Goal: Task Accomplishment & Management: Use online tool/utility

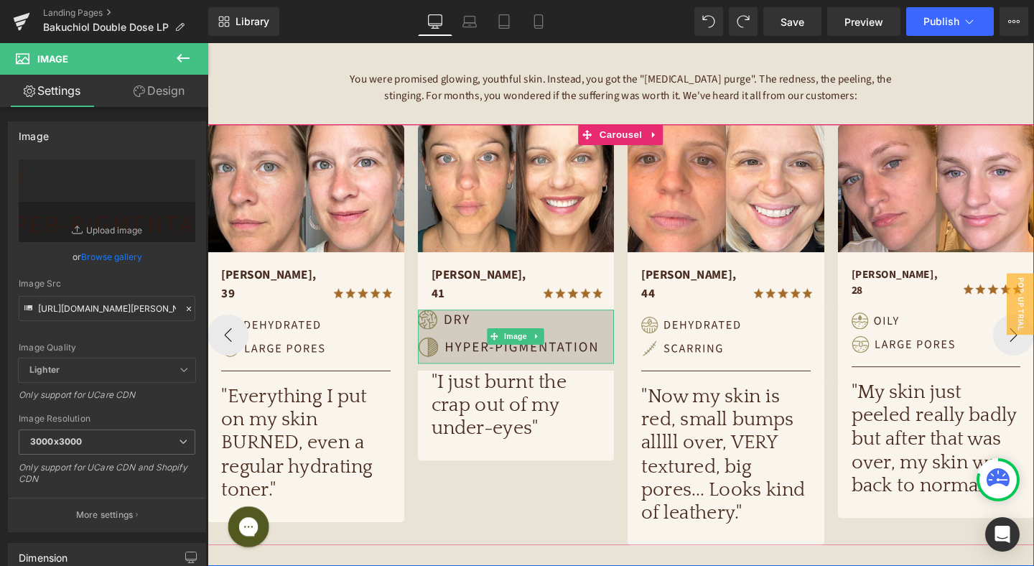
click at [491, 332] on img at bounding box center [532, 351] width 207 height 57
click at [472, 333] on img at bounding box center [532, 351] width 207 height 57
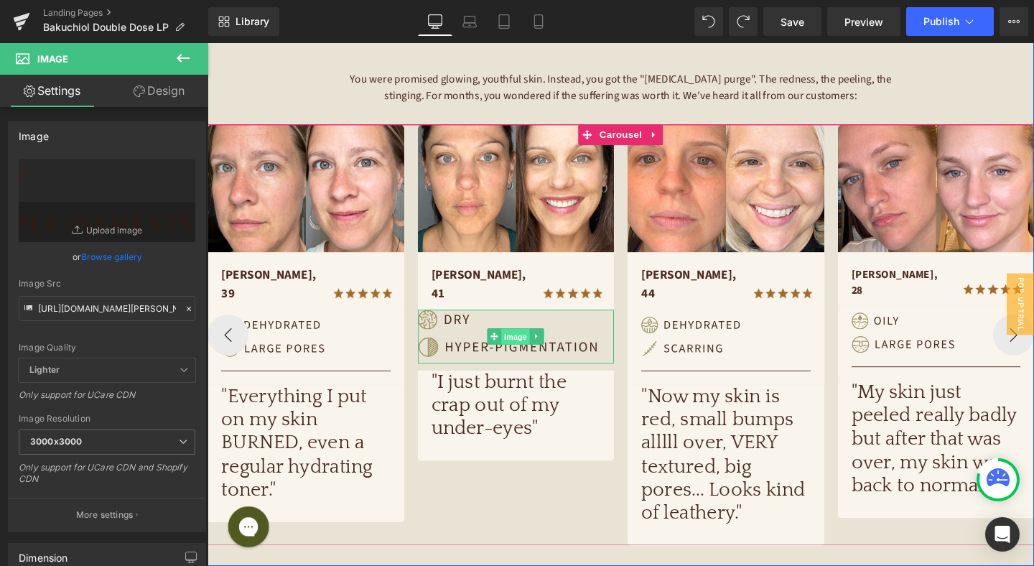
click at [531, 343] on span "Image" at bounding box center [531, 351] width 30 height 17
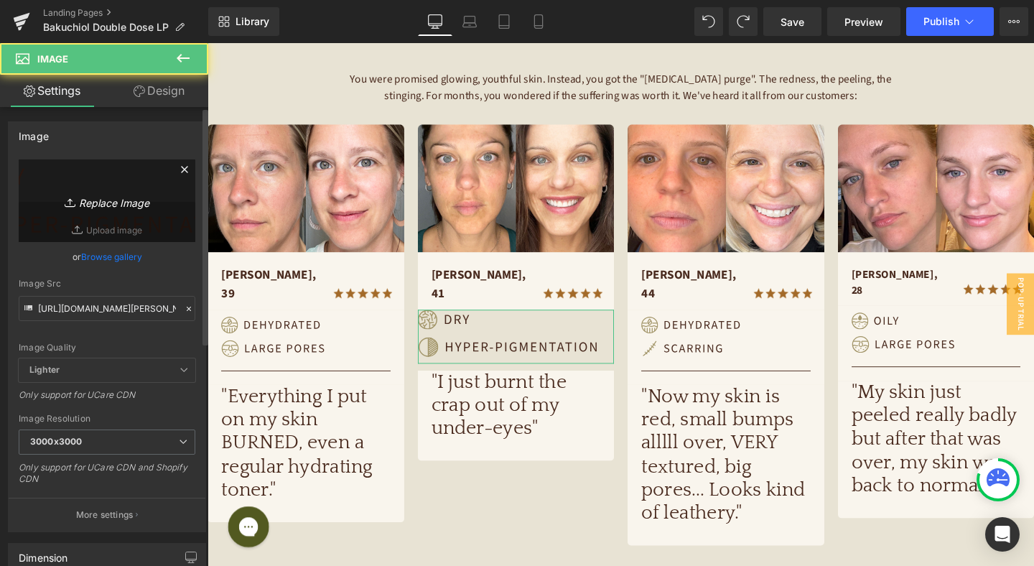
click at [108, 177] on link "Replace Image" at bounding box center [107, 200] width 177 height 83
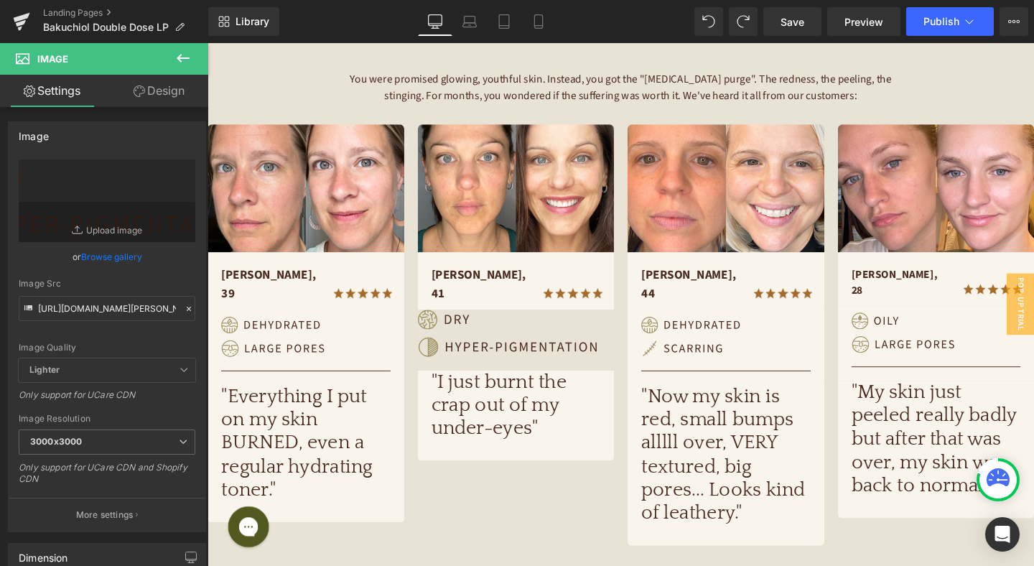
type input "C:\fakepath\Frame 483220.jpg"
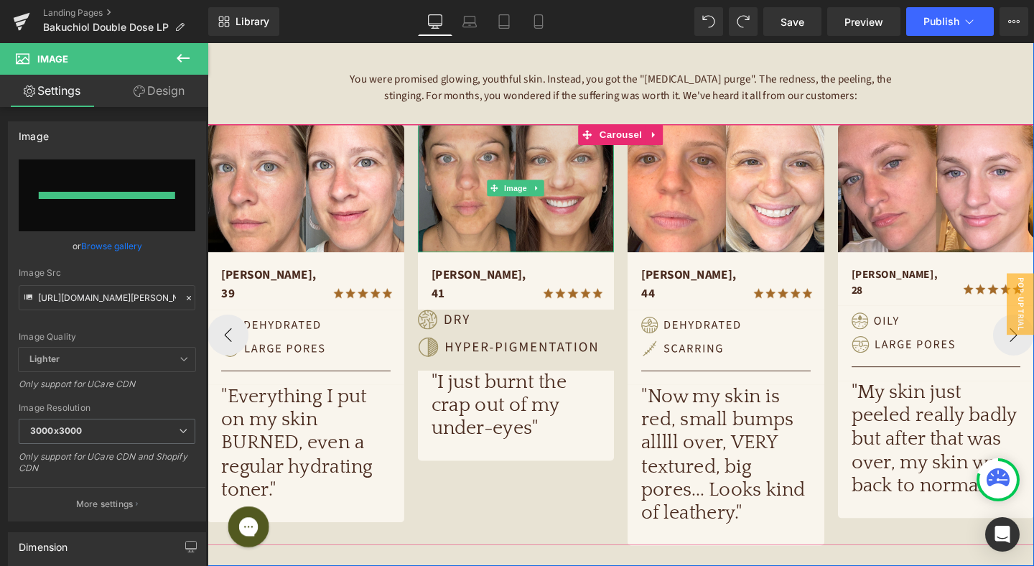
type input "[URL][DOMAIN_NAME]"
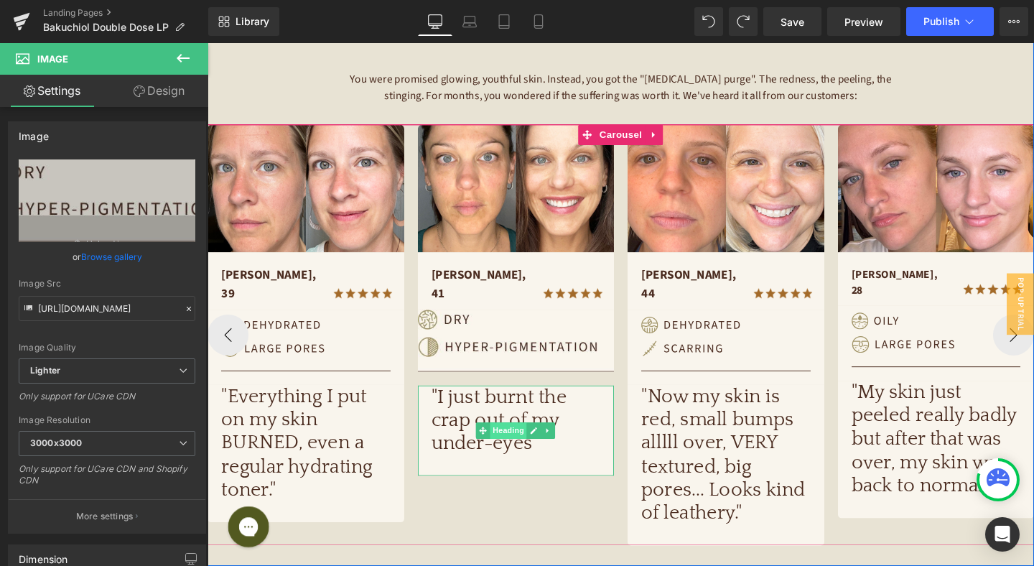
click at [526, 442] on span "Heading" at bounding box center [524, 450] width 39 height 17
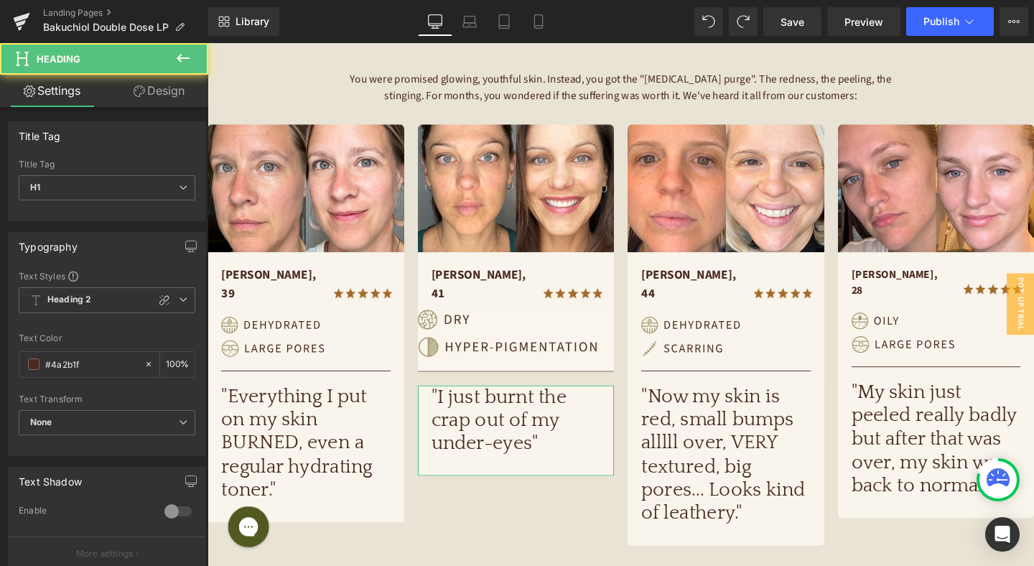
click at [171, 98] on link "Design" at bounding box center [159, 91] width 104 height 32
click at [0, 0] on div "Spacing" at bounding box center [0, 0] width 0 height 0
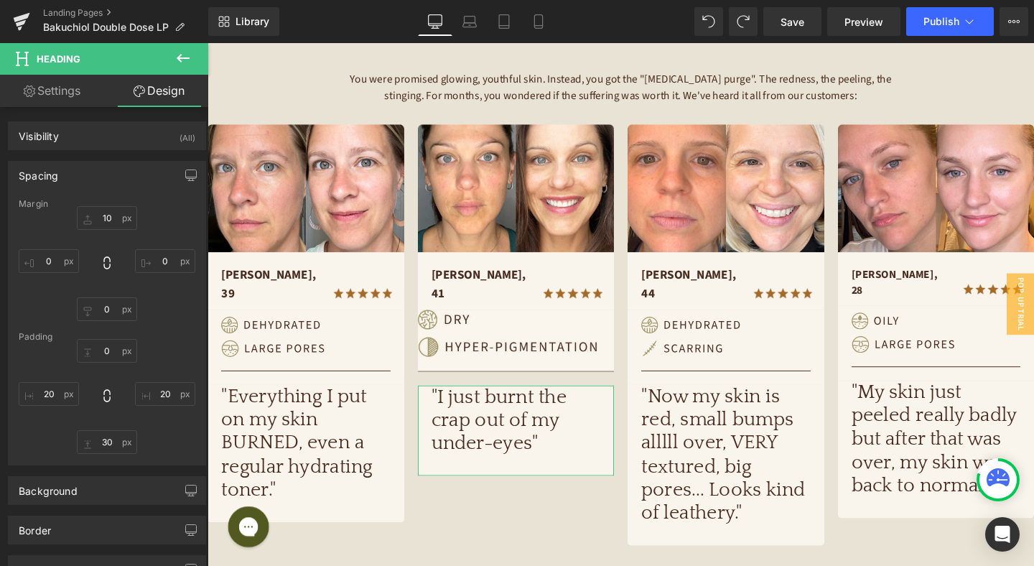
type input "10"
type input "0"
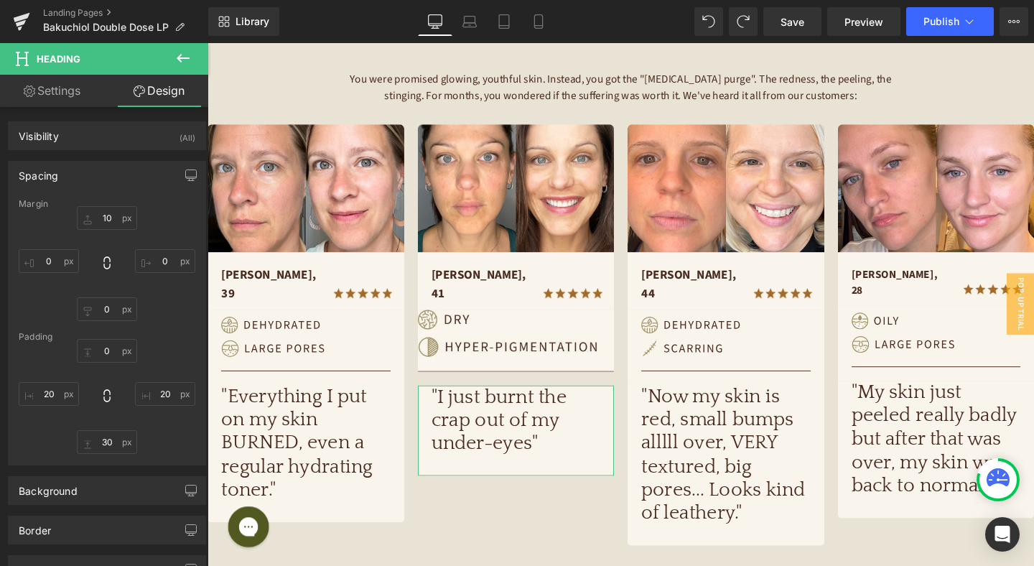
type input "20"
type input "30"
type input "20"
click at [108, 219] on input "10" at bounding box center [107, 218] width 60 height 24
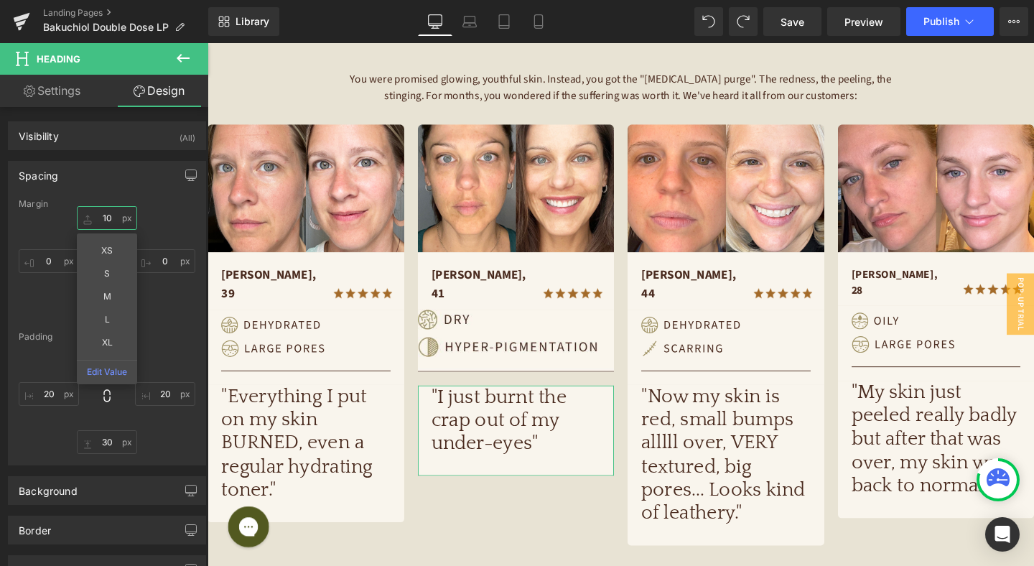
type input "0"
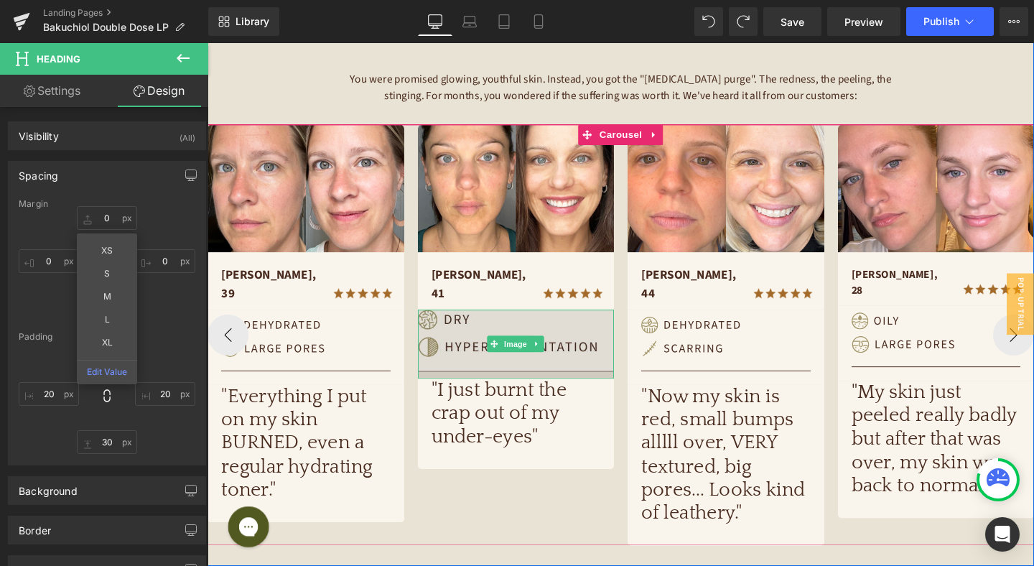
click at [530, 350] on span "Image" at bounding box center [531, 358] width 30 height 17
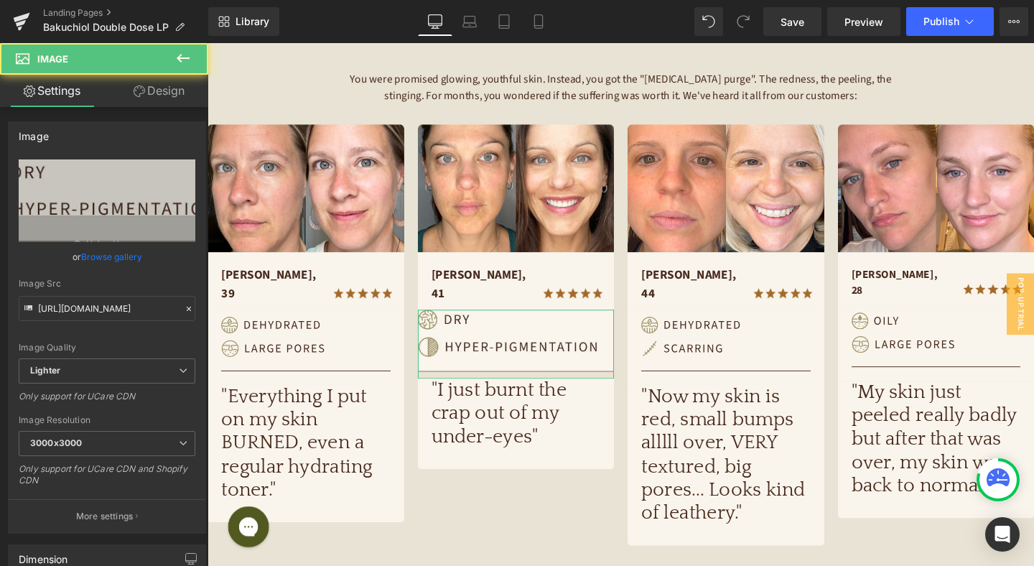
click at [185, 89] on link "Design" at bounding box center [159, 91] width 104 height 32
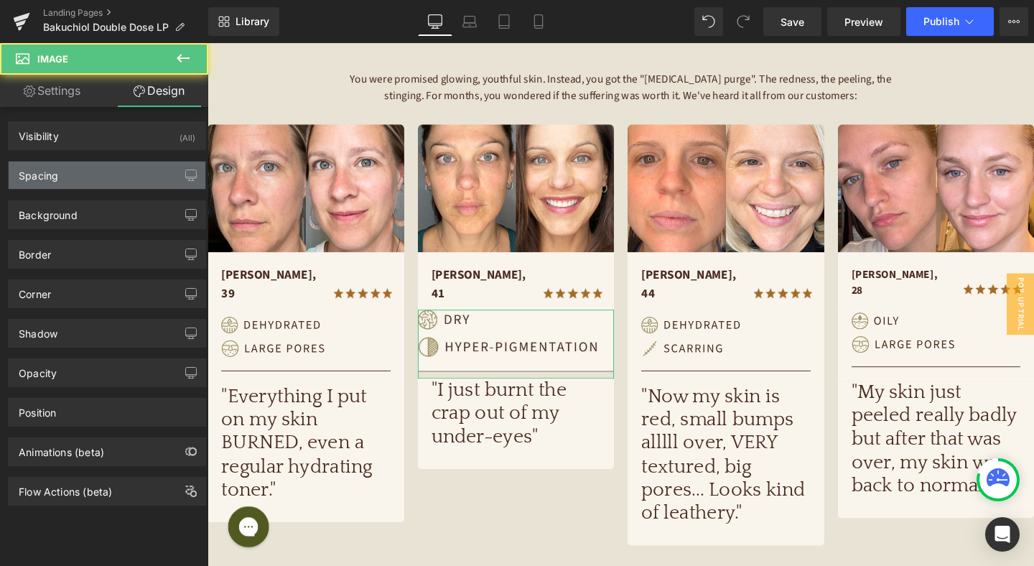
type input "0"
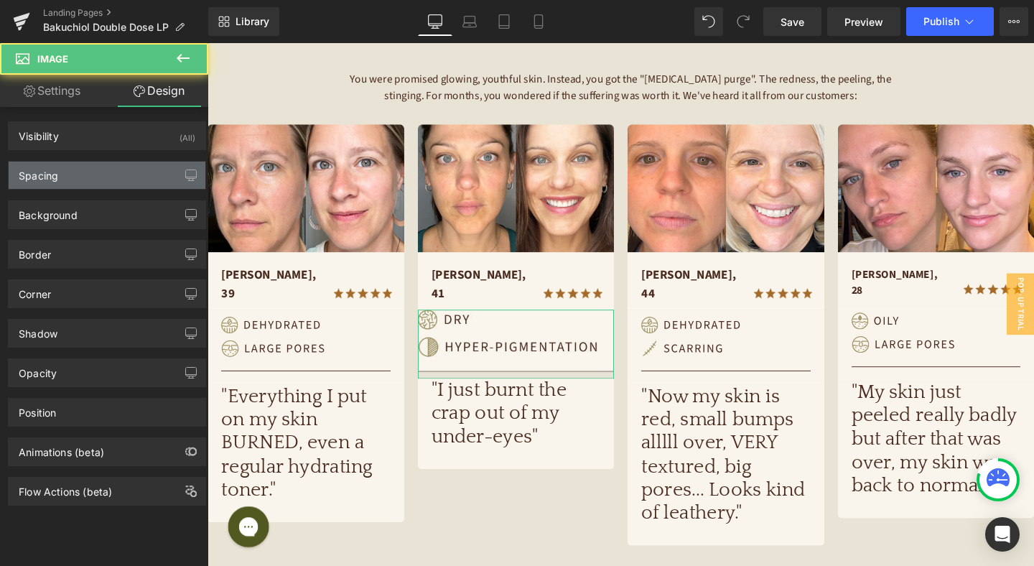
type input "0"
type input "10"
type input "0"
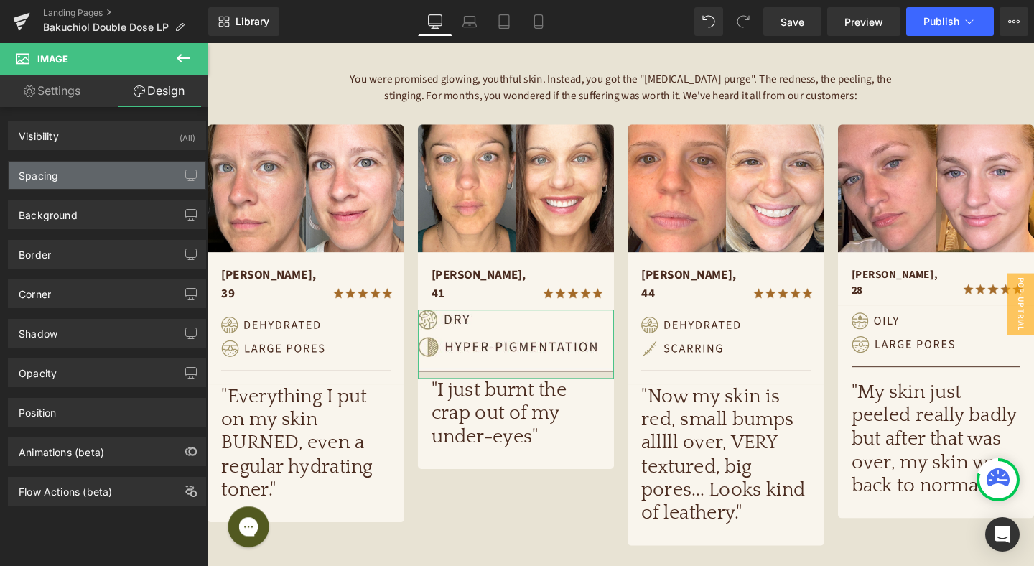
click at [127, 174] on div "Spacing" at bounding box center [107, 175] width 197 height 27
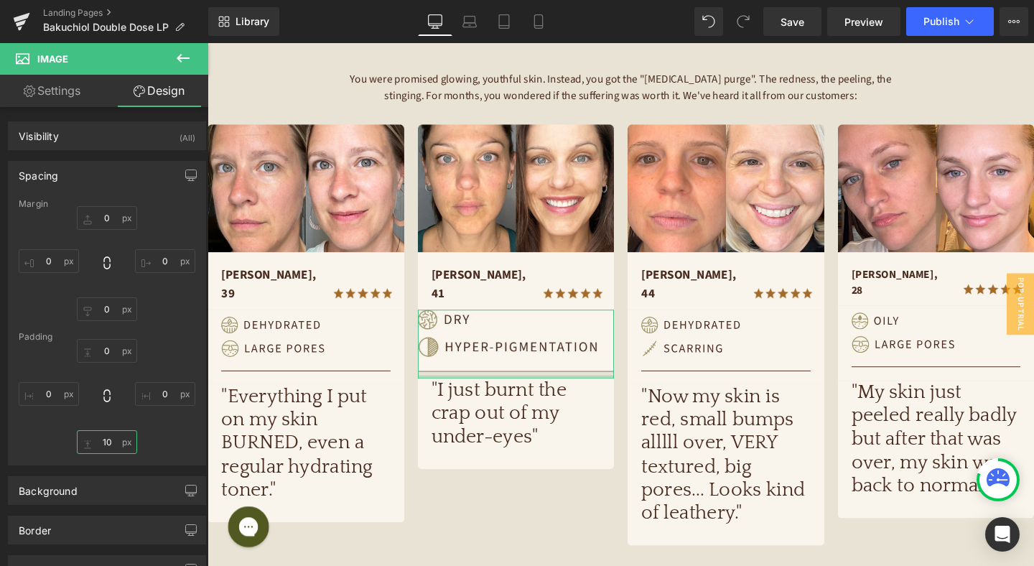
click at [113, 438] on input "10" at bounding box center [107, 442] width 60 height 24
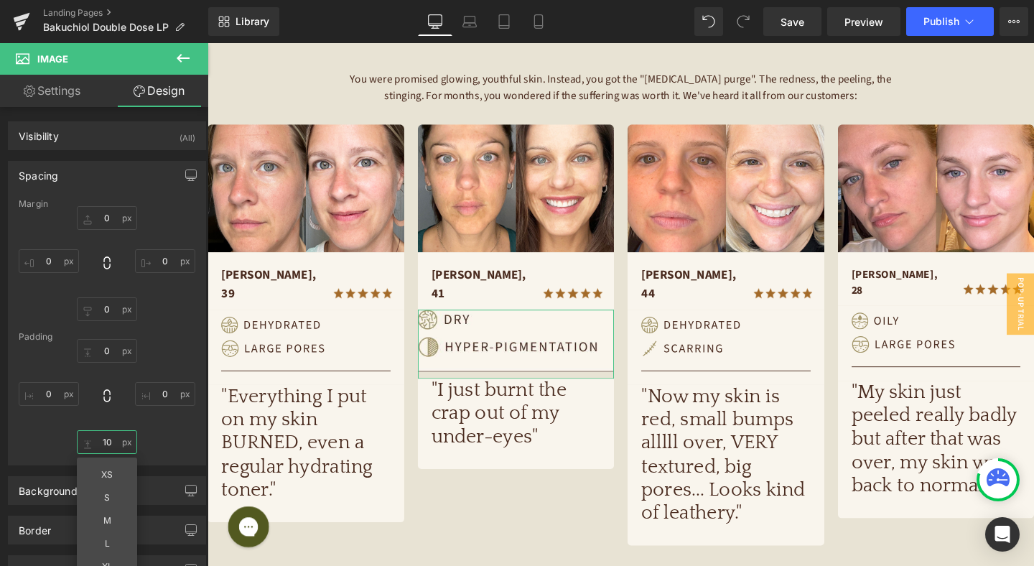
type input "0"
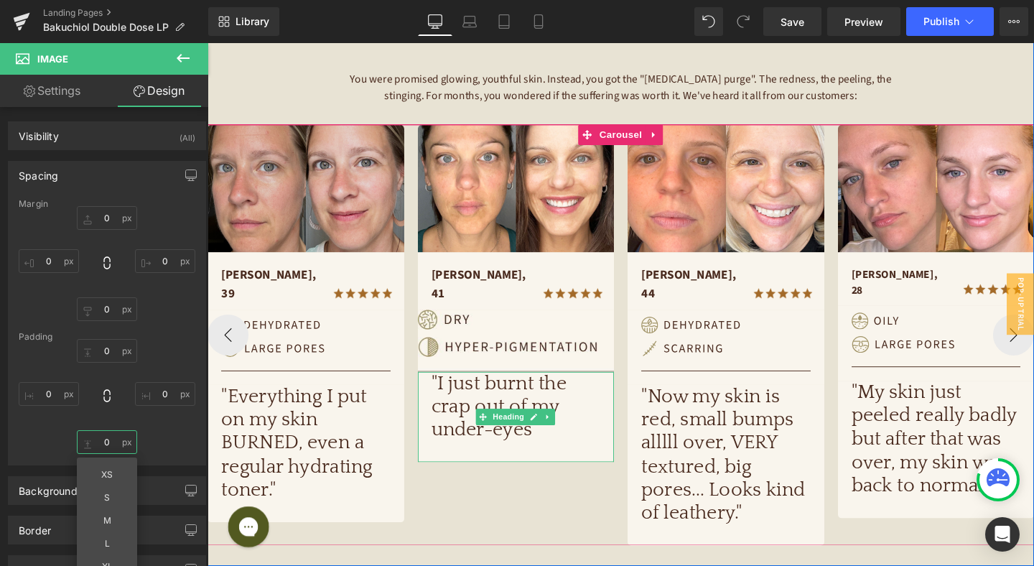
drag, startPoint x: 529, startPoint y: 420, endPoint x: 257, endPoint y: 216, distance: 340.0
click at [529, 427] on span "Heading" at bounding box center [524, 435] width 39 height 17
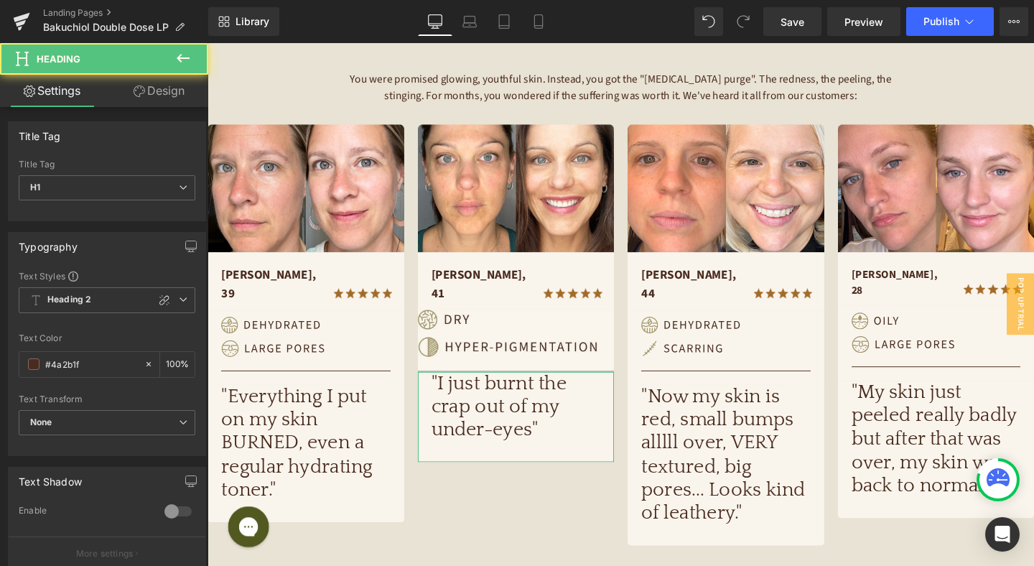
click at [162, 93] on link "Design" at bounding box center [159, 91] width 104 height 32
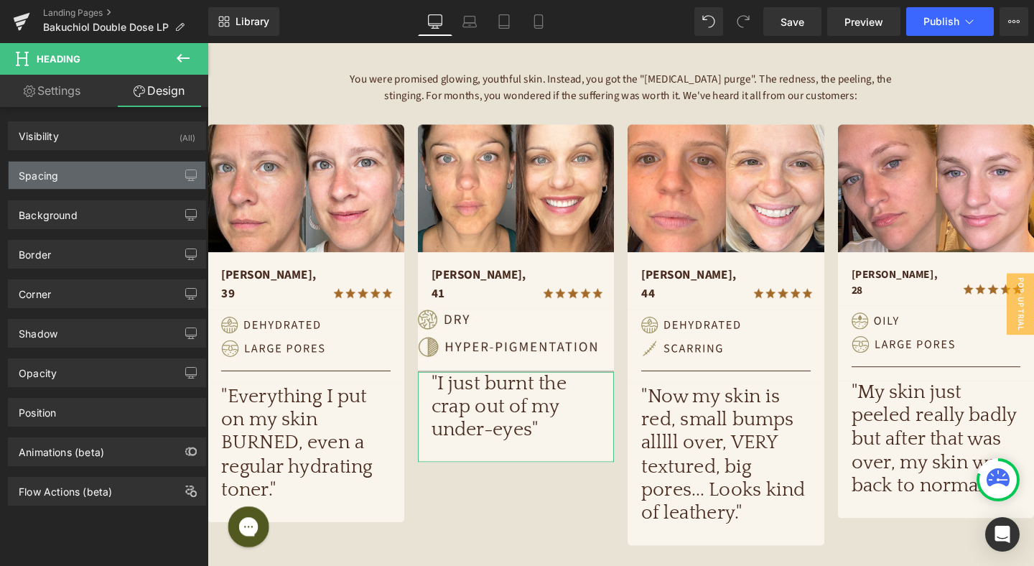
click at [101, 178] on div "Spacing" at bounding box center [107, 175] width 197 height 27
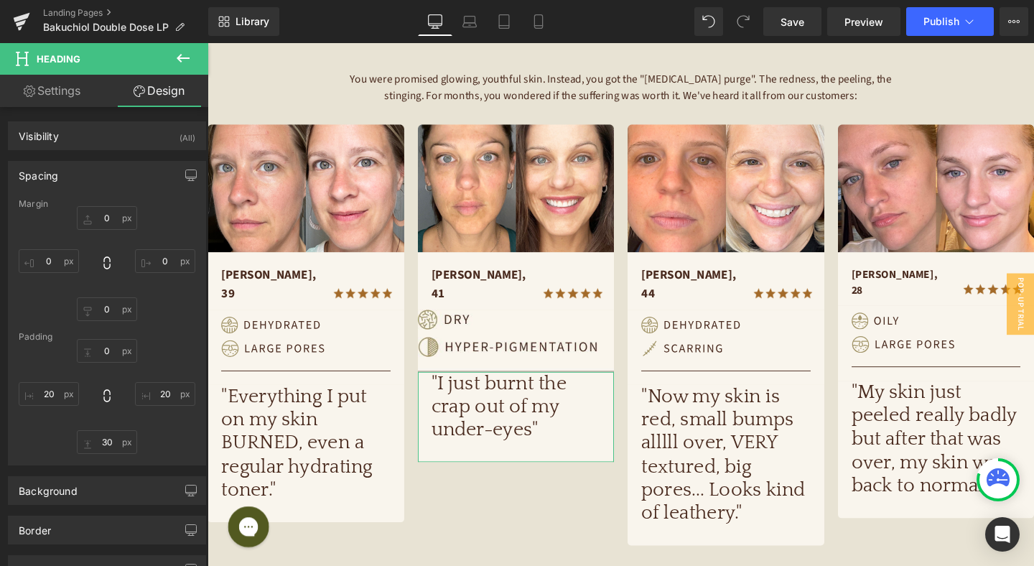
type input "0"
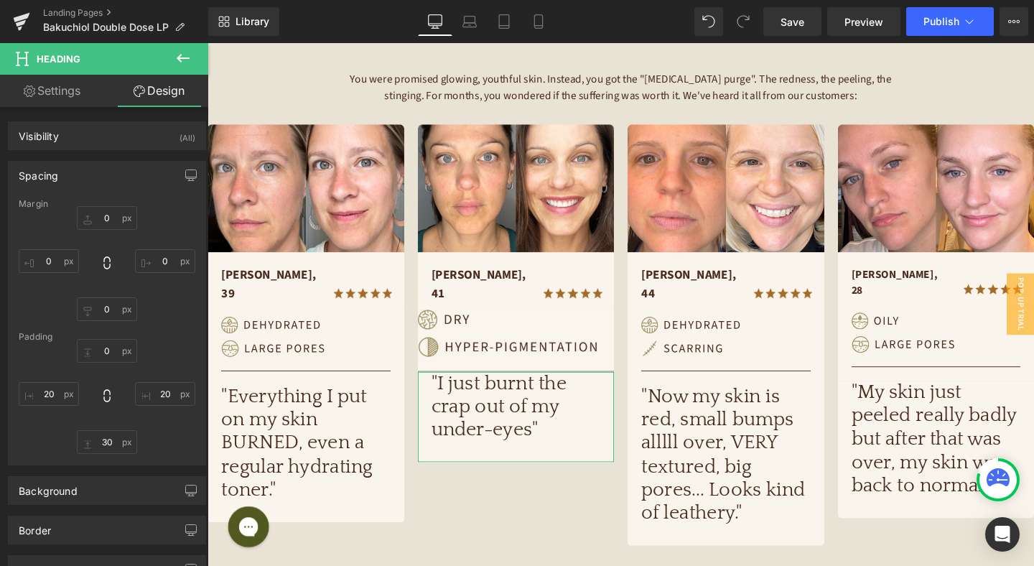
type input "20"
type input "30"
type input "20"
click at [108, 216] on input "0" at bounding box center [107, 218] width 60 height 24
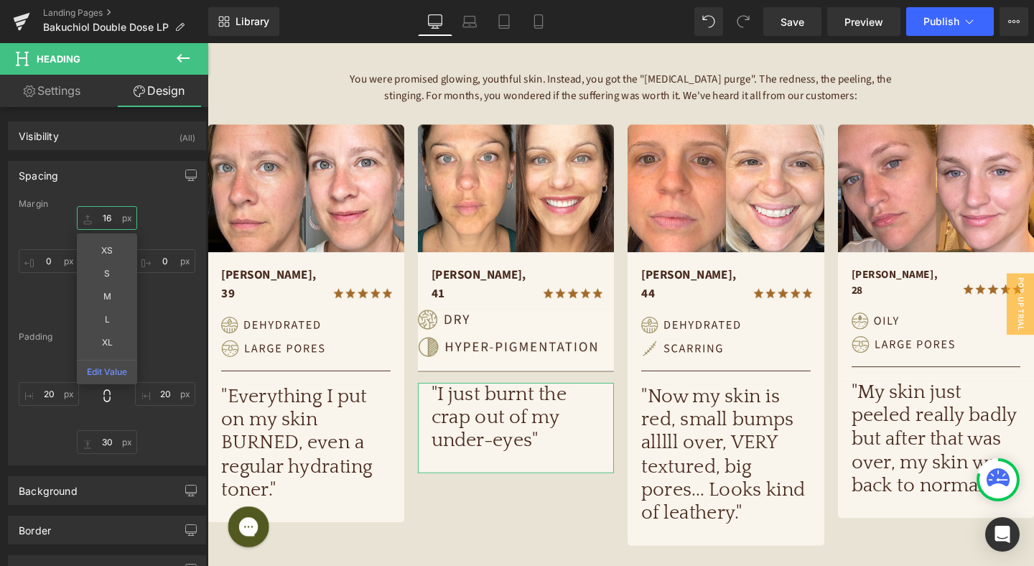
type input "1"
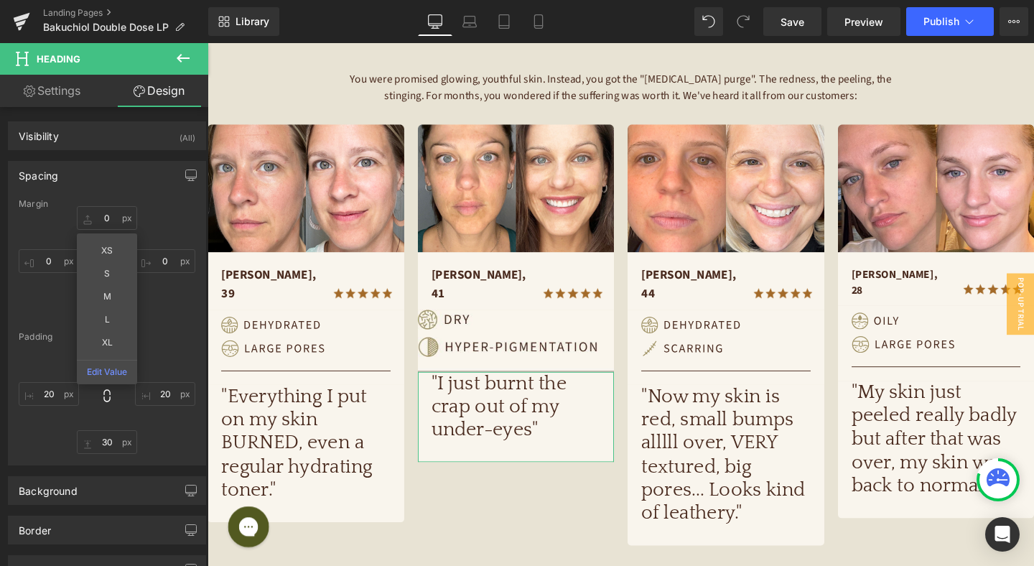
click at [169, 327] on div "Margin XS S M L XL Edit Value 0px 0 0px 0 0px 0 Padding 0px 0 20px 20 30px 30 2…" at bounding box center [107, 332] width 197 height 266
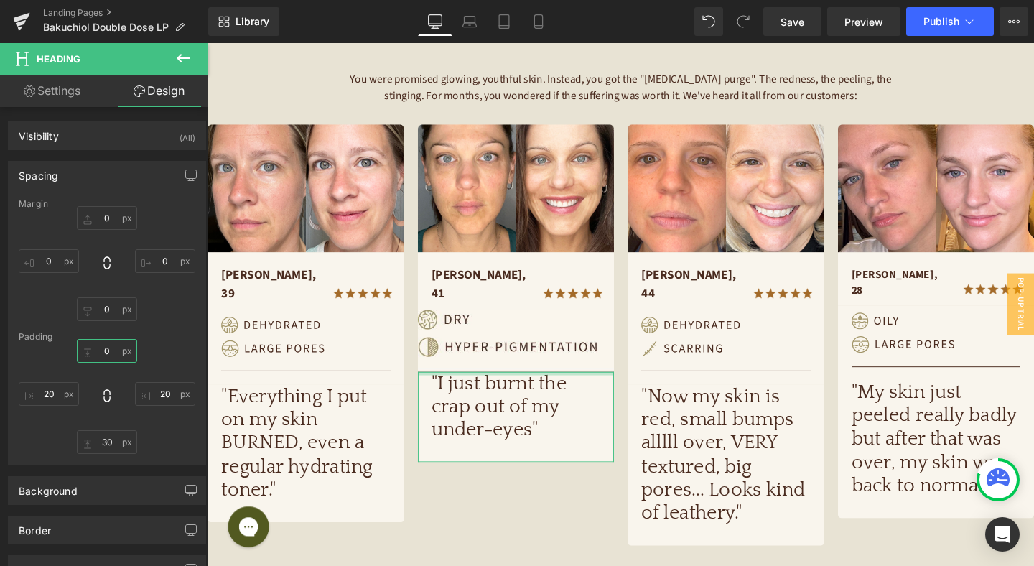
click at [111, 352] on input "0" at bounding box center [107, 351] width 60 height 24
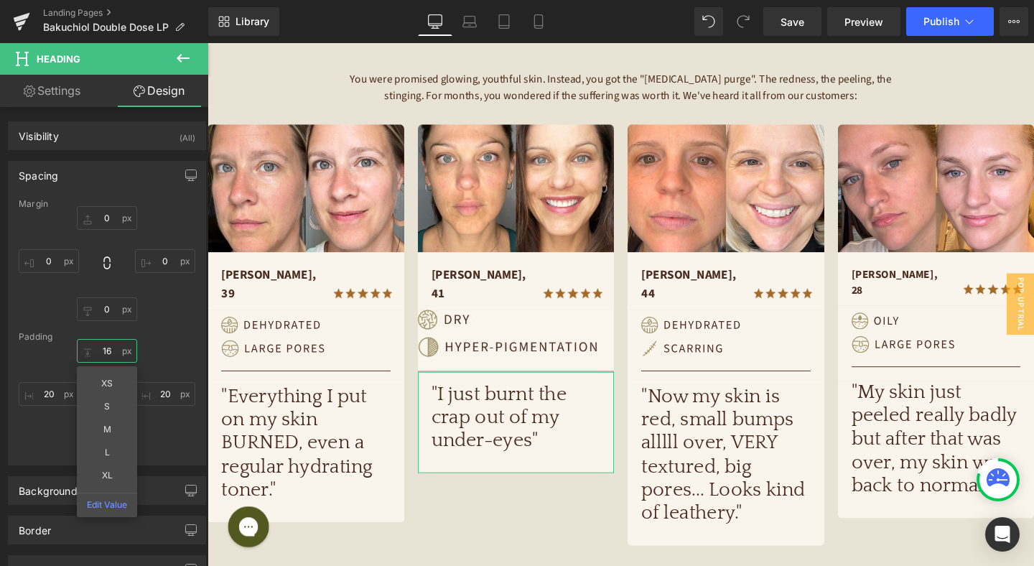
type input "1"
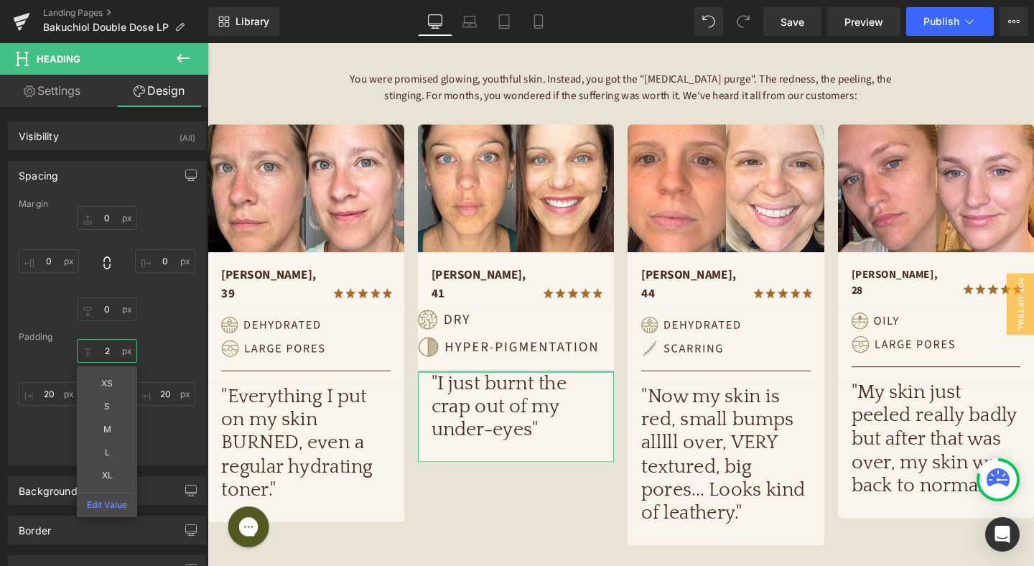
type input "24"
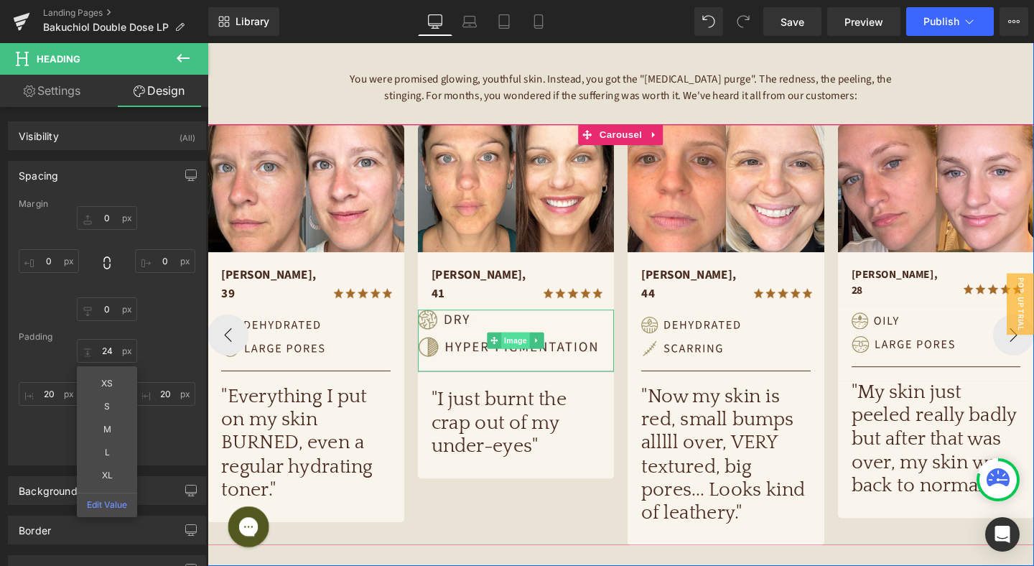
click at [537, 347] on span "Image" at bounding box center [531, 355] width 30 height 17
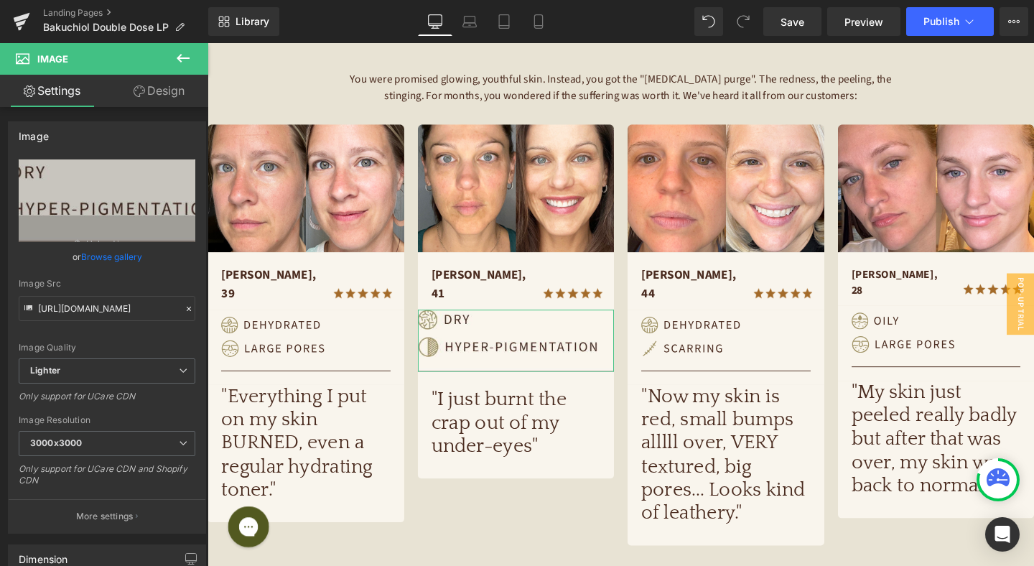
click at [178, 93] on link "Design" at bounding box center [159, 91] width 104 height 32
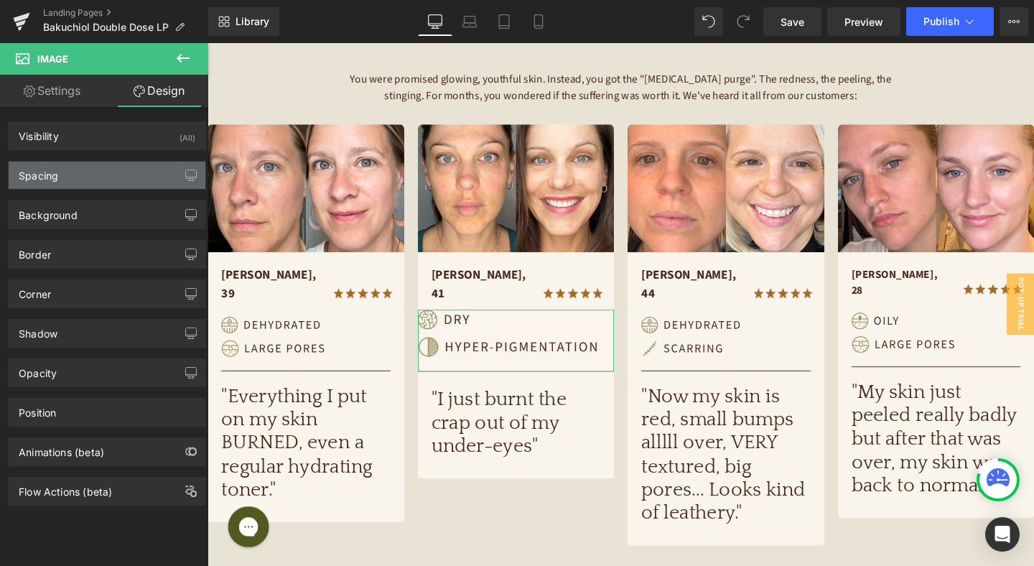
click at [121, 182] on div "Spacing" at bounding box center [107, 175] width 197 height 27
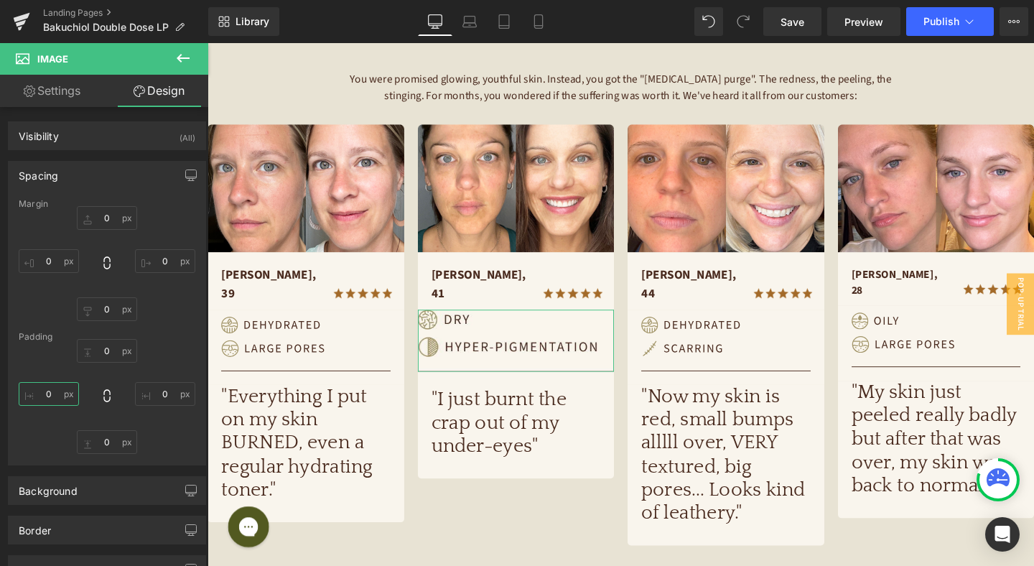
drag, startPoint x: 50, startPoint y: 393, endPoint x: 90, endPoint y: 392, distance: 40.9
click at [50, 393] on input "0" at bounding box center [49, 394] width 60 height 24
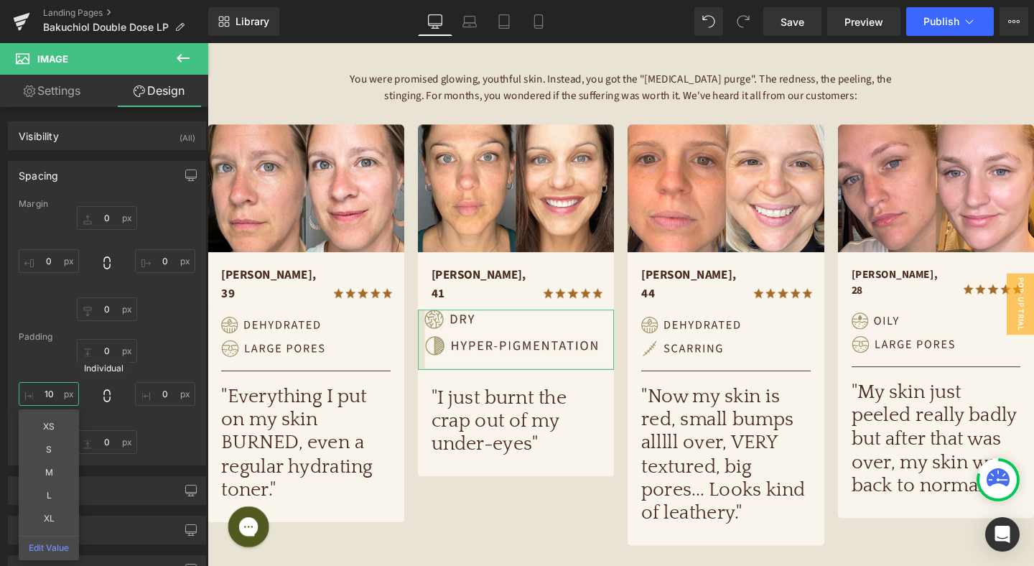
type input "10"
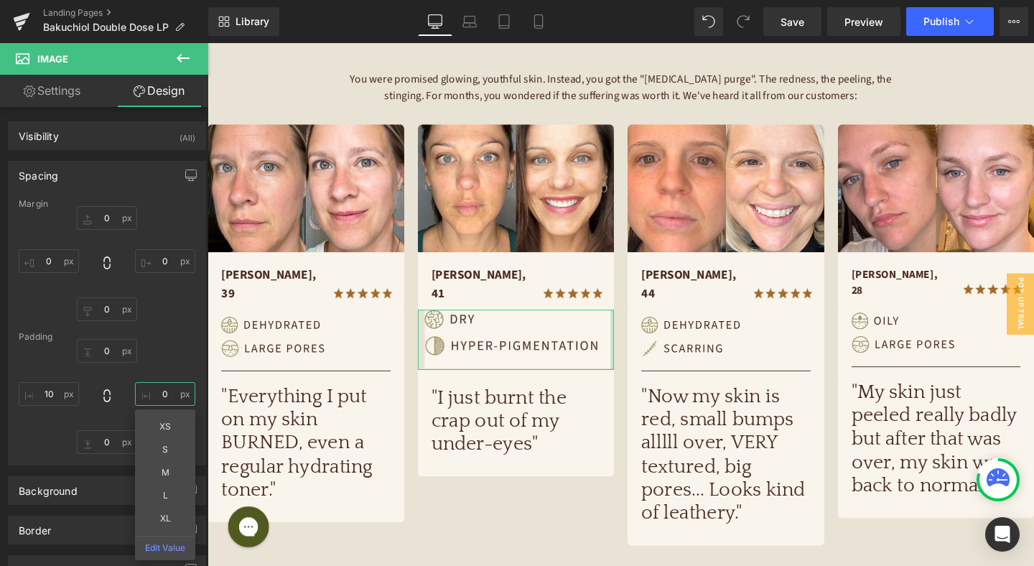
click at [162, 395] on input "0" at bounding box center [165, 394] width 60 height 24
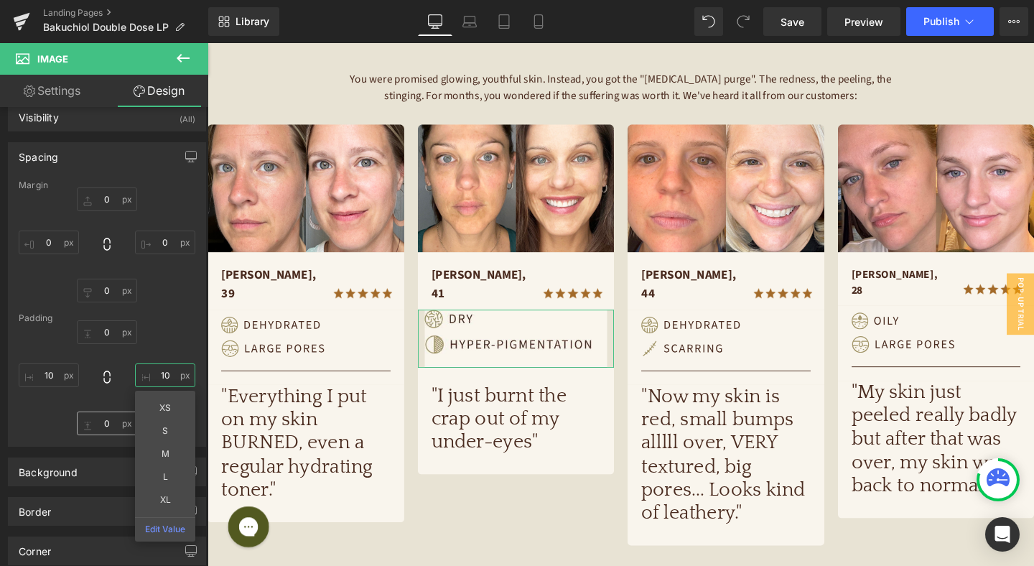
scroll to position [97, 0]
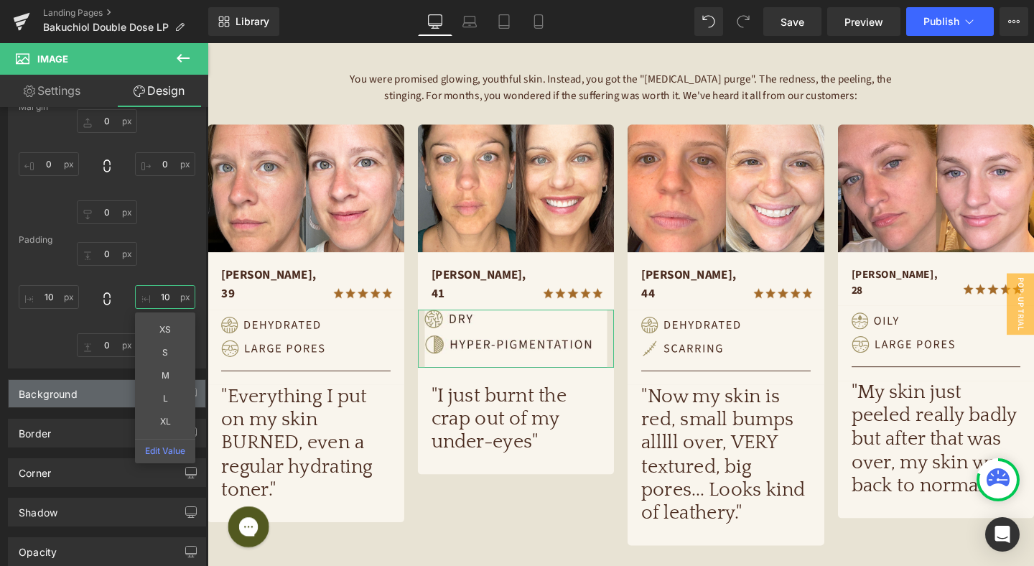
type input "10"
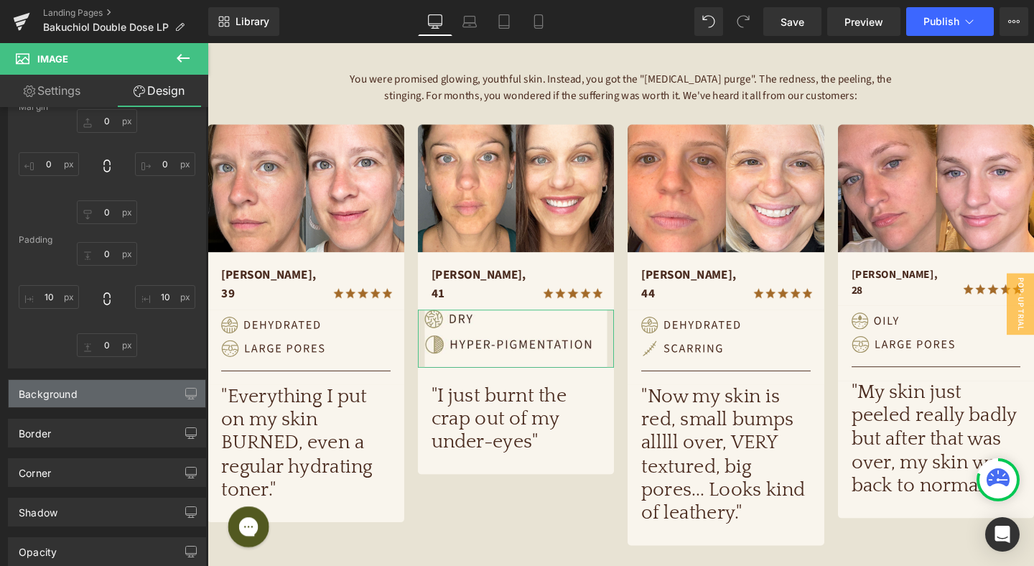
click at [90, 394] on div "Background" at bounding box center [107, 393] width 197 height 27
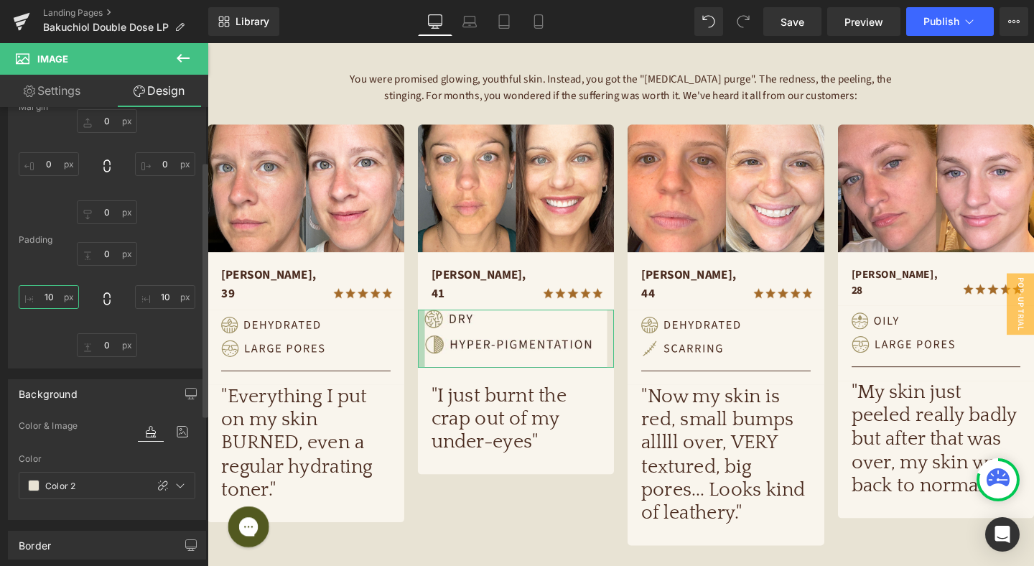
click at [42, 291] on input "10" at bounding box center [49, 297] width 60 height 24
click at [56, 291] on input "10" at bounding box center [49, 297] width 60 height 24
type input "1"
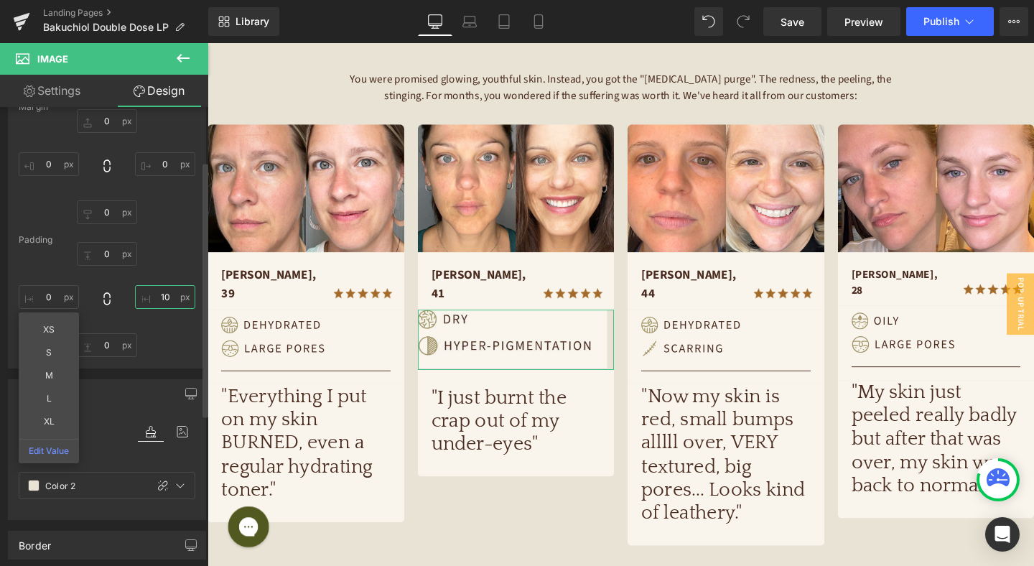
click at [148, 295] on input "10" at bounding box center [165, 297] width 60 height 24
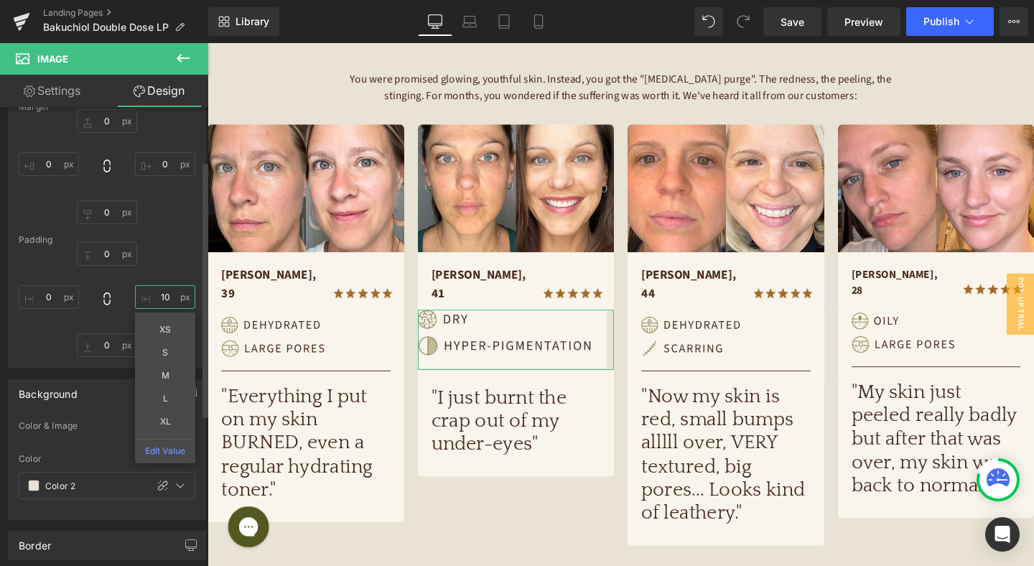
click at [154, 296] on input "10" at bounding box center [165, 297] width 60 height 24
click at [154, 295] on input "10" at bounding box center [165, 297] width 60 height 24
click at [53, 159] on input "0" at bounding box center [49, 164] width 60 height 24
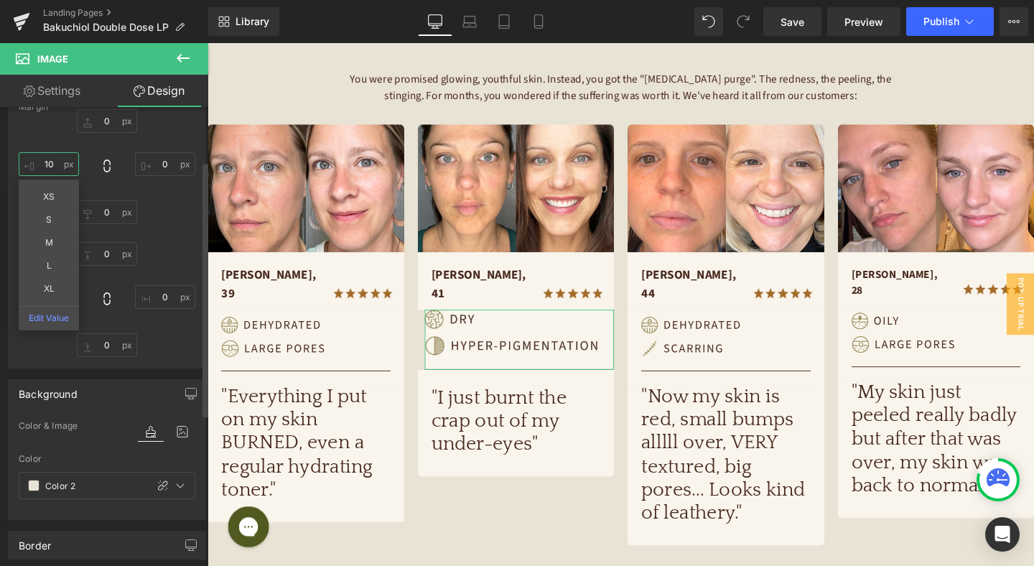
type input "1"
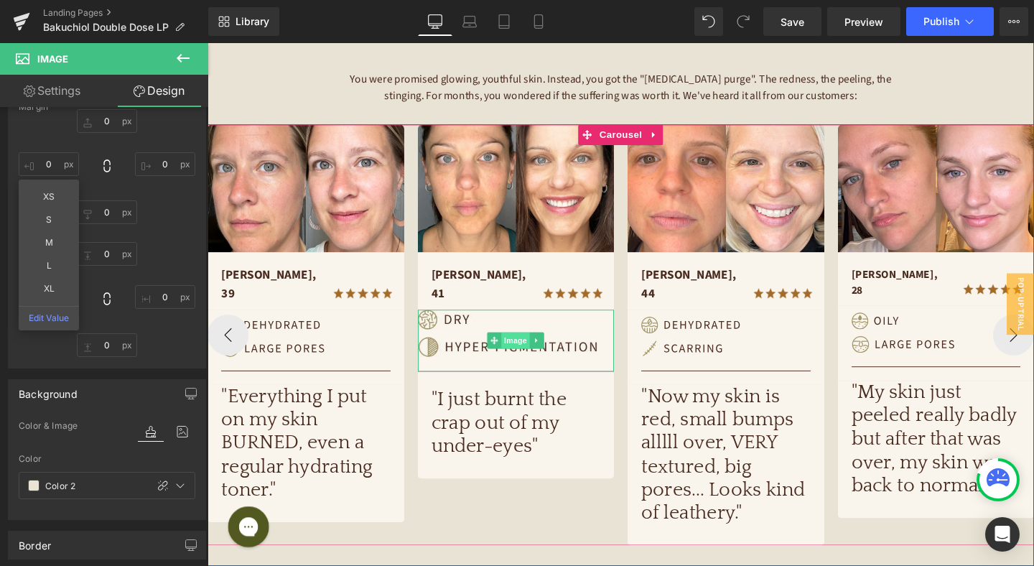
click at [527, 347] on span "Image" at bounding box center [531, 355] width 30 height 17
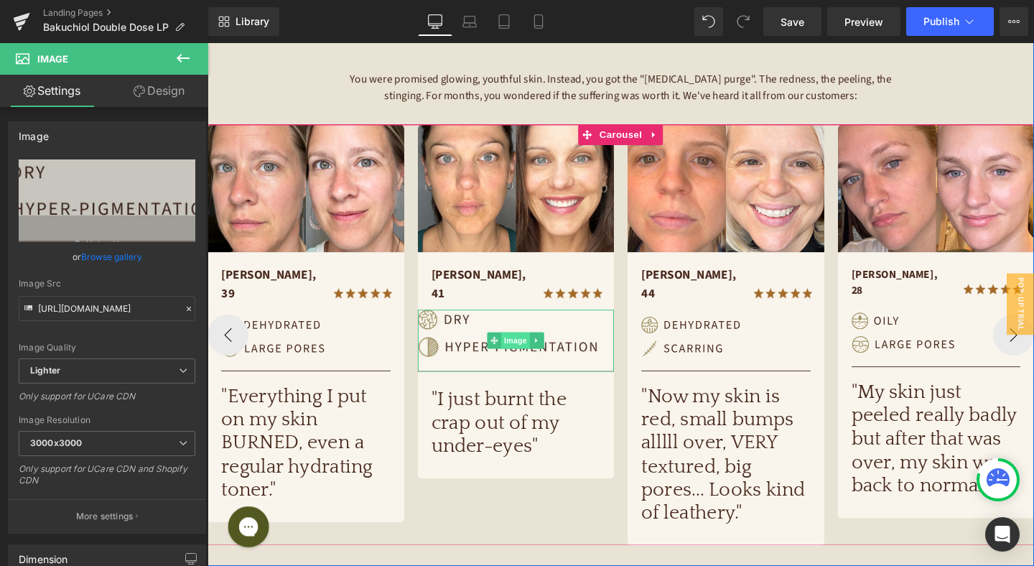
click at [535, 347] on span "Image" at bounding box center [531, 355] width 30 height 17
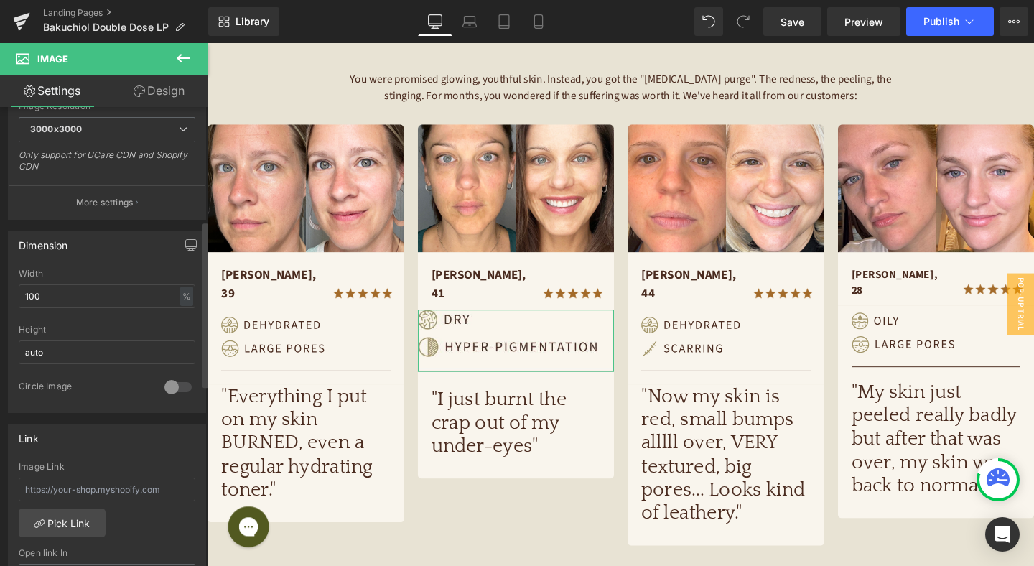
scroll to position [332, 0]
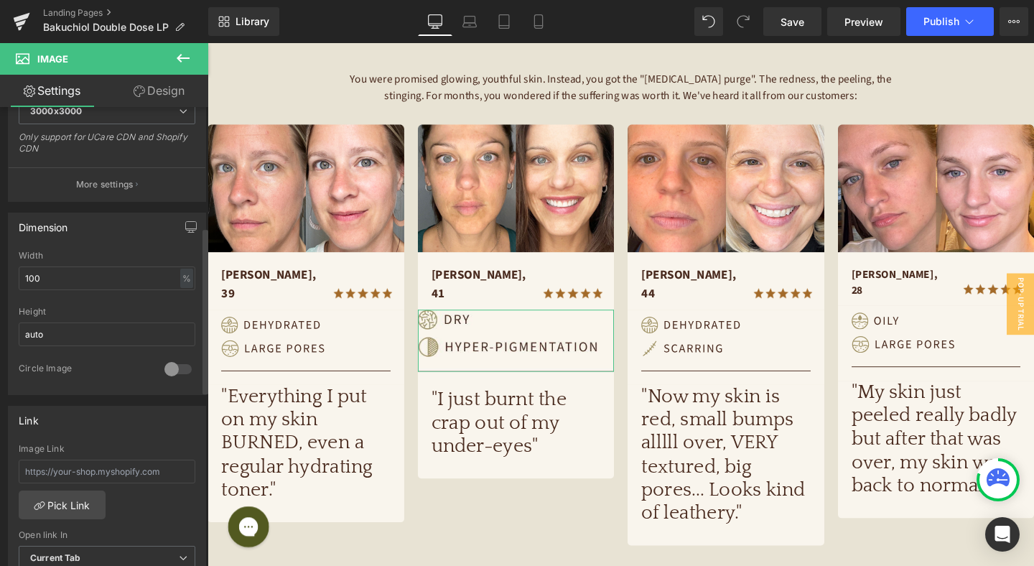
click at [121, 257] on div "Width" at bounding box center [107, 256] width 177 height 10
click at [115, 274] on input "100" at bounding box center [107, 278] width 177 height 24
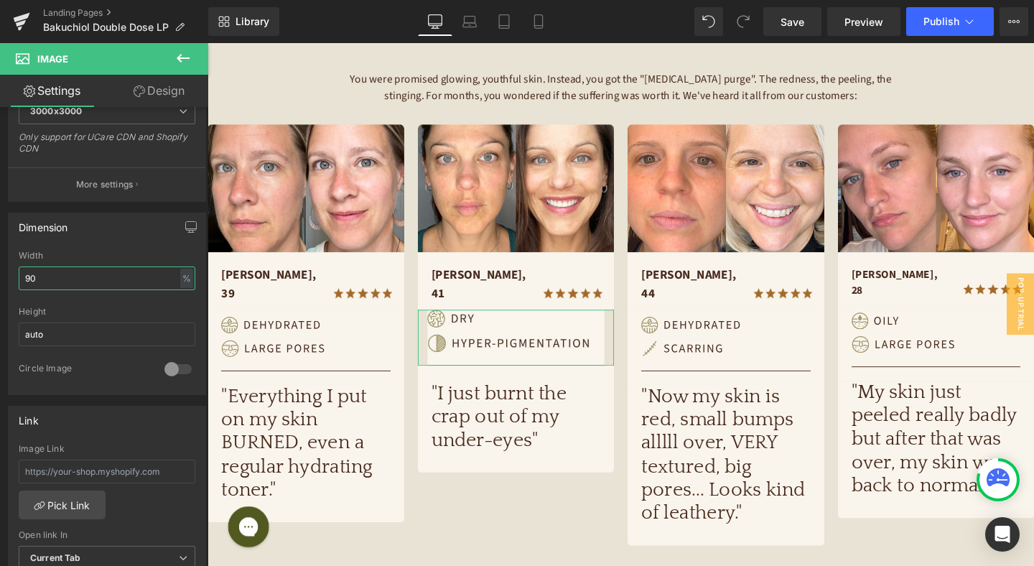
type input "90"
click at [158, 83] on link "Design" at bounding box center [159, 91] width 104 height 32
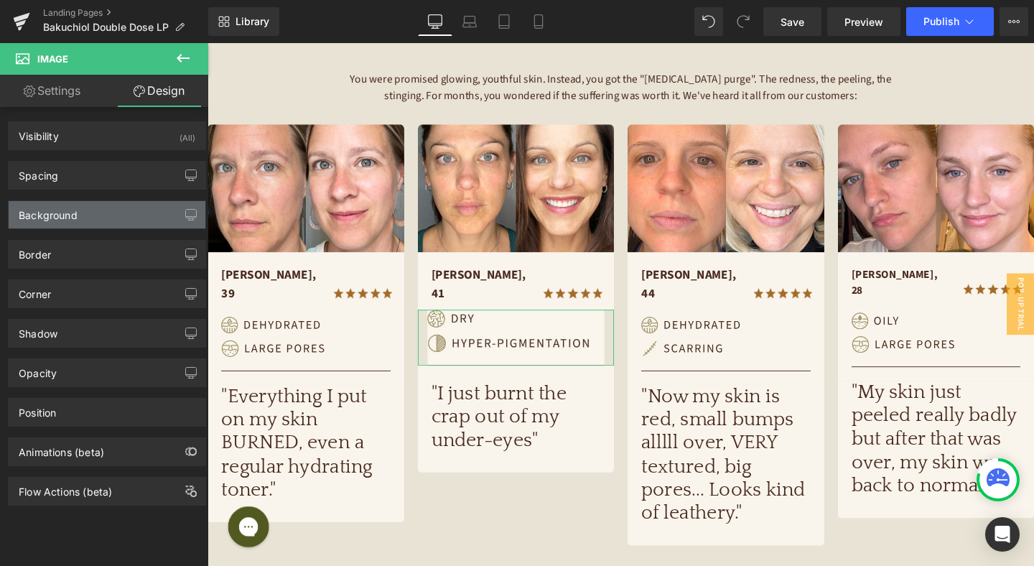
click at [67, 212] on div "Background" at bounding box center [48, 211] width 59 height 20
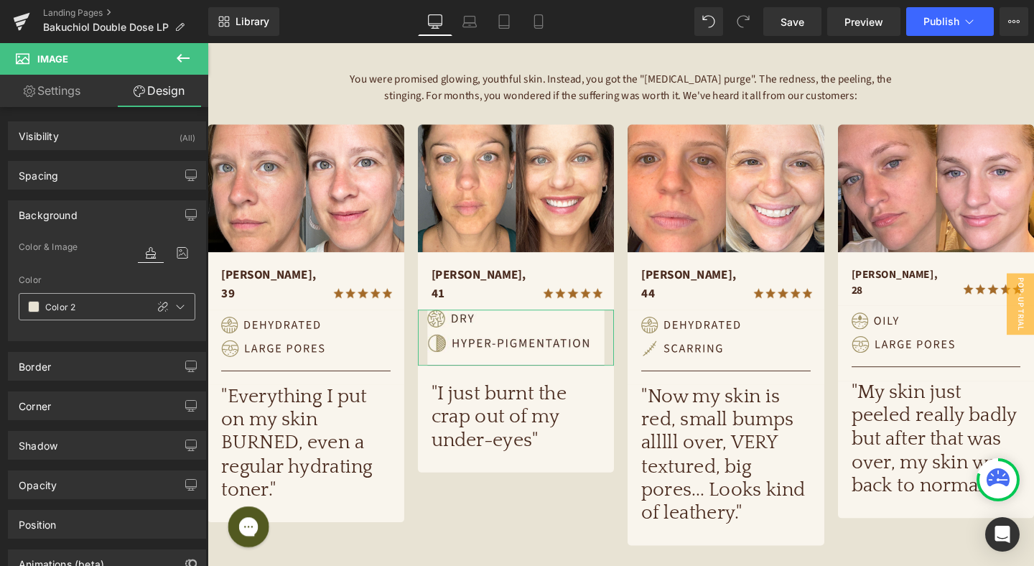
click at [30, 307] on span at bounding box center [33, 306] width 11 height 11
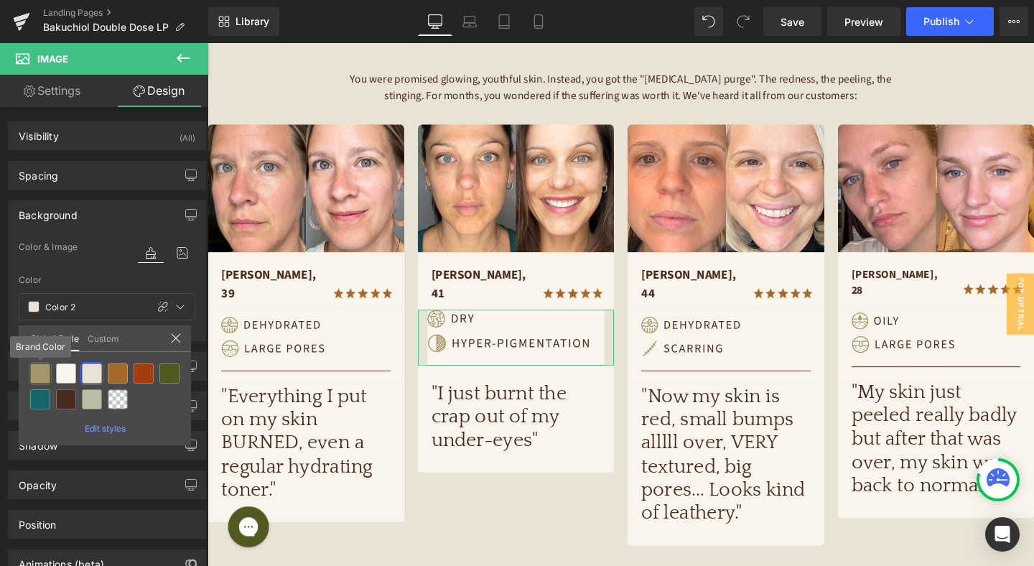
click at [38, 371] on div at bounding box center [40, 373] width 20 height 20
type input "Brand Color"
type input "100"
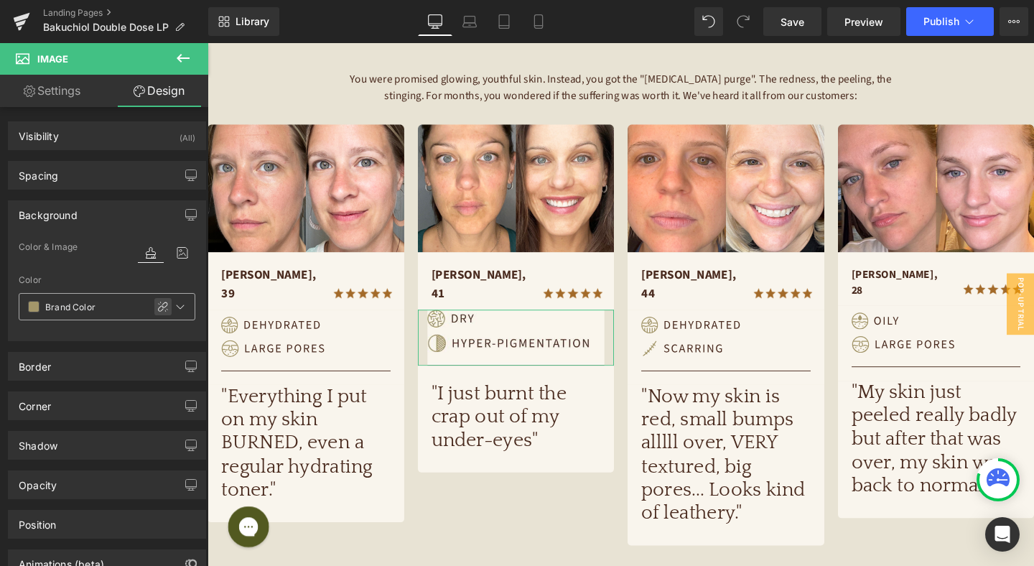
click at [162, 305] on icon at bounding box center [162, 306] width 11 height 11
type input "#a3966a"
type input "100"
click at [34, 307] on span at bounding box center [33, 306] width 11 height 11
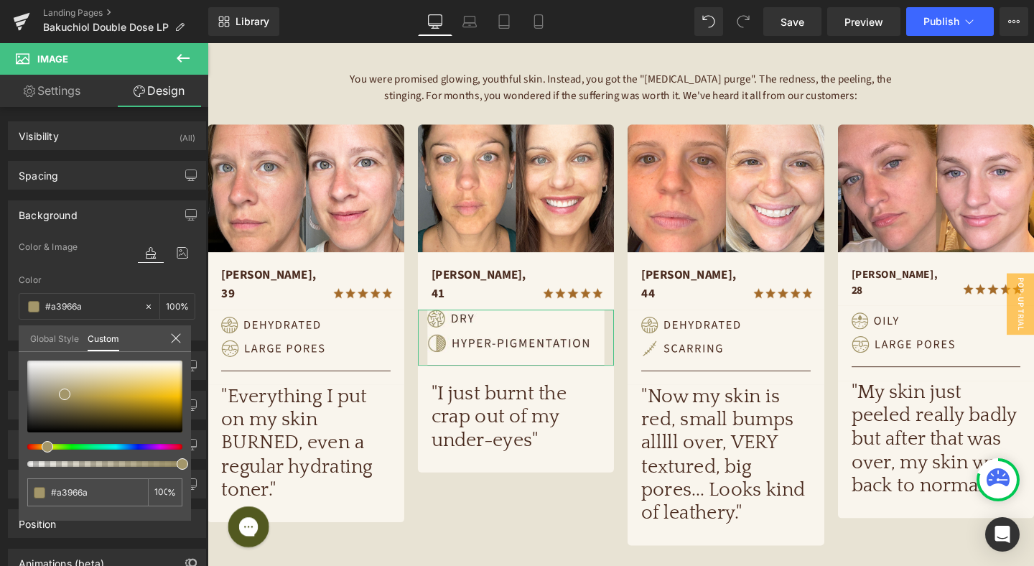
click at [57, 334] on link "Global Style" at bounding box center [54, 337] width 49 height 24
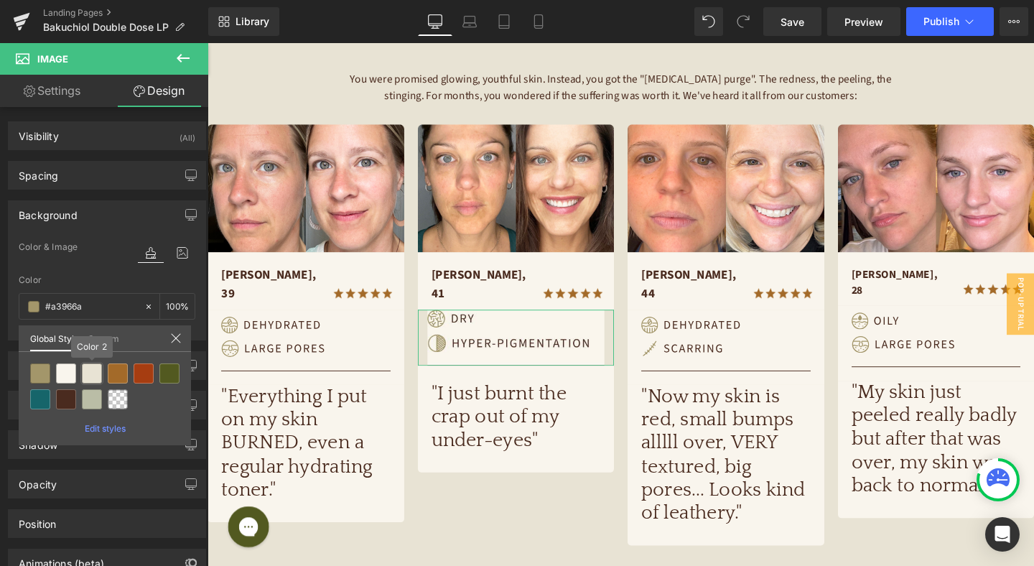
click at [88, 373] on div at bounding box center [92, 373] width 20 height 20
type input "Color 2"
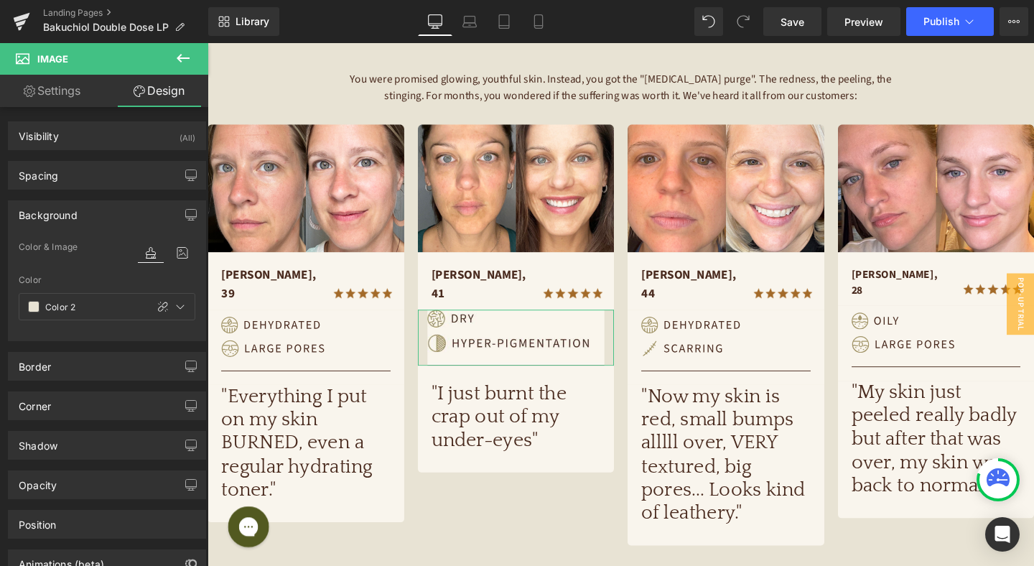
click at [80, 92] on link "Settings" at bounding box center [52, 91] width 104 height 32
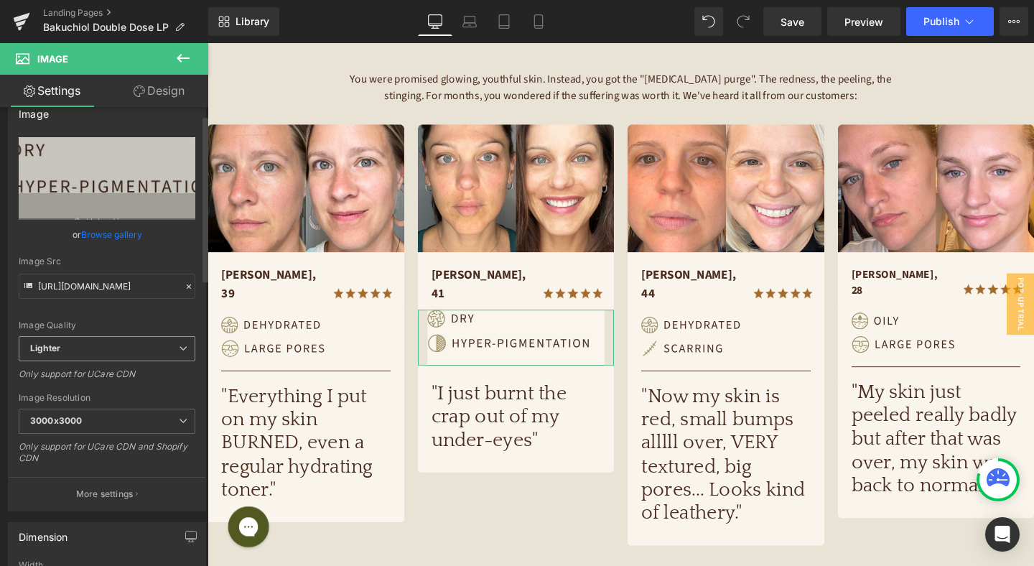
scroll to position [0, 0]
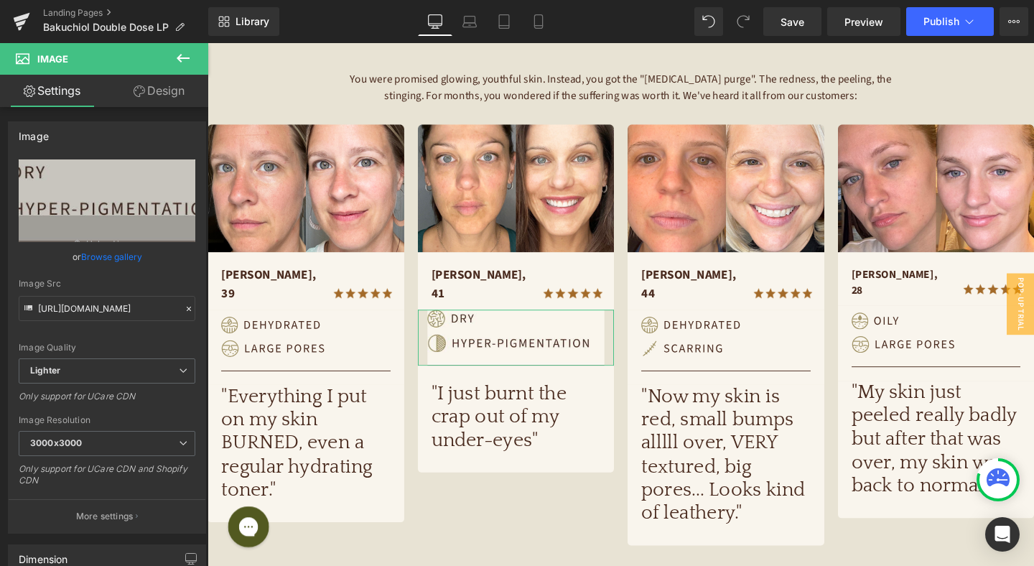
click at [160, 91] on link "Design" at bounding box center [159, 91] width 104 height 32
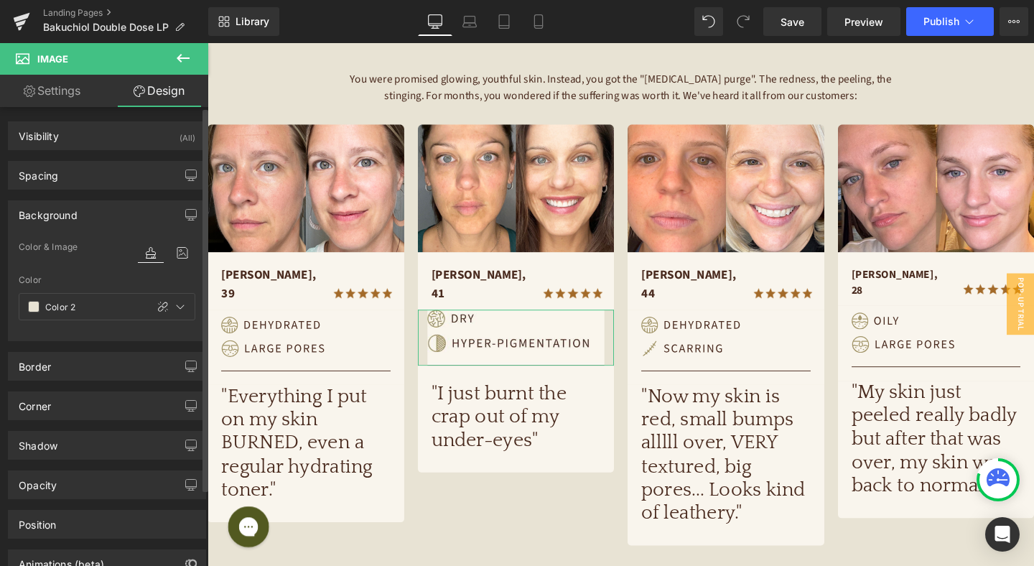
type input "0"
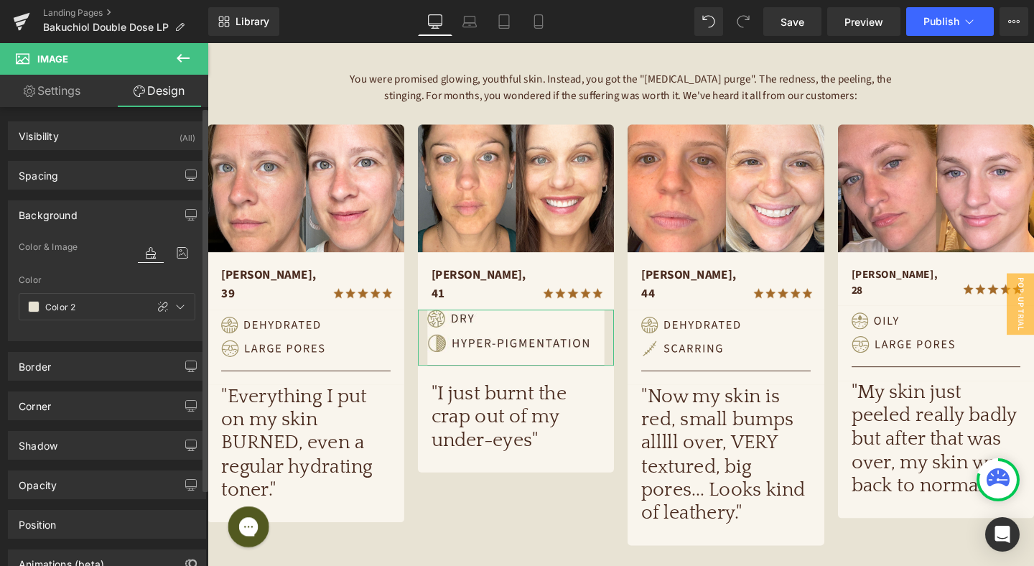
type input "0"
click at [108, 223] on div "Background" at bounding box center [107, 214] width 197 height 27
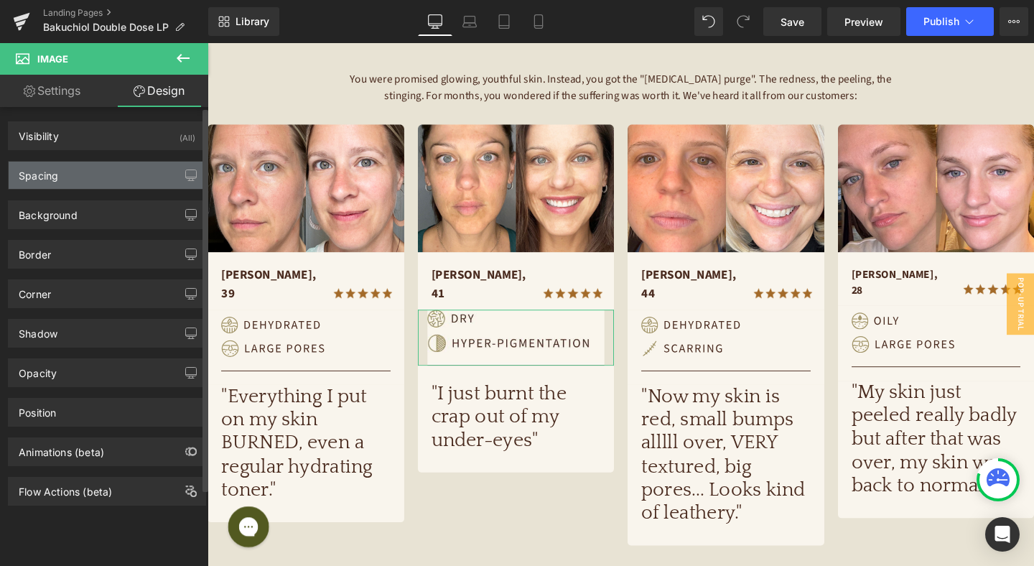
click at [111, 173] on div "Spacing" at bounding box center [107, 175] width 197 height 27
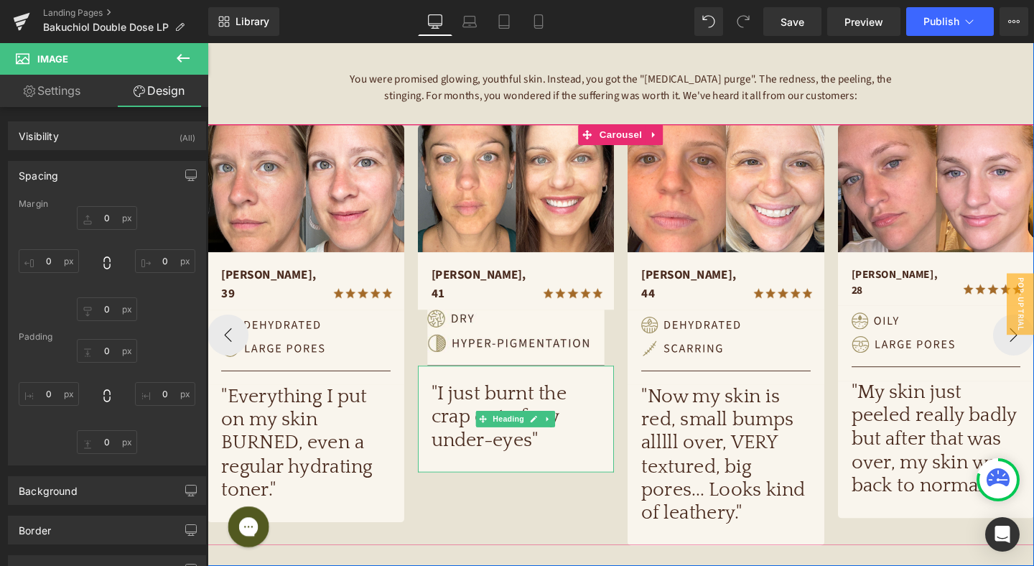
click at [477, 399] on h1 ""I just burnt the crap out of my under-eyes"" at bounding box center [532, 436] width 178 height 74
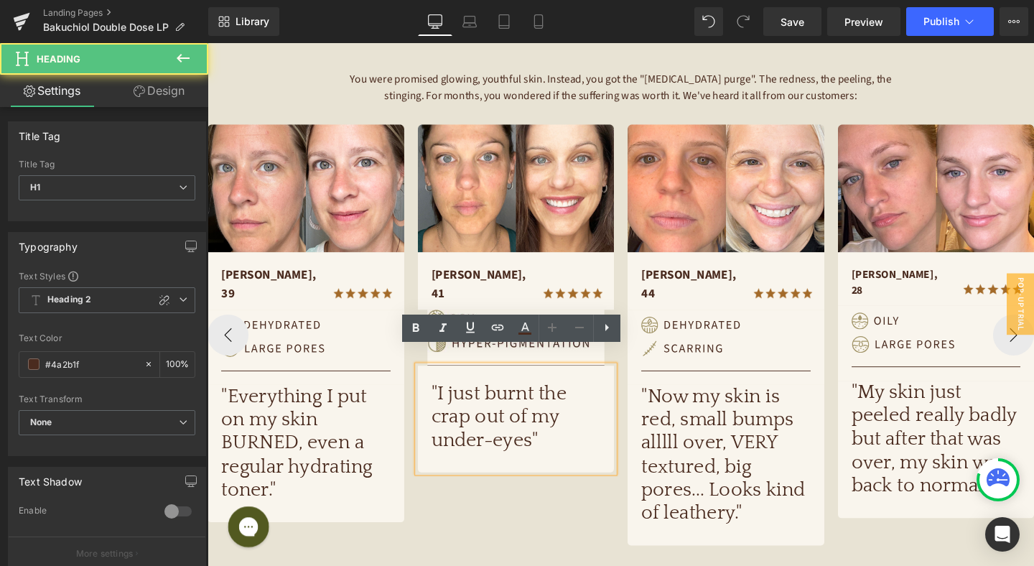
click at [477, 399] on h1 ""I just burnt the crap out of my under-eyes"" at bounding box center [532, 436] width 178 height 74
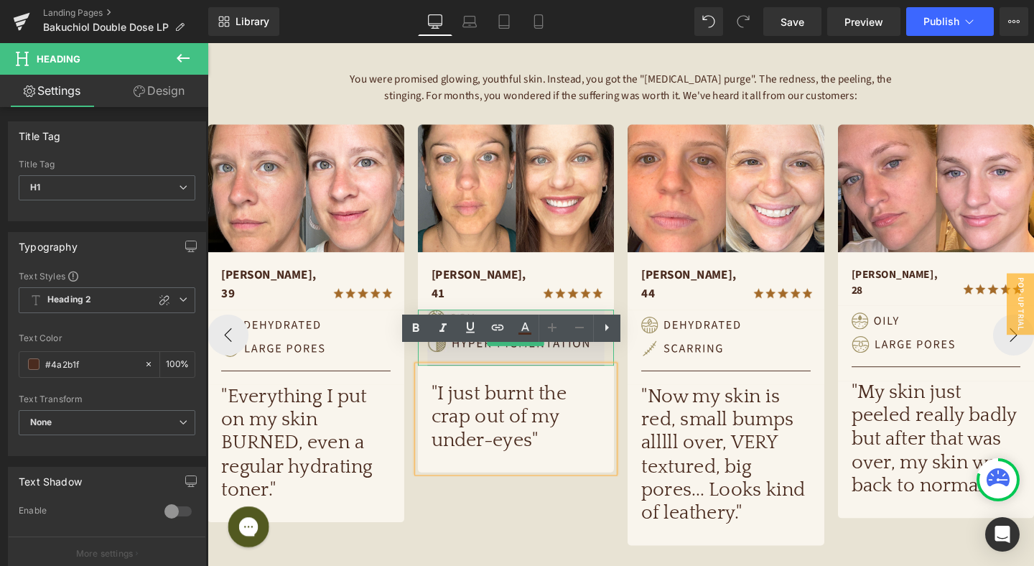
click at [512, 323] on img at bounding box center [532, 352] width 186 height 59
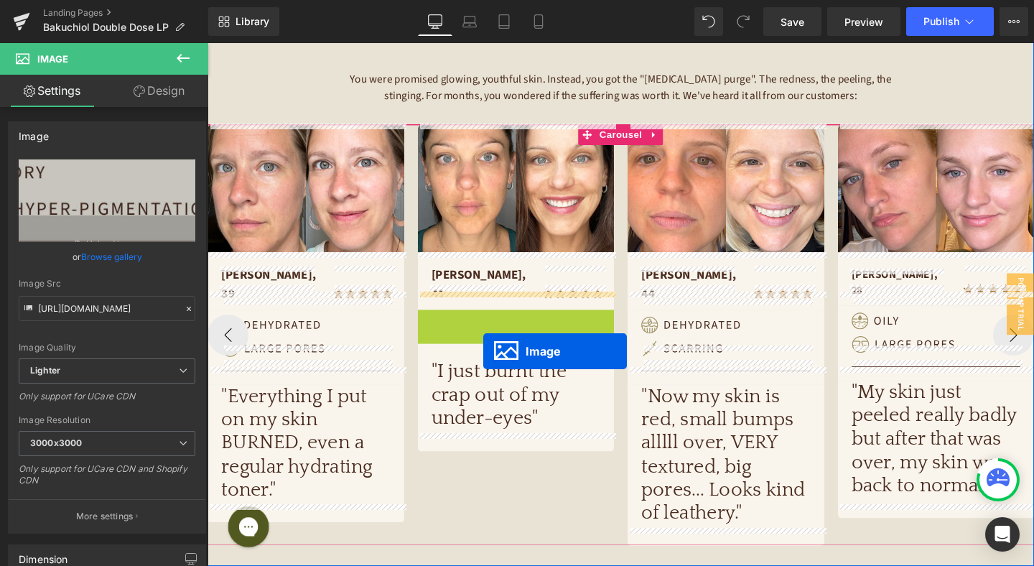
drag, startPoint x: 508, startPoint y: 333, endPoint x: 498, endPoint y: 360, distance: 28.4
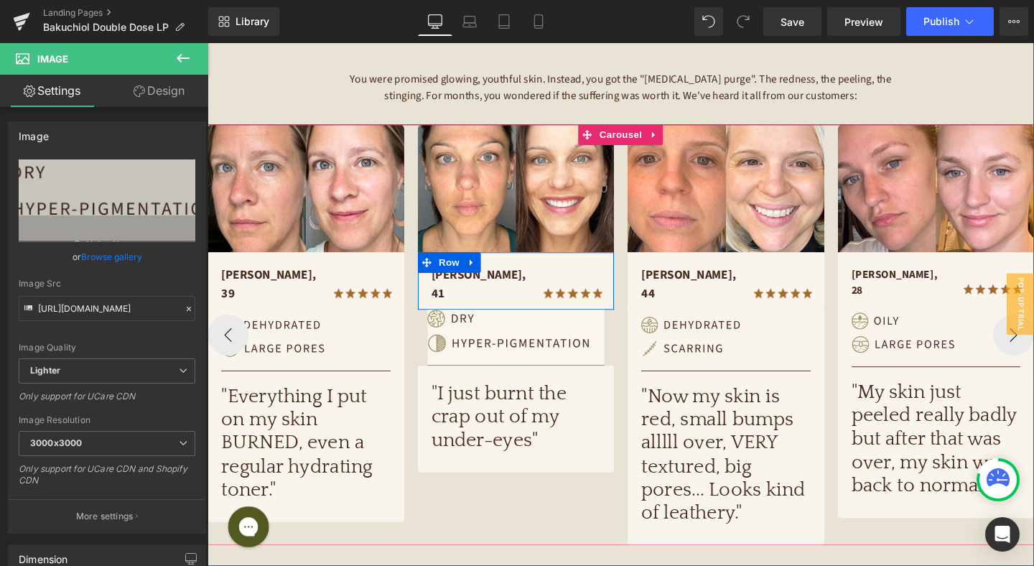
click at [543, 287] on div "JENNIFER, 41 Text Block" at bounding box center [489, 296] width 121 height 39
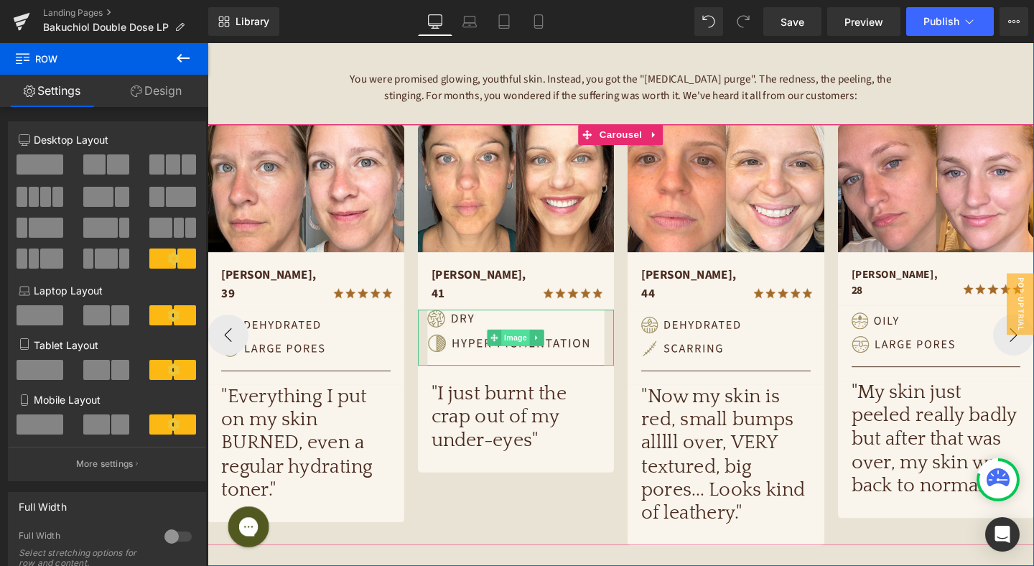
click at [536, 344] on span "Image" at bounding box center [531, 352] width 30 height 17
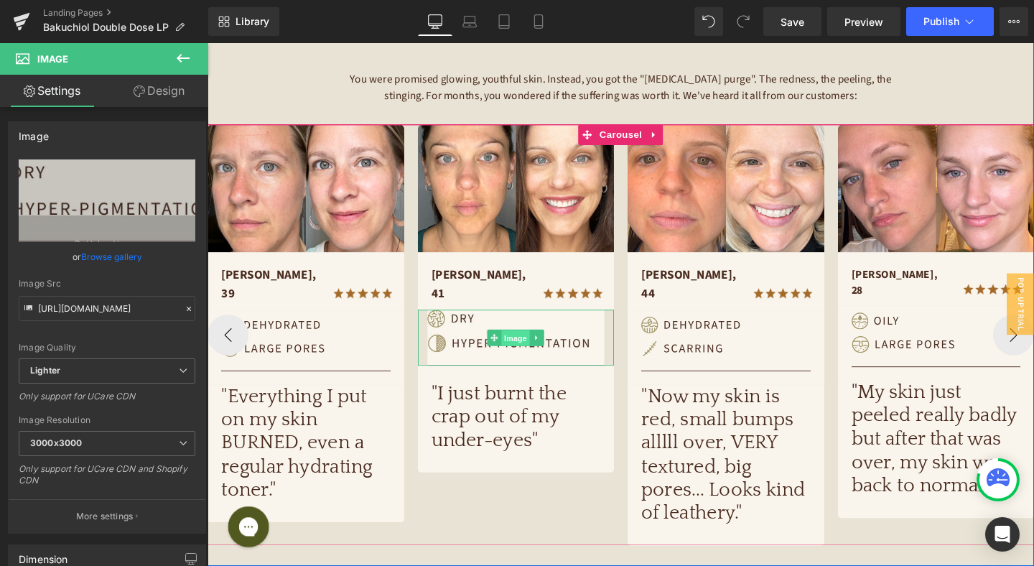
click at [528, 345] on span "Image" at bounding box center [531, 353] width 30 height 17
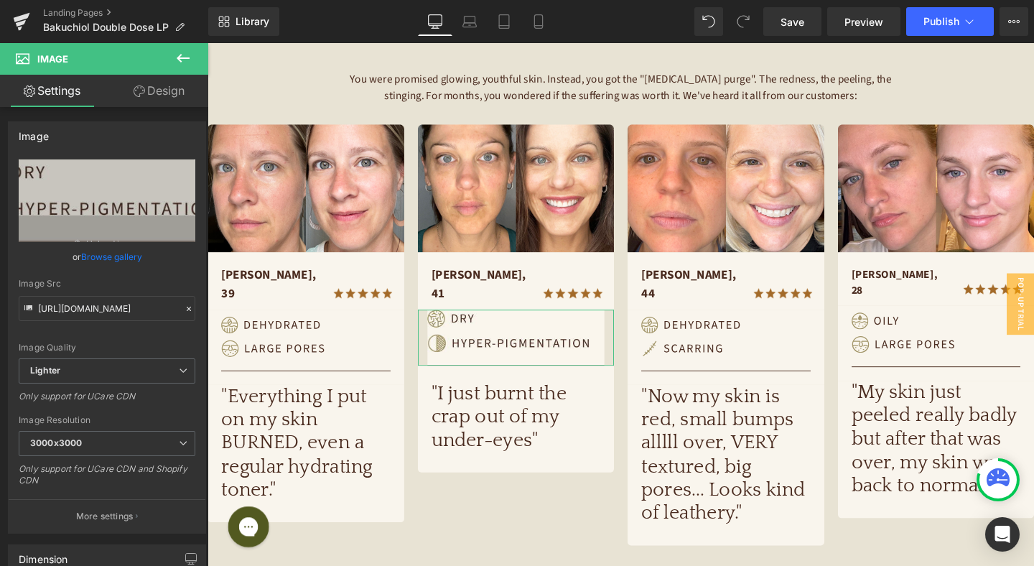
click at [177, 91] on link "Design" at bounding box center [159, 91] width 104 height 32
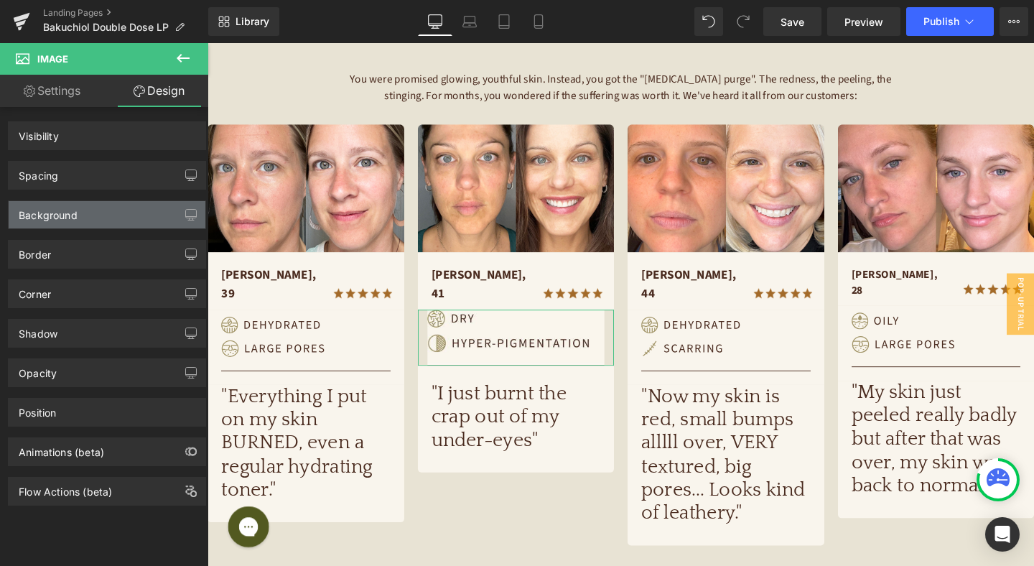
click at [126, 212] on div "Background" at bounding box center [107, 214] width 197 height 27
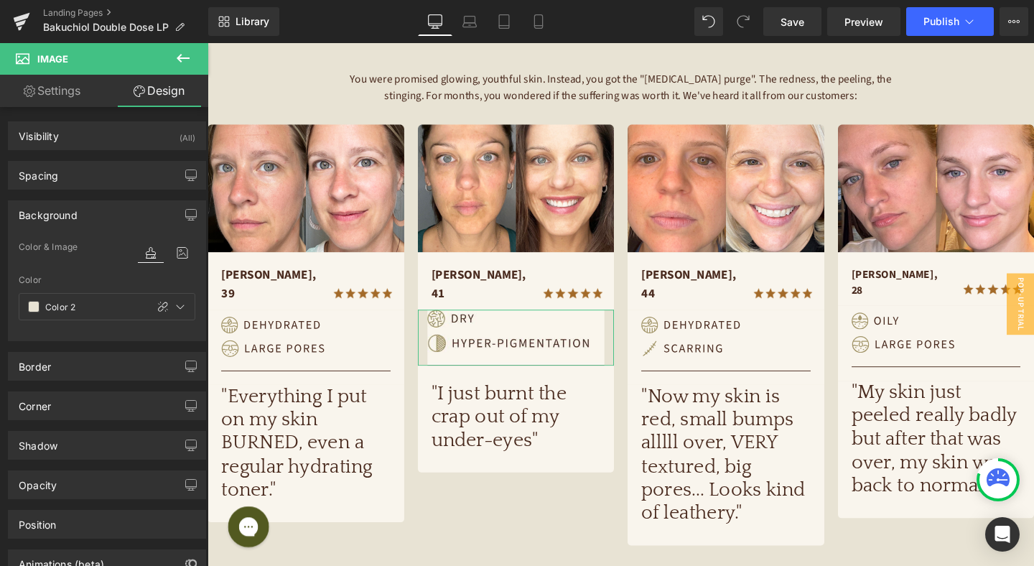
type input "Color 2"
click at [174, 306] on icon at bounding box center [179, 306] width 11 height 11
click at [121, 169] on div "Spacing" at bounding box center [107, 175] width 197 height 27
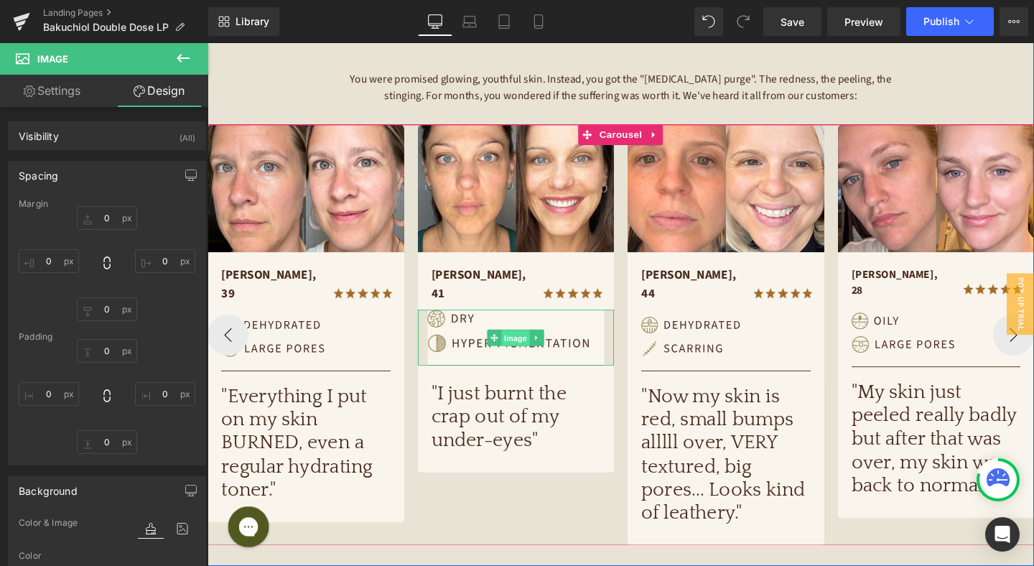
click at [536, 345] on span "Image" at bounding box center [531, 353] width 30 height 17
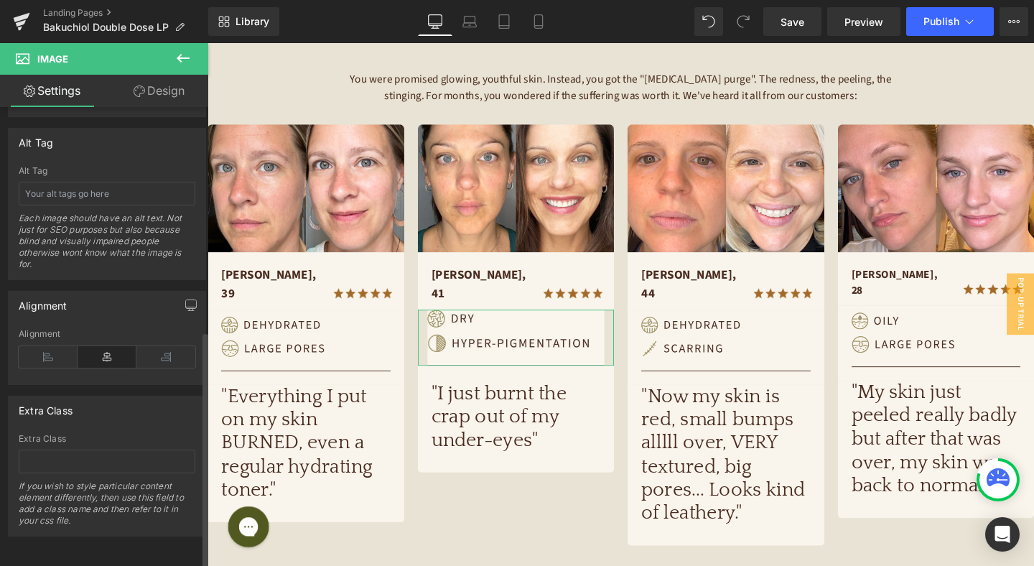
scroll to position [737, 0]
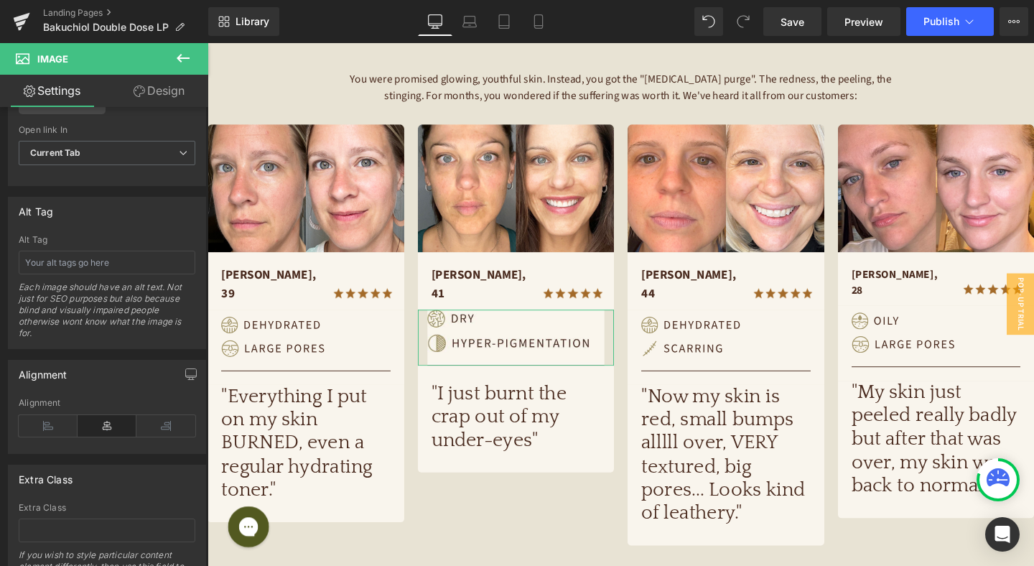
click at [176, 79] on link "Design" at bounding box center [159, 91] width 104 height 32
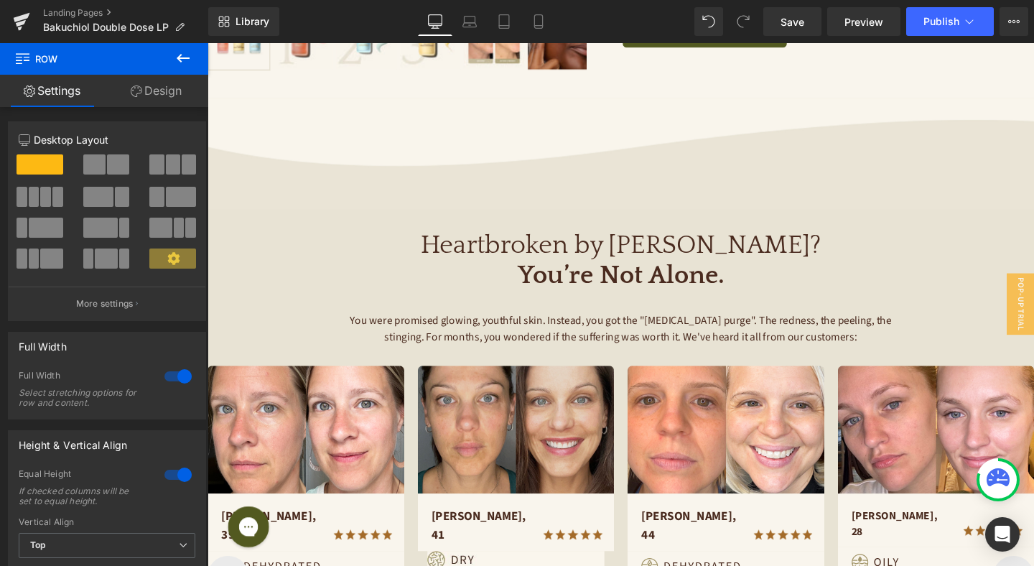
scroll to position [608, 0]
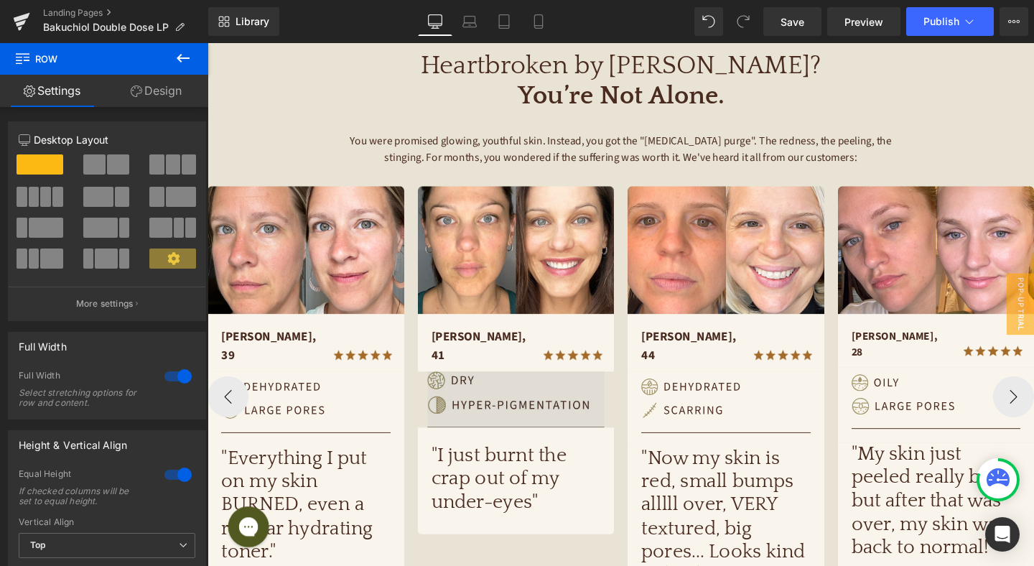
click at [515, 403] on div "Image NaNpx NaNpx" at bounding box center [532, 417] width 207 height 59
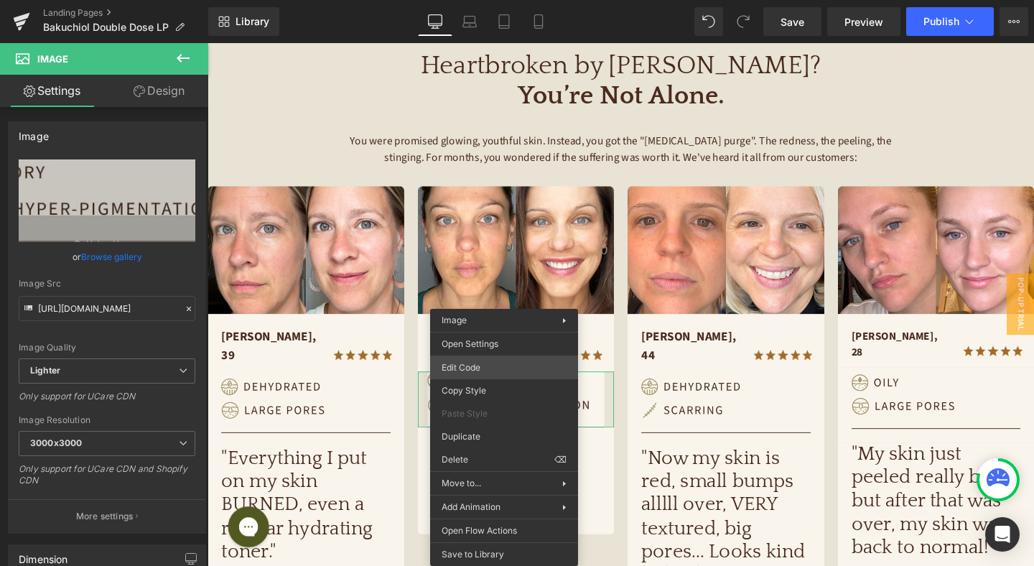
click at [510, 0] on div "Image You are previewing how the will restyle your page. You can not edit Eleme…" at bounding box center [517, 0] width 1034 height 0
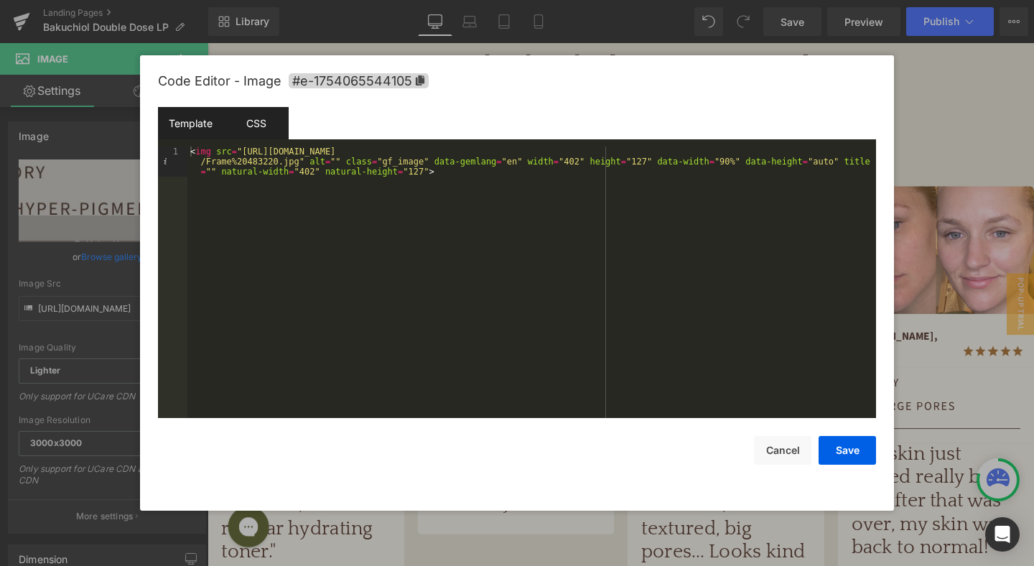
click at [254, 125] on div "CSS" at bounding box center [255, 123] width 65 height 32
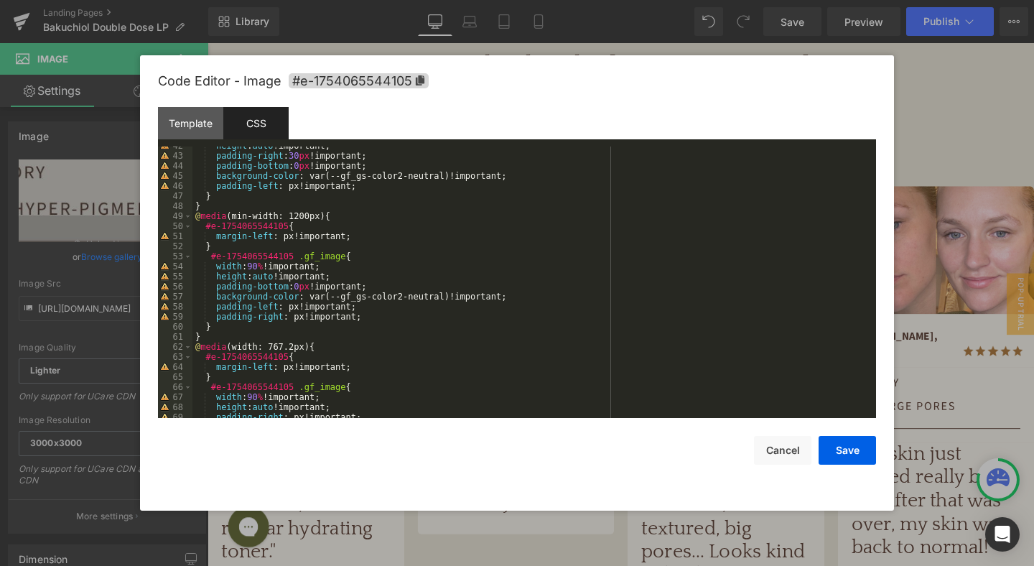
scroll to position [482, 0]
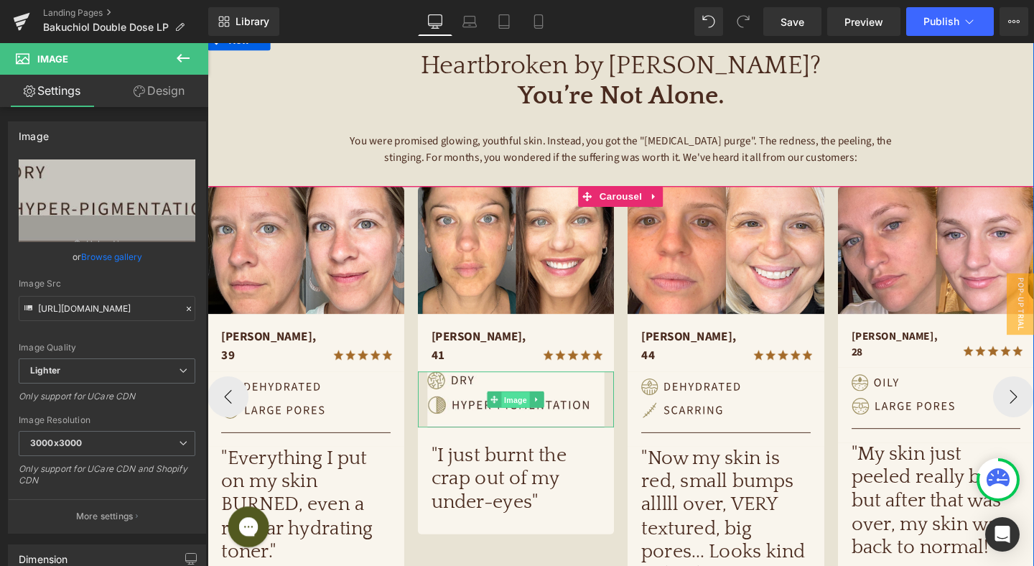
click at [526, 410] on span "Image" at bounding box center [531, 418] width 30 height 17
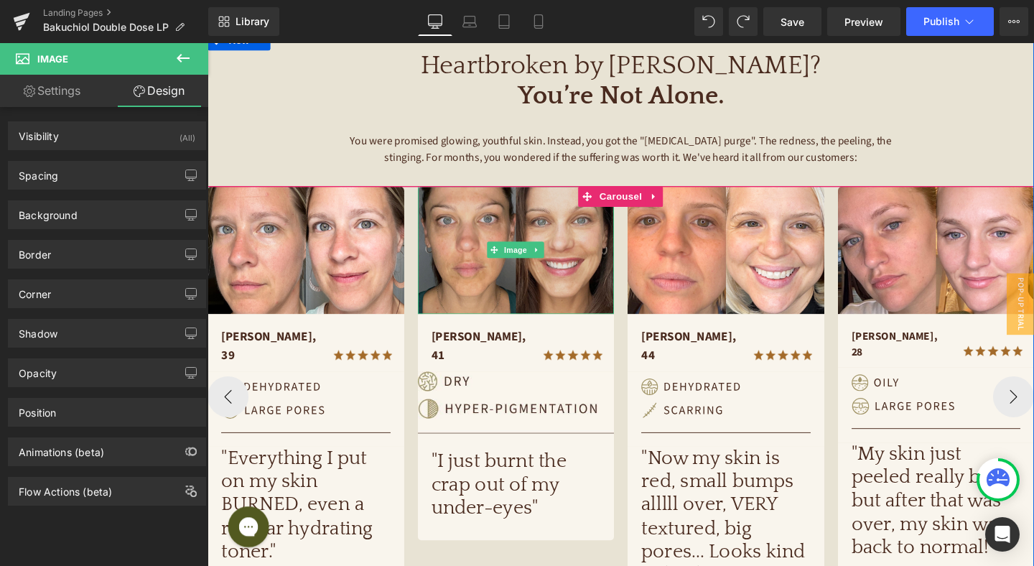
type input "100"
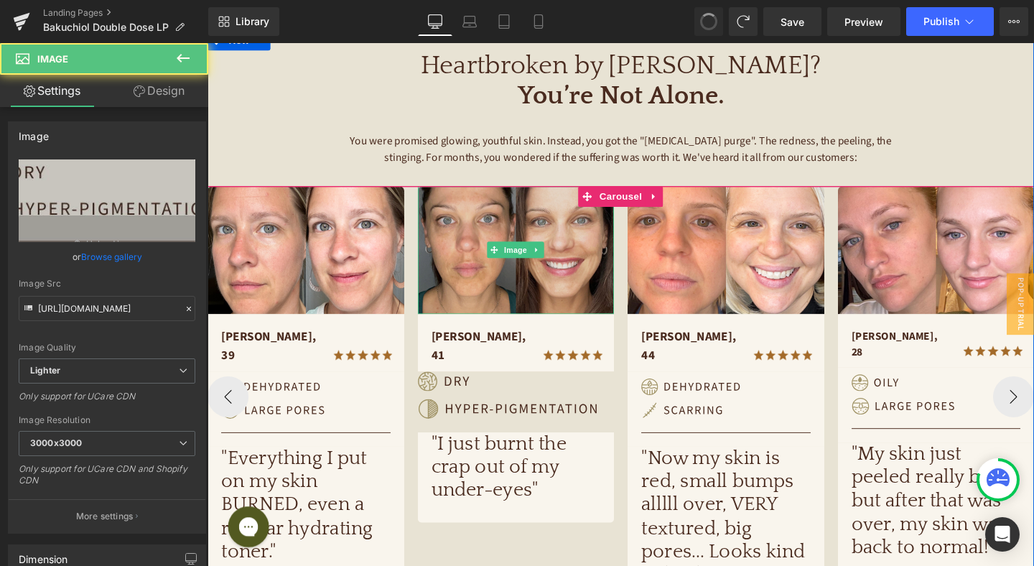
type input "https://ucarecdn.com/3fd6c2af-f987-437a-a9aa-a23d6f8cd26a/jennifer-skin.svg"
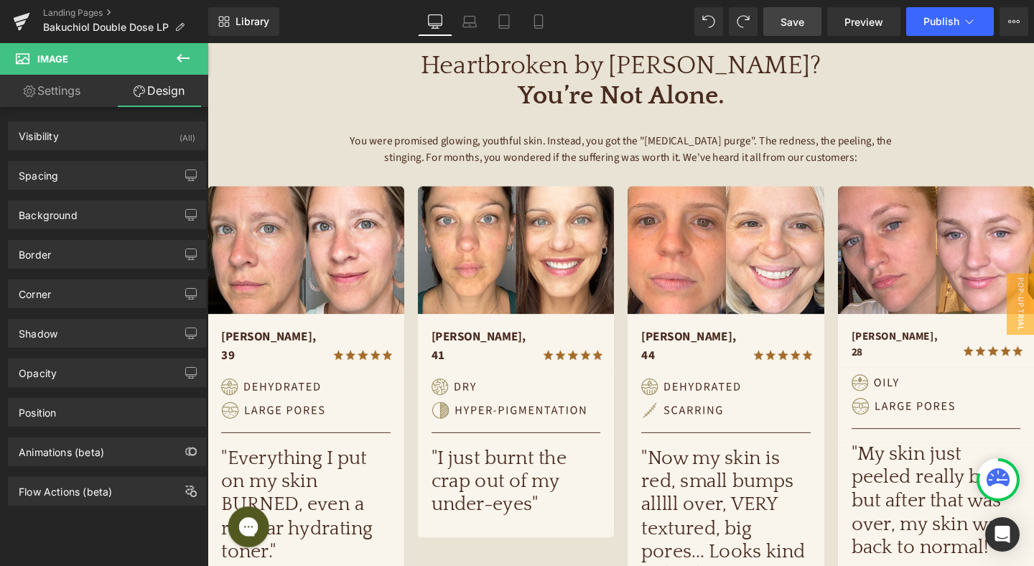
click at [798, 11] on link "Save" at bounding box center [792, 21] width 58 height 29
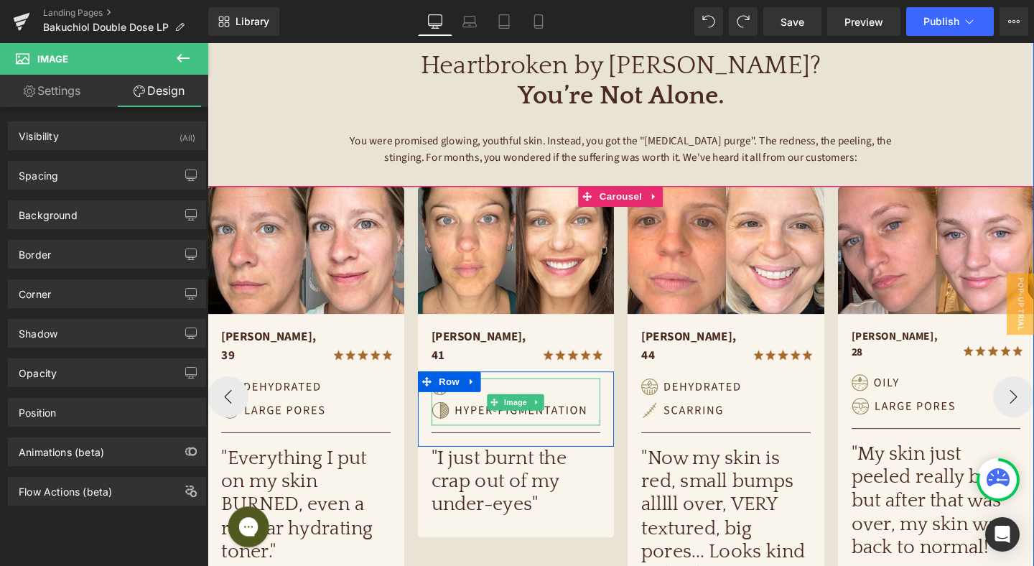
click at [495, 396] on img at bounding box center [532, 421] width 178 height 50
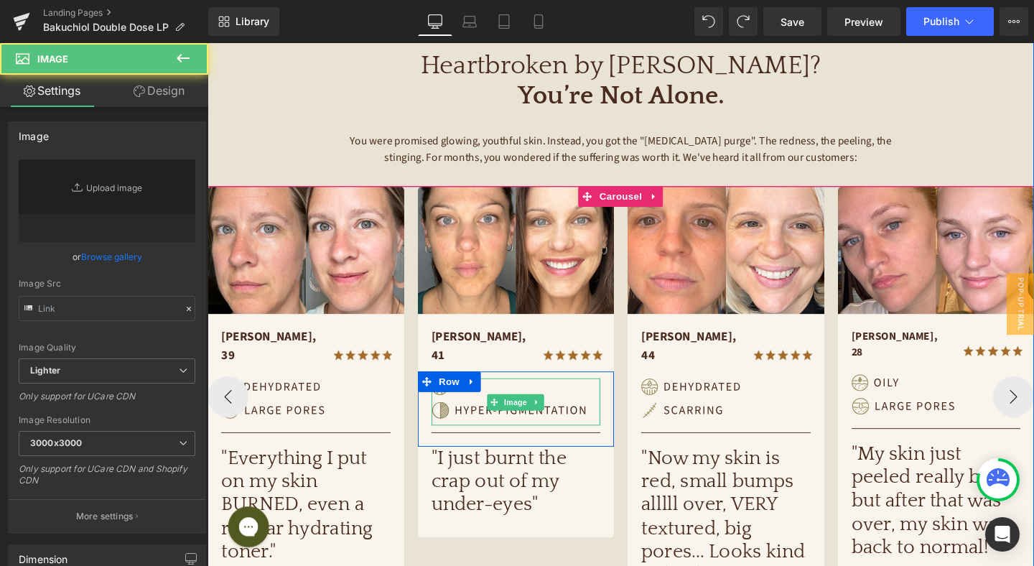
type input "https://ucarecdn.com/3fd6c2af-f987-437a-a9aa-a23d6f8cd26a/jennifer-skin.svg"
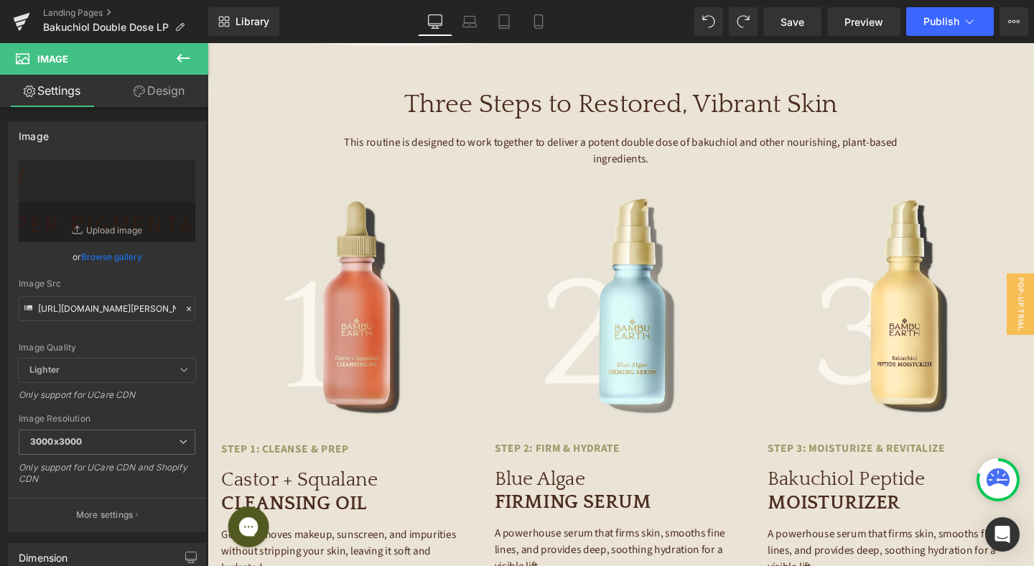
scroll to position [3041, 0]
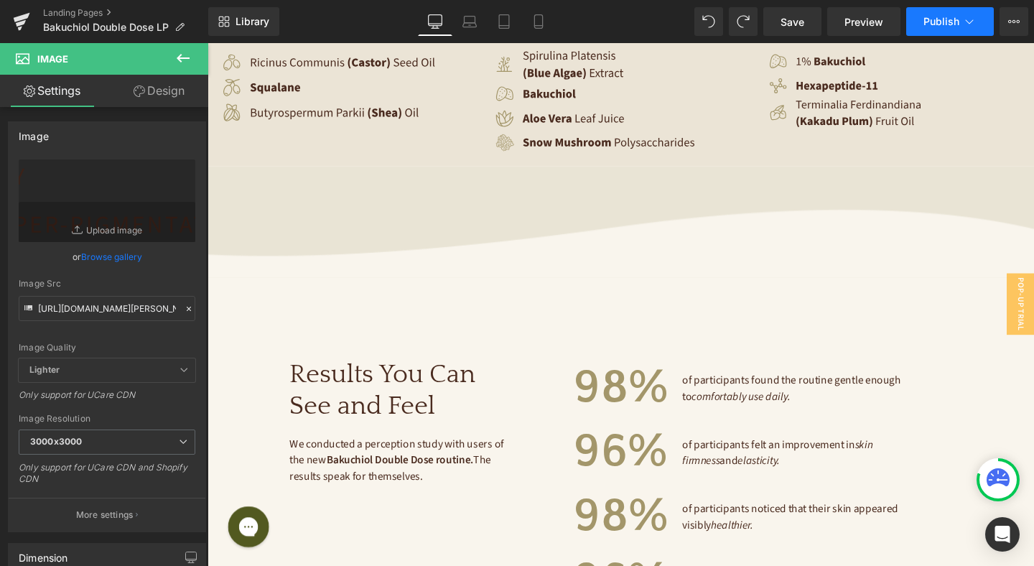
click at [959, 17] on button "Publish" at bounding box center [950, 21] width 88 height 29
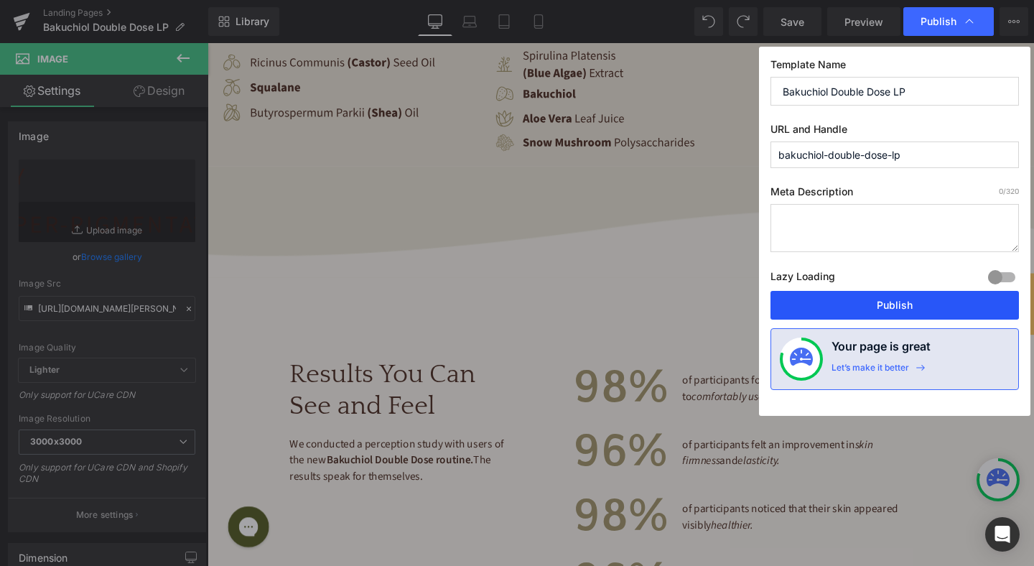
click at [890, 304] on button "Publish" at bounding box center [894, 305] width 248 height 29
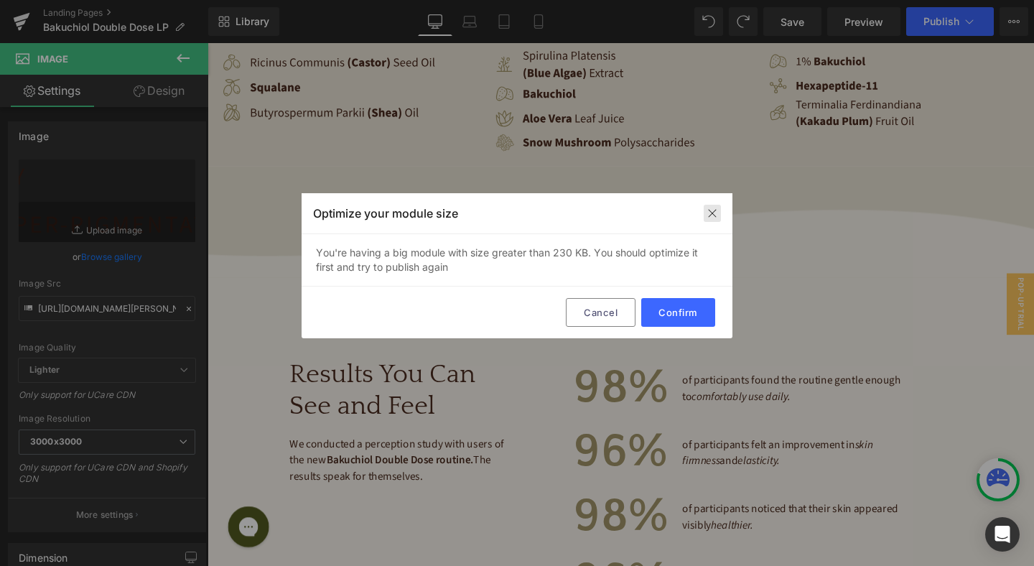
click at [714, 208] on img at bounding box center [711, 212] width 11 height 11
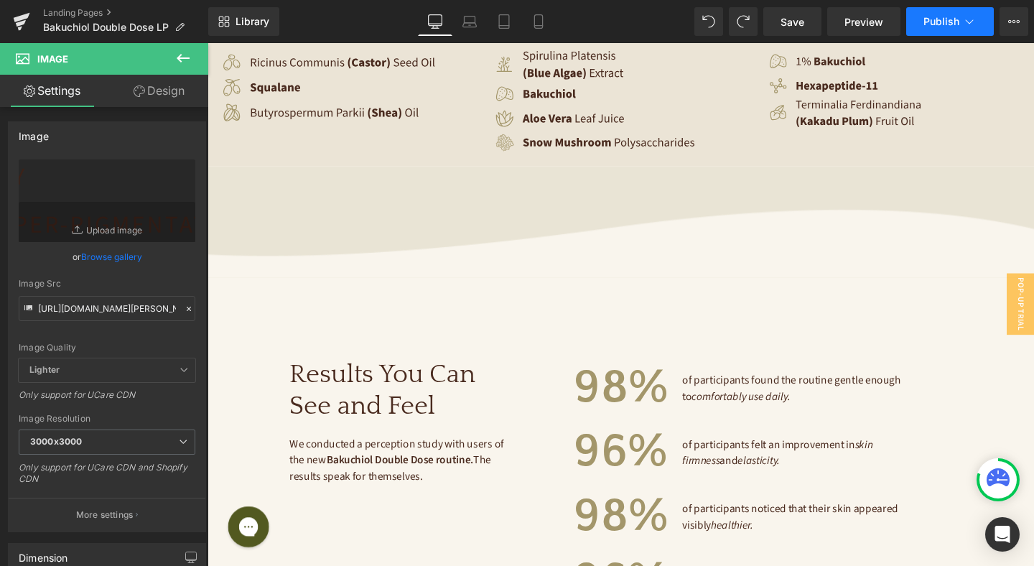
click at [943, 25] on span "Publish" at bounding box center [941, 21] width 36 height 11
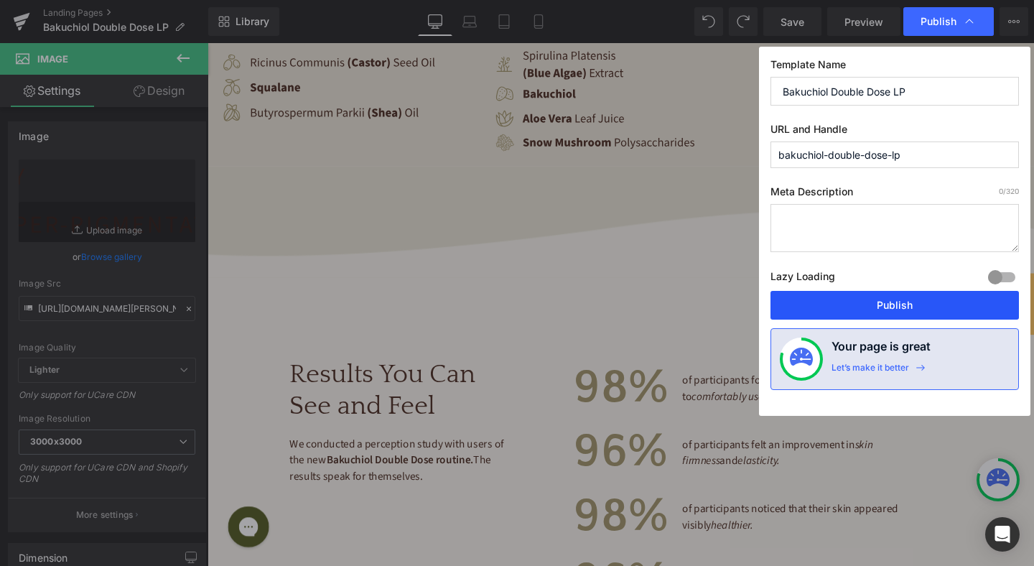
click at [872, 304] on button "Publish" at bounding box center [894, 305] width 248 height 29
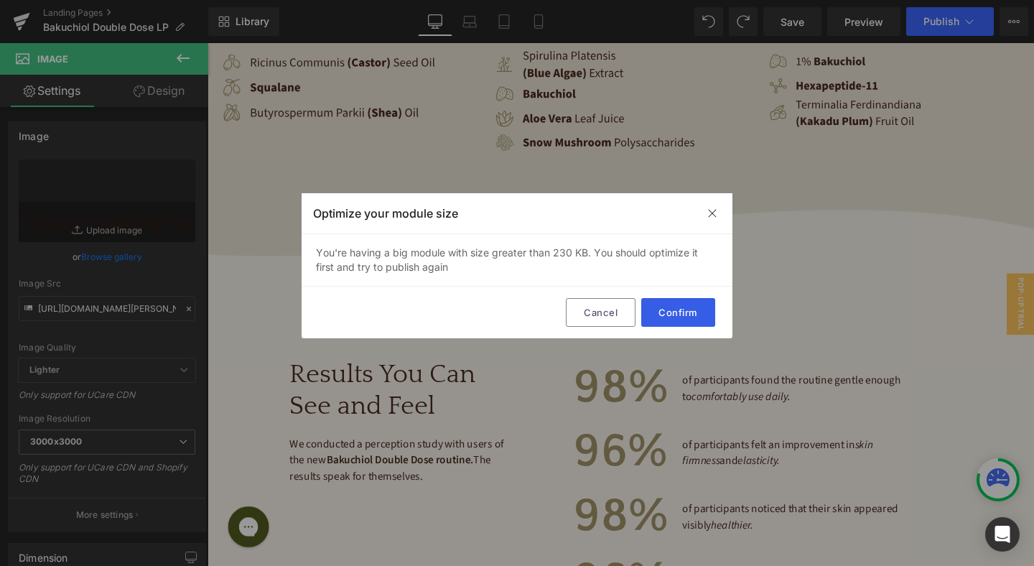
click at [681, 314] on button "Confirm" at bounding box center [678, 312] width 74 height 29
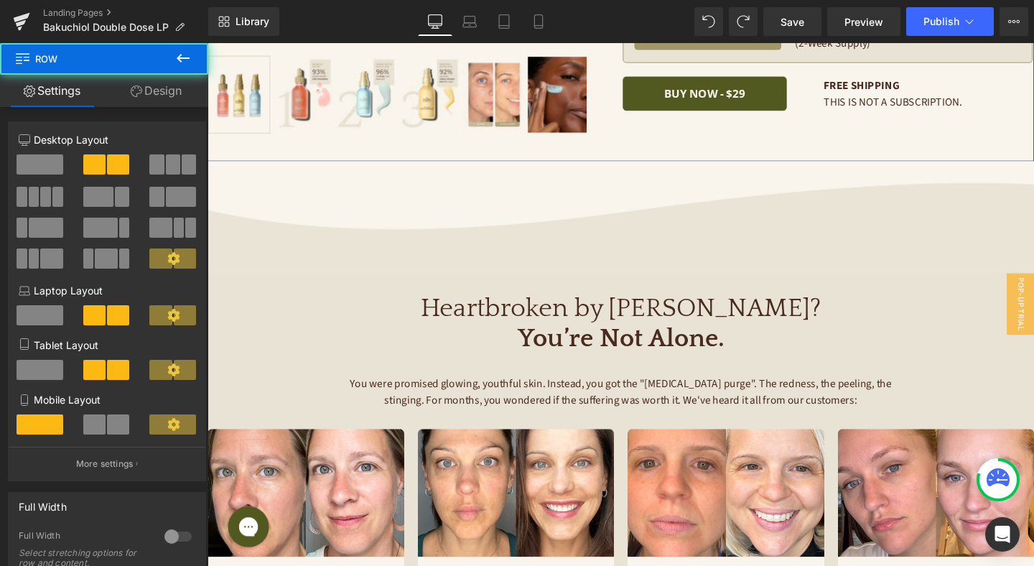
scroll to position [0, 0]
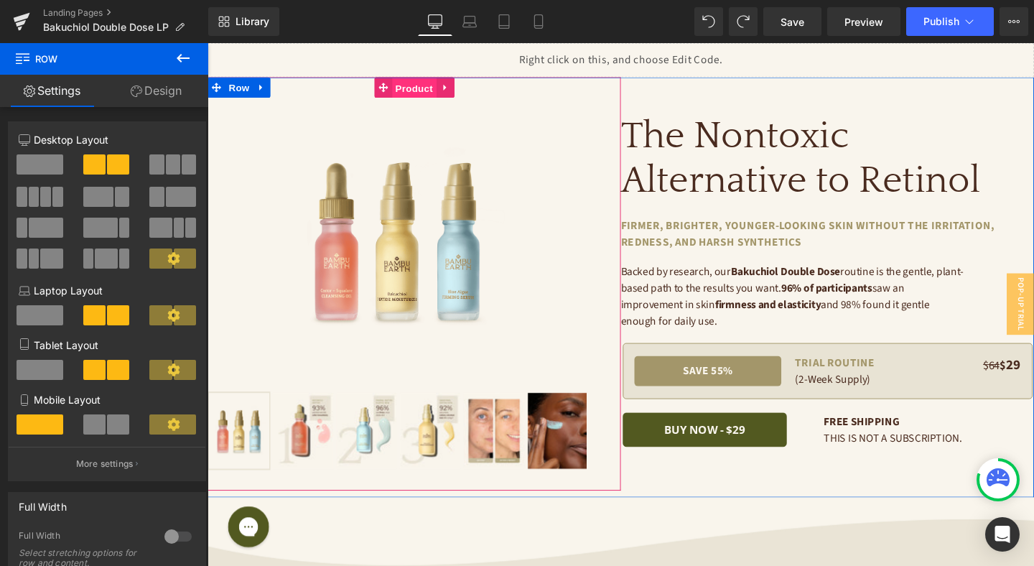
click at [427, 95] on span "Product" at bounding box center [424, 91] width 47 height 22
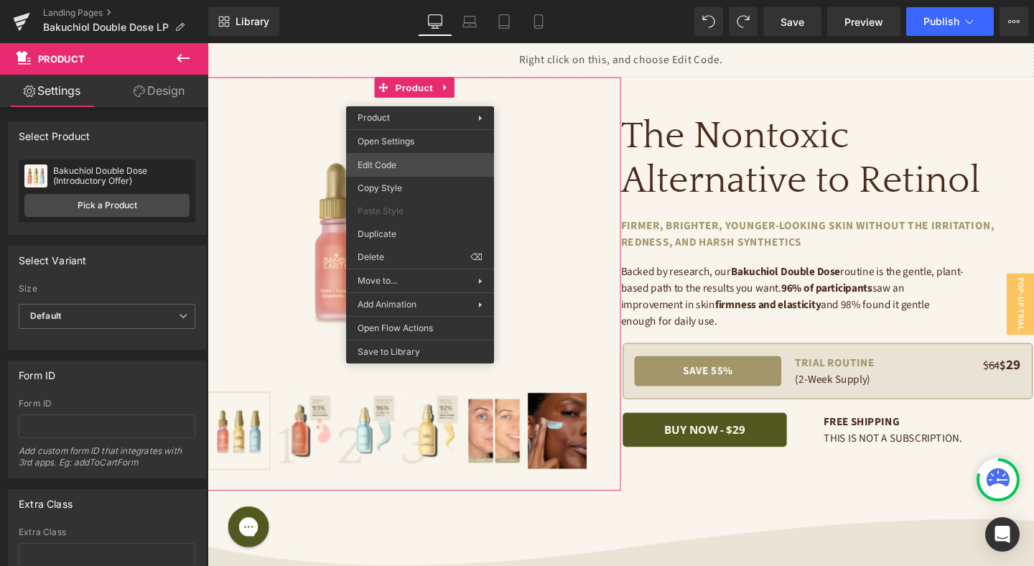
click at [416, 0] on div "Product You are previewing how the will restyle your page. You can not edit Ele…" at bounding box center [517, 0] width 1034 height 0
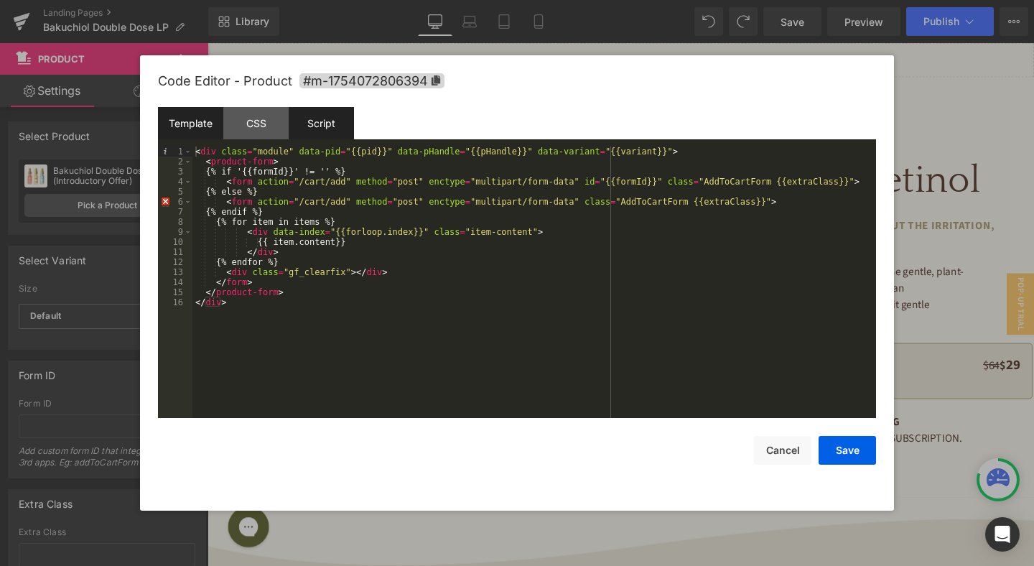
click at [319, 122] on div "Script" at bounding box center [321, 123] width 65 height 32
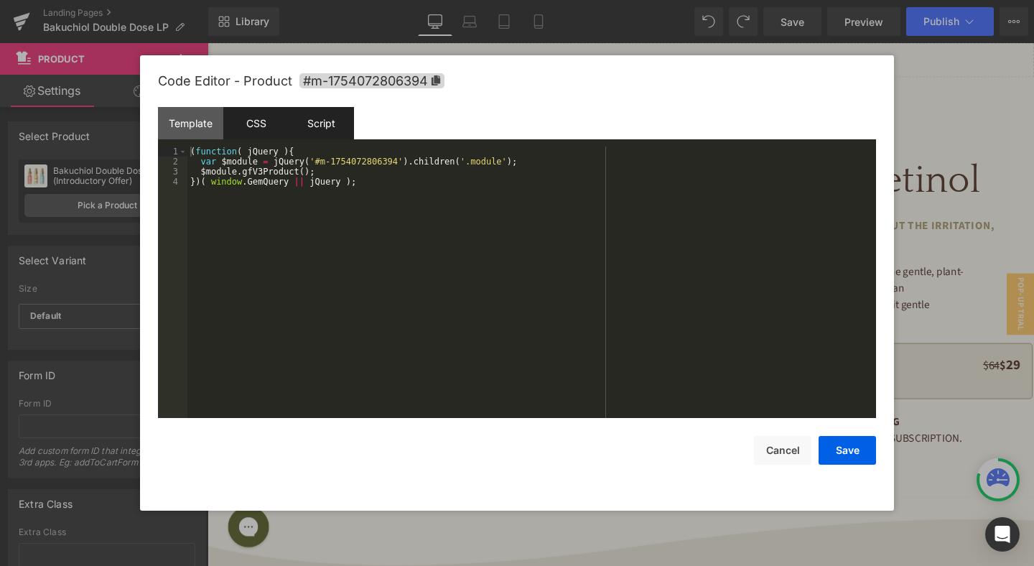
click at [264, 123] on div "CSS" at bounding box center [255, 123] width 65 height 32
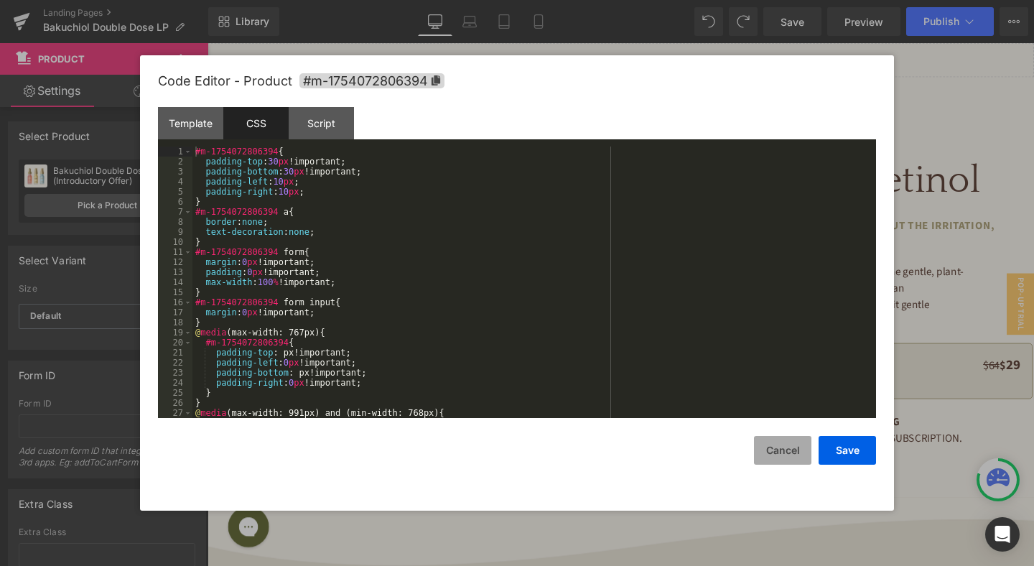
click at [798, 456] on button "Cancel" at bounding box center [782, 450] width 57 height 29
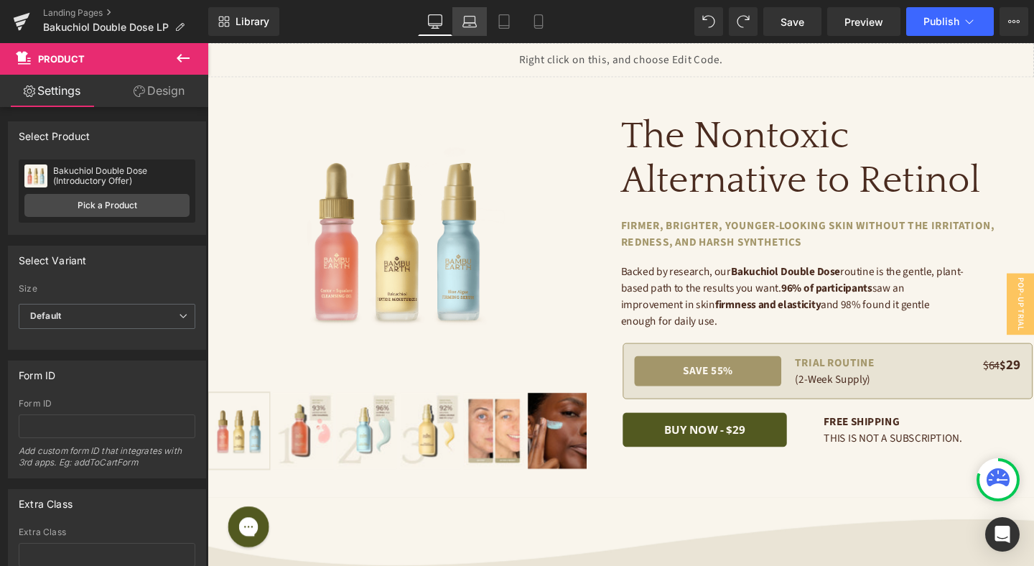
click at [477, 22] on link "Laptop" at bounding box center [469, 21] width 34 height 29
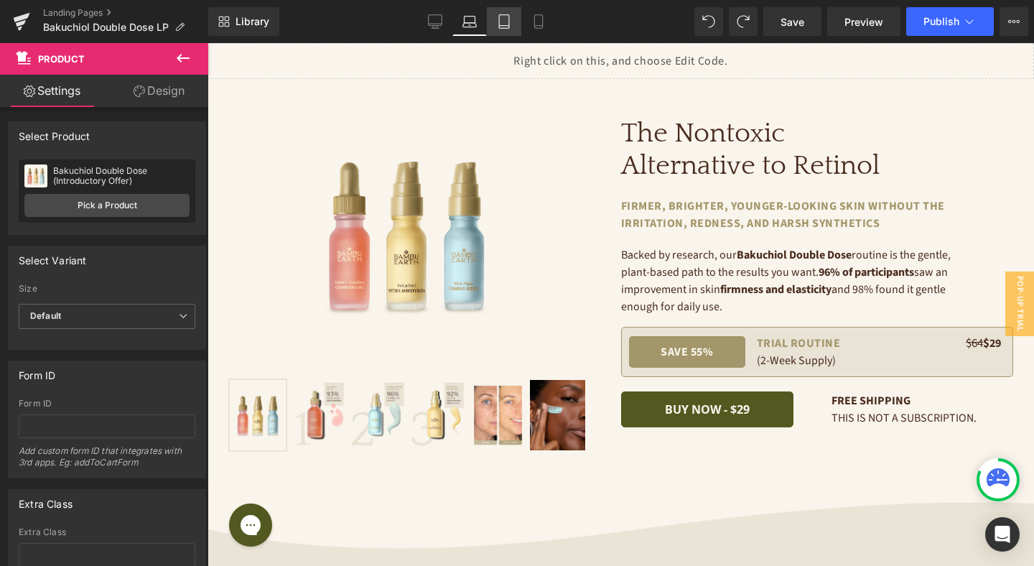
click at [495, 24] on link "Tablet" at bounding box center [504, 21] width 34 height 29
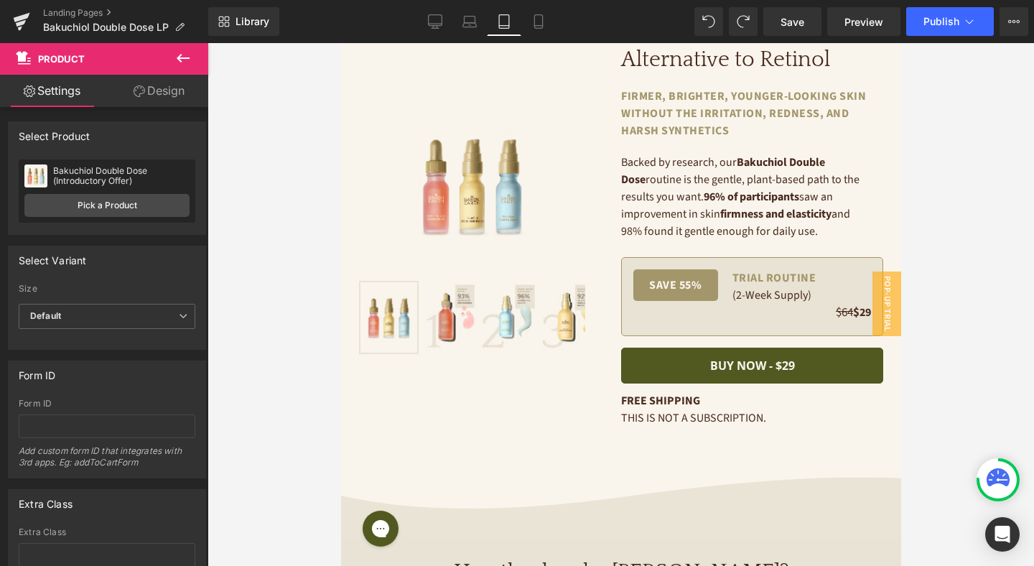
scroll to position [49, 0]
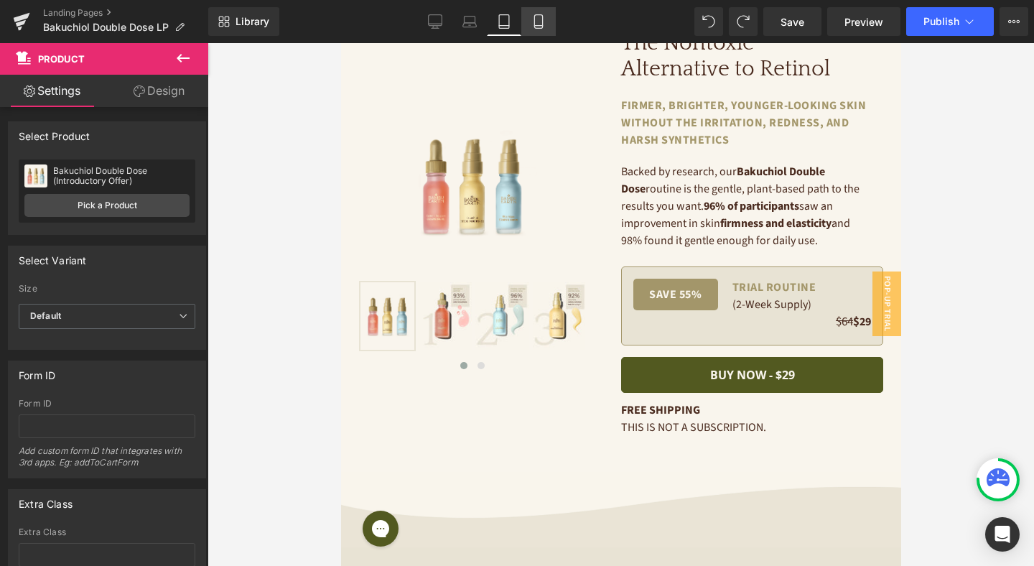
click at [551, 19] on link "Mobile" at bounding box center [538, 21] width 34 height 29
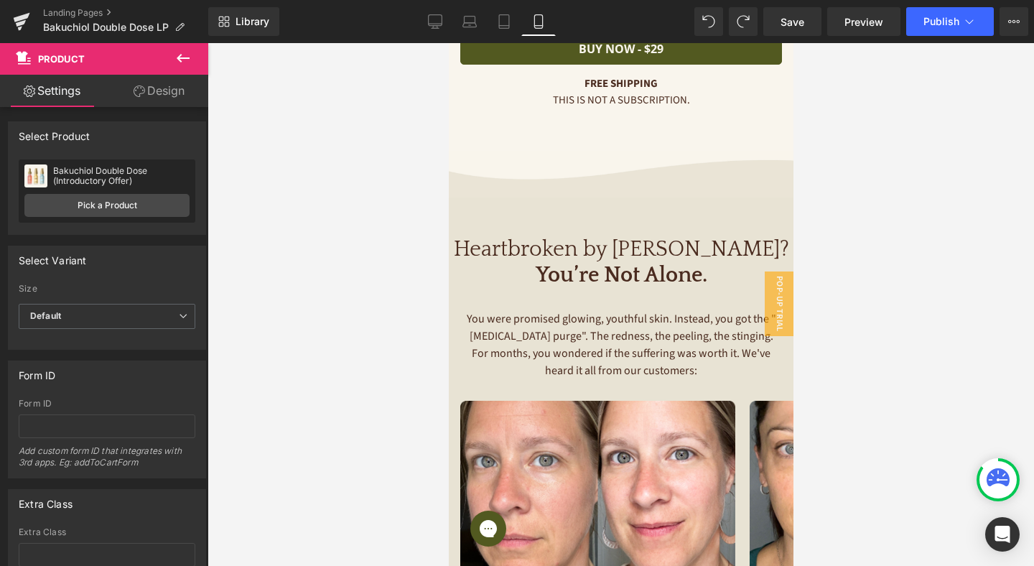
scroll to position [745, 0]
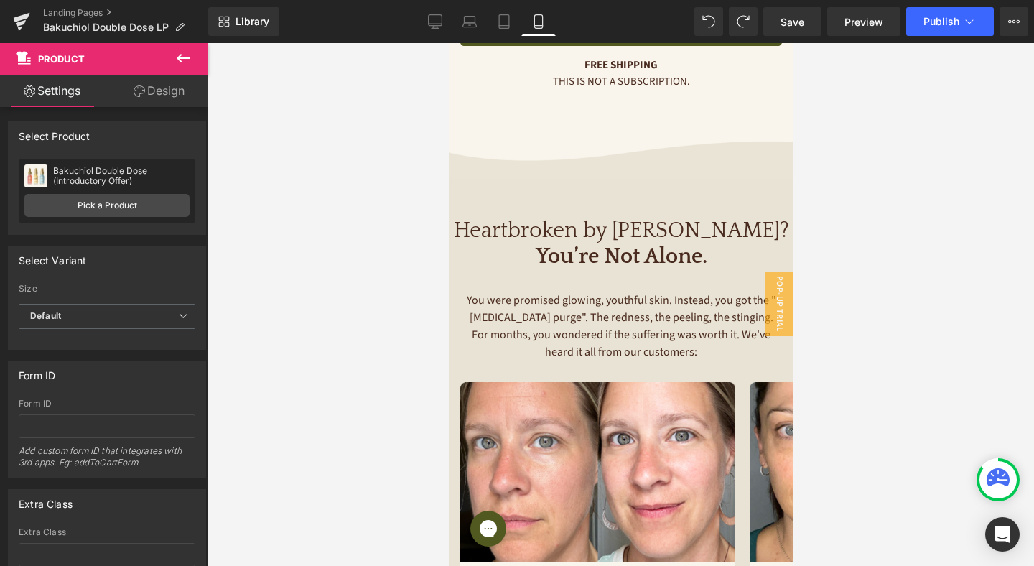
click at [600, 204] on div "Heartbroken by Retinol? You’re Not Alone." at bounding box center [620, 245] width 345 height 91
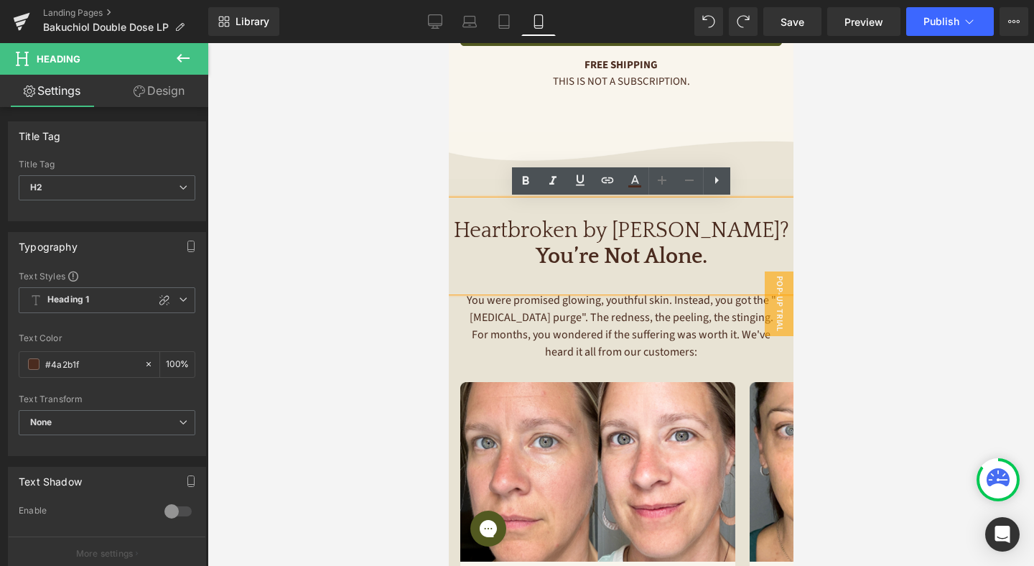
scroll to position [1132, 0]
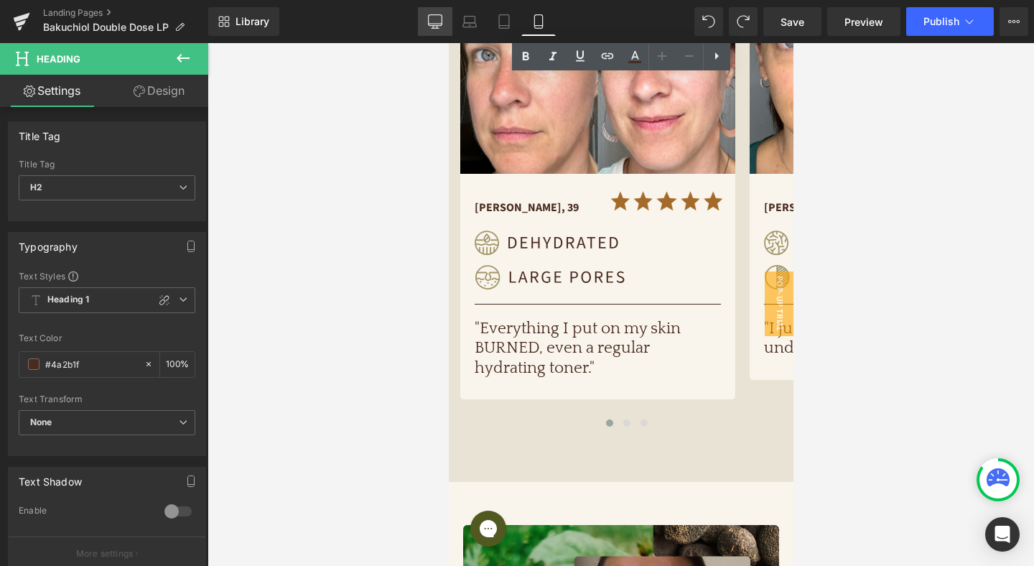
click at [437, 24] on icon at bounding box center [436, 24] width 14 height 0
type input "100"
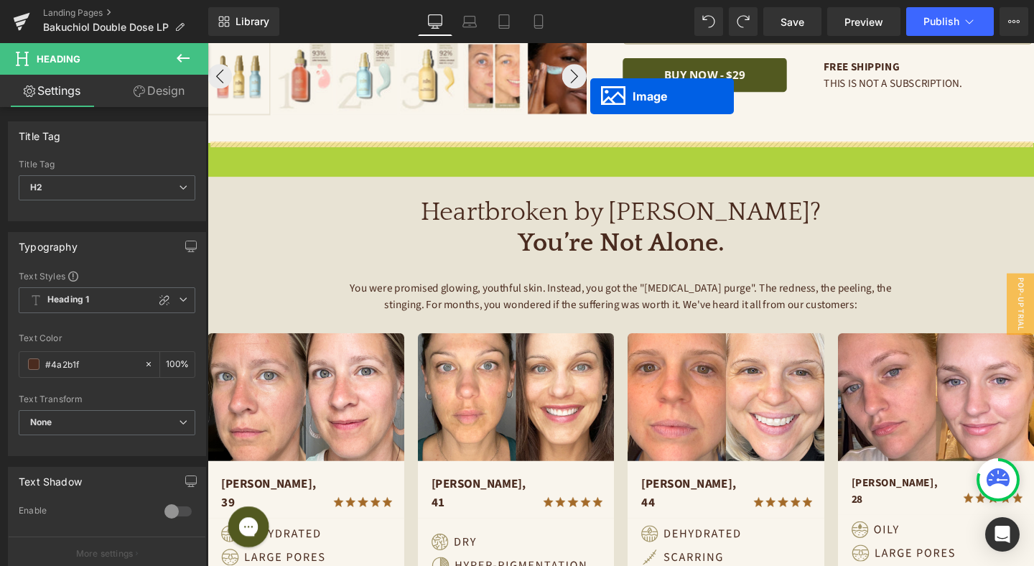
scroll to position [330, 0]
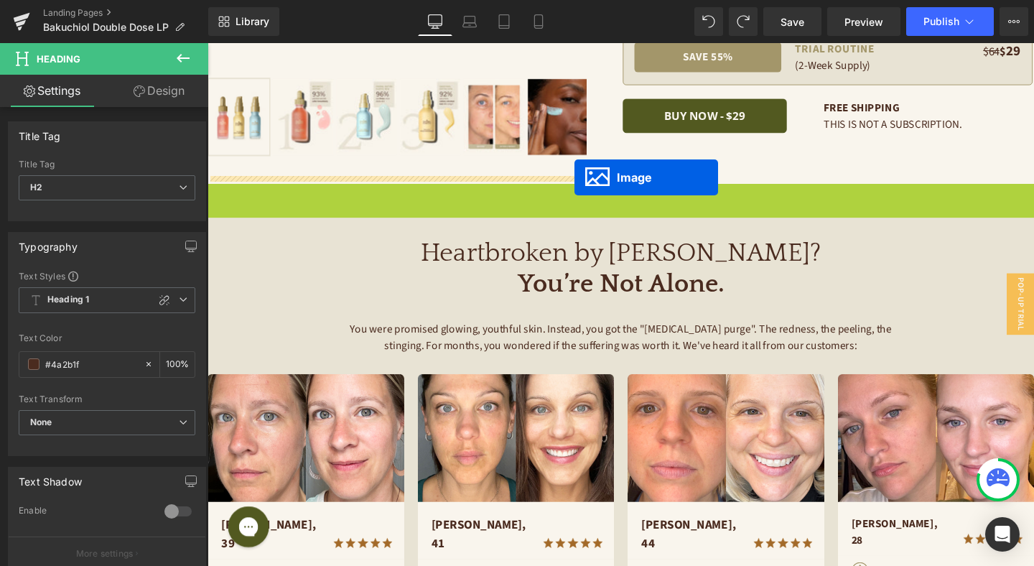
drag, startPoint x: 619, startPoint y: 132, endPoint x: 593, endPoint y: 185, distance: 58.4
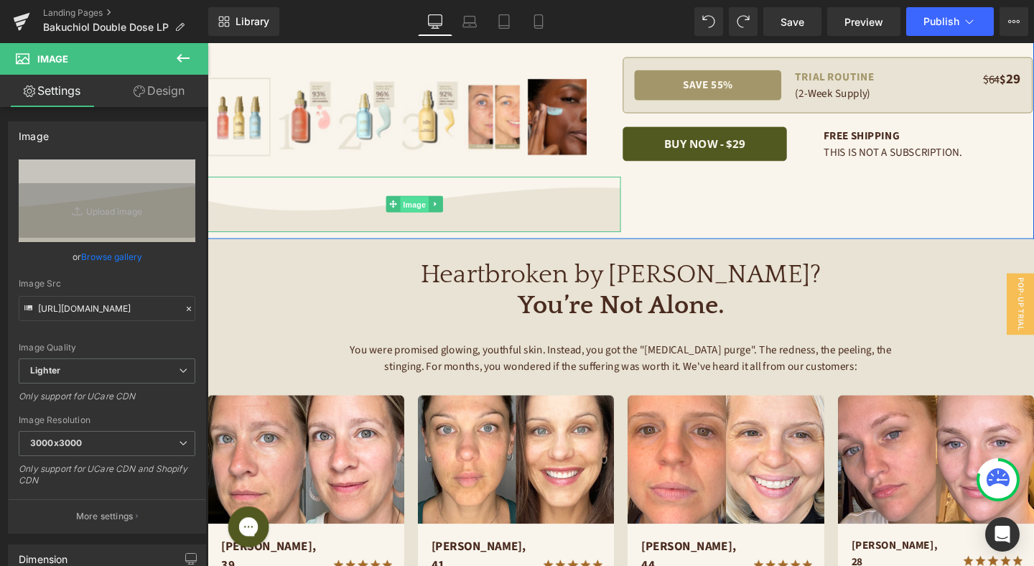
click at [426, 213] on span "Image" at bounding box center [425, 213] width 30 height 17
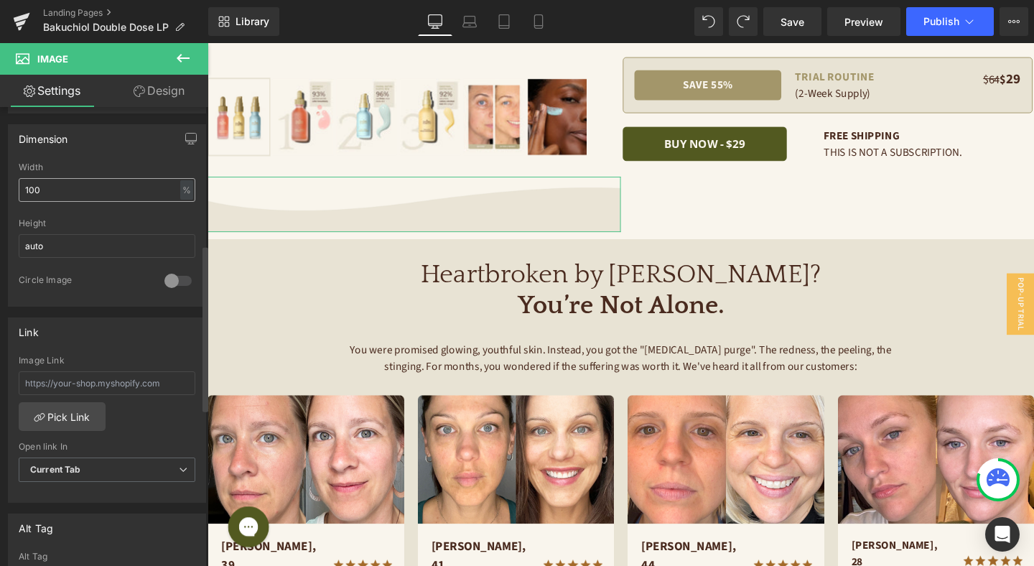
scroll to position [381, 0]
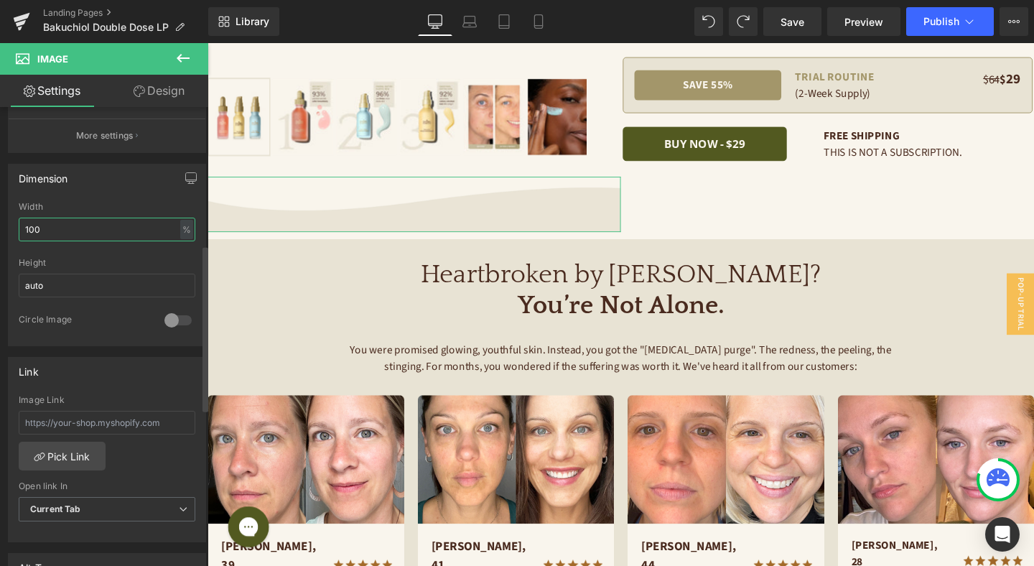
click at [103, 234] on input "100" at bounding box center [107, 230] width 177 height 24
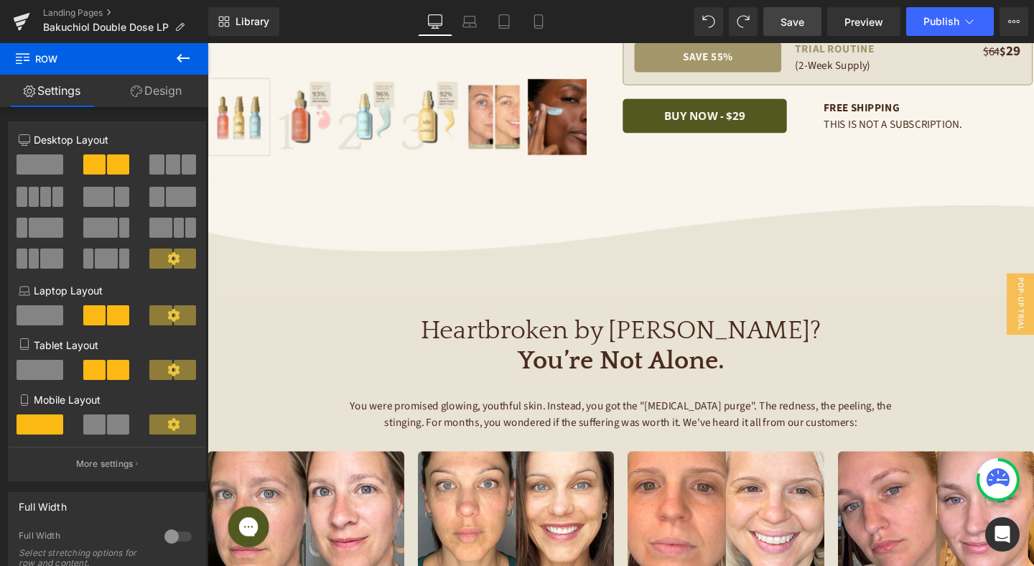
click at [802, 17] on span "Save" at bounding box center [792, 21] width 24 height 15
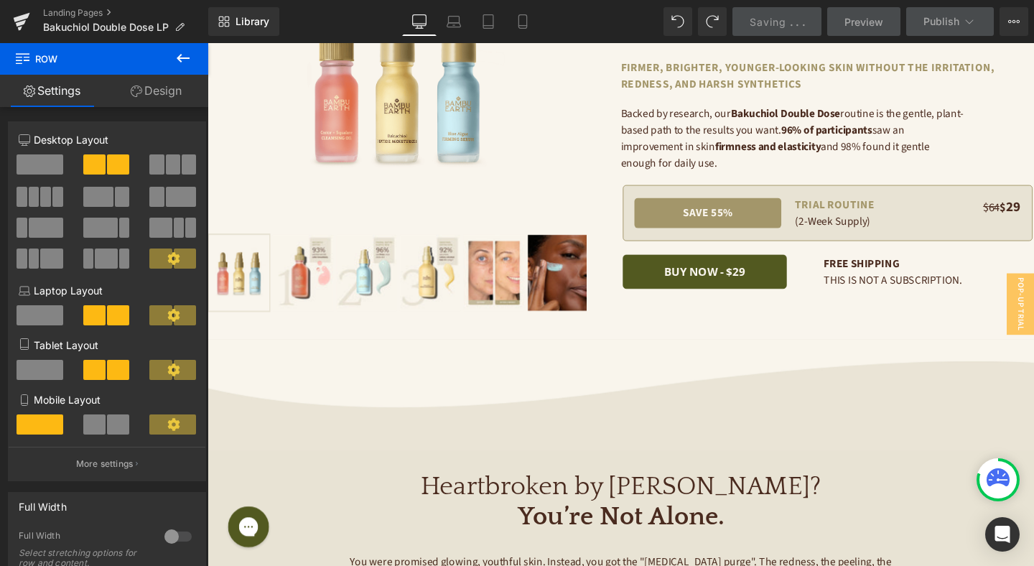
scroll to position [0, 0]
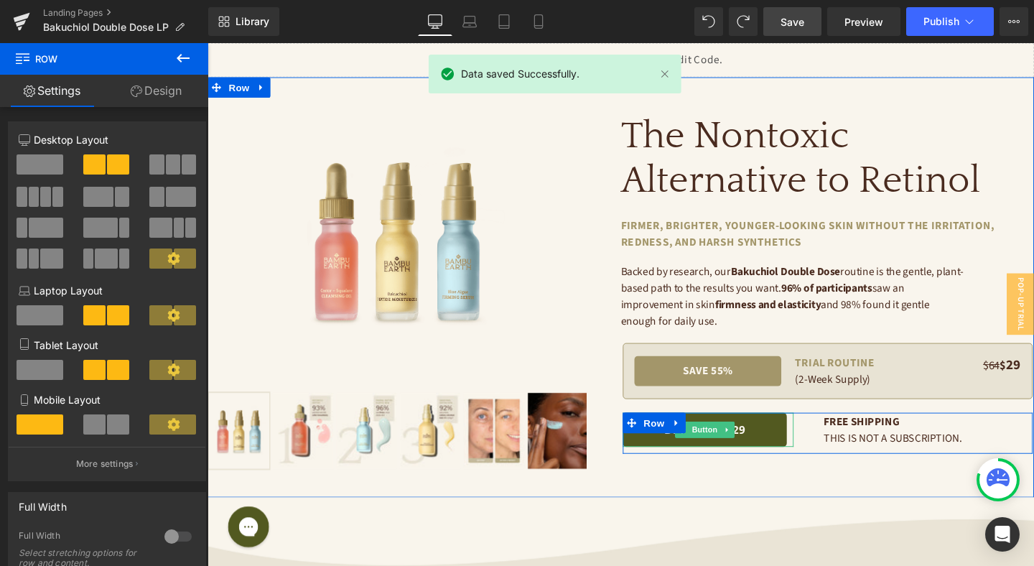
click at [773, 447] on link "BUY NOW - $29" at bounding box center [730, 449] width 172 height 36
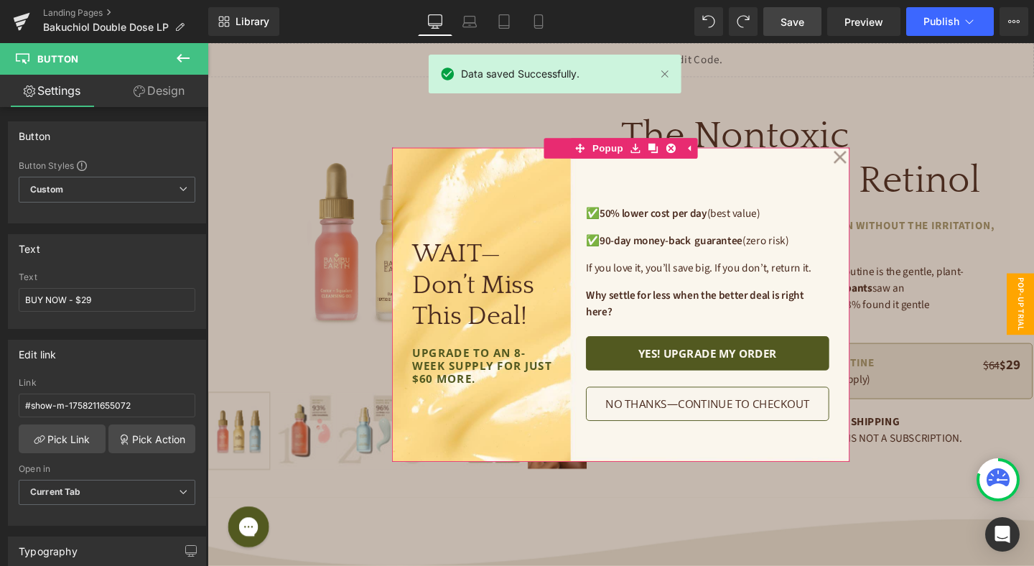
click at [869, 160] on icon at bounding box center [873, 163] width 14 height 14
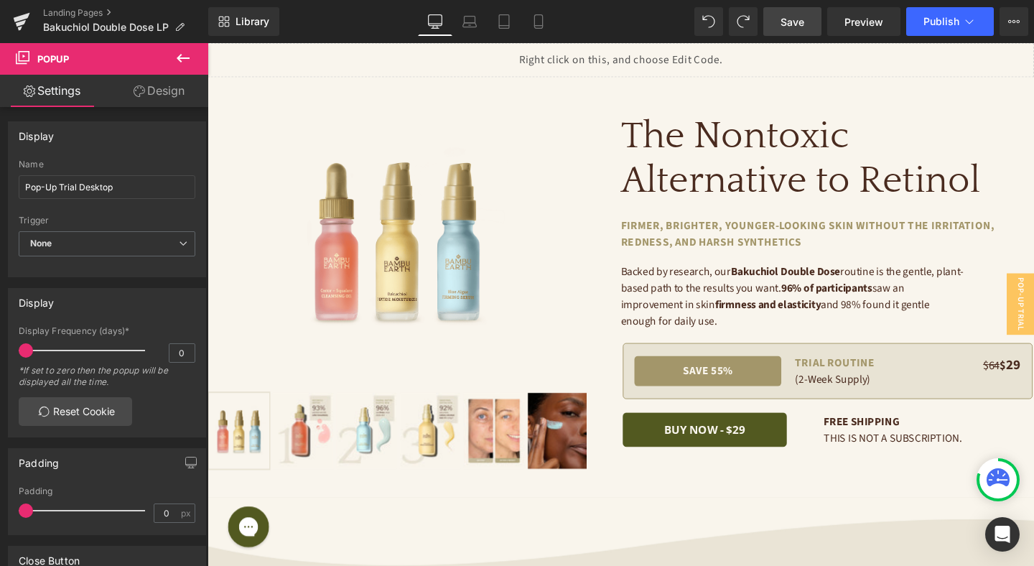
click at [16, 23] on icon at bounding box center [21, 23] width 10 height 6
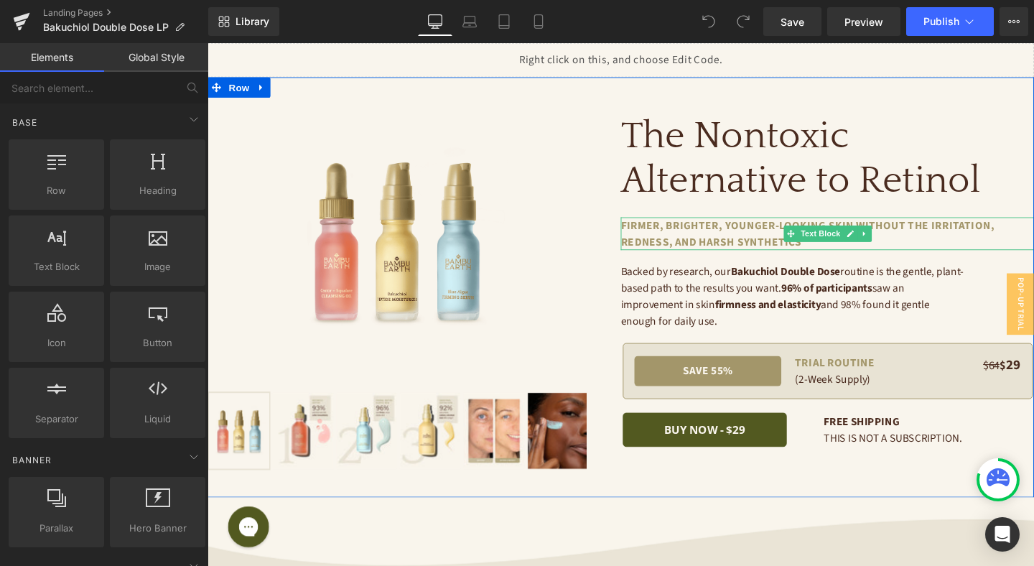
click at [706, 247] on p "firmer, brighter, younger-looking skin without the irritation, redness, and har…" at bounding box center [859, 243] width 434 height 34
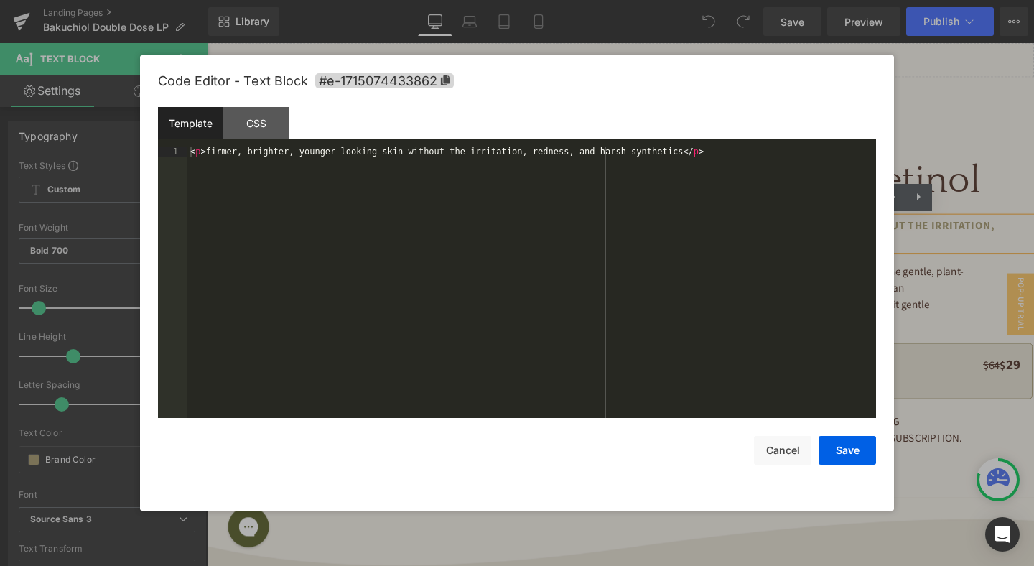
click at [771, 0] on div "You are previewing how the will restyle your page. You can not edit Elements in…" at bounding box center [517, 0] width 1034 height 0
drag, startPoint x: 920, startPoint y: 290, endPoint x: 749, endPoint y: 259, distance: 173.6
click at [920, 290] on div at bounding box center [517, 283] width 1034 height 566
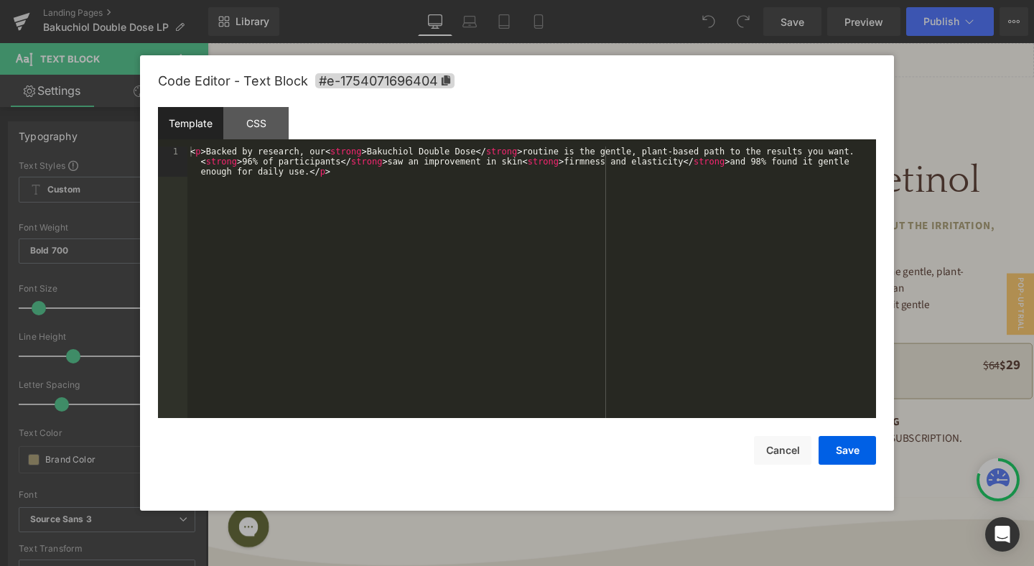
click at [858, 0] on div "You are previewing how the will restyle your page. You can not edit Elements in…" at bounding box center [517, 0] width 1034 height 0
click at [970, 251] on div at bounding box center [517, 283] width 1034 height 566
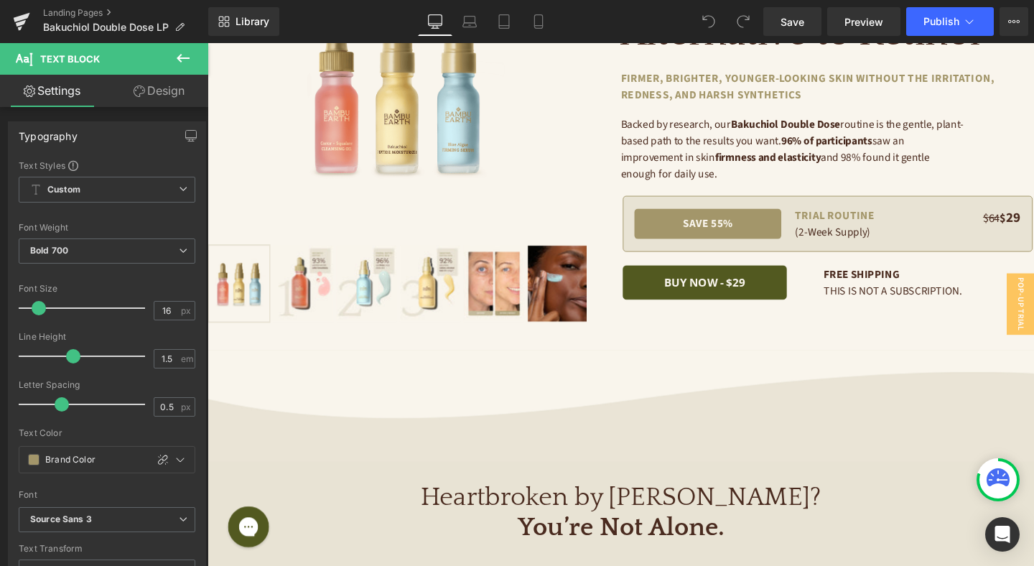
scroll to position [478, 0]
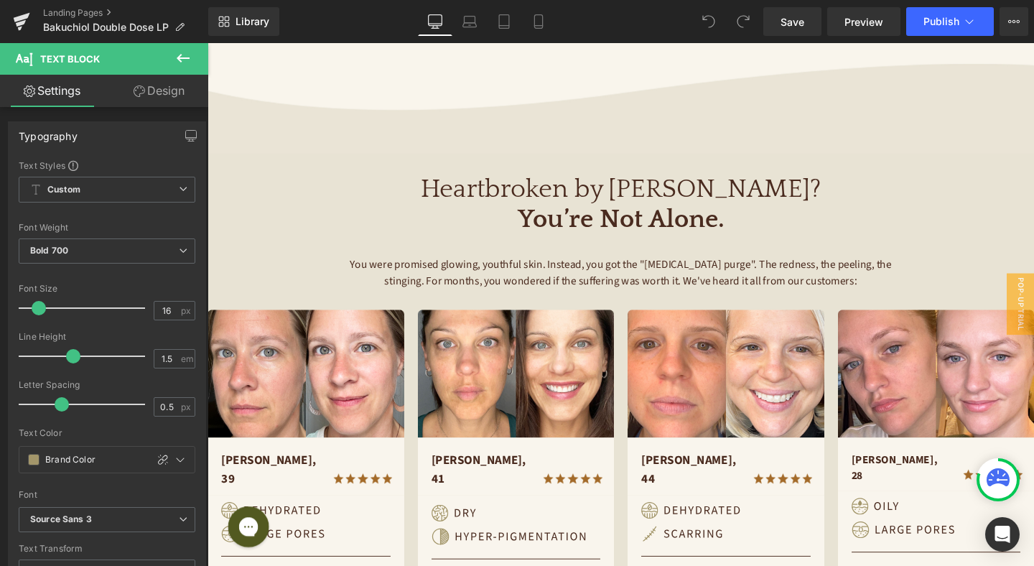
click at [655, 291] on div "You were promised glowing, youthful skin. Instead, you got the "retinol purge".…" at bounding box center [641, 296] width 869 height 56
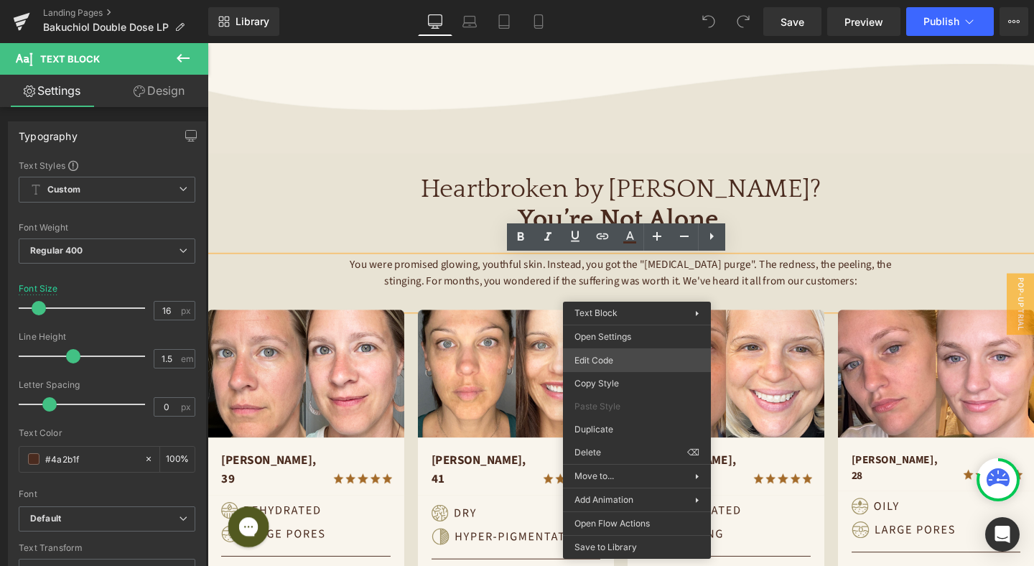
click at [633, 0] on div "You are previewing how the will restyle your page. You can not edit Elements in…" at bounding box center [517, 0] width 1034 height 0
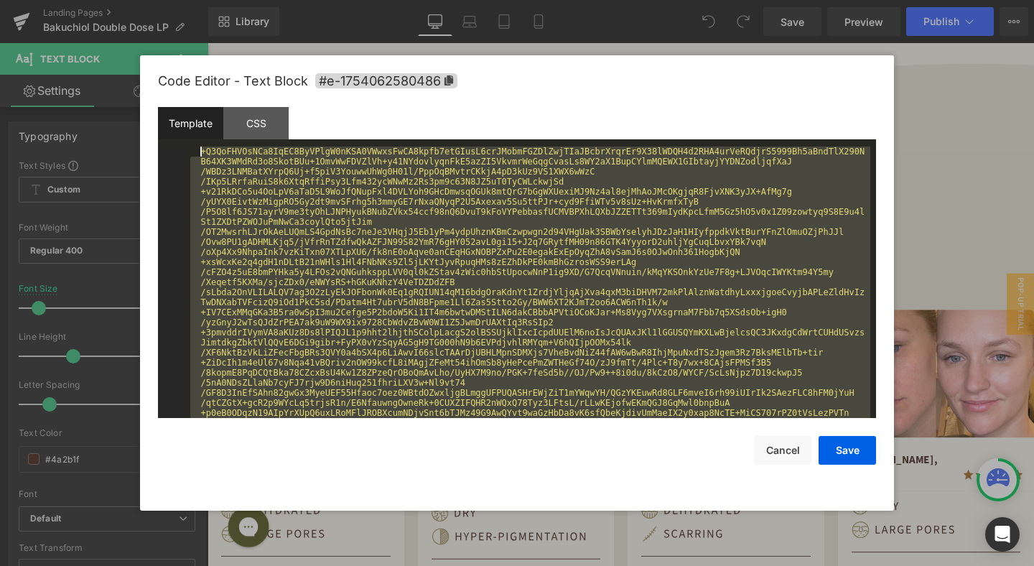
scroll to position [0, 0]
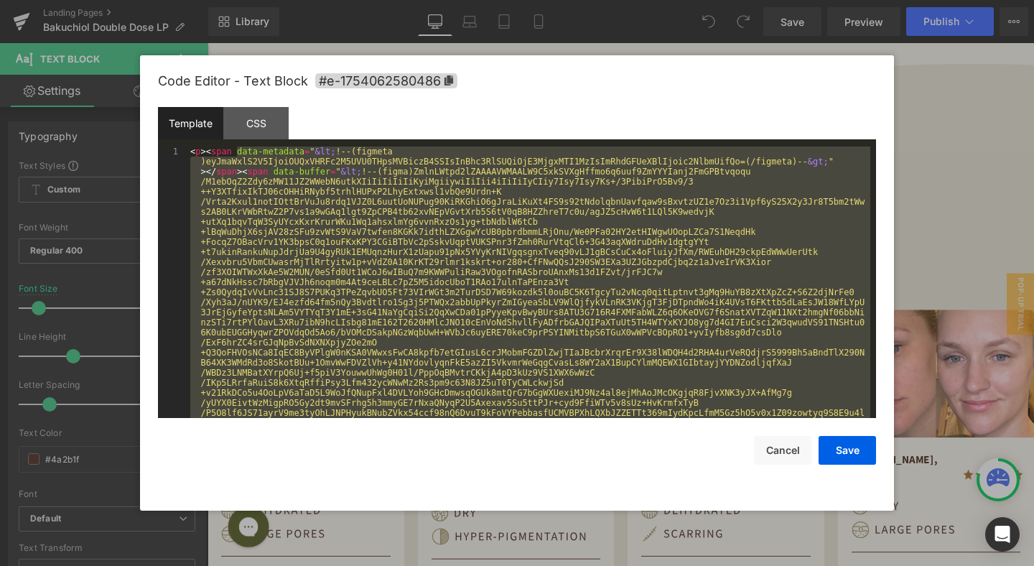
drag, startPoint x: 501, startPoint y: 395, endPoint x: 238, endPoint y: 147, distance: 361.6
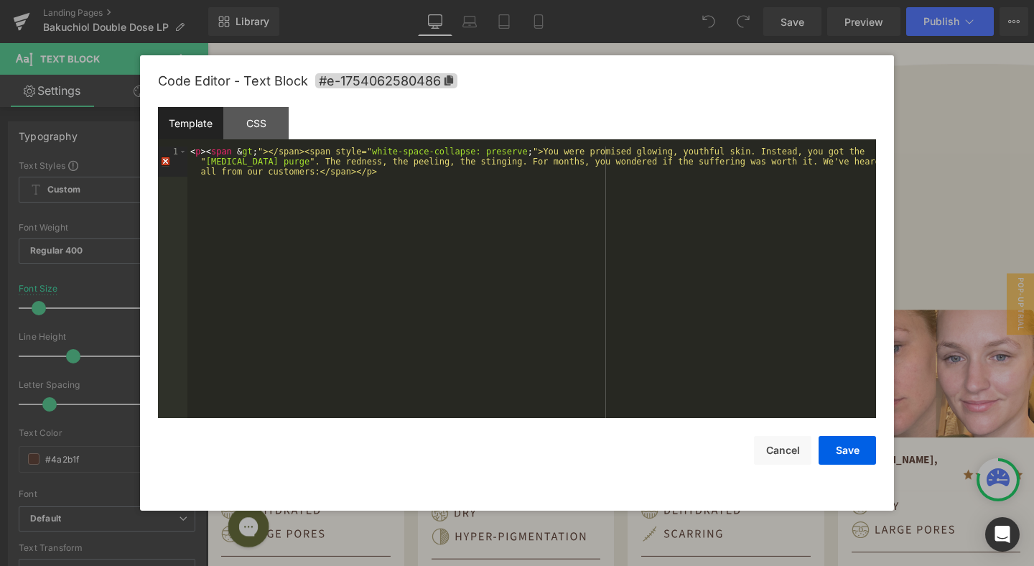
click at [259, 151] on div "< p > < span & gt ; "></span><span style=" white-space-collapse: preserve ; ">Y…" at bounding box center [531, 312] width 689 height 332
click at [781, 447] on button "Cancel" at bounding box center [782, 450] width 57 height 29
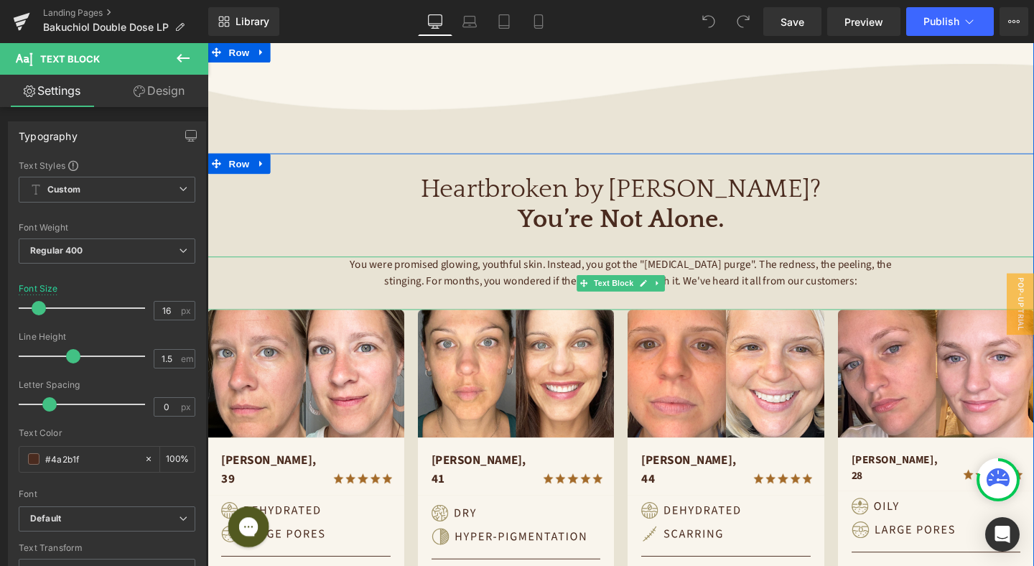
click at [537, 275] on span "You were promised glowing, youthful skin. Instead, you got the "[MEDICAL_DATA] …" at bounding box center [643, 285] width 571 height 33
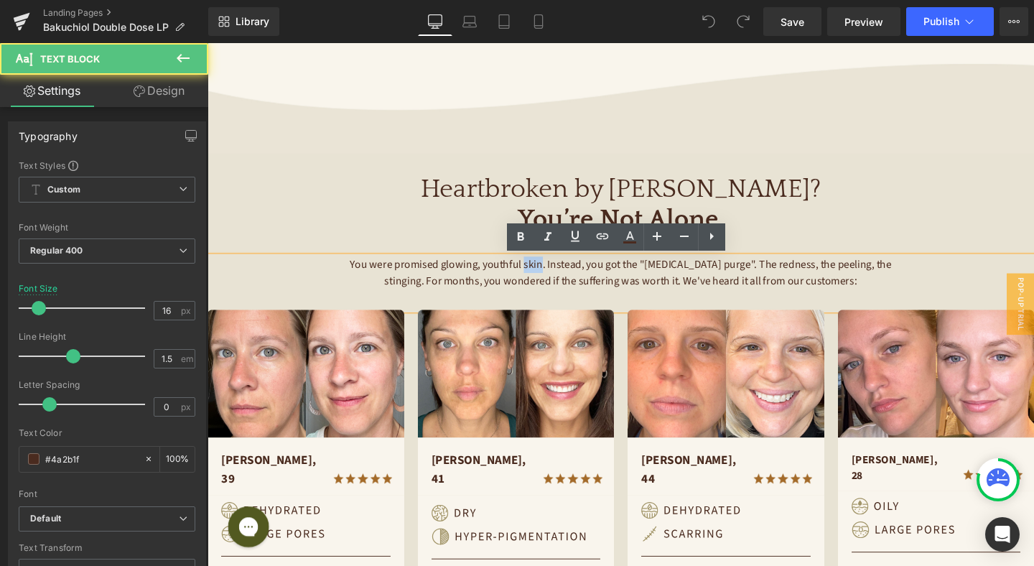
click at [537, 275] on span "You were promised glowing, youthful skin. Instead, you got the "[MEDICAL_DATA] …" at bounding box center [643, 285] width 571 height 33
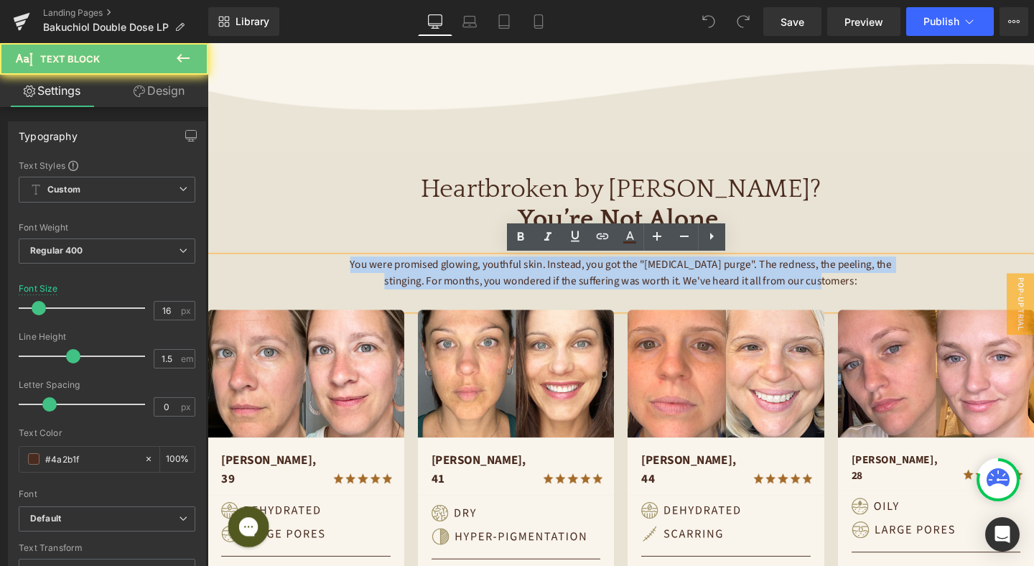
click at [537, 275] on span "You were promised glowing, youthful skin. Instead, you got the "[MEDICAL_DATA] …" at bounding box center [643, 285] width 571 height 33
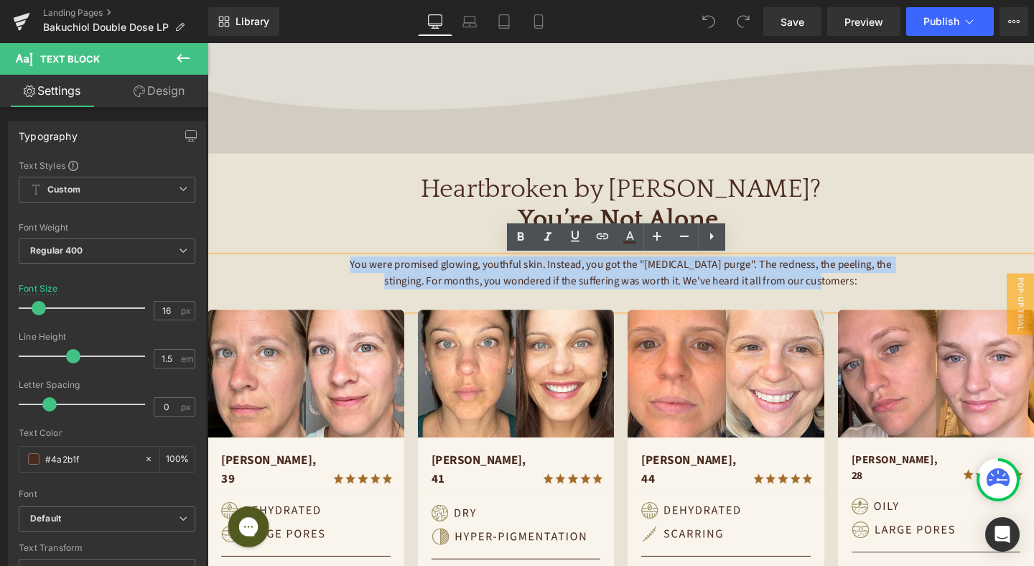
copy span "You were promised glowing, youthful skin. Instead, you got the "[MEDICAL_DATA] …"
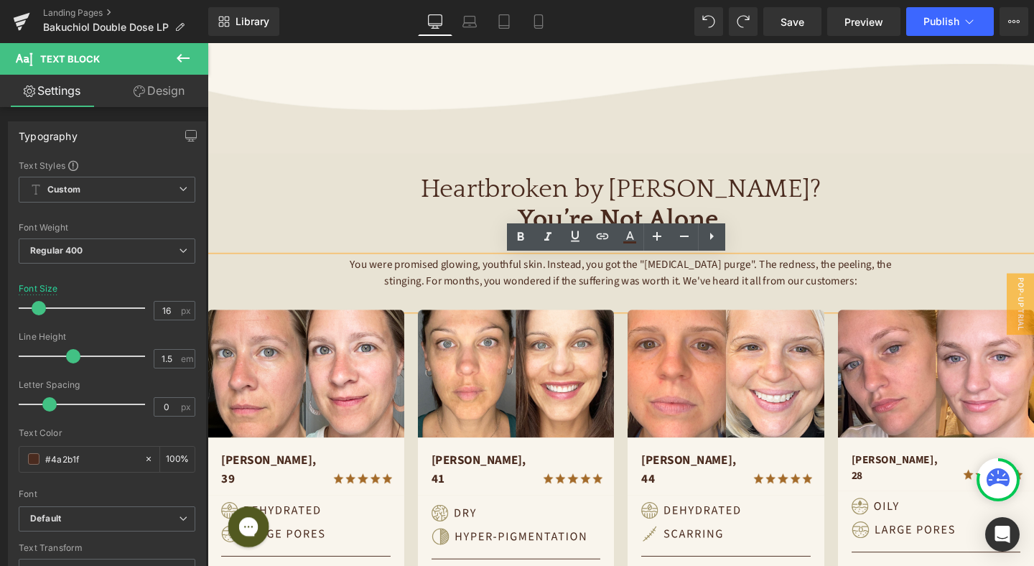
click at [736, 287] on span "You were promised glowing, youthful skin. Instead, you got the "[MEDICAL_DATA] …" at bounding box center [643, 285] width 571 height 33
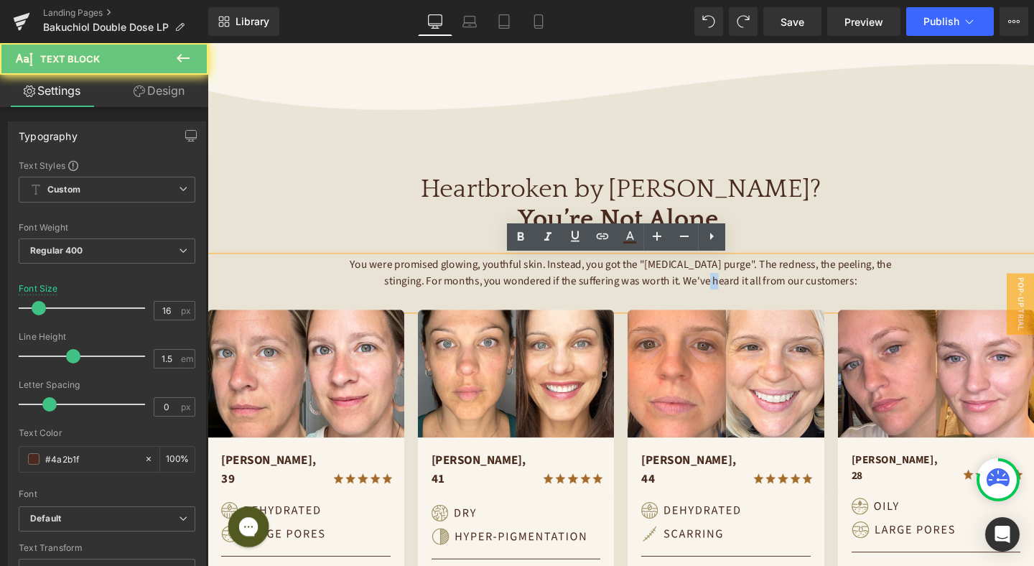
click at [736, 287] on span "You were promised glowing, youthful skin. Instead, you got the "[MEDICAL_DATA] …" at bounding box center [643, 285] width 571 height 33
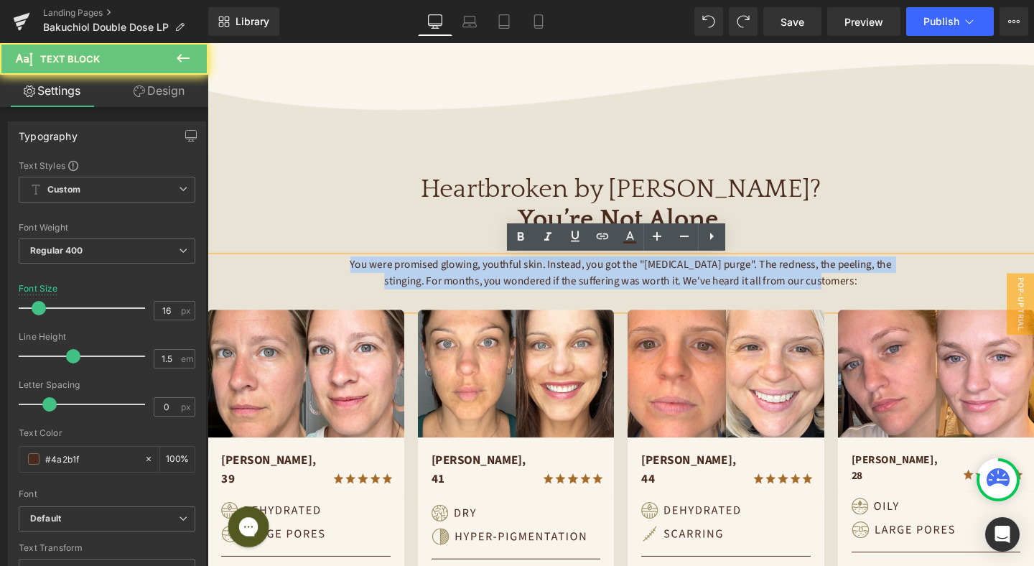
click at [736, 287] on span "You were promised glowing, youthful skin. Instead, you got the "[MEDICAL_DATA] …" at bounding box center [643, 285] width 571 height 33
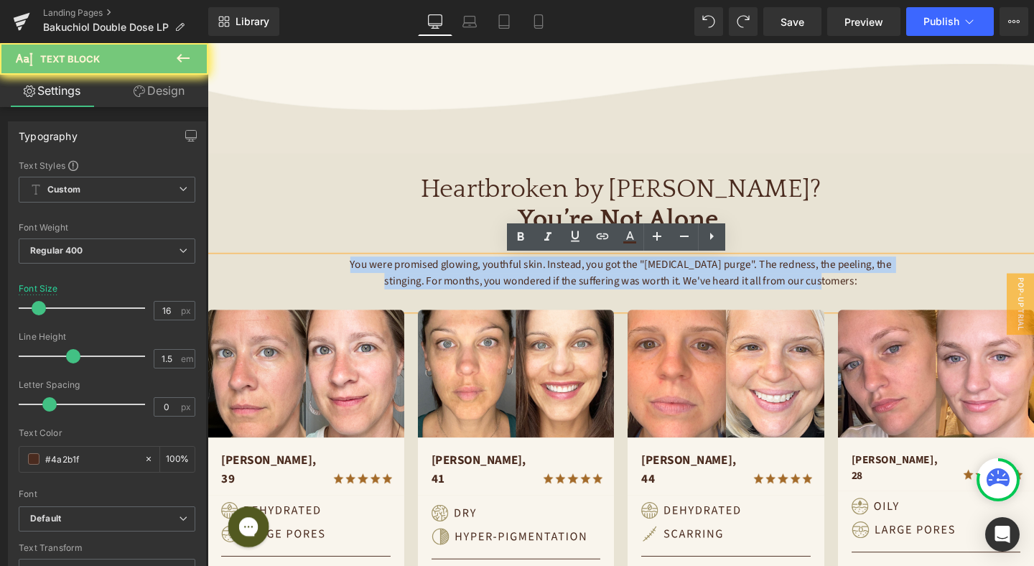
copy span "You were promised glowing, youthful skin. Instead, you got the "[MEDICAL_DATA] …"
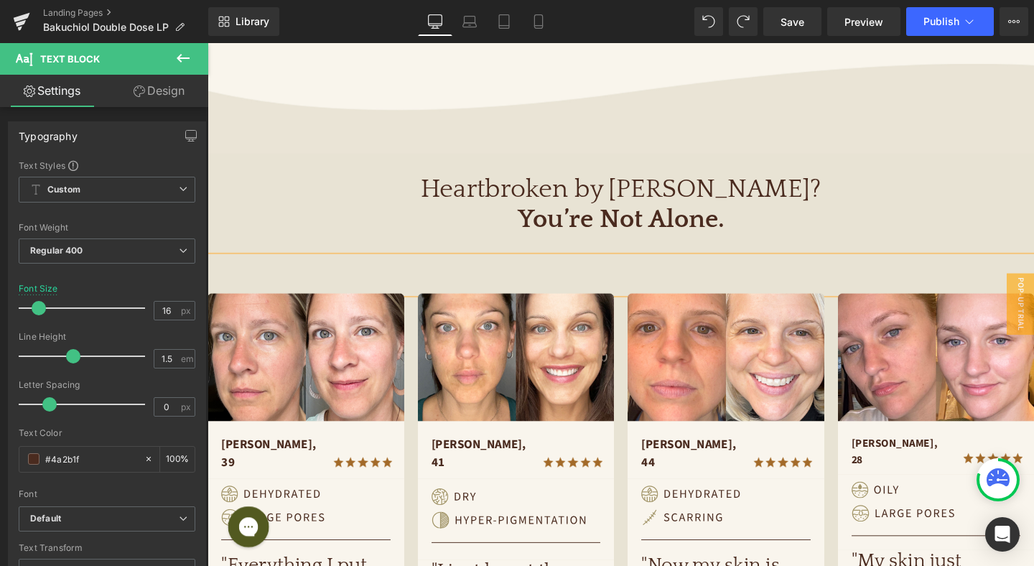
click at [660, 281] on p at bounding box center [642, 276] width 582 height 17
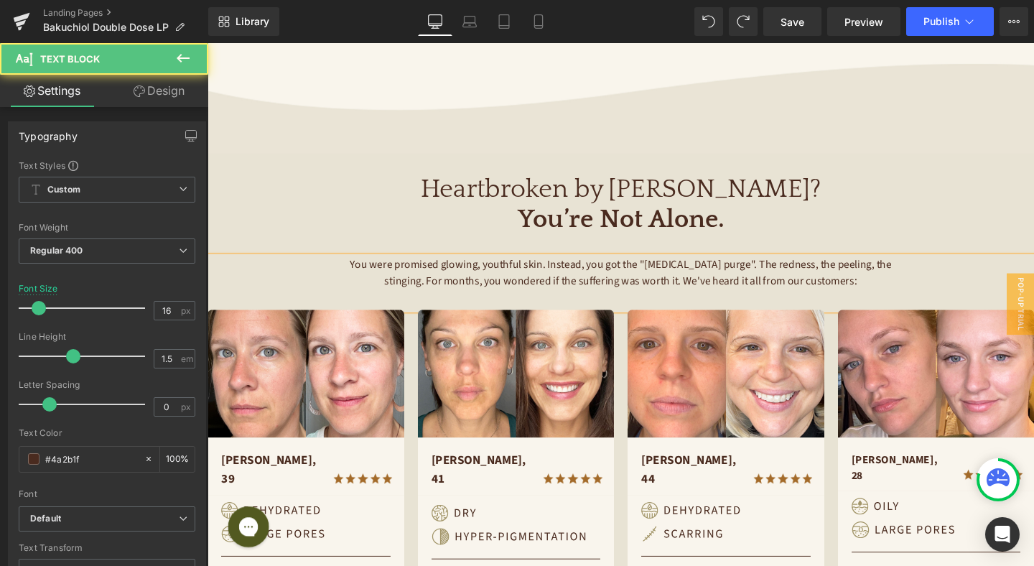
click at [683, 279] on span "You were promised glowing, youthful skin. Instead, you got the "[MEDICAL_DATA] …" at bounding box center [643, 285] width 571 height 33
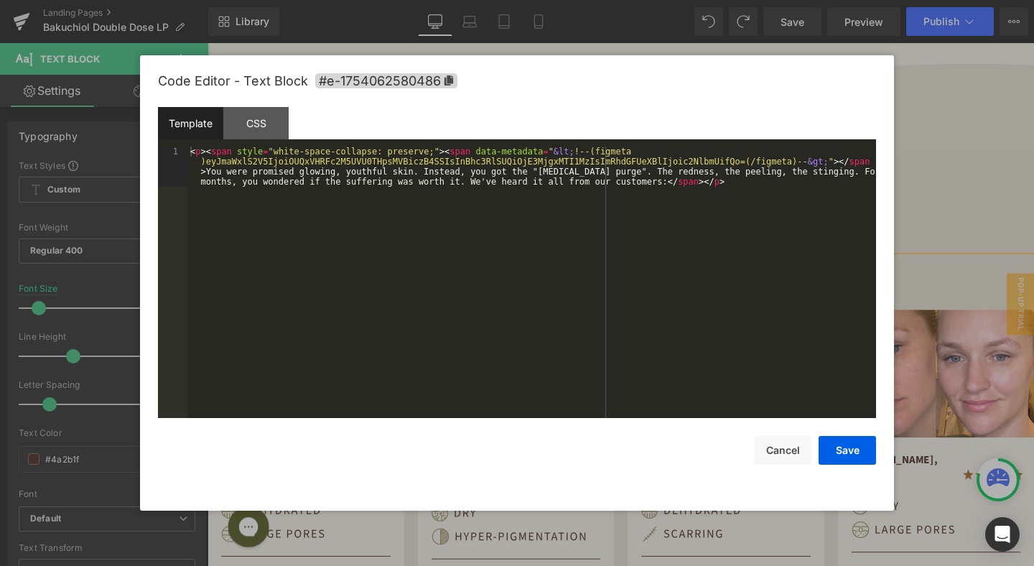
click at [662, 0] on div "You are previewing how the will restyle your page. You can not edit Elements in…" at bounding box center [517, 0] width 1034 height 0
click at [847, 445] on button "Save" at bounding box center [846, 450] width 57 height 29
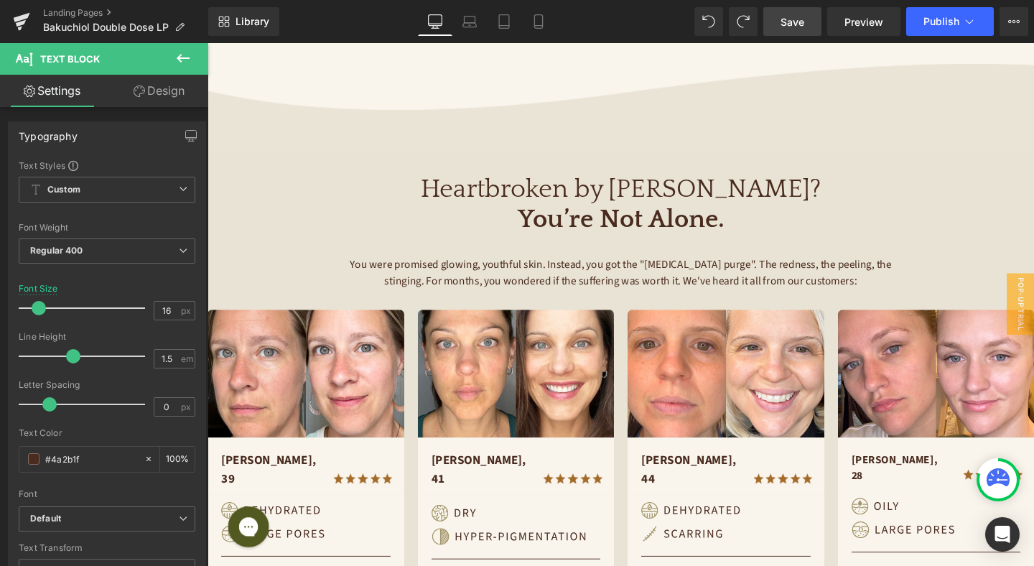
drag, startPoint x: 801, startPoint y: 28, endPoint x: 459, endPoint y: 246, distance: 405.5
click at [801, 27] on span "Save" at bounding box center [792, 21] width 24 height 15
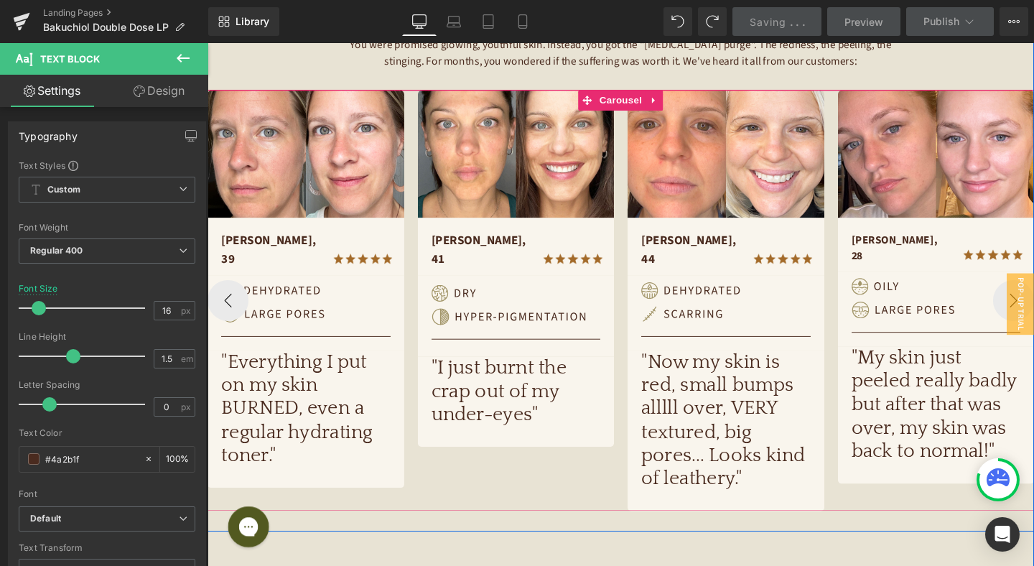
scroll to position [405, 0]
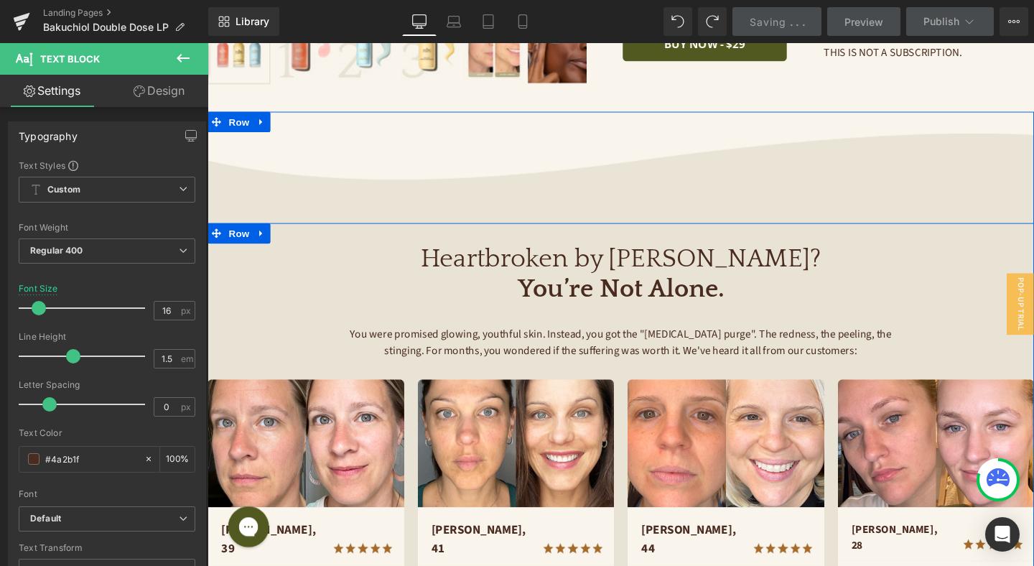
click at [651, 295] on span "Heading" at bounding box center [634, 297] width 39 height 17
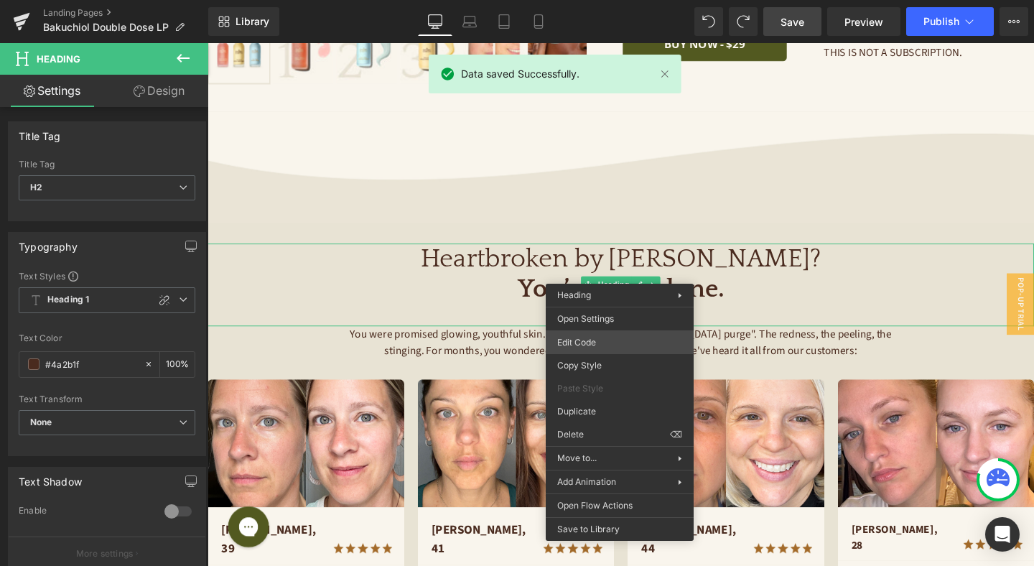
click at [609, 0] on div "Heading You are previewing how the will restyle your page. You can not edit Ele…" at bounding box center [517, 0] width 1034 height 0
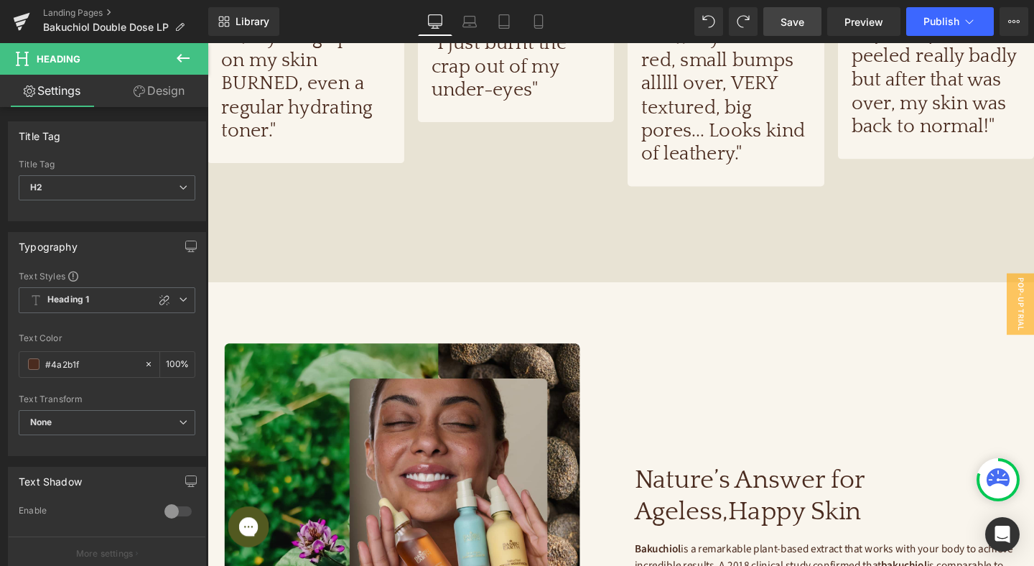
scroll to position [1290, 0]
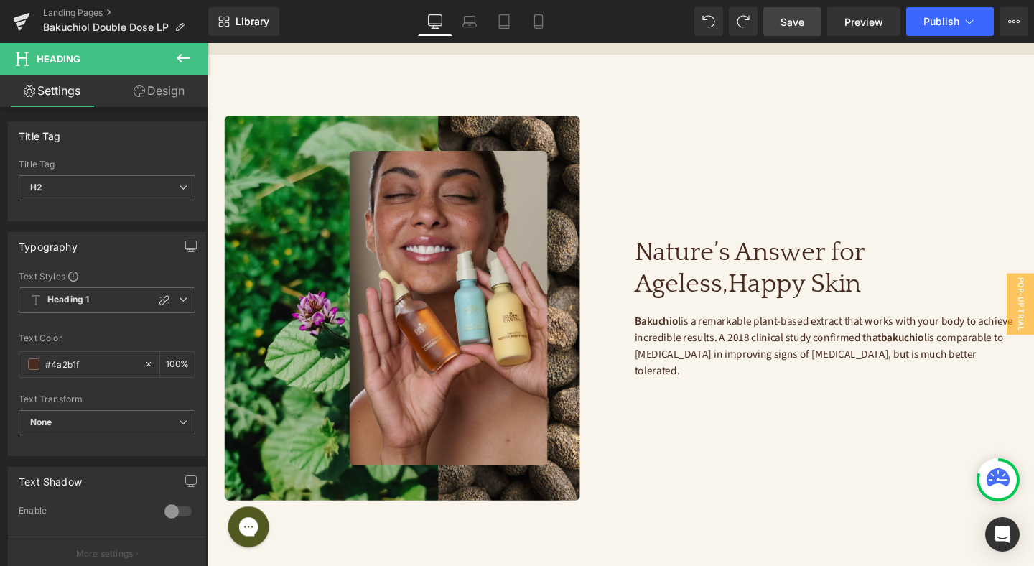
click at [727, 347] on span "Bakuchiol is a remarkable plant-based extract that works with your body to achi…" at bounding box center [856, 360] width 400 height 67
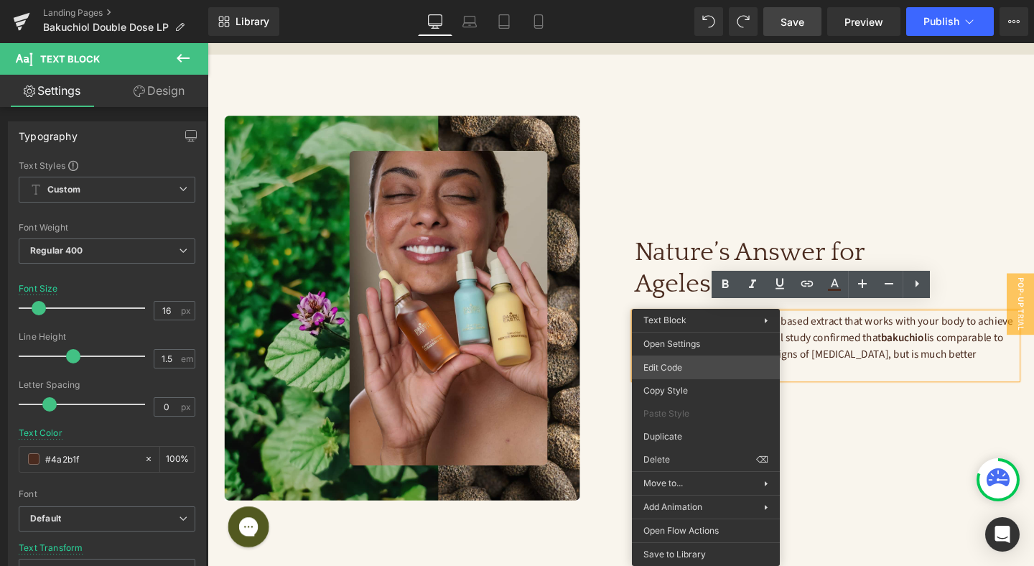
click at [699, 0] on div "Heading You are previewing how the will restyle your page. You can not edit Ele…" at bounding box center [517, 0] width 1034 height 0
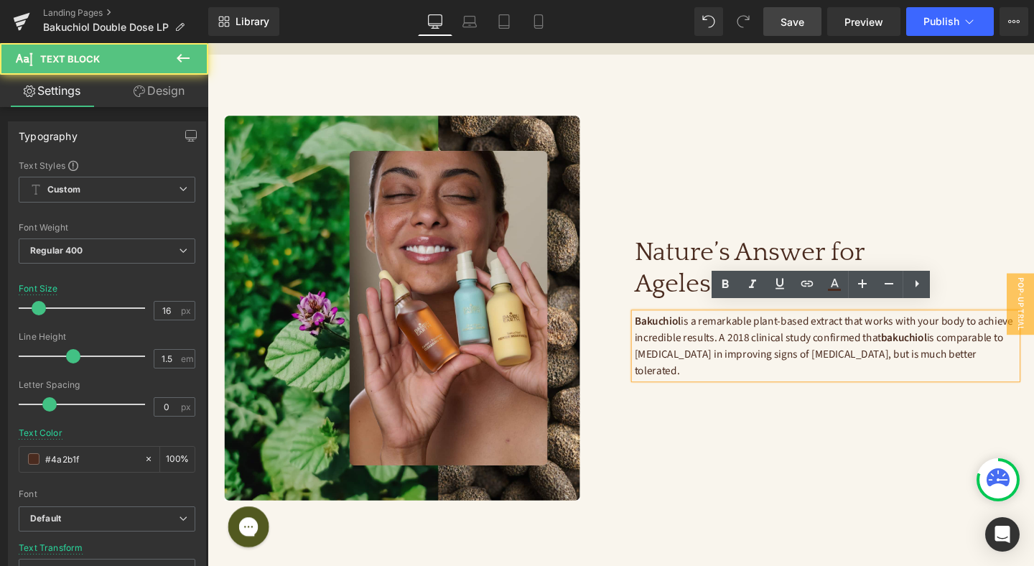
click at [716, 363] on span "Bakuchiol is a remarkable plant-based extract that works with your body to achi…" at bounding box center [856, 360] width 400 height 67
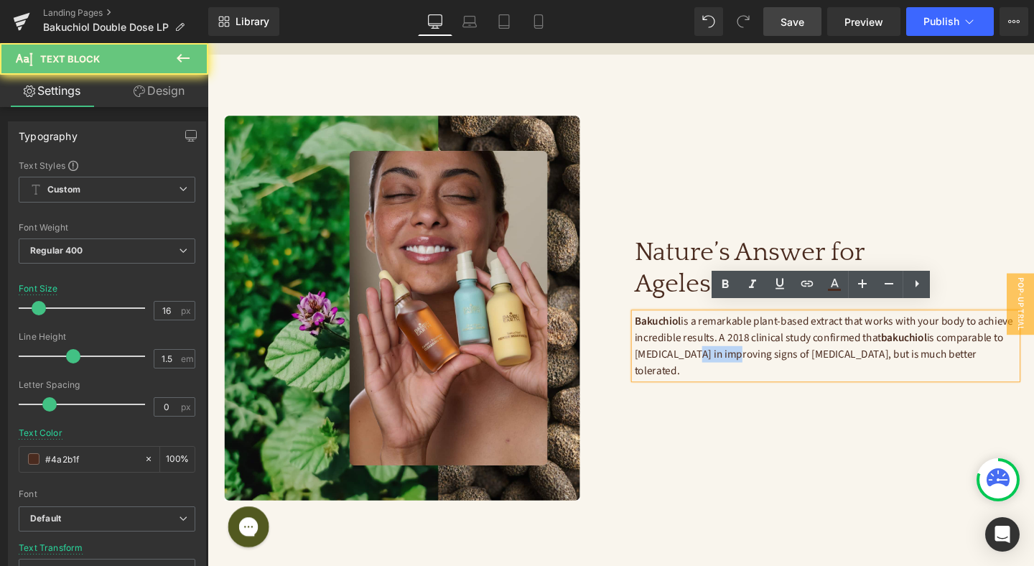
click at [716, 363] on span "Bakuchiol is a remarkable plant-based extract that works with your body to achi…" at bounding box center [856, 360] width 400 height 67
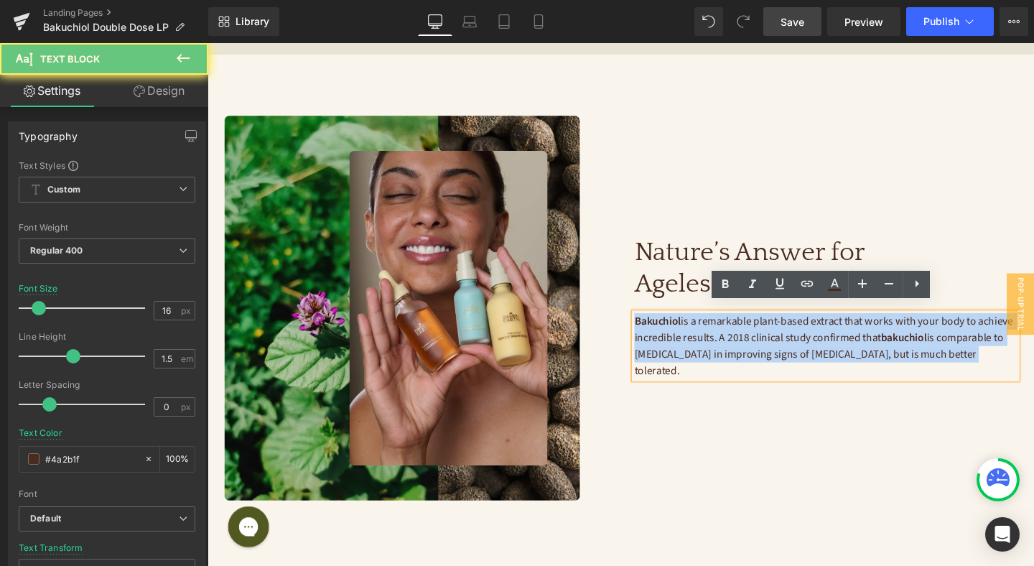
click at [716, 363] on span "Bakuchiol is a remarkable plant-based extract that works with your body to achi…" at bounding box center [856, 360] width 400 height 67
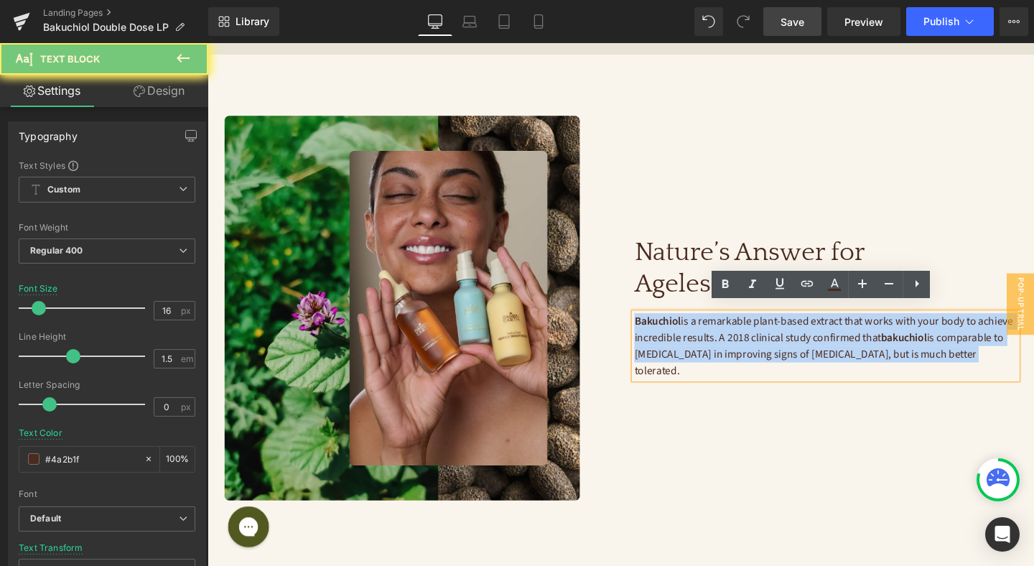
copy span "Bakuchiol is a remarkable plant-based extract that works with your body to achi…"
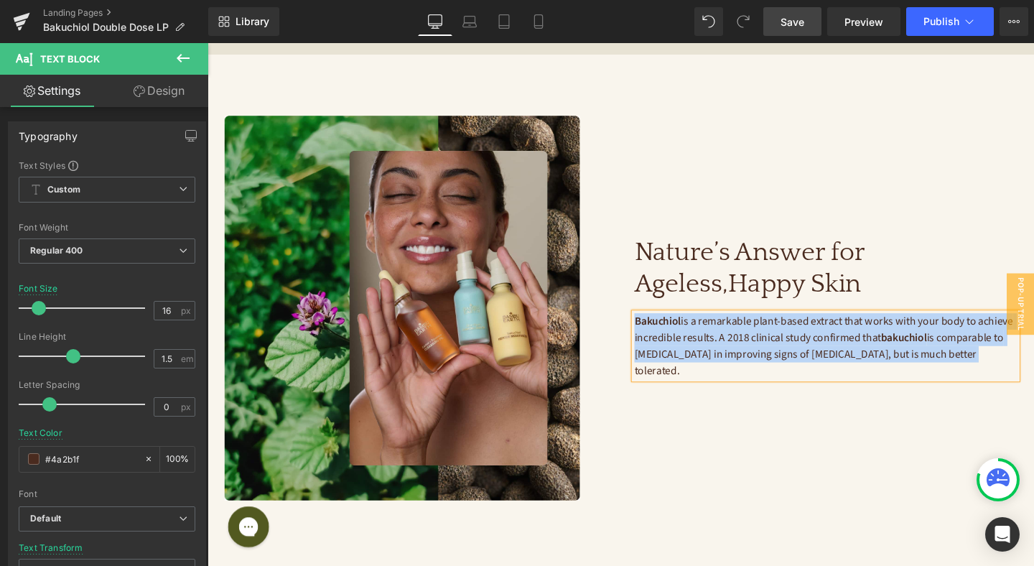
paste div
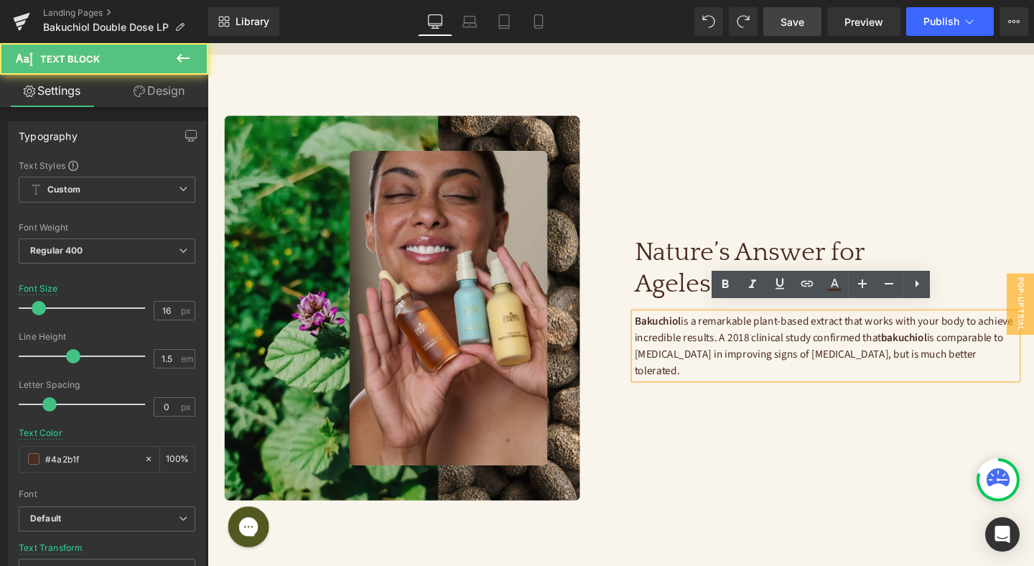
click at [782, 348] on span "Bakuchiol is a remarkable plant-based extract that works with your body to achi…" at bounding box center [856, 360] width 400 height 67
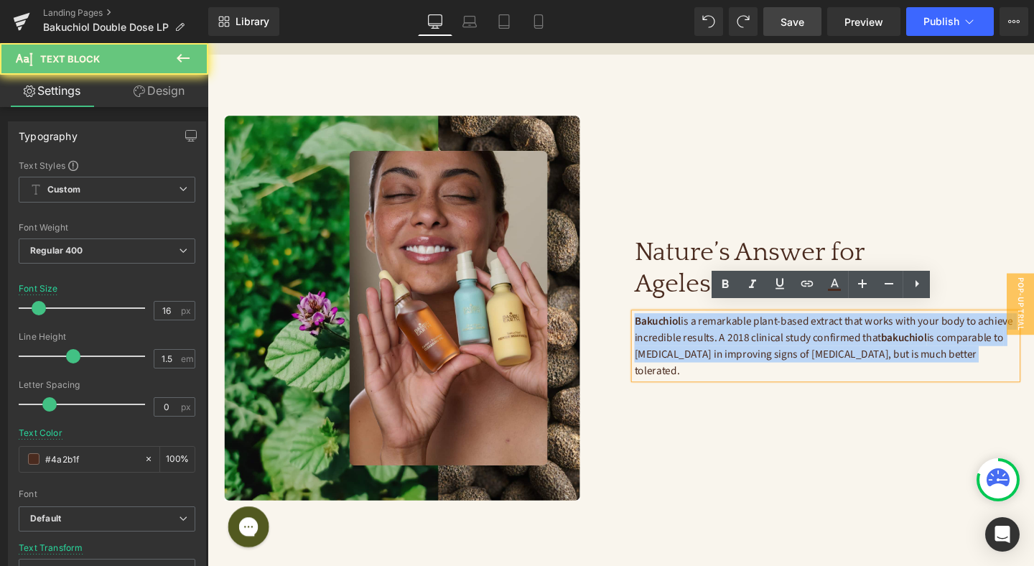
click at [782, 348] on span "Bakuchiol is a remarkable plant-based extract that works with your body to achi…" at bounding box center [856, 360] width 400 height 67
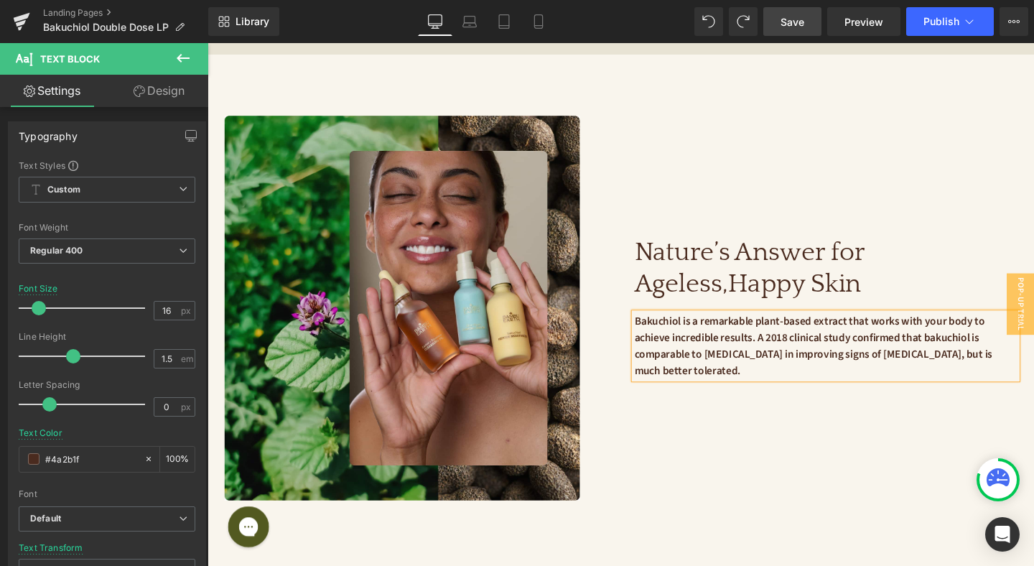
scroll to position [1282, 0]
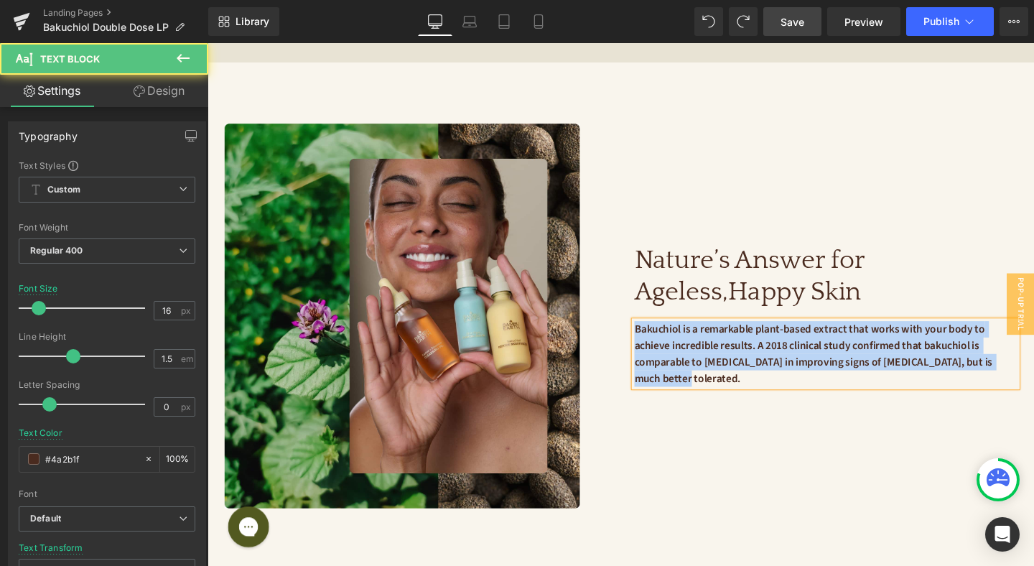
drag, startPoint x: 831, startPoint y: 380, endPoint x: 645, endPoint y: 321, distance: 195.0
click at [645, 321] on div "Nature’s Answer for Ageless, Happy Skin Heading Bakuchiol is a remarkable plant…" at bounding box center [857, 330] width 431 height 404
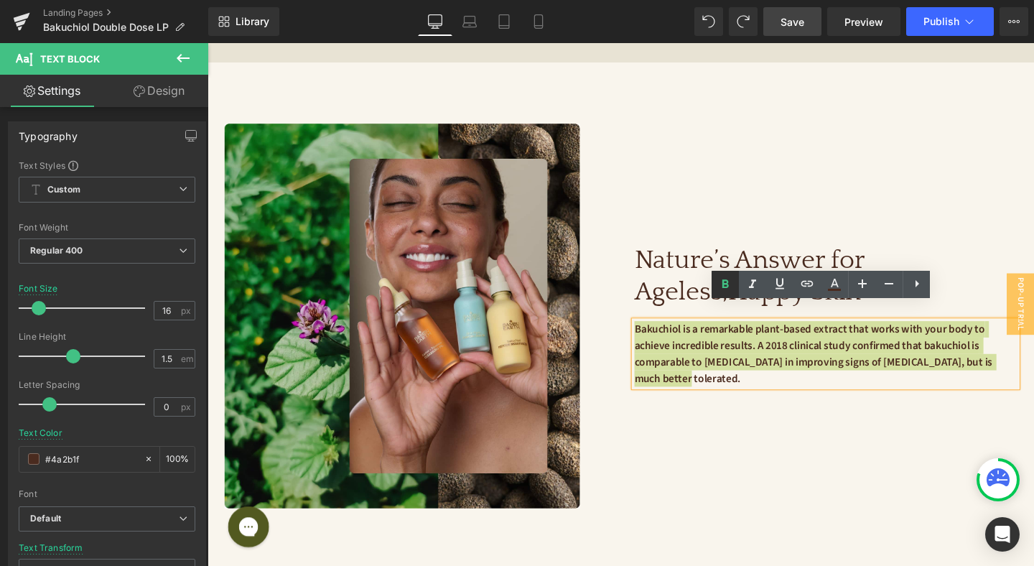
click at [732, 282] on icon at bounding box center [725, 284] width 17 height 17
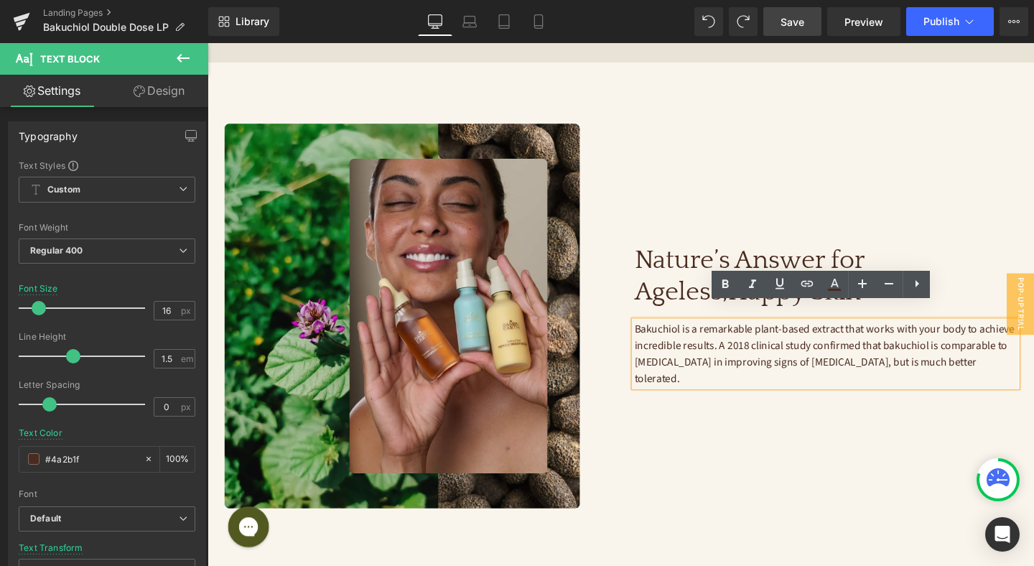
click at [686, 336] on span "Bakuchiol is a remarkable plant-based extract that works with your body to achi…" at bounding box center [856, 369] width 401 height 67
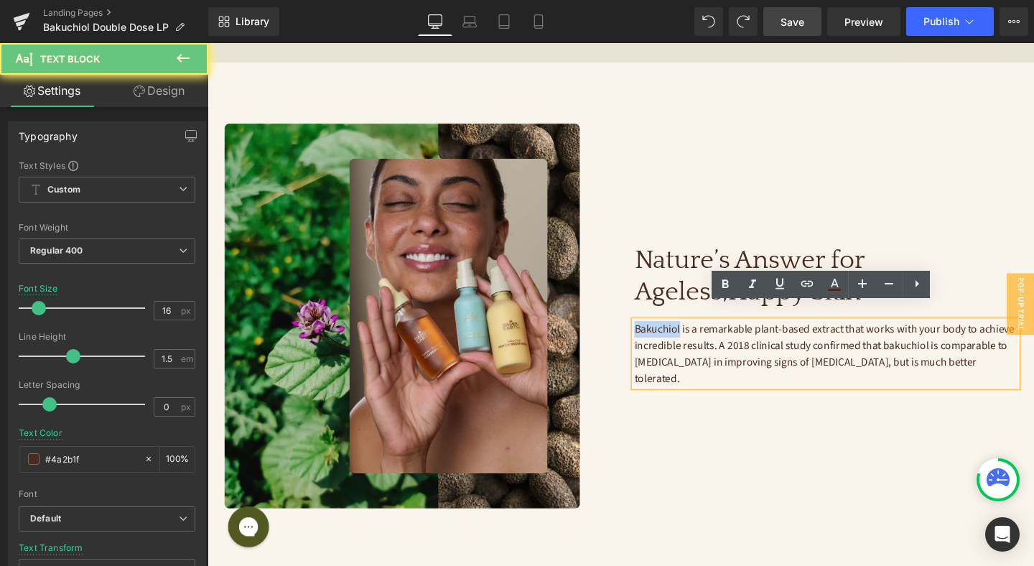
click at [686, 336] on span "Bakuchiol is a remarkable plant-based extract that works with your body to achi…" at bounding box center [856, 369] width 401 height 67
click at [730, 284] on icon at bounding box center [725, 284] width 17 height 17
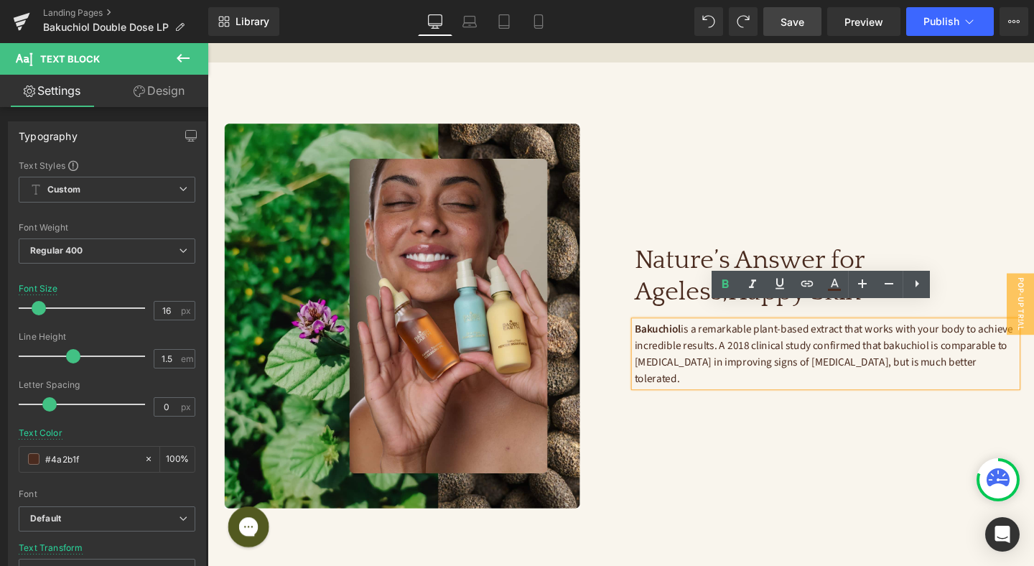
click at [938, 355] on span "Bakuchiol is a remarkable plant-based extract that works with your body to achi…" at bounding box center [856, 369] width 400 height 67
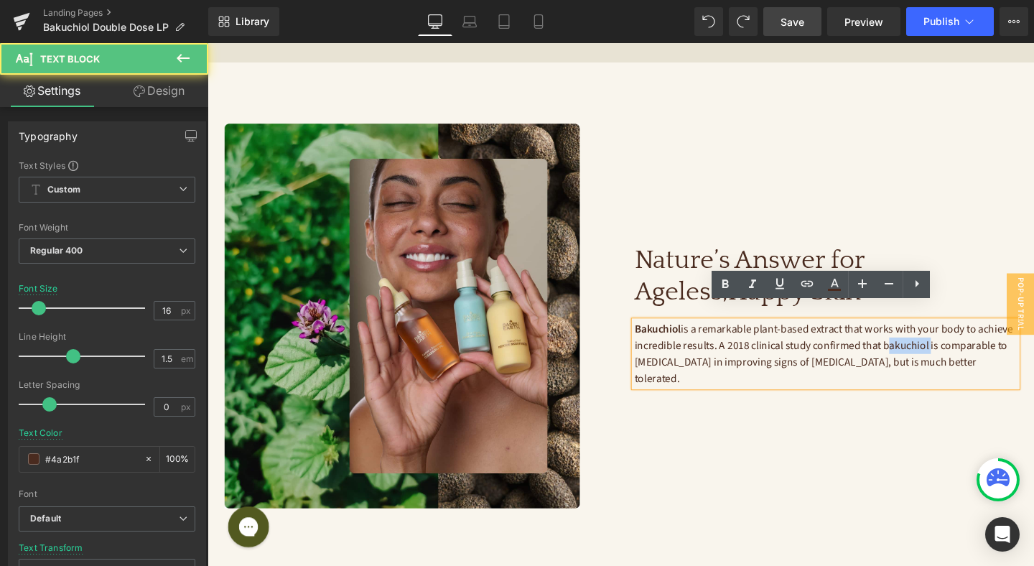
click at [938, 355] on span "Bakuchiol is a remarkable plant-based extract that works with your body to achi…" at bounding box center [856, 369] width 400 height 67
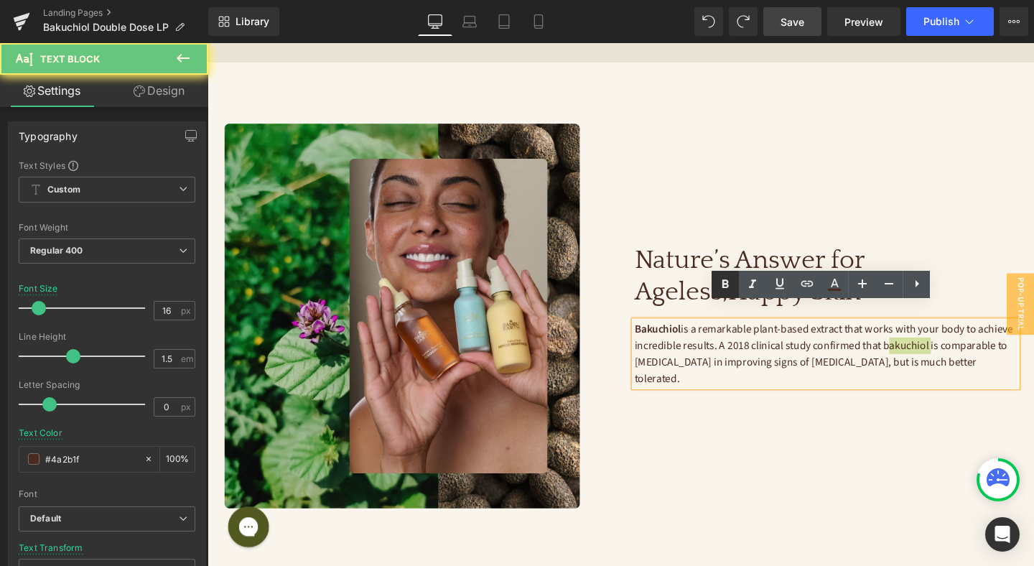
click at [727, 279] on icon at bounding box center [725, 284] width 17 height 17
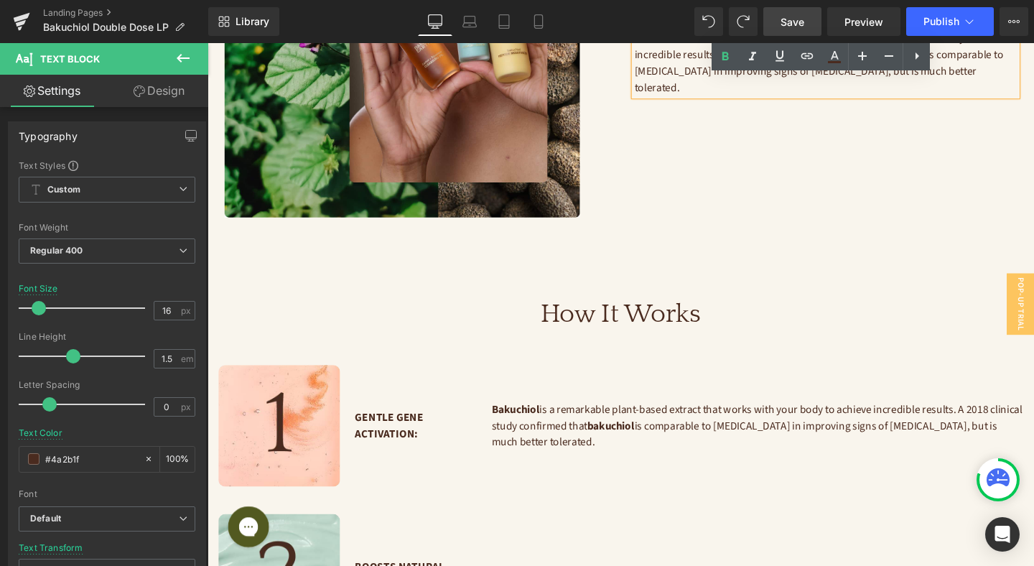
scroll to position [1340, 0]
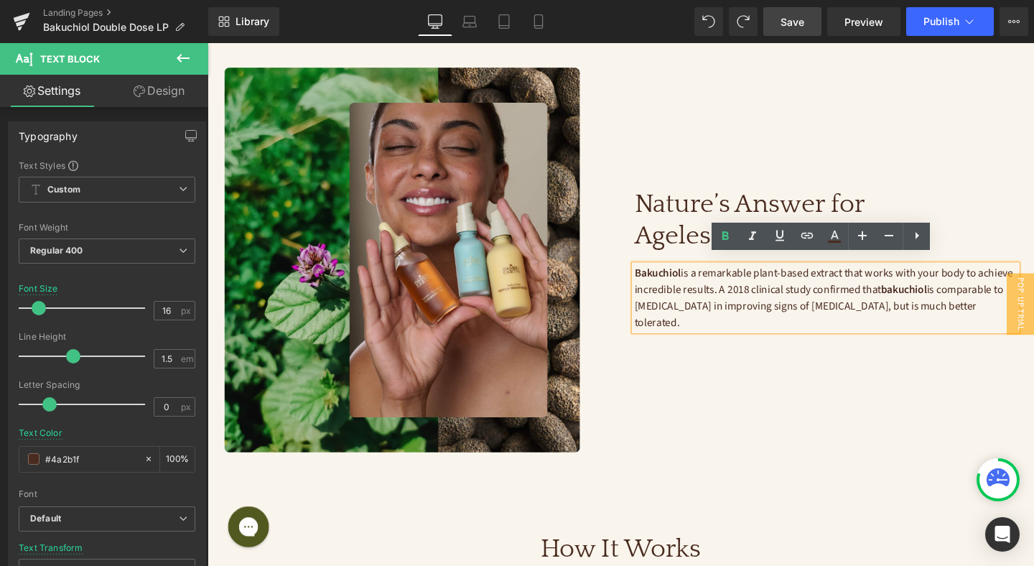
click at [711, 217] on h3 "Nature’s Answer for Ageless, Happy Skin" at bounding box center [857, 229] width 402 height 65
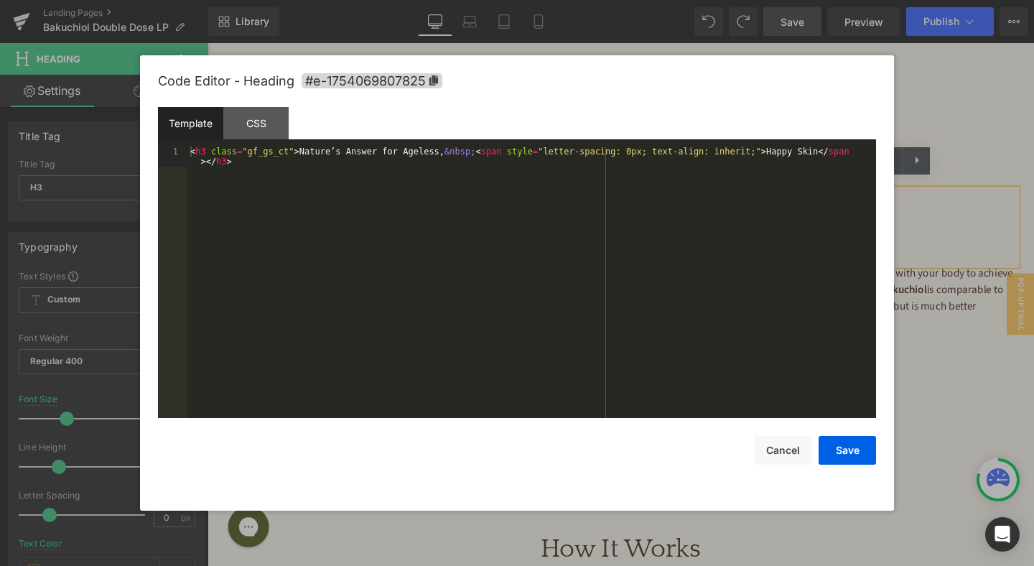
click at [691, 0] on div "Heading You are previewing how the will restyle your page. You can not edit Ele…" at bounding box center [517, 0] width 1034 height 0
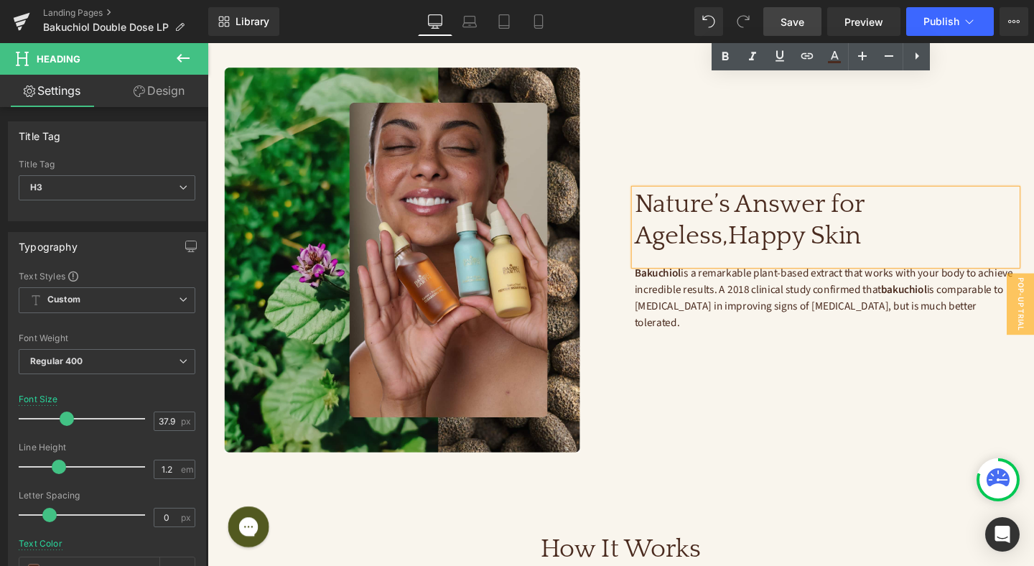
scroll to position [1866, 0]
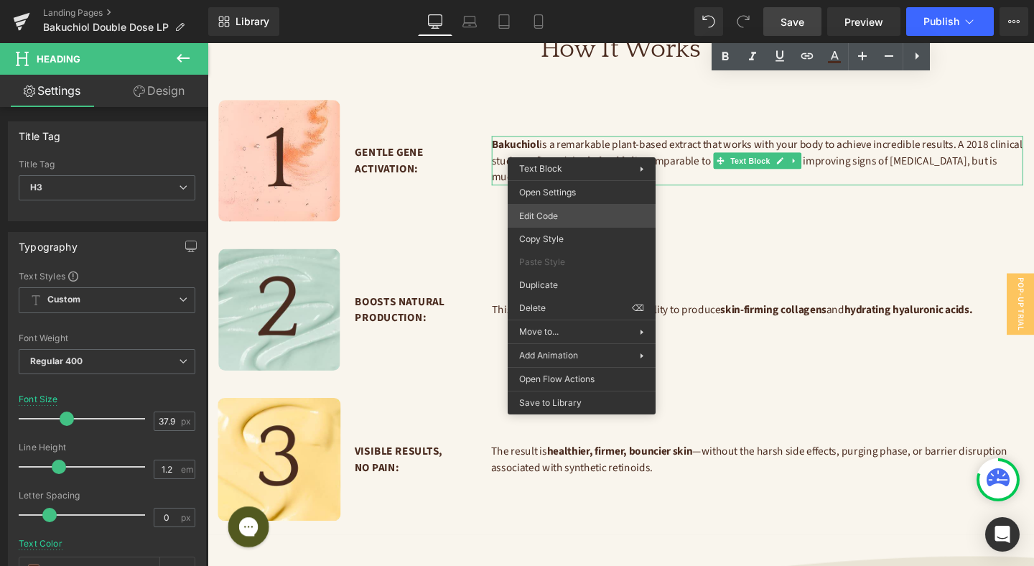
click at [584, 0] on div "Heading You are previewing how the will restyle your page. You can not edit Ele…" at bounding box center [517, 0] width 1034 height 0
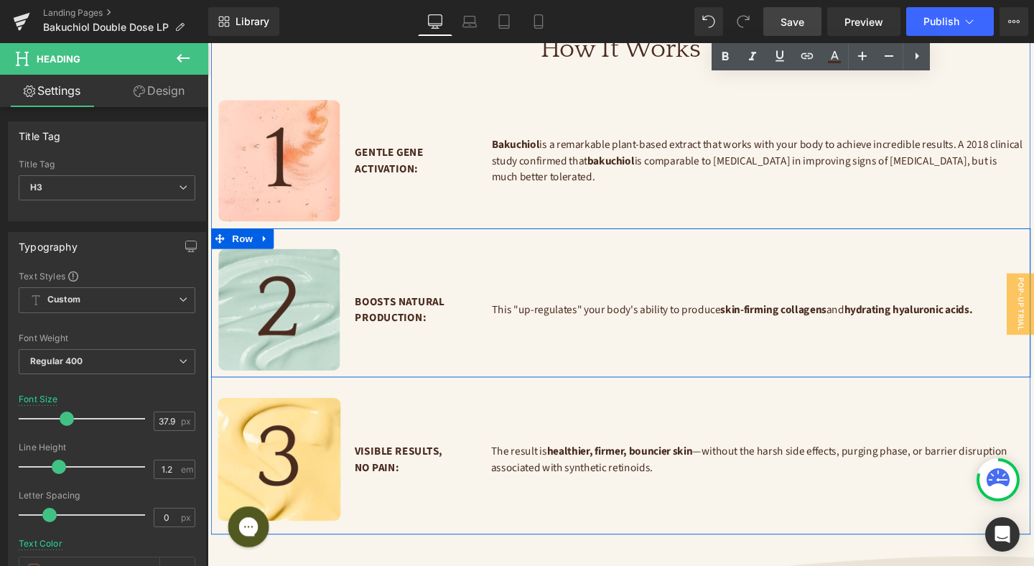
click at [590, 314] on p "This "up-regulates" your body's ability to produce skin-firming collagens and h…" at bounding box center [785, 322] width 559 height 17
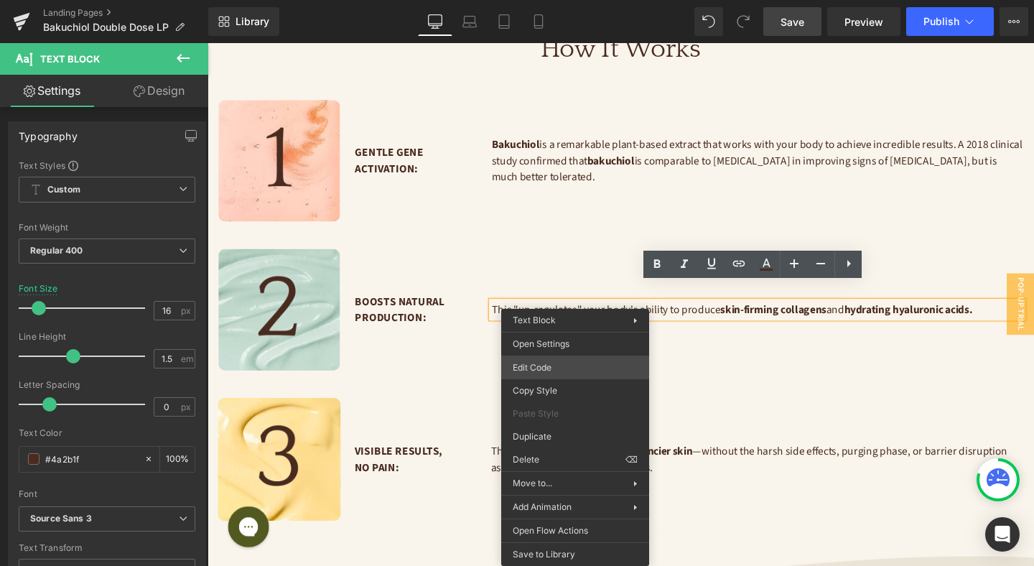
click at [578, 0] on div "Heading You are previewing how the will restyle your page. You can not edit Ele…" at bounding box center [517, 0] width 1034 height 0
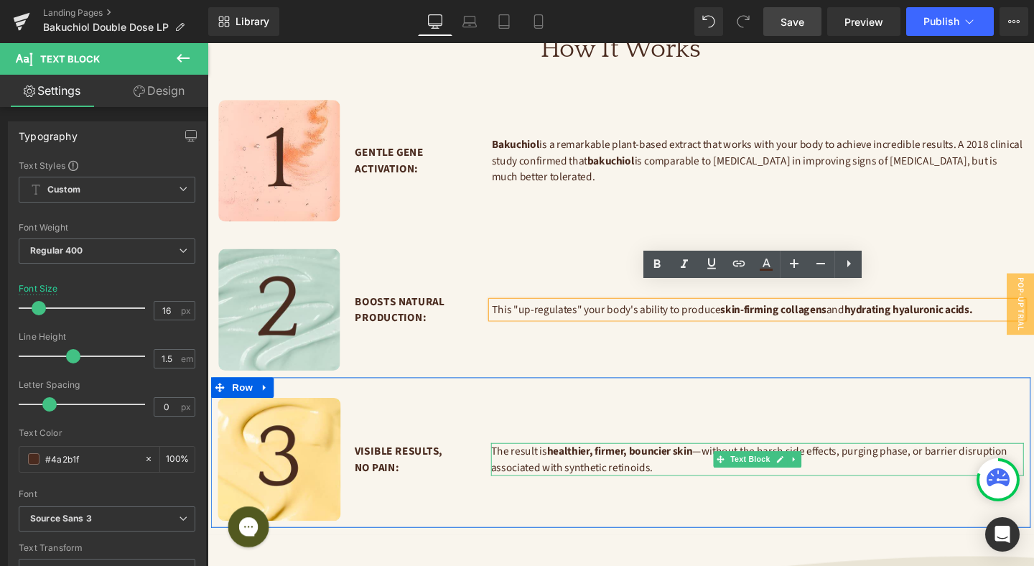
click at [600, 464] on p "The result is healthier, firmer, bouncier skin —without the harsh side effects,…" at bounding box center [785, 480] width 560 height 34
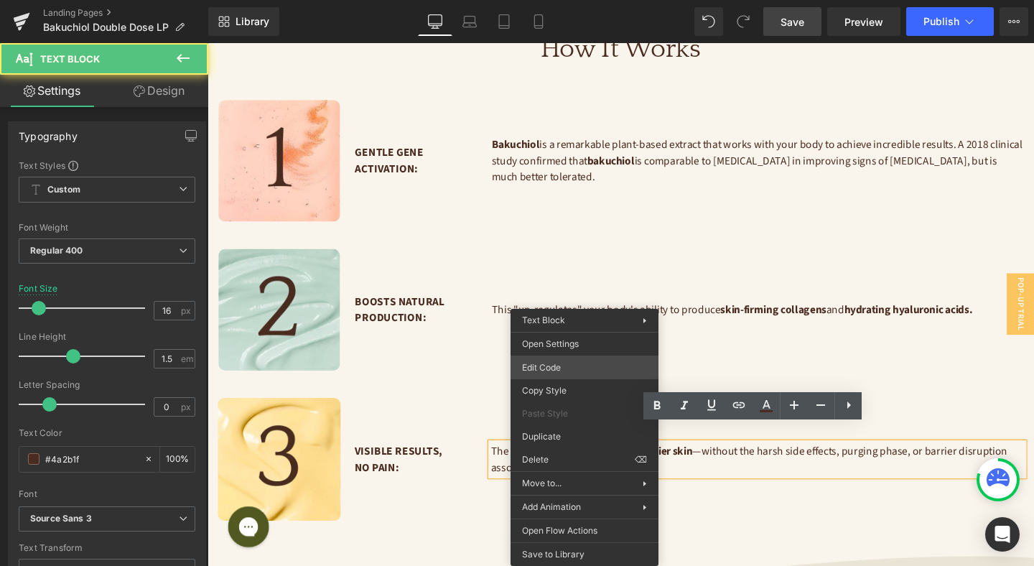
click at [587, 0] on div "Heading You are previewing how the will restyle your page. You can not edit Ele…" at bounding box center [517, 0] width 1034 height 0
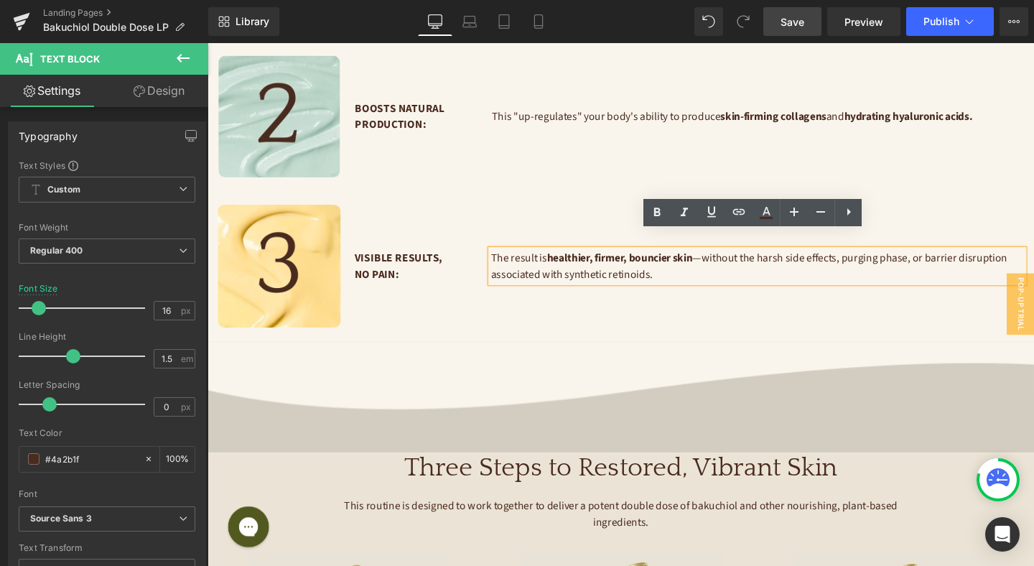
scroll to position [2232, 0]
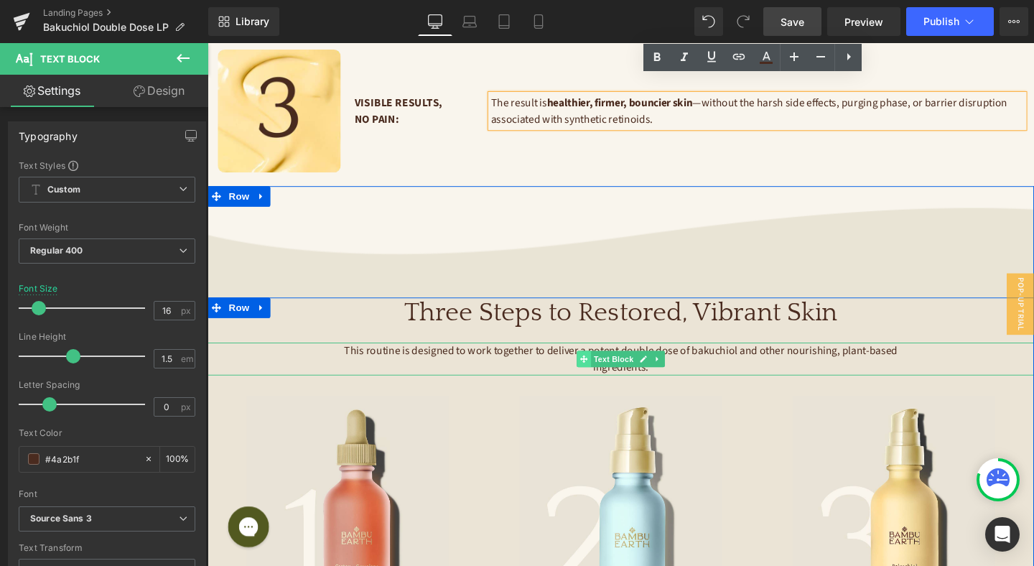
click at [608, 366] on span at bounding box center [603, 374] width 15 height 17
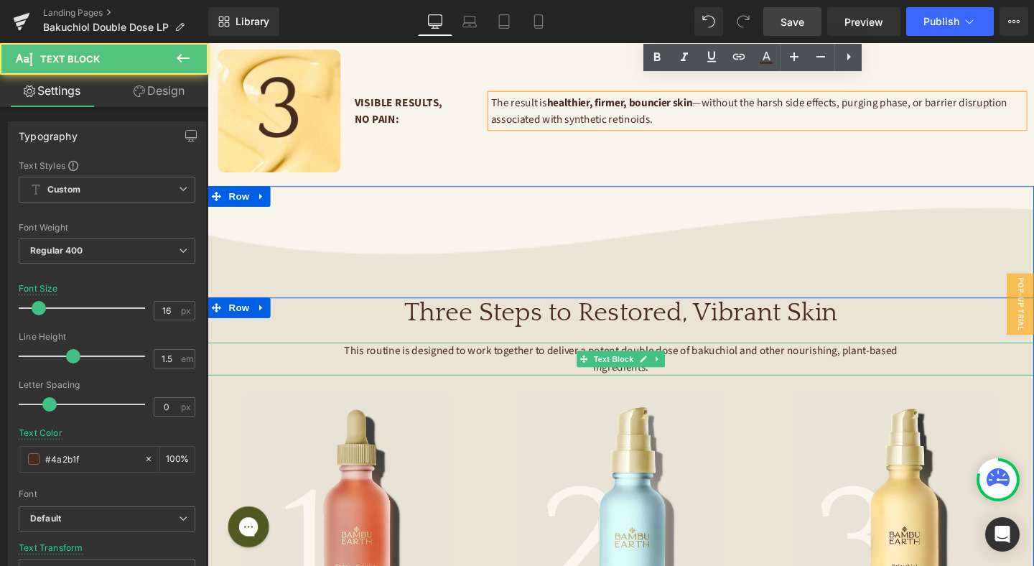
click at [536, 358] on span "This routine is designed to work together to deliver a potent double dose of ba…" at bounding box center [643, 374] width 584 height 33
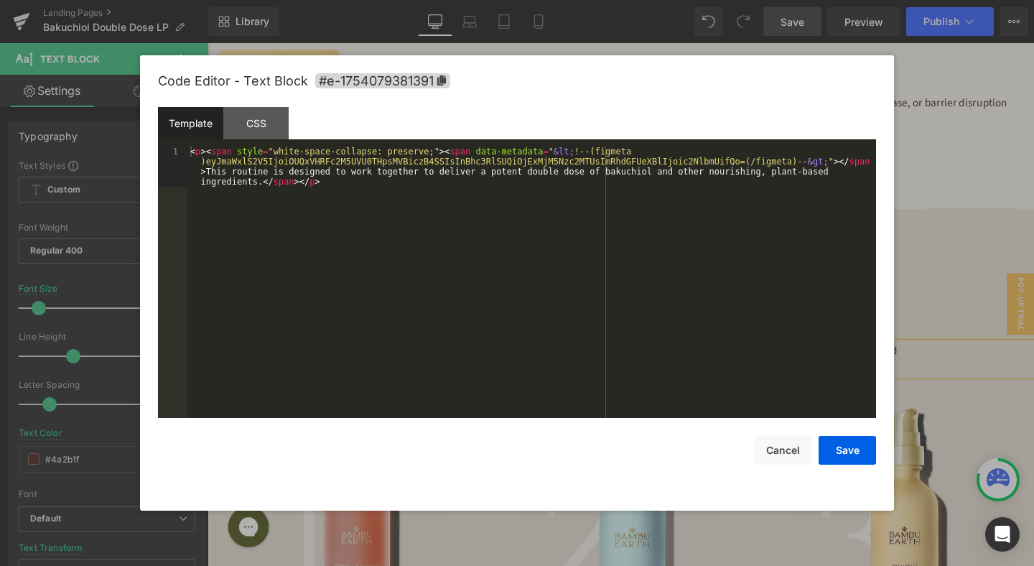
click at [525, 0] on div "Text Block You are previewing how the will restyle your page. You can not edit …" at bounding box center [517, 0] width 1034 height 0
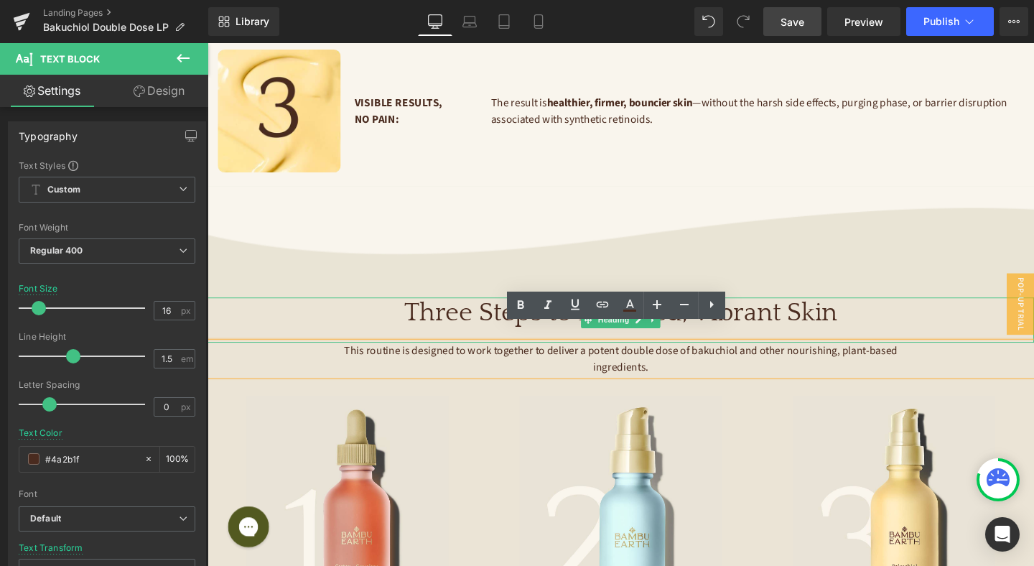
click at [496, 310] on h3 "Three Steps to Restored, Vibrant Skin" at bounding box center [641, 326] width 869 height 33
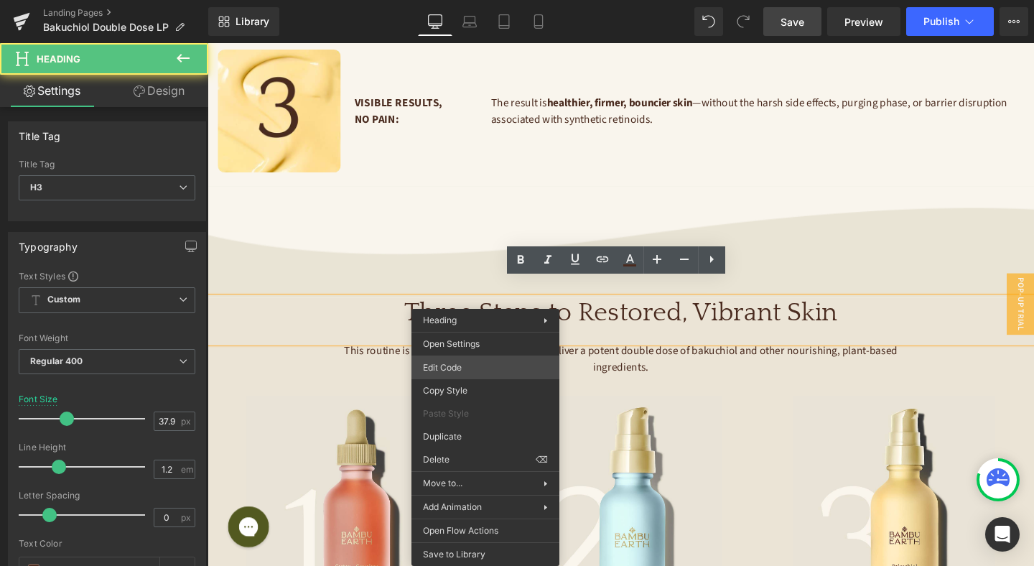
click at [488, 0] on div "Text Block You are previewing how the will restyle your page. You can not edit …" at bounding box center [517, 0] width 1034 height 0
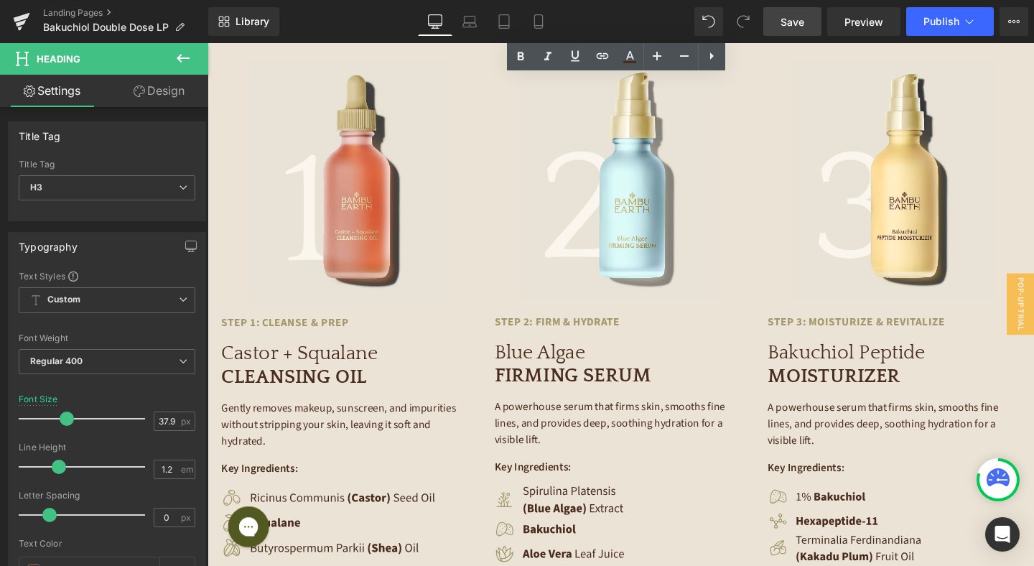
scroll to position [2738, 0]
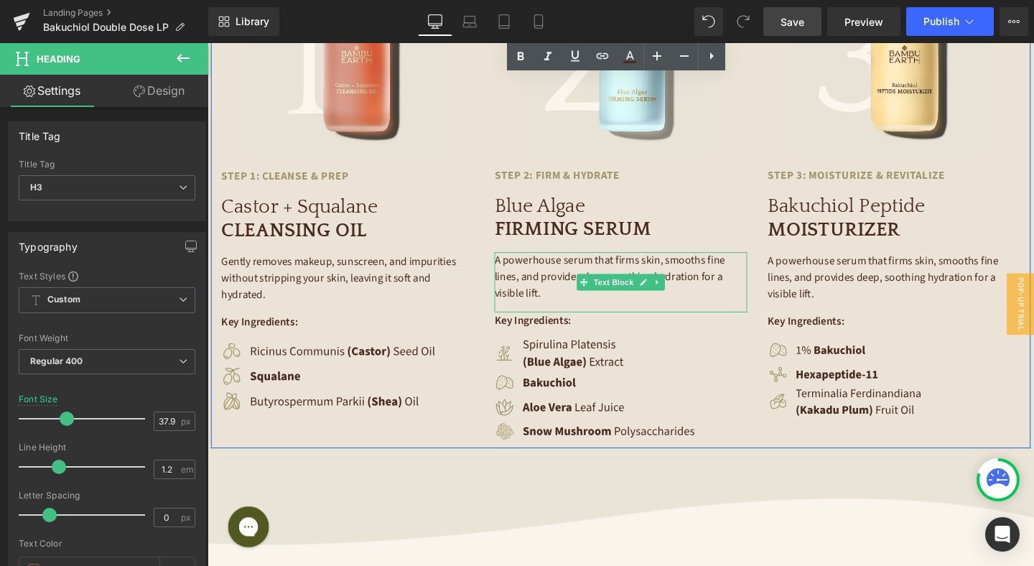
click at [569, 270] on p "A powerhouse serum that firms skin, smooths fine lines, and provides deep, soot…" at bounding box center [642, 289] width 266 height 52
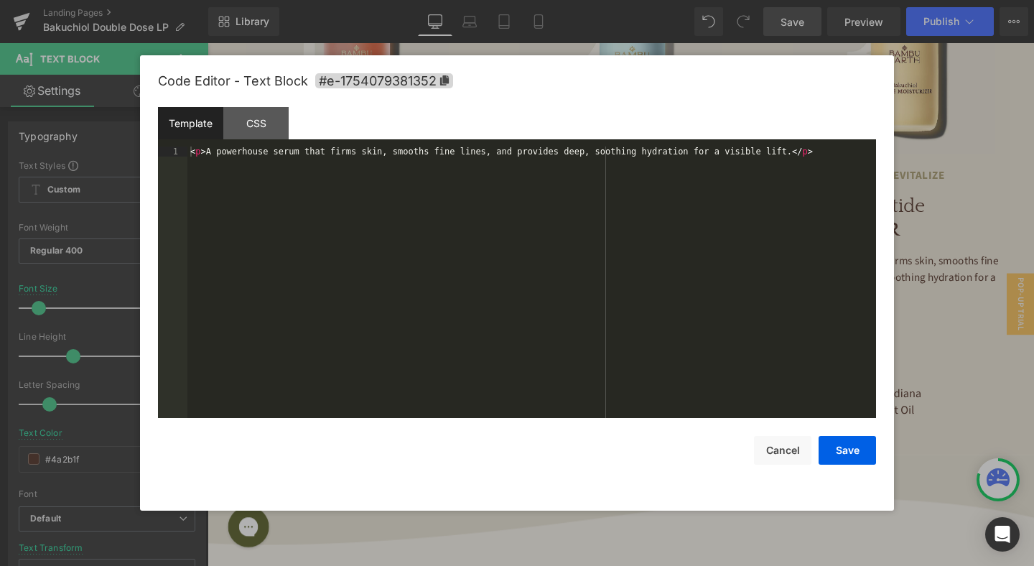
click at [549, 0] on div "Text Block You are previewing how the will restyle your page. You can not edit …" at bounding box center [517, 0] width 1034 height 0
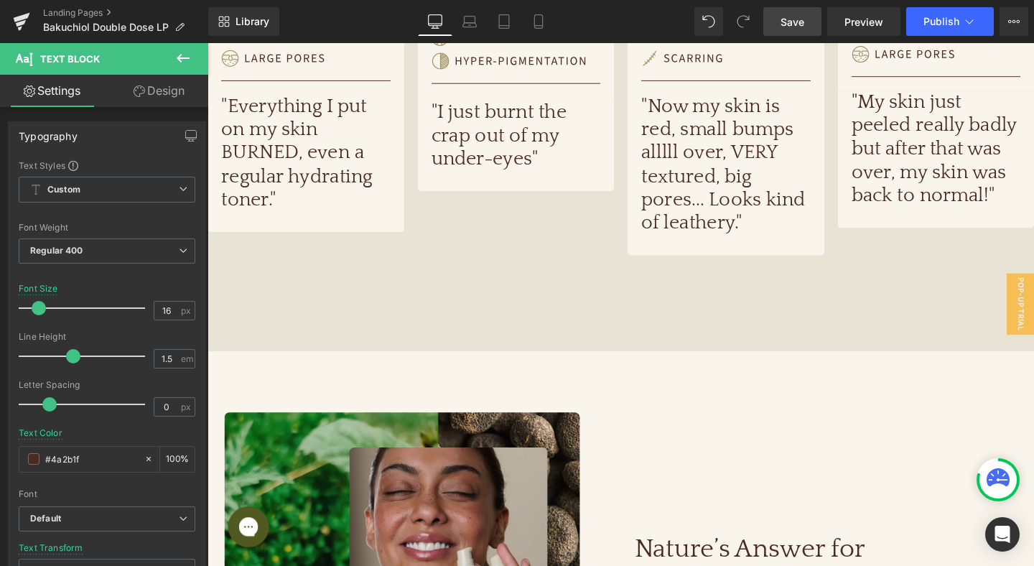
scroll to position [733, 0]
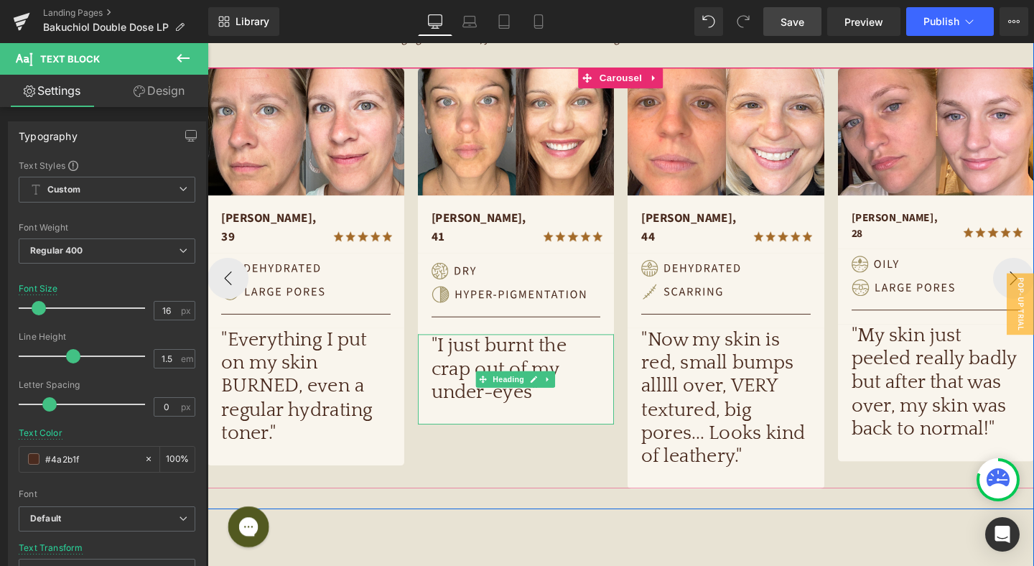
click at [502, 364] on h1 ""I just burnt the crap out of my under-eyes"" at bounding box center [532, 386] width 178 height 74
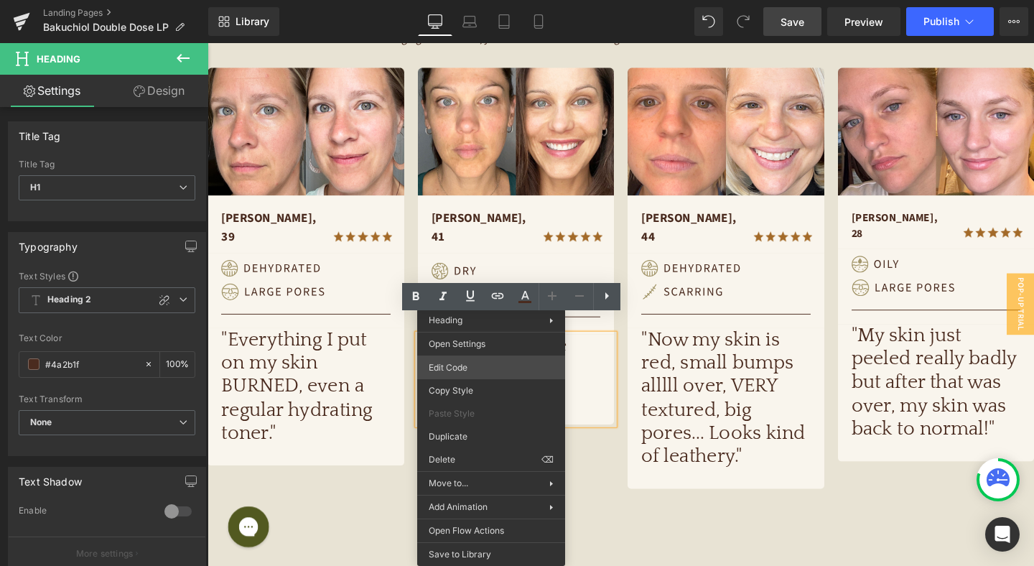
click at [491, 0] on div "Text Block You are previewing how the will restyle your page. You can not edit …" at bounding box center [517, 0] width 1034 height 0
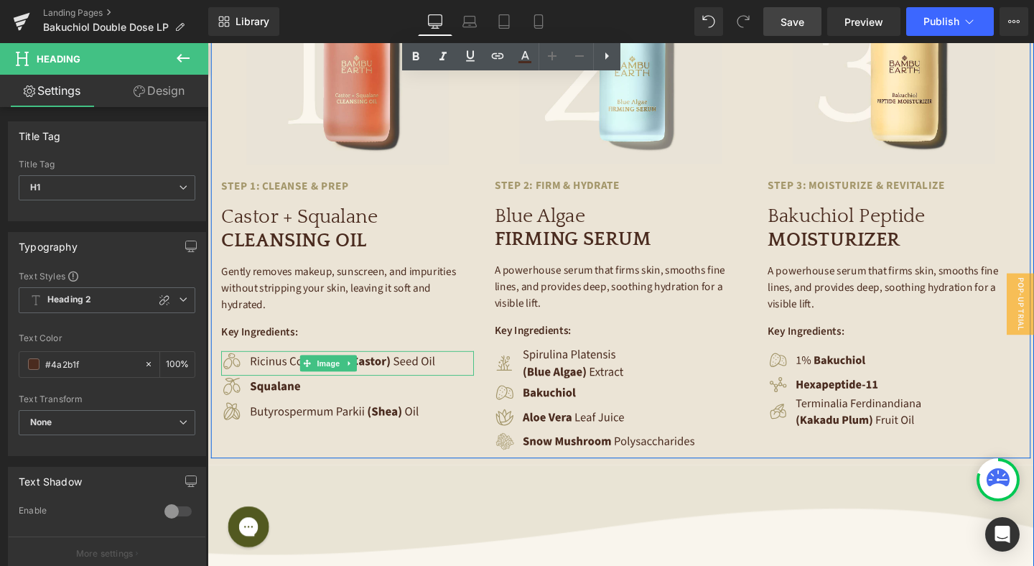
scroll to position [3106, 0]
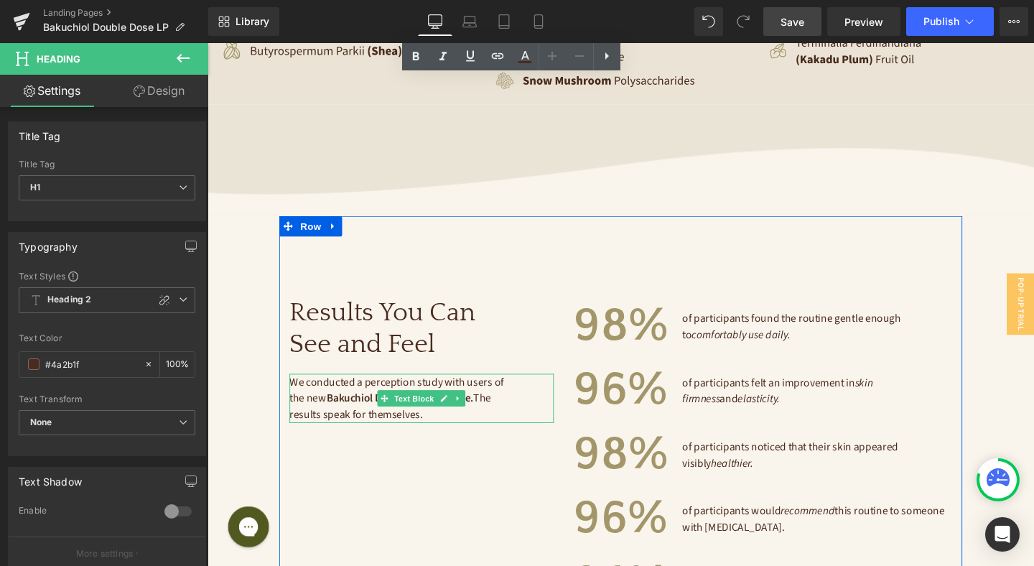
click at [424, 391] on span "We conducted a perception study with users of the new Bakuchiol Double Dose rou…" at bounding box center [408, 416] width 228 height 50
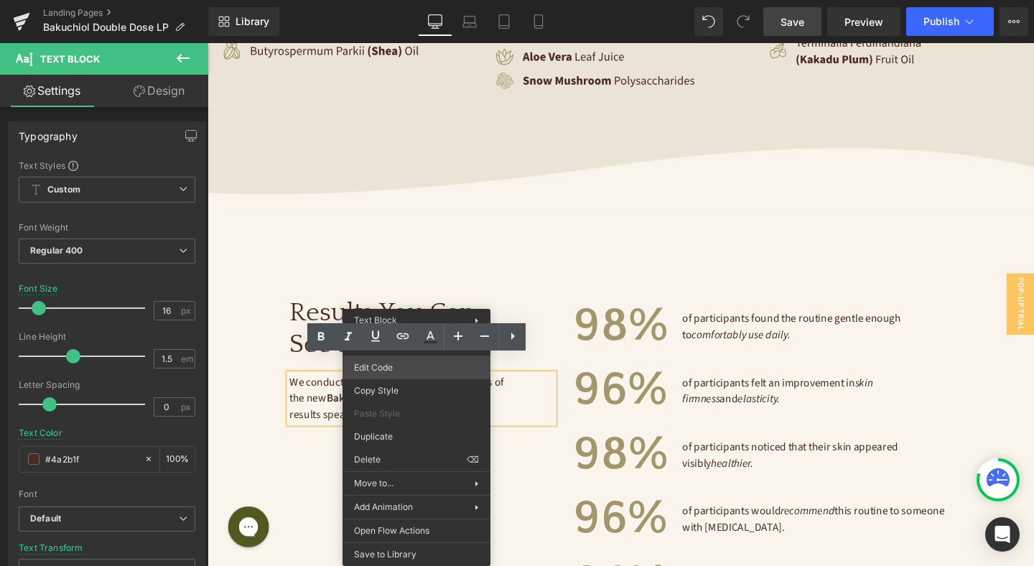
click at [431, 0] on div "Text Block You are previewing how the will restyle your page. You can not edit …" at bounding box center [517, 0] width 1034 height 0
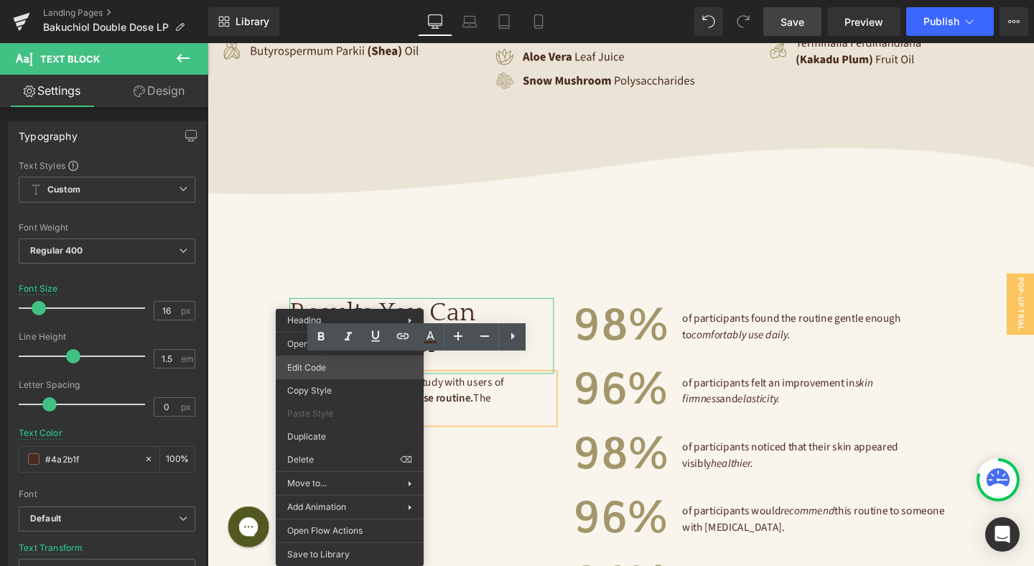
click at [333, 0] on div "Text Block You are previewing how the will restyle your page. You can not edit …" at bounding box center [517, 0] width 1034 height 0
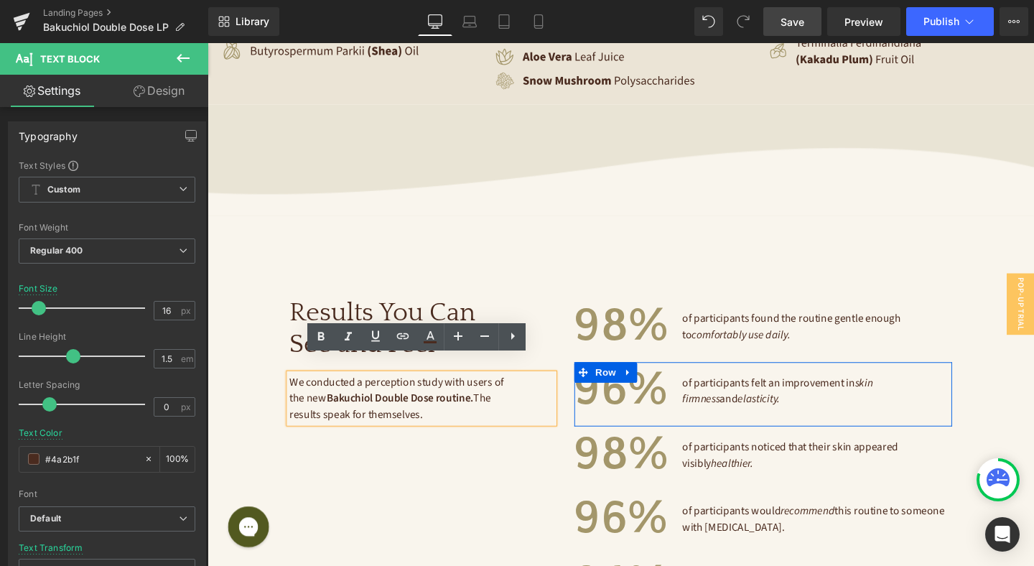
click at [756, 391] on p "of participants felt an improvement in skin firmness and elasticity." at bounding box center [848, 408] width 284 height 34
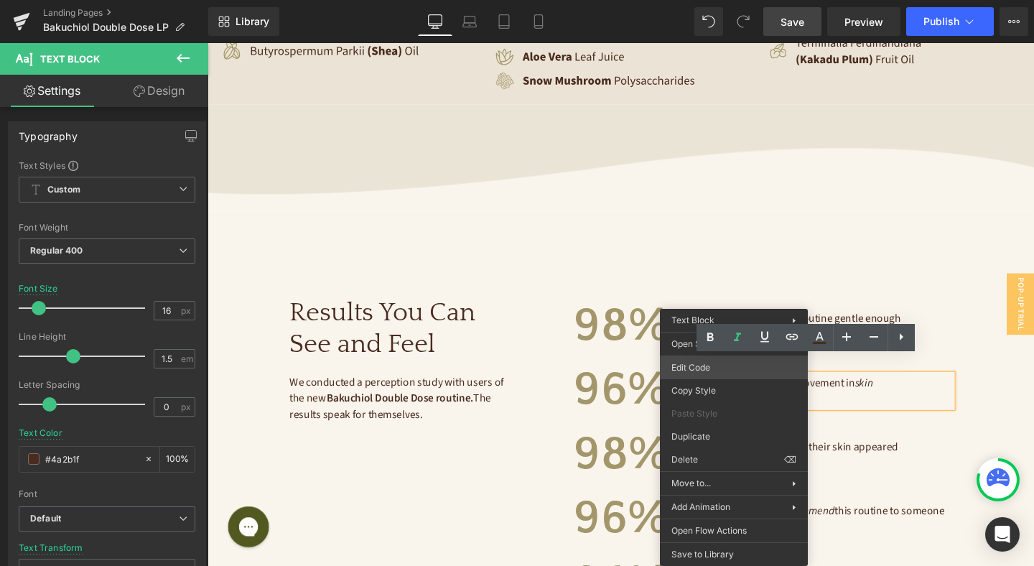
click at [726, 0] on div "Text Block You are previewing how the will restyle your page. You can not edit …" at bounding box center [517, 0] width 1034 height 0
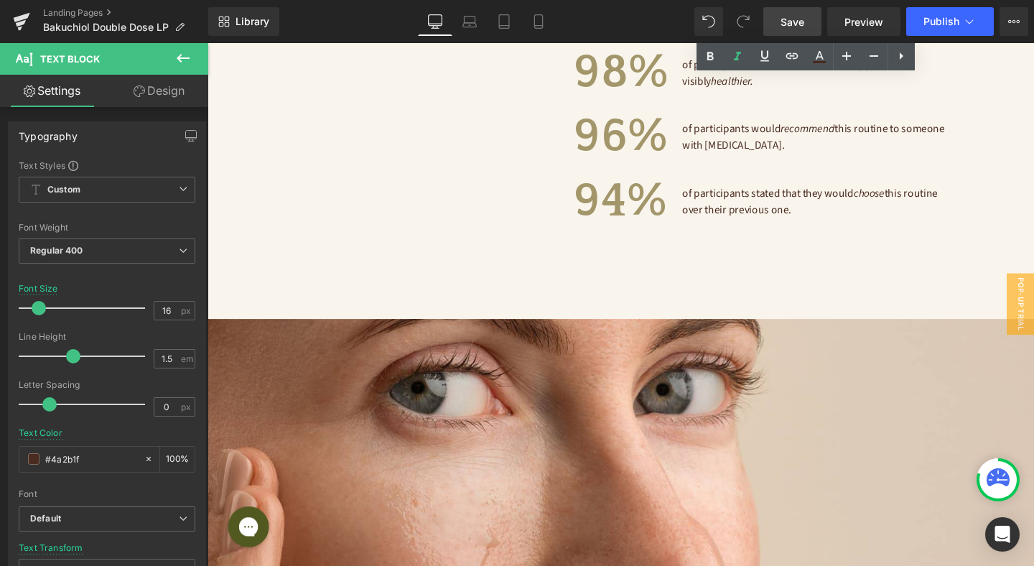
scroll to position [3752, 0]
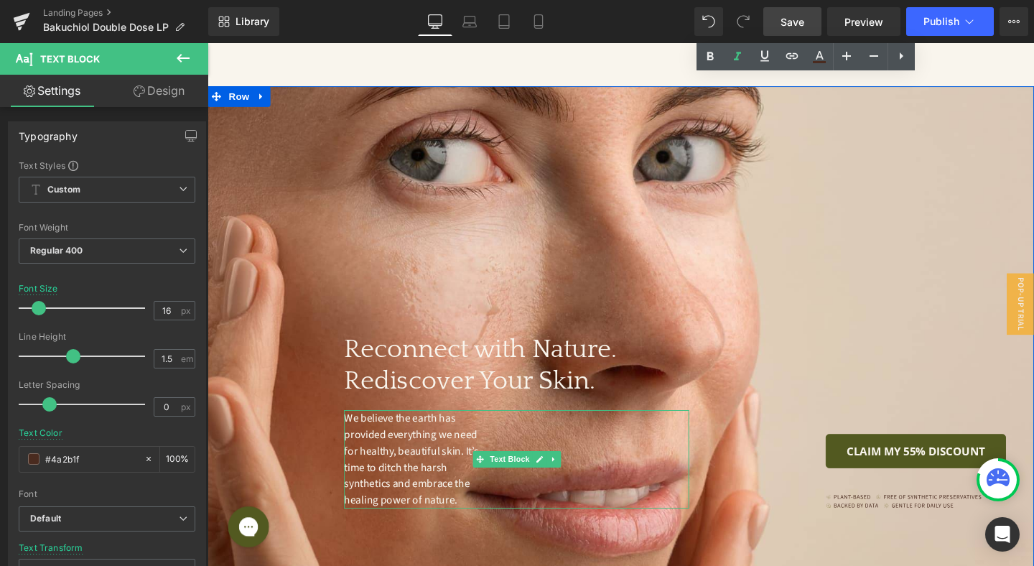
click at [423, 439] on span "We believe the earth has provided everything we need for healthy, beautiful ski…" at bounding box center [423, 480] width 144 height 102
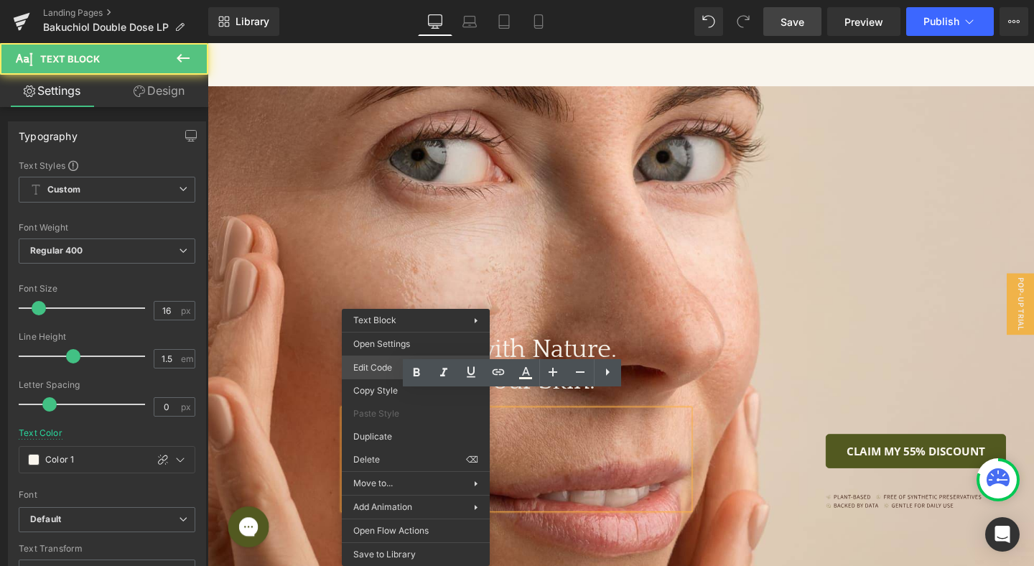
click at [378, 0] on div "Text Block You are previewing how the will restyle your page. You can not edit …" at bounding box center [517, 0] width 1034 height 0
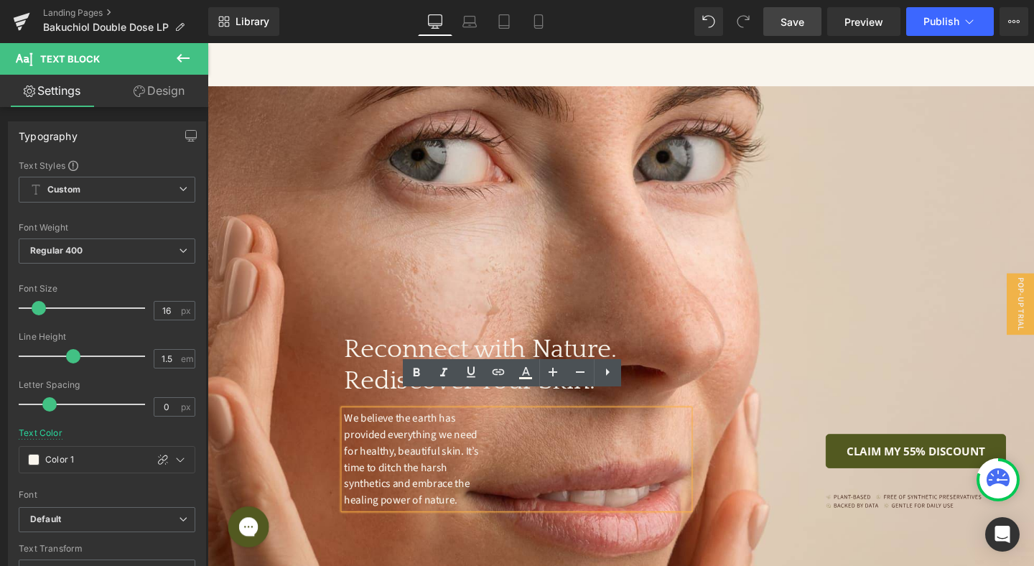
click at [392, 459] on span "We believe the earth has provided everything we need for healthy, beautiful ski…" at bounding box center [423, 480] width 144 height 102
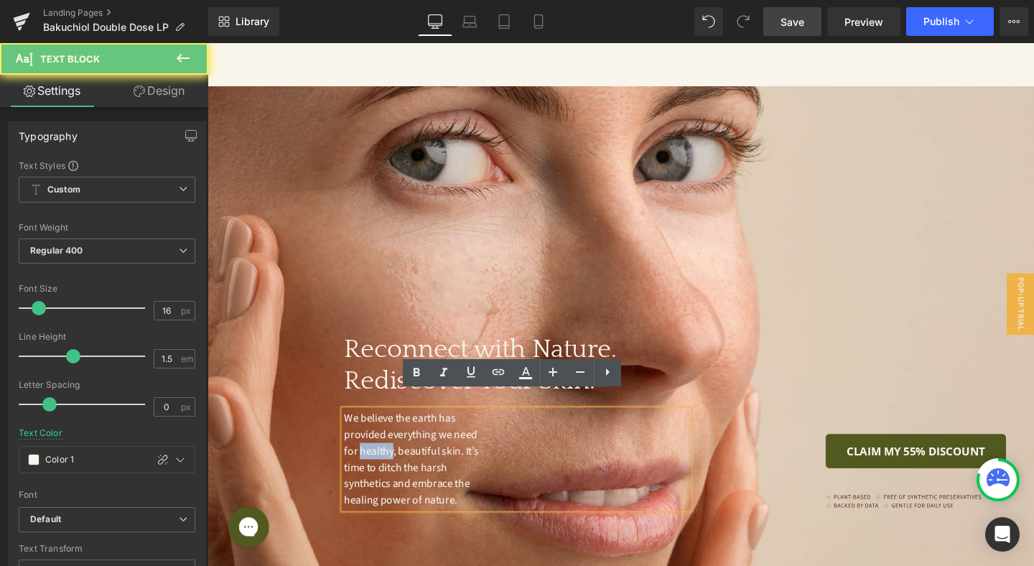
click at [392, 459] on span "We believe the earth has provided everything we need for healthy, beautiful ski…" at bounding box center [423, 480] width 144 height 102
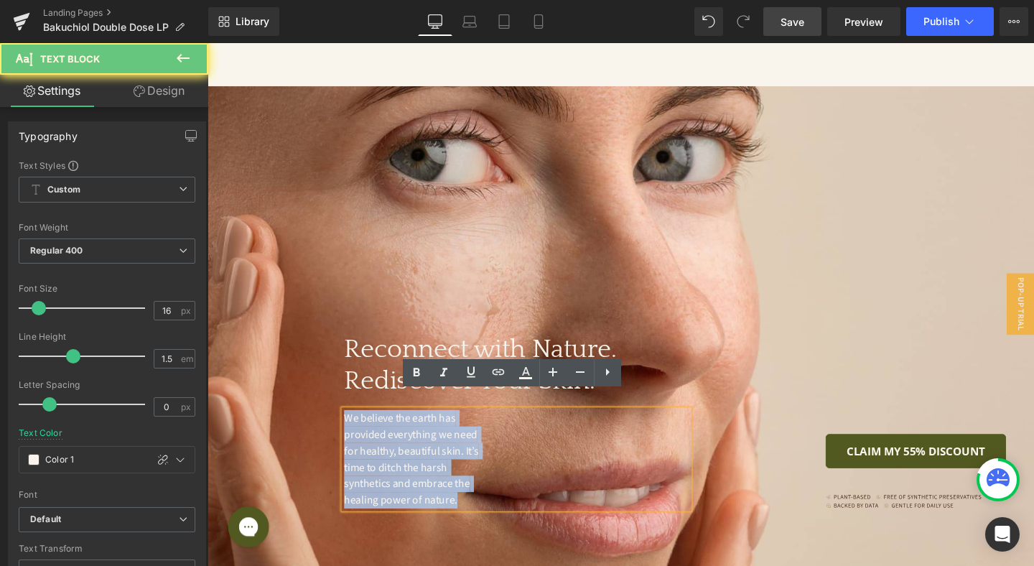
click at [392, 459] on span "We believe the earth has provided everything we need for healthy, beautiful ski…" at bounding box center [423, 480] width 144 height 102
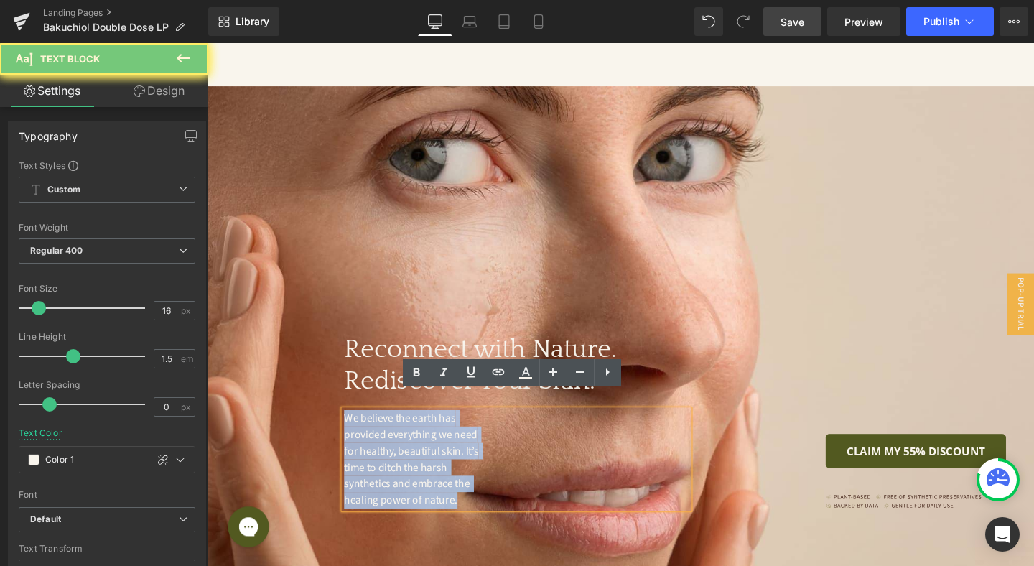
copy span "We believe the earth has provided everything we need for healthy, beautiful ski…"
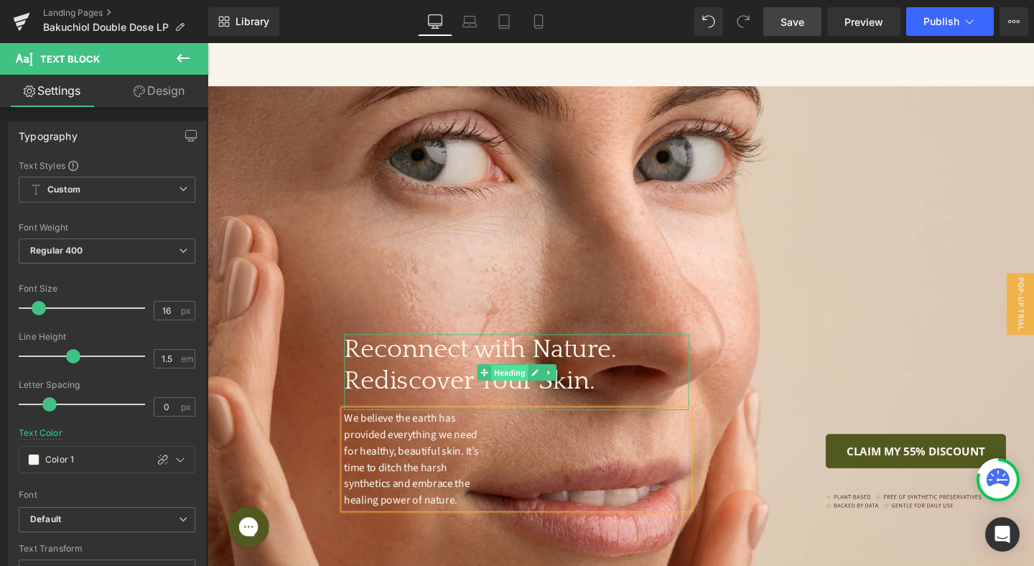
click at [505, 381] on span "Heading" at bounding box center [524, 389] width 39 height 17
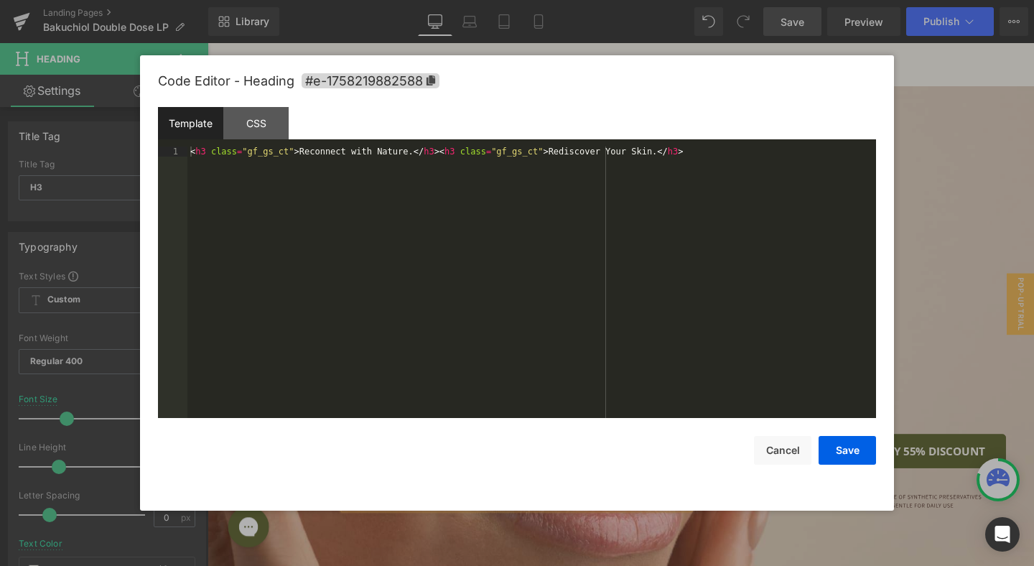
click at [431, 0] on div "Heading You are previewing how the will restyle your page. You can not edit Ele…" at bounding box center [517, 0] width 1034 height 0
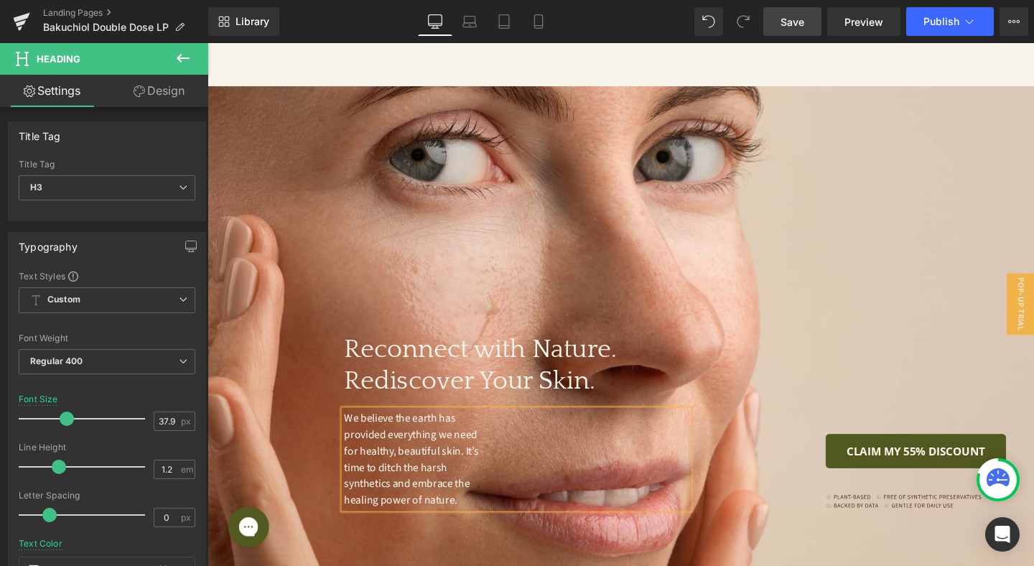
click at [480, 476] on p "We believe the earth has provided everything we need for healthy, beautiful ski…" at bounding box center [424, 480] width 147 height 103
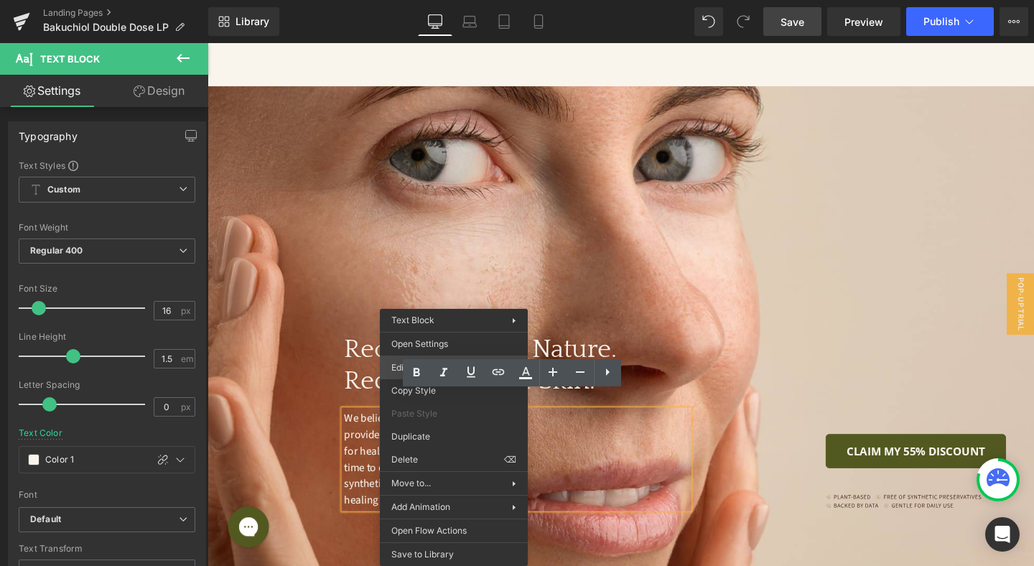
click at [387, 0] on div "Heading You are previewing how the will restyle your page. You can not edit Ele…" at bounding box center [517, 0] width 1034 height 0
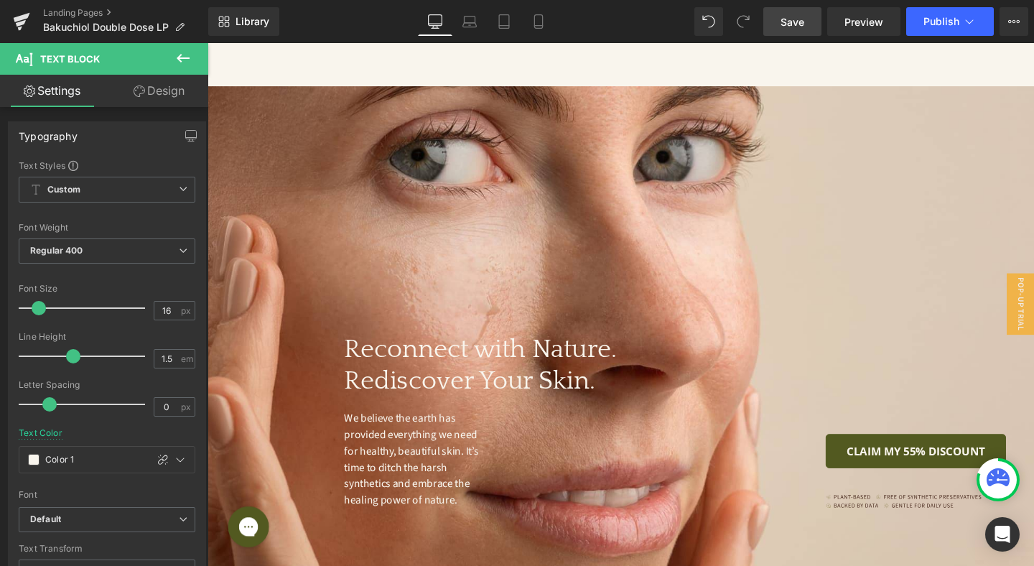
click at [799, 34] on link "Save" at bounding box center [792, 21] width 58 height 29
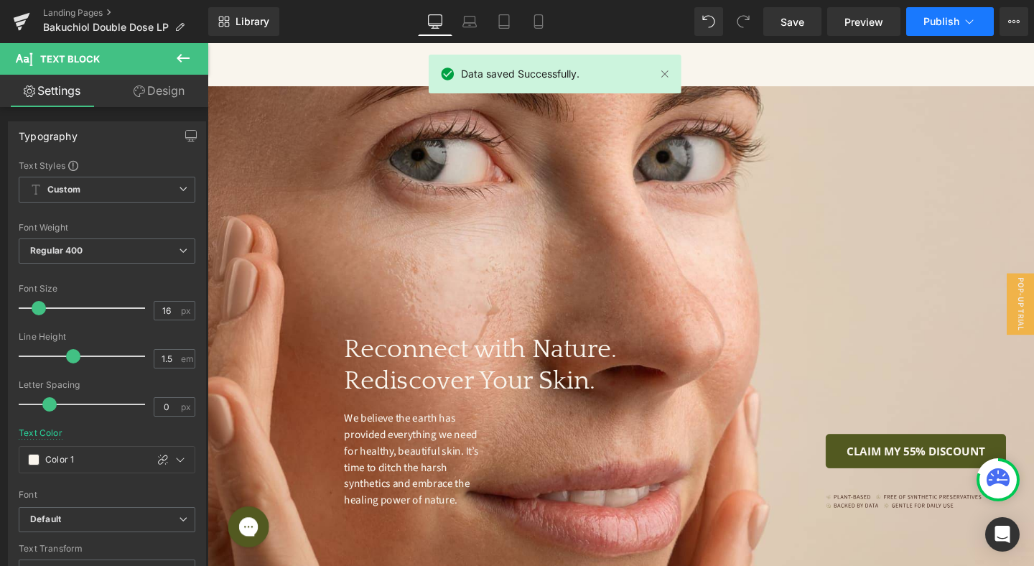
click at [961, 24] on button "Publish" at bounding box center [950, 21] width 88 height 29
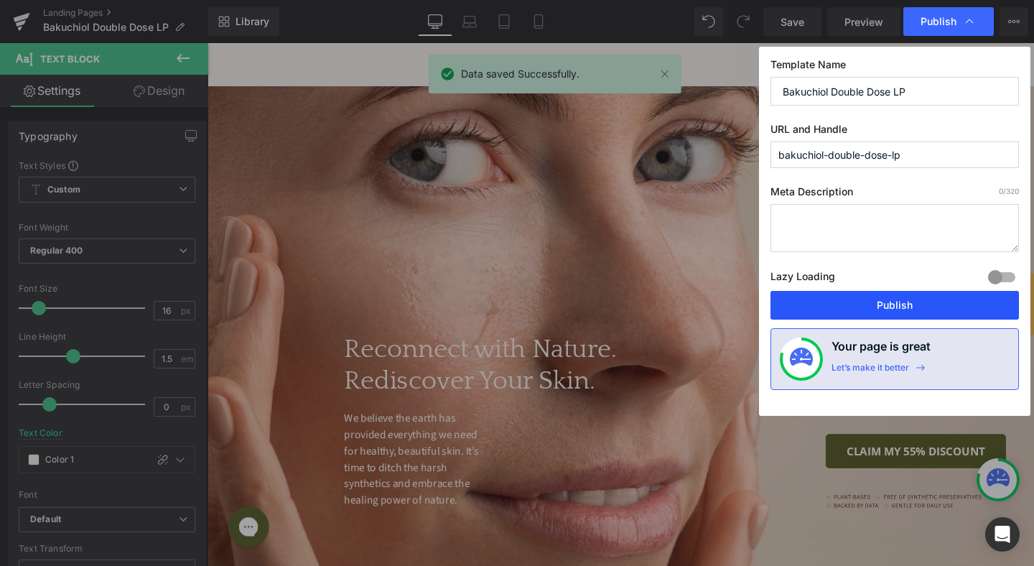
drag, startPoint x: 879, startPoint y: 310, endPoint x: 706, endPoint y: 279, distance: 175.0
click at [879, 310] on button "Publish" at bounding box center [894, 305] width 248 height 29
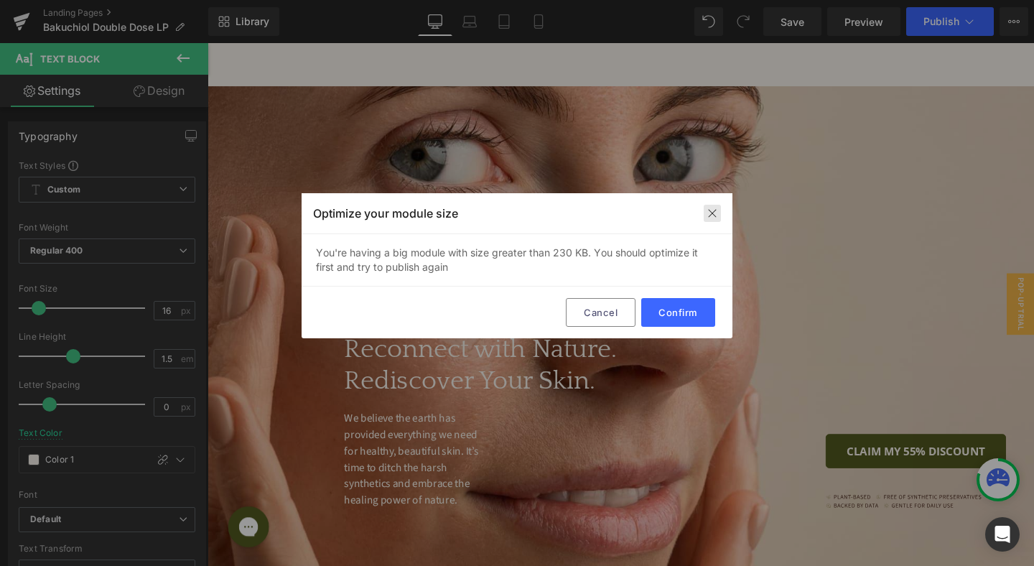
drag, startPoint x: 716, startPoint y: 216, endPoint x: 510, endPoint y: 207, distance: 205.5
click at [716, 215] on img at bounding box center [711, 212] width 11 height 11
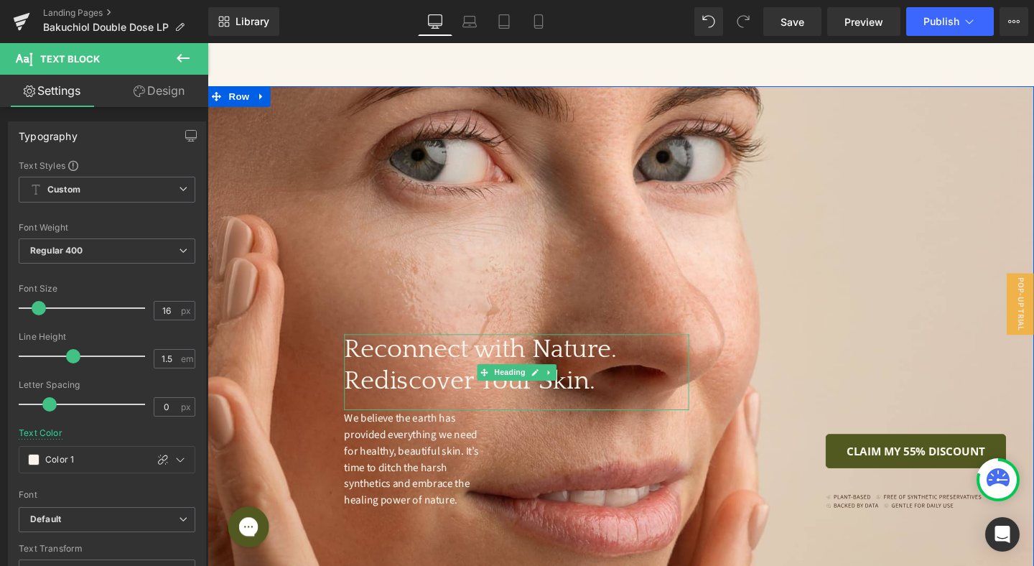
scroll to position [4112, 0]
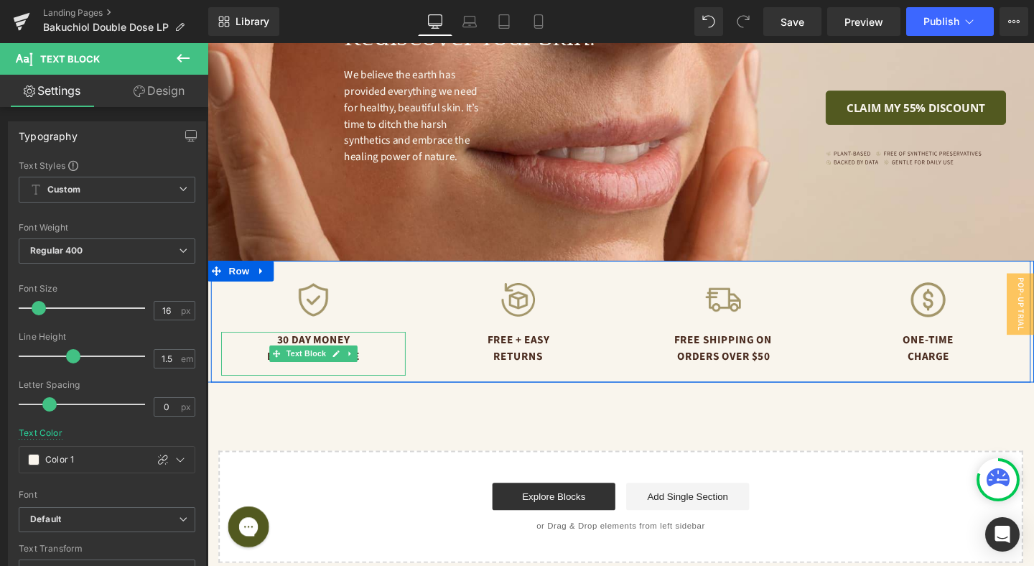
click at [322, 347] on p "30 Day Money Back Guarantee" at bounding box center [319, 364] width 194 height 34
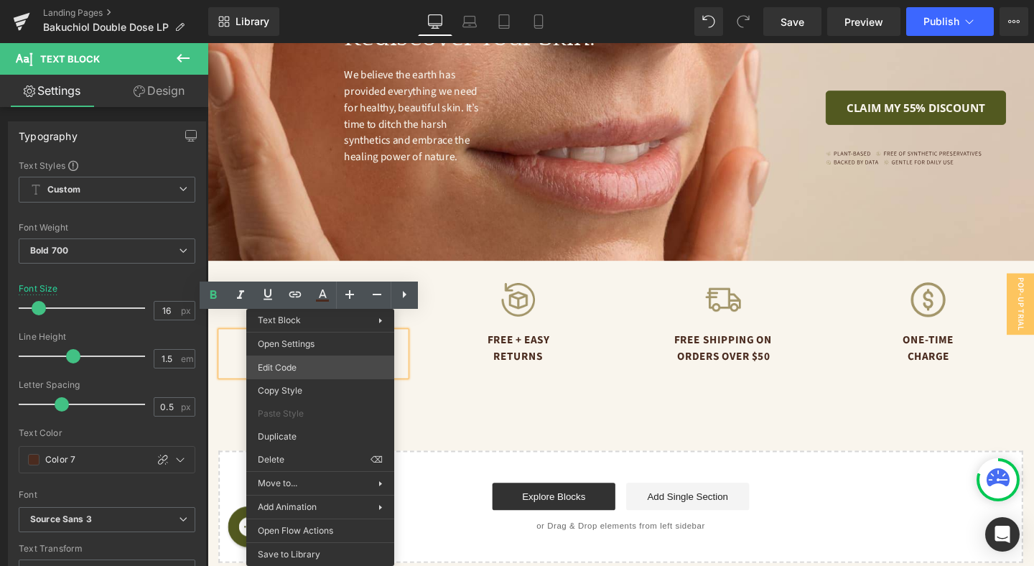
click at [320, 0] on div "Heading You are previewing how the will restyle your page. You can not edit Ele…" at bounding box center [517, 0] width 1034 height 0
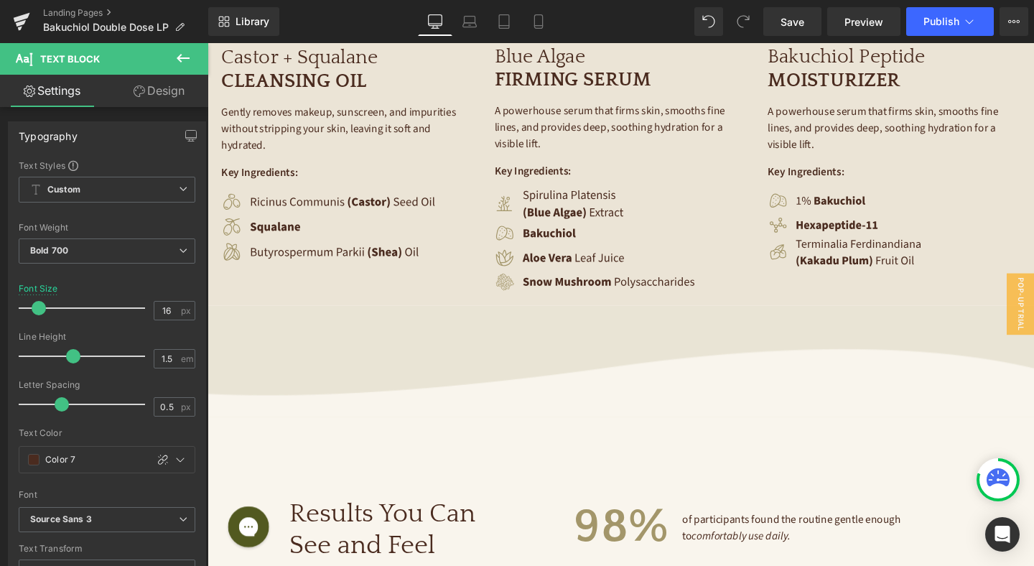
scroll to position [2651, 0]
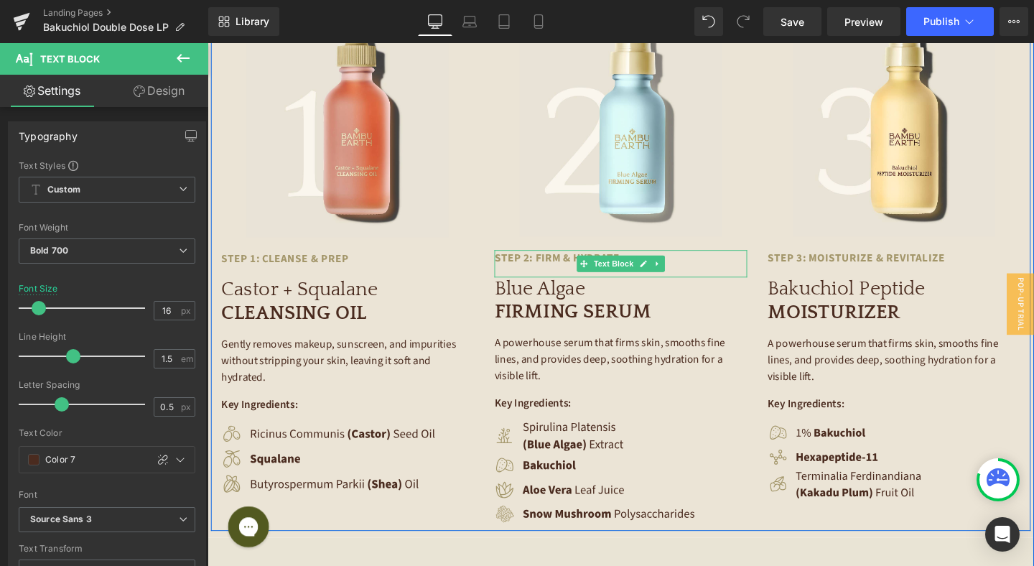
click at [582, 261] on p "Step 2: Firm & Hydrate" at bounding box center [606, 269] width 194 height 17
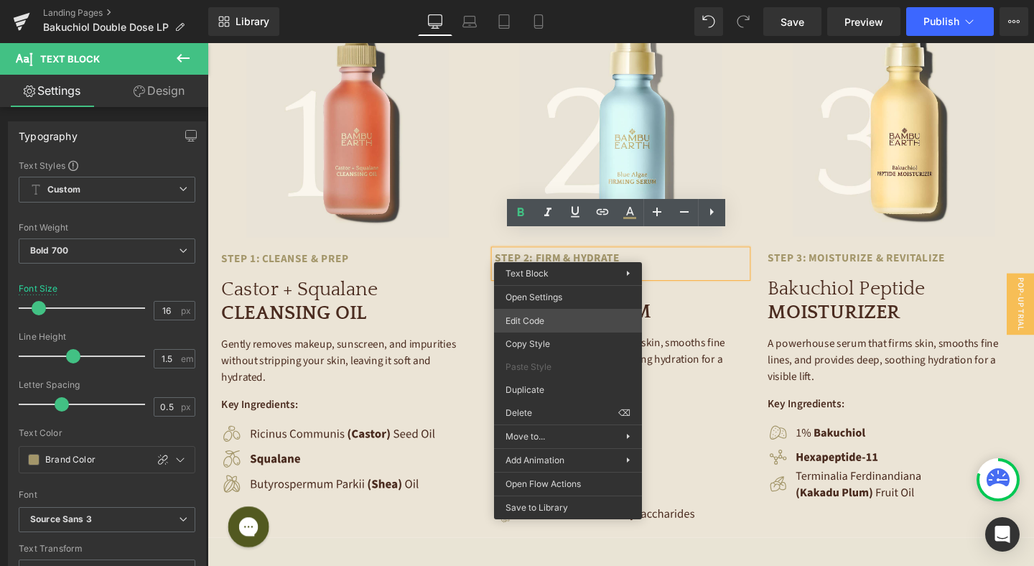
click at [563, 0] on div "Heading You are previewing how the will restyle your page. You can not edit Ele…" at bounding box center [517, 0] width 1034 height 0
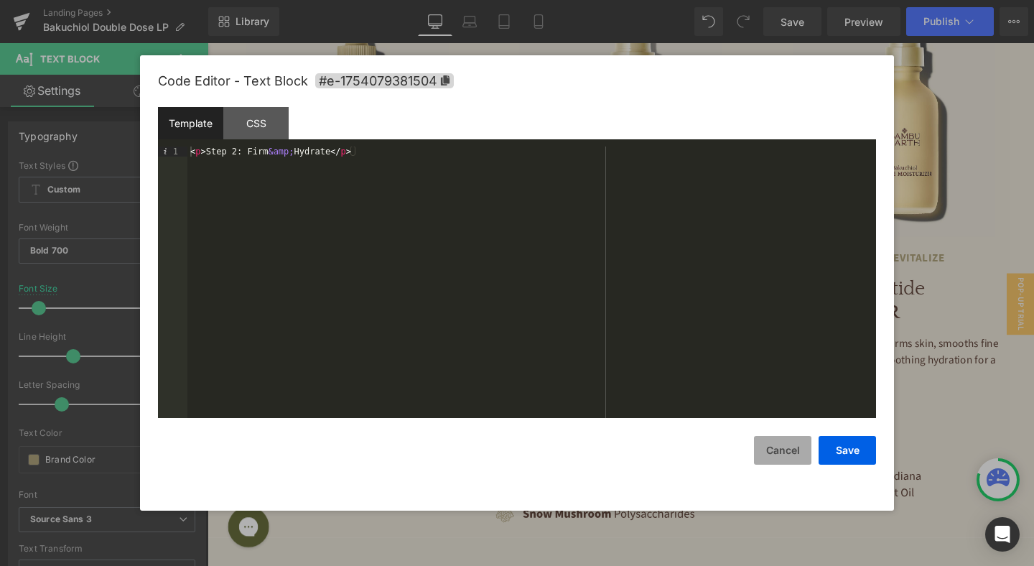
click at [784, 452] on button "Cancel" at bounding box center [782, 450] width 57 height 29
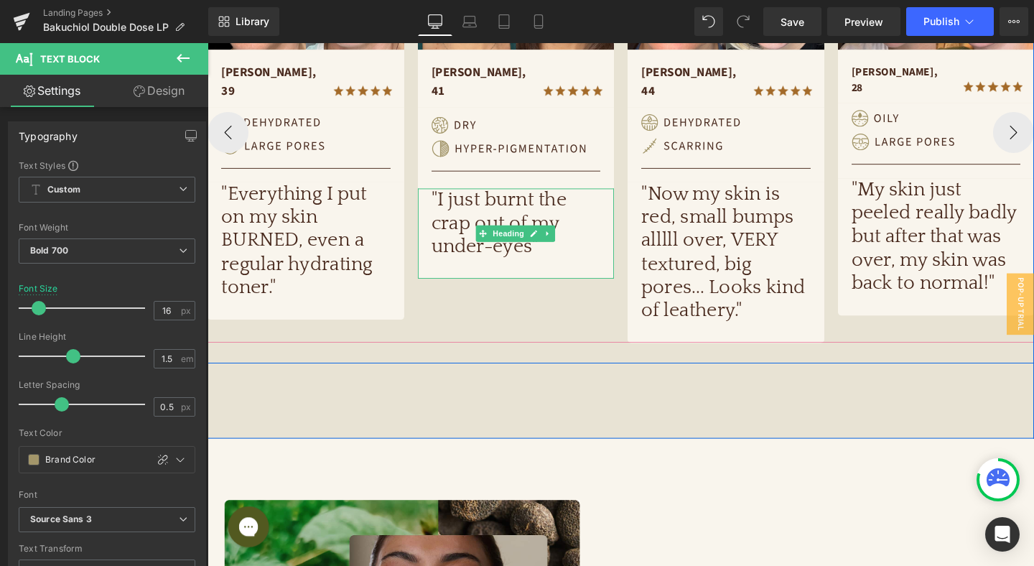
scroll to position [775, 0]
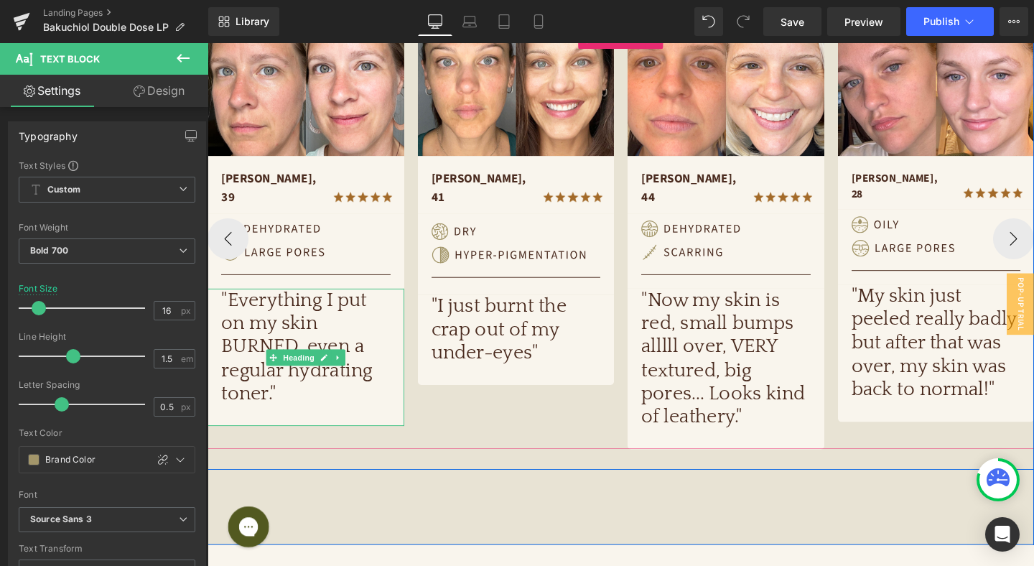
click at [304, 329] on h1 ""Everything I put on my skin BURNED, even a regular hydrating toner."" at bounding box center [311, 362] width 178 height 123
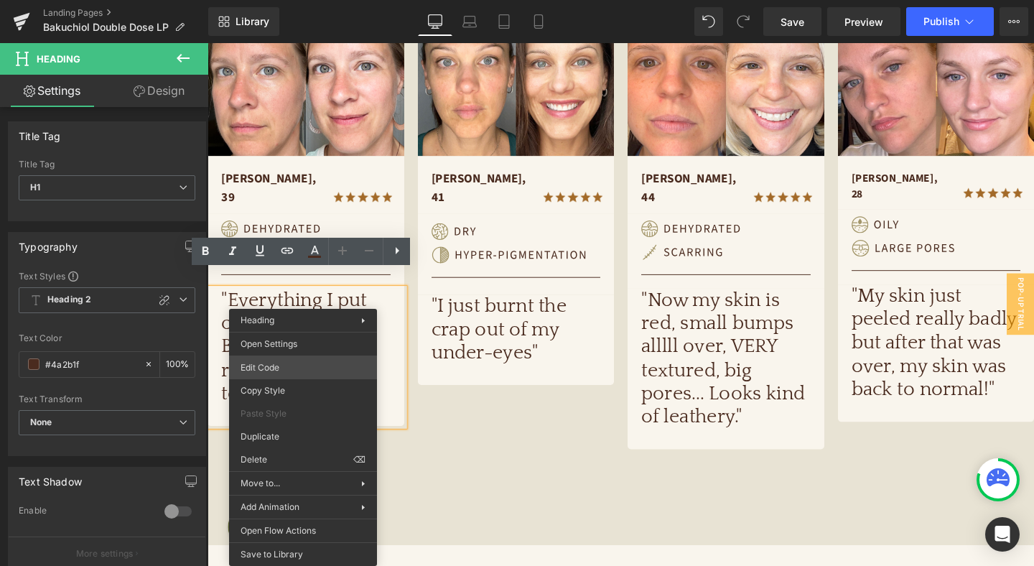
click at [309, 0] on div "Heading You are previewing how the will restyle your page. You can not edit Ele…" at bounding box center [517, 0] width 1034 height 0
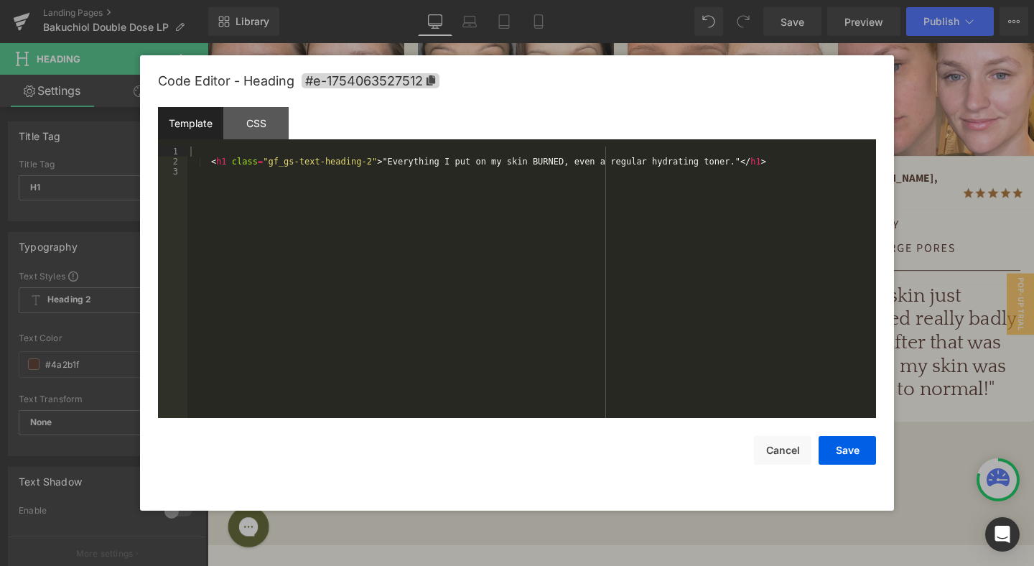
drag, startPoint x: 980, startPoint y: 331, endPoint x: 778, endPoint y: 304, distance: 203.5
click at [980, 331] on div at bounding box center [517, 283] width 1034 height 566
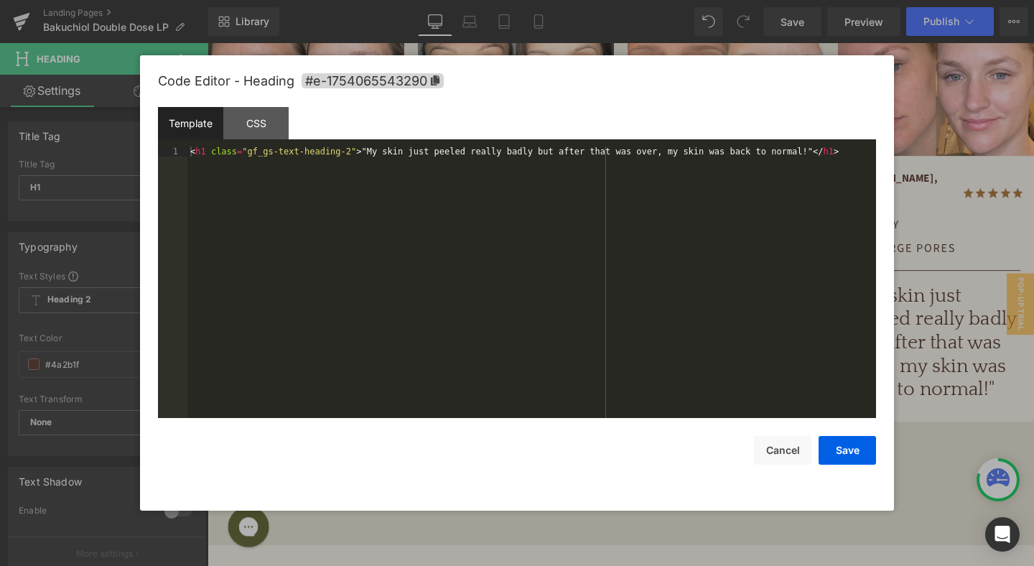
click at [882, 0] on div "Heading You are previewing how the will restyle your page. You can not edit Ele…" at bounding box center [517, 0] width 1034 height 0
drag, startPoint x: 930, startPoint y: 278, endPoint x: 673, endPoint y: 251, distance: 258.5
click at [930, 278] on div at bounding box center [517, 283] width 1034 height 566
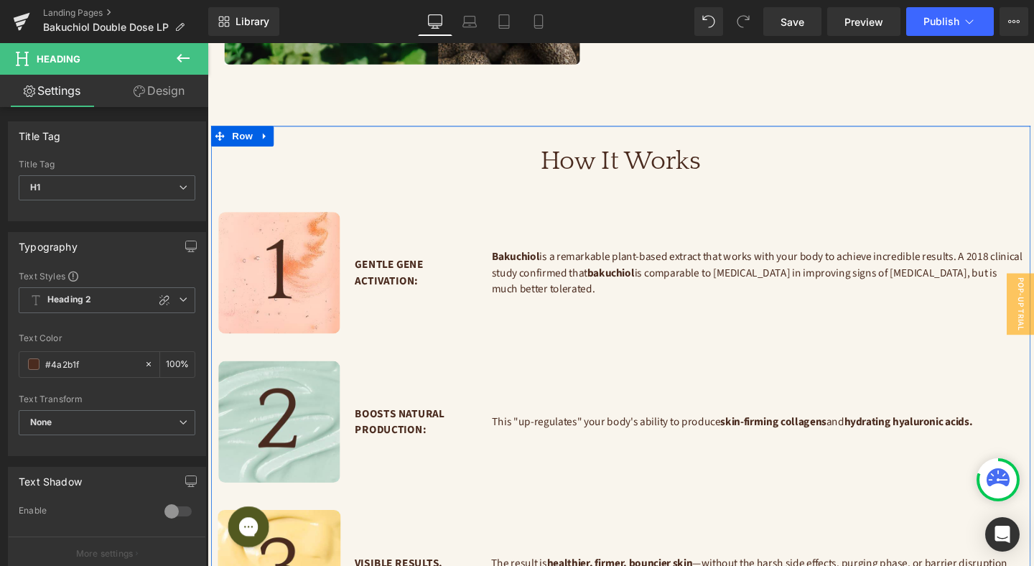
scroll to position [1925, 0]
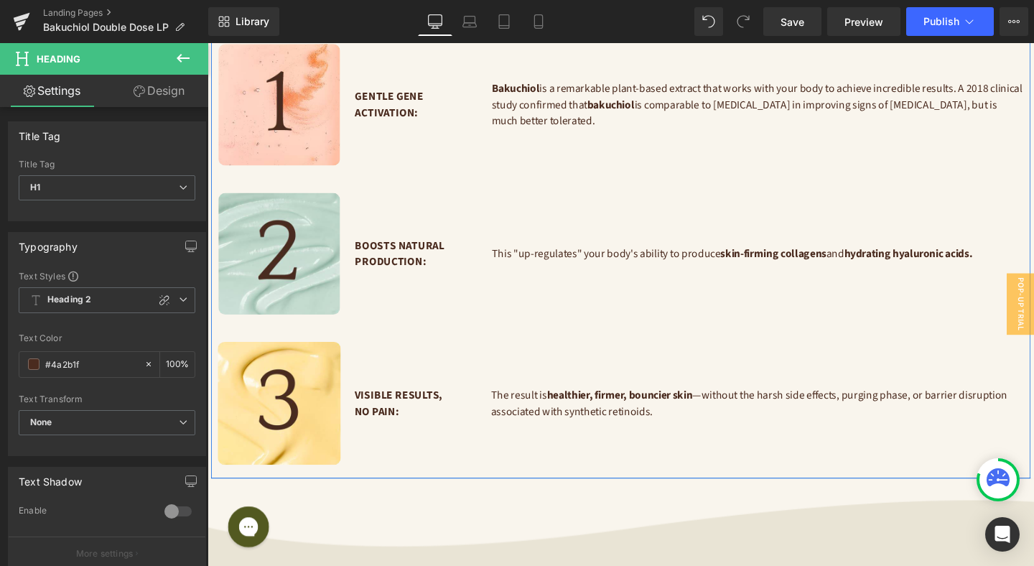
click at [414, 247] on div "Boosts Natural Production: Text Block" at bounding box center [427, 264] width 128 height 34
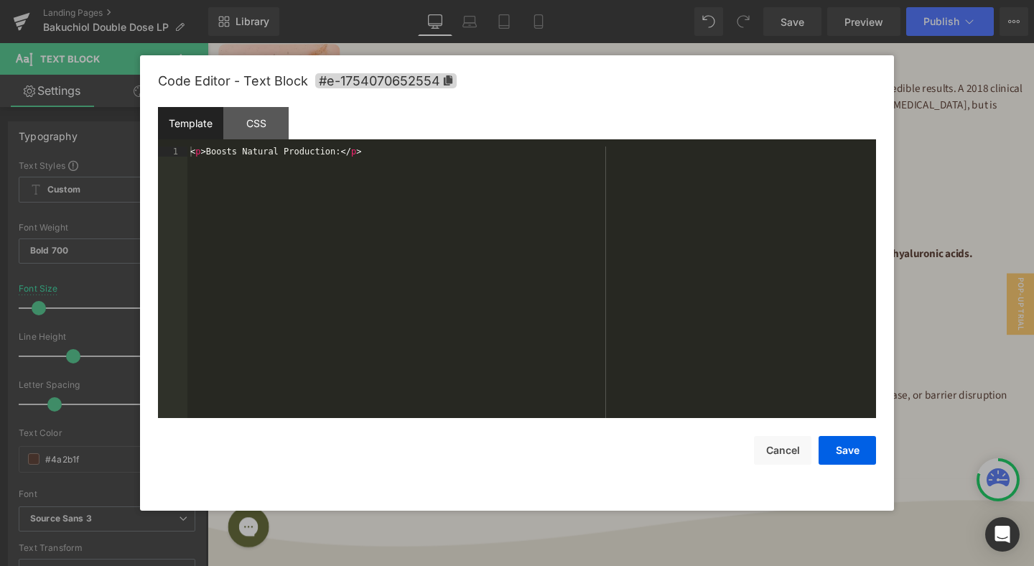
click at [411, 0] on div "Heading You are previewing how the will restyle your page. You can not edit Ele…" at bounding box center [517, 0] width 1034 height 0
click at [956, 230] on div at bounding box center [517, 283] width 1034 height 566
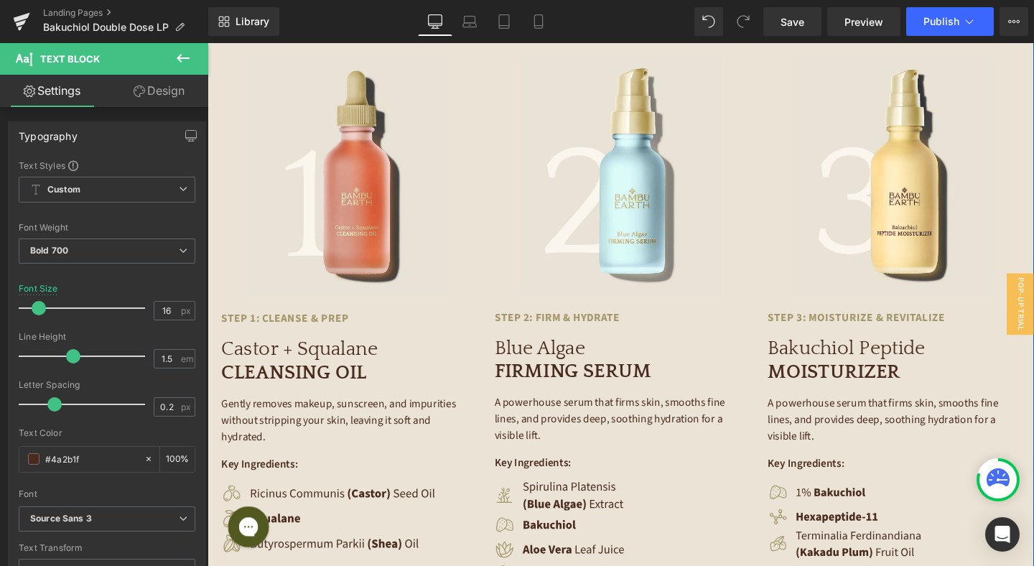
scroll to position [2655, 0]
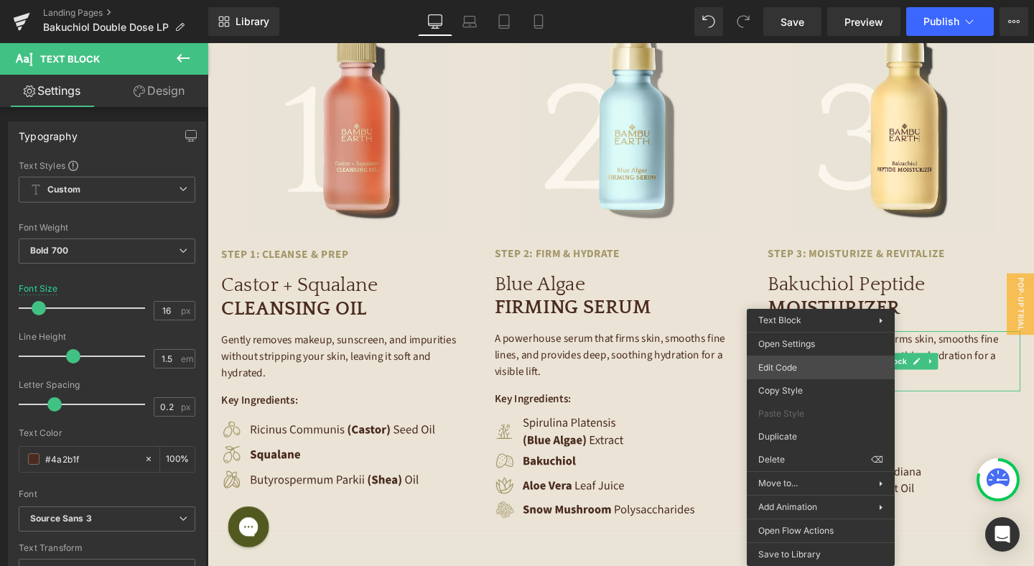
click at [820, 0] on div "Heading You are previewing how the will restyle your page. You can not edit Ele…" at bounding box center [517, 0] width 1034 height 0
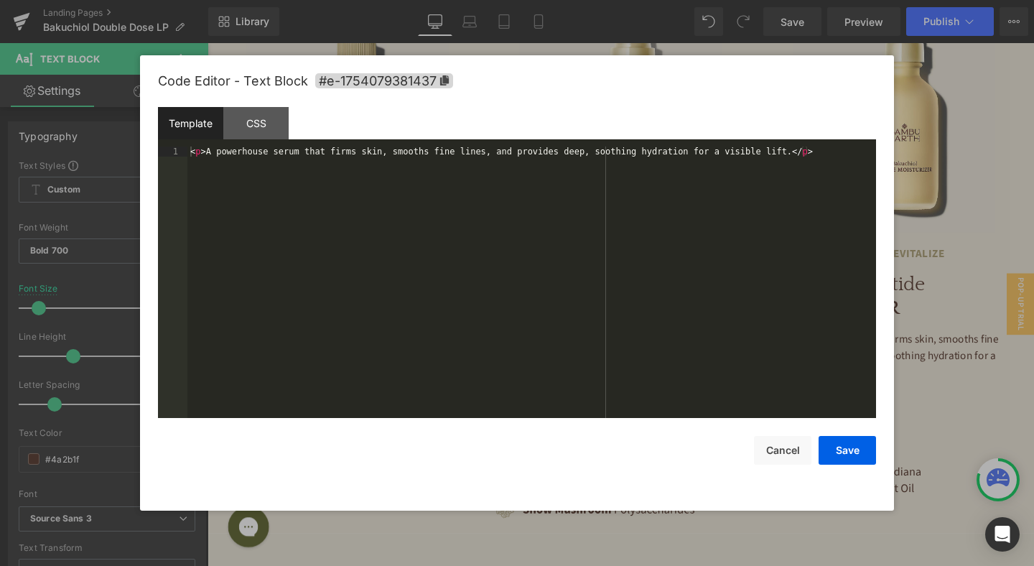
click at [915, 327] on div at bounding box center [517, 283] width 1034 height 566
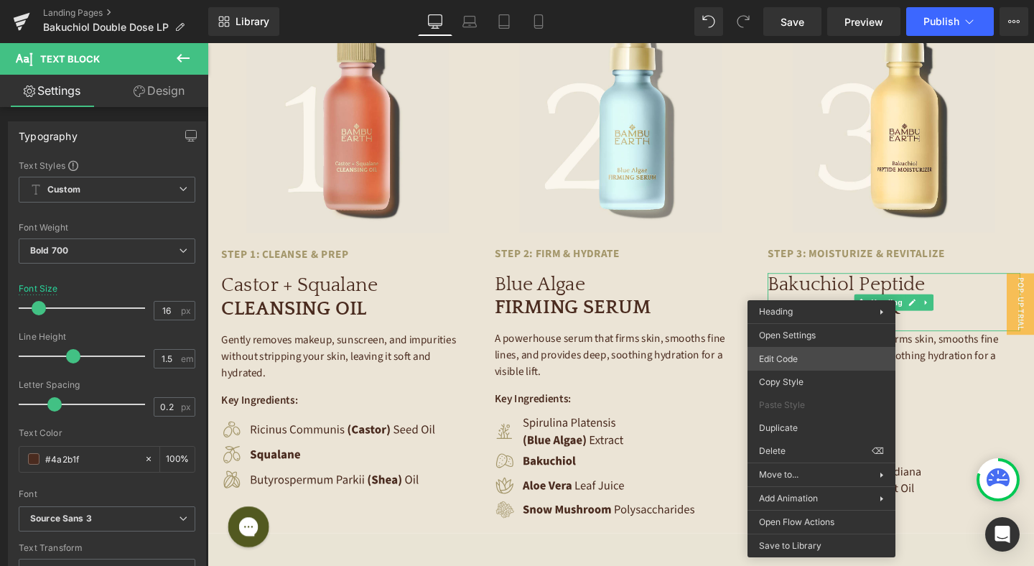
click at [817, 0] on div "Heading You are previewing how the will restyle your page. You can not edit Ele…" at bounding box center [517, 0] width 1034 height 0
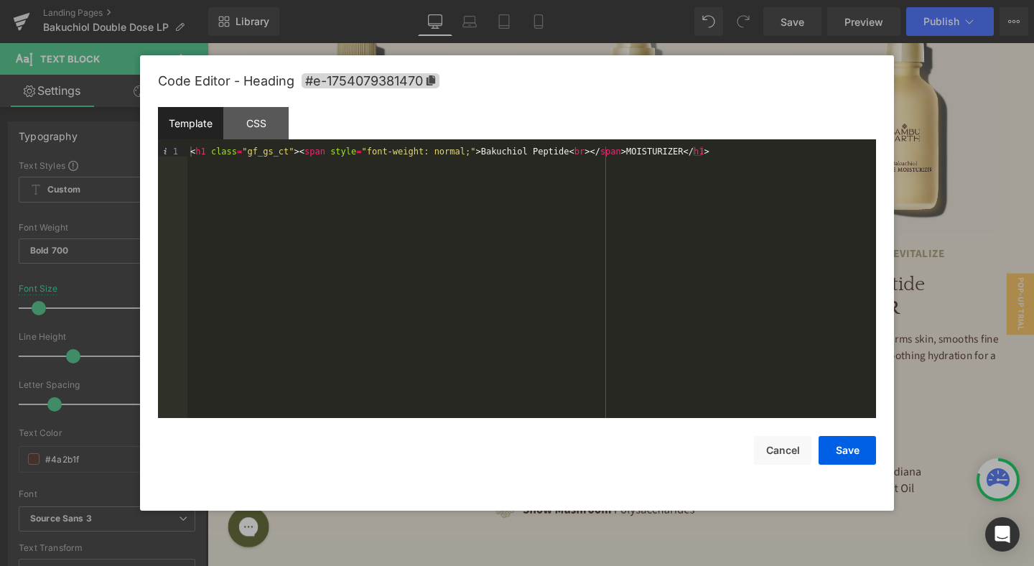
drag, startPoint x: 913, startPoint y: 236, endPoint x: 740, endPoint y: 205, distance: 175.9
click at [913, 236] on div at bounding box center [517, 283] width 1034 height 566
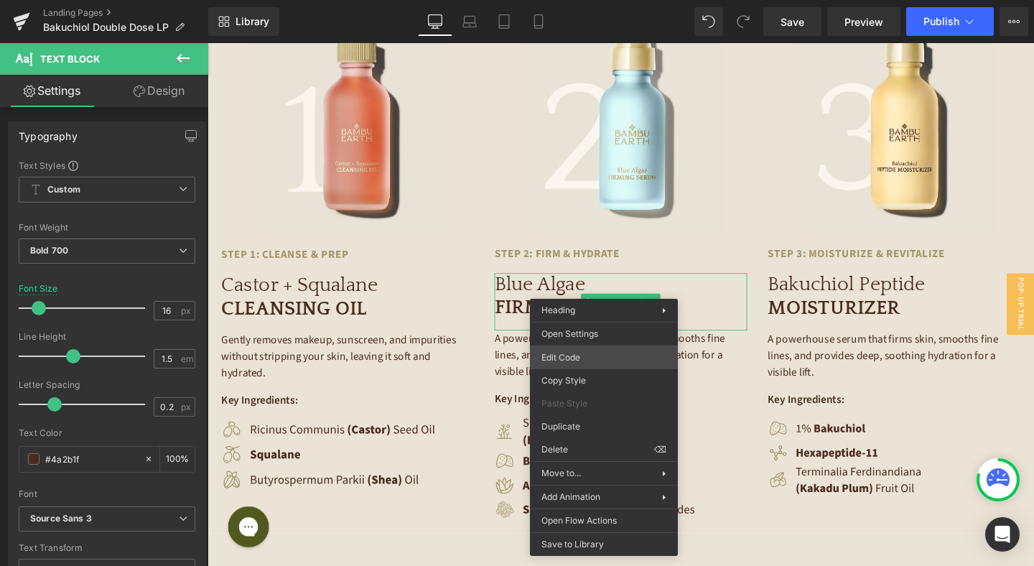
click at [565, 0] on div "Heading You are previewing how the will restyle your page. You can not edit Ele…" at bounding box center [517, 0] width 1034 height 0
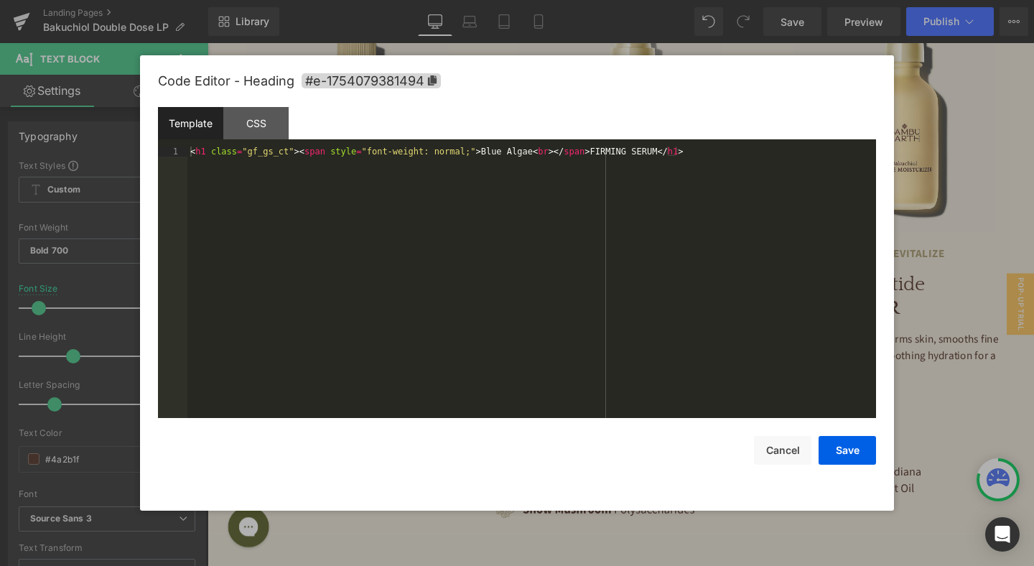
drag, startPoint x: 976, startPoint y: 276, endPoint x: 754, endPoint y: 249, distance: 224.1
click at [976, 276] on div at bounding box center [517, 283] width 1034 height 566
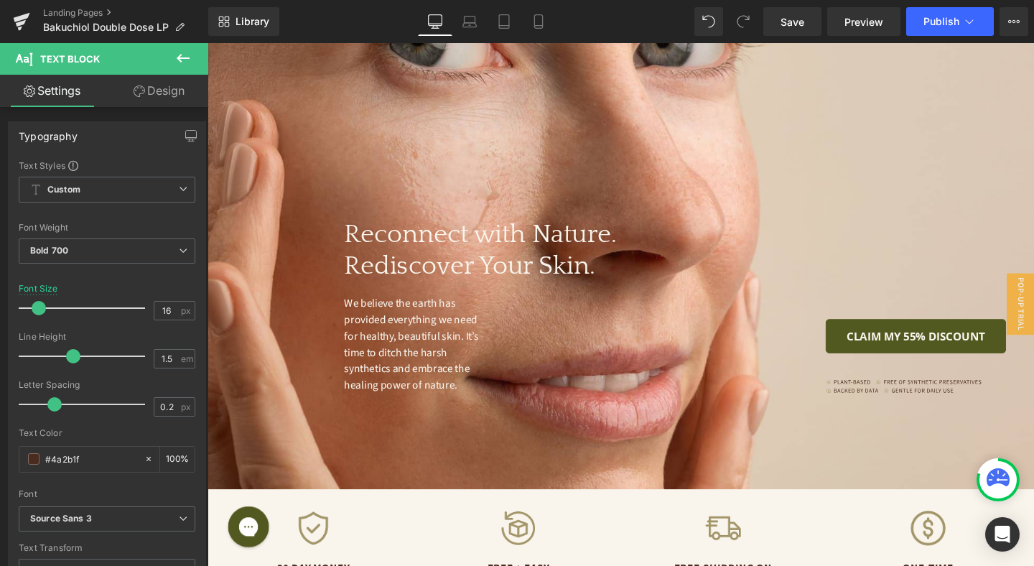
scroll to position [3947, 0]
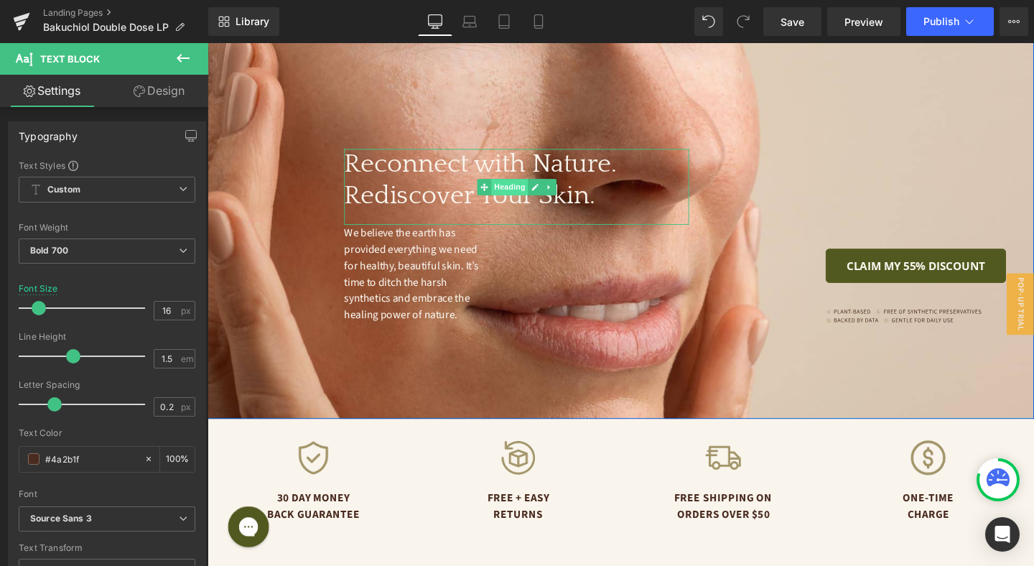
click at [538, 186] on span "Heading" at bounding box center [524, 194] width 39 height 17
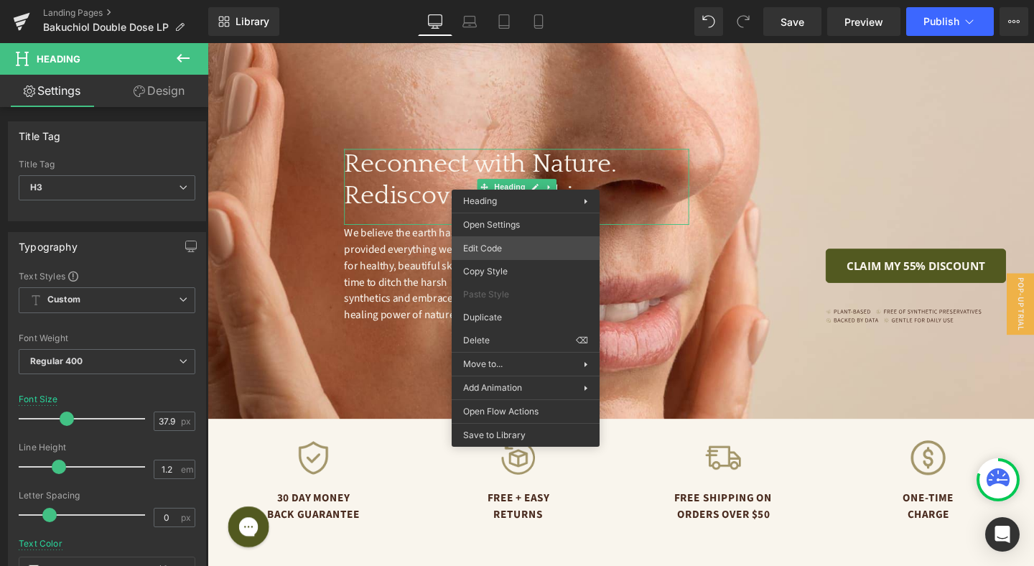
click at [508, 0] on div "Heading You are previewing how the will restyle your page. You can not edit Ele…" at bounding box center [517, 0] width 1034 height 0
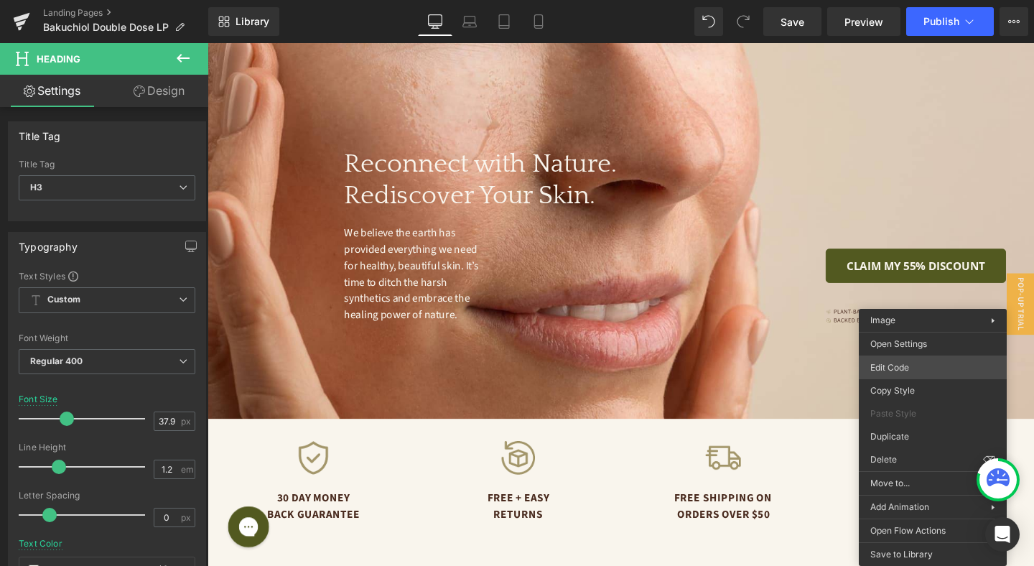
click at [918, 368] on body "Heading You are previewing how the will restyle your page. You can not edit Ele…" at bounding box center [517, 283] width 1034 height 566
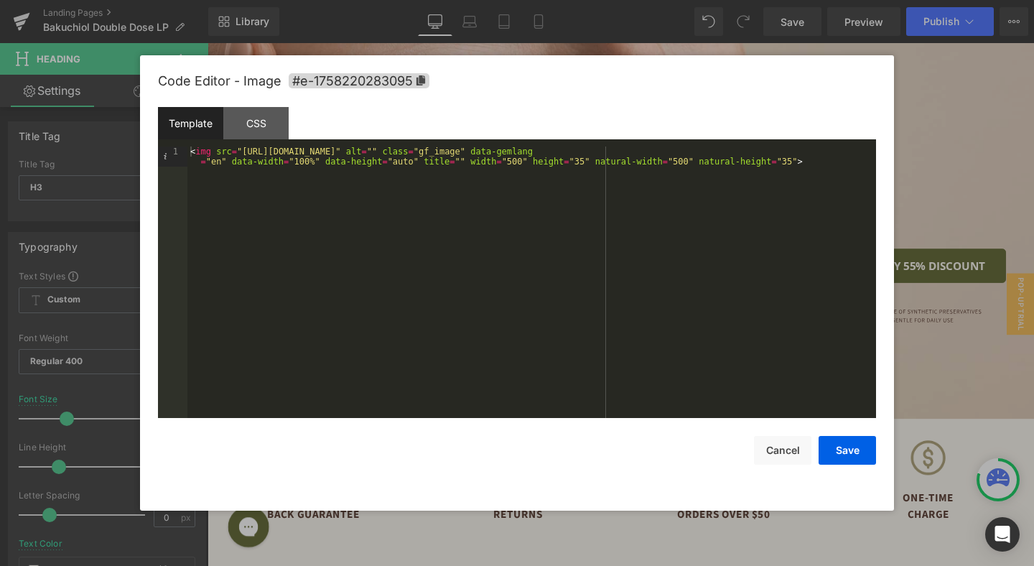
click at [918, 207] on div at bounding box center [517, 283] width 1034 height 566
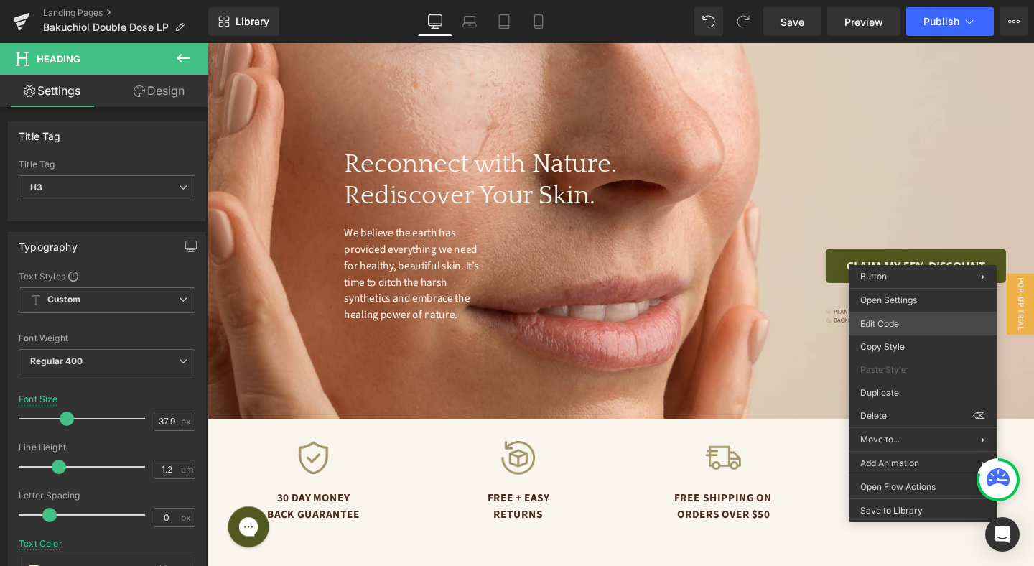
click at [918, 322] on body "Heading You are previewing how the will restyle your page. You can not edit Ele…" at bounding box center [517, 283] width 1034 height 566
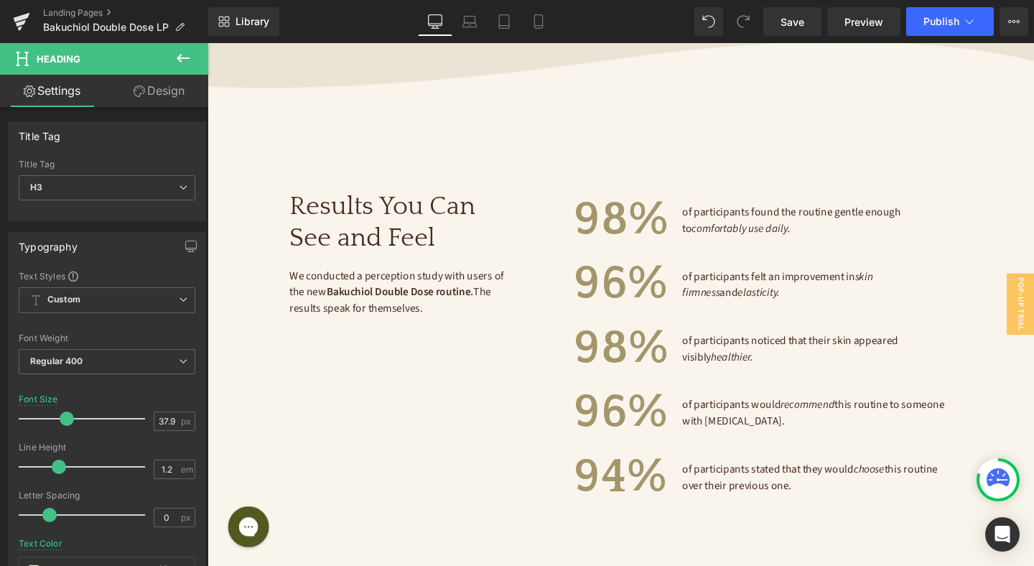
scroll to position [3070, 0]
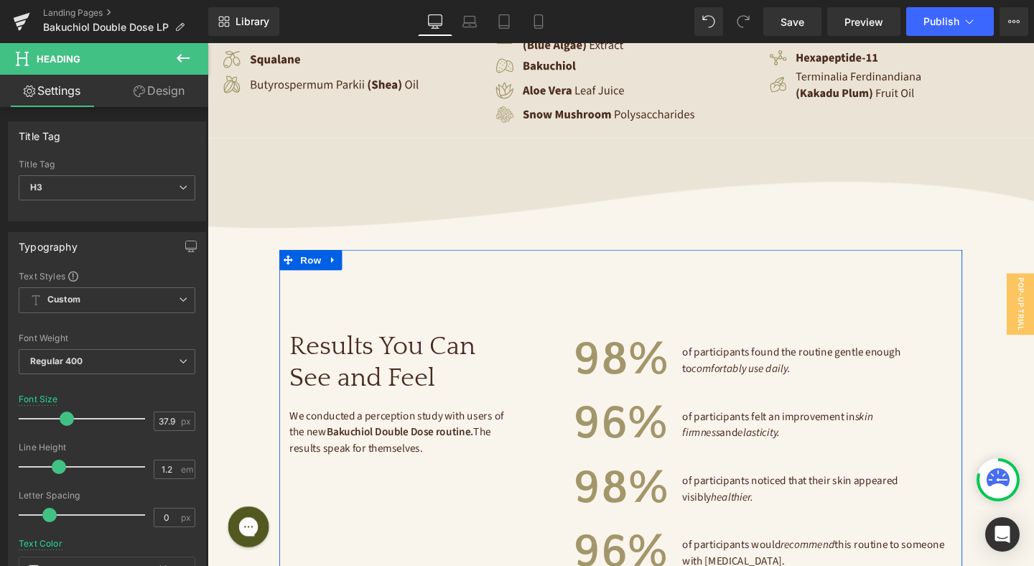
click at [628, 363] on div "98% Heading" at bounding box center [642, 377] width 99 height 60
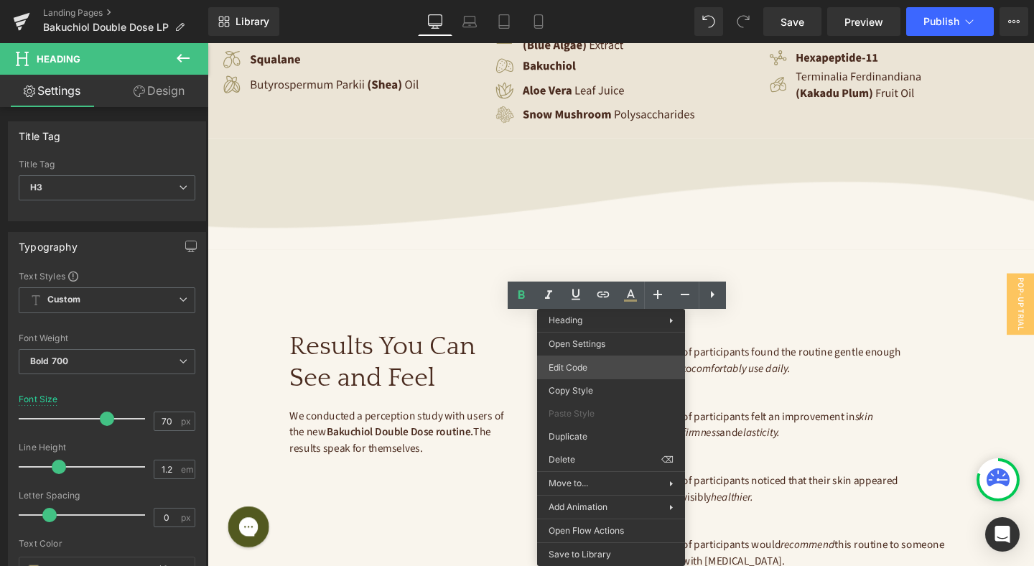
click at [607, 0] on div "Heading You are previewing how the will restyle your page. You can not edit Ele…" at bounding box center [517, 0] width 1034 height 0
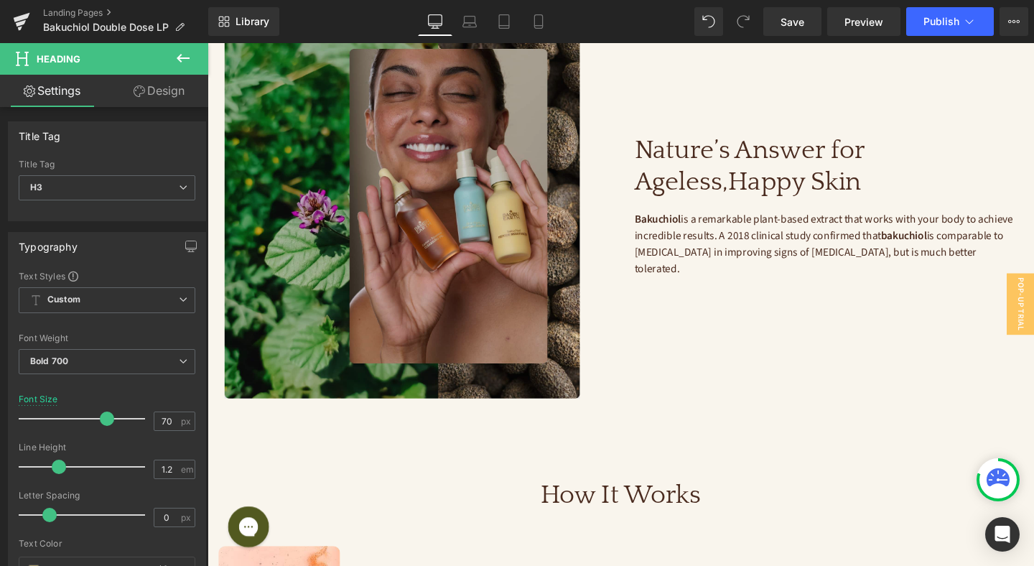
scroll to position [1166, 0]
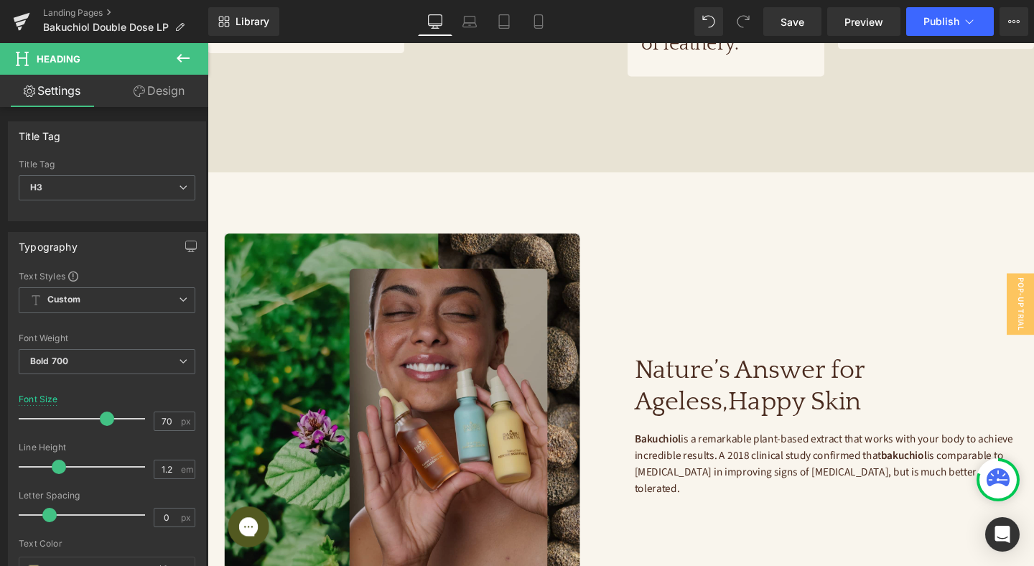
click at [521, 353] on img at bounding box center [426, 445] width 402 height 404
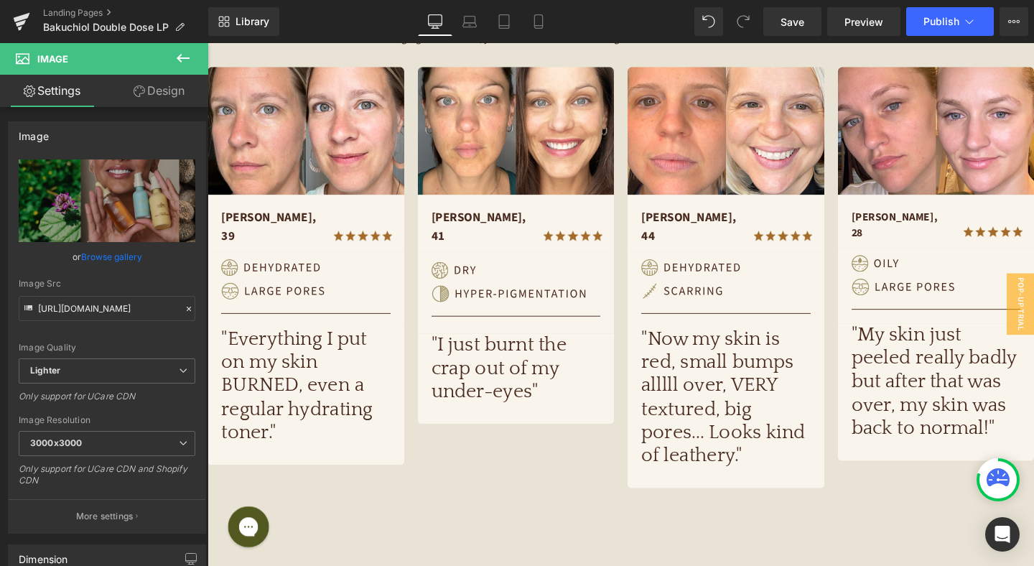
scroll to position [503, 0]
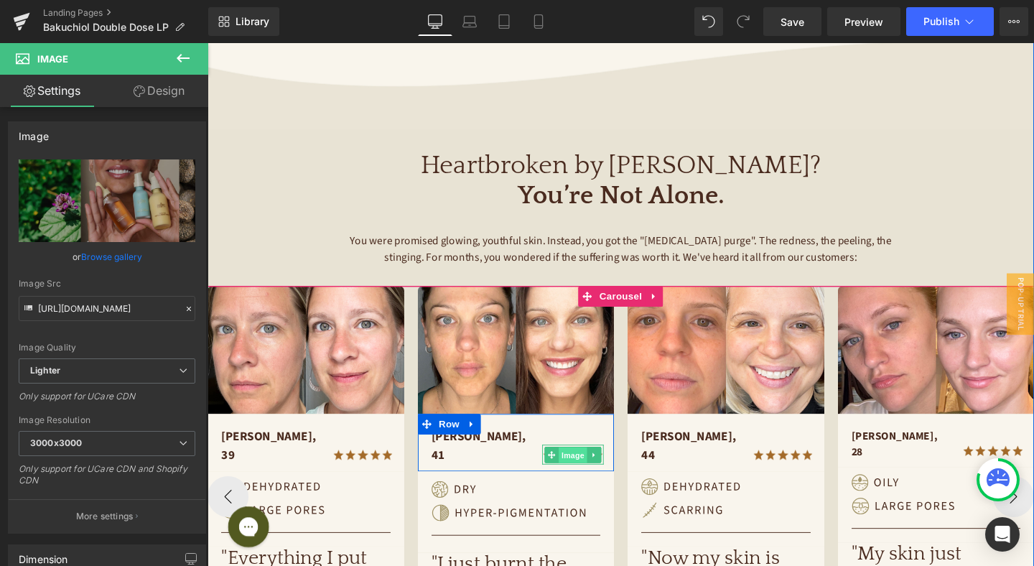
click at [597, 467] on span "Image" at bounding box center [592, 475] width 30 height 17
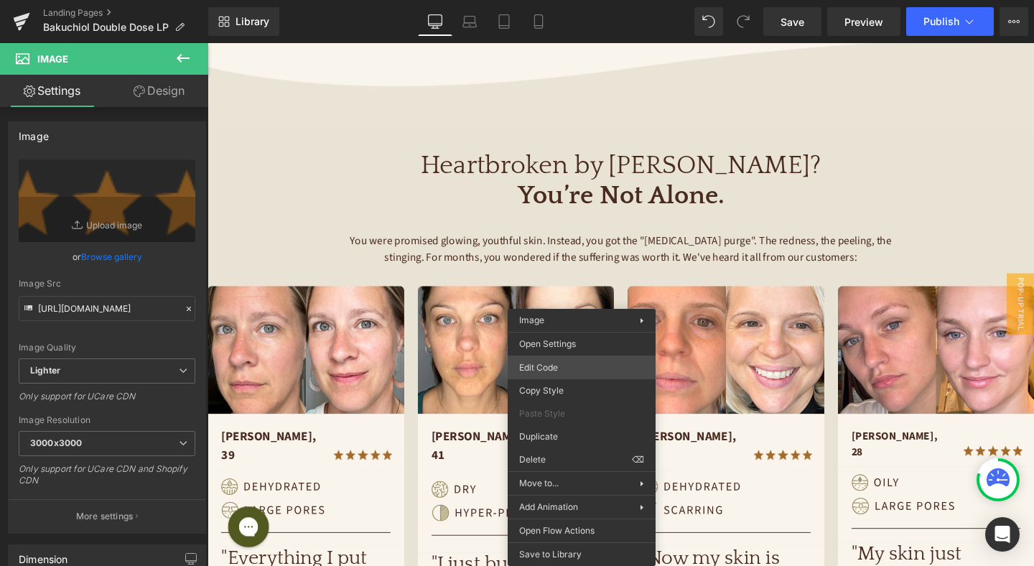
click at [576, 0] on div "Image You are previewing how the will restyle your page. You can not edit Eleme…" at bounding box center [517, 0] width 1034 height 0
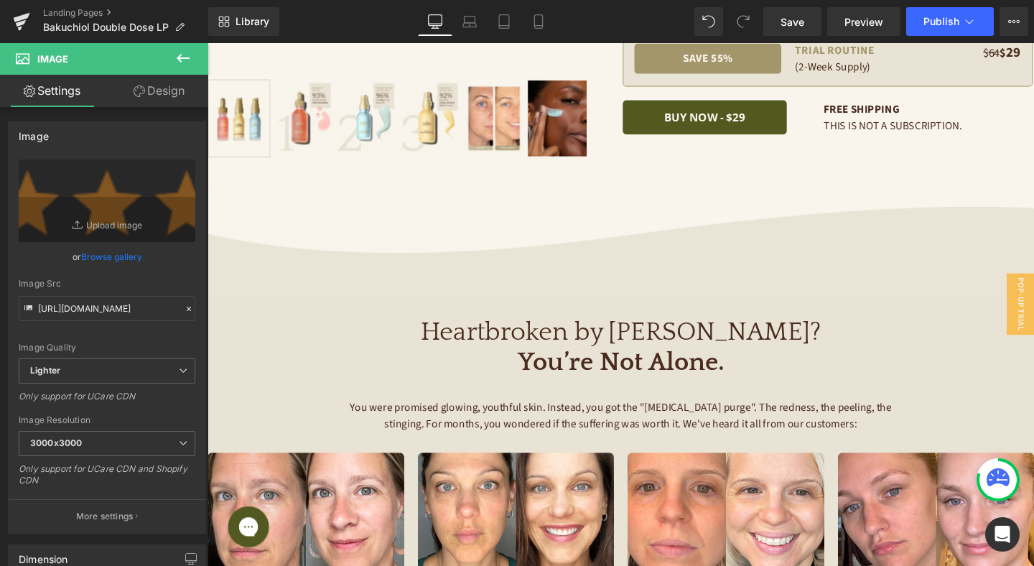
scroll to position [88, 0]
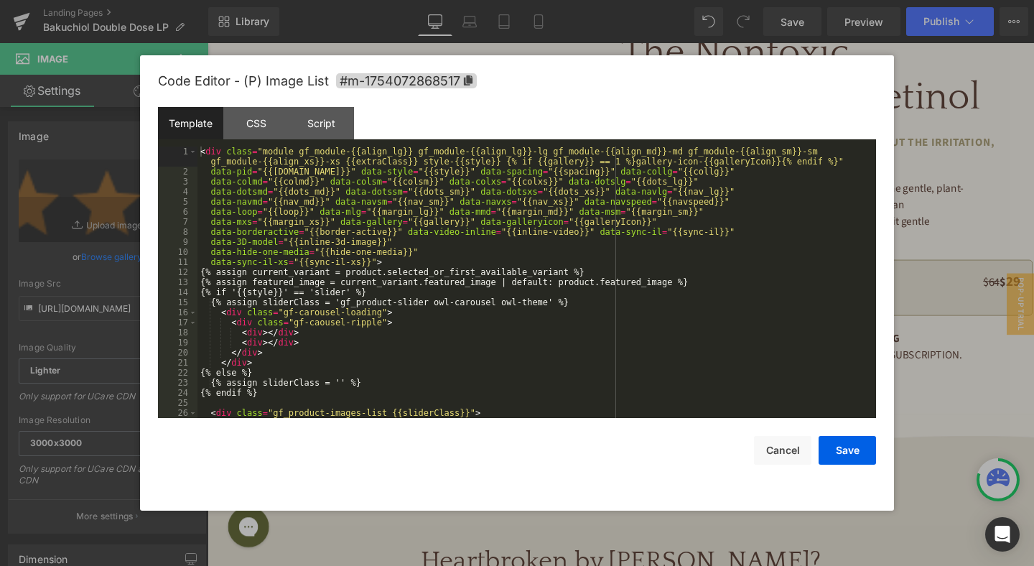
click at [493, 0] on div "Image You are previewing how the will restyle your page. You can not edit Eleme…" at bounding box center [517, 0] width 1034 height 0
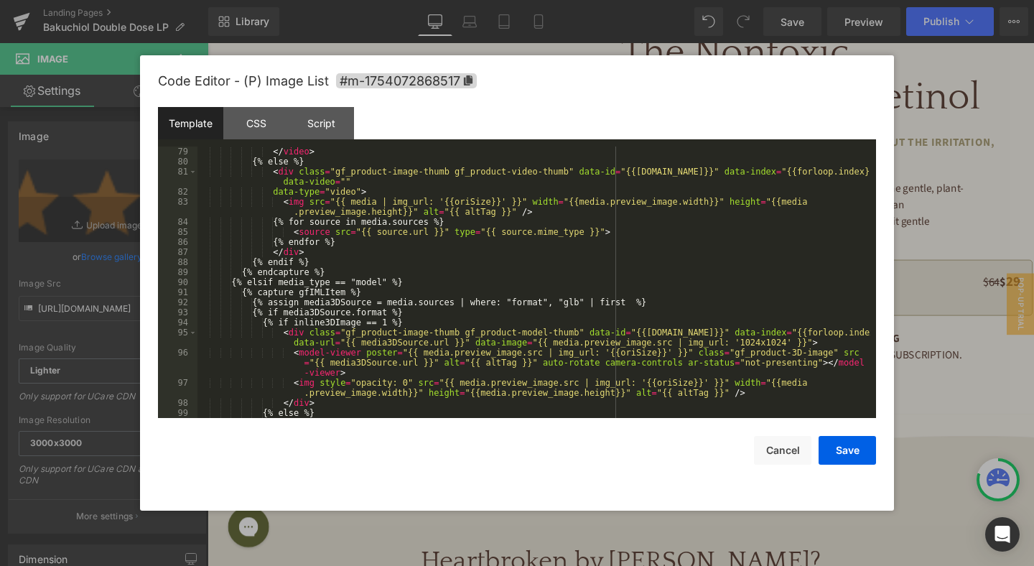
scroll to position [1025, 0]
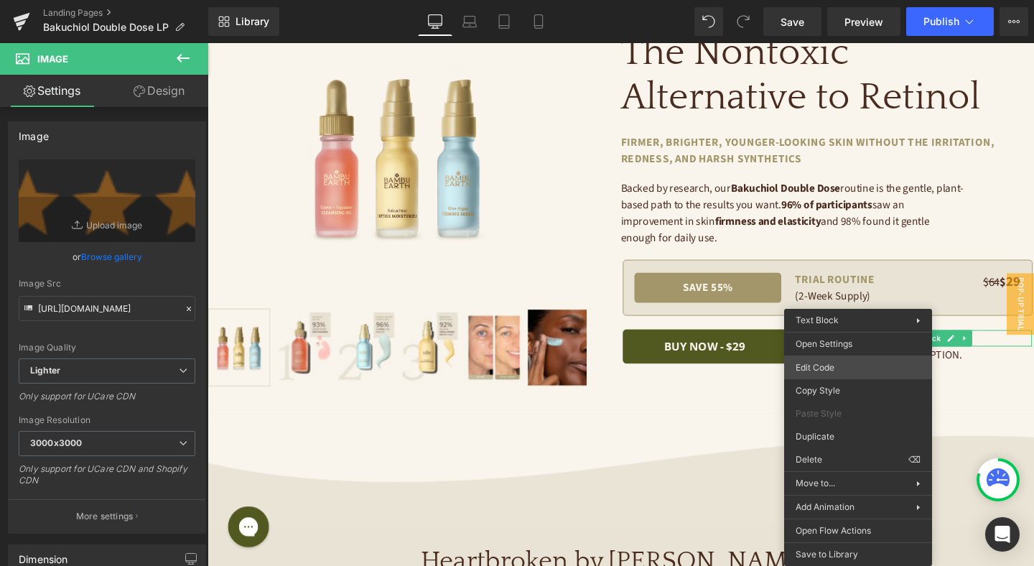
click at [849, 0] on div "Image You are previewing how the will restyle your page. You can not edit Eleme…" at bounding box center [517, 0] width 1034 height 0
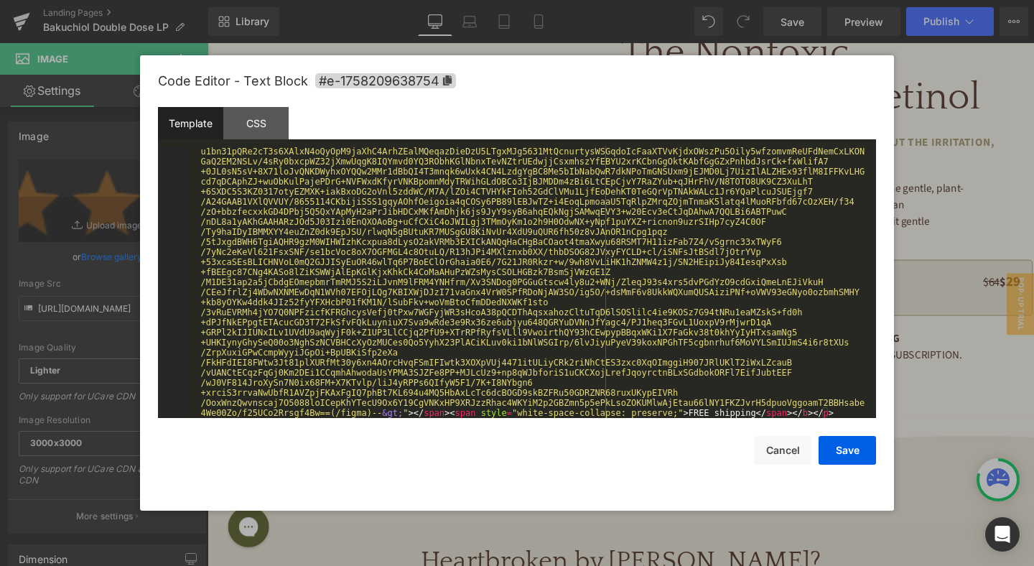
scroll to position [3387, 0]
drag, startPoint x: 787, startPoint y: 464, endPoint x: 612, endPoint y: 439, distance: 177.0
click at [787, 464] on button "Cancel" at bounding box center [782, 450] width 57 height 29
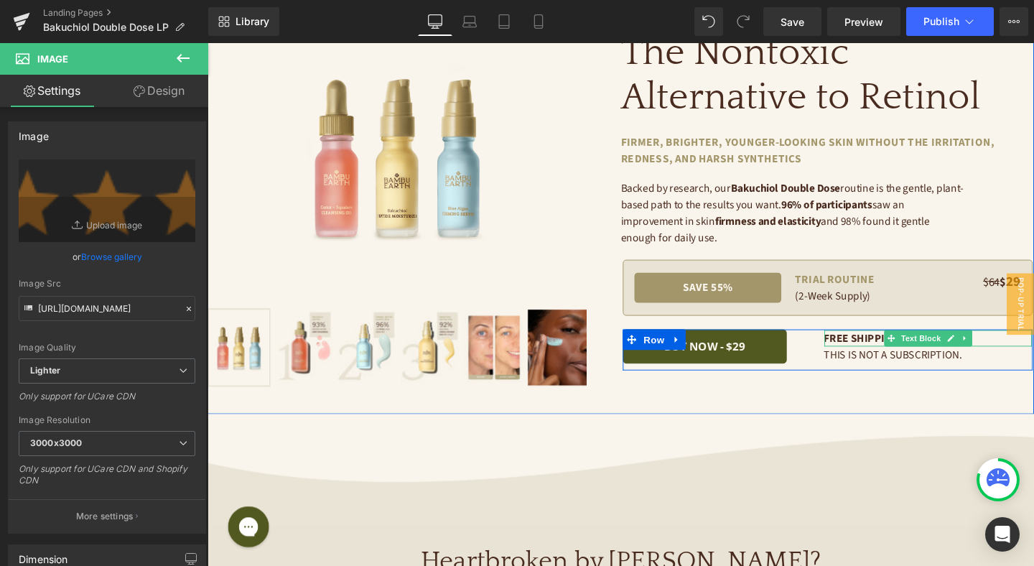
click at [893, 350] on span "FREE shipping" at bounding box center [895, 353] width 79 height 16
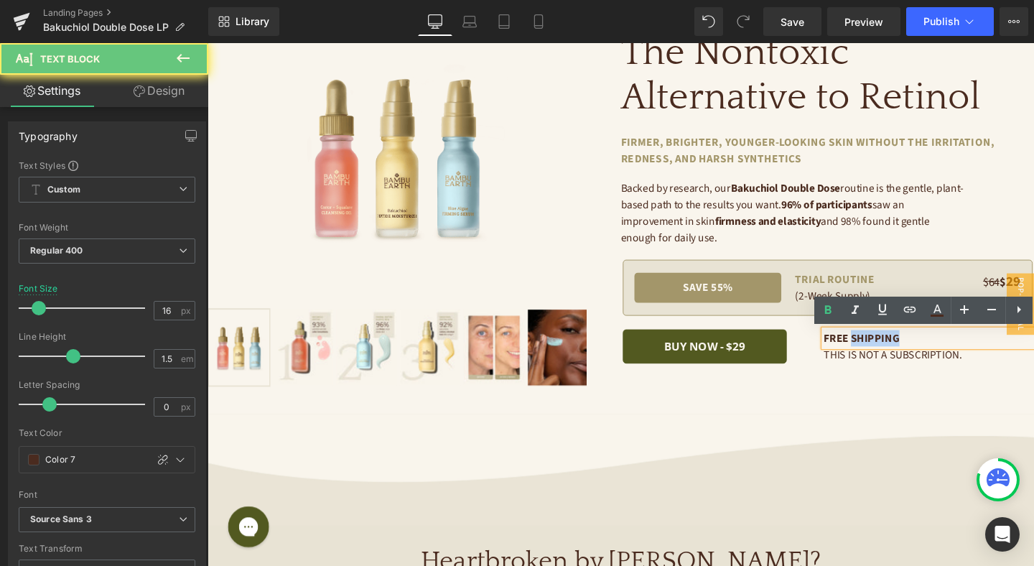
click at [893, 350] on span "FREE shipping" at bounding box center [895, 353] width 79 height 16
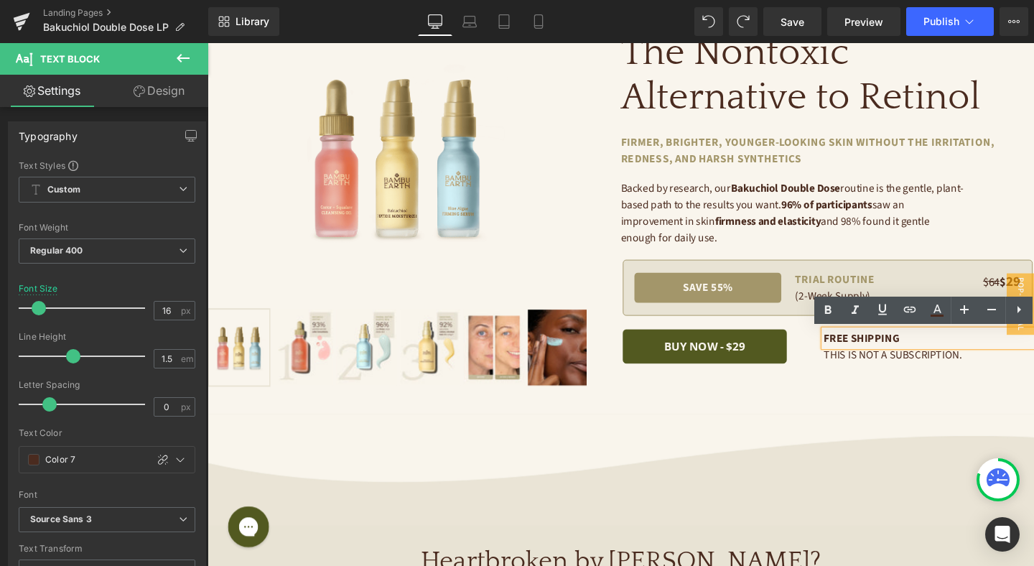
click at [915, 350] on span "FREE shipping" at bounding box center [895, 353] width 79 height 16
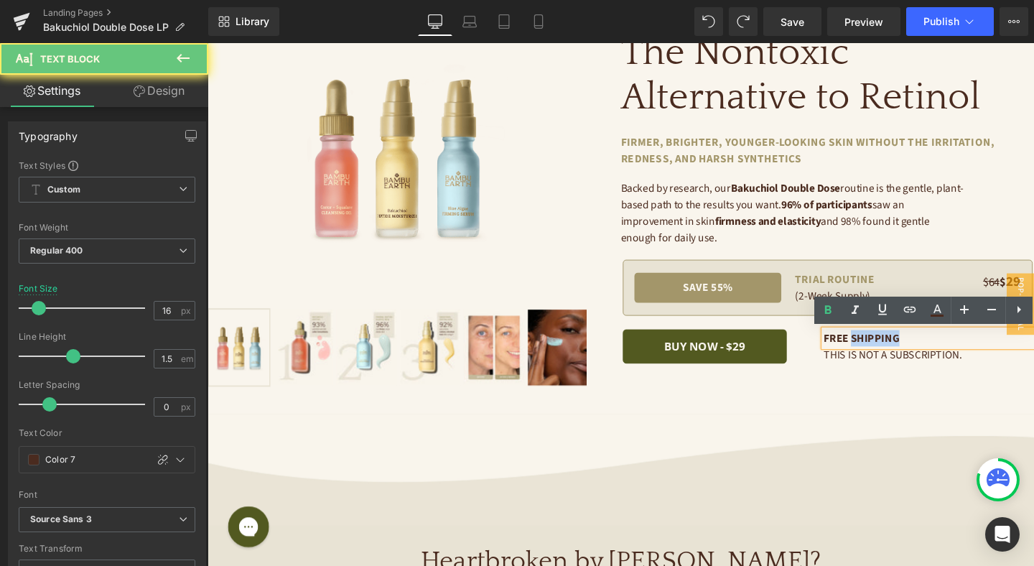
click at [915, 350] on span "FREE shipping" at bounding box center [895, 353] width 79 height 16
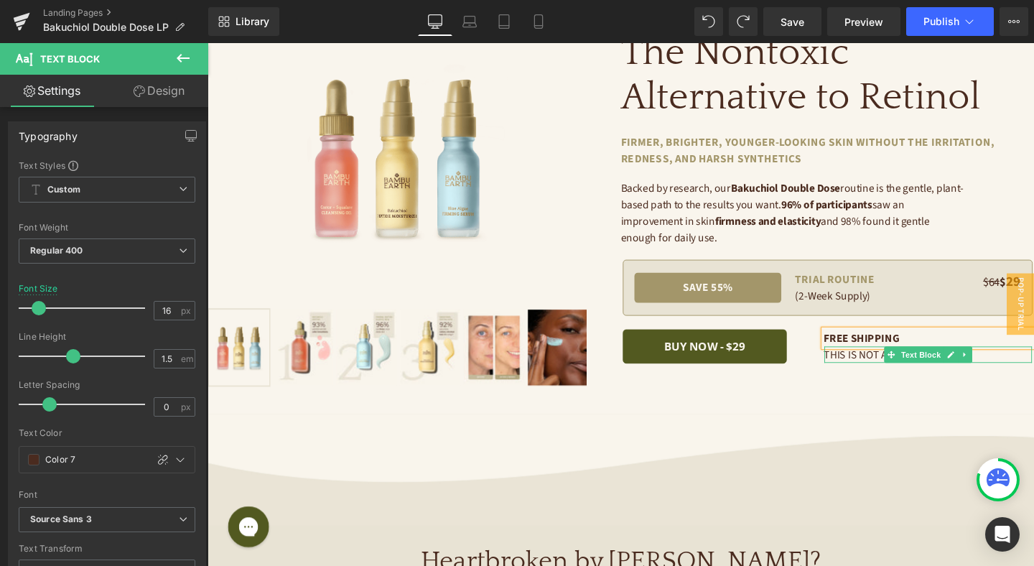
click at [899, 375] on span "This is not a subscription." at bounding box center [928, 371] width 145 height 16
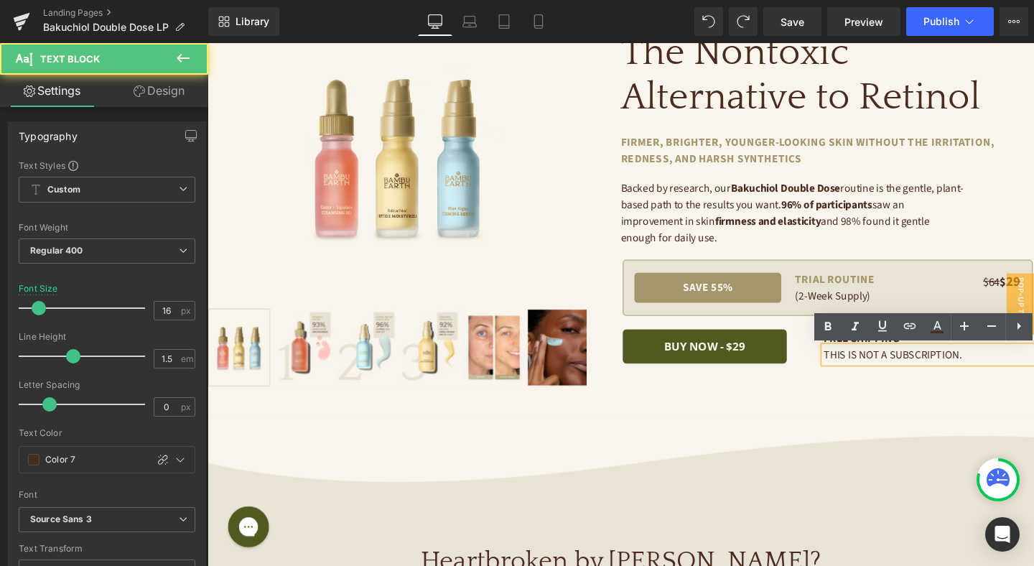
click at [899, 368] on span "This is not a subscription." at bounding box center [928, 371] width 145 height 16
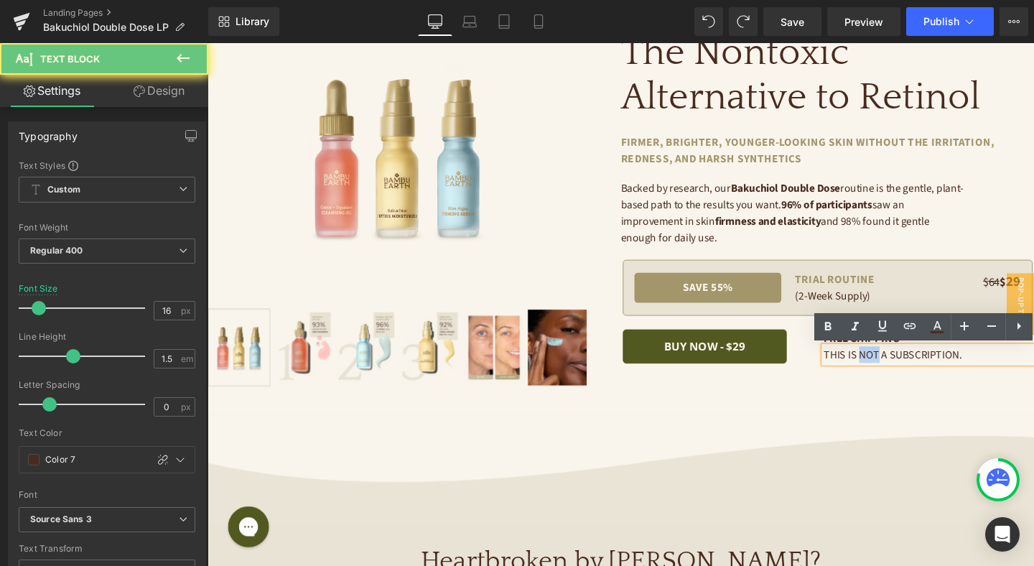
click at [899, 368] on span "This is not a subscription." at bounding box center [928, 371] width 145 height 16
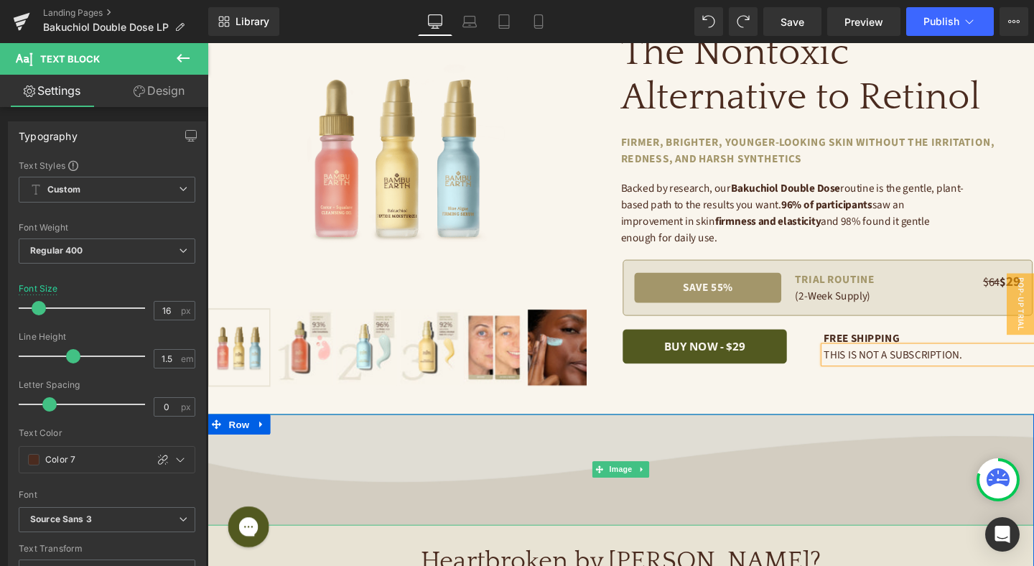
click at [848, 448] on img at bounding box center [641, 491] width 869 height 117
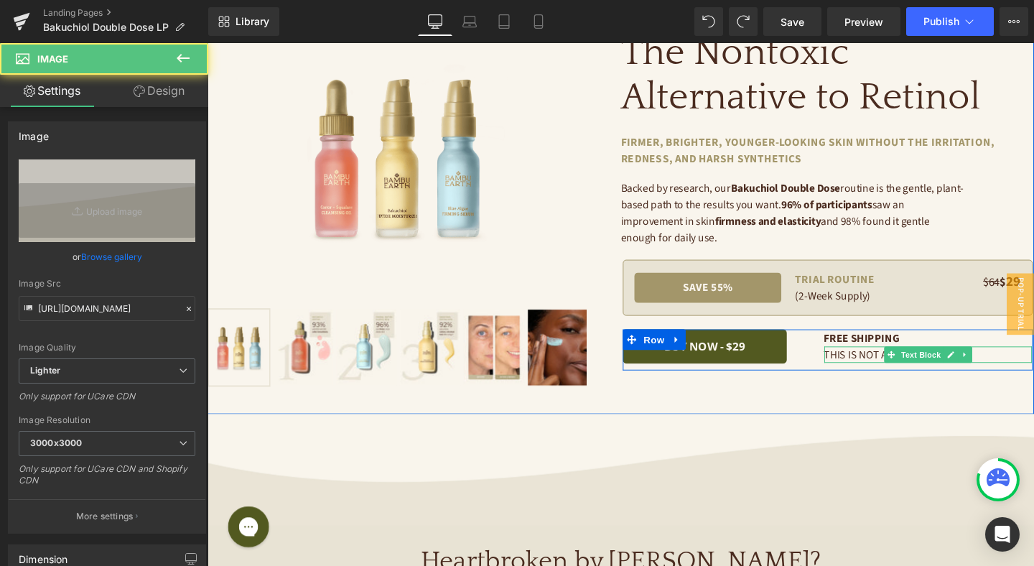
click at [890, 376] on div at bounding box center [965, 377] width 219 height 4
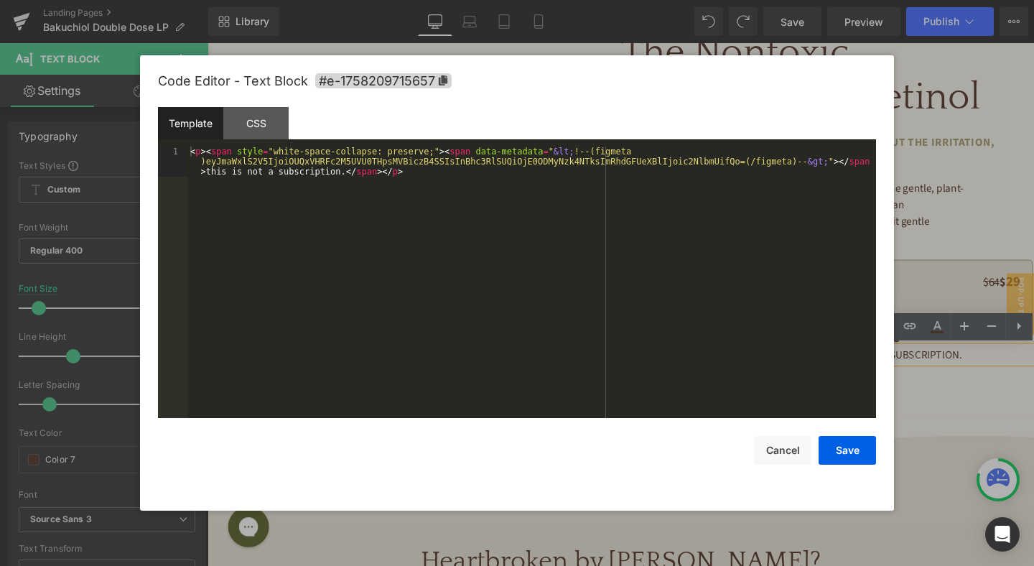
click at [854, 0] on div "Image You are previewing how the will restyle your page. You can not edit Eleme…" at bounding box center [517, 0] width 1034 height 0
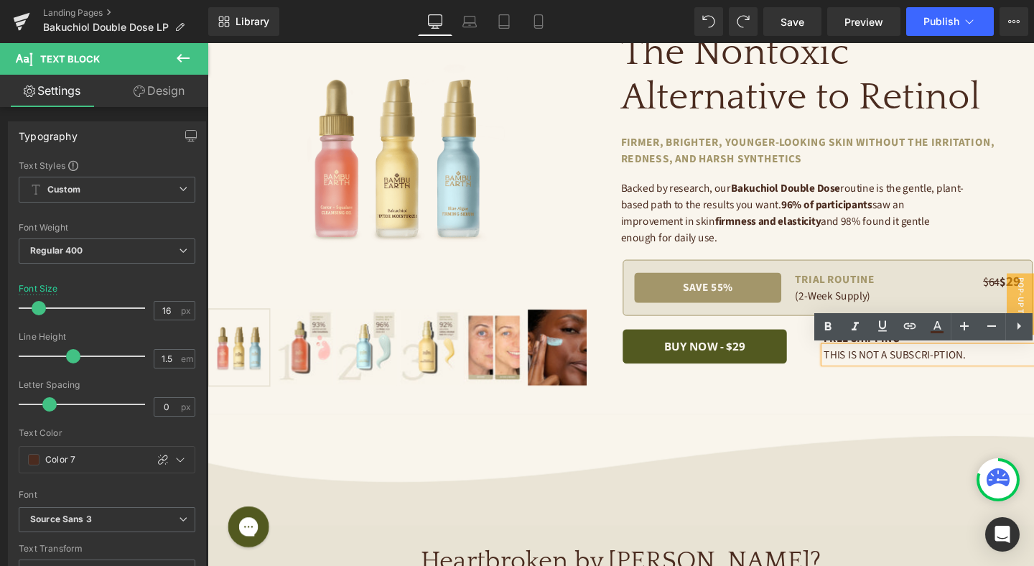
click at [887, 406] on div "The Nontoxic Alternative to Retinol Heading firmer, brighter, younger-looking s…" at bounding box center [859, 208] width 434 height 434
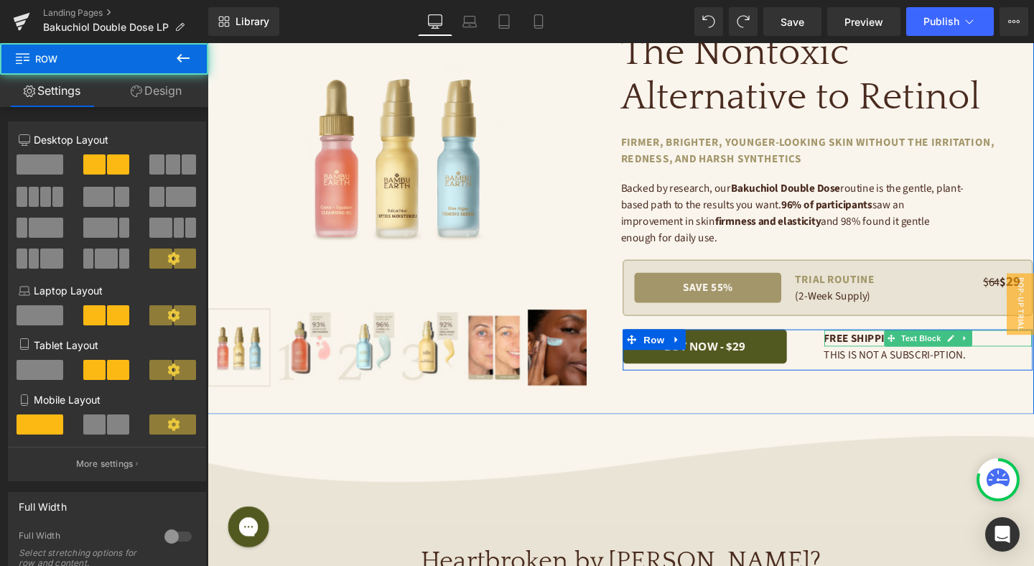
click at [886, 351] on b "FREE SHIPPING" at bounding box center [895, 353] width 79 height 16
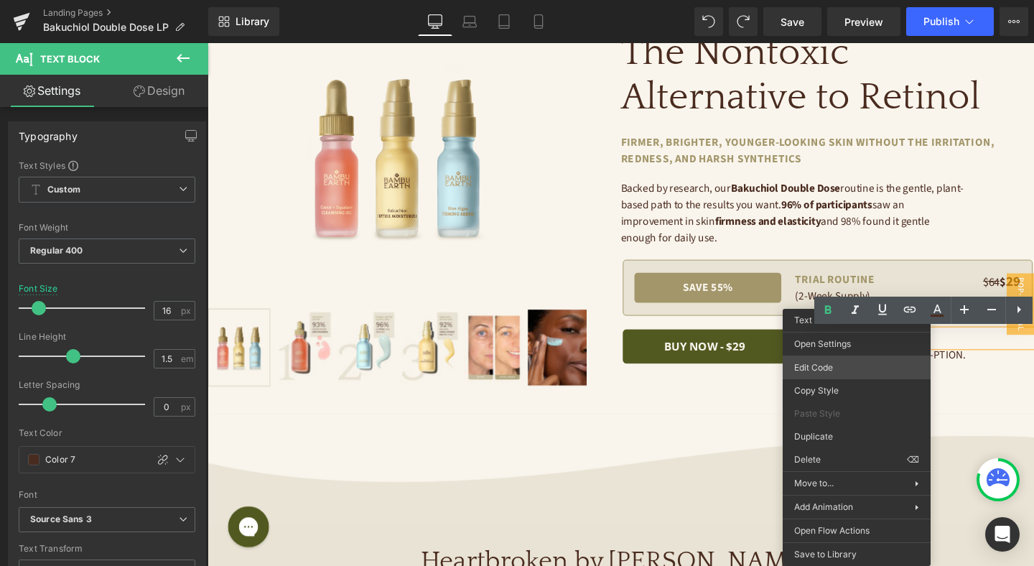
click at [867, 0] on div "Image You are previewing how the will restyle your page. You can not edit Eleme…" at bounding box center [517, 0] width 1034 height 0
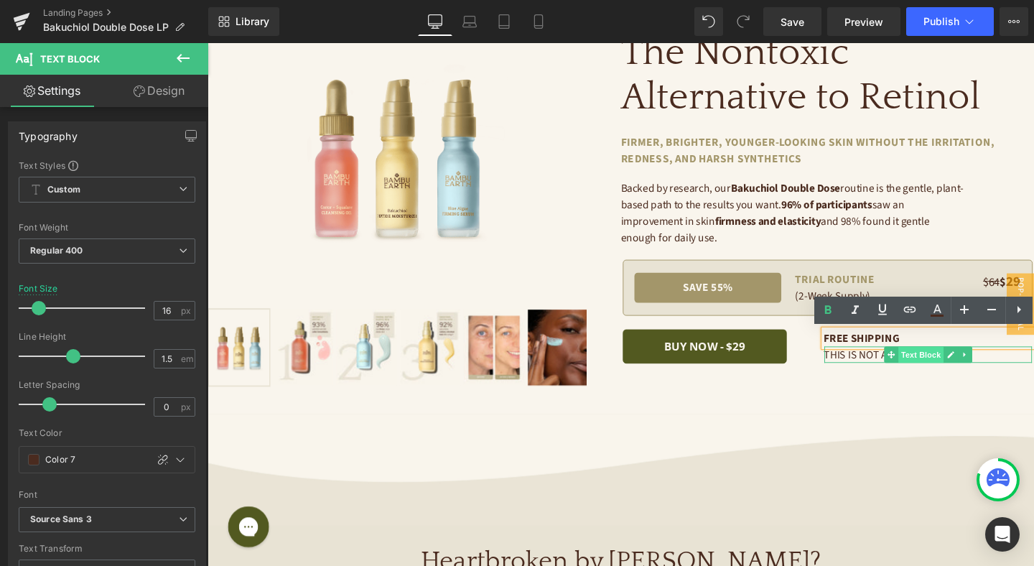
click at [975, 374] on span "Text Block" at bounding box center [956, 370] width 47 height 17
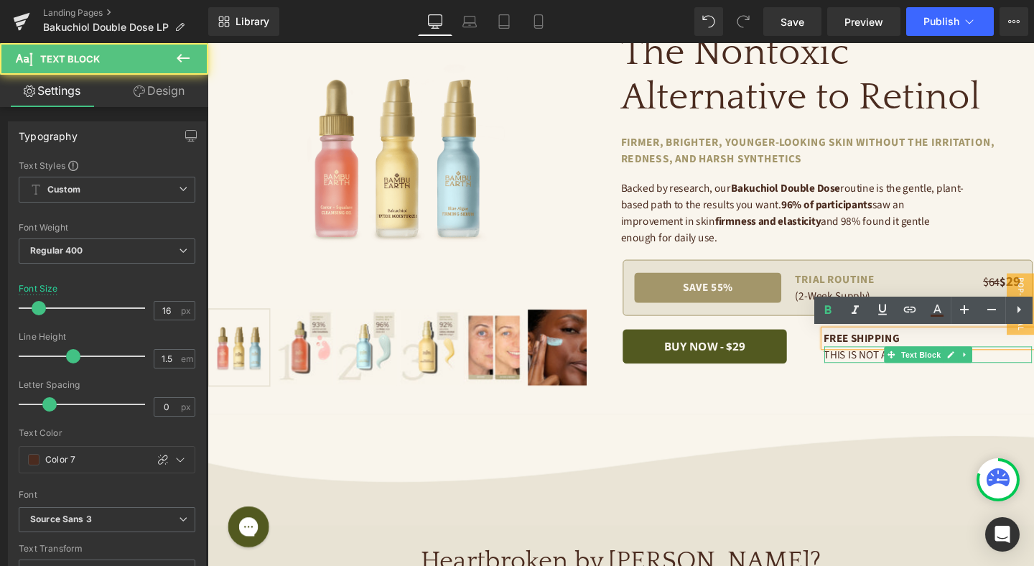
click at [1023, 370] on p "this is not a subscri-ption." at bounding box center [965, 370] width 219 height 17
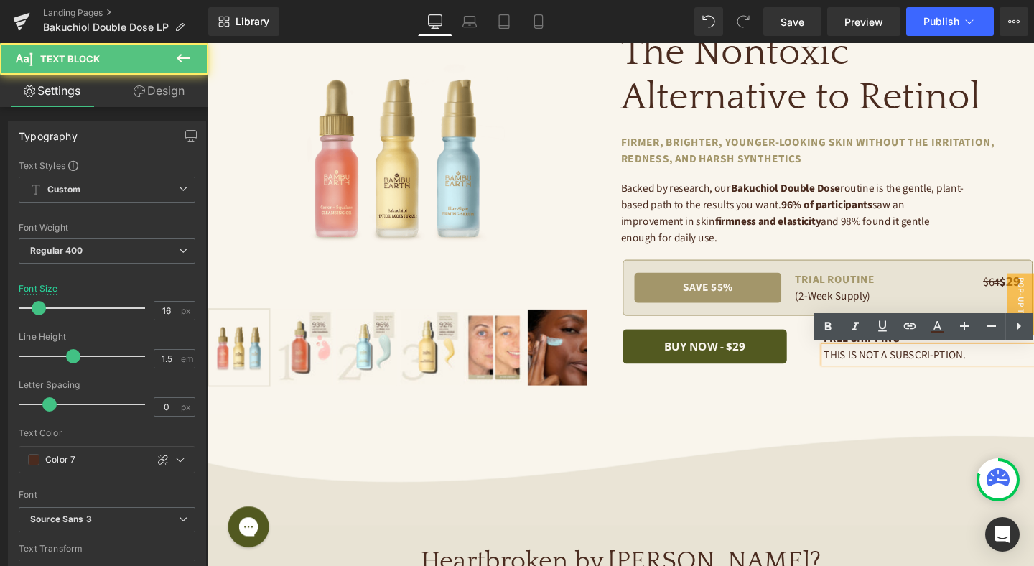
click at [1023, 370] on p "this is not a subscri-ption." at bounding box center [965, 370] width 219 height 17
click at [974, 373] on span "this is not a subscri-ption." at bounding box center [930, 371] width 149 height 16
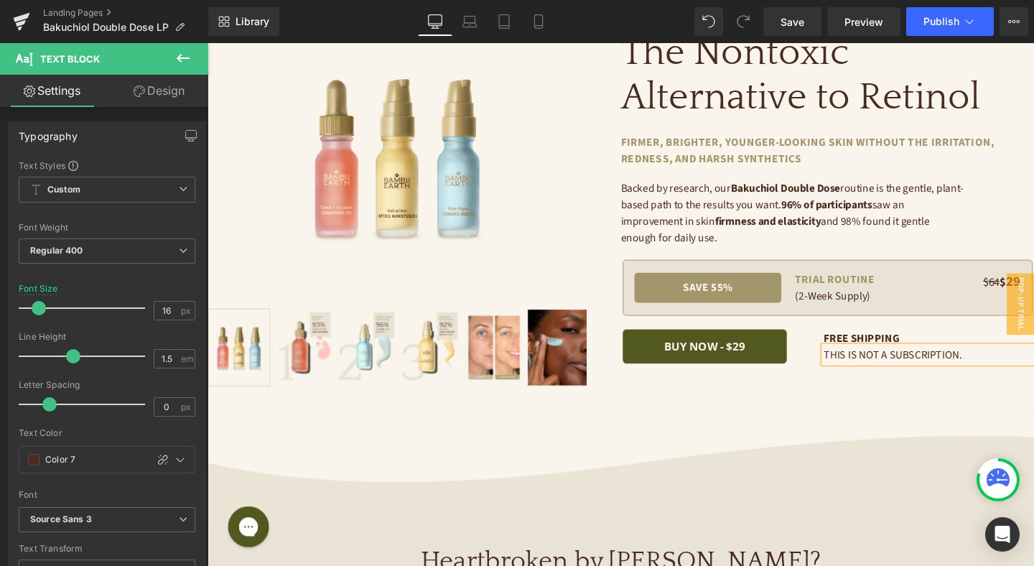
click at [971, 426] on div "Sale Off (P) Image" at bounding box center [641, 212] width 869 height 442
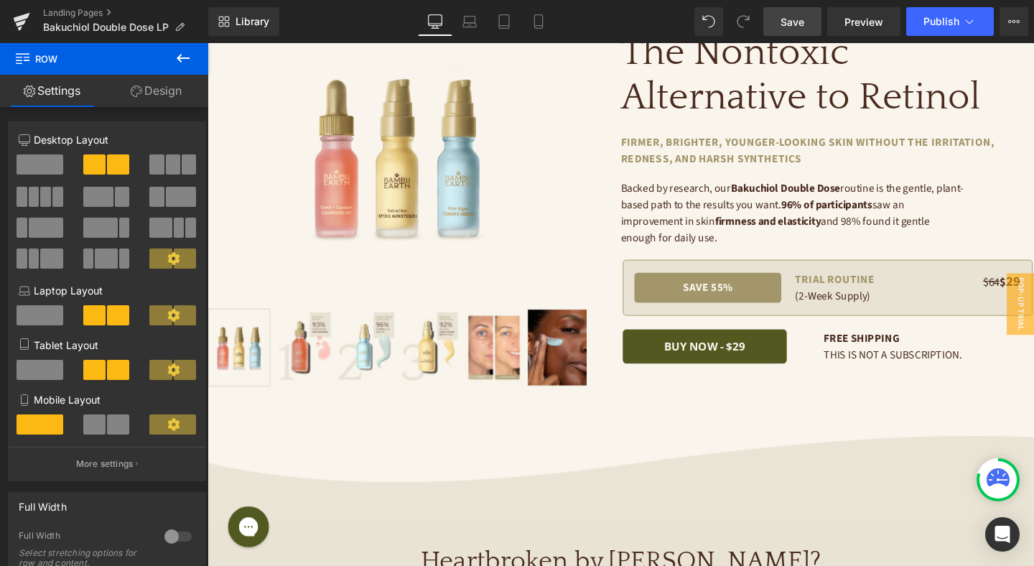
click at [784, 24] on span "Save" at bounding box center [792, 21] width 24 height 15
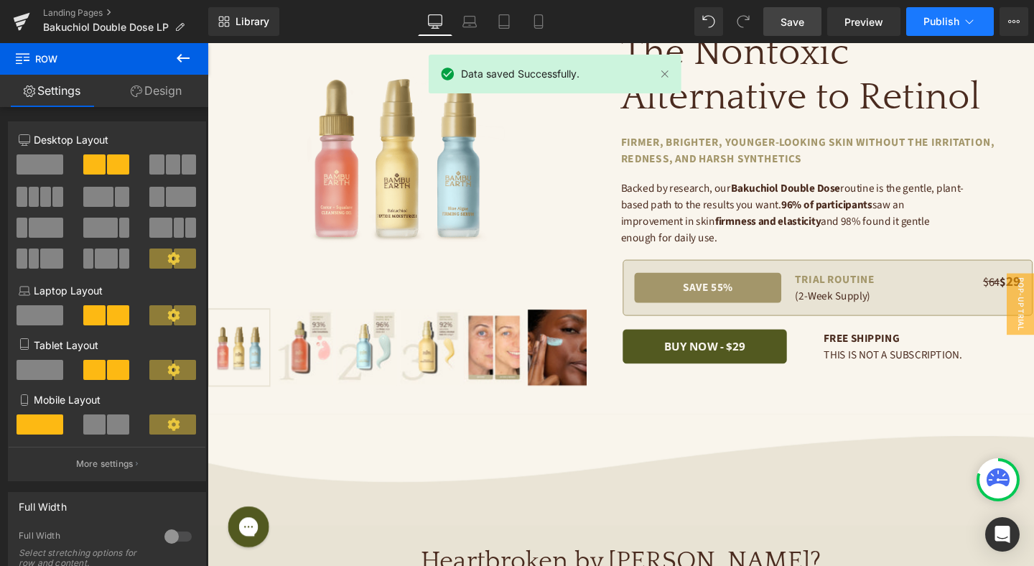
click at [945, 23] on span "Publish" at bounding box center [941, 21] width 36 height 11
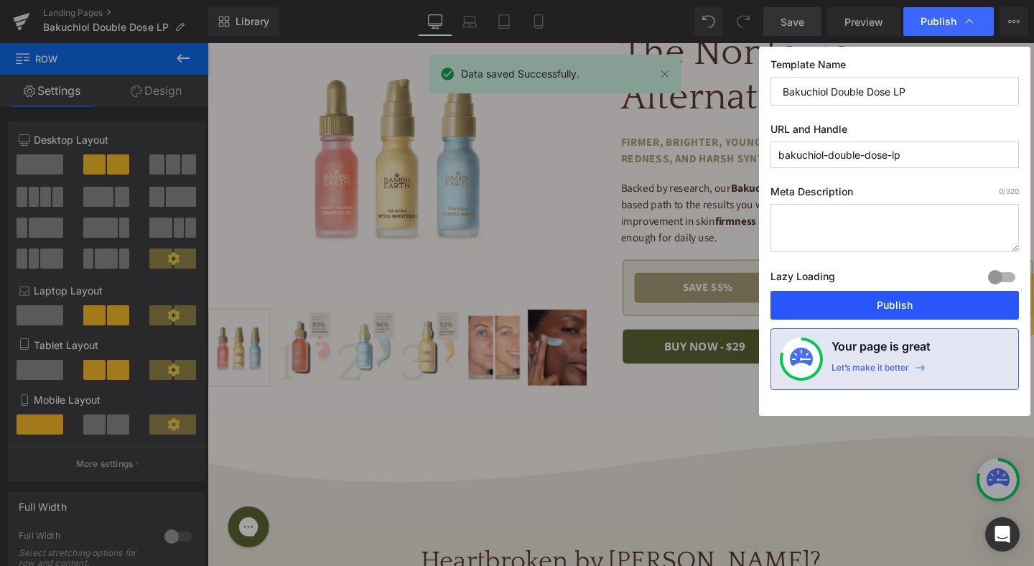
drag, startPoint x: 924, startPoint y: 297, endPoint x: 753, endPoint y: 266, distance: 173.6
click at [924, 297] on button "Publish" at bounding box center [894, 305] width 248 height 29
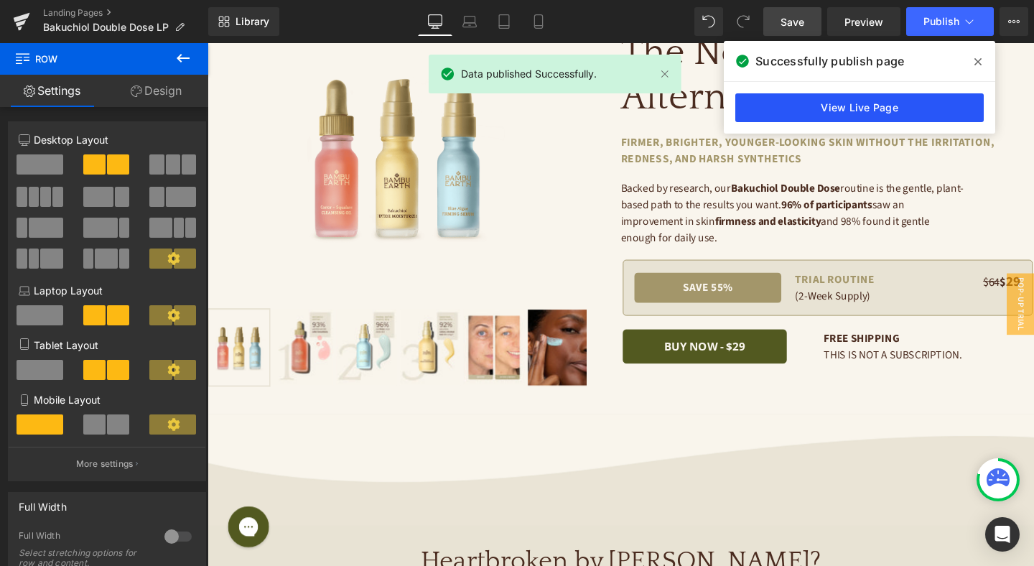
click at [854, 106] on link "View Live Page" at bounding box center [859, 107] width 248 height 29
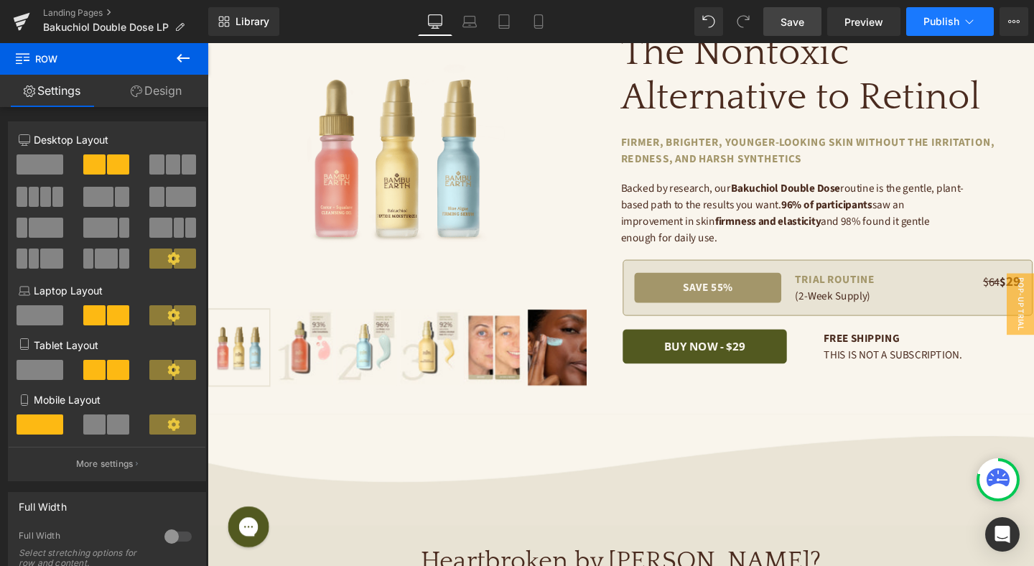
click at [971, 33] on button "Publish" at bounding box center [950, 21] width 88 height 29
click at [1013, 28] on button "View Live Page View with current Template Save Template to Library Schedule Pub…" at bounding box center [1013, 21] width 29 height 29
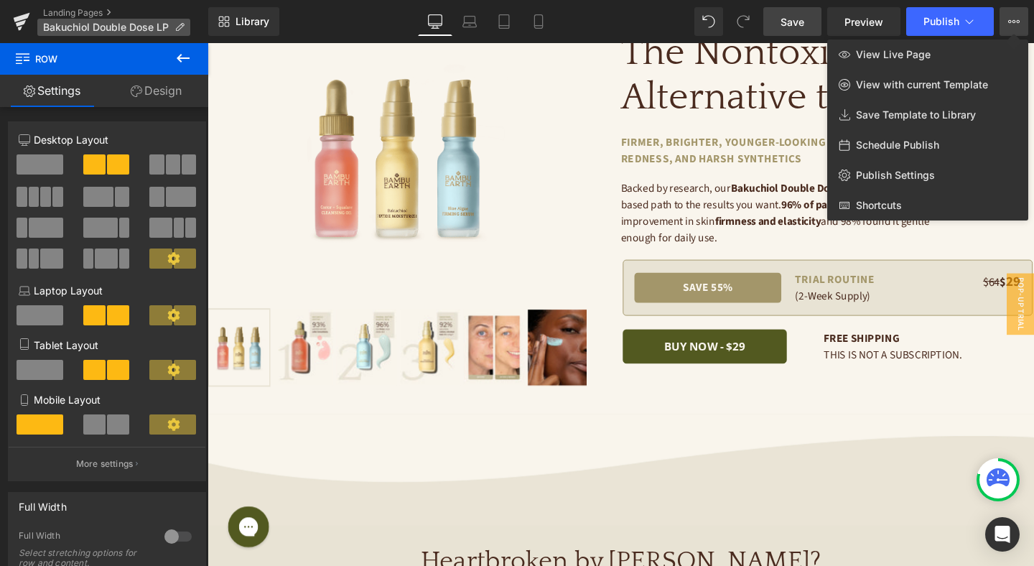
click at [57, 22] on span "Bakuchiol Double Dose LP" at bounding box center [106, 27] width 126 height 11
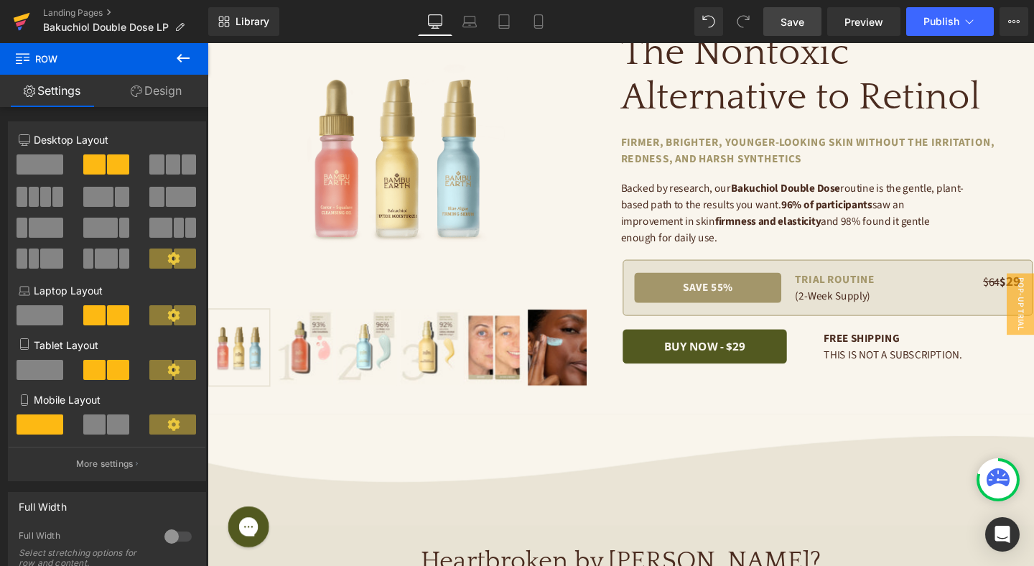
click at [22, 22] on icon at bounding box center [21, 23] width 10 height 6
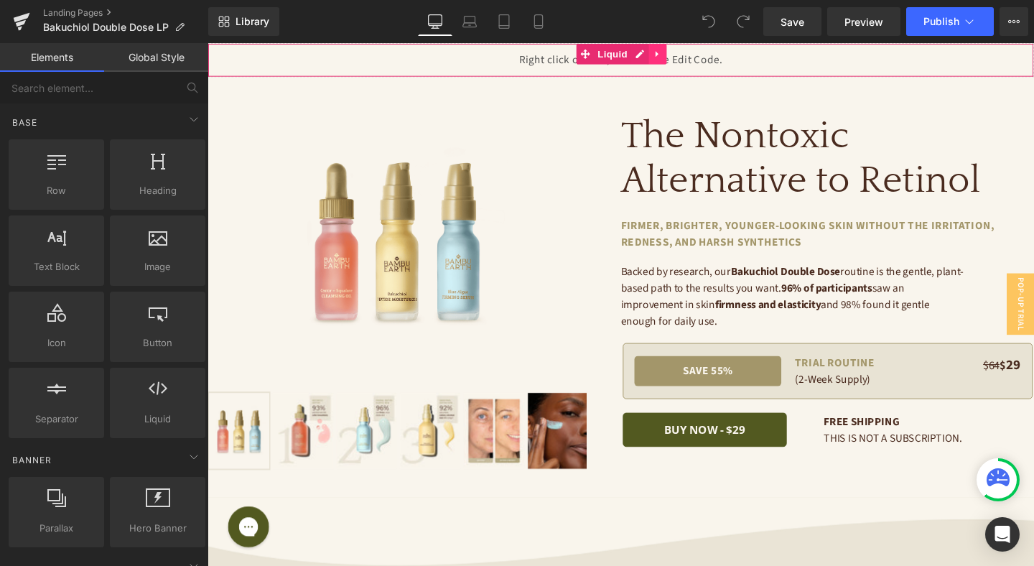
click at [683, 53] on icon at bounding box center [681, 55] width 10 height 11
click at [686, 57] on icon at bounding box center [690, 55] width 10 height 10
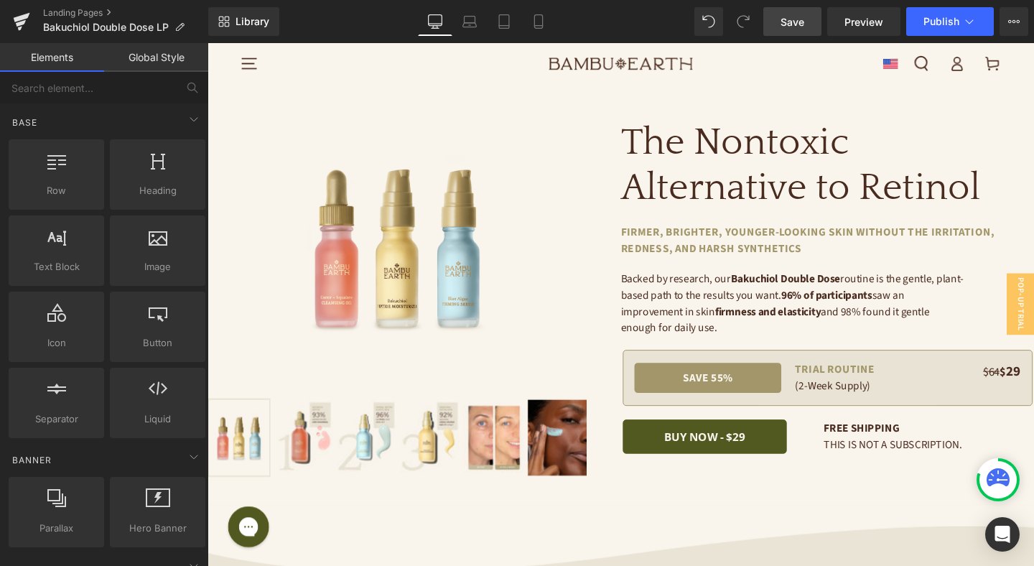
click at [801, 24] on span "Save" at bounding box center [792, 21] width 24 height 15
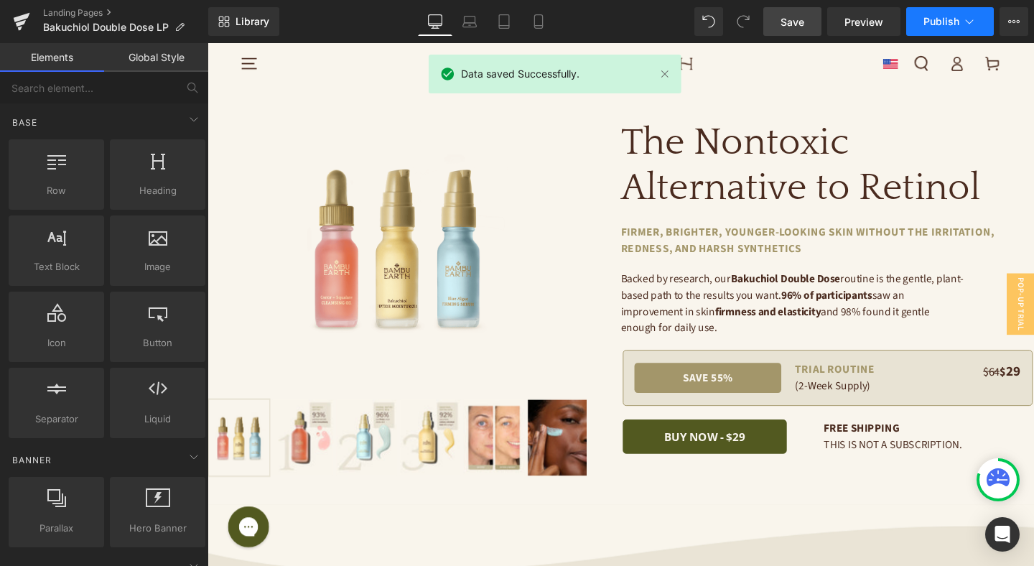
click at [960, 26] on button "Publish" at bounding box center [950, 21] width 88 height 29
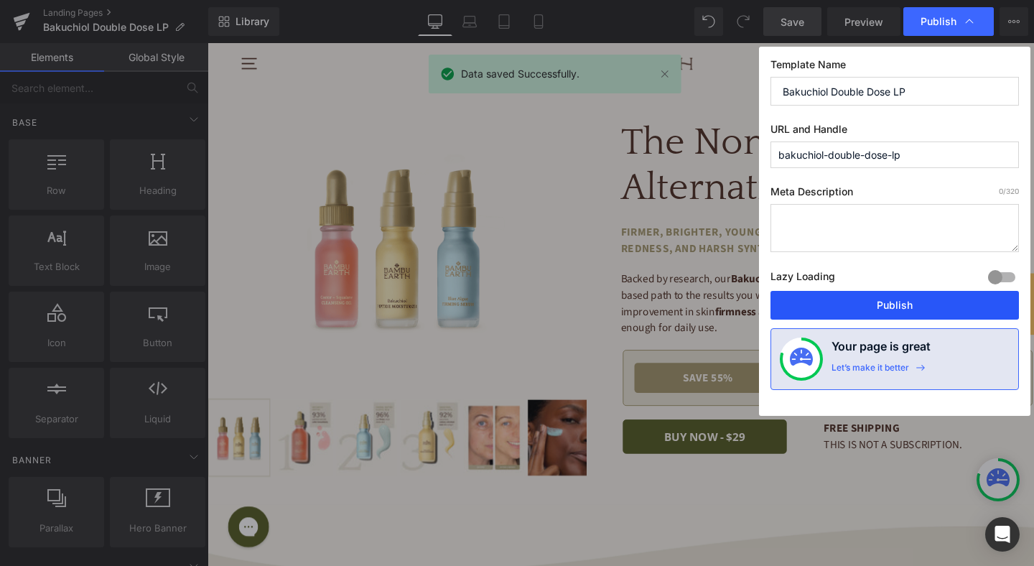
click at [910, 308] on button "Publish" at bounding box center [894, 305] width 248 height 29
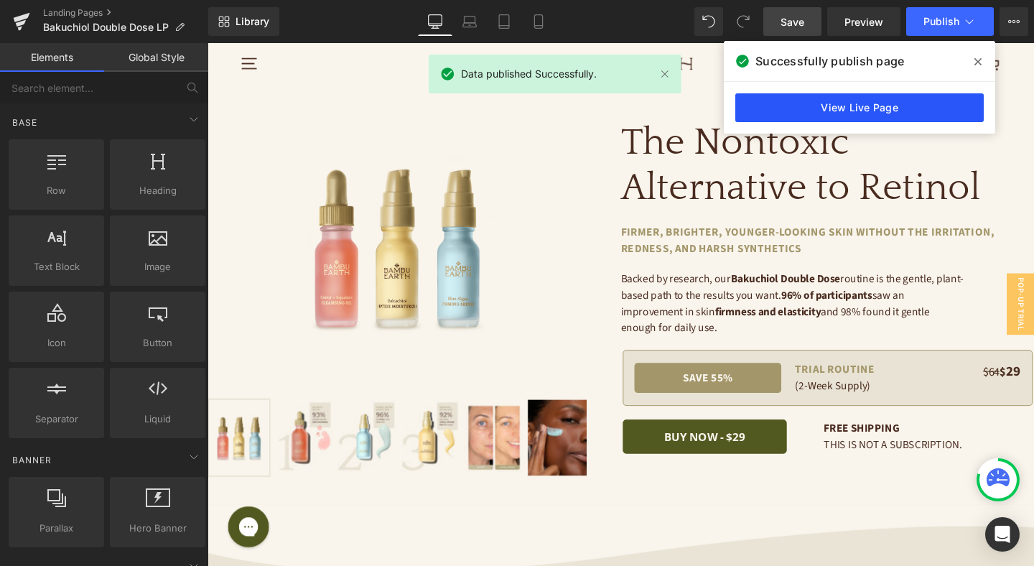
click at [889, 110] on link "View Live Page" at bounding box center [859, 107] width 248 height 29
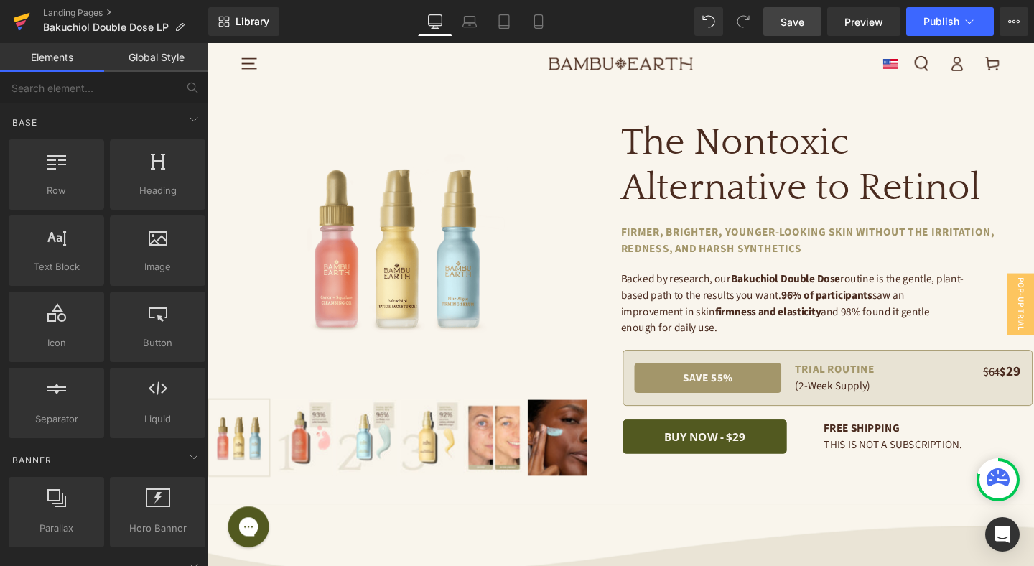
click at [25, 23] on icon at bounding box center [21, 22] width 17 height 36
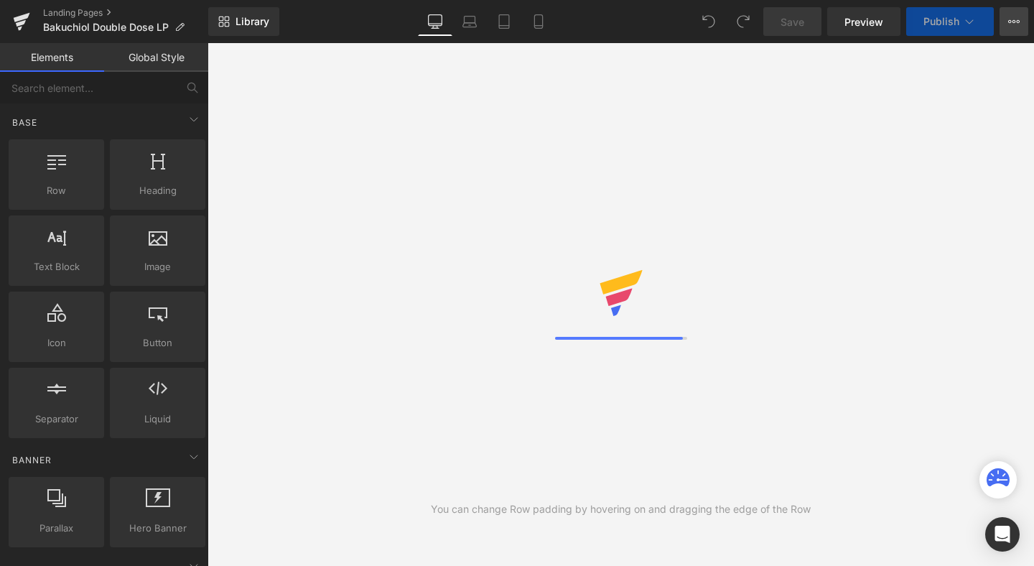
click at [1014, 29] on button "View Live Page View with current Template Save Template to Library Schedule Pub…" at bounding box center [1013, 21] width 29 height 29
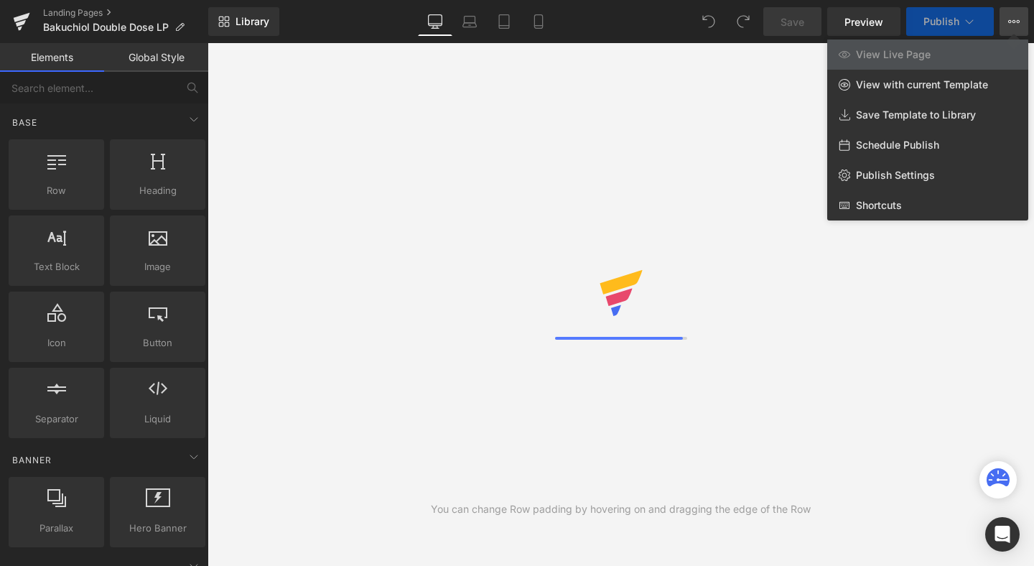
click at [1013, 17] on icon at bounding box center [1013, 21] width 11 height 11
click at [948, 185] on link "Publish Settings" at bounding box center [927, 175] width 201 height 30
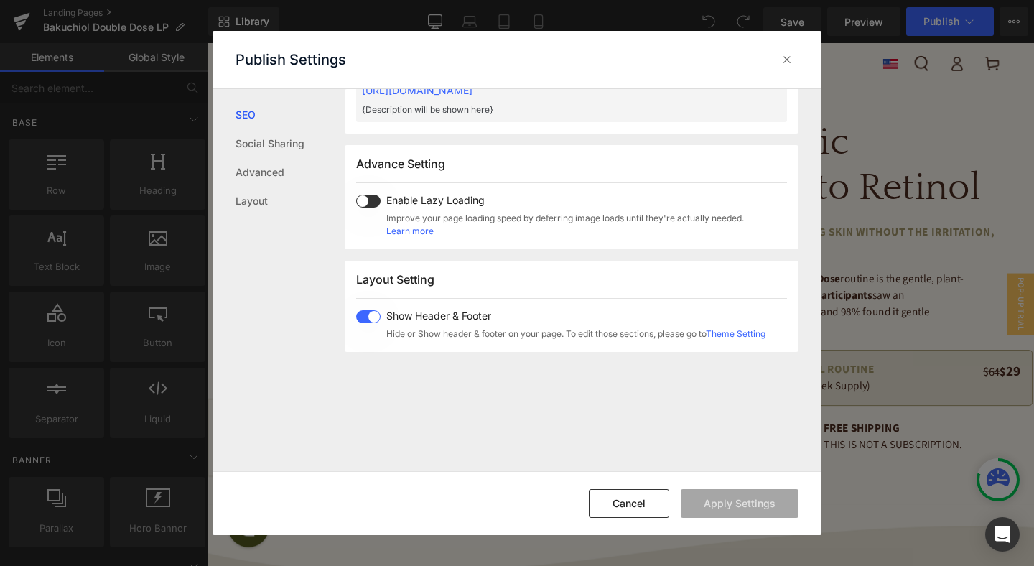
scroll to position [737, 0]
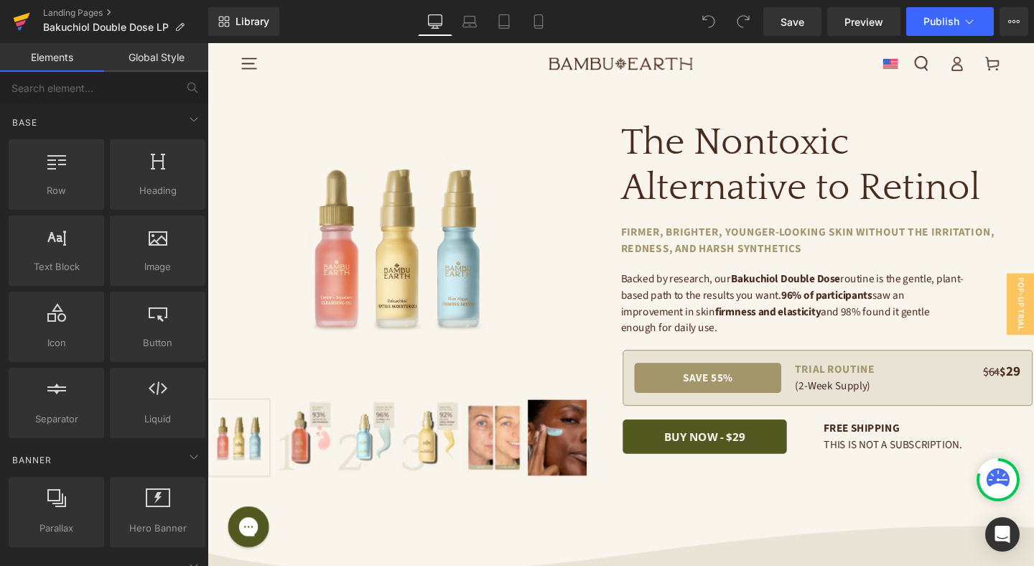
click at [18, 14] on icon at bounding box center [21, 22] width 17 height 36
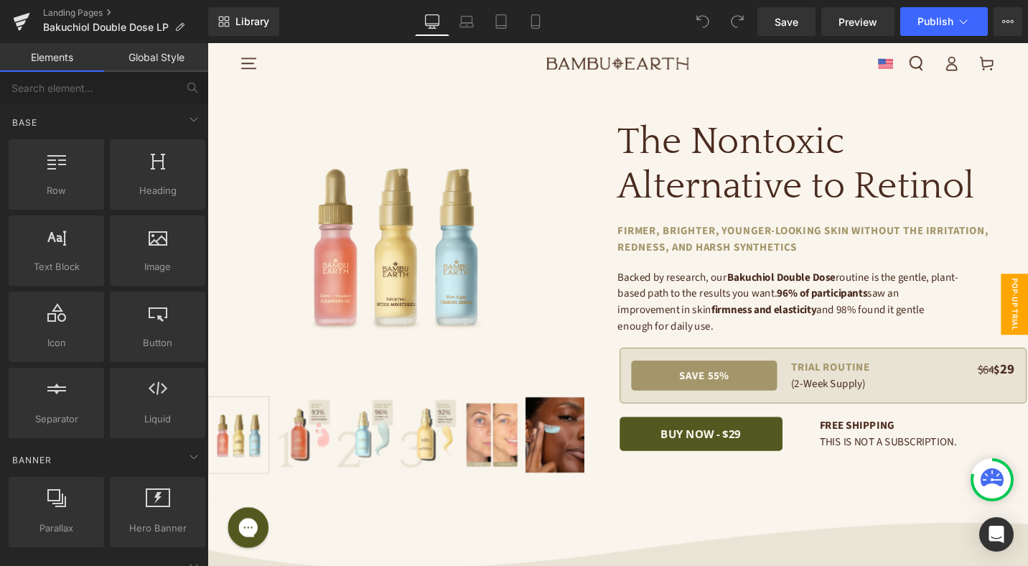
click at [1027, 304] on span "Pop-Up Trial Desktop" at bounding box center [1047, 319] width 57 height 65
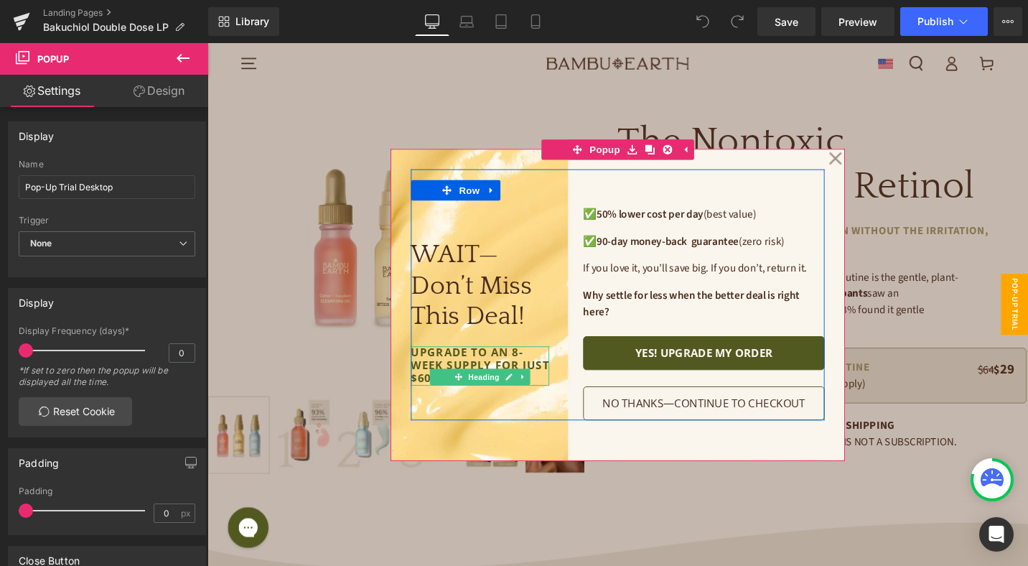
click at [531, 368] on h1 "upgrade to an 8-week supply for just $60 more." at bounding box center [496, 385] width 146 height 42
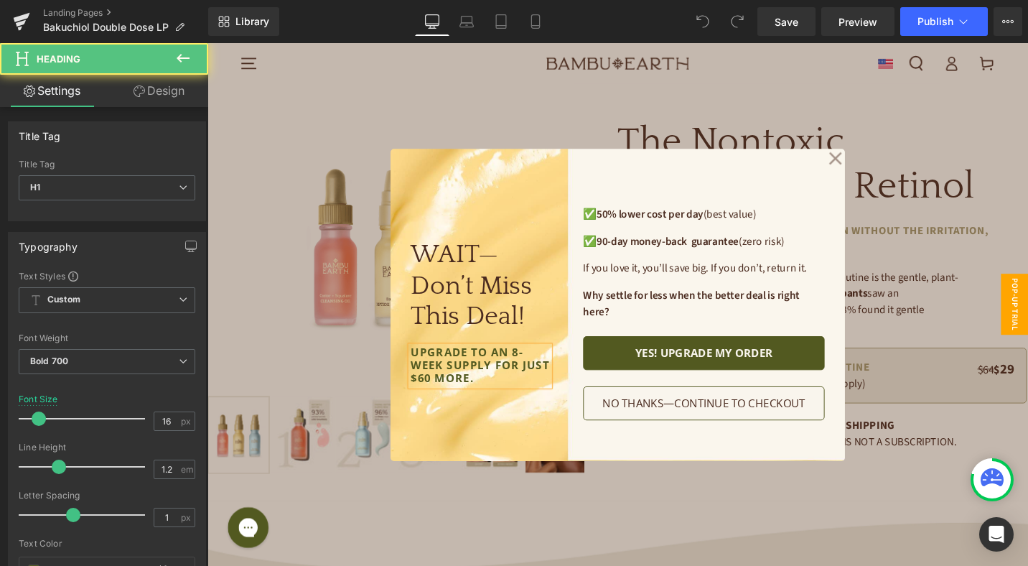
click at [538, 371] on h1 "upgrade to an 8-week supply for just $60 more." at bounding box center [496, 385] width 146 height 42
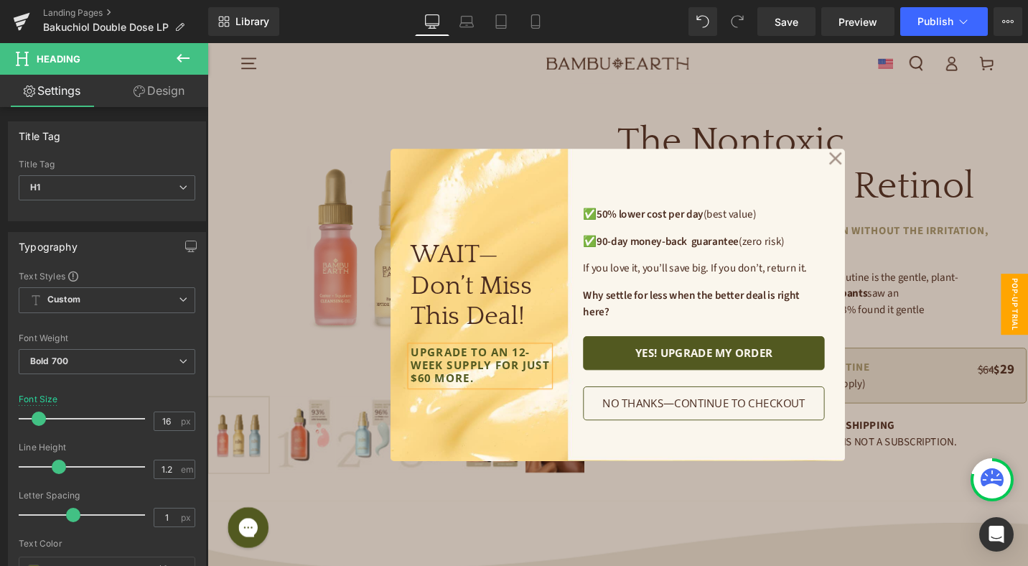
click at [568, 456] on div "WAIT—Don’t Miss This Deal! Heading upgrade to an 12-week supply for just $60 mo…" at bounding box center [641, 320] width 481 height 330
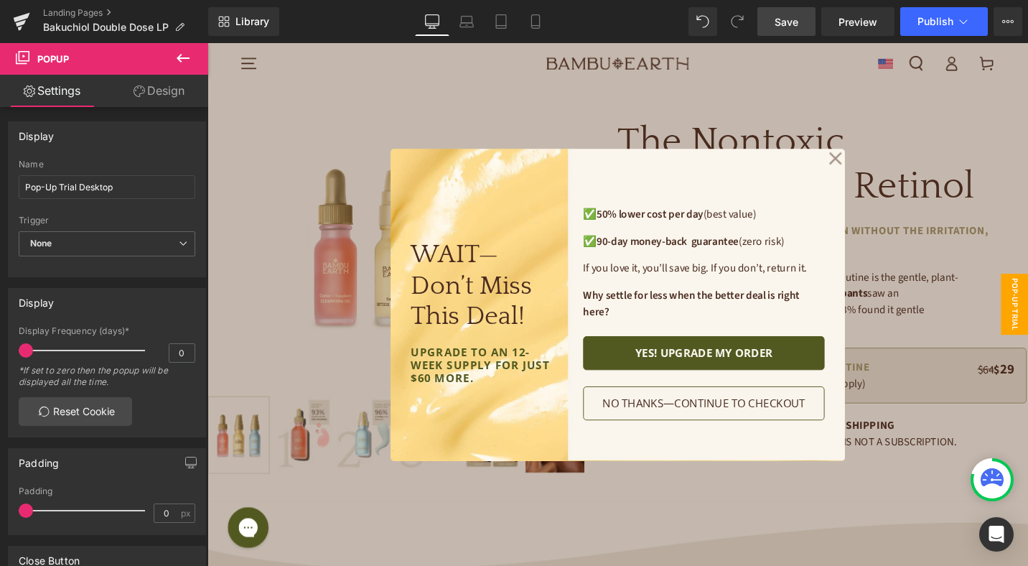
click at [783, 13] on link "Save" at bounding box center [786, 21] width 58 height 29
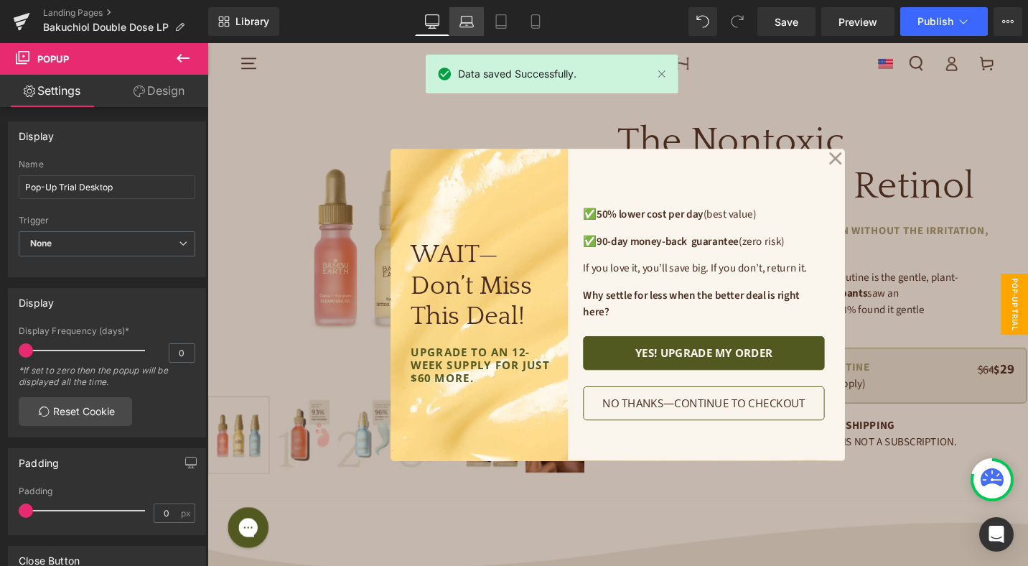
click at [454, 29] on link "Laptop" at bounding box center [466, 21] width 34 height 29
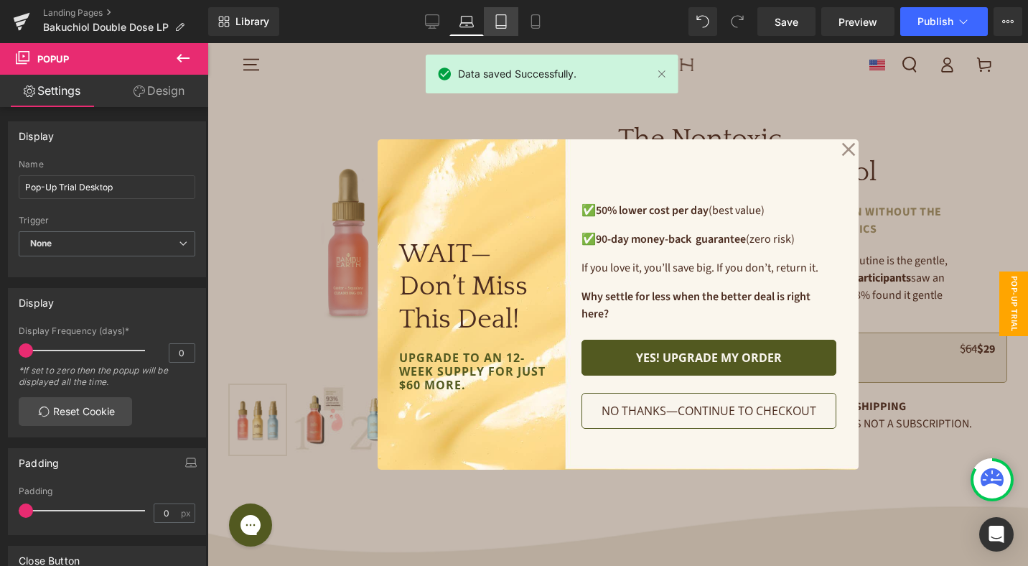
click at [505, 22] on icon at bounding box center [501, 21] width 14 height 14
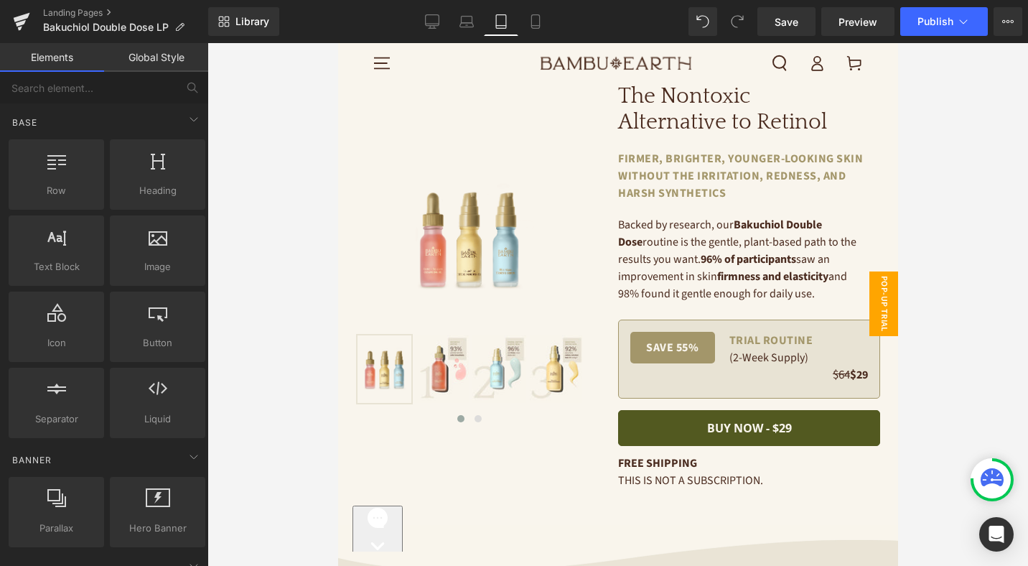
click at [885, 302] on span "Pop-Up Trial Mobile" at bounding box center [868, 303] width 57 height 65
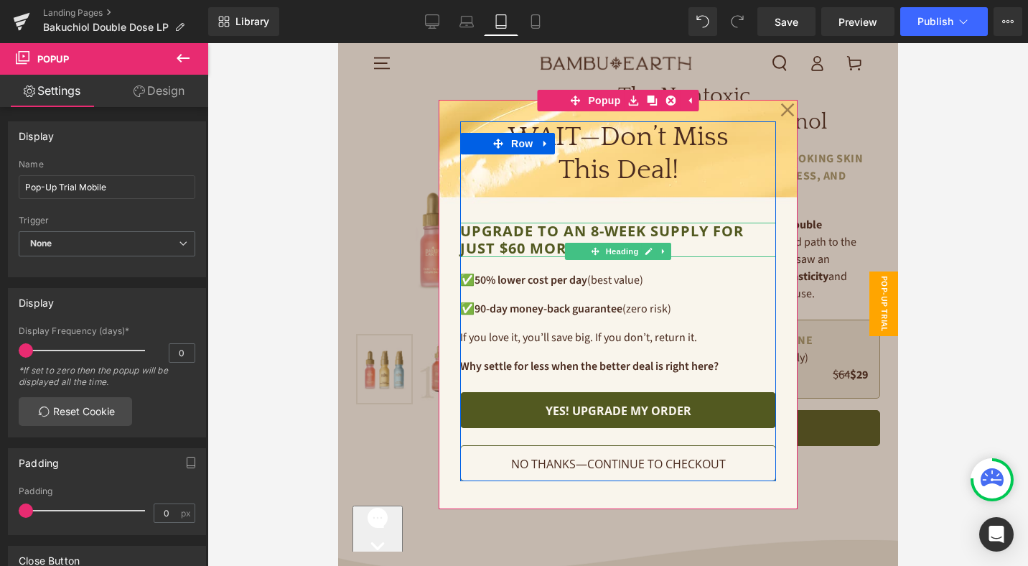
click at [597, 232] on h1 "upgrade to an 8-week supply for just $60 more." at bounding box center [617, 240] width 316 height 34
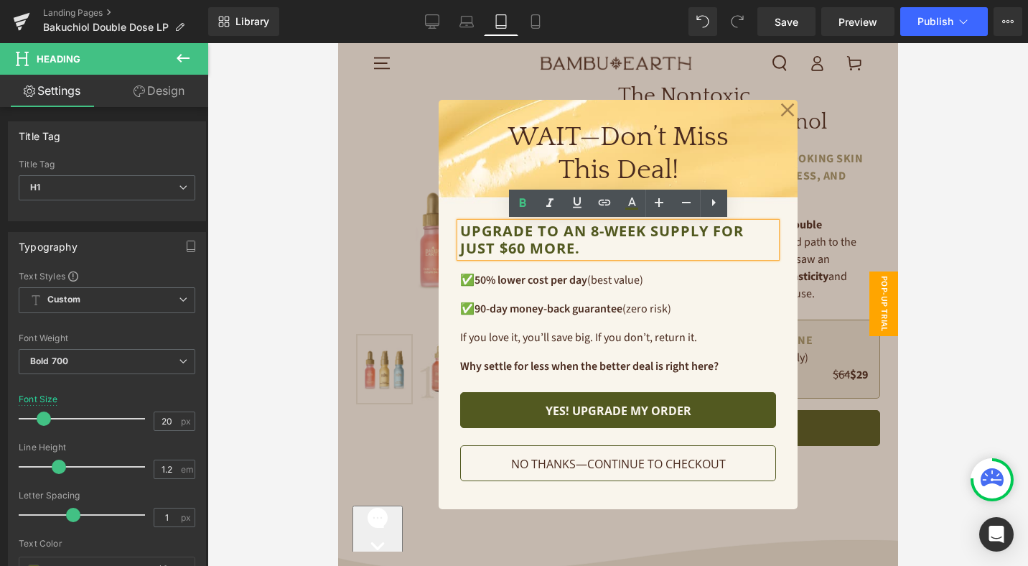
click at [599, 230] on h1 "upgrade to an 8-week supply for just $60 more." at bounding box center [617, 240] width 316 height 34
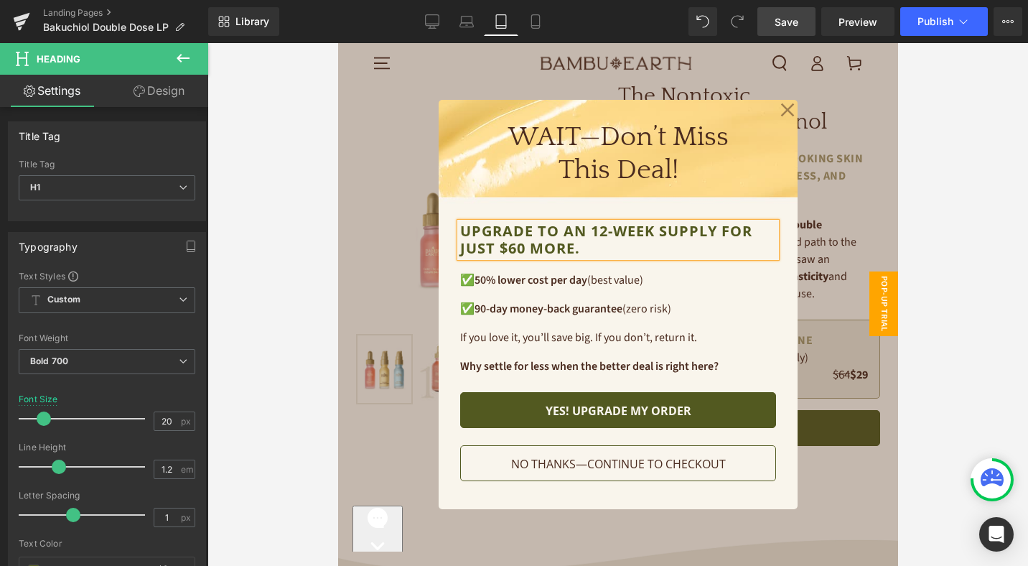
click at [800, 24] on link "Save" at bounding box center [786, 21] width 58 height 29
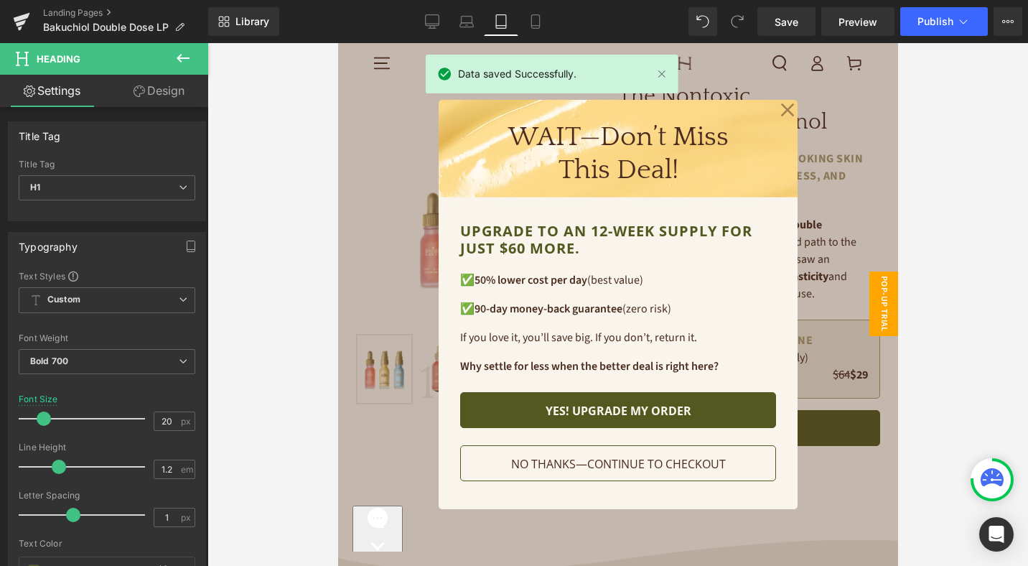
click at [515, 24] on link "Tablet" at bounding box center [501, 21] width 34 height 29
click at [541, 23] on icon at bounding box center [535, 21] width 14 height 14
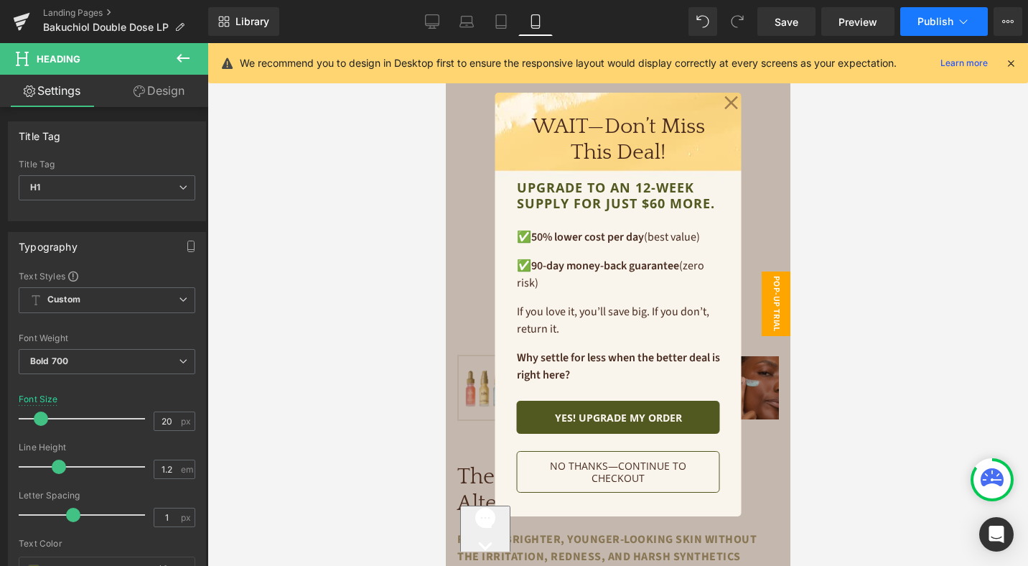
click at [948, 17] on span "Publish" at bounding box center [936, 21] width 36 height 11
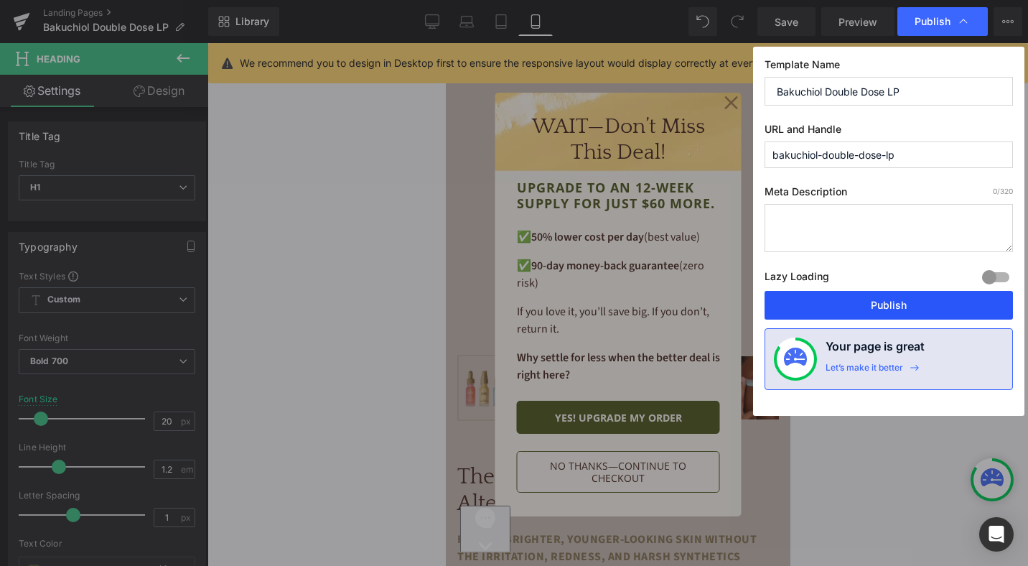
click at [949, 300] on button "Publish" at bounding box center [889, 305] width 248 height 29
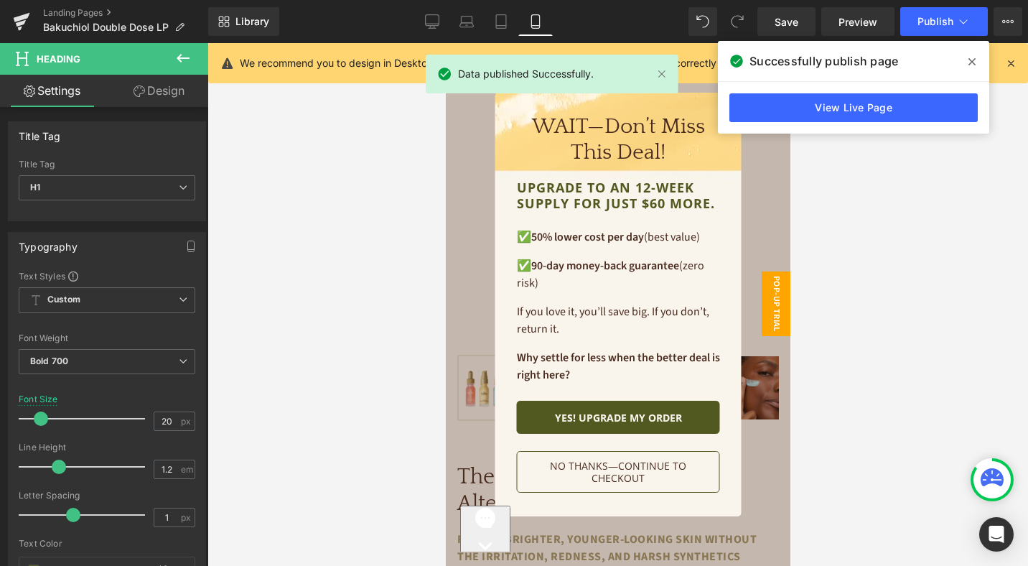
click at [979, 56] on span at bounding box center [972, 61] width 23 height 23
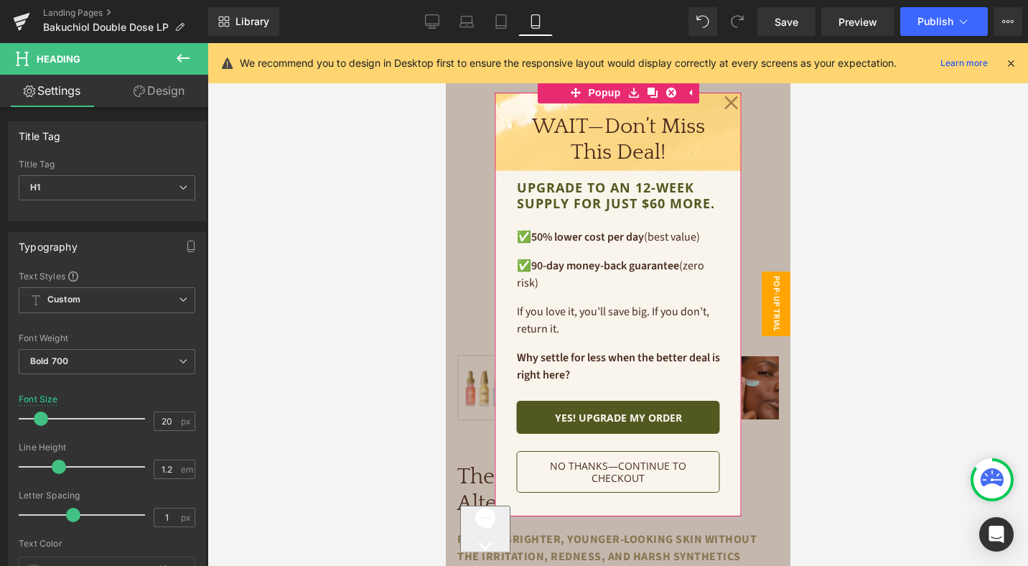
click at [733, 102] on icon at bounding box center [731, 103] width 14 height 72
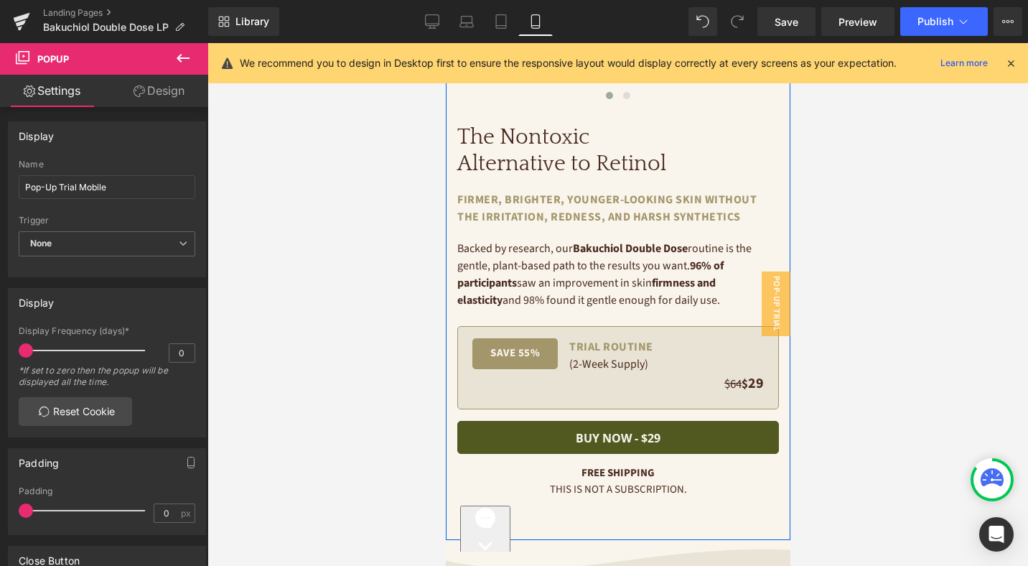
scroll to position [283, 0]
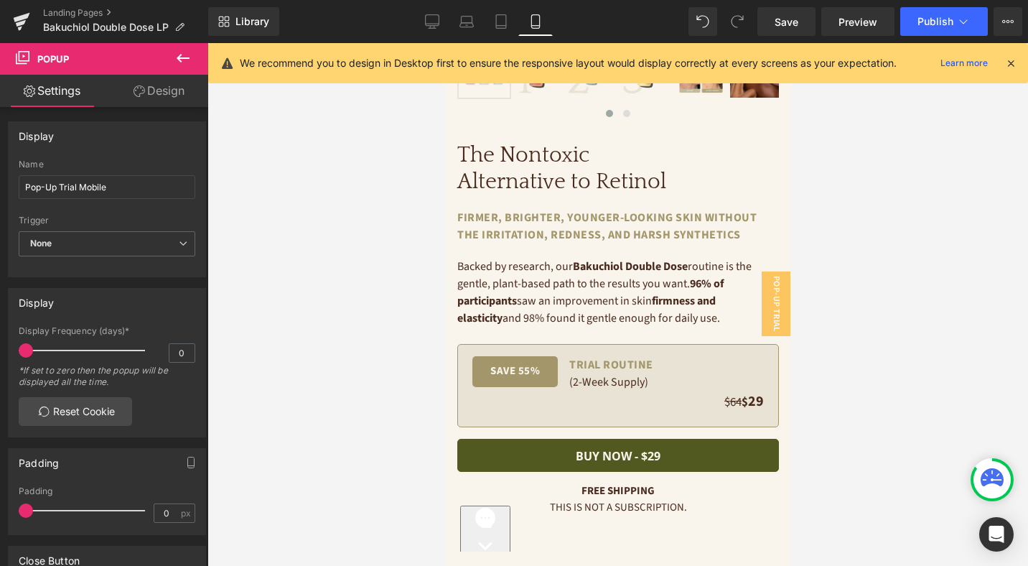
click at [1009, 62] on icon at bounding box center [1010, 63] width 13 height 13
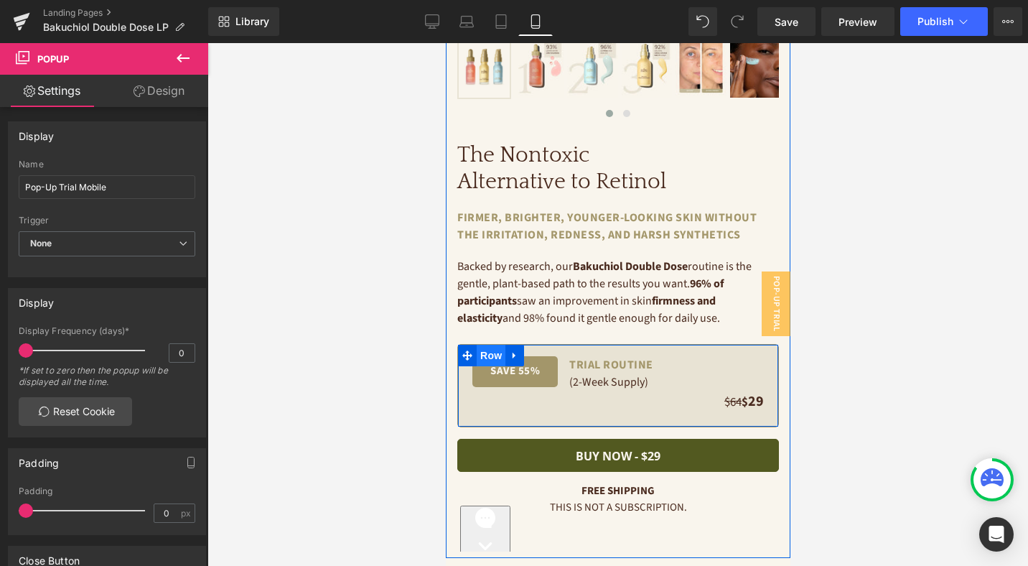
click at [500, 356] on span "Row" at bounding box center [490, 356] width 29 height 22
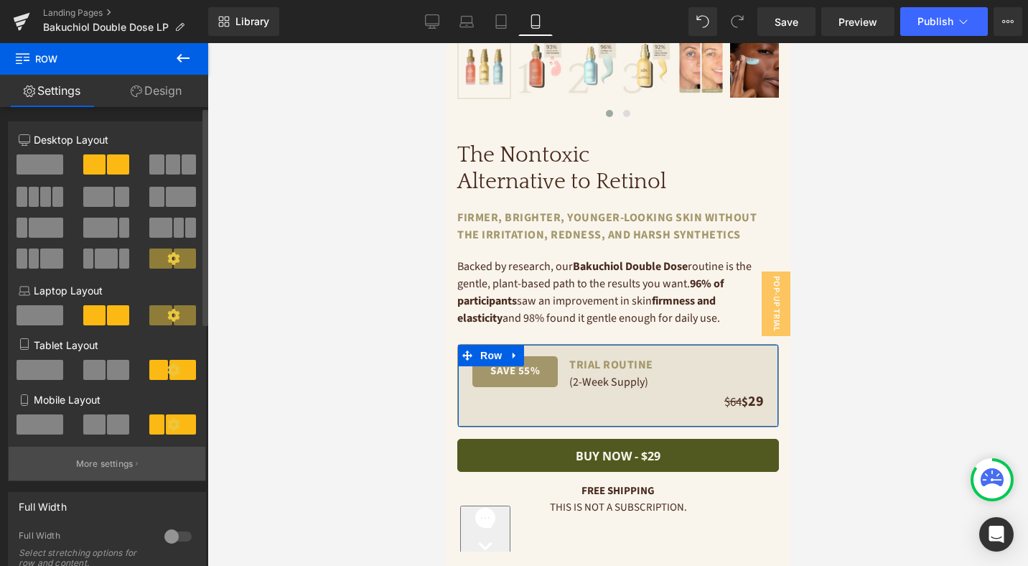
click at [122, 468] on p "More settings" at bounding box center [104, 463] width 57 height 13
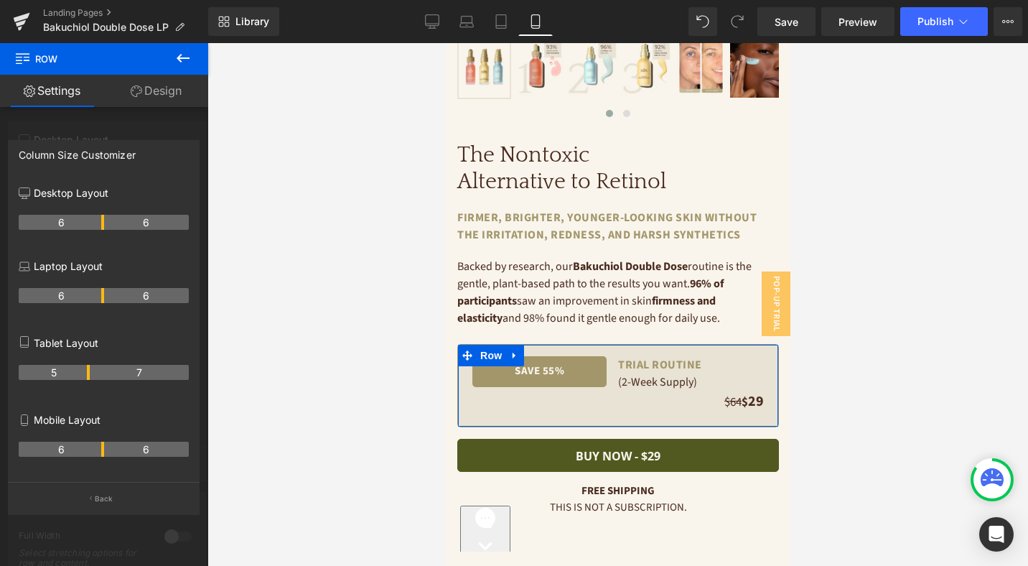
drag, startPoint x: 73, startPoint y: 451, endPoint x: 101, endPoint y: 453, distance: 28.8
click at [101, 453] on th "6" at bounding box center [61, 449] width 85 height 15
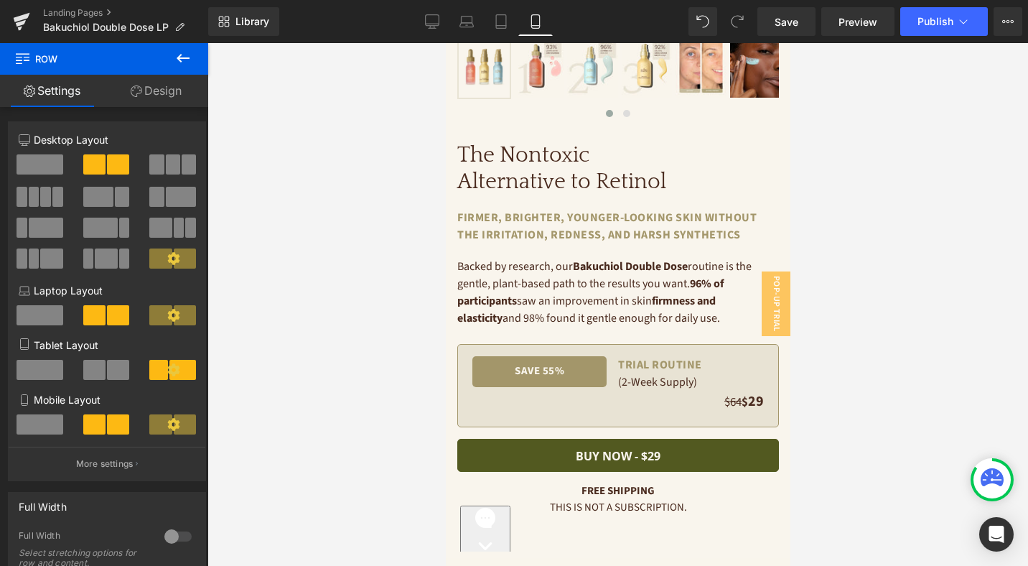
click at [184, 56] on icon at bounding box center [182, 58] width 17 height 17
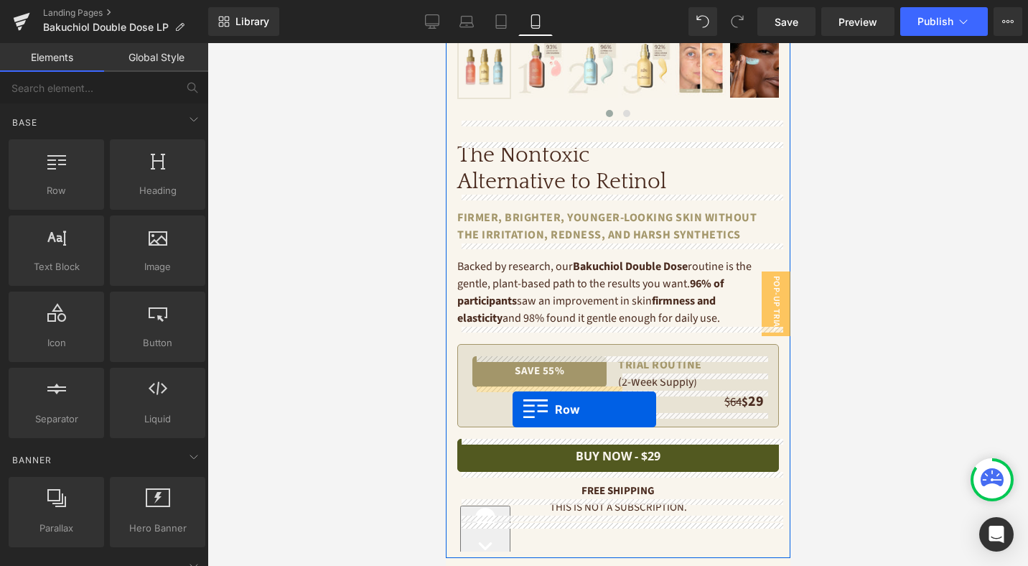
drag, startPoint x: 510, startPoint y: 229, endPoint x: 512, endPoint y: 409, distance: 180.2
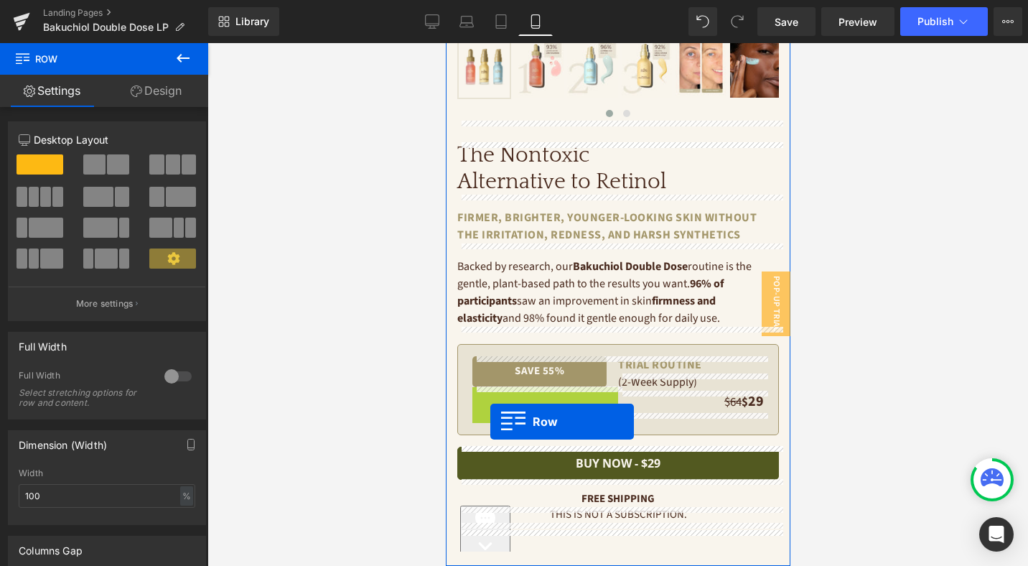
drag, startPoint x: 478, startPoint y: 396, endPoint x: 490, endPoint y: 421, distance: 27.6
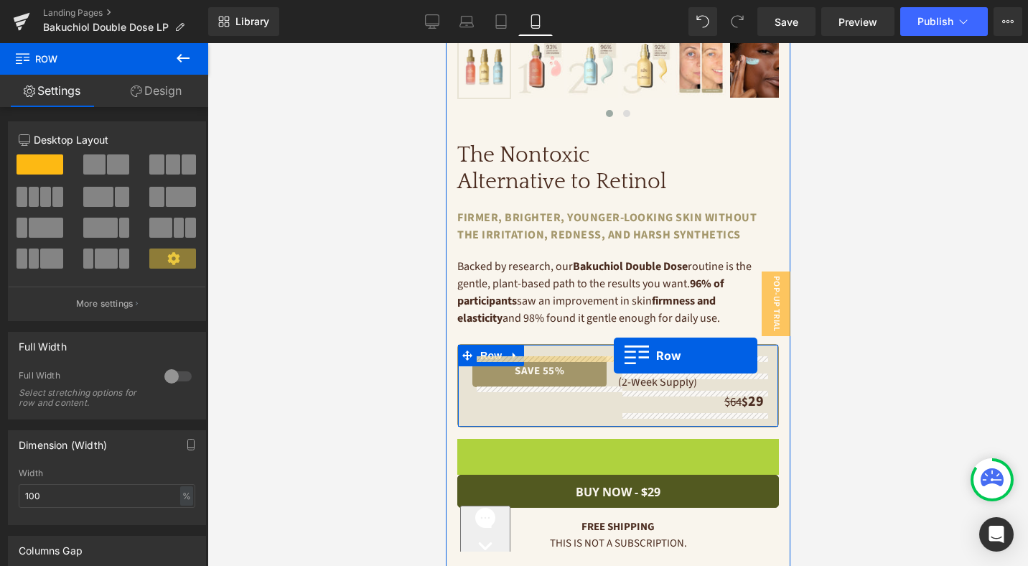
drag, startPoint x: 465, startPoint y: 448, endPoint x: 613, endPoint y: 355, distance: 175.1
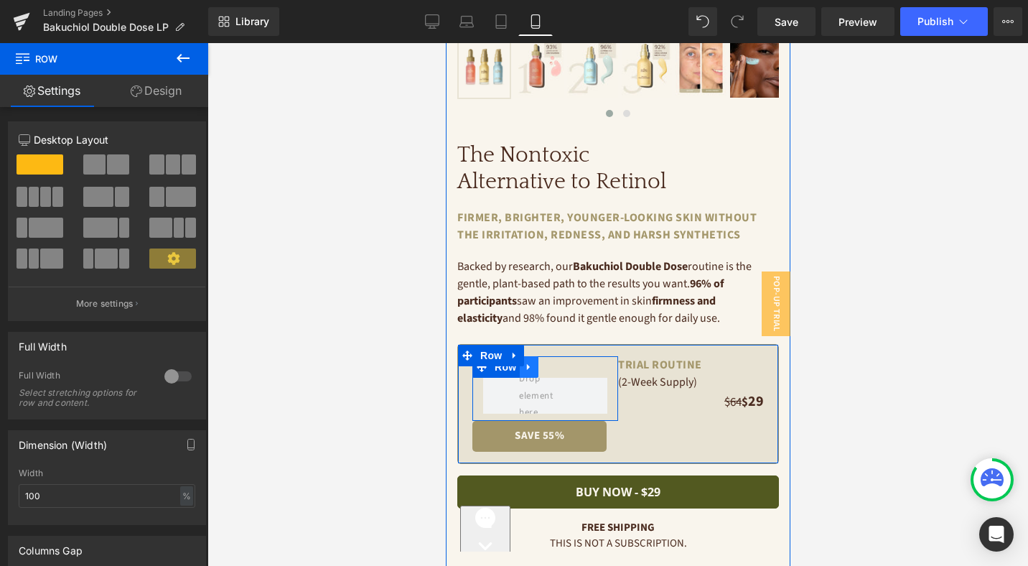
click at [526, 373] on link at bounding box center [528, 367] width 19 height 22
click at [567, 367] on icon at bounding box center [566, 367] width 10 height 10
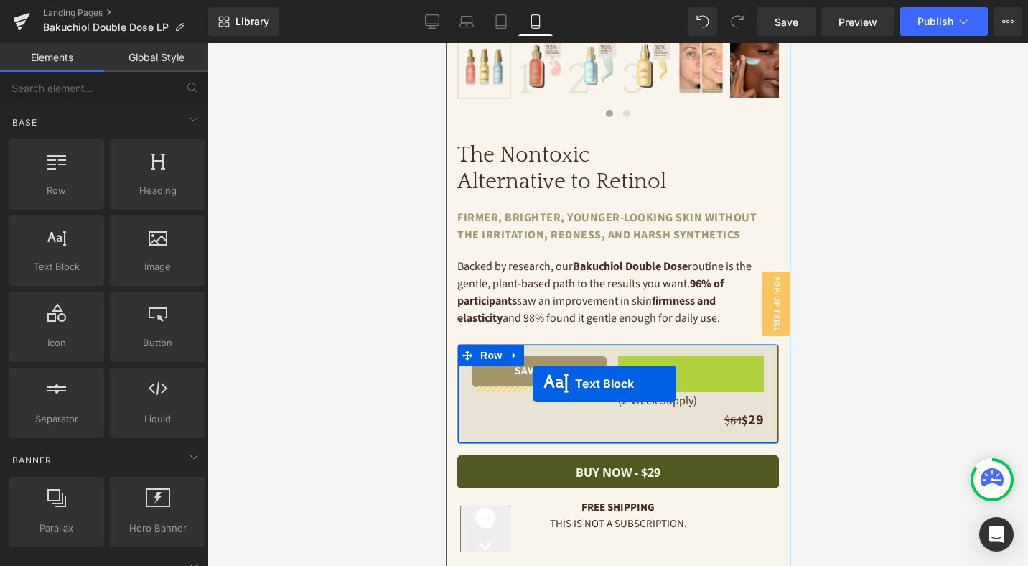
drag, startPoint x: 651, startPoint y: 364, endPoint x: 532, endPoint y: 383, distance: 120.7
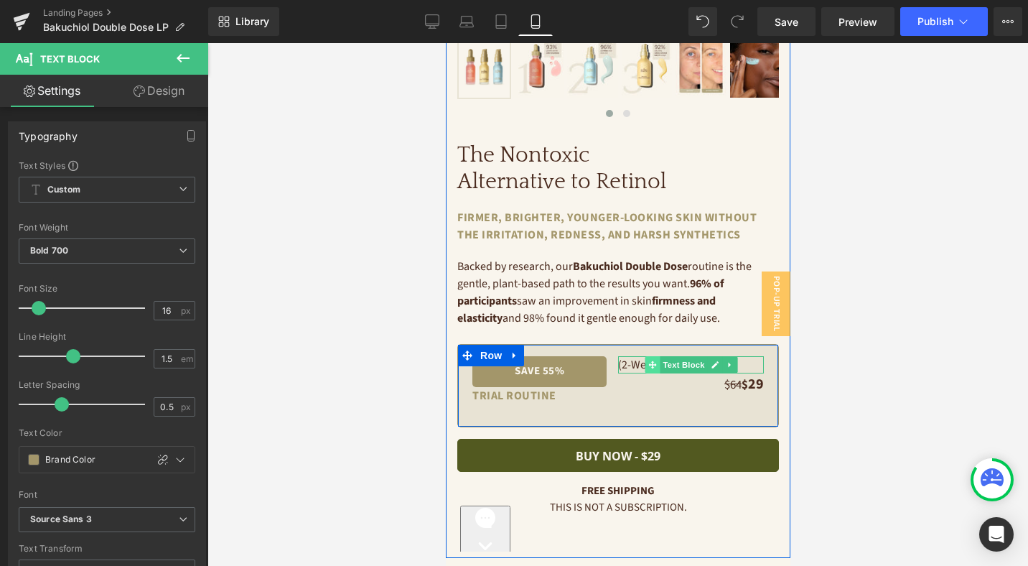
click at [650, 364] on icon at bounding box center [652, 364] width 8 height 9
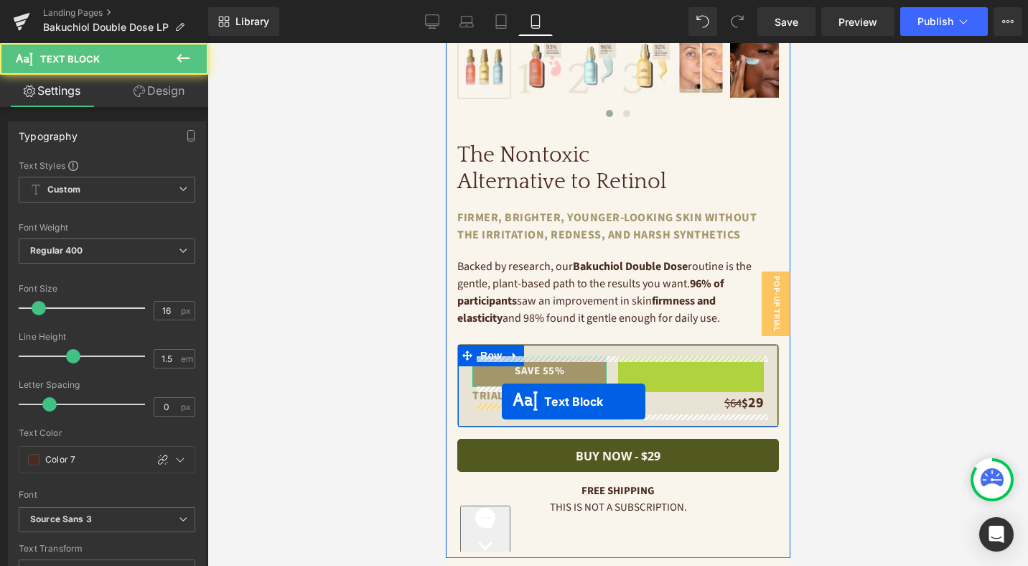
drag, startPoint x: 650, startPoint y: 364, endPoint x: 501, endPoint y: 401, distance: 153.2
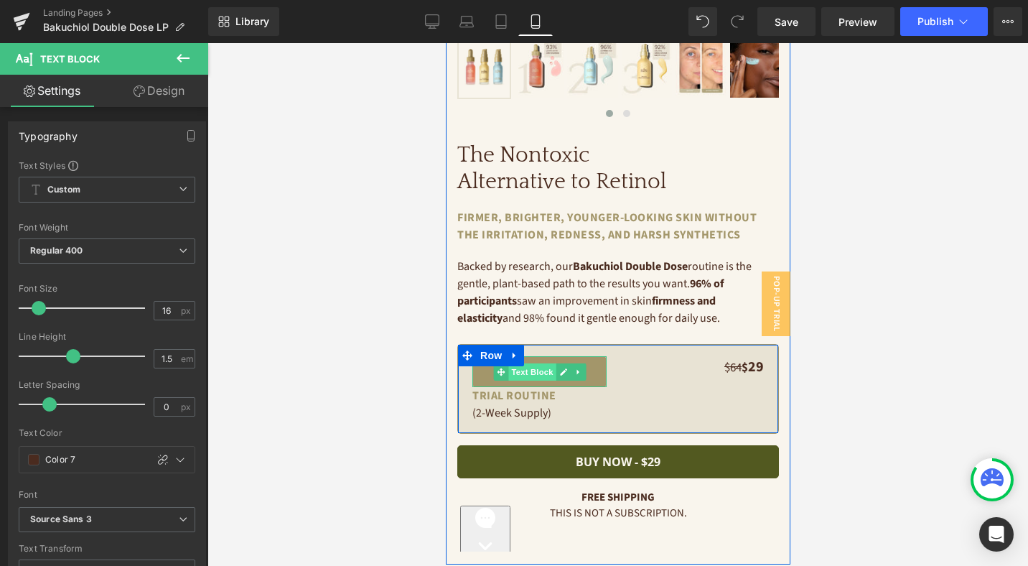
click at [539, 371] on span "Text Block" at bounding box center [531, 371] width 47 height 17
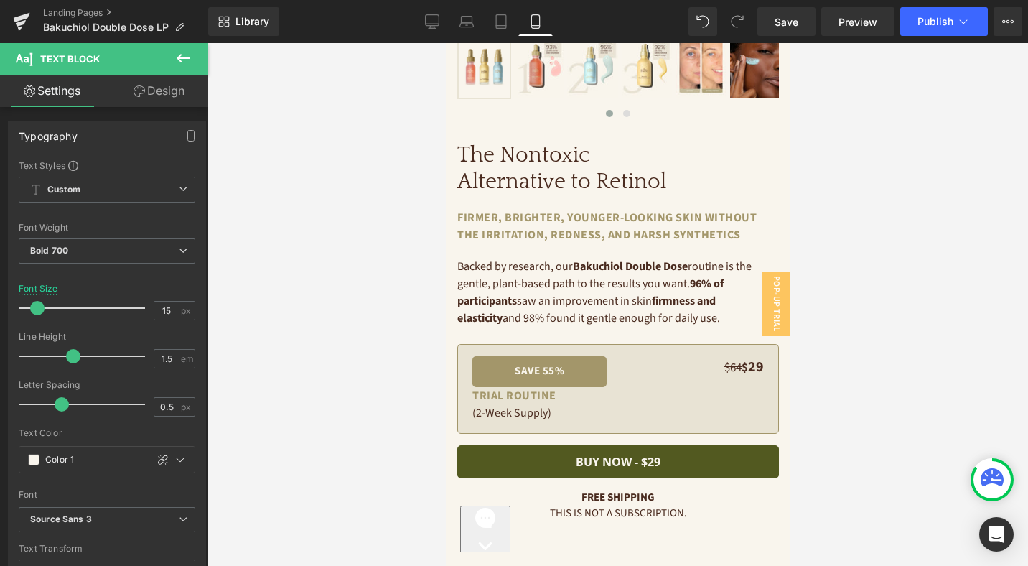
click at [186, 57] on icon at bounding box center [182, 58] width 17 height 17
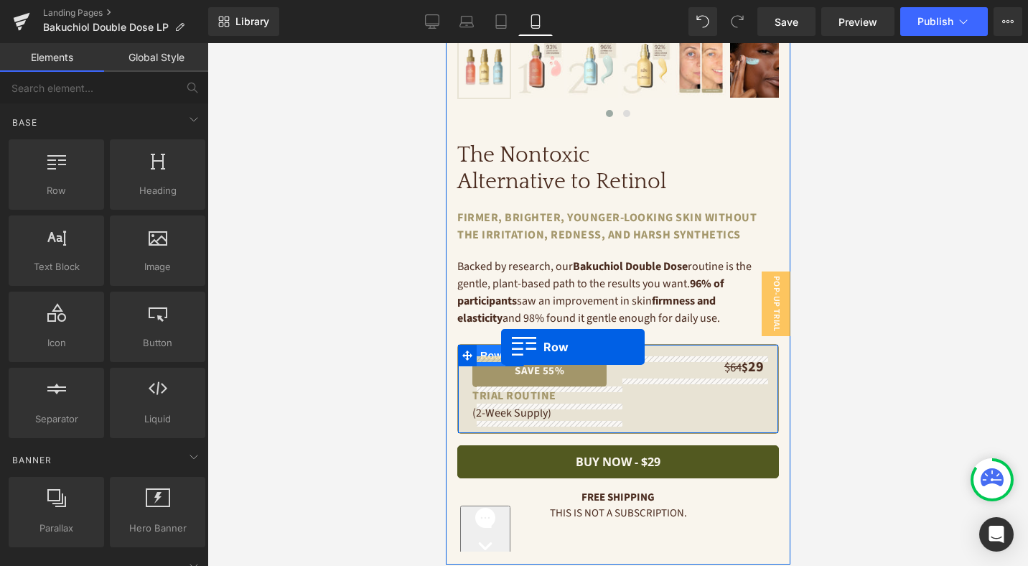
drag, startPoint x: 513, startPoint y: 216, endPoint x: 500, endPoint y: 347, distance: 131.3
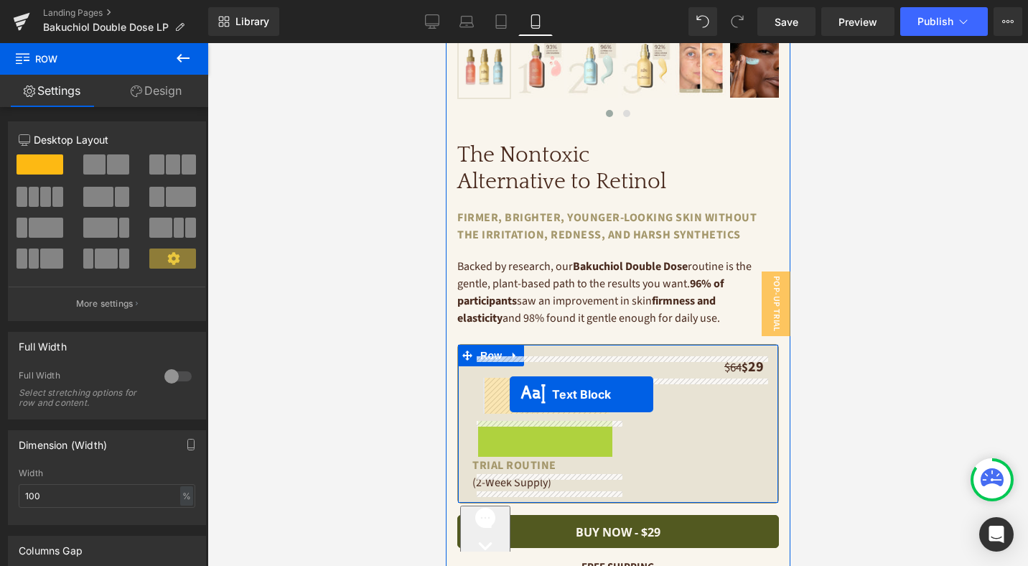
drag, startPoint x: 498, startPoint y: 437, endPoint x: 508, endPoint y: 394, distance: 43.7
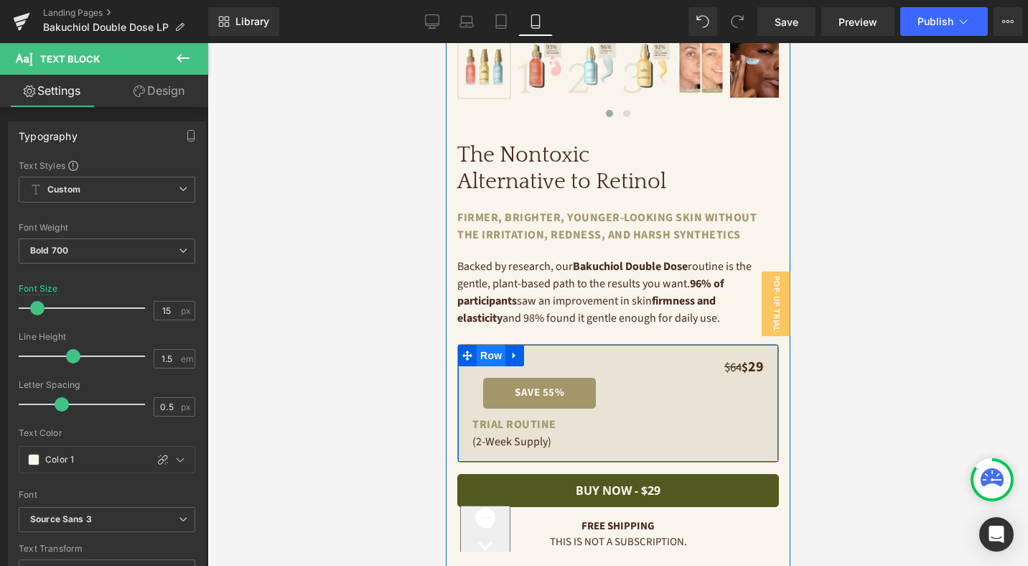
click at [491, 358] on span "Row" at bounding box center [490, 356] width 29 height 22
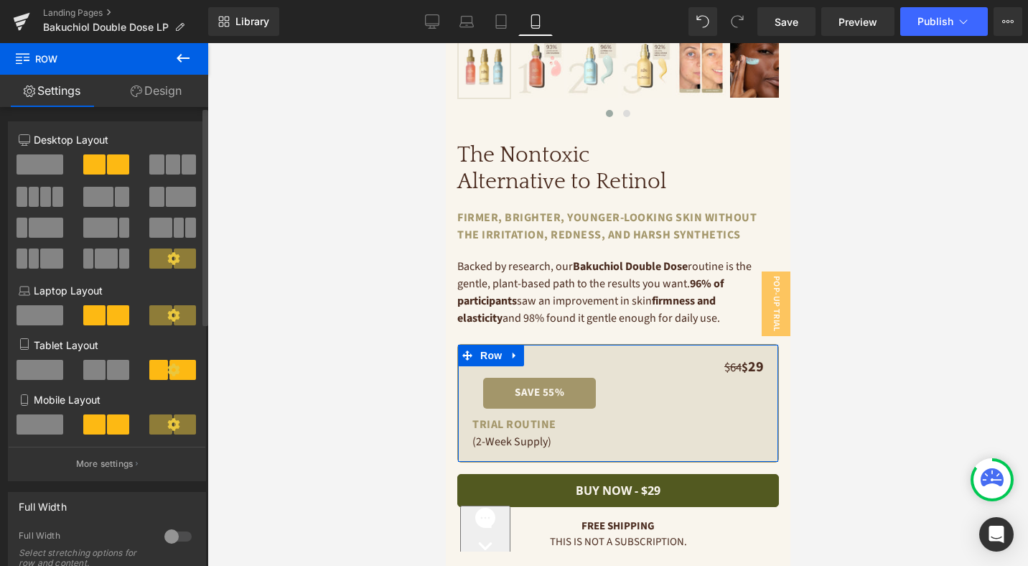
click at [34, 420] on span at bounding box center [40, 424] width 47 height 20
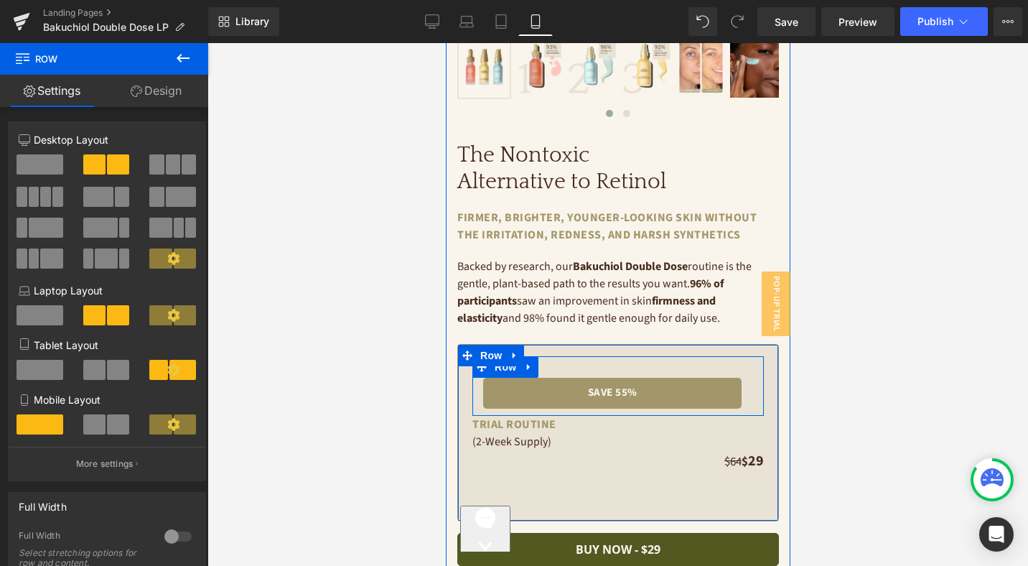
click at [607, 368] on div "save 55% Text Block Row" at bounding box center [617, 386] width 291 height 60
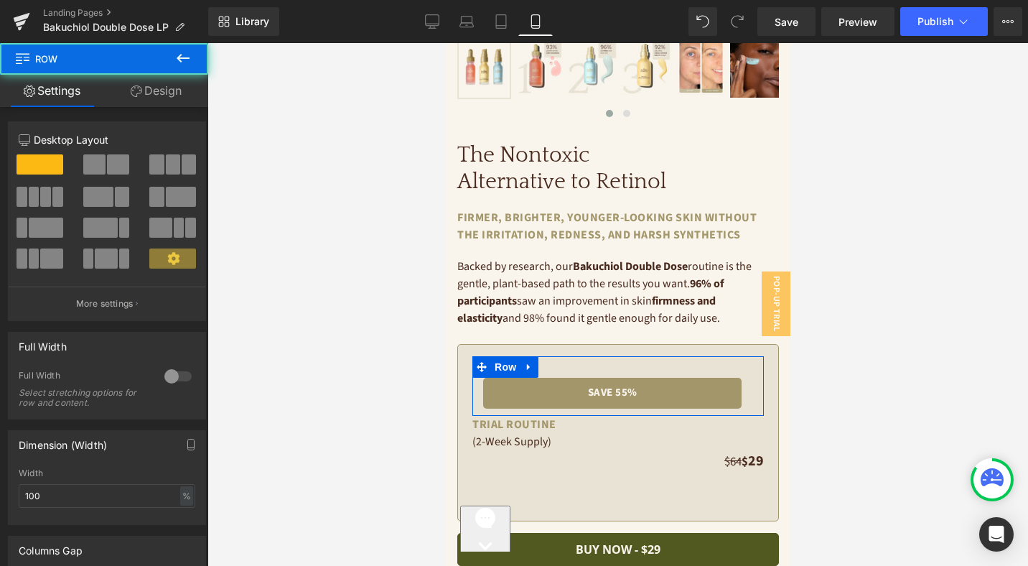
click at [168, 98] on link "Design" at bounding box center [156, 91] width 104 height 32
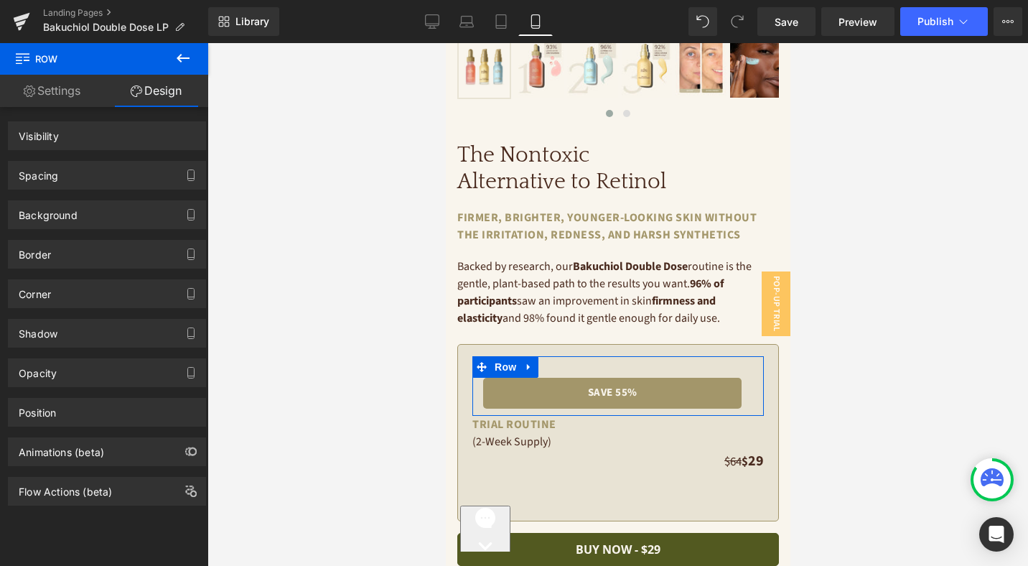
click at [168, 98] on link "Design" at bounding box center [156, 91] width 104 height 32
click at [115, 181] on div "Spacing" at bounding box center [107, 175] width 197 height 27
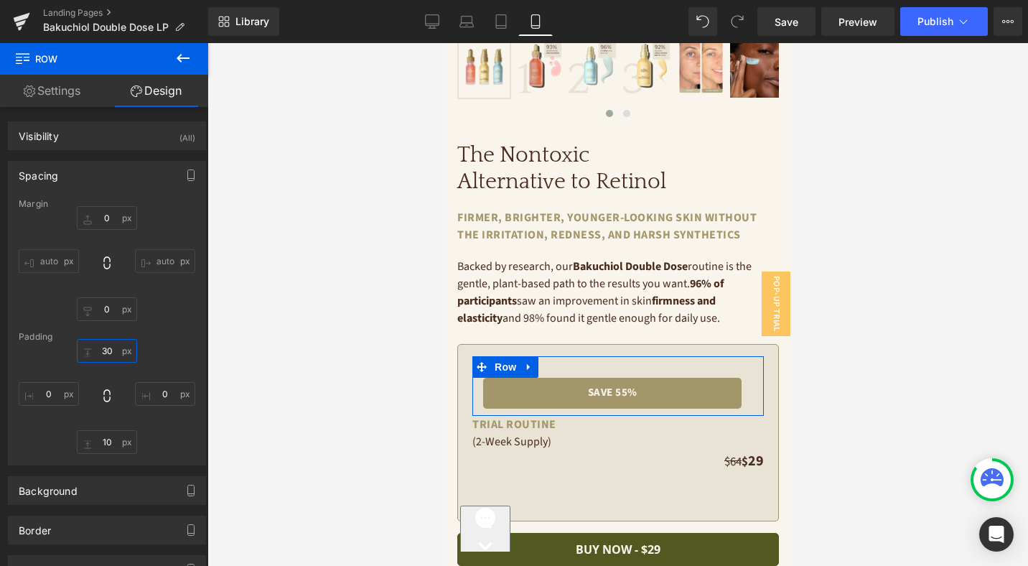
click at [109, 352] on input "30" at bounding box center [107, 351] width 60 height 24
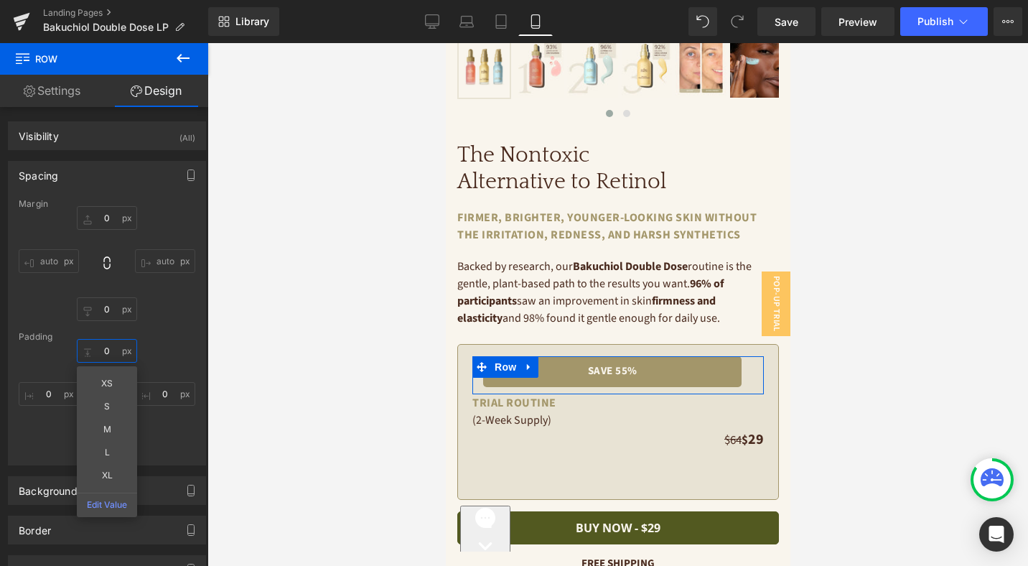
type input "0"
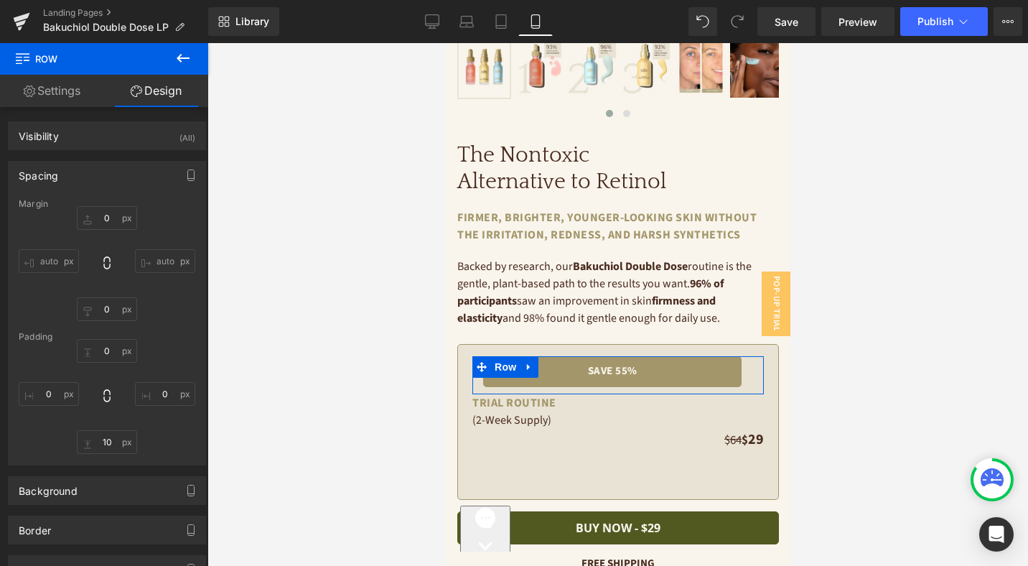
click at [174, 360] on div "0 0 10 0" at bounding box center [107, 396] width 177 height 115
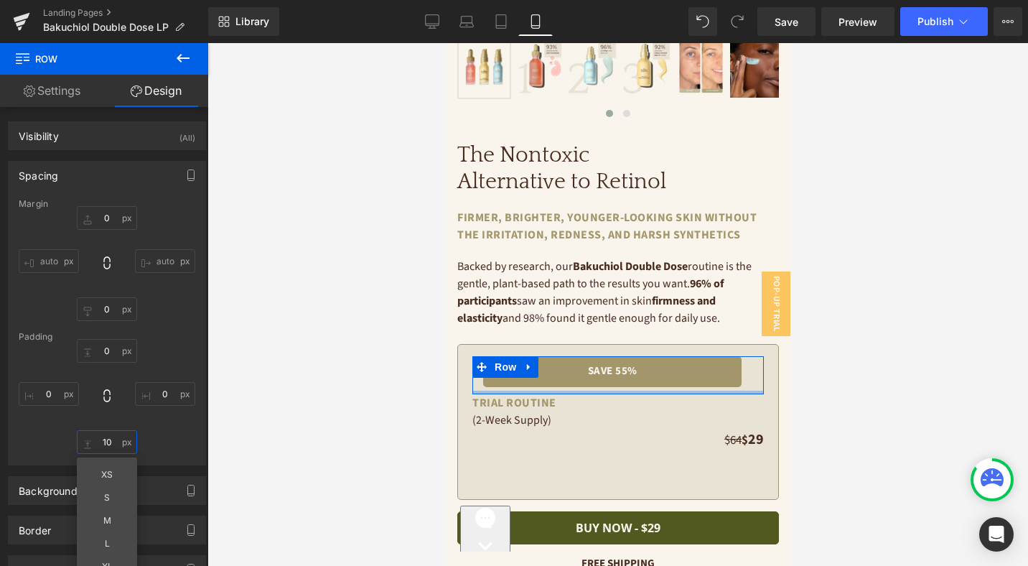
click at [107, 440] on input "10" at bounding box center [107, 442] width 60 height 24
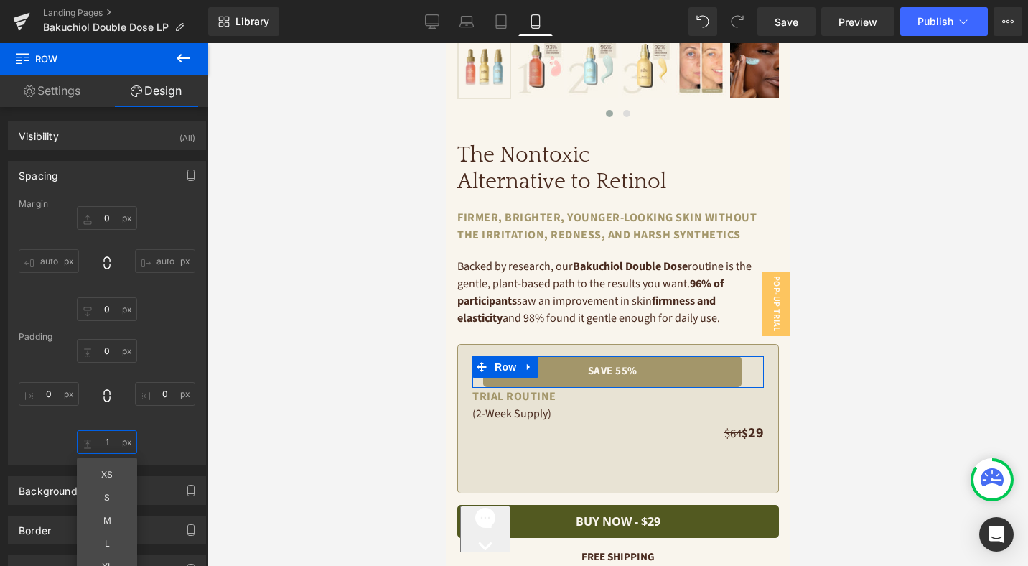
type input "16"
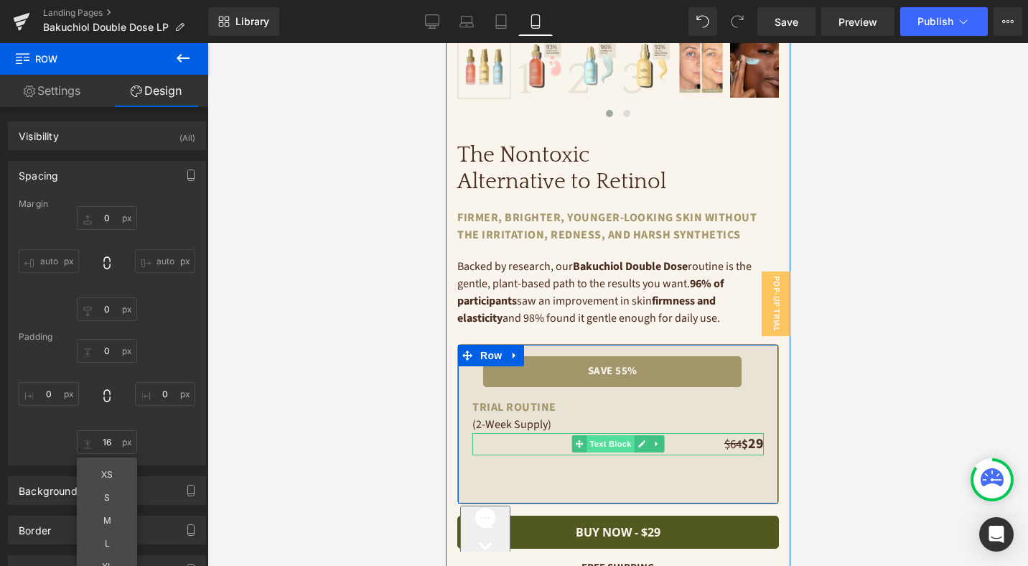
click at [622, 443] on span "Text Block" at bounding box center [609, 443] width 47 height 17
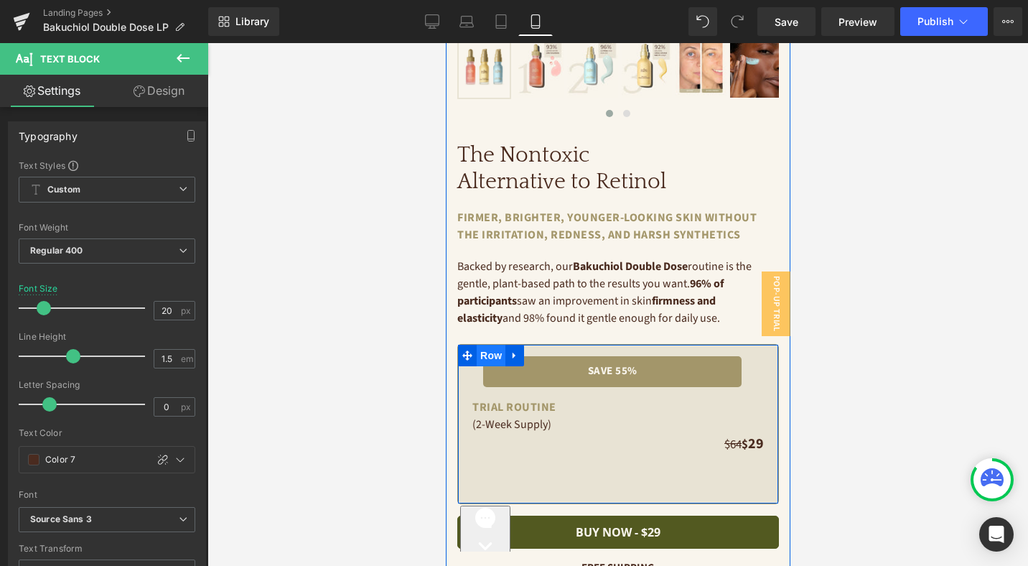
click at [498, 353] on span "Row" at bounding box center [490, 356] width 29 height 22
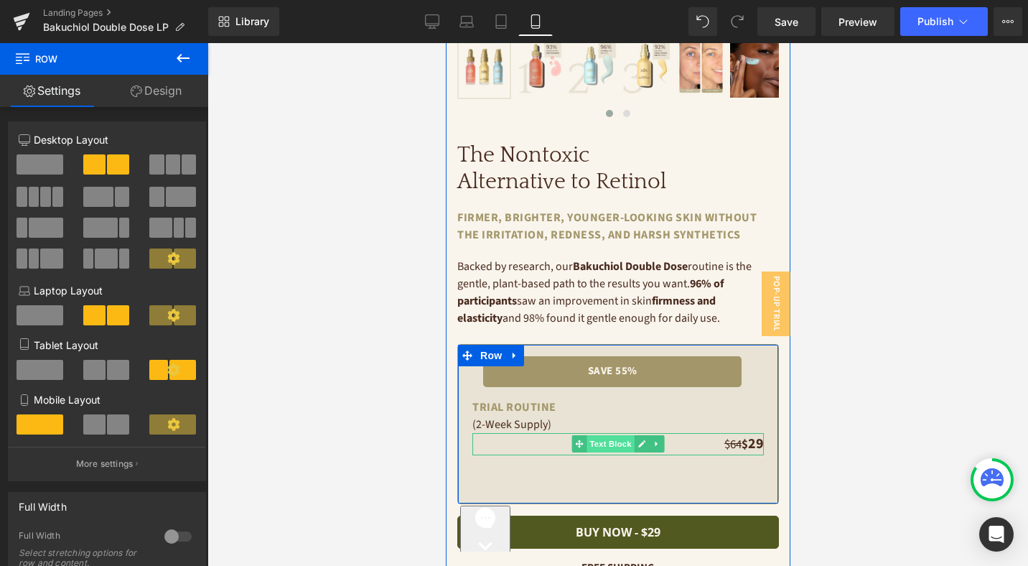
click at [625, 440] on span "Text Block" at bounding box center [609, 443] width 47 height 17
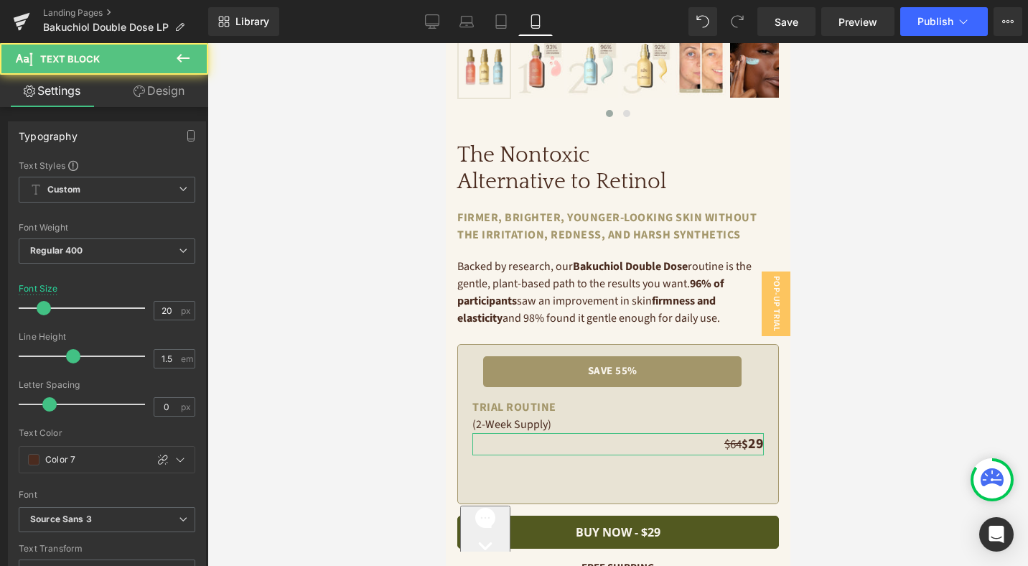
click at [164, 95] on link "Design" at bounding box center [159, 91] width 104 height 32
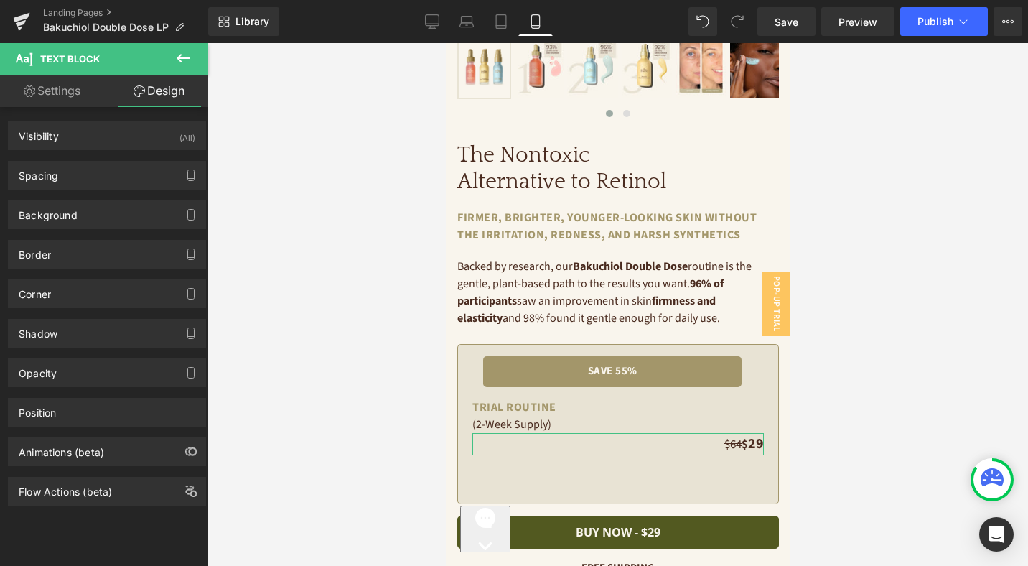
click at [111, 190] on div "Background Color & Image color Color transparent 0 % Image Replace Image Upload…" at bounding box center [107, 209] width 215 height 39
click at [110, 178] on div "Spacing" at bounding box center [107, 175] width 197 height 27
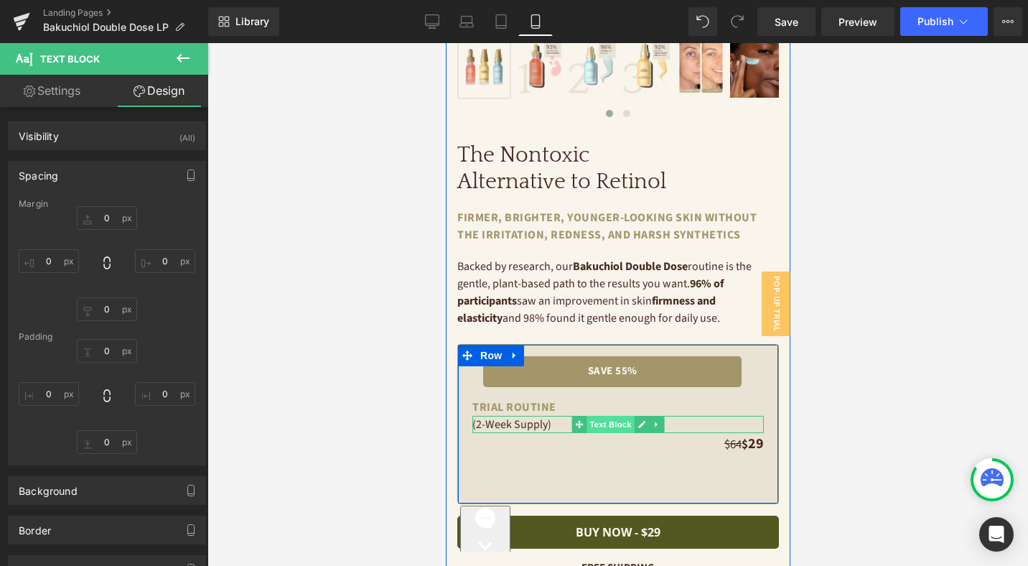
click at [611, 423] on span "Text Block" at bounding box center [609, 424] width 47 height 17
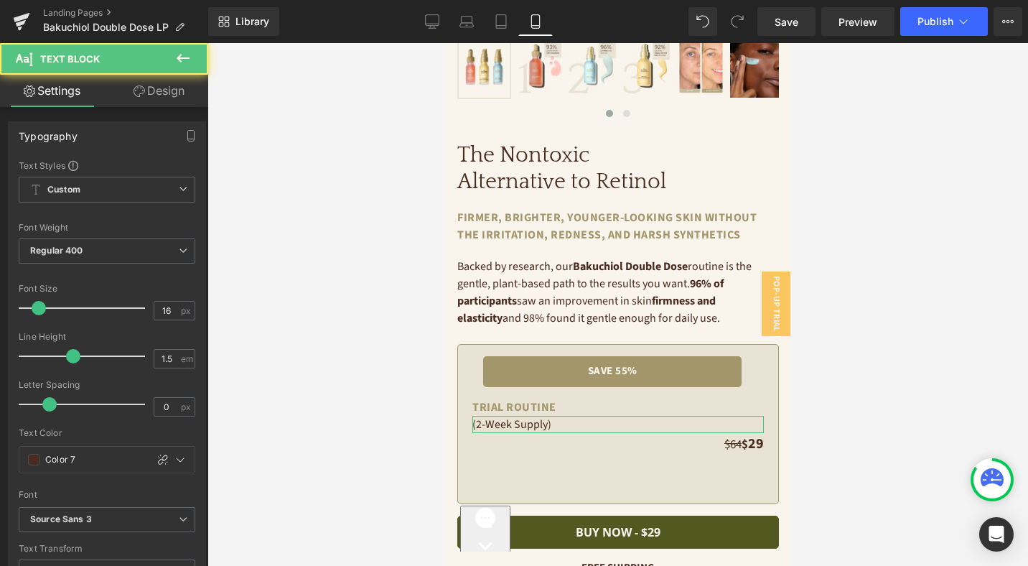
click at [167, 88] on link "Design" at bounding box center [159, 91] width 104 height 32
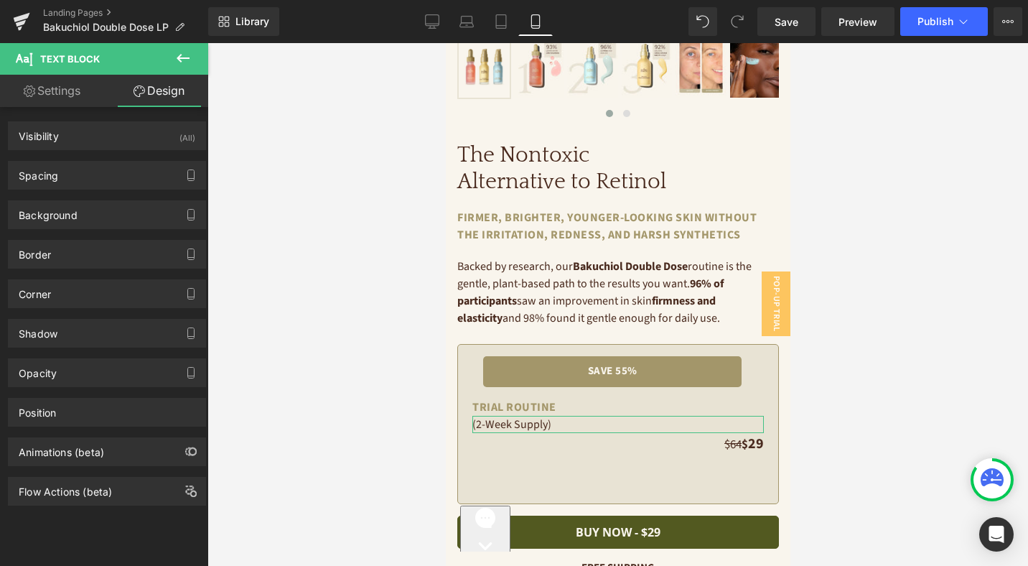
click at [125, 190] on div "Background Color & Image color Color transparent 0 % Image Replace Image Upload…" at bounding box center [107, 209] width 215 height 39
click at [124, 176] on div "Spacing" at bounding box center [107, 175] width 197 height 27
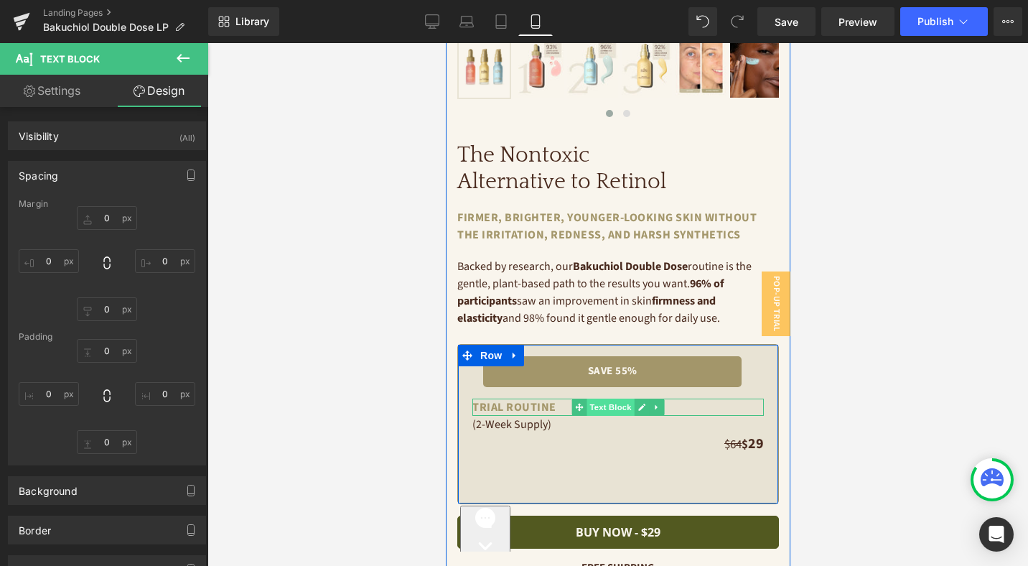
click at [619, 407] on span "Text Block" at bounding box center [609, 406] width 47 height 17
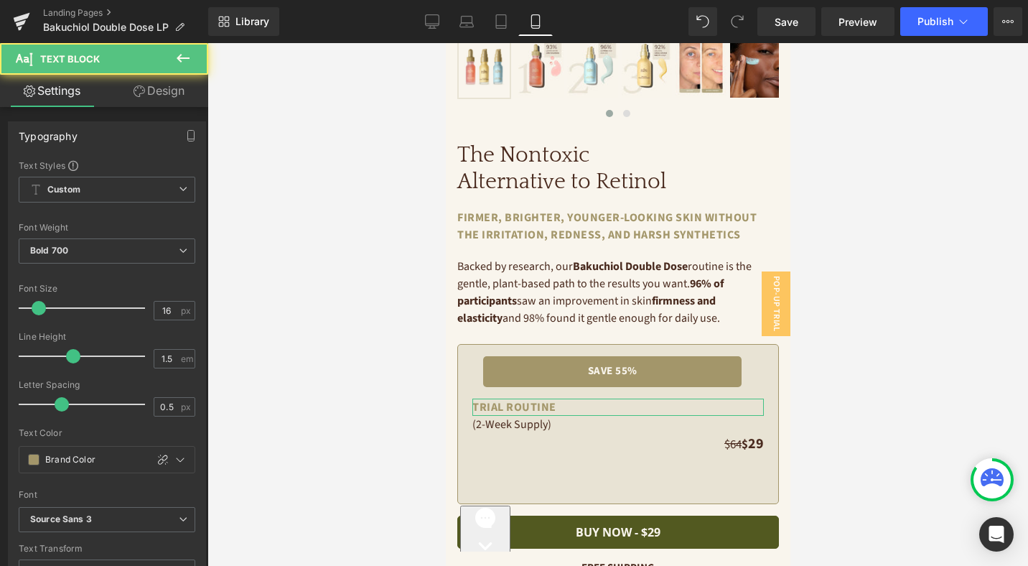
click at [152, 88] on link "Design" at bounding box center [159, 91] width 104 height 32
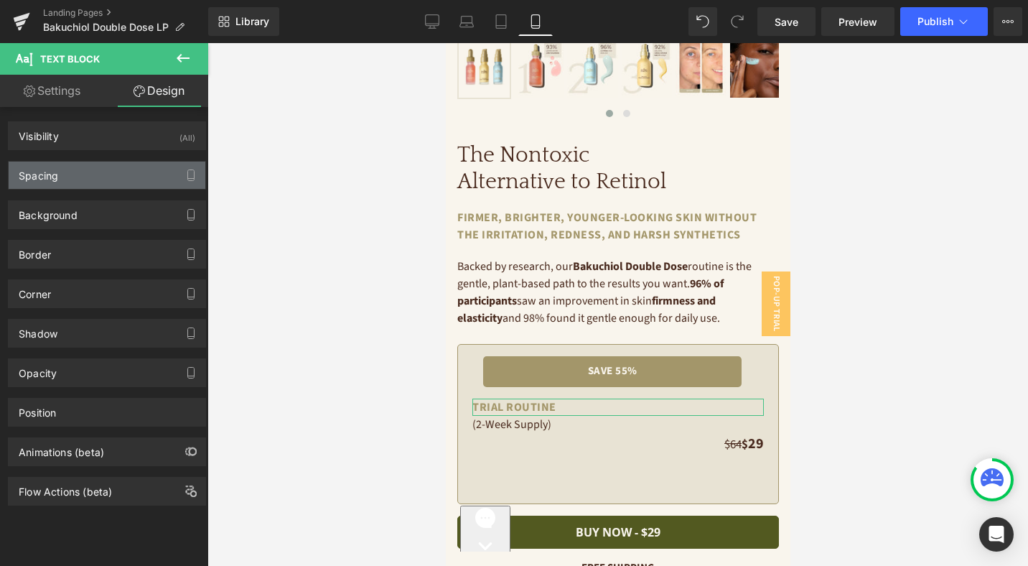
click at [96, 177] on div "Spacing" at bounding box center [107, 175] width 197 height 27
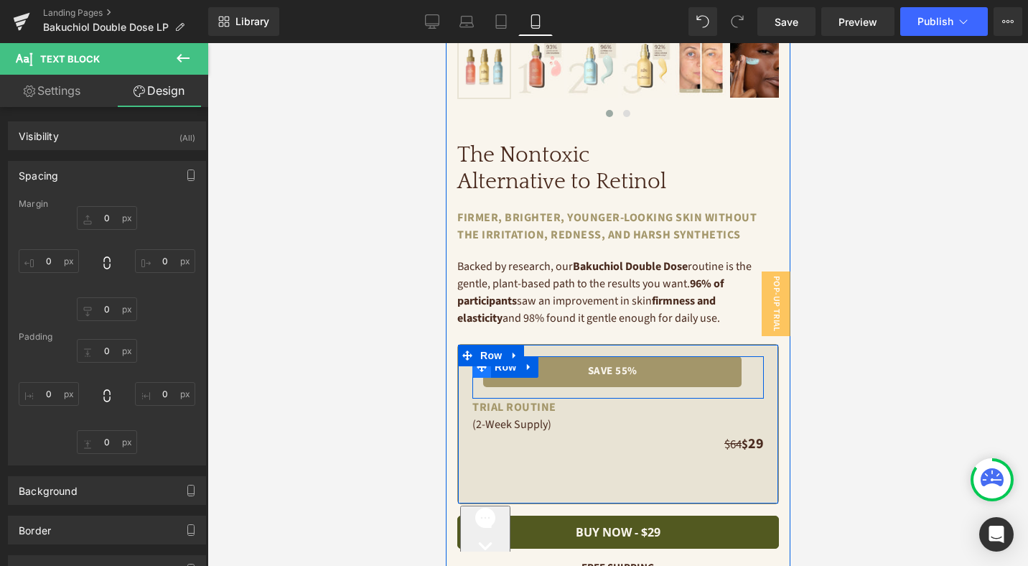
click at [482, 372] on icon at bounding box center [481, 367] width 10 height 11
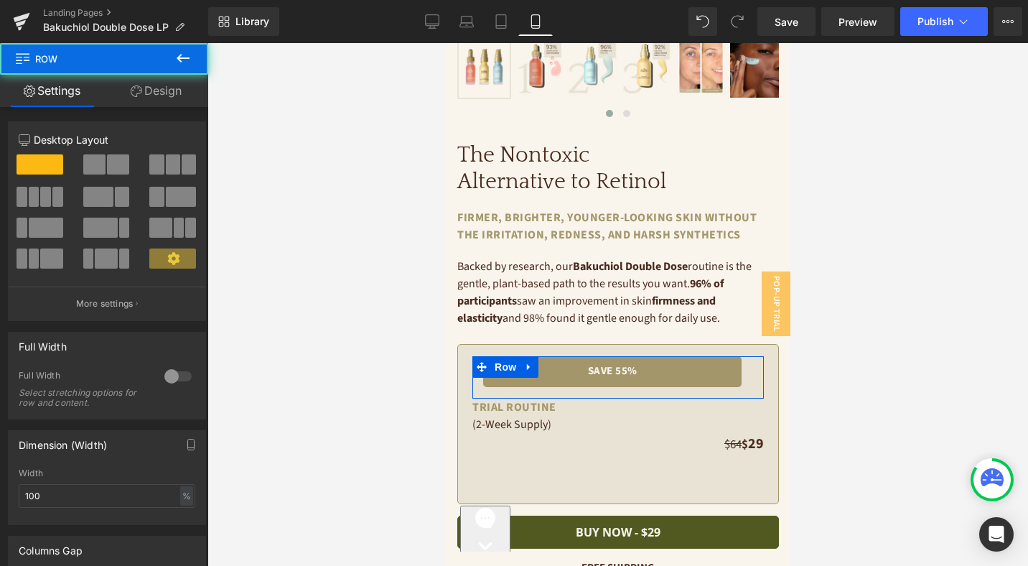
click at [152, 76] on link "Design" at bounding box center [156, 91] width 104 height 32
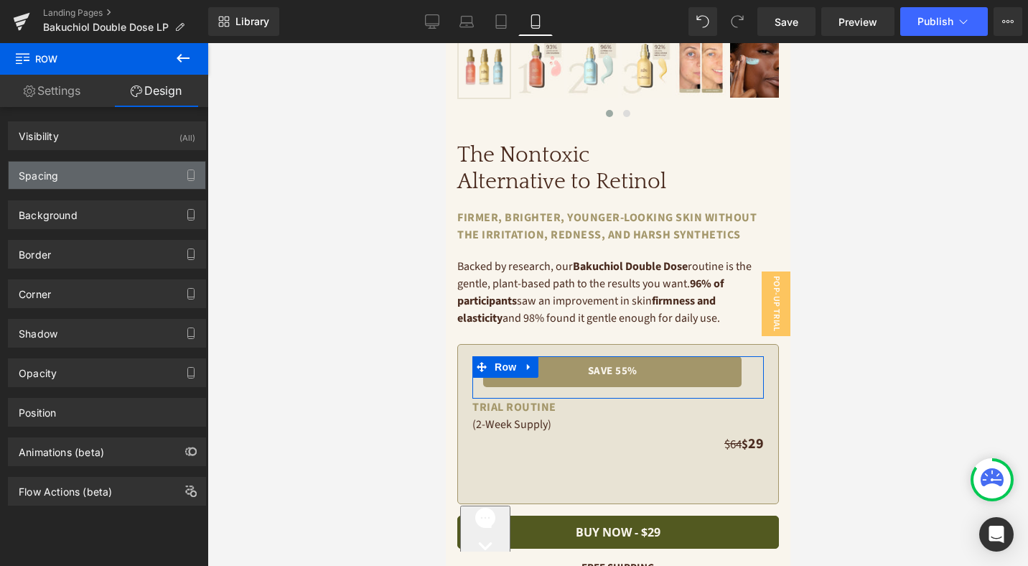
click at [135, 177] on div "Spacing" at bounding box center [107, 175] width 197 height 27
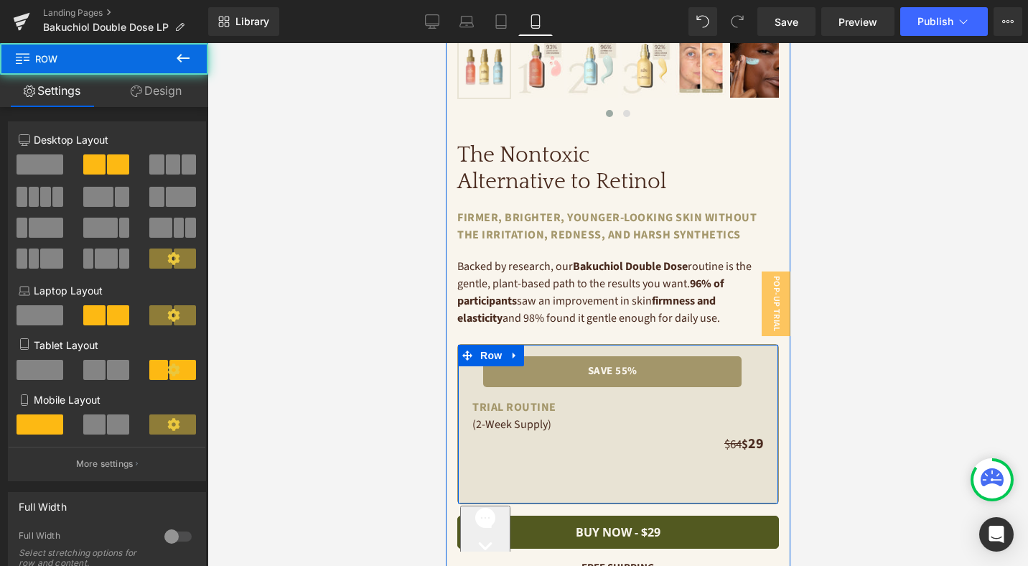
click at [521, 465] on div "$64 $ 29 Text Block" at bounding box center [617, 462] width 291 height 59
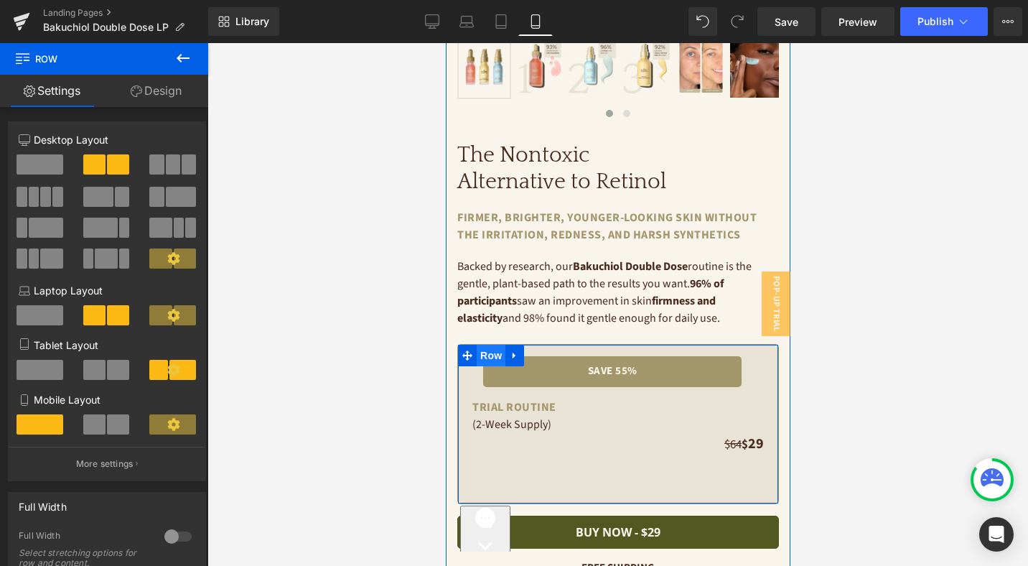
click at [485, 359] on span "Row" at bounding box center [490, 356] width 29 height 22
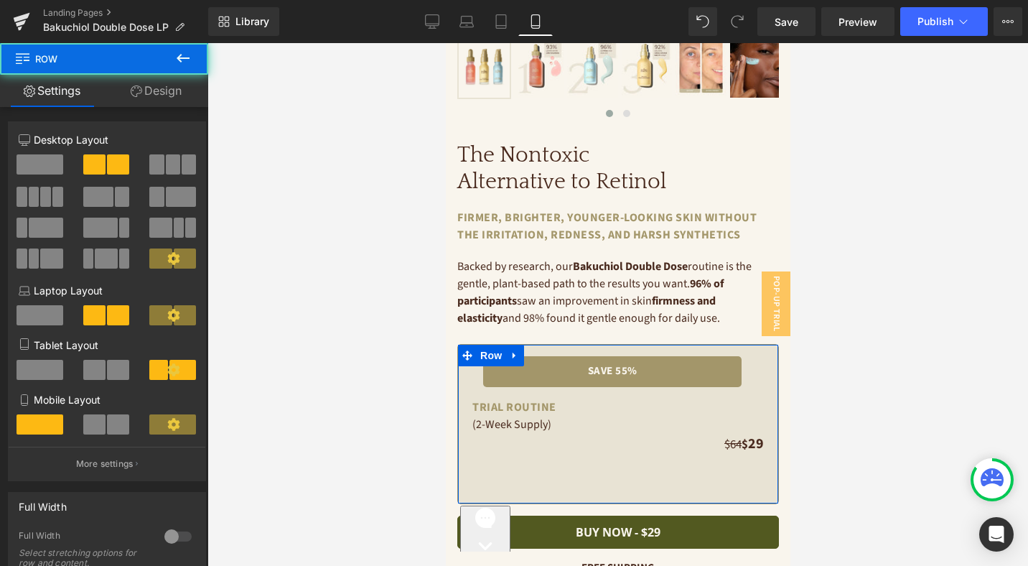
scroll to position [253, 0]
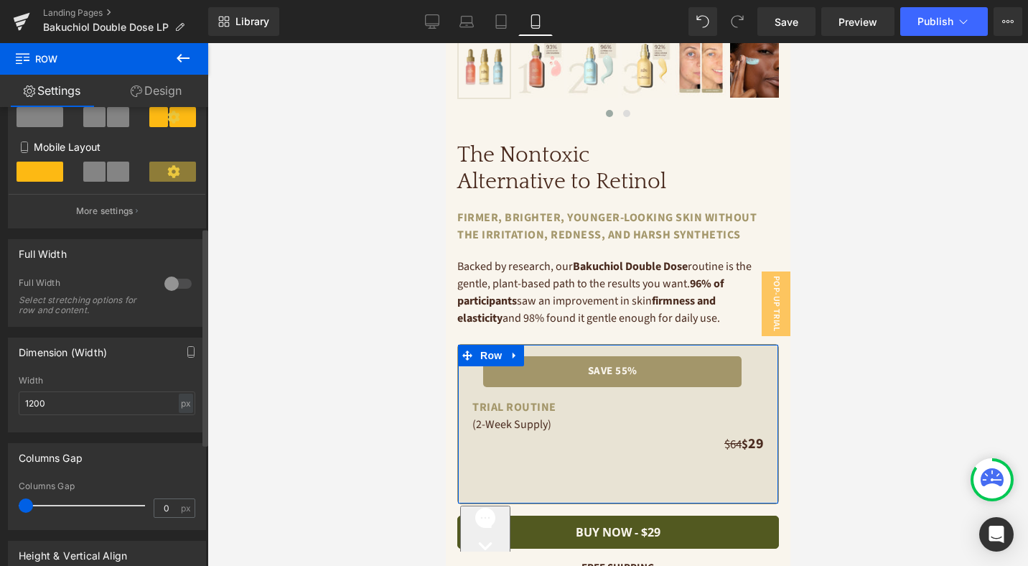
click at [173, 289] on div at bounding box center [178, 283] width 34 height 23
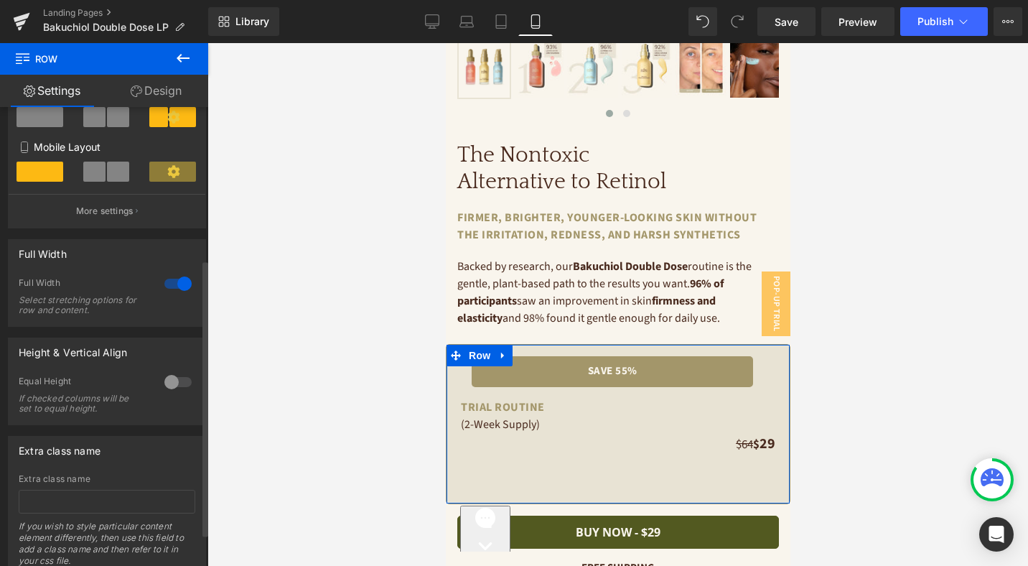
click at [173, 289] on div at bounding box center [178, 283] width 34 height 23
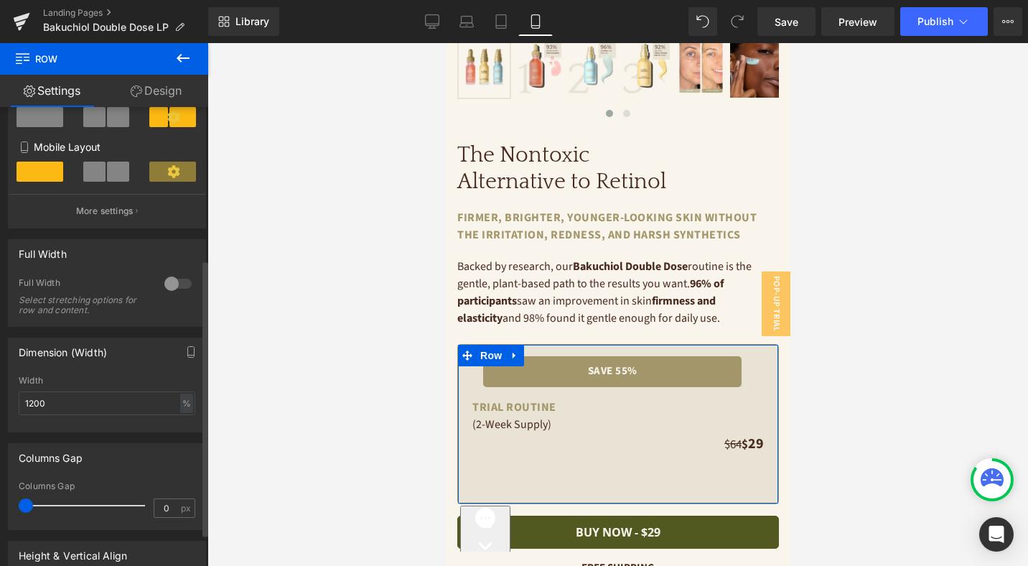
scroll to position [501, 0]
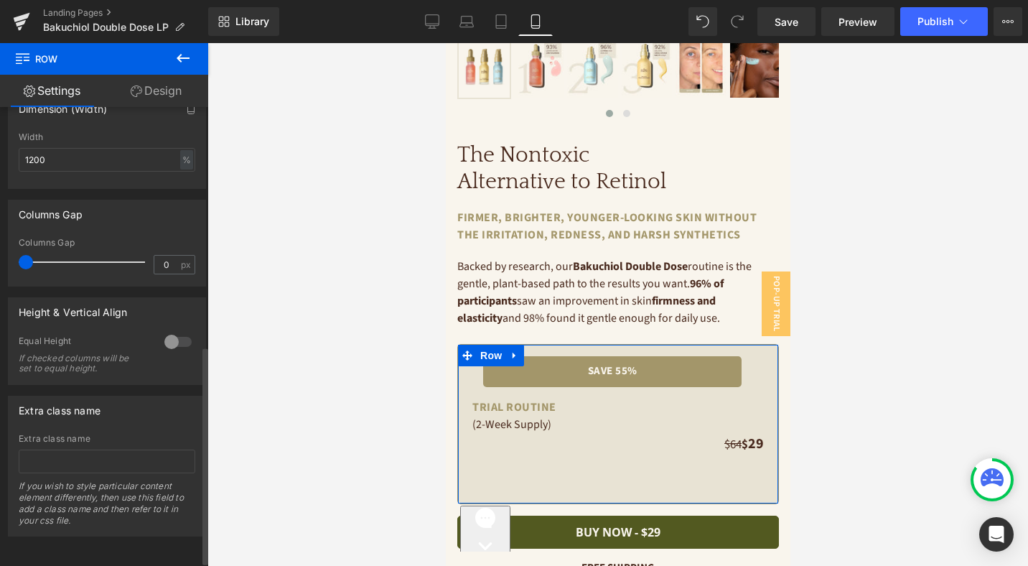
click at [172, 339] on div at bounding box center [178, 341] width 34 height 23
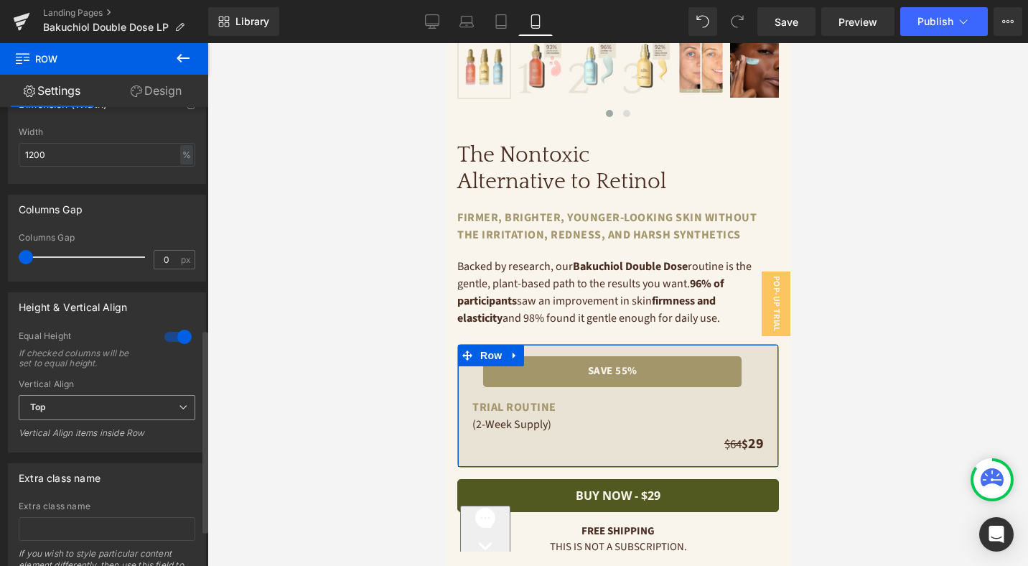
click at [101, 409] on span "Top" at bounding box center [107, 407] width 177 height 25
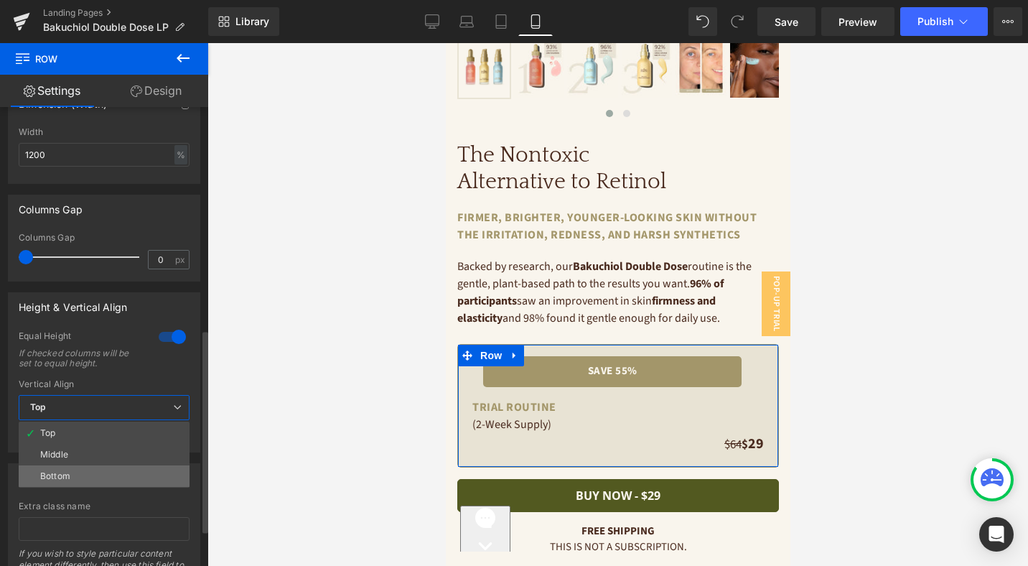
click at [96, 475] on li "Bottom" at bounding box center [104, 476] width 171 height 22
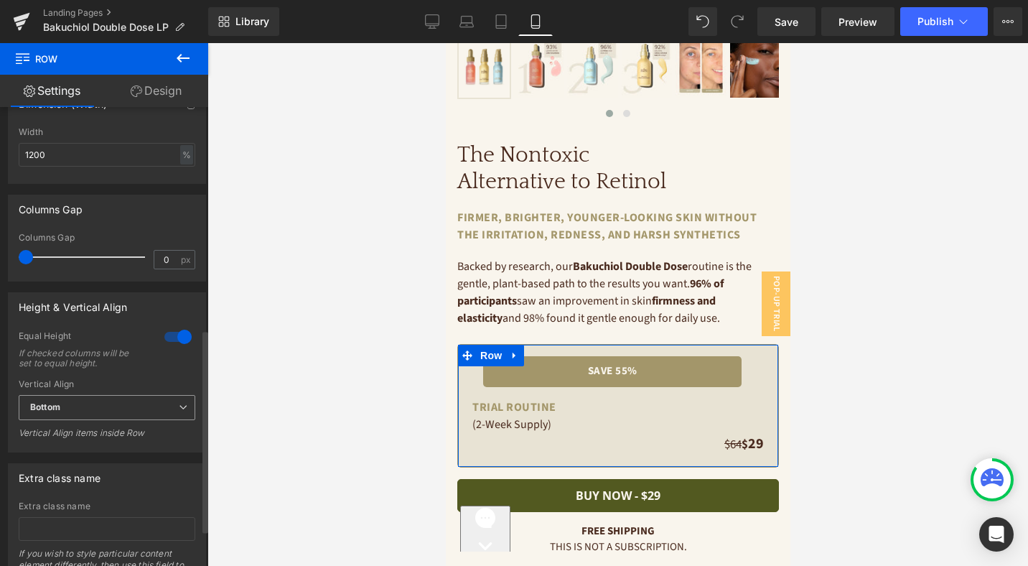
click at [104, 410] on span "Bottom" at bounding box center [107, 407] width 177 height 25
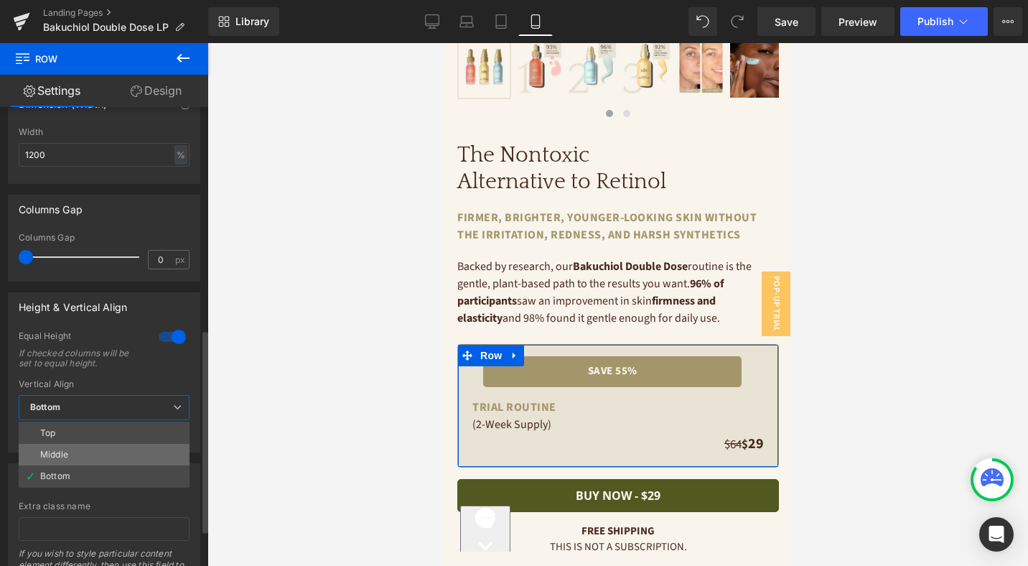
click at [99, 454] on li "Middle" at bounding box center [104, 455] width 171 height 22
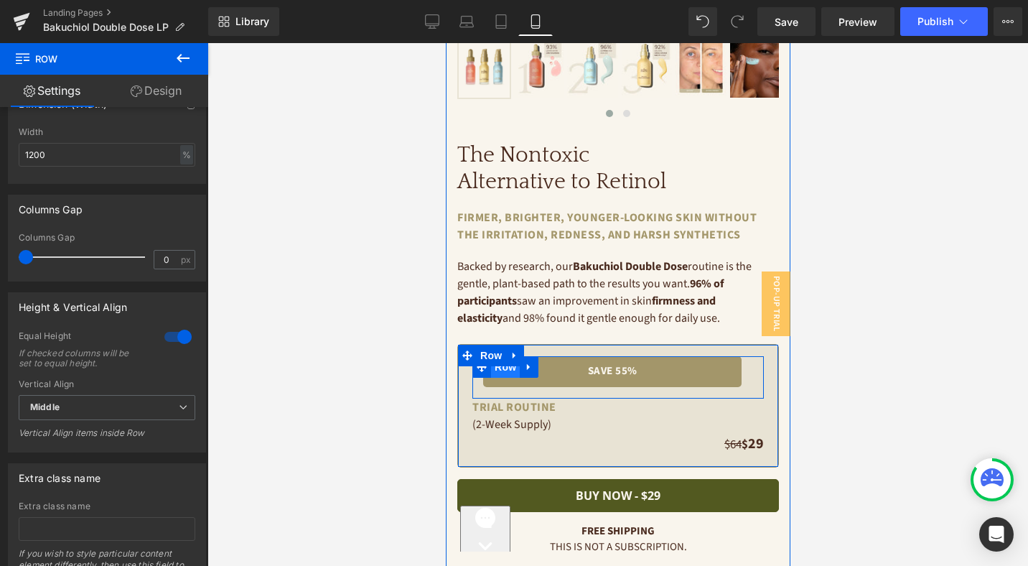
click at [497, 371] on span "Row" at bounding box center [504, 367] width 29 height 22
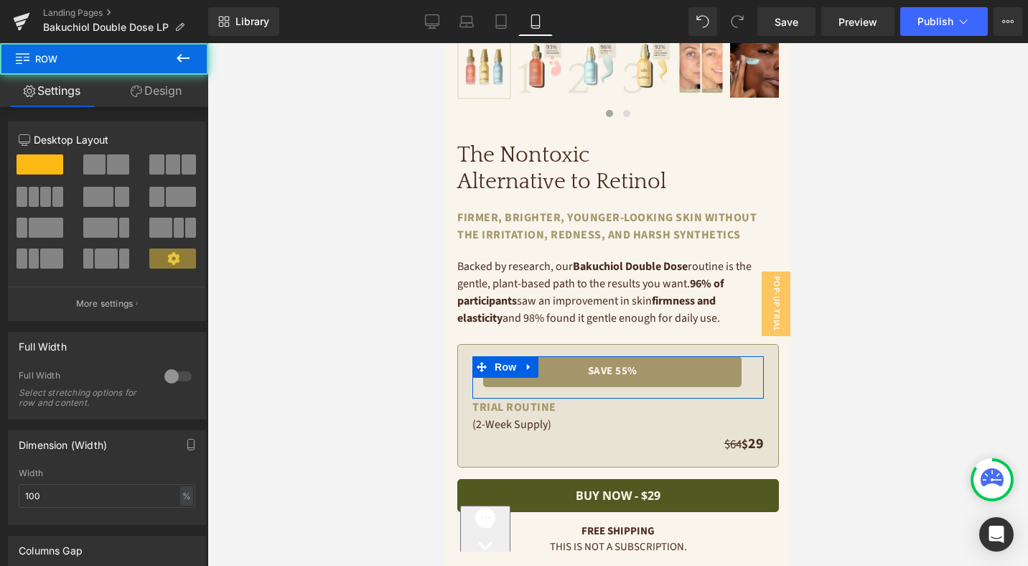
click at [167, 90] on link "Design" at bounding box center [156, 91] width 104 height 32
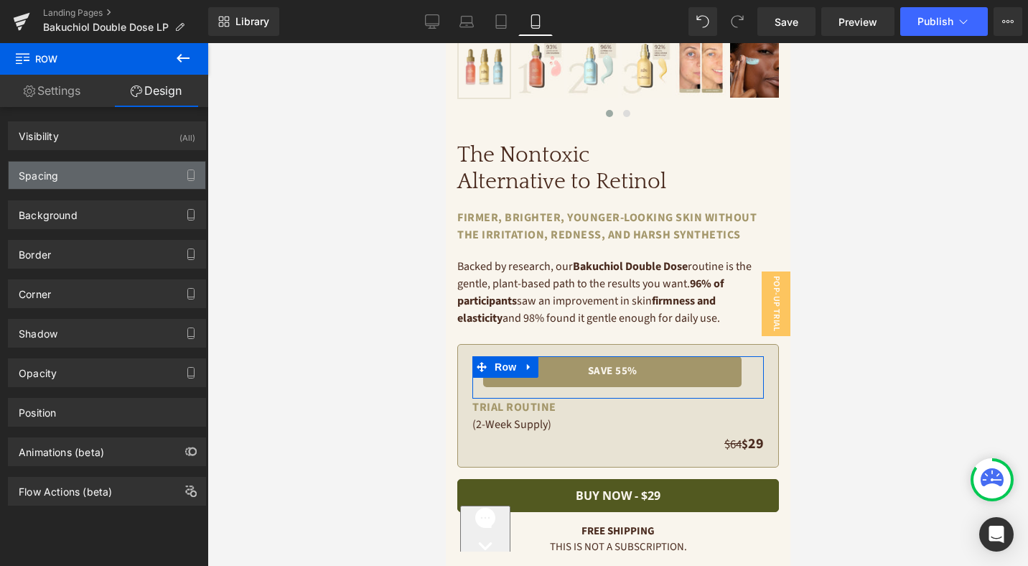
click at [82, 177] on div "Spacing" at bounding box center [107, 175] width 197 height 27
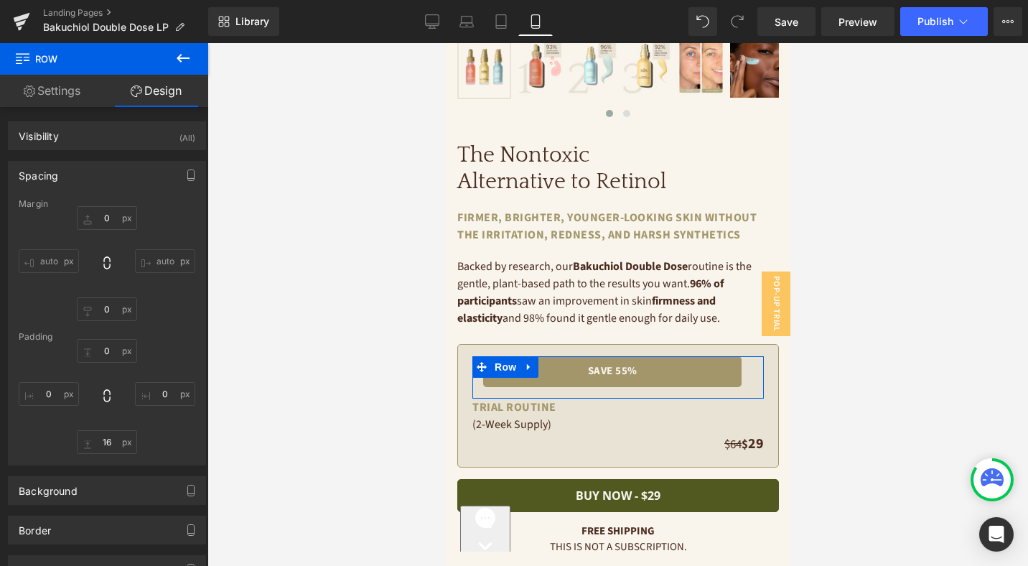
click at [67, 86] on link "Settings" at bounding box center [52, 91] width 104 height 32
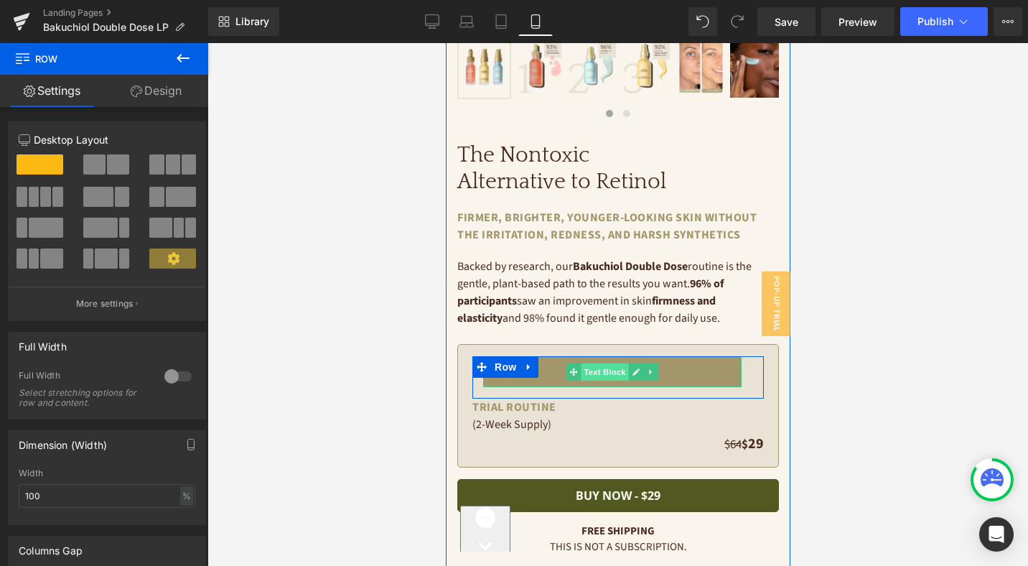
click at [604, 373] on span "Text Block" at bounding box center [603, 371] width 47 height 17
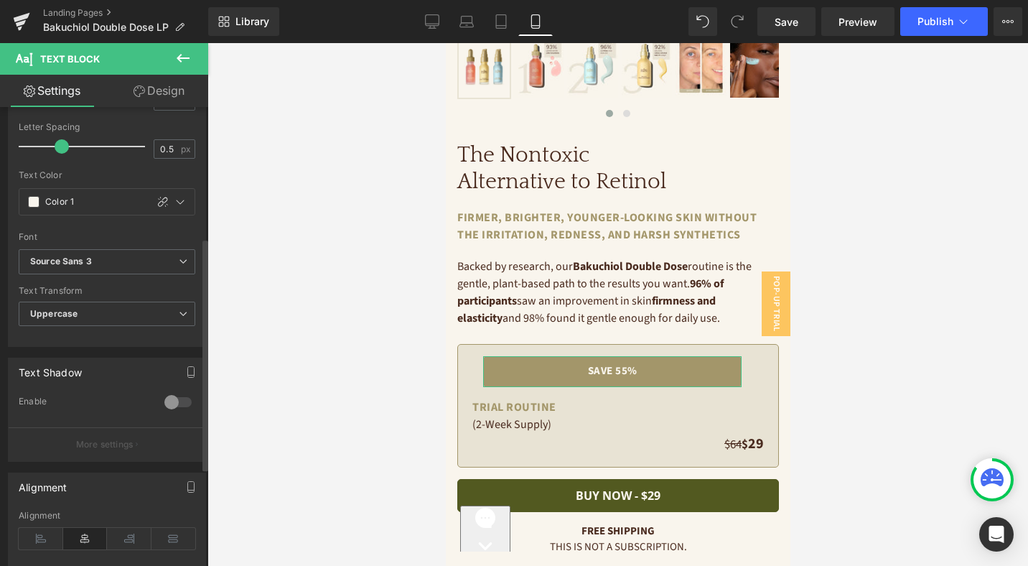
scroll to position [451, 0]
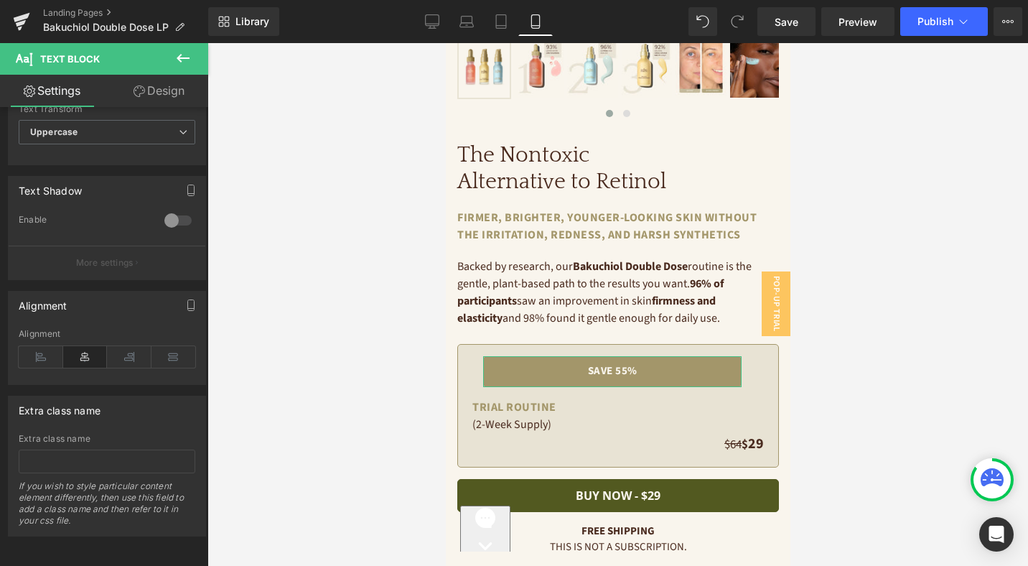
click at [141, 83] on link "Design" at bounding box center [159, 91] width 104 height 32
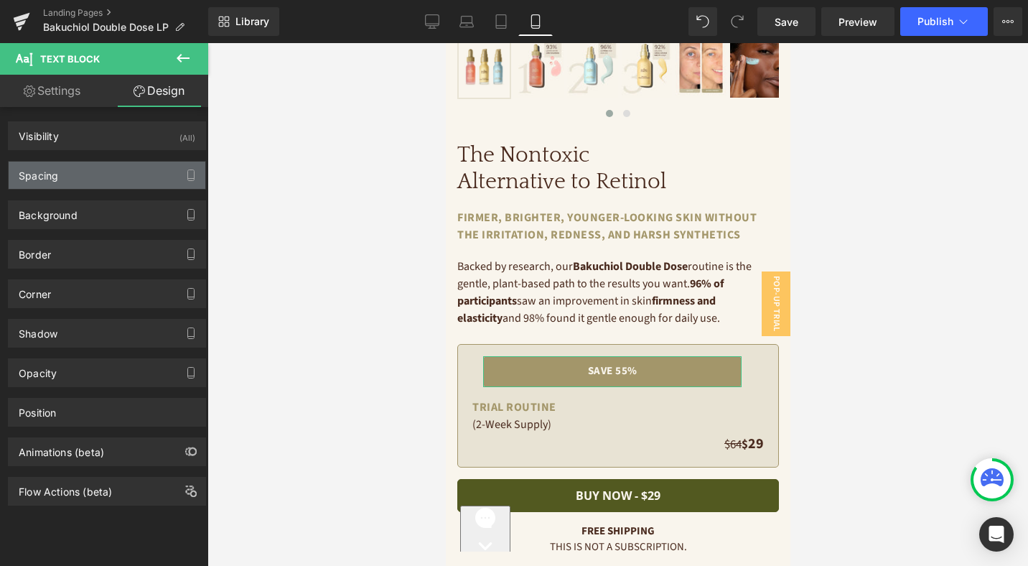
click at [112, 177] on div "Spacing" at bounding box center [107, 175] width 197 height 27
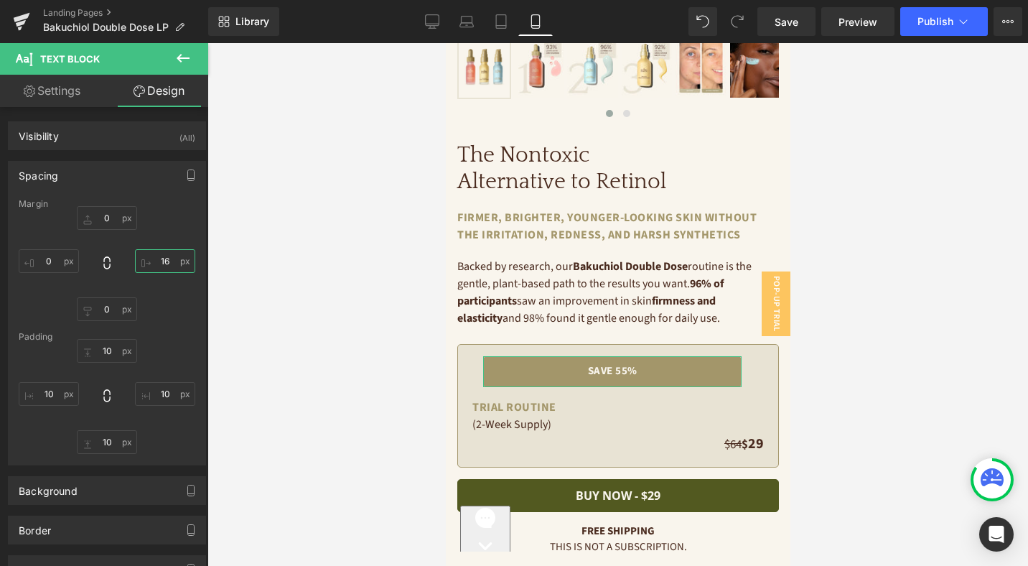
click at [157, 259] on input "16" at bounding box center [165, 261] width 60 height 24
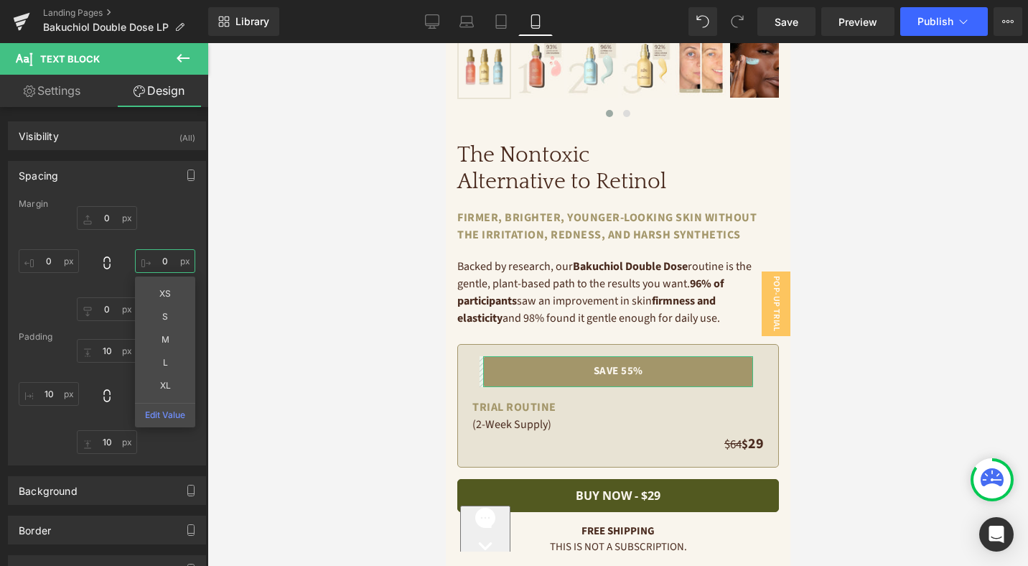
type input "0"
click at [93, 256] on div "0 0 XS S M L XL Edit Value 0 0" at bounding box center [107, 263] width 177 height 115
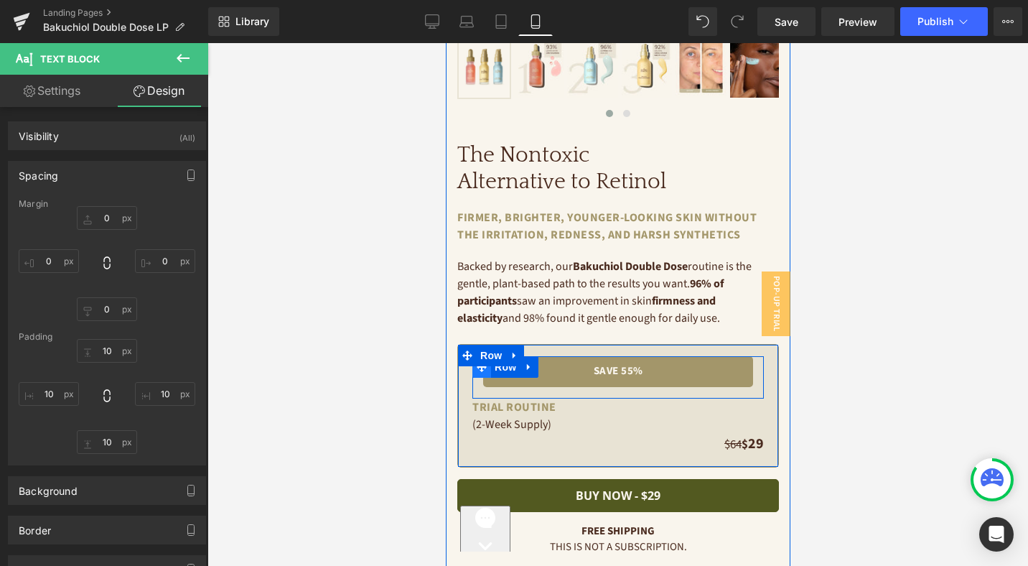
click at [481, 370] on icon at bounding box center [481, 367] width 10 height 10
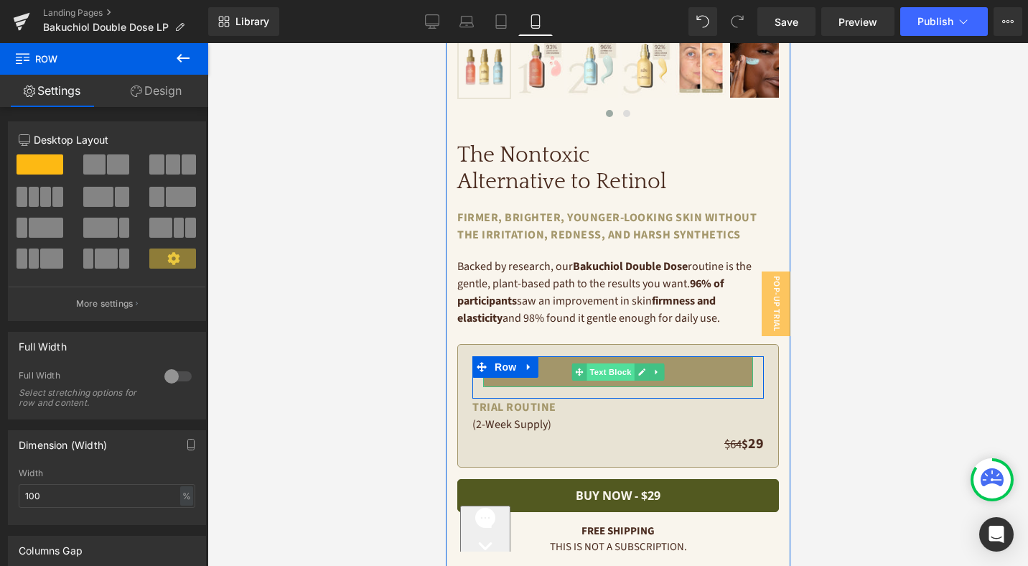
click at [619, 371] on span "Text Block" at bounding box center [609, 371] width 47 height 17
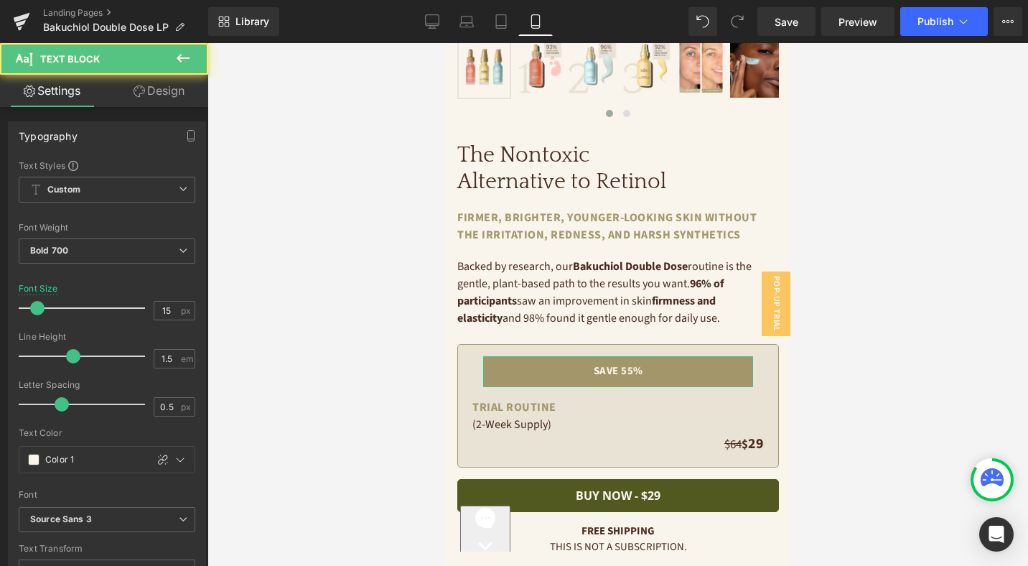
click at [157, 86] on link "Design" at bounding box center [159, 91] width 104 height 32
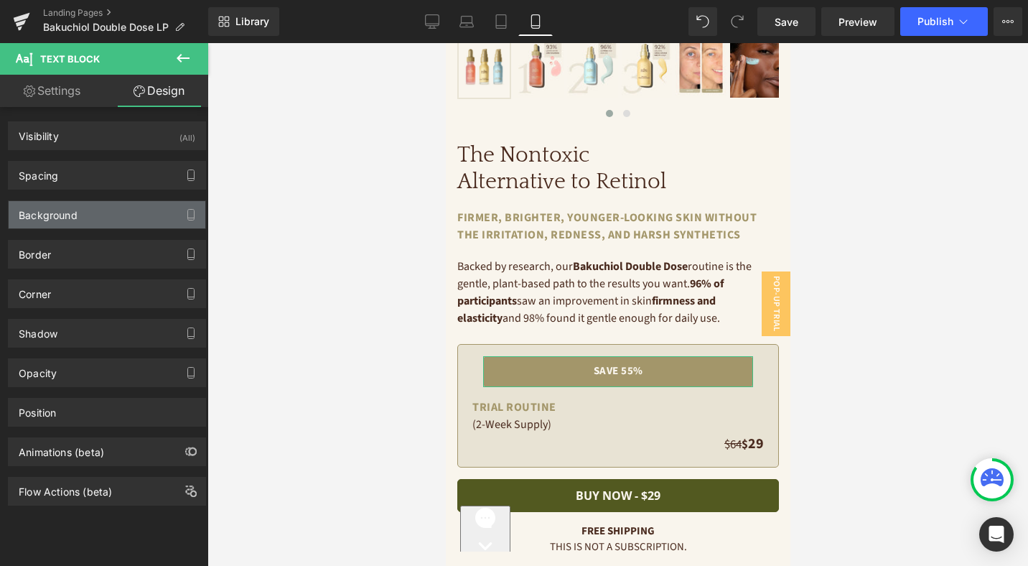
click at [95, 210] on div "Background" at bounding box center [107, 214] width 197 height 27
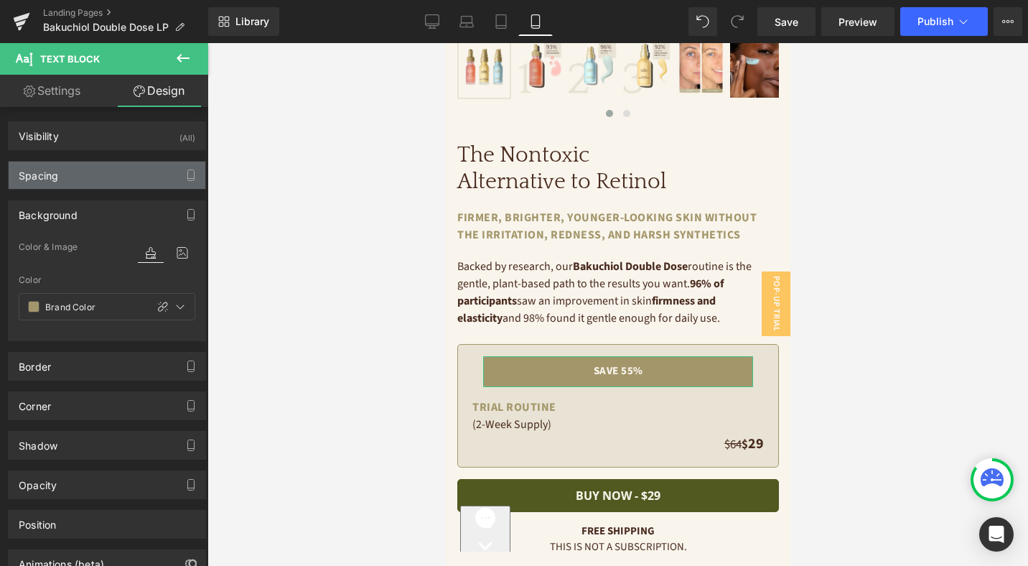
click at [91, 186] on div "Spacing" at bounding box center [107, 175] width 197 height 27
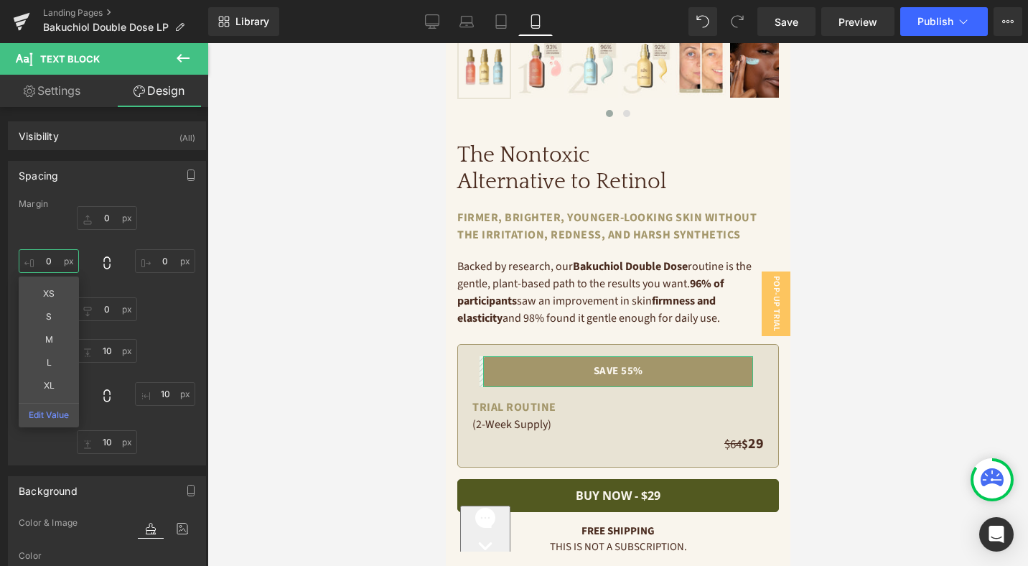
click at [54, 263] on input "0" at bounding box center [49, 261] width 60 height 24
click at [157, 302] on div "0 0 0 0 XS S M L XL Edit Value" at bounding box center [107, 263] width 177 height 115
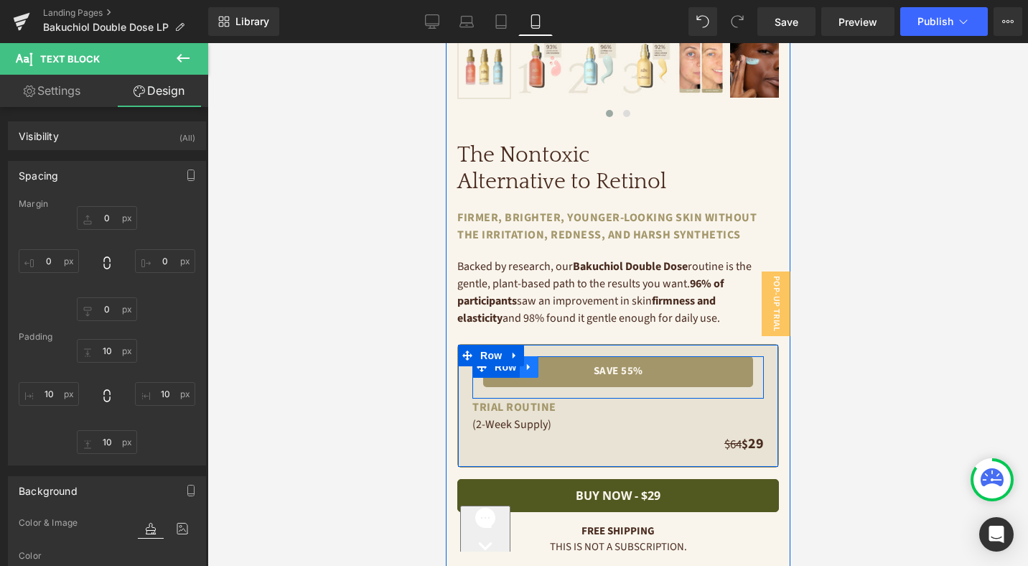
click at [523, 367] on icon at bounding box center [528, 367] width 10 height 11
click at [543, 365] on icon at bounding box center [547, 367] width 10 height 10
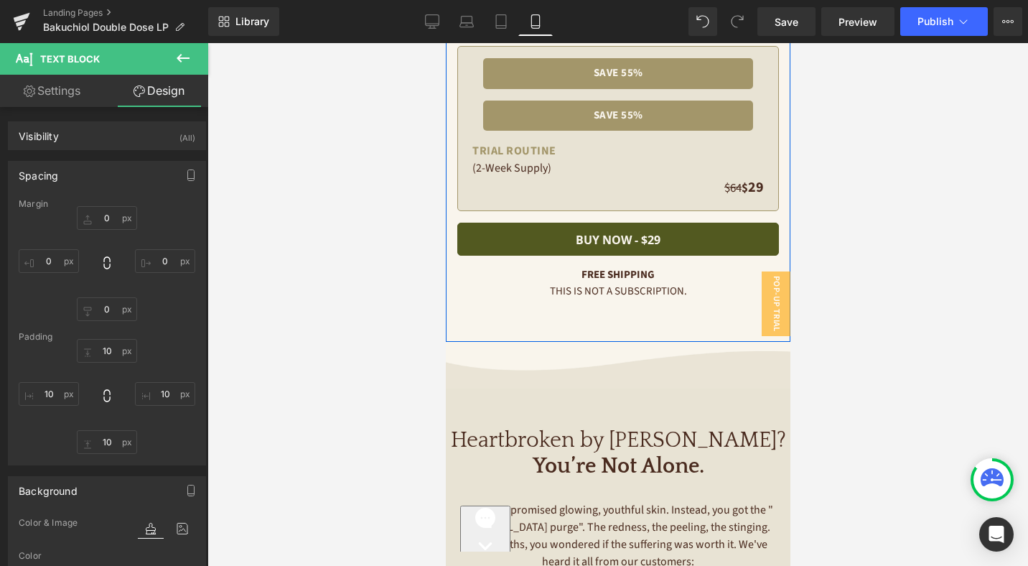
scroll to position [475, 0]
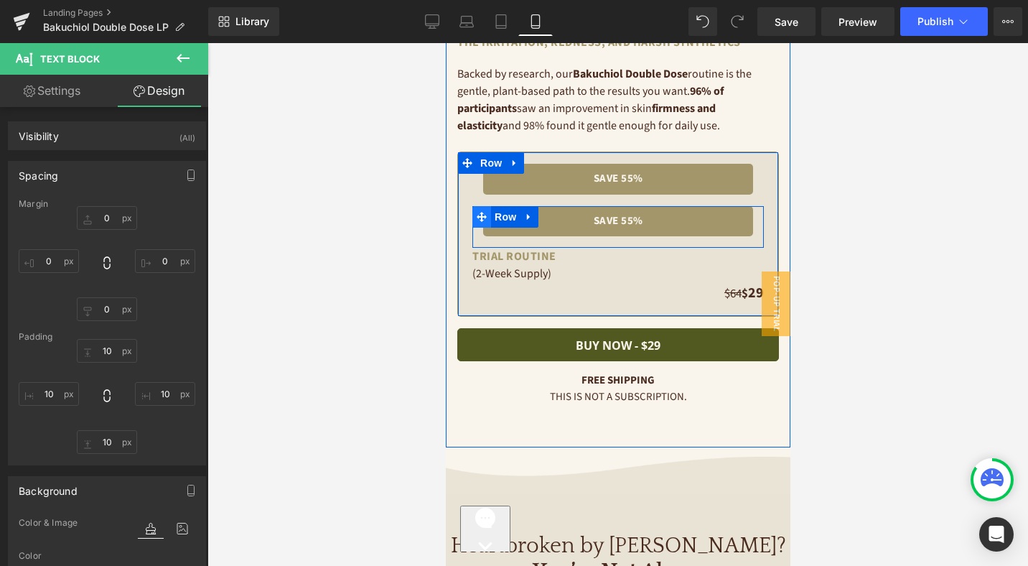
click at [480, 213] on icon at bounding box center [481, 217] width 10 height 10
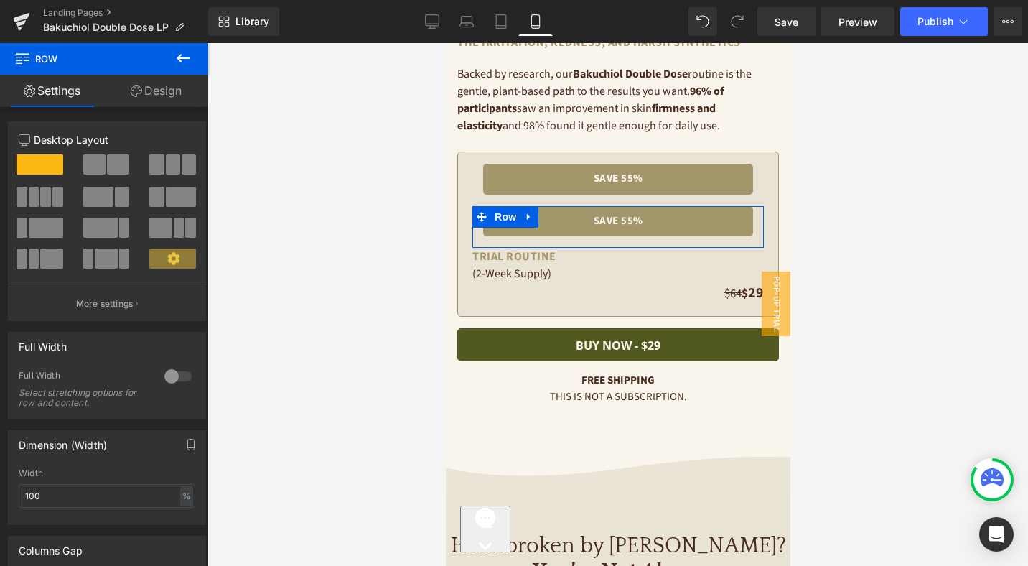
click at [175, 101] on link "Design" at bounding box center [156, 91] width 104 height 32
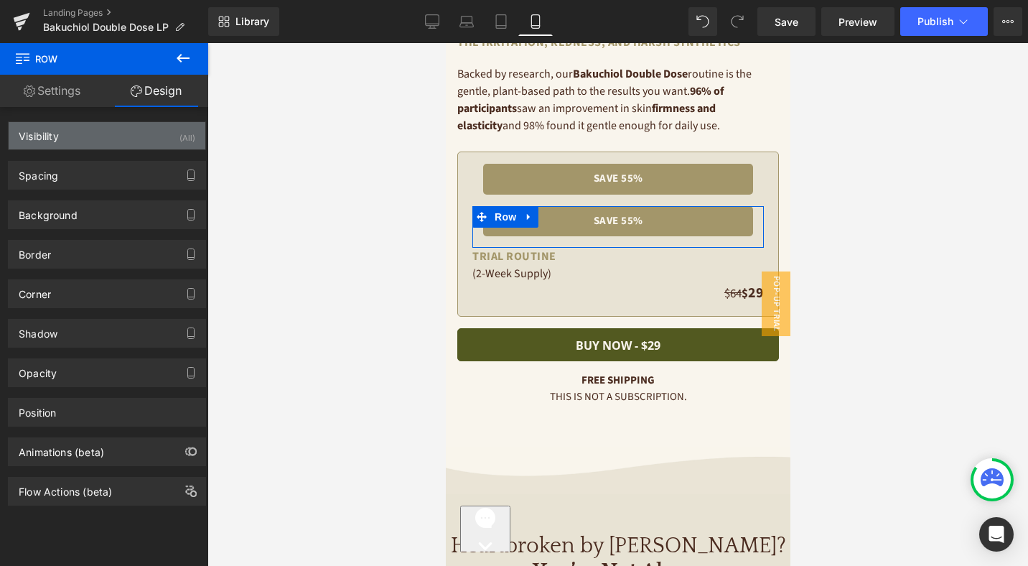
click at [154, 133] on div "Visibility (All)" at bounding box center [107, 135] width 197 height 27
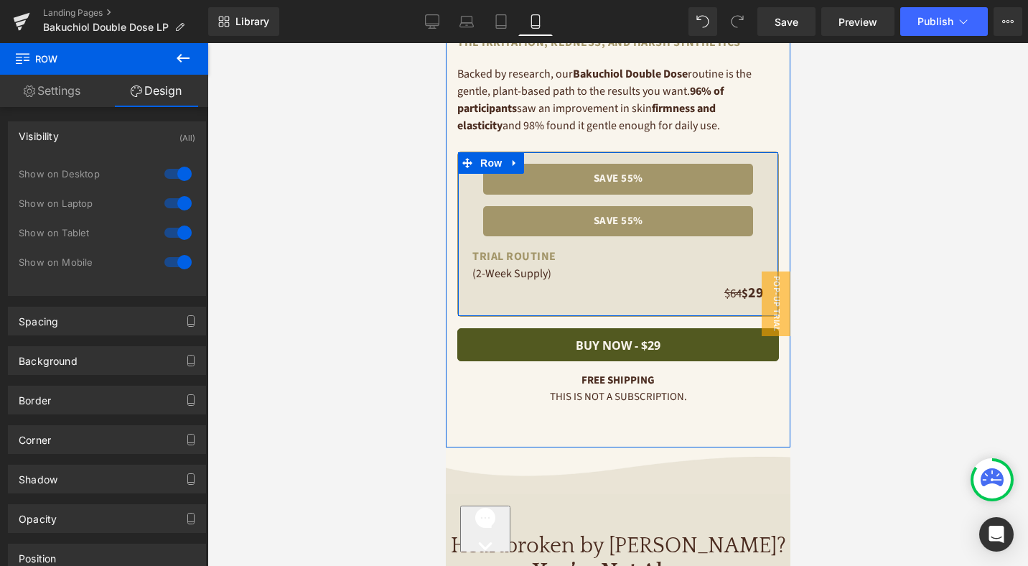
click at [550, 181] on link at bounding box center [544, 174] width 15 height 17
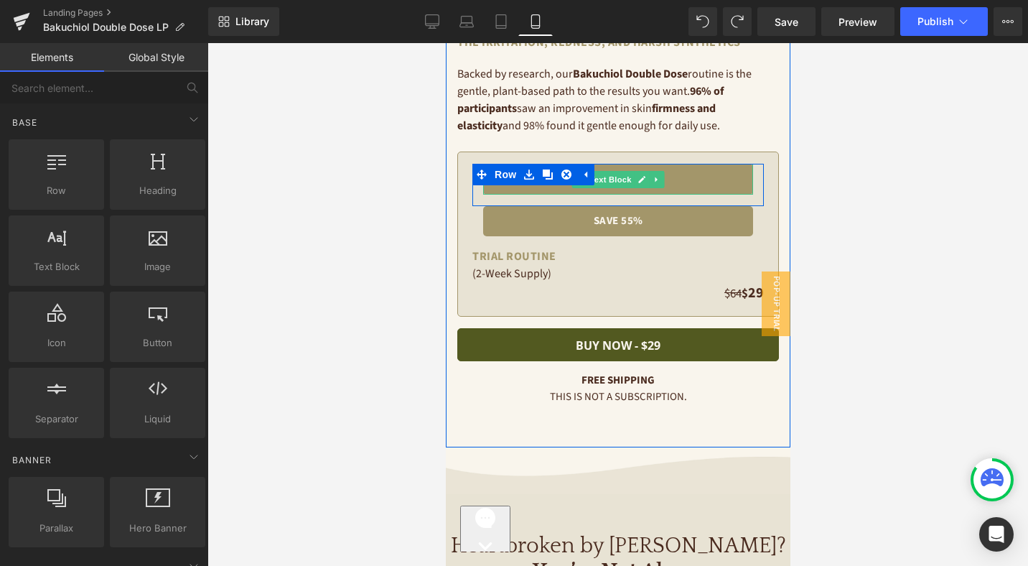
click at [694, 185] on p "save 55%" at bounding box center [618, 179] width 256 height 17
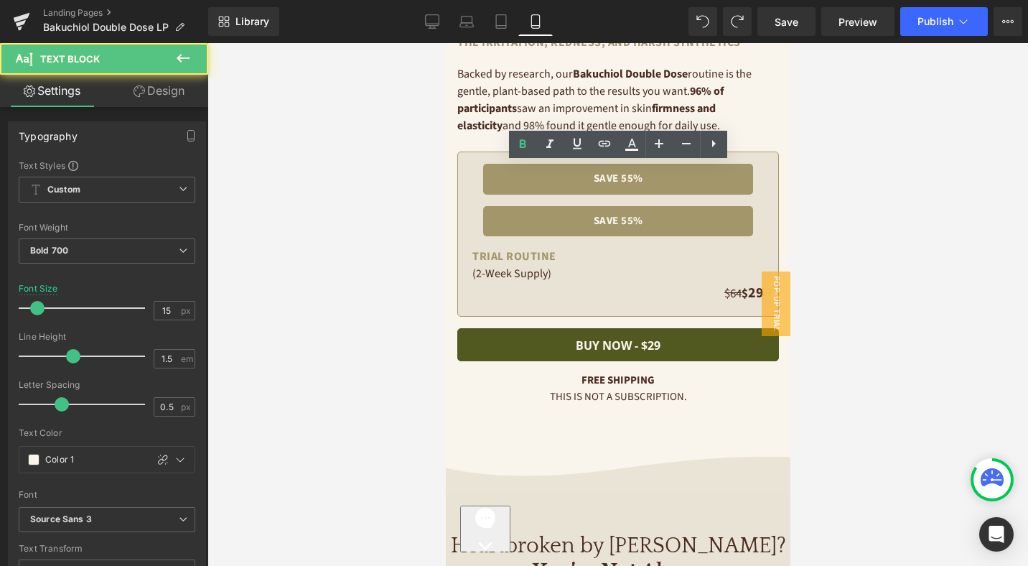
click at [168, 88] on link "Design" at bounding box center [159, 91] width 104 height 32
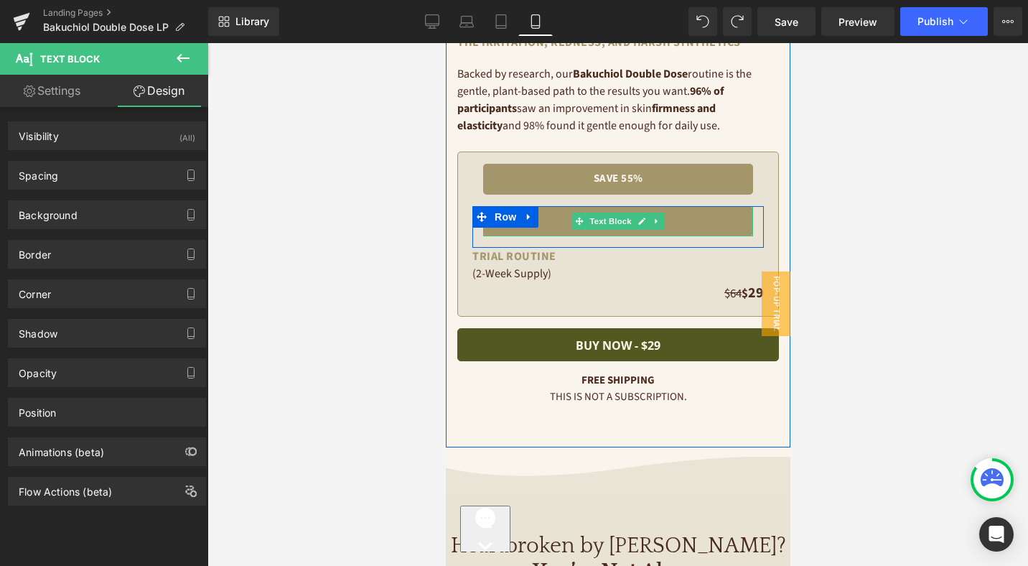
click at [560, 227] on p "save 55%" at bounding box center [618, 221] width 256 height 17
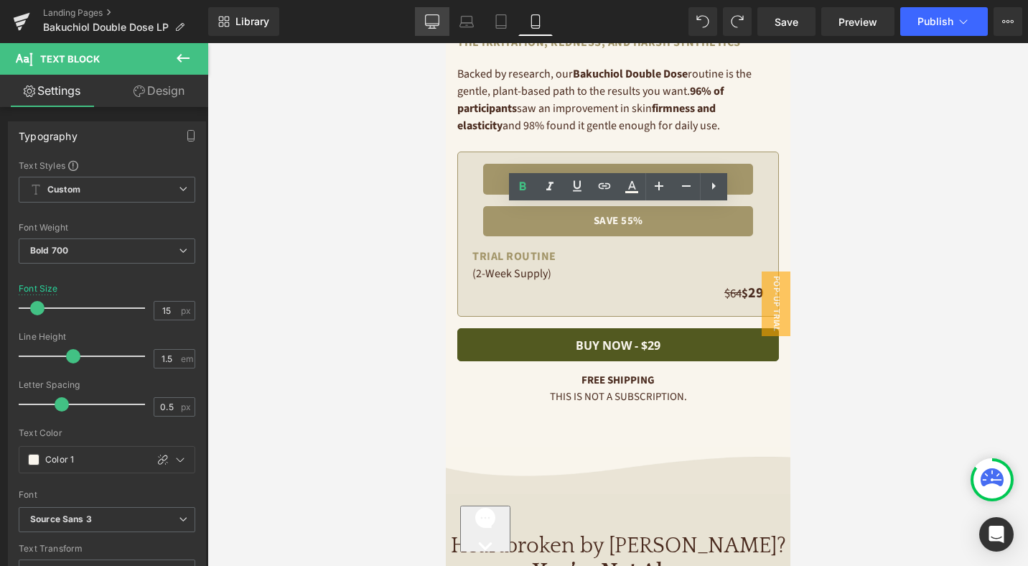
click at [436, 18] on icon at bounding box center [432, 21] width 14 height 14
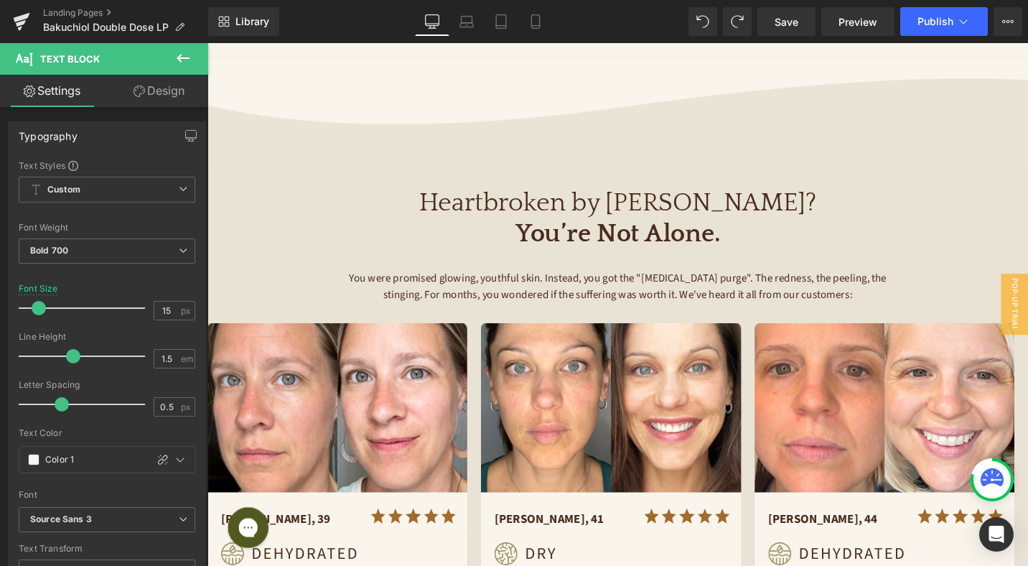
scroll to position [0, 0]
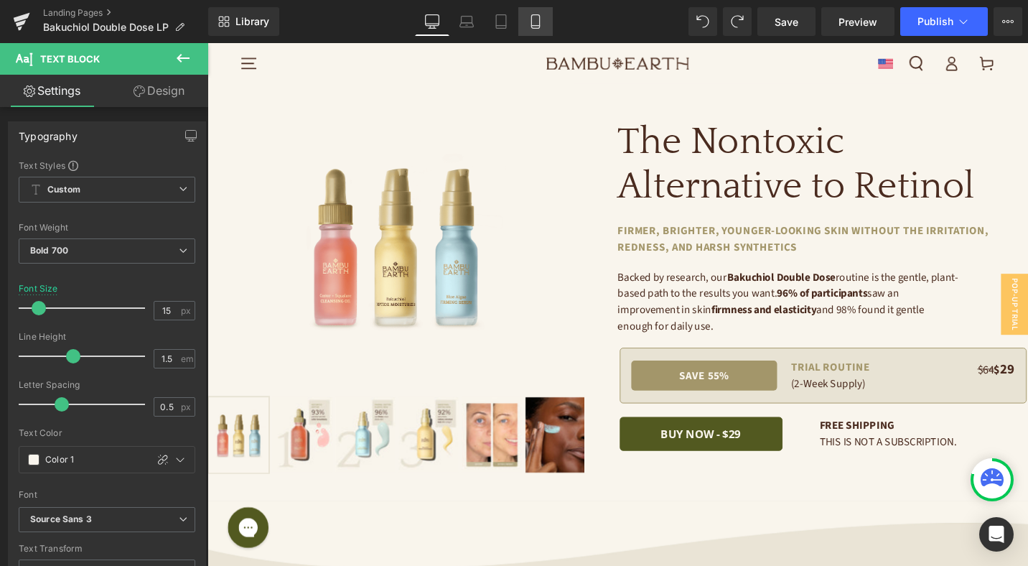
click at [528, 19] on icon at bounding box center [535, 21] width 14 height 14
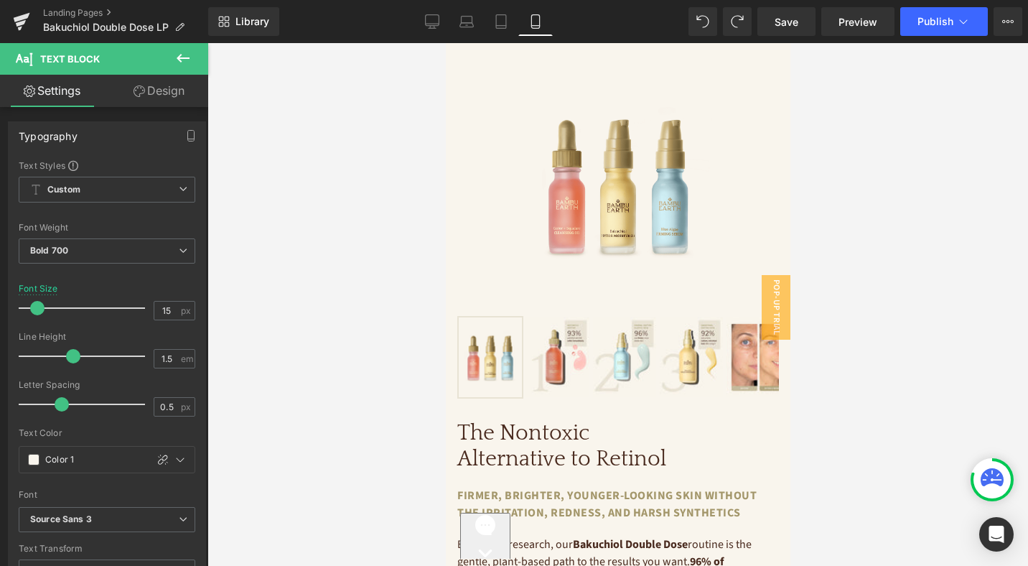
scroll to position [500, 0]
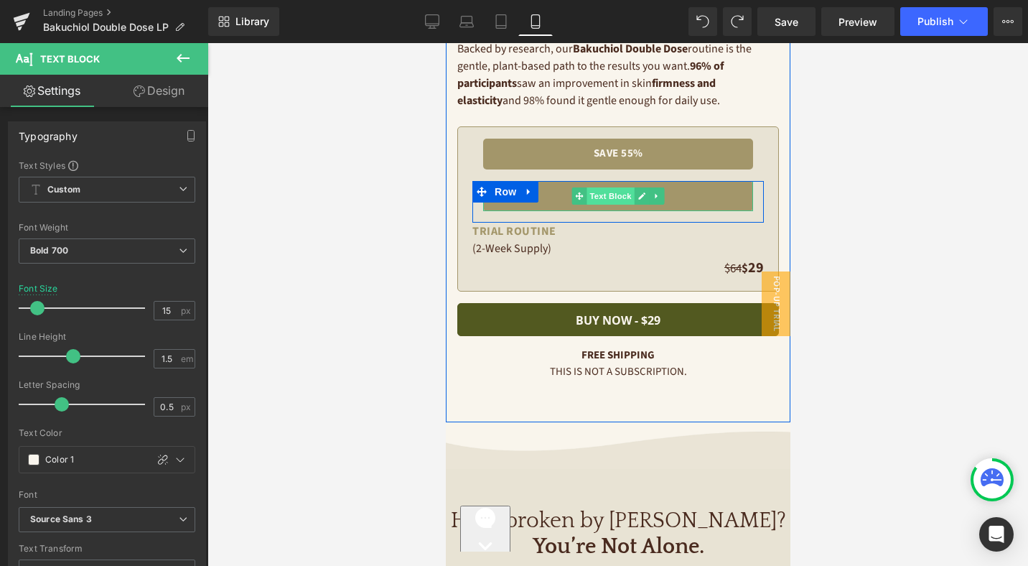
click at [609, 197] on span "Text Block" at bounding box center [609, 195] width 47 height 17
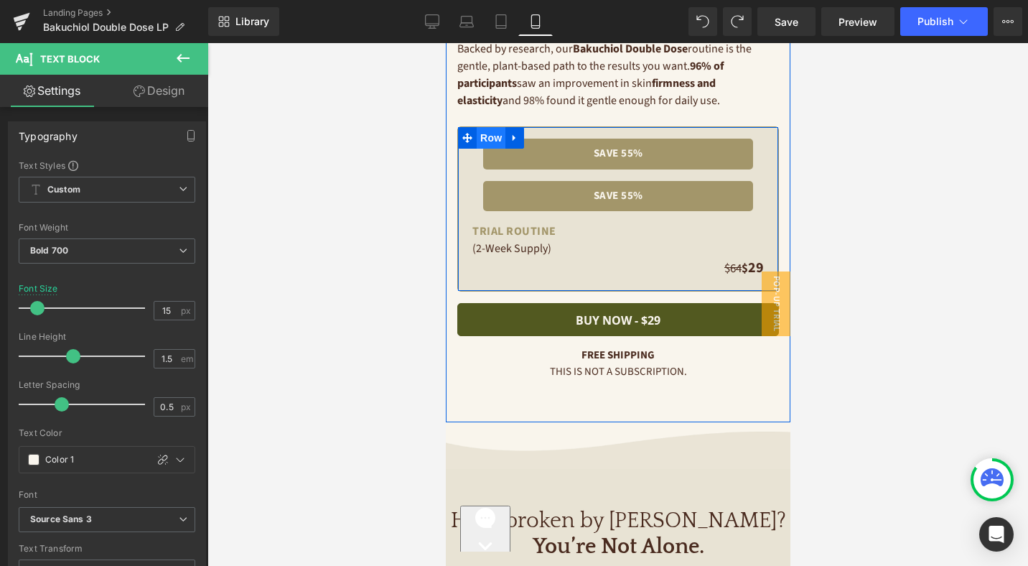
click at [486, 136] on span "Row" at bounding box center [490, 138] width 29 height 22
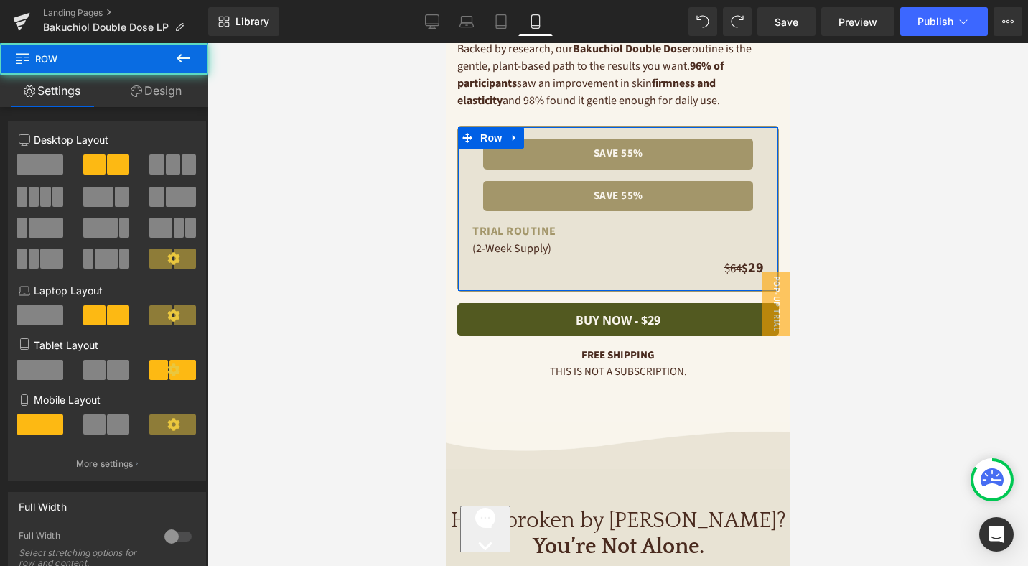
click at [170, 89] on link "Design" at bounding box center [156, 91] width 104 height 32
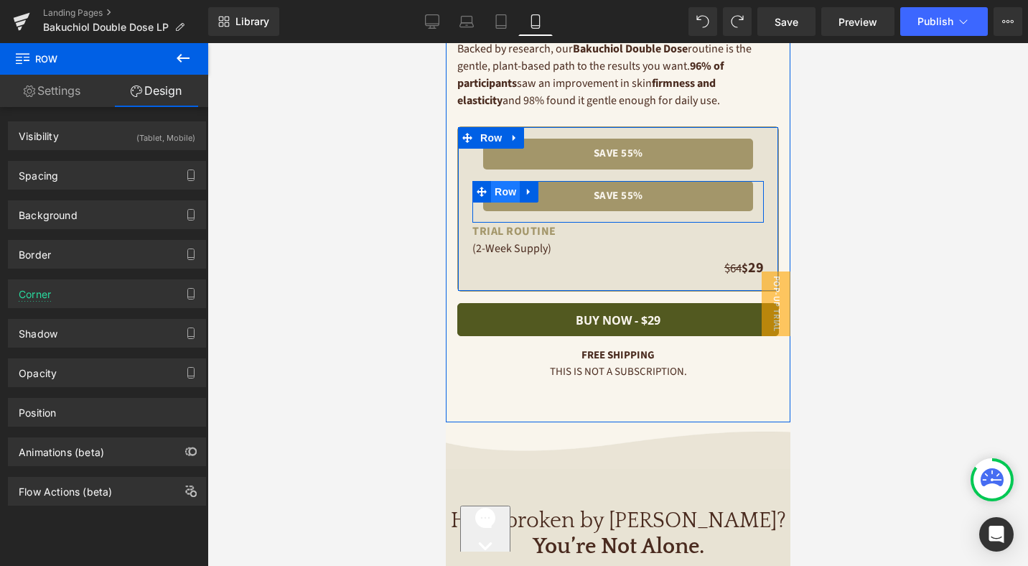
click at [503, 192] on span "Row" at bounding box center [504, 192] width 29 height 22
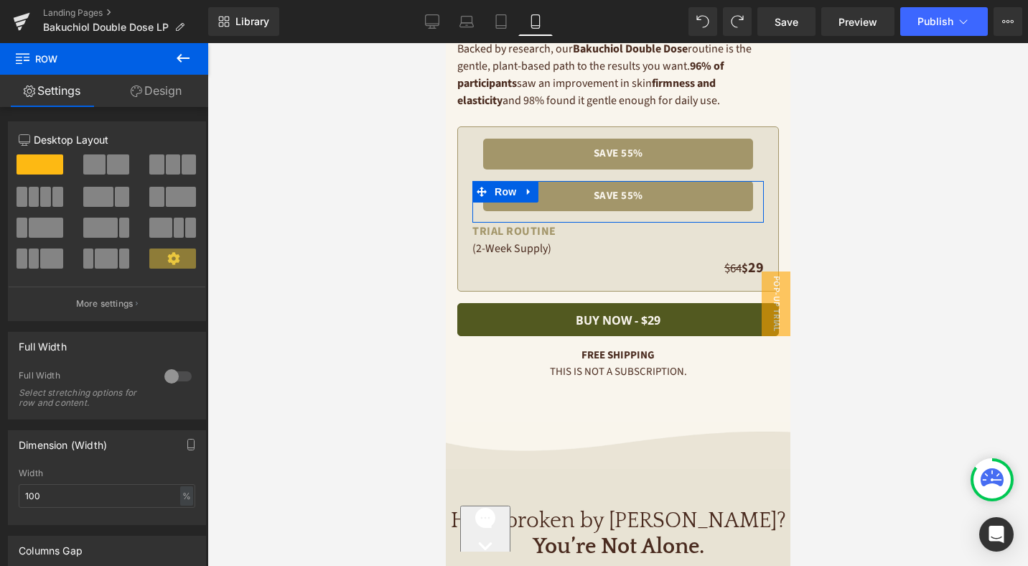
click at [166, 98] on link "Design" at bounding box center [156, 91] width 104 height 32
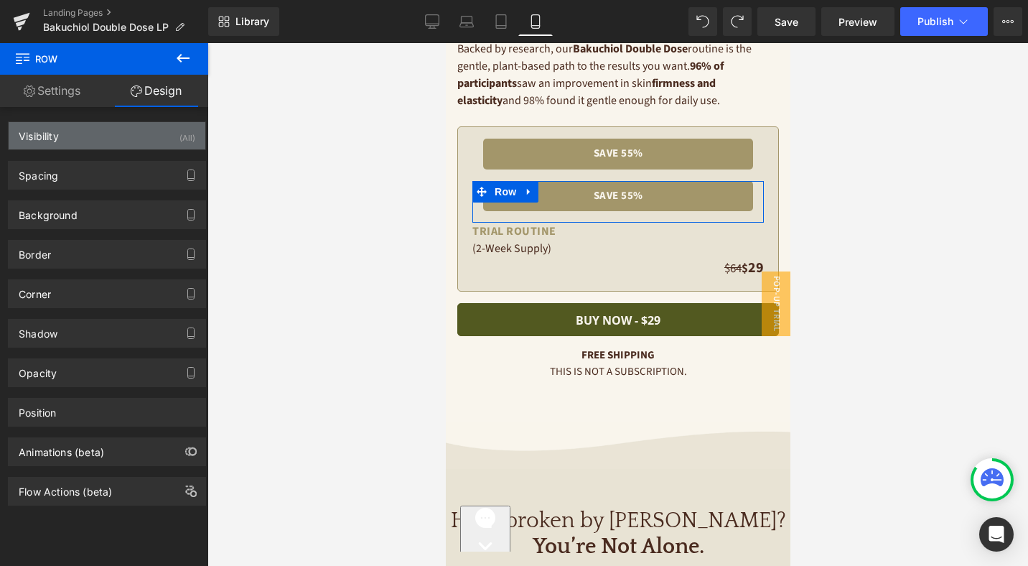
click at [143, 139] on div "Visibility (All)" at bounding box center [107, 135] width 197 height 27
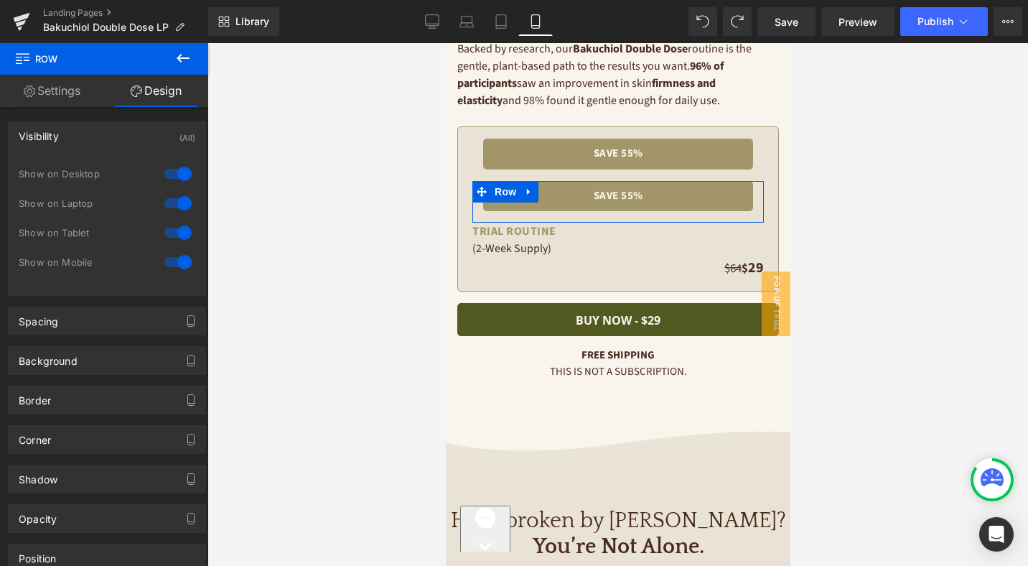
click at [172, 204] on div at bounding box center [178, 203] width 34 height 23
click at [173, 177] on div at bounding box center [178, 173] width 34 height 23
click at [59, 81] on link "Settings" at bounding box center [52, 91] width 104 height 32
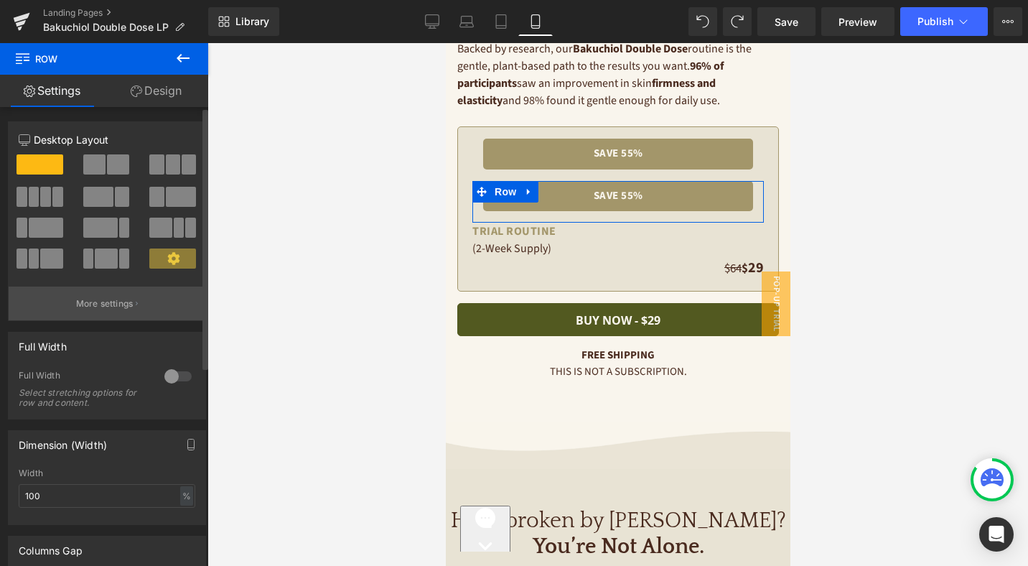
click at [111, 302] on p "More settings" at bounding box center [104, 303] width 57 height 13
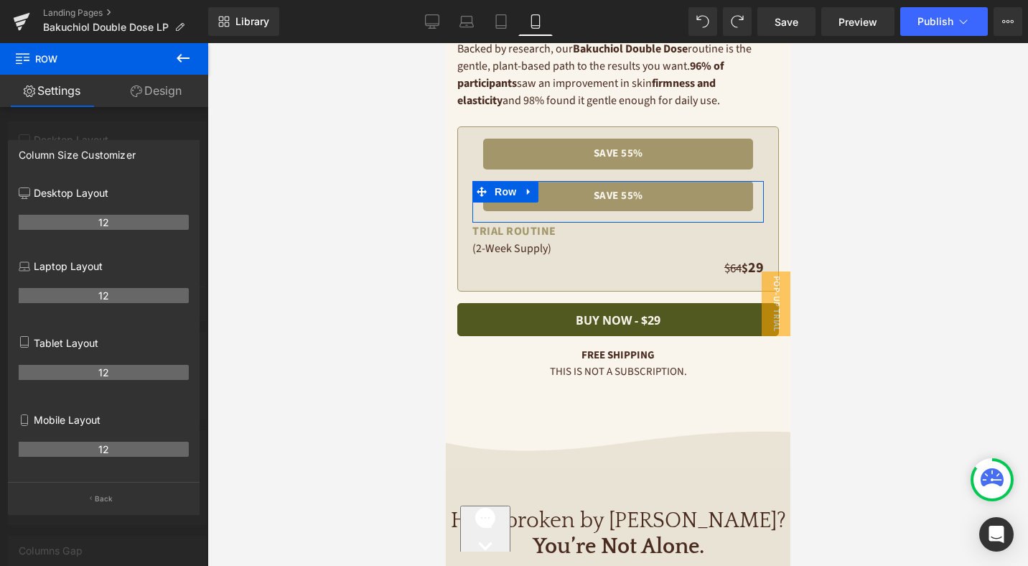
click at [112, 118] on div at bounding box center [104, 308] width 208 height 530
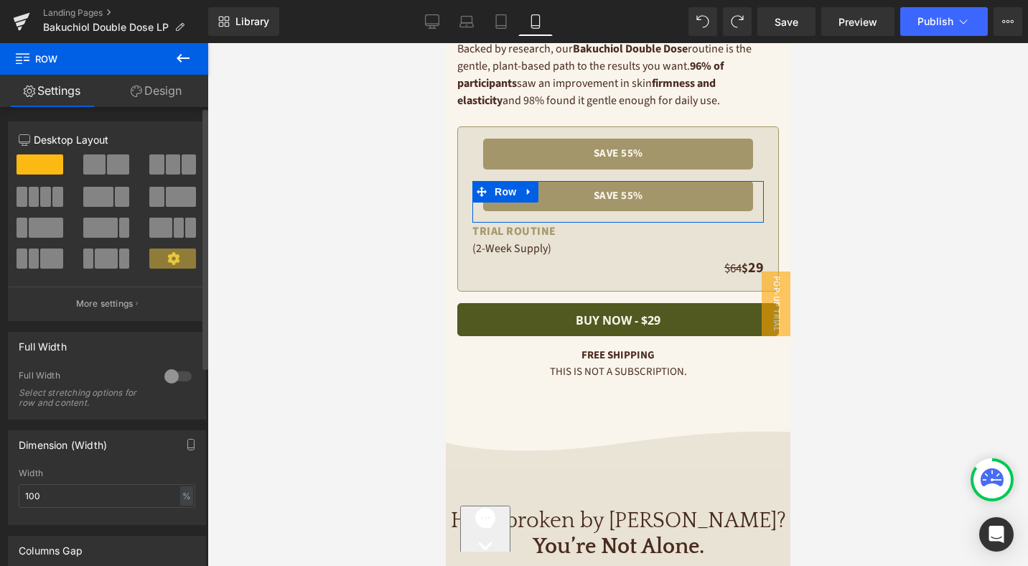
click at [110, 167] on span at bounding box center [118, 164] width 22 height 20
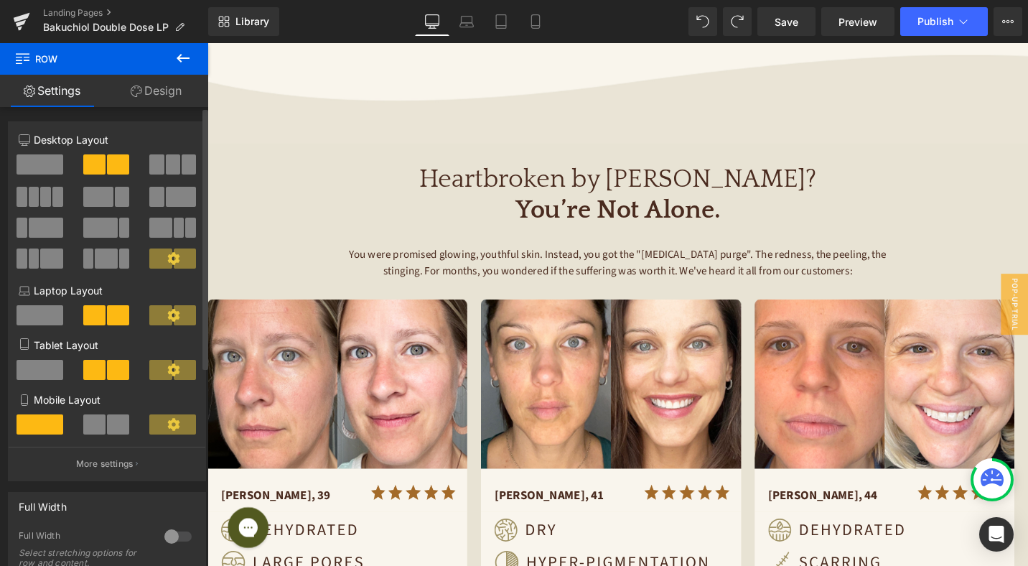
scroll to position [0, 0]
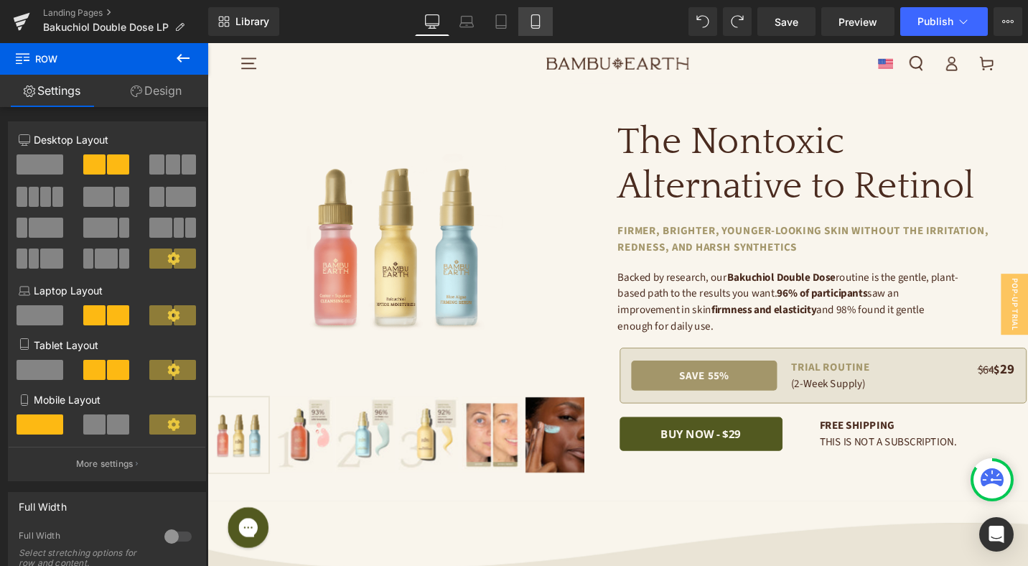
click at [531, 12] on link "Mobile" at bounding box center [535, 21] width 34 height 29
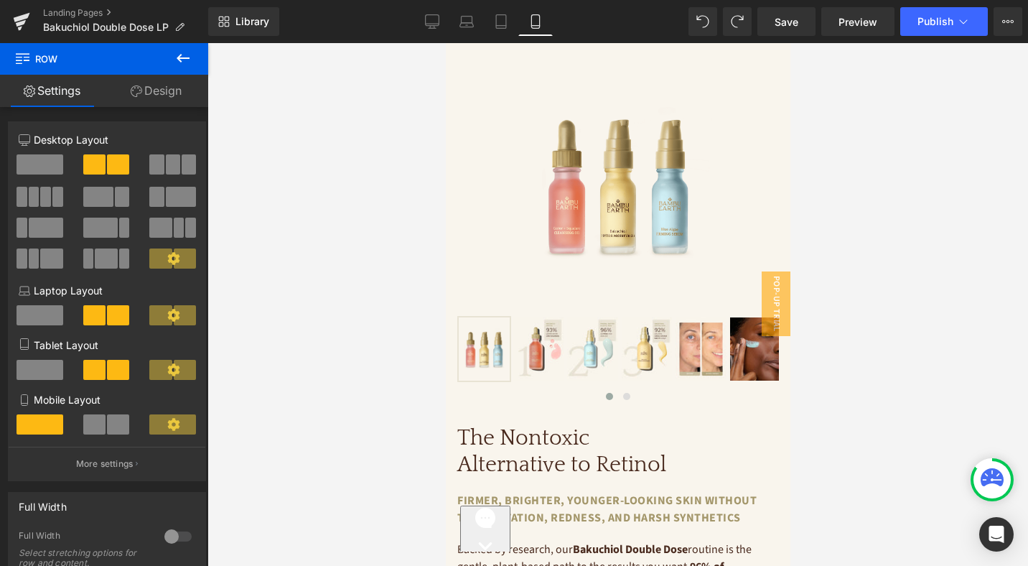
scroll to position [500, 0]
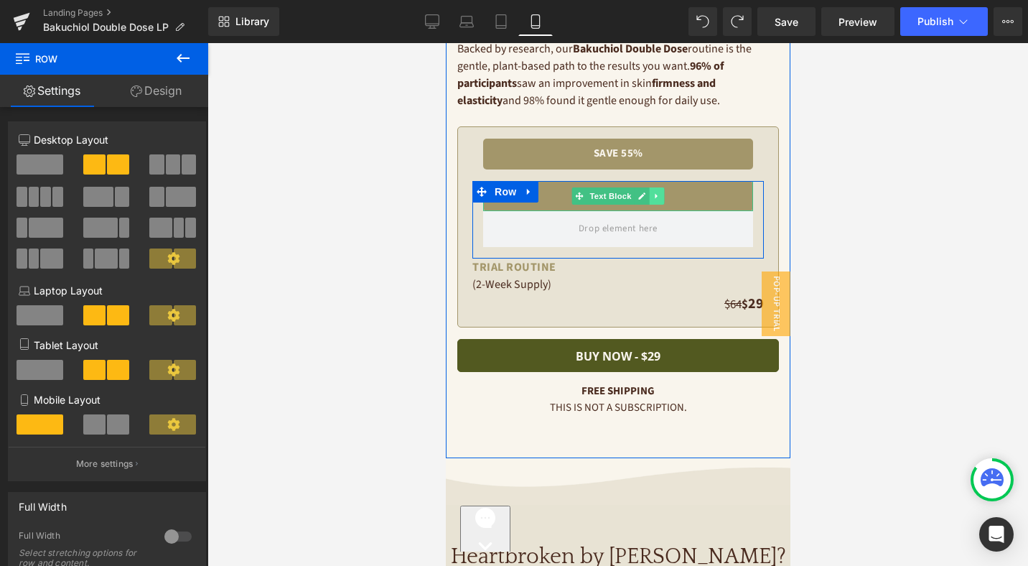
click at [655, 193] on icon at bounding box center [656, 196] width 8 height 9
click at [662, 195] on icon at bounding box center [664, 196] width 8 height 8
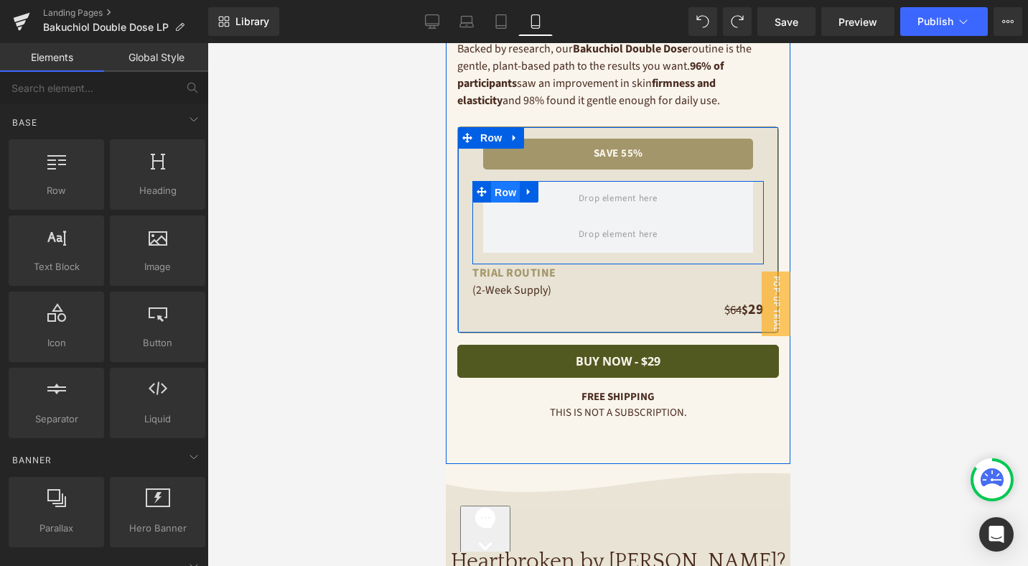
click at [508, 195] on span "Row" at bounding box center [504, 193] width 29 height 22
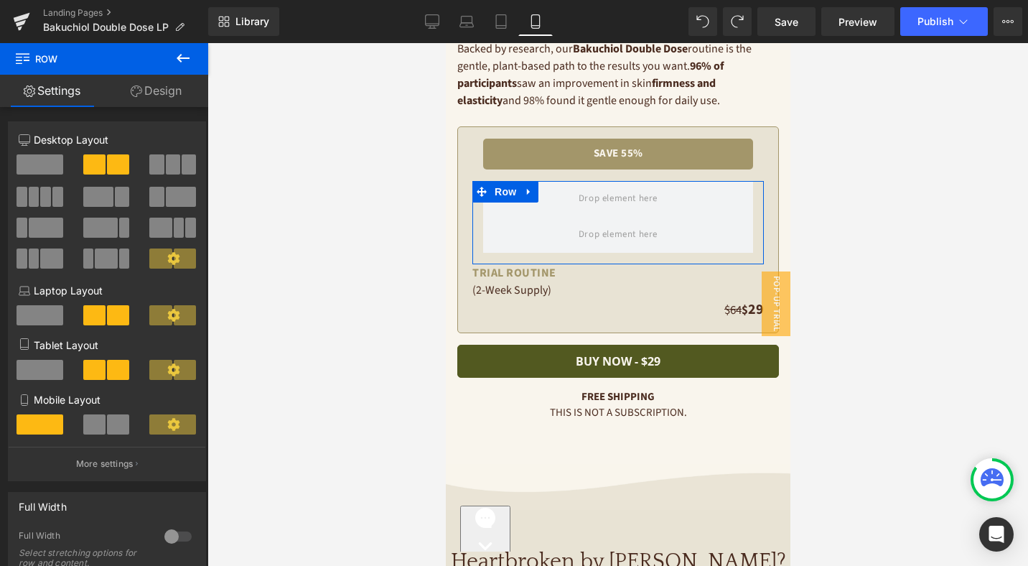
click at [107, 426] on span at bounding box center [118, 424] width 22 height 20
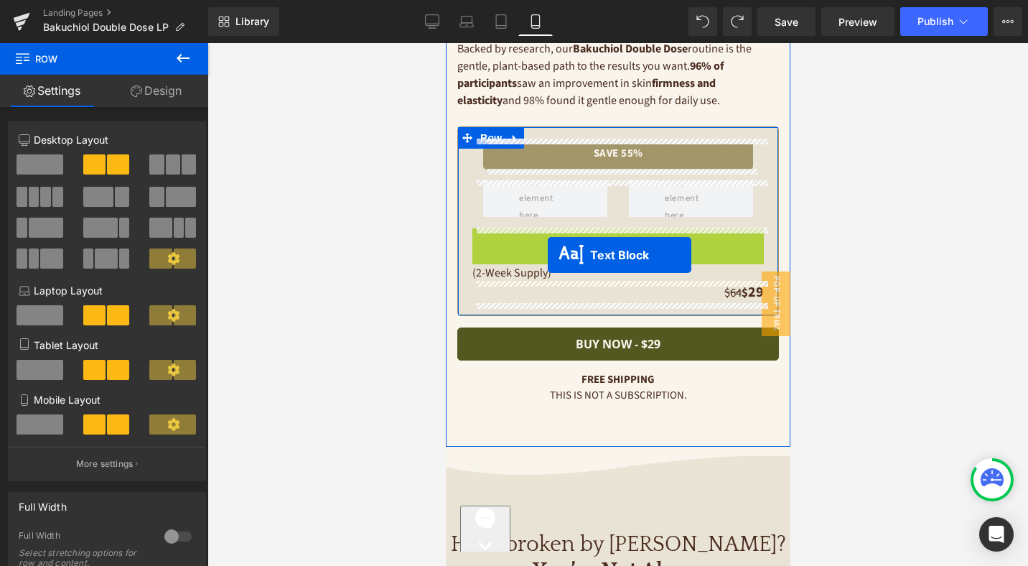
drag, startPoint x: 579, startPoint y: 236, endPoint x: 547, endPoint y: 255, distance: 36.7
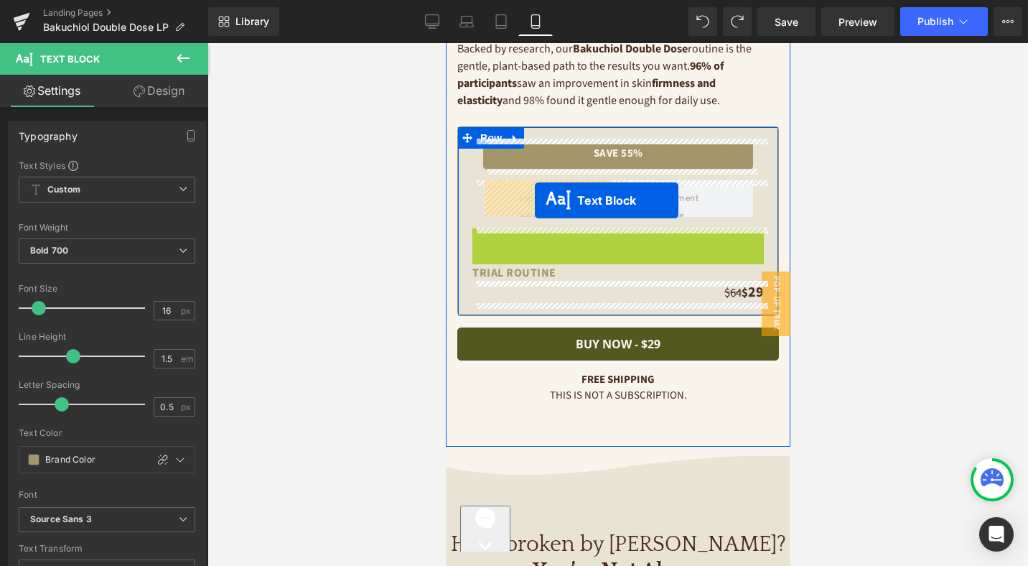
drag, startPoint x: 577, startPoint y: 235, endPoint x: 534, endPoint y: 200, distance: 54.6
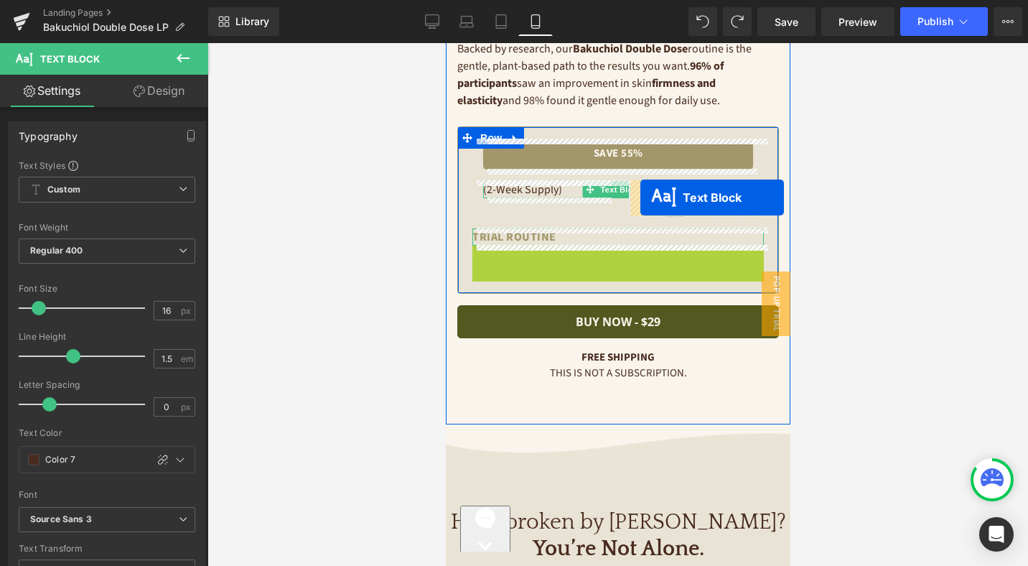
drag, startPoint x: 579, startPoint y: 254, endPoint x: 640, endPoint y: 197, distance: 83.3
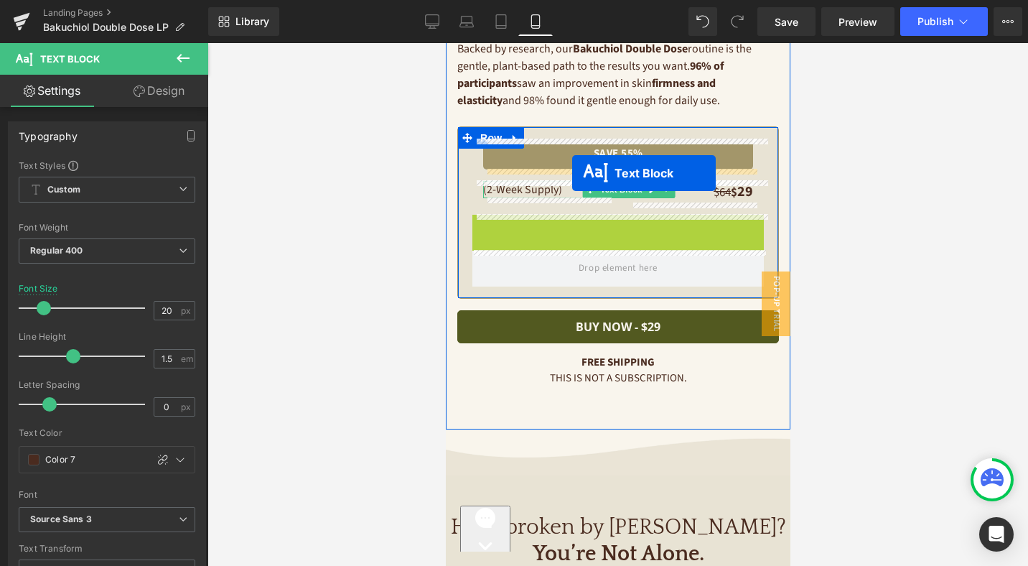
drag, startPoint x: 577, startPoint y: 223, endPoint x: 571, endPoint y: 173, distance: 49.8
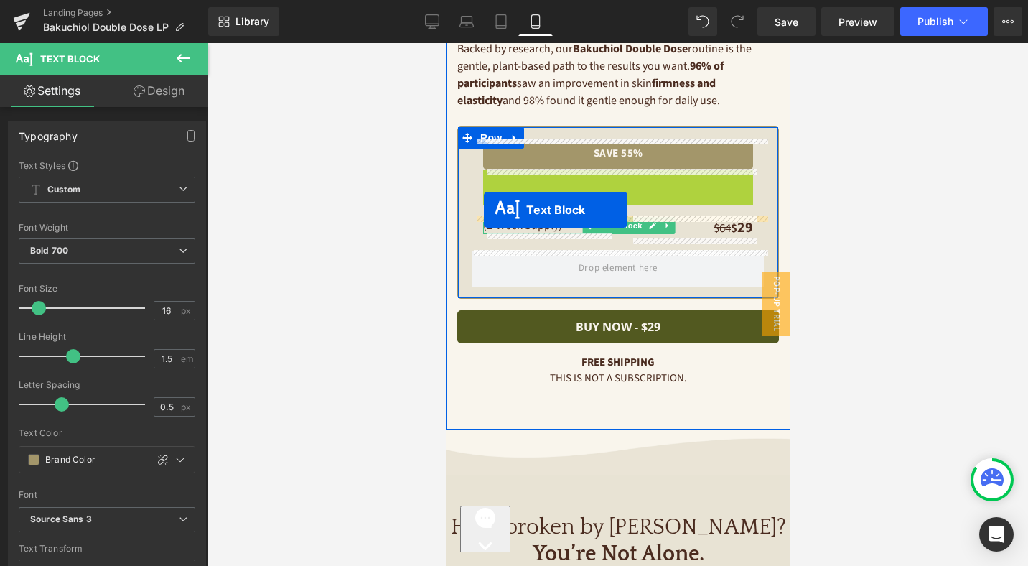
drag, startPoint x: 576, startPoint y: 179, endPoint x: 483, endPoint y: 210, distance: 97.6
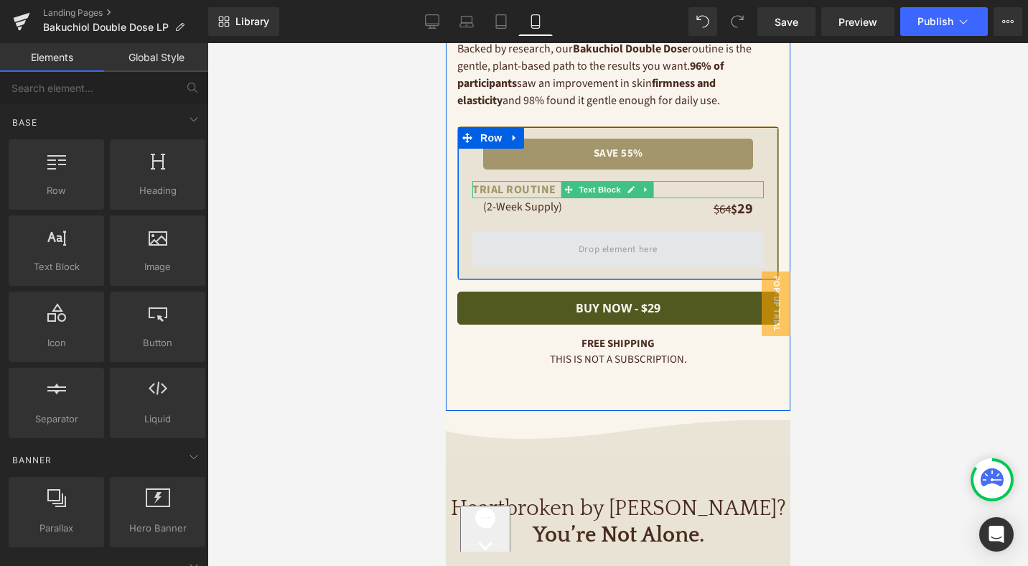
click at [612, 248] on span at bounding box center [617, 250] width 89 height 24
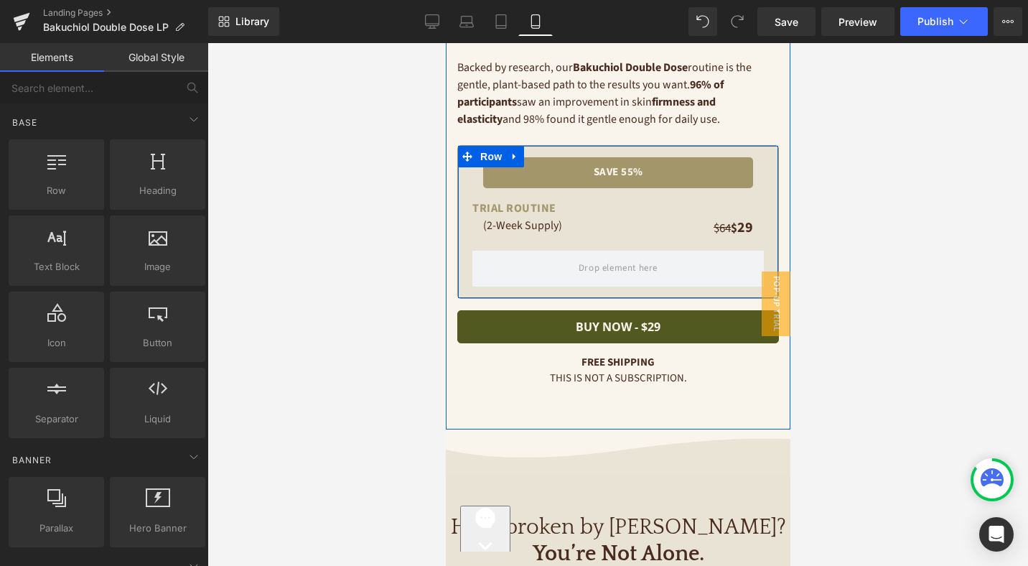
scroll to position [463, 0]
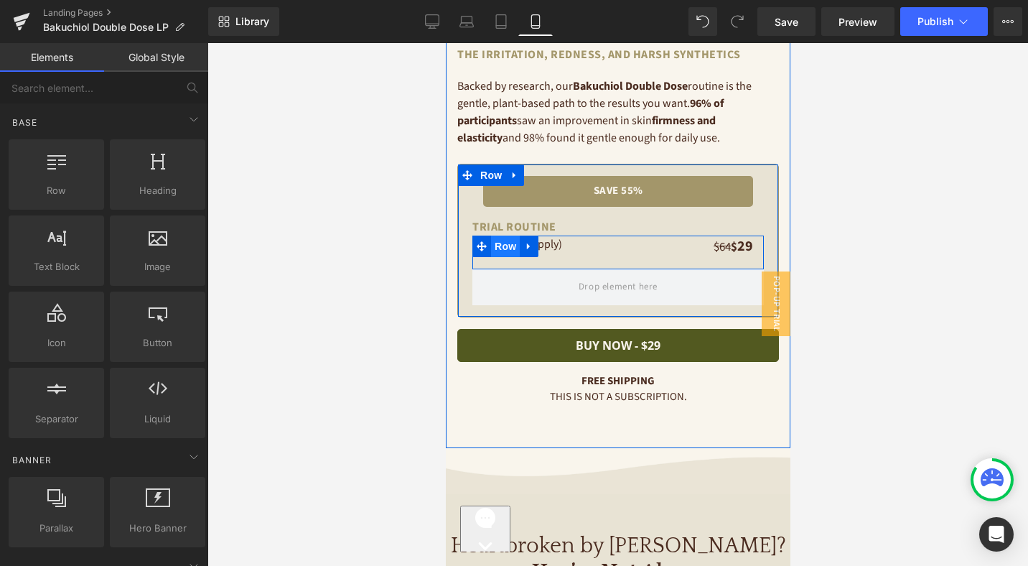
click at [510, 246] on span "Row" at bounding box center [504, 246] width 29 height 22
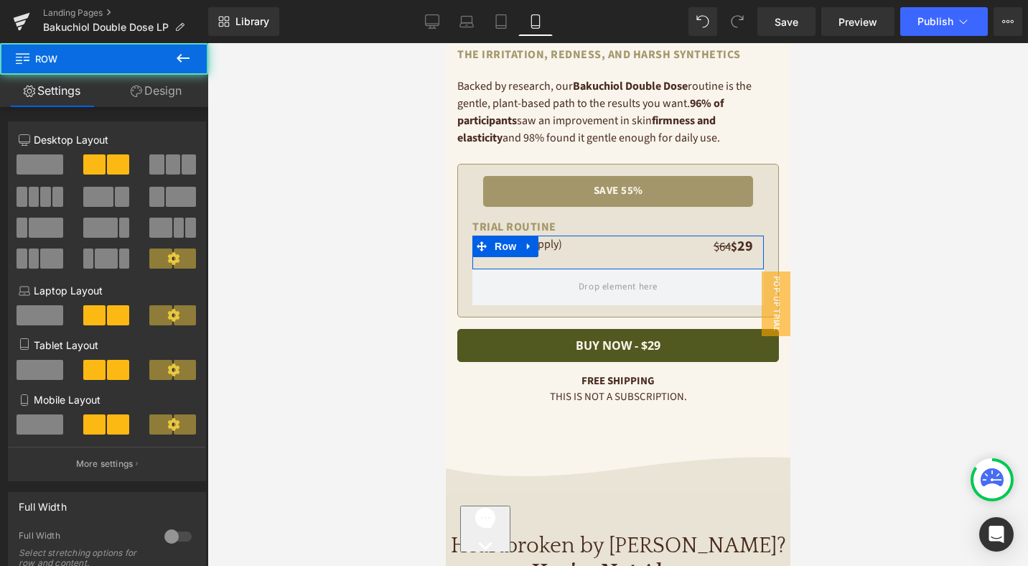
click at [172, 93] on link "Design" at bounding box center [156, 91] width 104 height 32
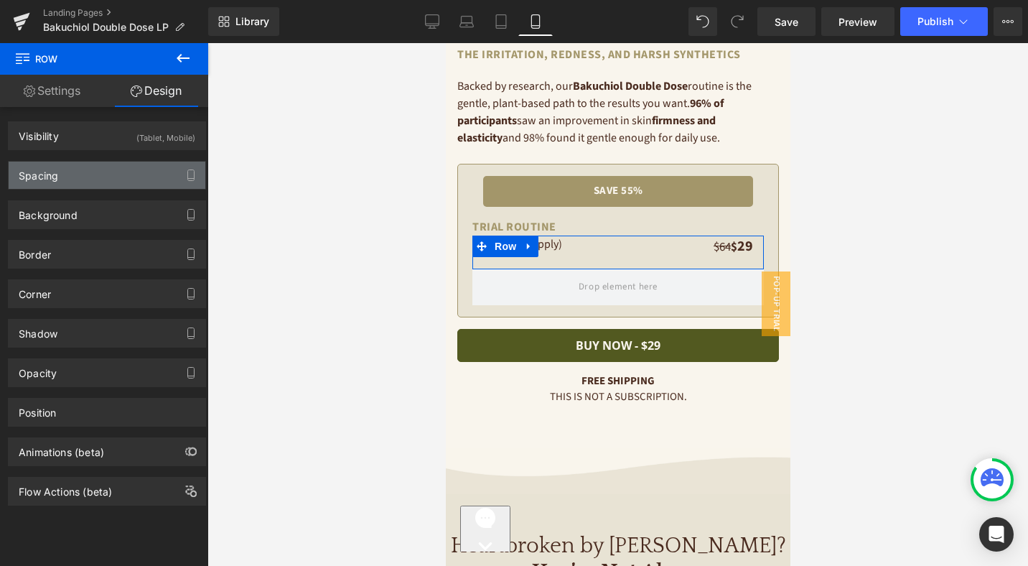
click at [87, 168] on div "Spacing" at bounding box center [107, 175] width 197 height 27
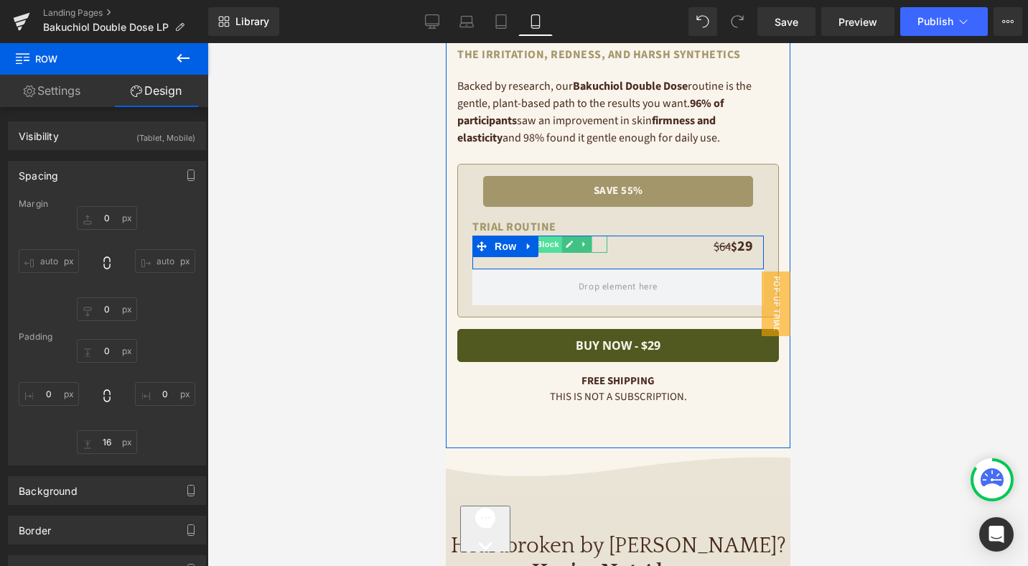
drag, startPoint x: 748, startPoint y: 241, endPoint x: 548, endPoint y: 243, distance: 200.3
click at [548, 243] on span "Text Block" at bounding box center [536, 243] width 47 height 17
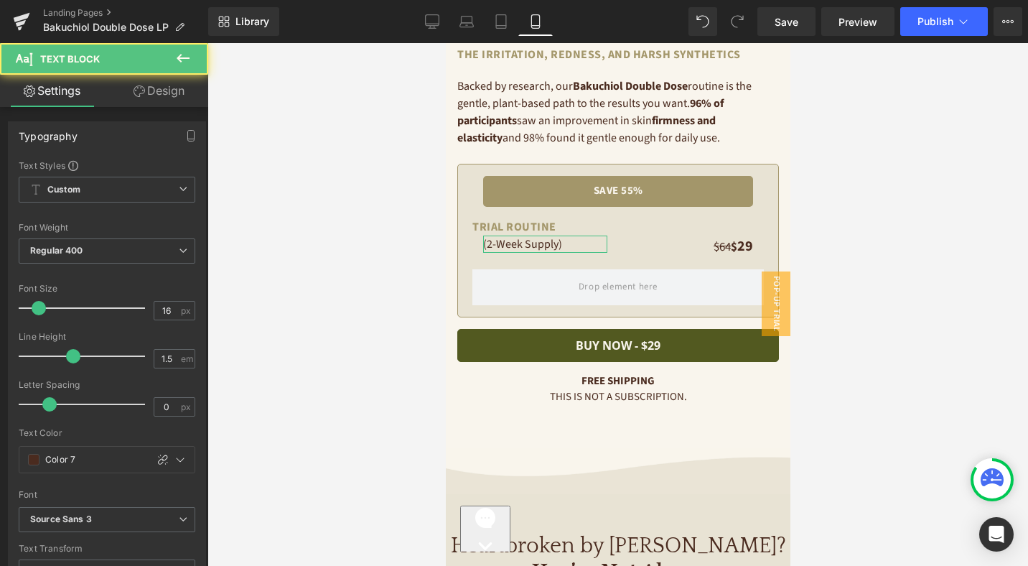
click at [158, 90] on link "Design" at bounding box center [159, 91] width 104 height 32
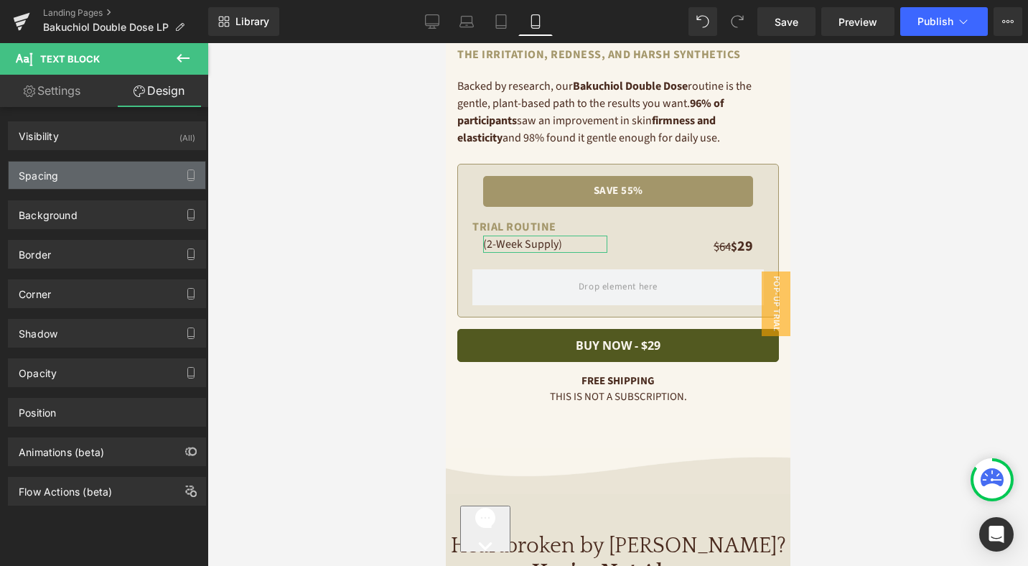
click at [103, 180] on div "Spacing" at bounding box center [107, 175] width 197 height 27
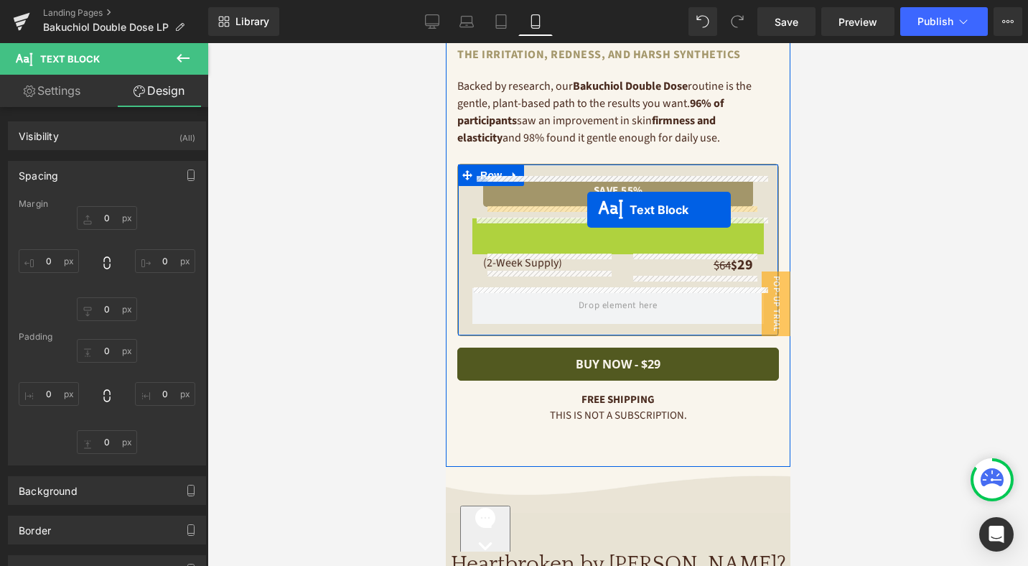
drag, startPoint x: 576, startPoint y: 224, endPoint x: 587, endPoint y: 210, distance: 17.9
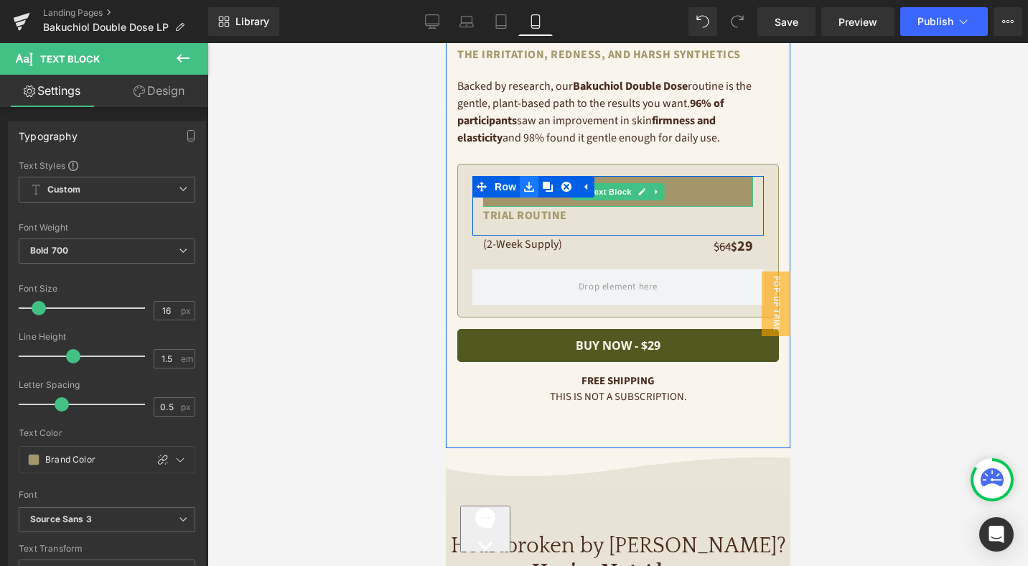
drag, startPoint x: 617, startPoint y: 190, endPoint x: 525, endPoint y: 185, distance: 92.8
click at [617, 190] on span "Text Block" at bounding box center [609, 191] width 47 height 17
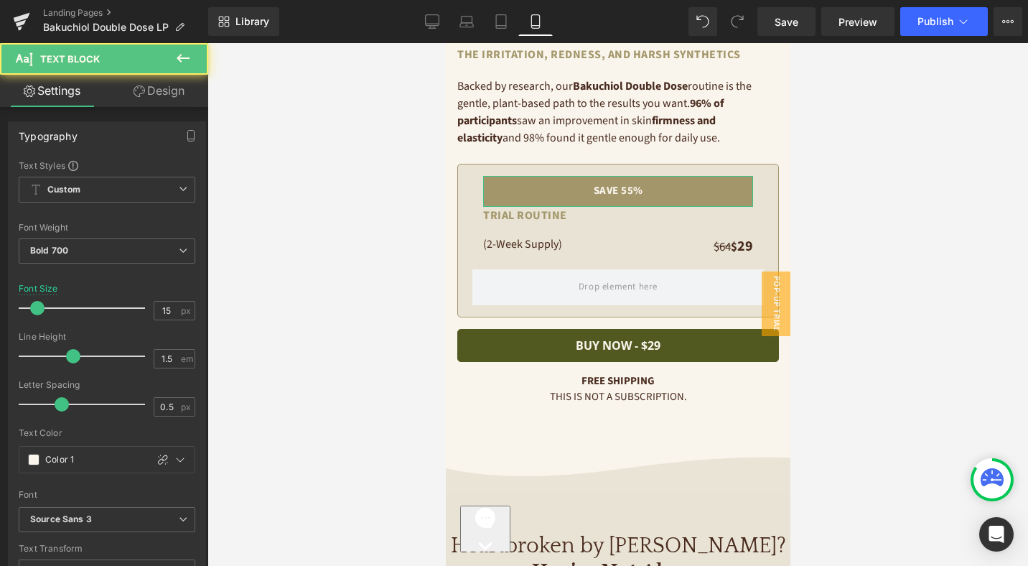
click at [182, 96] on link "Design" at bounding box center [159, 91] width 104 height 32
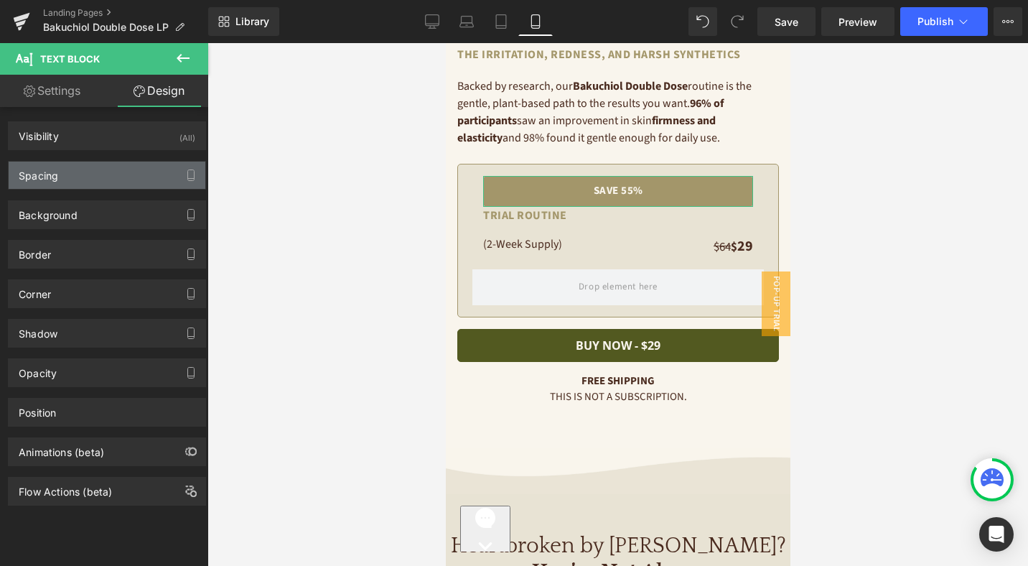
click at [123, 178] on div "Spacing" at bounding box center [107, 175] width 197 height 27
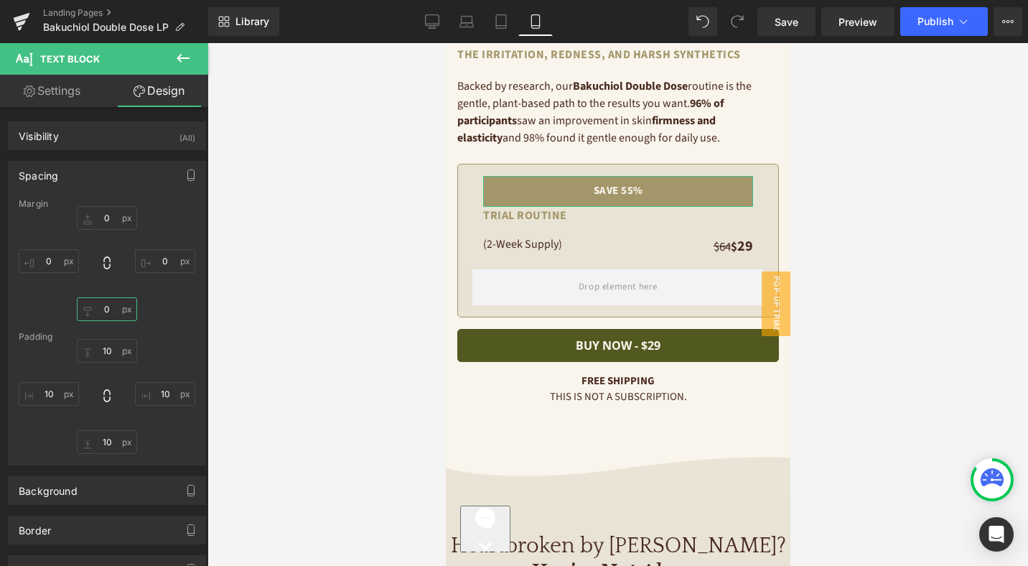
click at [110, 309] on input "0" at bounding box center [107, 309] width 60 height 24
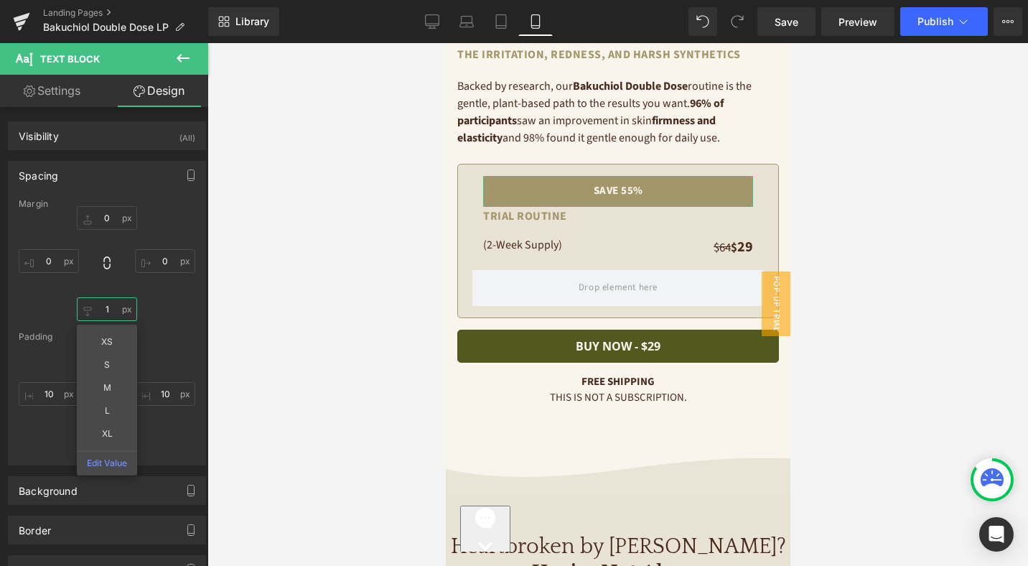
type input "16"
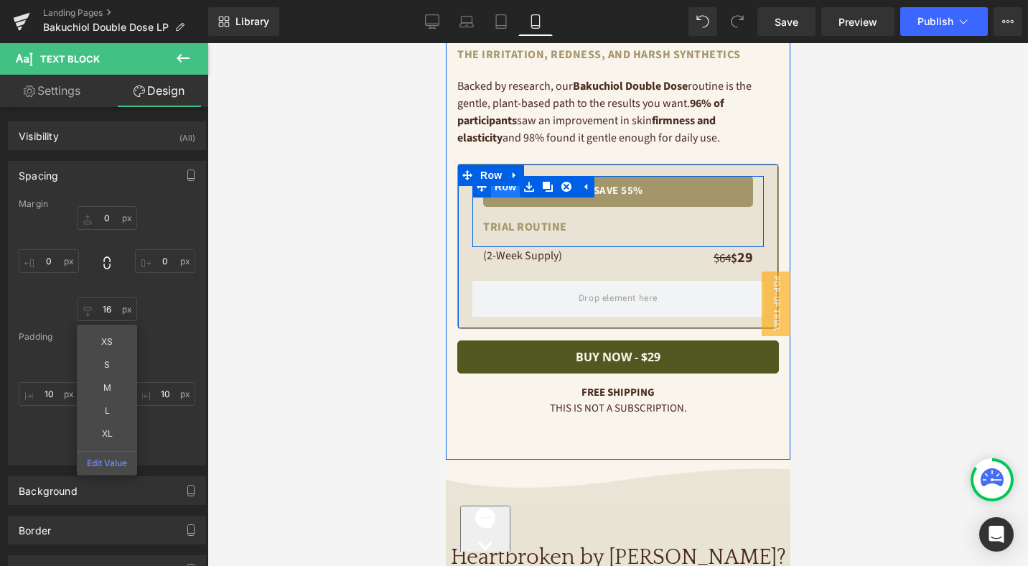
click at [510, 187] on span "Row" at bounding box center [504, 187] width 29 height 22
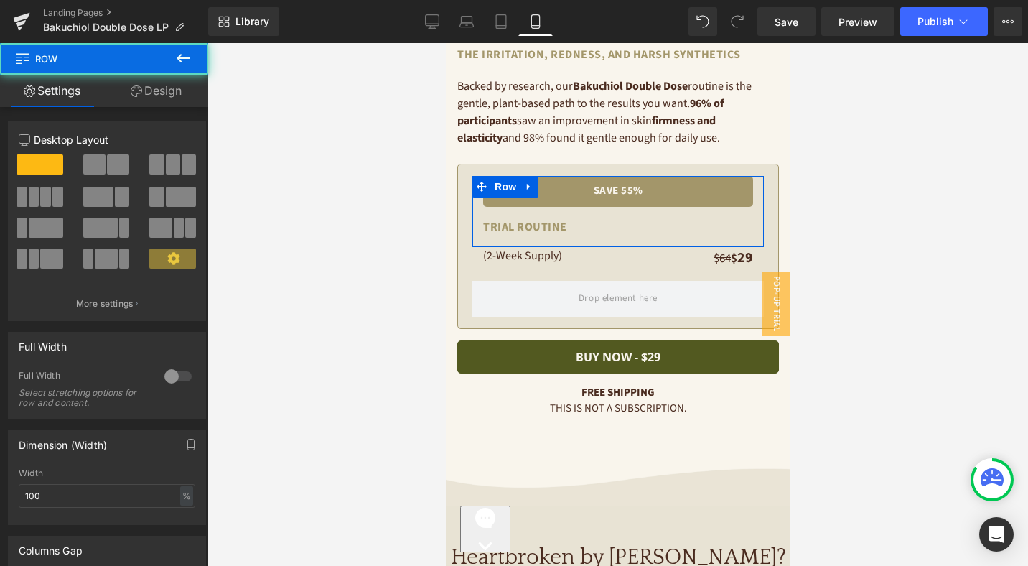
click at [153, 89] on link "Design" at bounding box center [156, 91] width 104 height 32
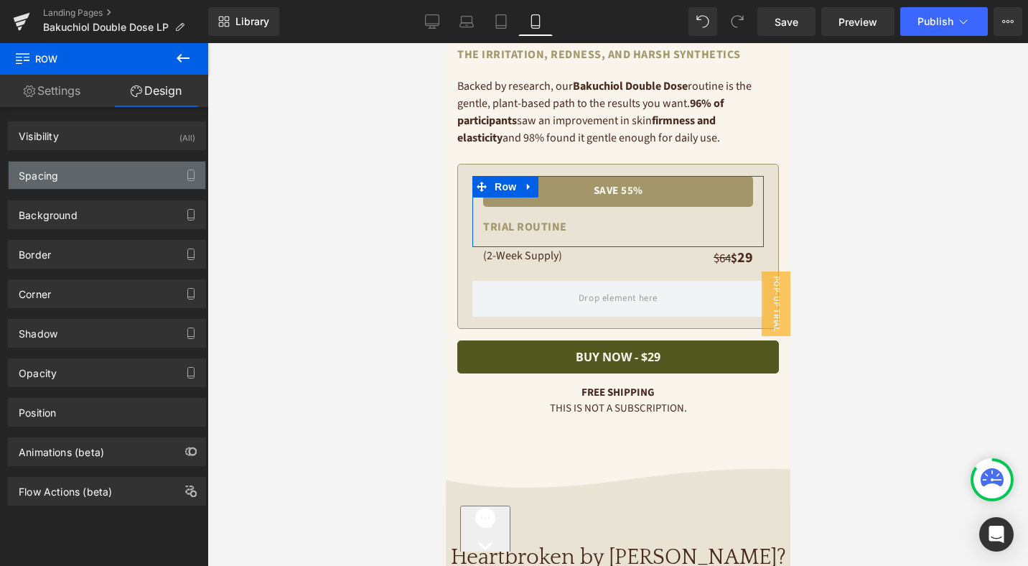
click at [78, 180] on div "Spacing" at bounding box center [107, 175] width 197 height 27
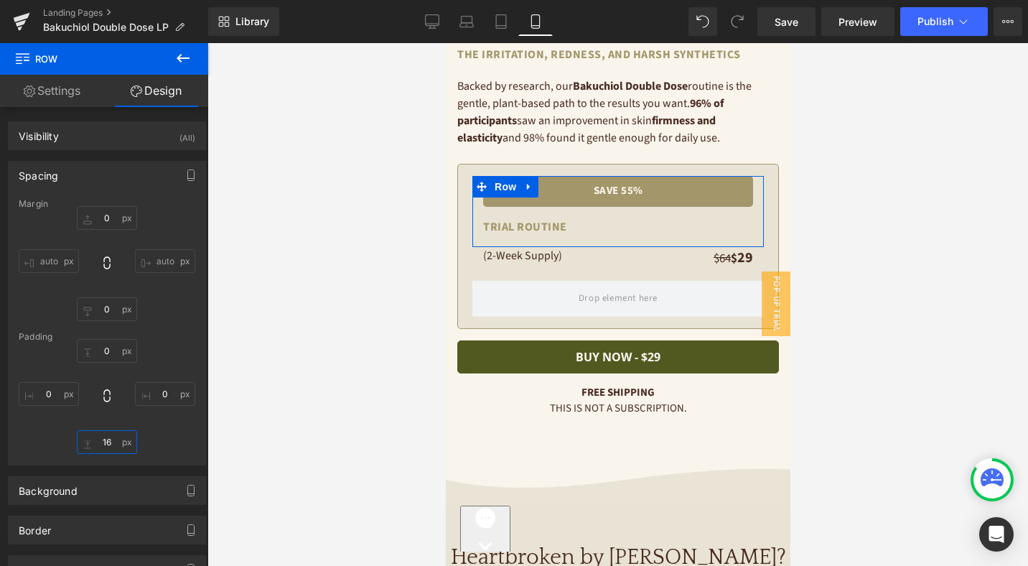
click at [111, 436] on input "16" at bounding box center [107, 442] width 60 height 24
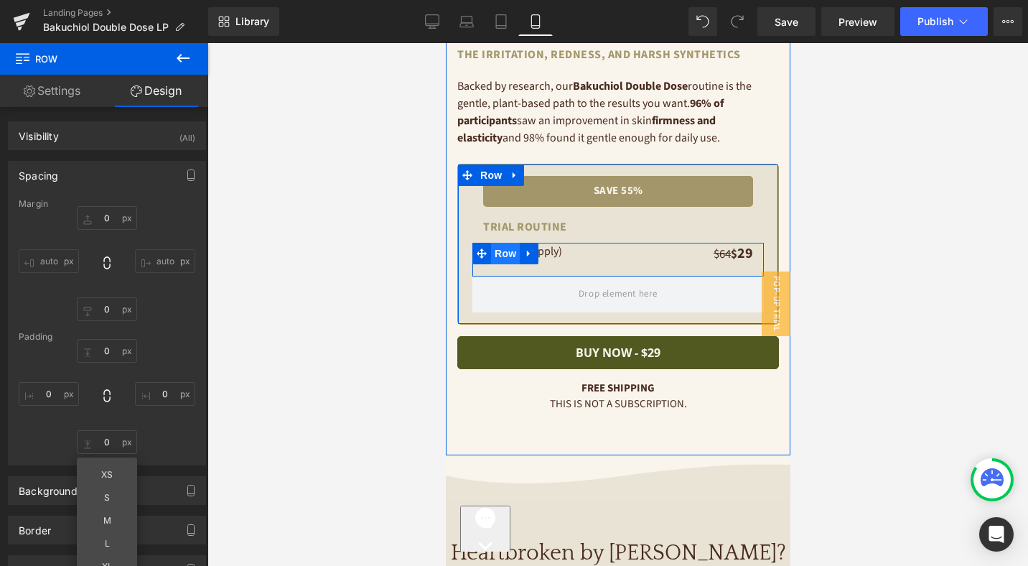
click at [506, 252] on span "Row" at bounding box center [504, 254] width 29 height 22
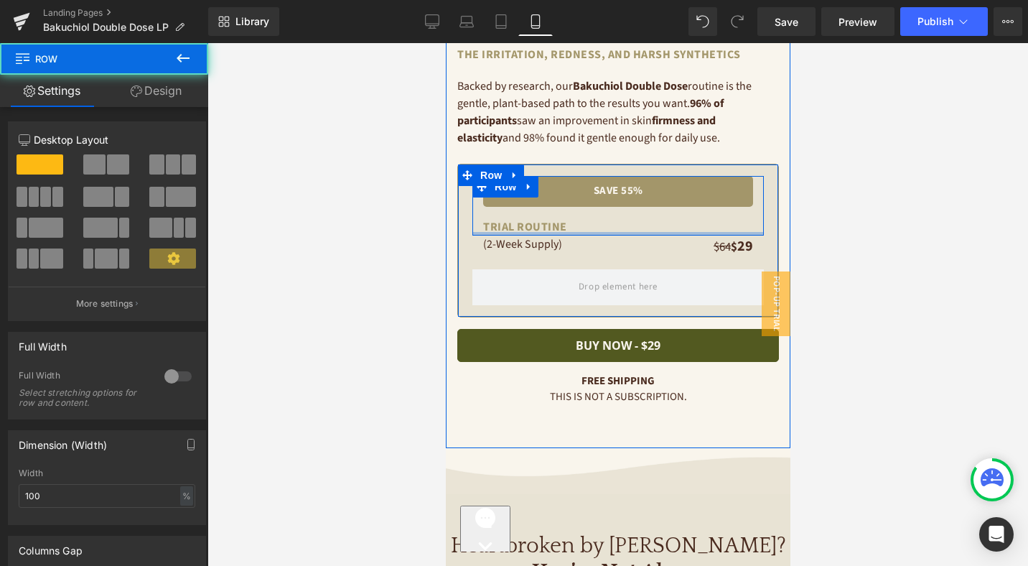
drag, startPoint x: 555, startPoint y: 238, endPoint x: 556, endPoint y: 222, distance: 15.9
click at [556, 222] on div "save 55% Text Block TRIAL ROUTINE Text Block Row" at bounding box center [617, 206] width 291 height 60
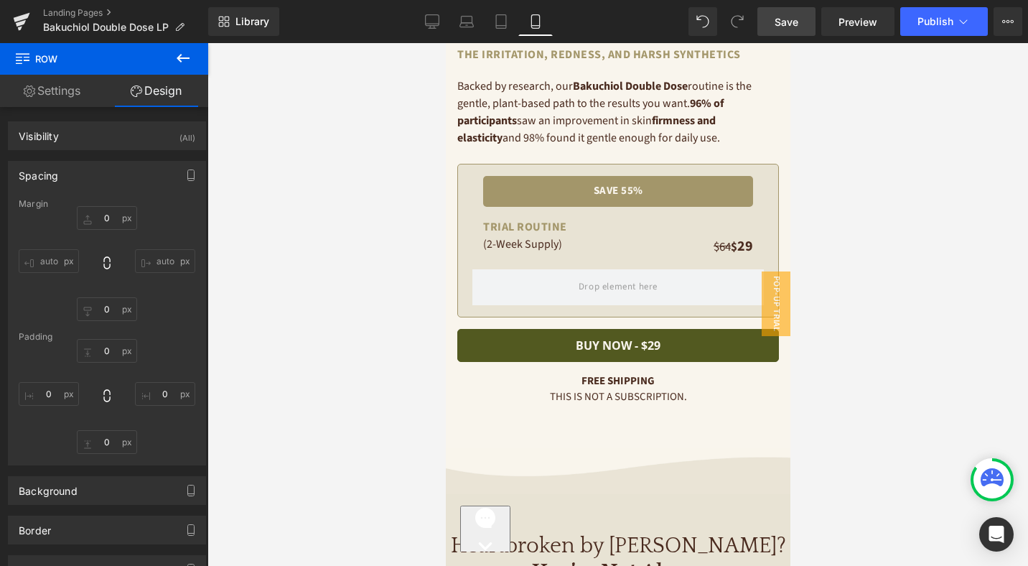
click at [803, 22] on link "Save" at bounding box center [786, 21] width 58 height 29
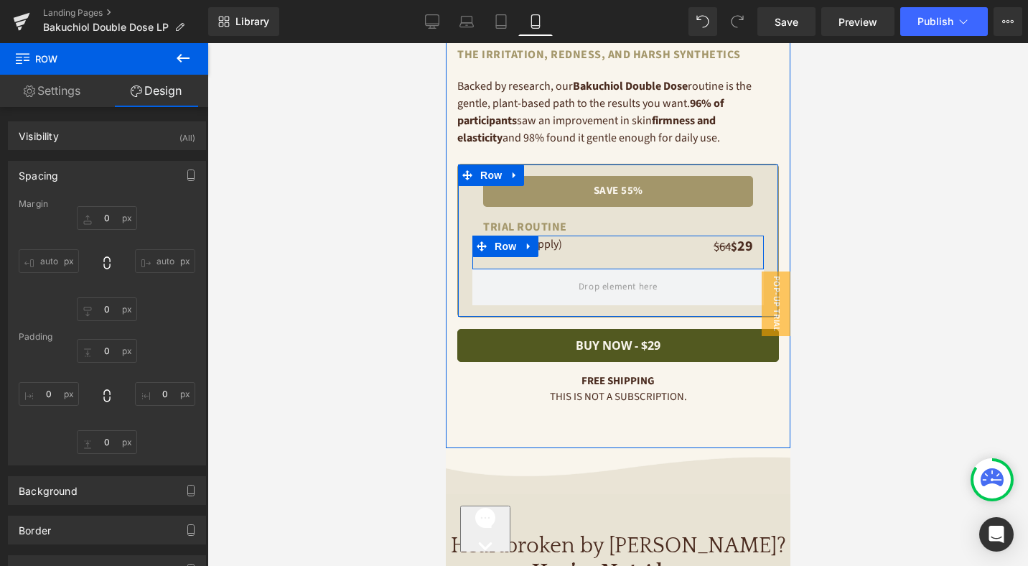
click at [626, 263] on div at bounding box center [617, 263] width 291 height 11
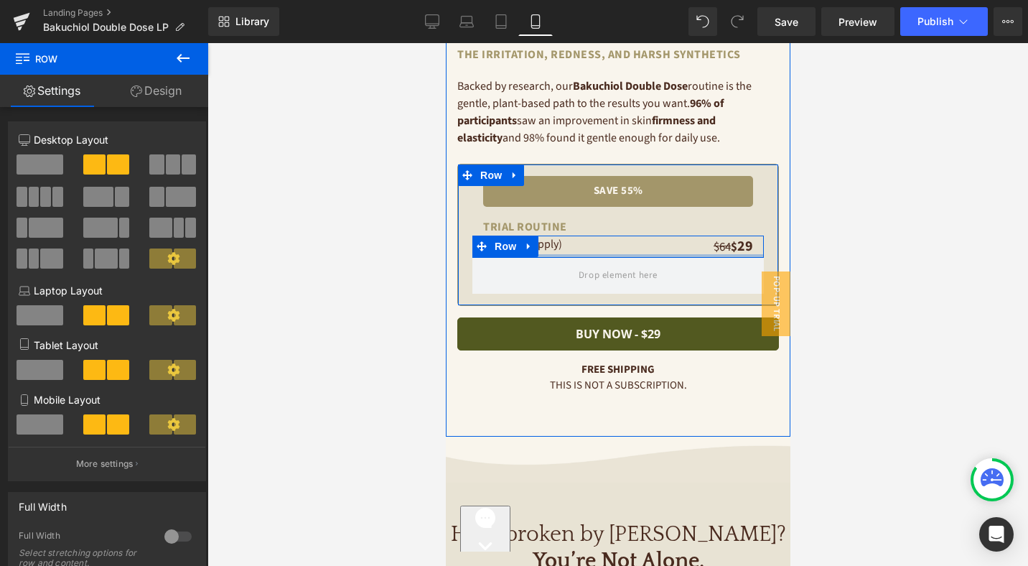
drag, startPoint x: 625, startPoint y: 263, endPoint x: 627, endPoint y: 243, distance: 20.9
click at [627, 243] on div "(2-Week Supply) Text Block $64 $ 29 Text Block Row" at bounding box center [617, 246] width 291 height 22
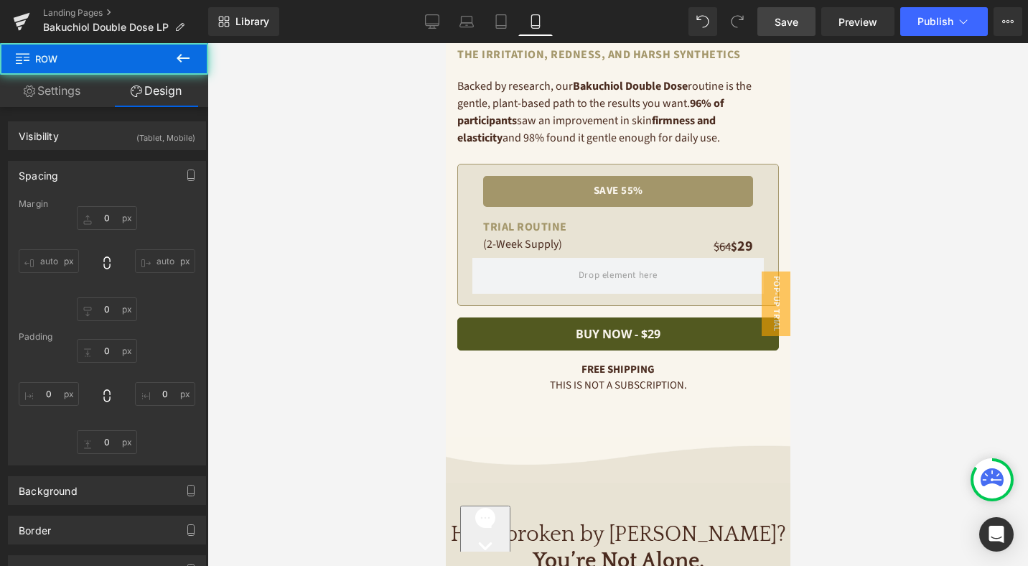
click at [794, 19] on span "Save" at bounding box center [787, 21] width 24 height 15
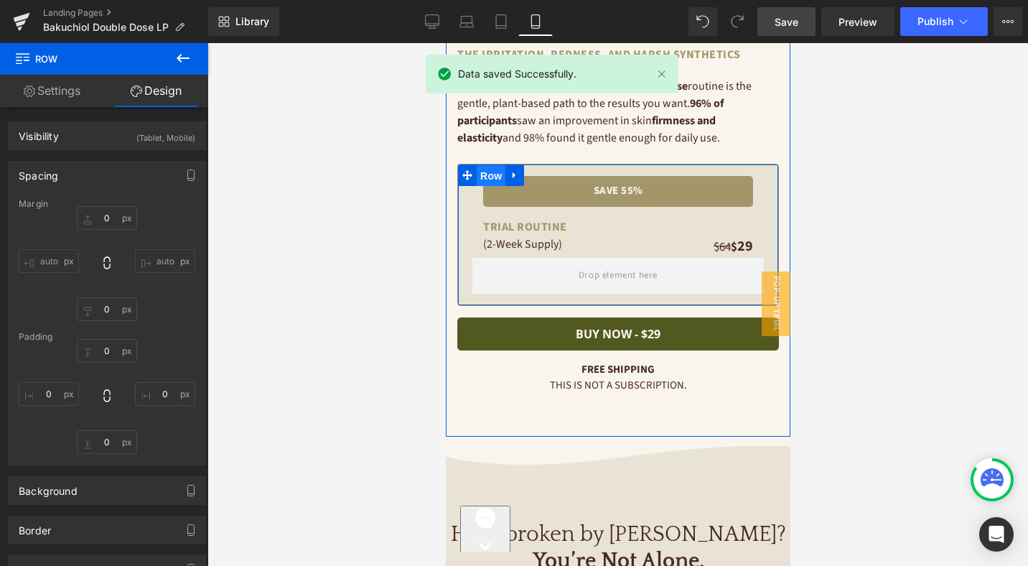
click at [486, 174] on span "Row" at bounding box center [490, 176] width 29 height 22
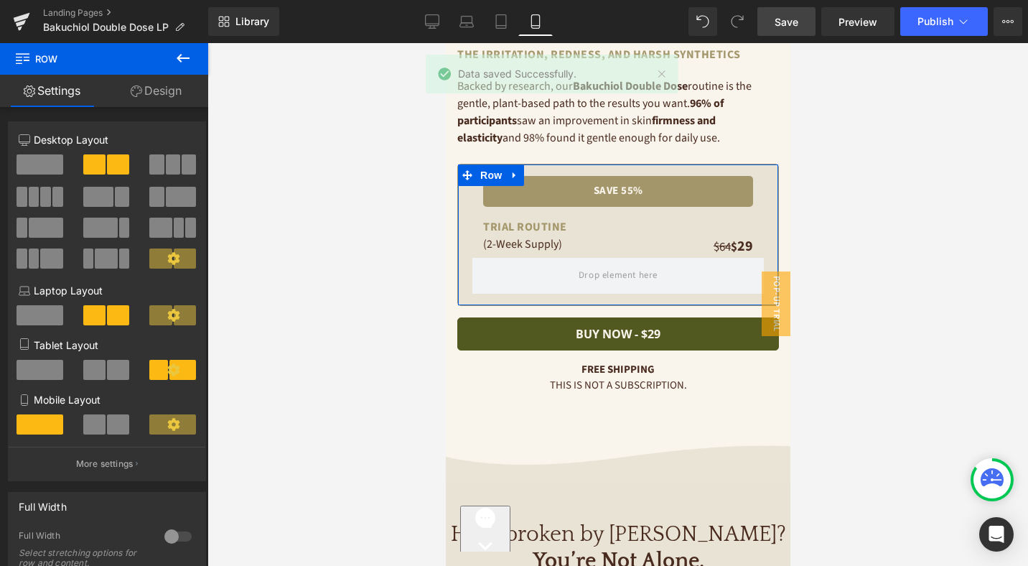
click at [154, 91] on link "Design" at bounding box center [156, 91] width 104 height 32
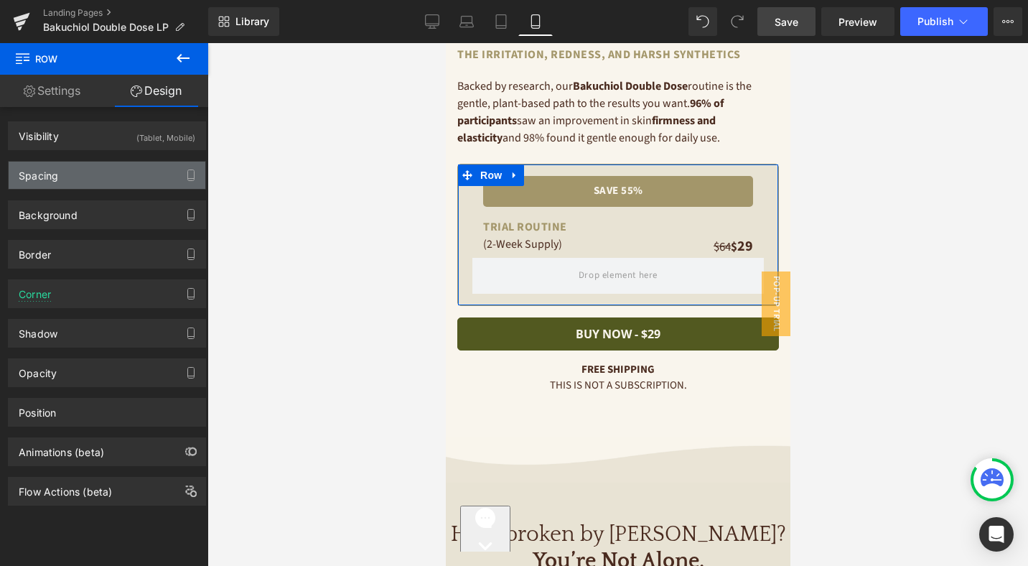
click at [97, 167] on div "Spacing" at bounding box center [107, 175] width 197 height 27
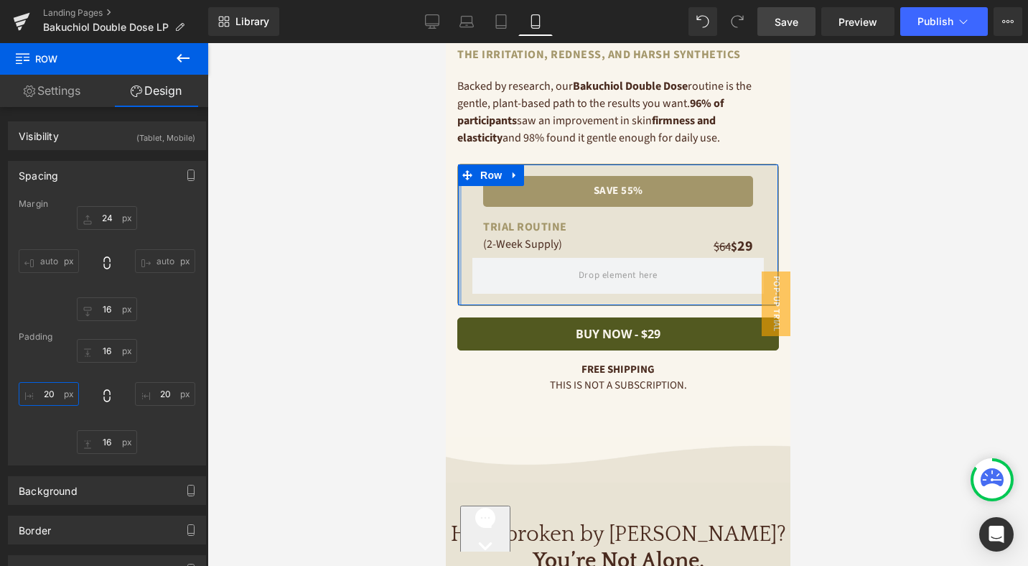
click at [55, 396] on input "20" at bounding box center [49, 394] width 60 height 24
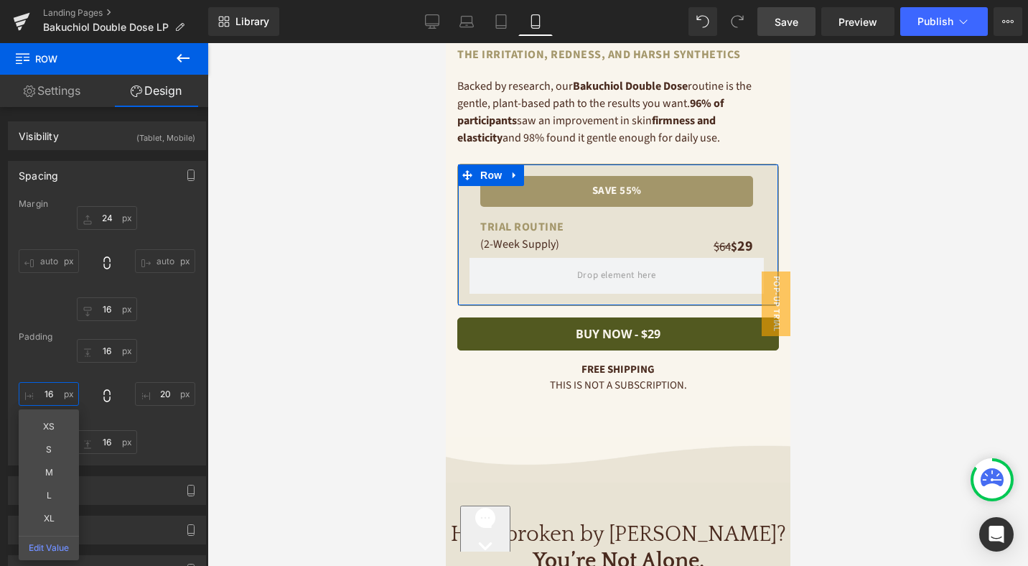
type input "16"
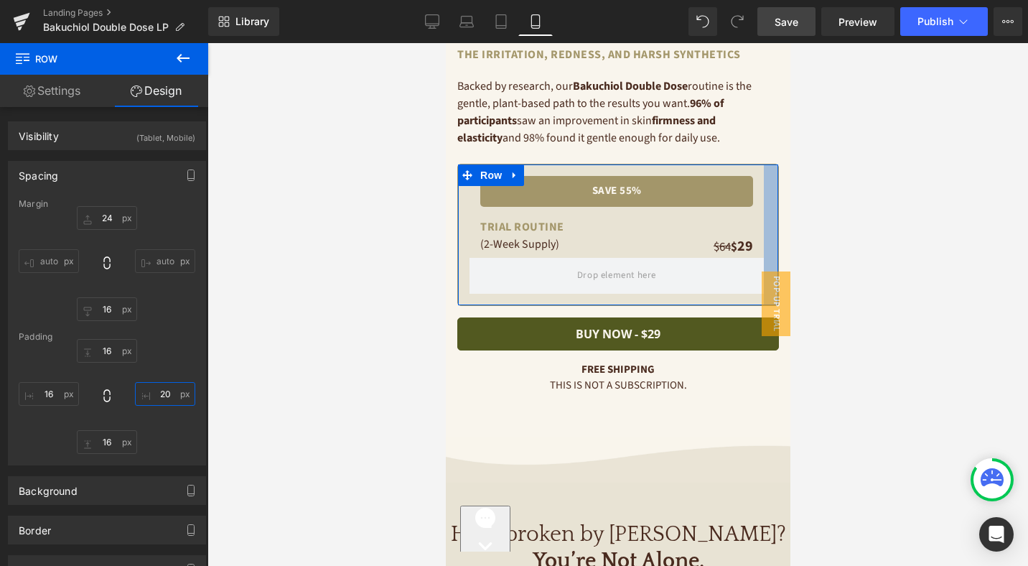
click at [164, 391] on input "20" at bounding box center [165, 394] width 60 height 24
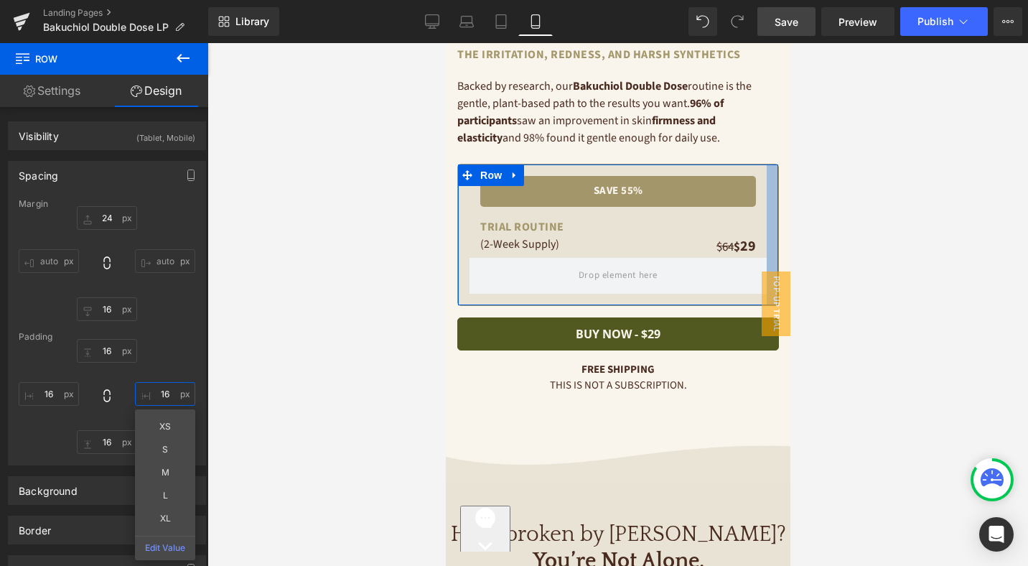
click at [164, 391] on input "16" at bounding box center [165, 394] width 60 height 24
type input "0"
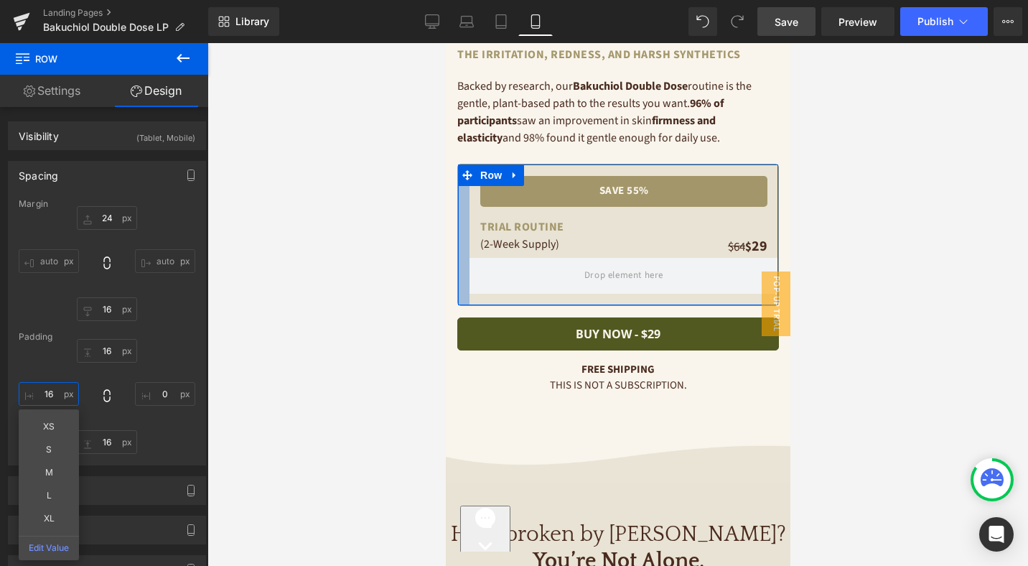
click at [56, 392] on input "16" at bounding box center [49, 394] width 60 height 24
type input "0"
click at [182, 300] on div "24 auto 16 auto" at bounding box center [107, 263] width 177 height 115
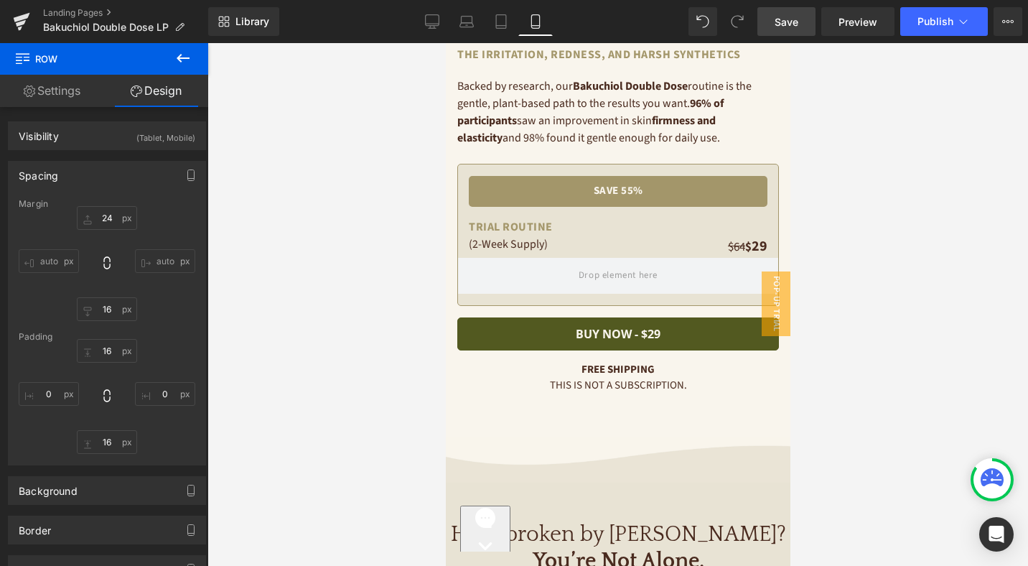
click at [789, 24] on span "Save" at bounding box center [787, 21] width 24 height 15
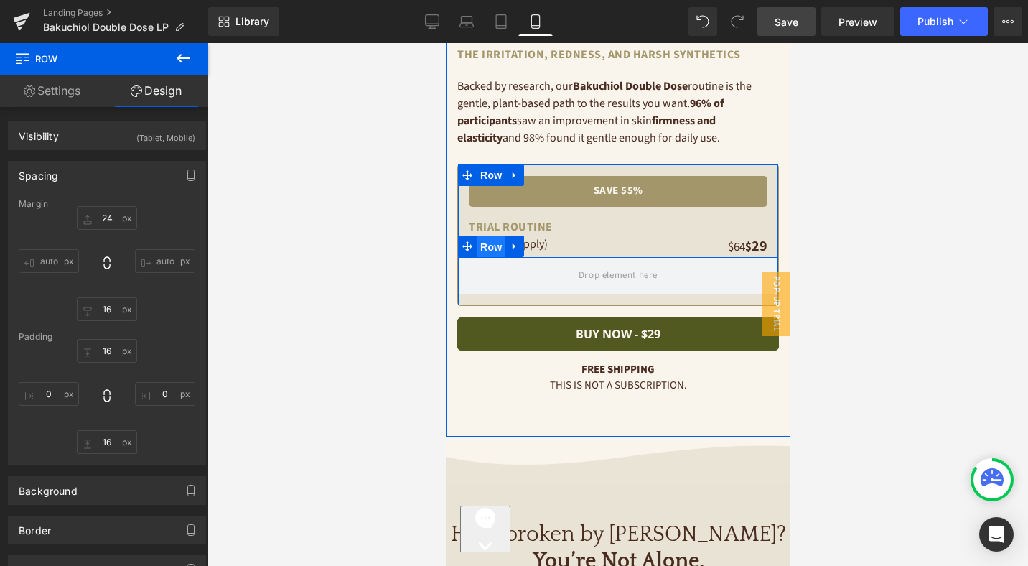
click at [498, 248] on span "Row" at bounding box center [490, 247] width 29 height 22
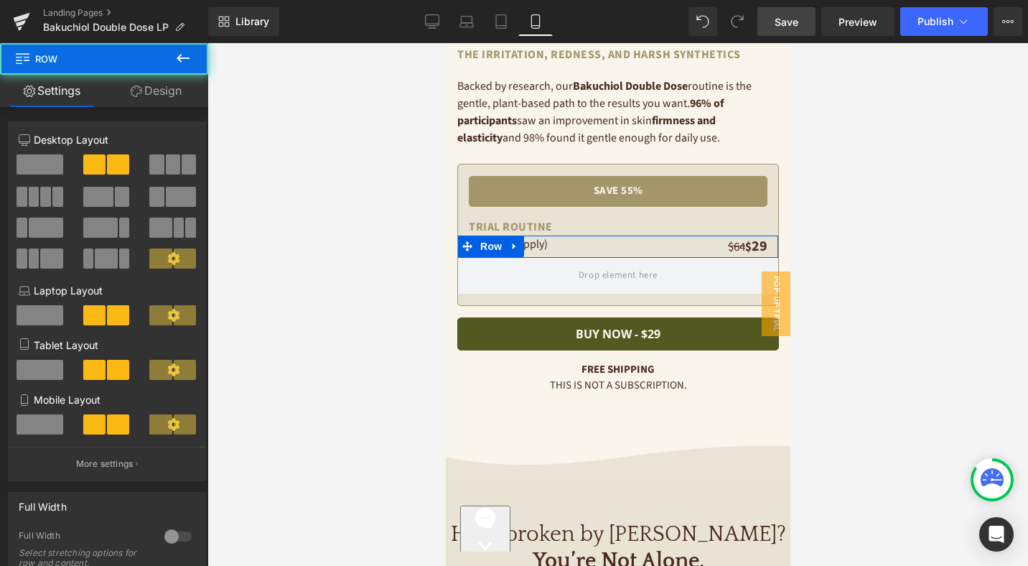
scroll to position [251, 0]
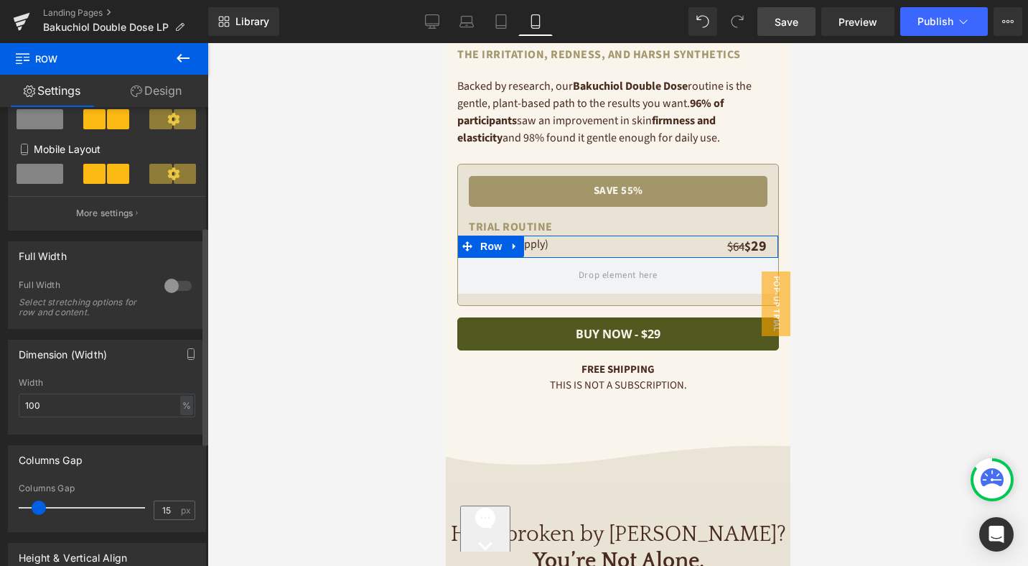
click at [39, 509] on span at bounding box center [39, 507] width 14 height 14
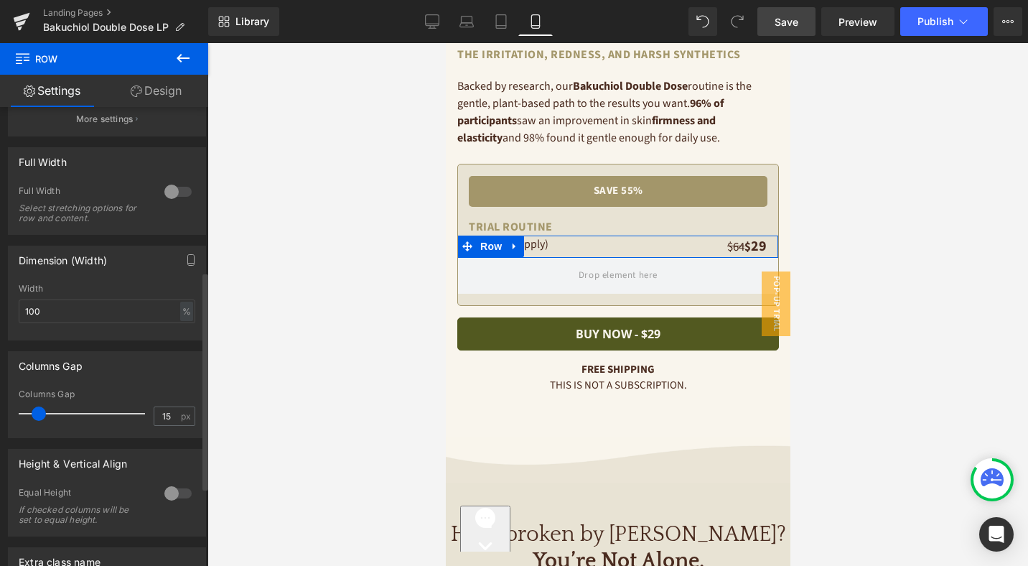
click at [162, 501] on div at bounding box center [178, 493] width 34 height 23
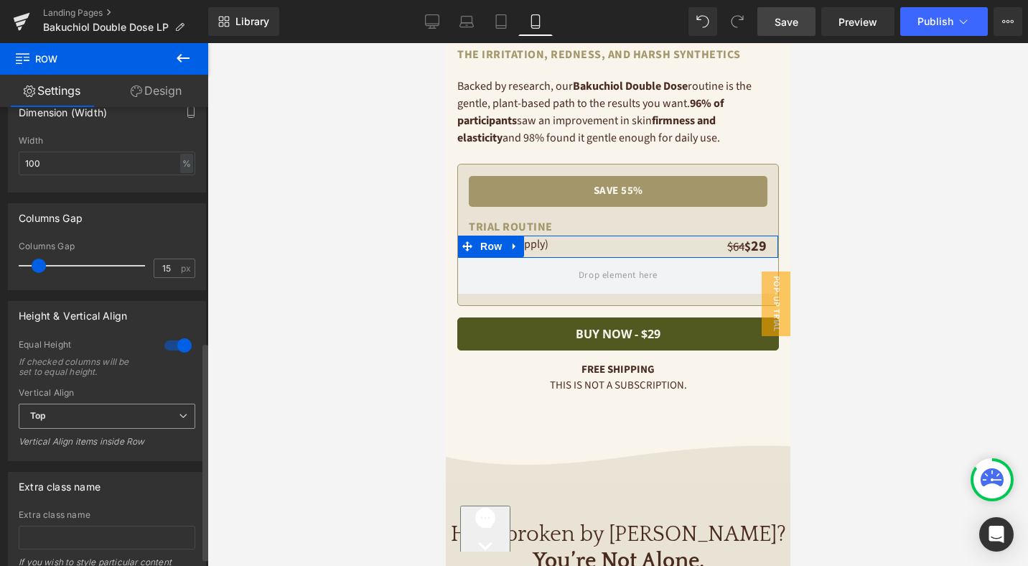
click at [145, 419] on span "Top" at bounding box center [107, 415] width 177 height 25
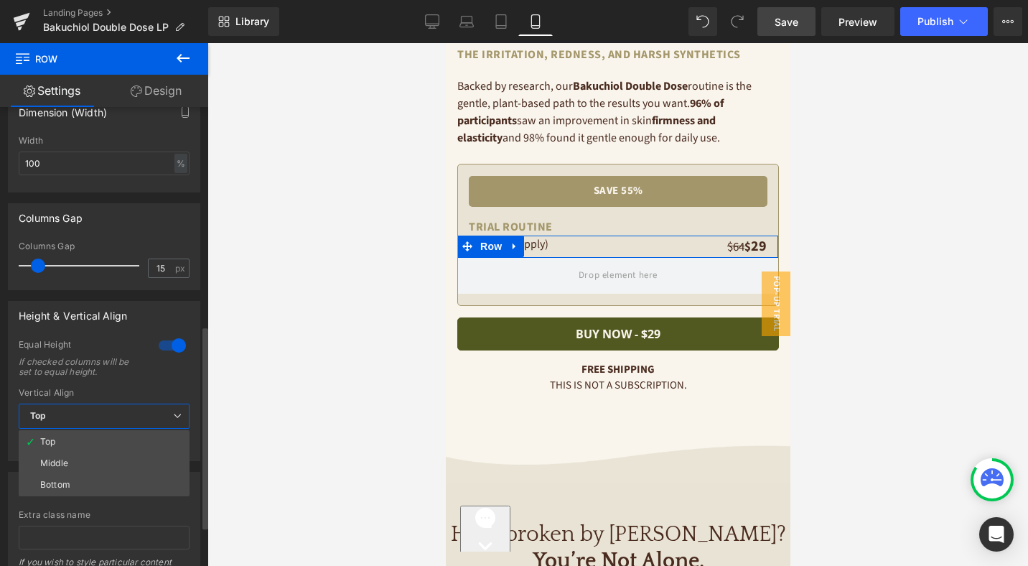
click at [144, 421] on span "Top" at bounding box center [104, 415] width 171 height 25
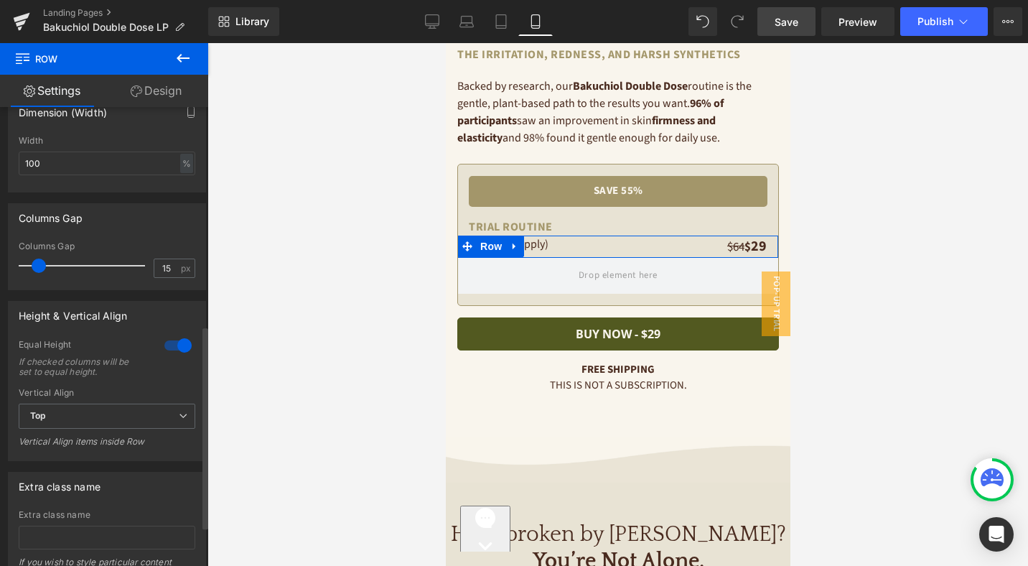
click at [138, 405] on div "Vertical Align Top Top Middle Bottom Vertical Align items inside Row" at bounding box center [107, 422] width 177 height 69
click at [136, 422] on span "Top" at bounding box center [107, 415] width 177 height 25
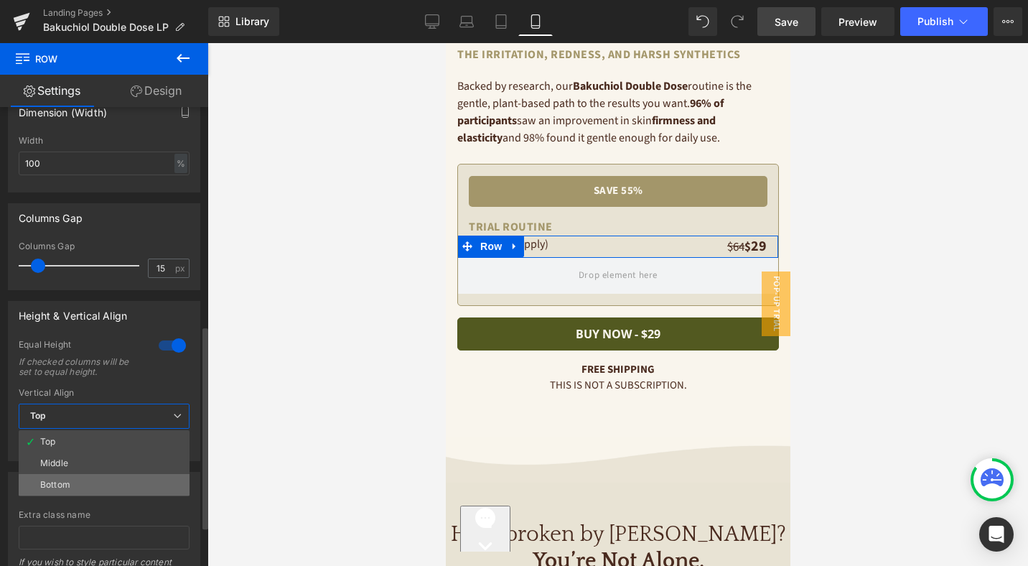
click at [126, 480] on li "Bottom" at bounding box center [104, 485] width 171 height 22
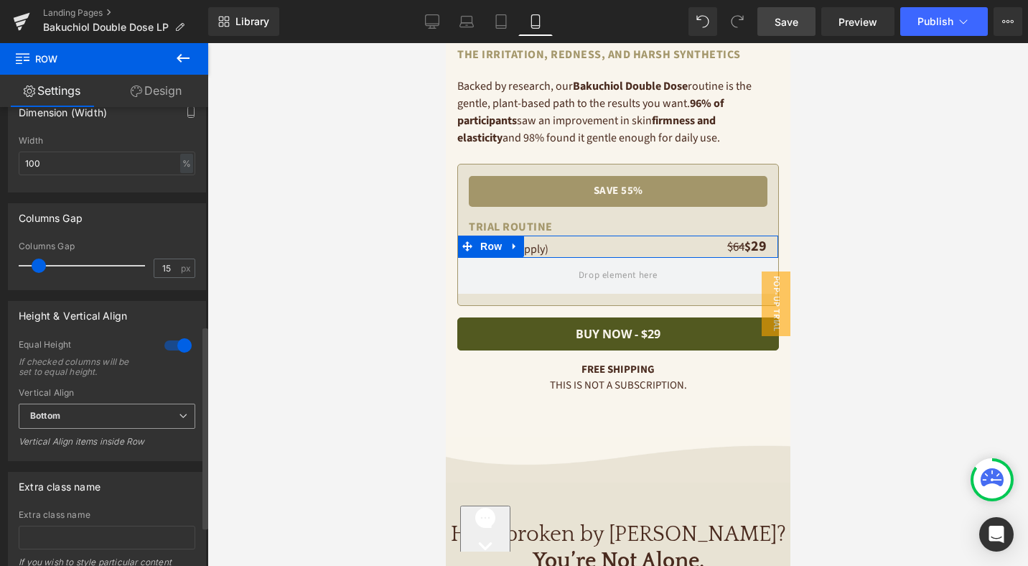
click at [127, 416] on span "Bottom" at bounding box center [107, 415] width 177 height 25
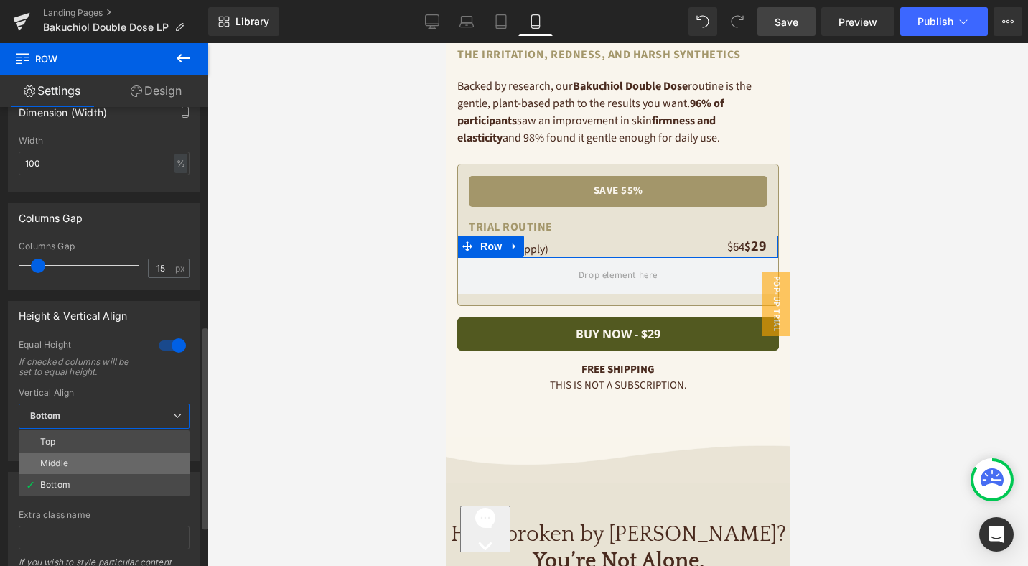
click at [126, 458] on li "Middle" at bounding box center [104, 463] width 171 height 22
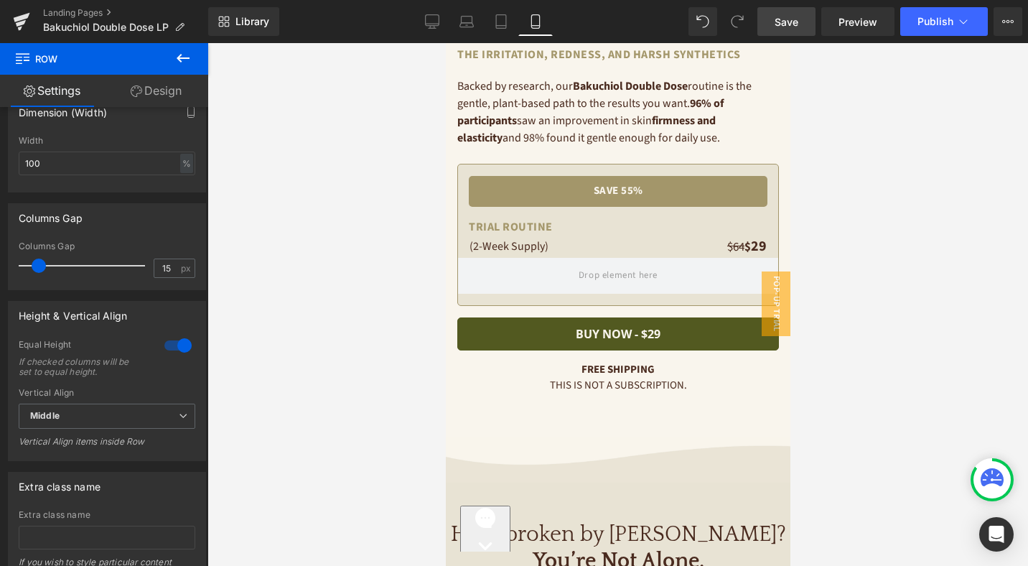
click at [805, 28] on link "Save" at bounding box center [786, 21] width 58 height 29
click at [509, 22] on link "Tablet" at bounding box center [501, 21] width 34 height 29
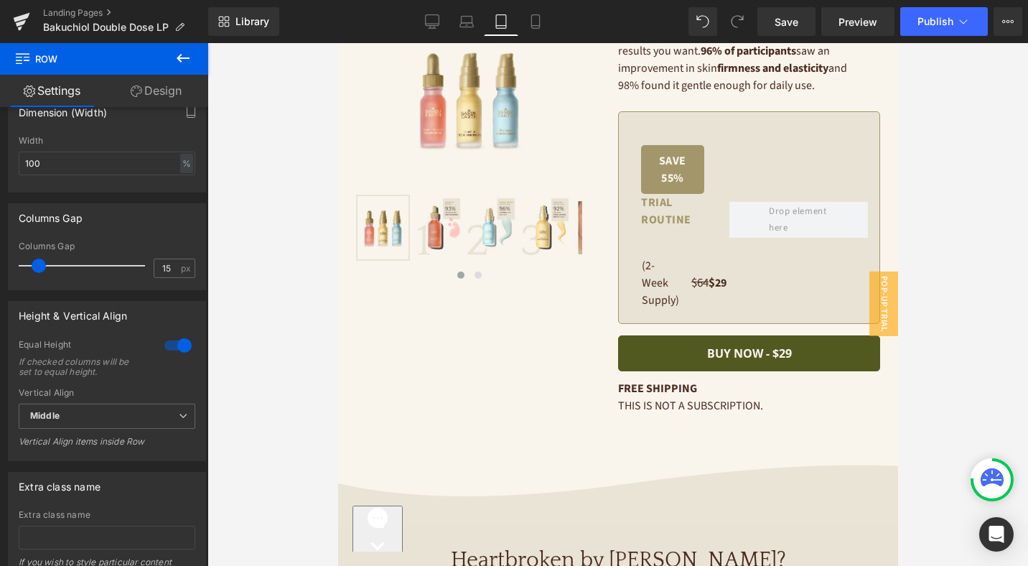
scroll to position [166, 0]
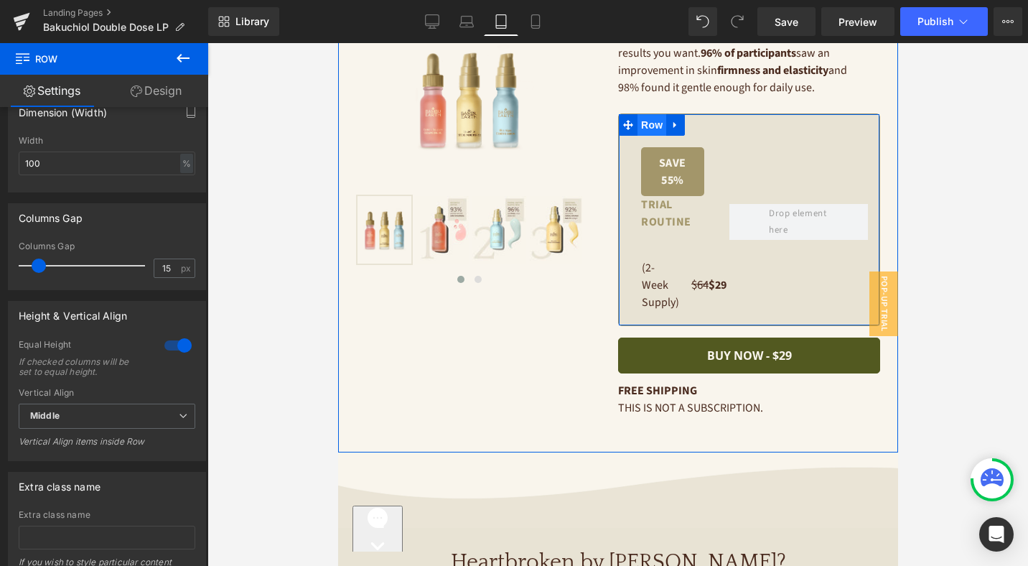
click at [646, 122] on span "Row" at bounding box center [651, 125] width 29 height 22
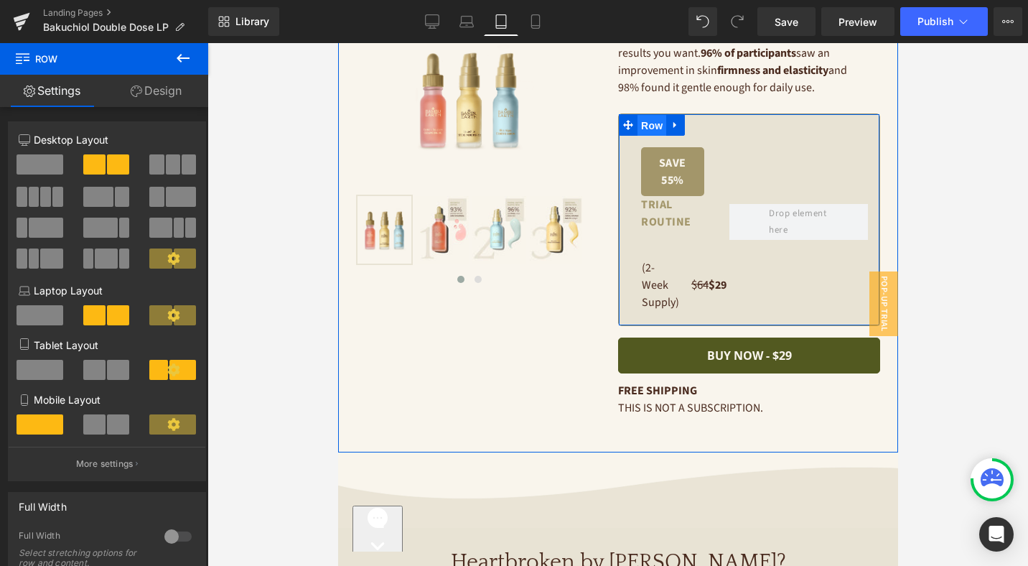
click at [650, 125] on span "Row" at bounding box center [651, 126] width 29 height 22
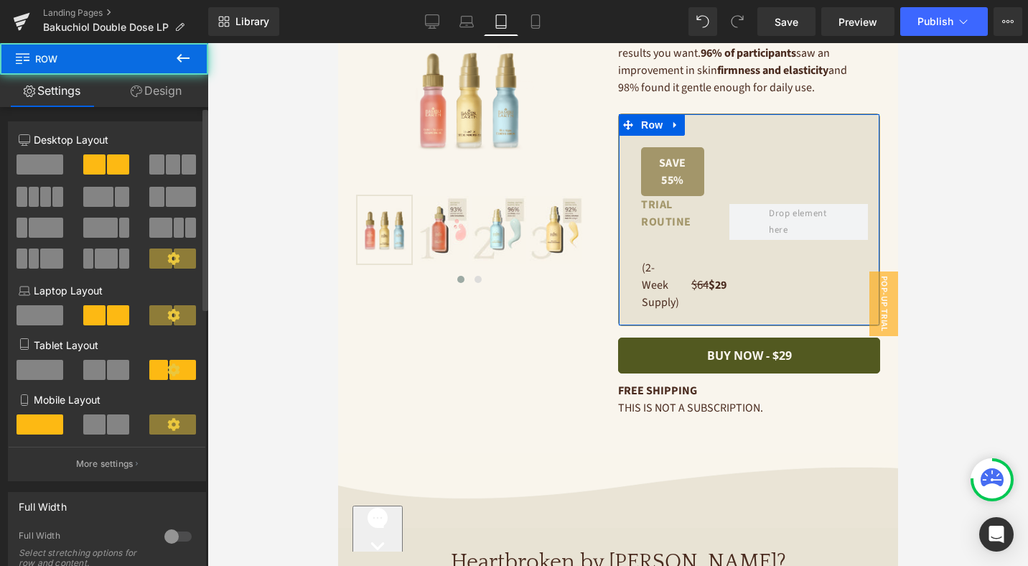
click at [42, 372] on span at bounding box center [40, 370] width 47 height 20
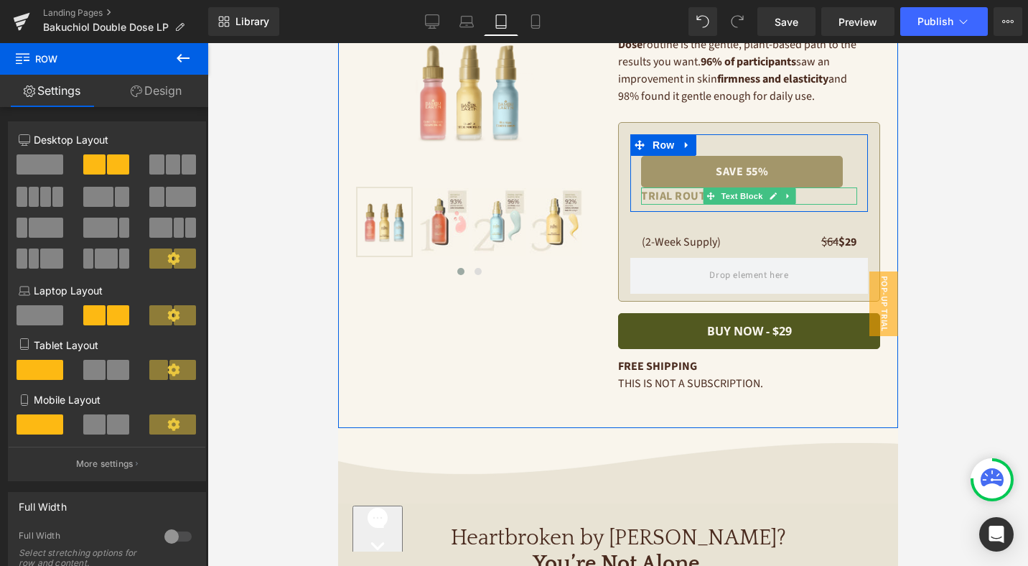
scroll to position [139, 0]
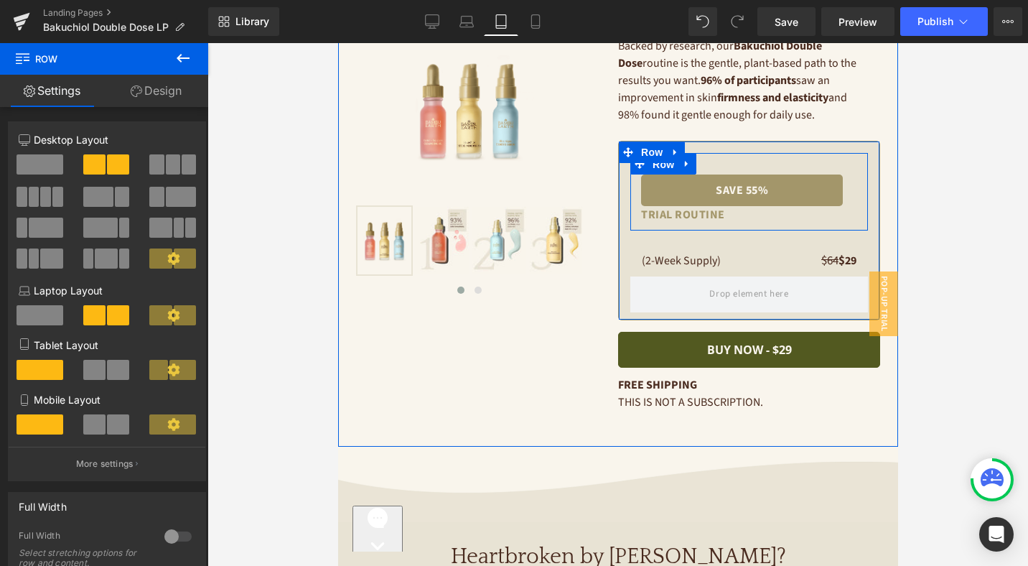
click at [668, 164] on span "Row" at bounding box center [662, 165] width 29 height 22
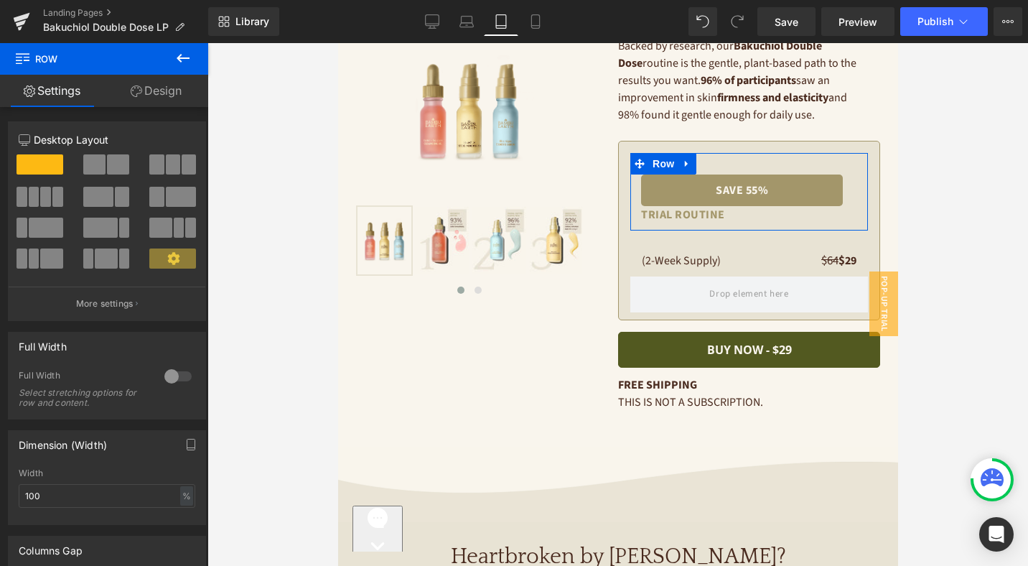
click at [161, 88] on link "Design" at bounding box center [156, 91] width 104 height 32
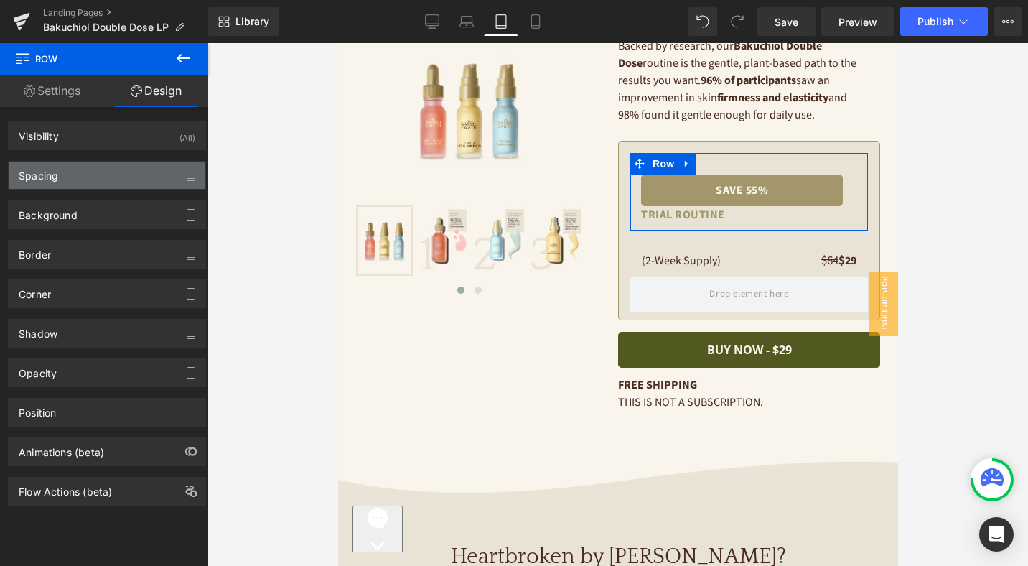
click at [85, 179] on div "Spacing" at bounding box center [107, 175] width 197 height 27
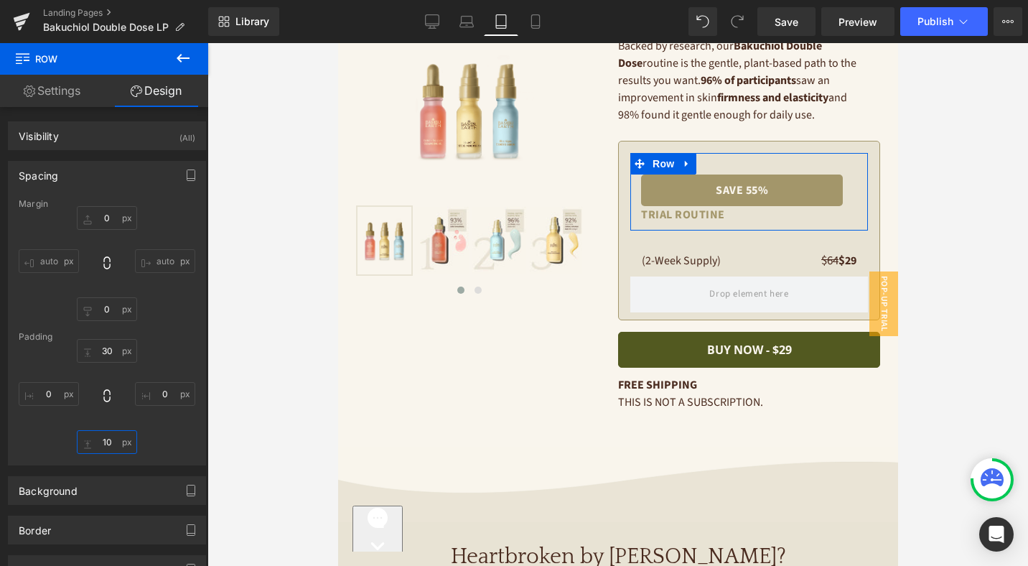
click at [107, 439] on input "10" at bounding box center [107, 442] width 60 height 24
type input "0"
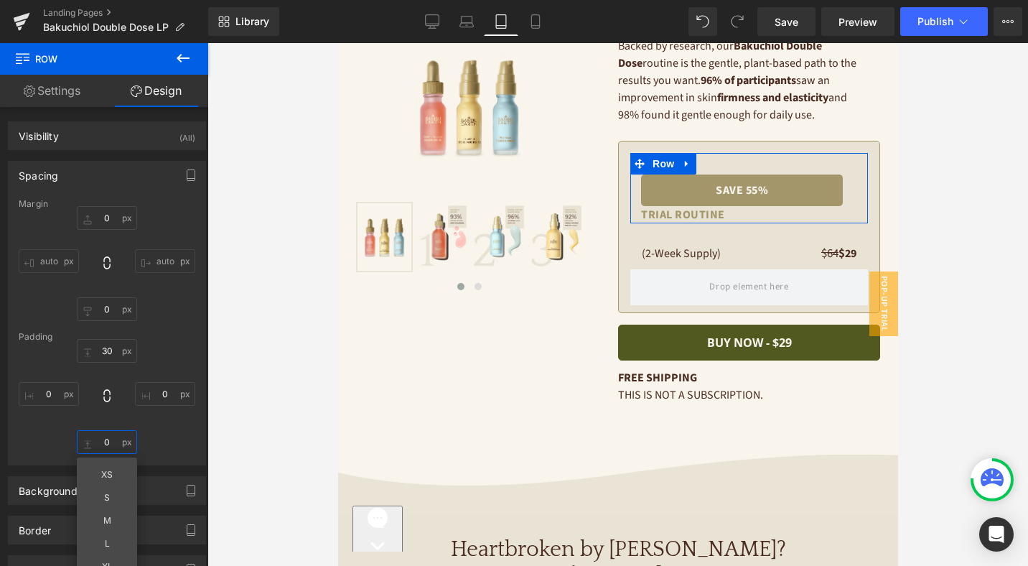
scroll to position [135, 0]
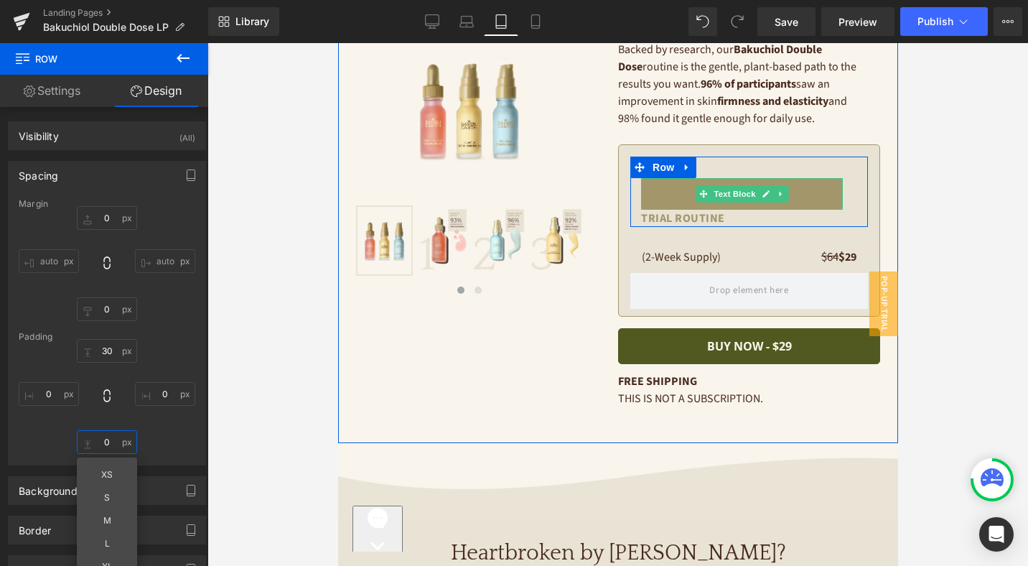
drag, startPoint x: 745, startPoint y: 193, endPoint x: 465, endPoint y: 197, distance: 280.0
click at [745, 192] on span "Text Block" at bounding box center [733, 193] width 47 height 17
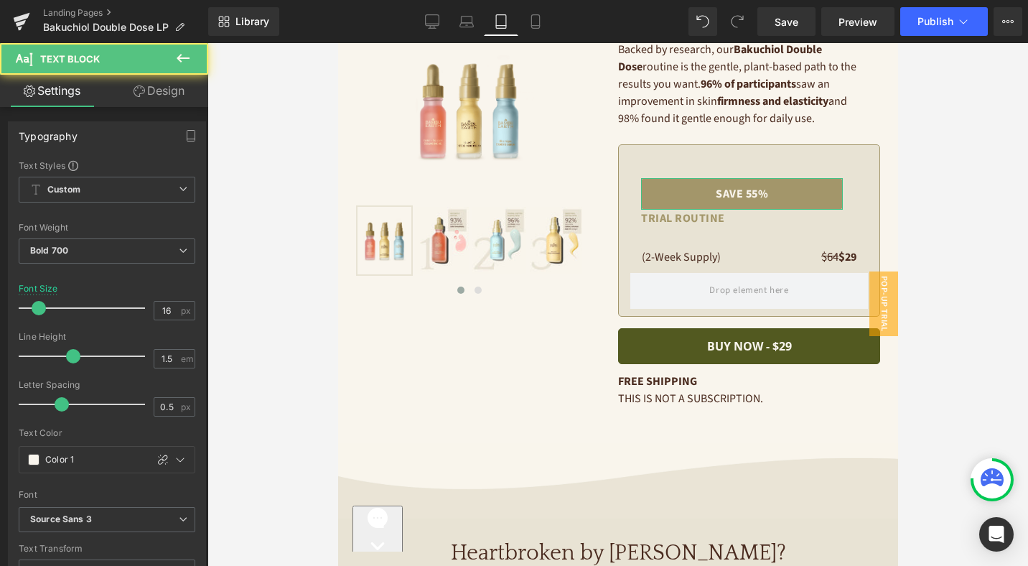
click at [165, 103] on link "Design" at bounding box center [159, 91] width 104 height 32
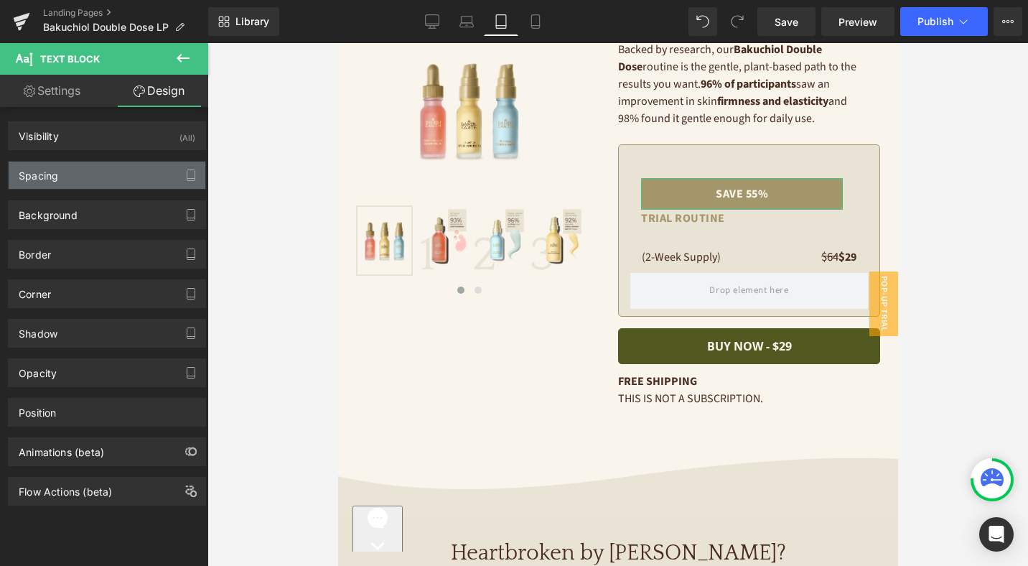
click at [121, 174] on div "Spacing" at bounding box center [107, 175] width 197 height 27
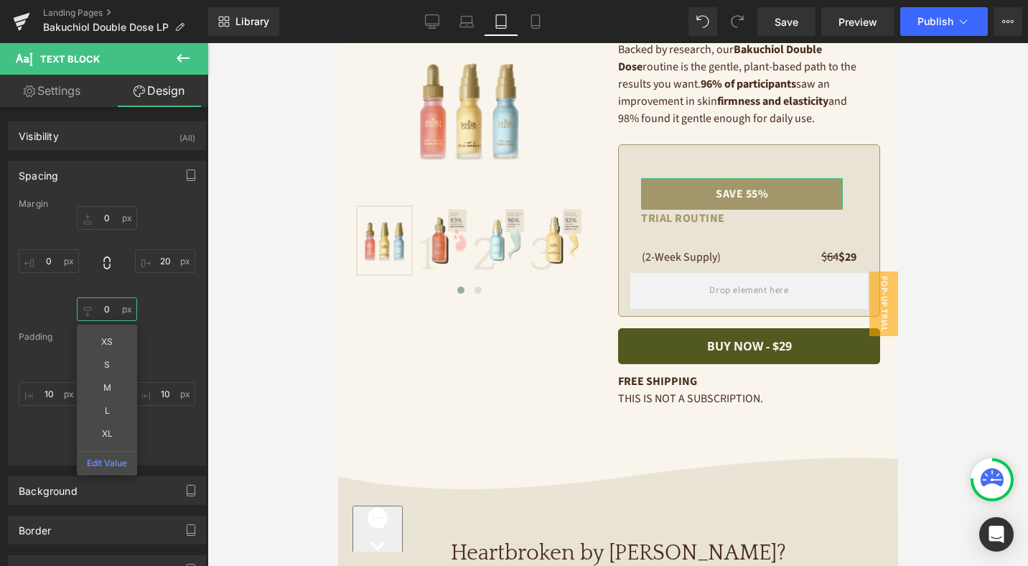
click at [109, 308] on input "0" at bounding box center [107, 309] width 60 height 24
type input "16"
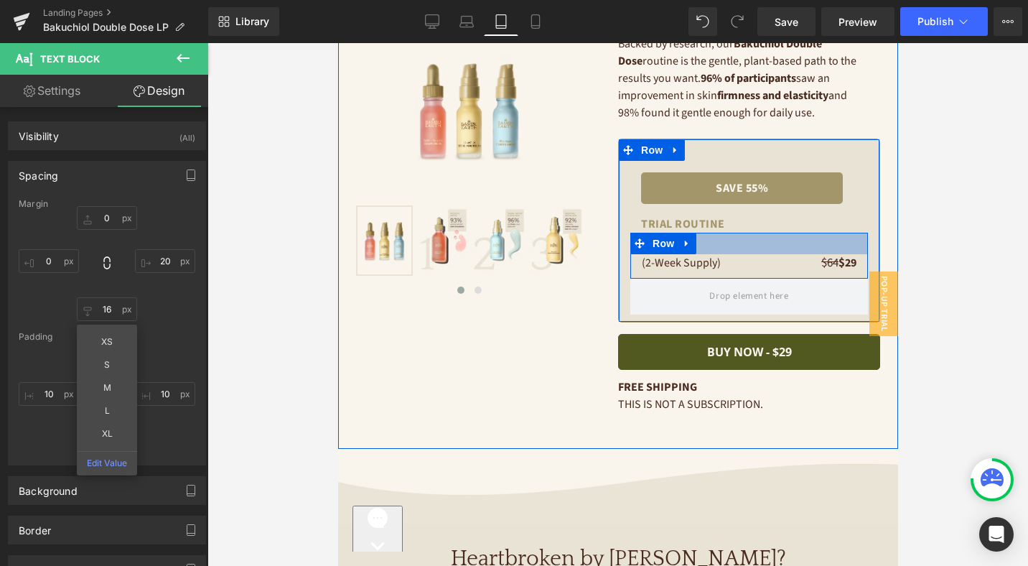
scroll to position [130, 0]
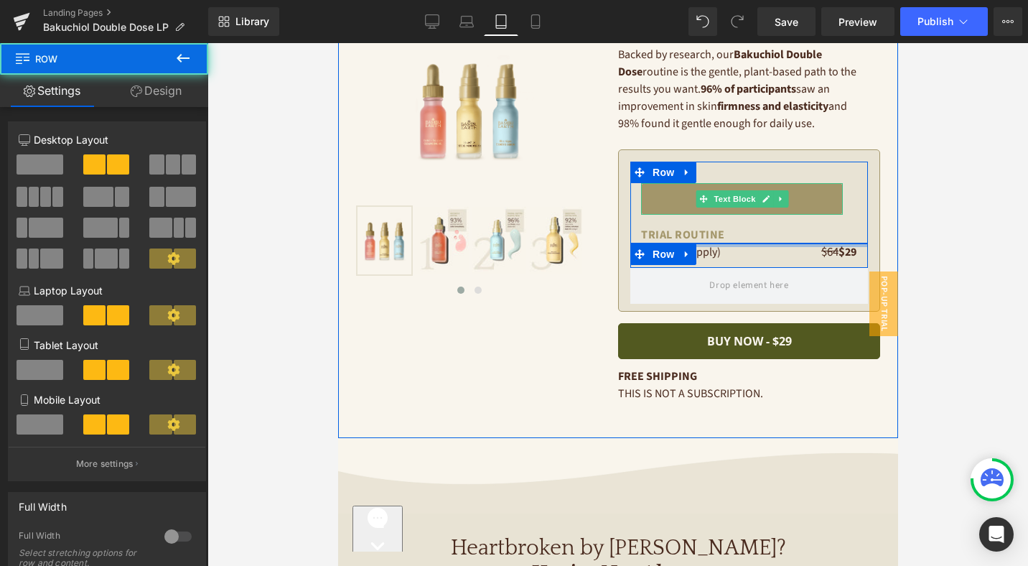
drag, startPoint x: 716, startPoint y: 227, endPoint x: 749, endPoint y: 263, distance: 48.8
click at [717, 207] on div "save 55% Text Block TRIAL ROUTINE Text Block Row (2-Week Supply) Text Block $64…" at bounding box center [749, 215] width 238 height 106
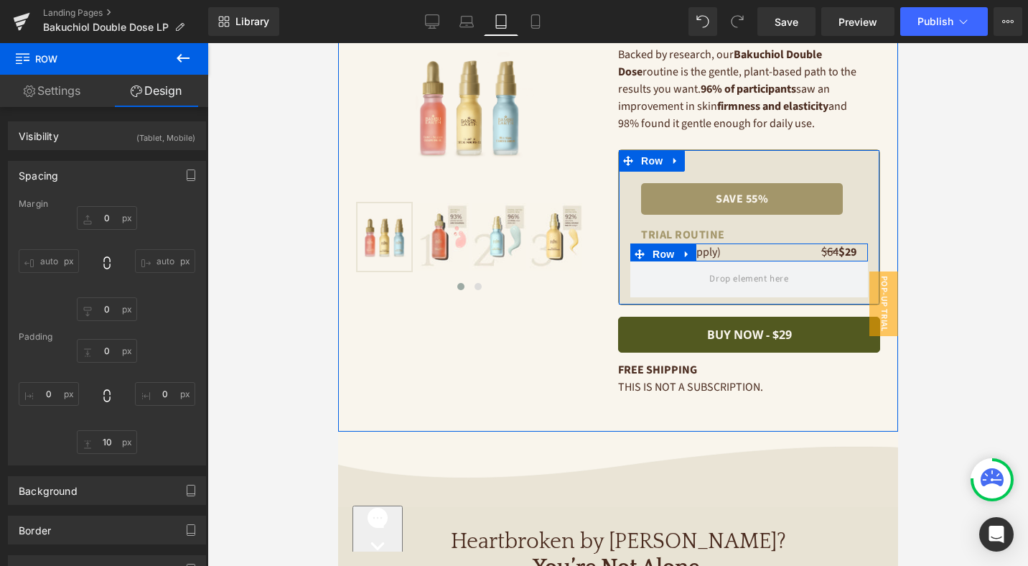
scroll to position [126, 0]
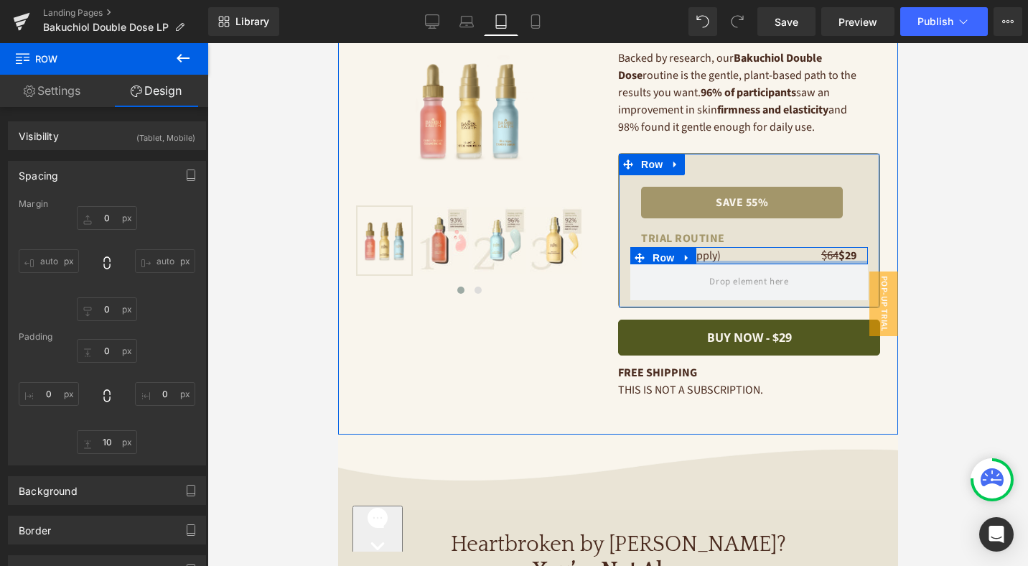
drag, startPoint x: 749, startPoint y: 264, endPoint x: 748, endPoint y: 253, distance: 11.5
click at [748, 253] on div "(2-Week Supply) Text Block $64 $ 29 Text Block Row" at bounding box center [749, 255] width 238 height 17
click at [650, 162] on span "Row" at bounding box center [651, 165] width 29 height 22
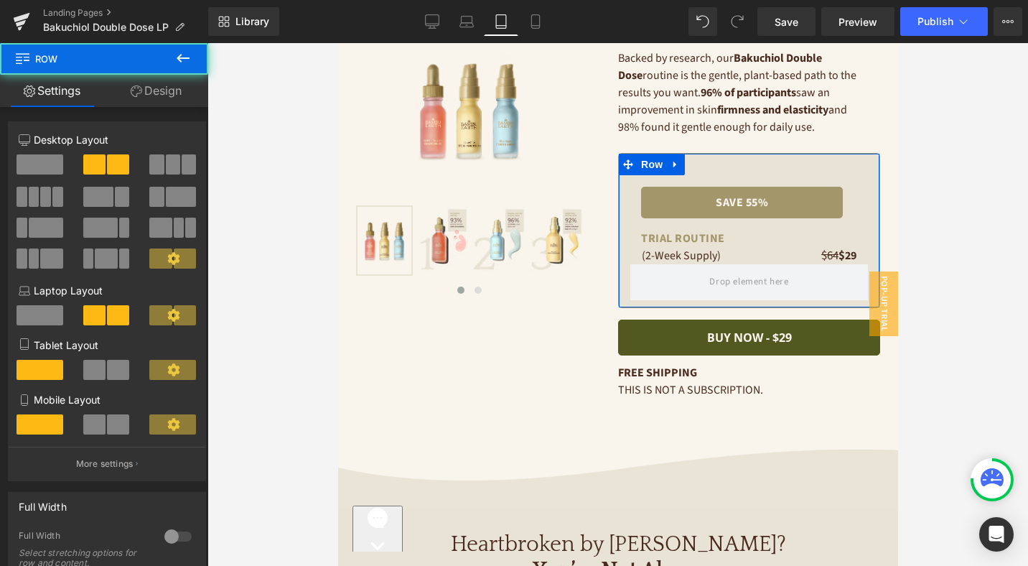
drag, startPoint x: 150, startPoint y: 83, endPoint x: 182, endPoint y: 106, distance: 39.5
click at [150, 82] on link "Design" at bounding box center [156, 91] width 104 height 32
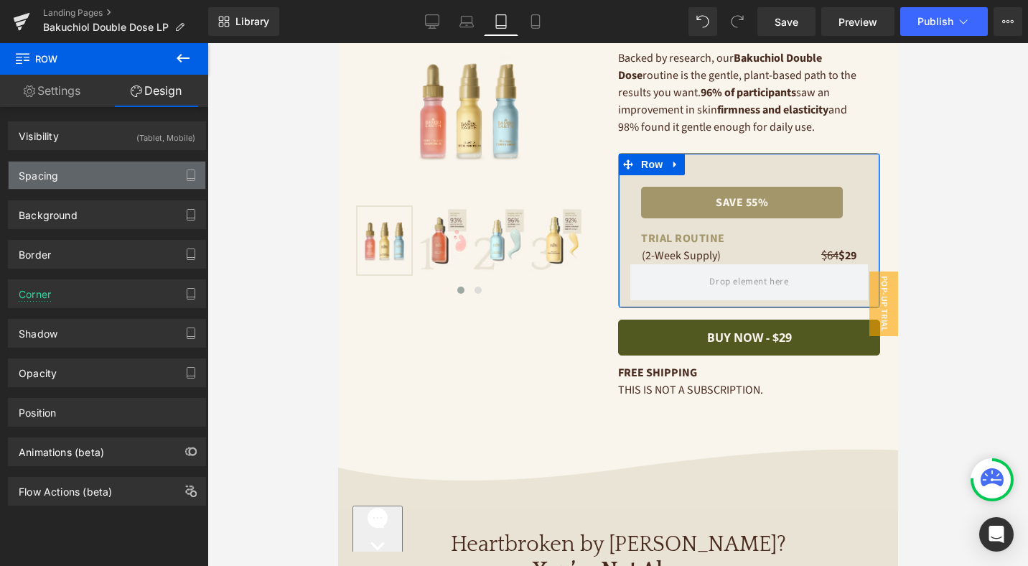
click at [129, 164] on div "Spacing" at bounding box center [107, 175] width 197 height 27
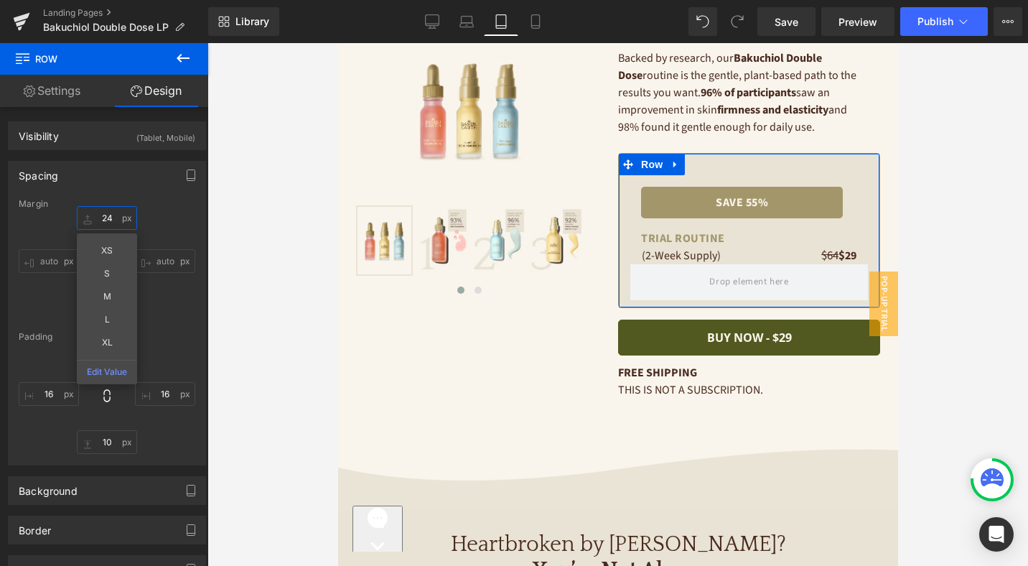
click at [106, 216] on input "text" at bounding box center [107, 218] width 60 height 24
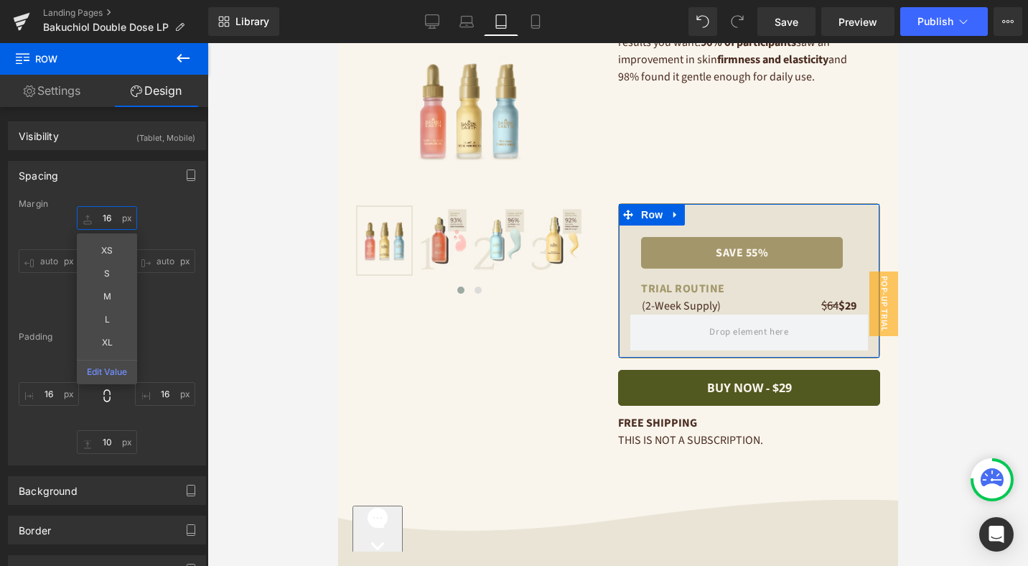
scroll to position [123, 0]
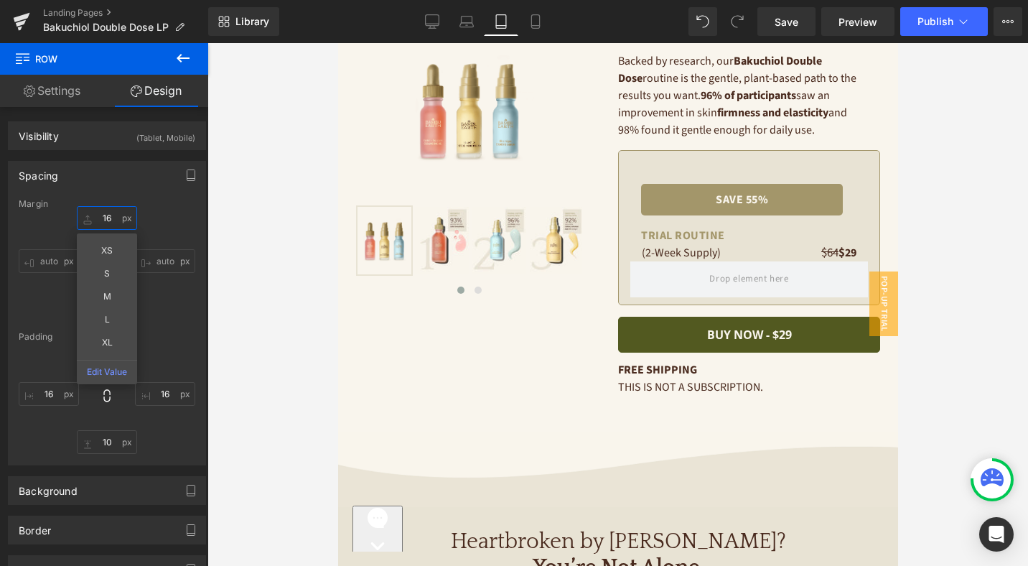
type input "1"
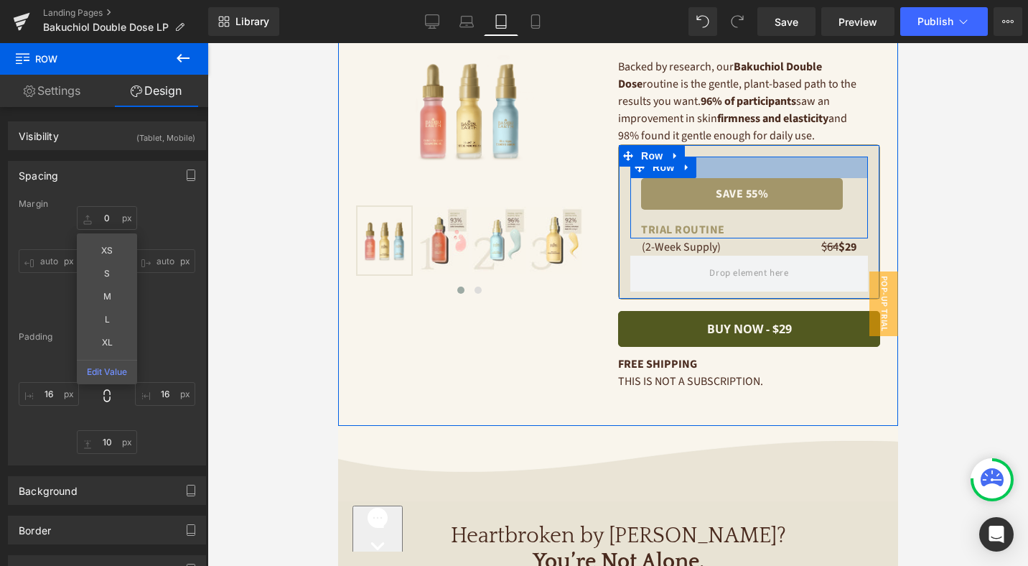
scroll to position [107, 0]
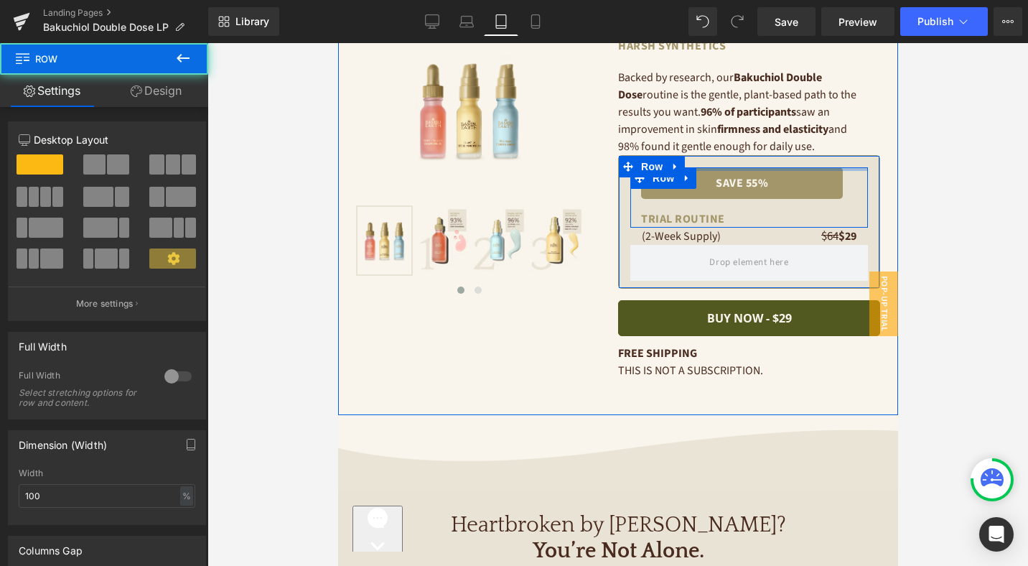
drag, startPoint x: 734, startPoint y: 166, endPoint x: 733, endPoint y: 137, distance: 28.7
click at [733, 137] on div "The Nontoxic Alternative to Retinol Heading firmer, brighter, younger-looking s…" at bounding box center [748, 161] width 262 height 450
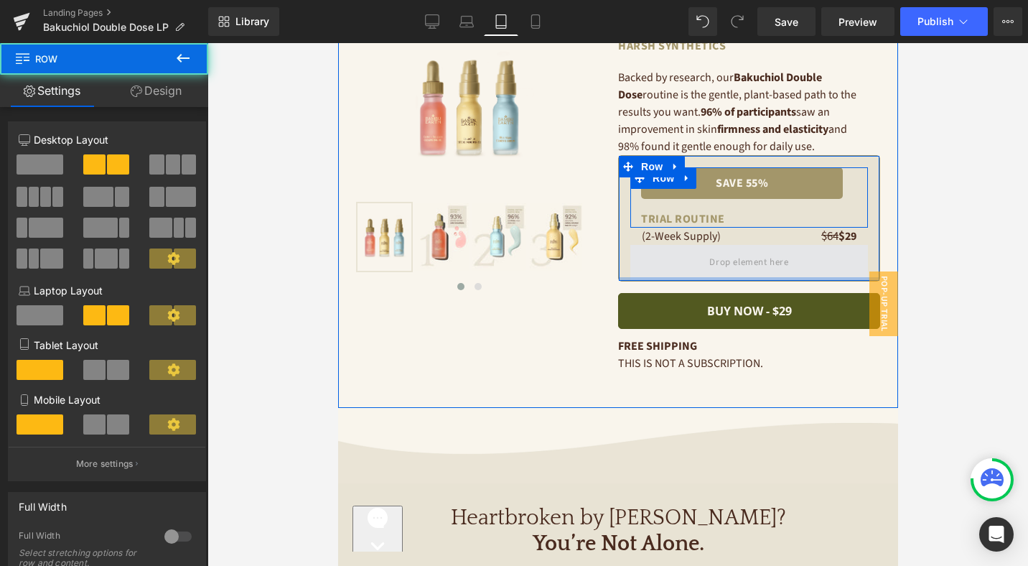
scroll to position [103, 0]
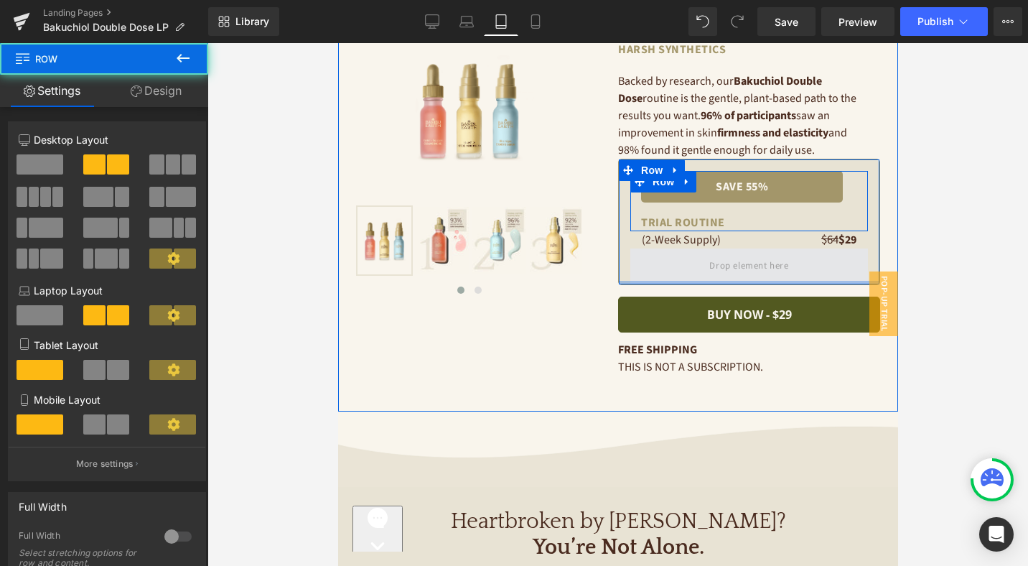
drag, startPoint x: 742, startPoint y: 281, endPoint x: 745, endPoint y: 260, distance: 21.6
click at [743, 261] on div "save 55% Text Block TRIAL ROUTINE Text Block Row (2-Week Supply) Text Block $64…" at bounding box center [748, 222] width 262 height 126
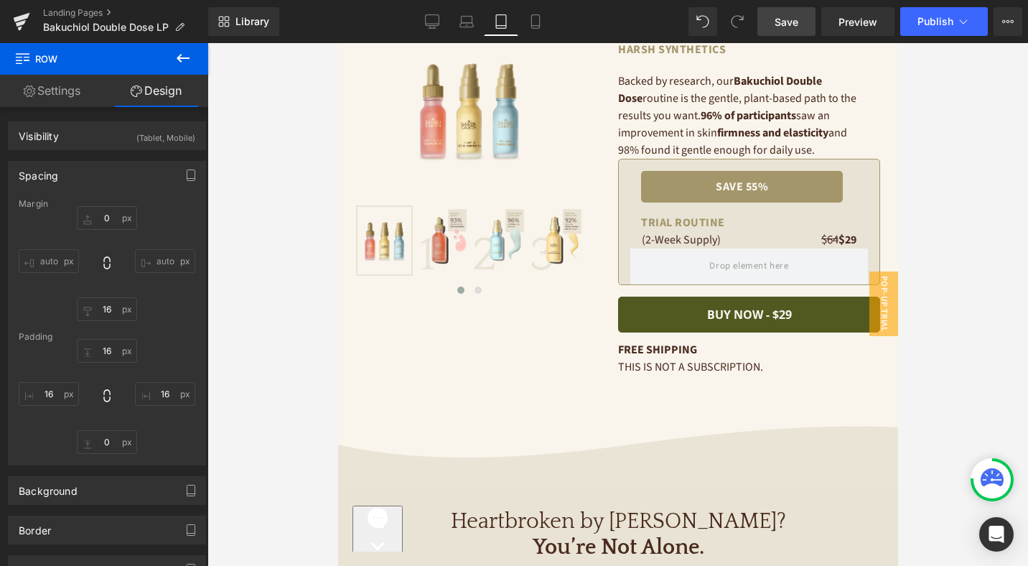
click at [795, 25] on span "Save" at bounding box center [787, 21] width 24 height 15
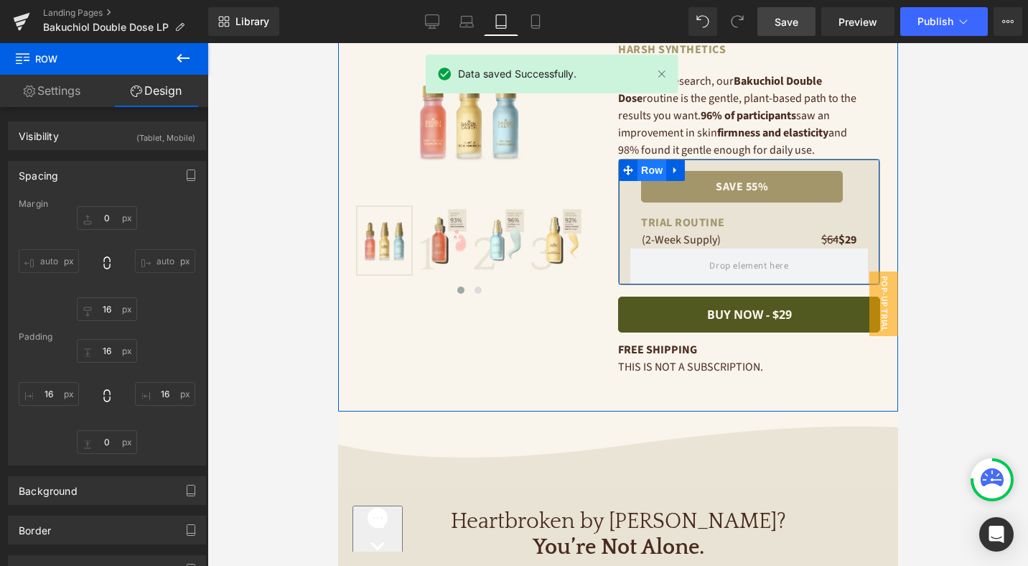
click at [645, 166] on span "Row" at bounding box center [651, 170] width 29 height 22
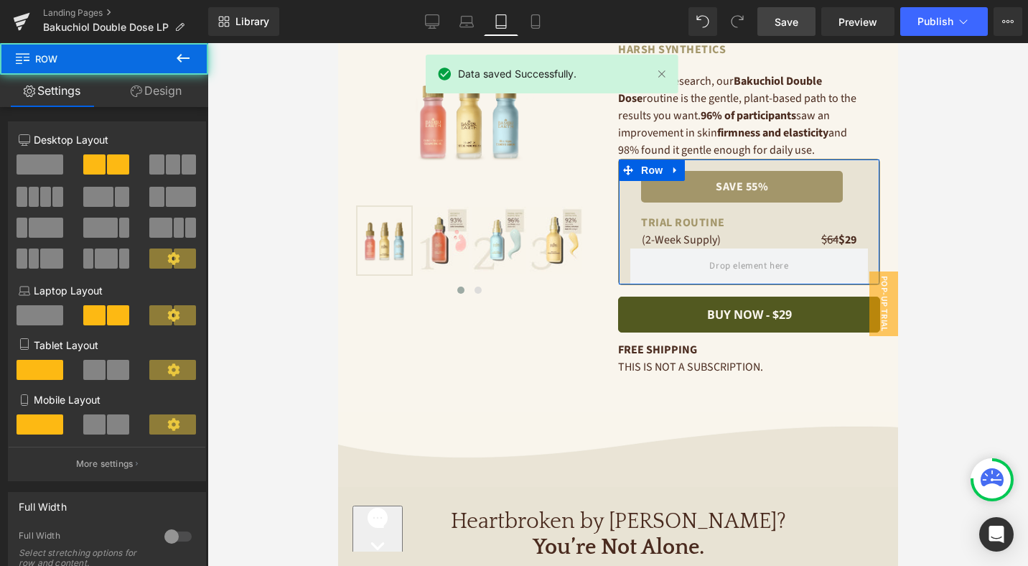
click at [164, 95] on link "Design" at bounding box center [156, 91] width 104 height 32
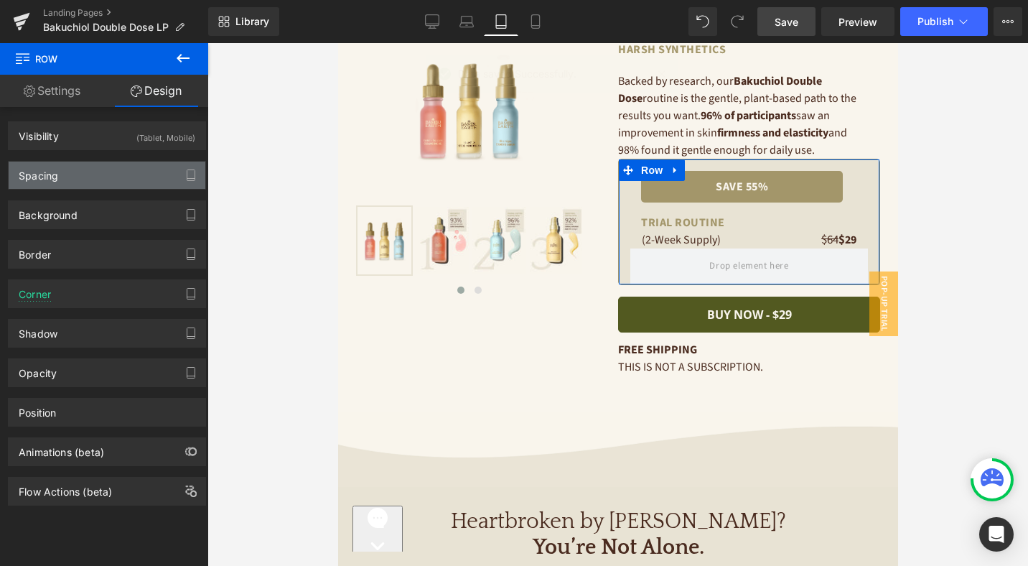
click at [121, 174] on div "Spacing" at bounding box center [107, 175] width 197 height 27
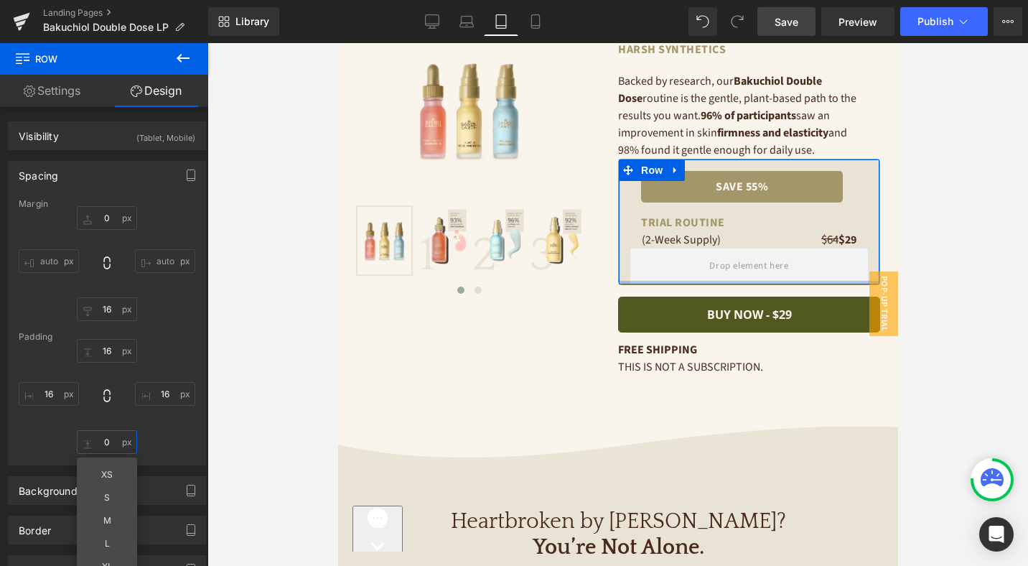
click at [103, 440] on input "0" at bounding box center [107, 442] width 60 height 24
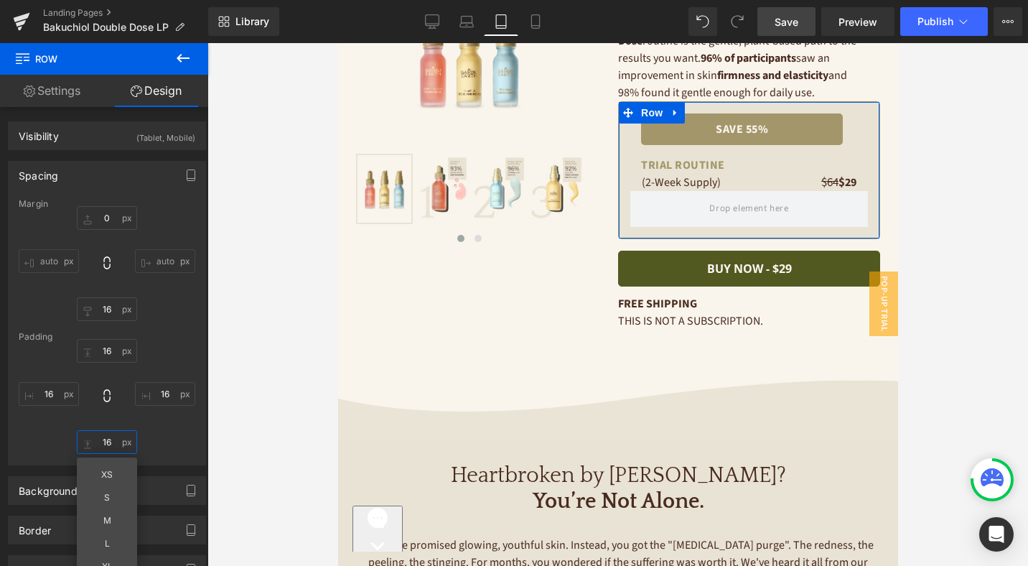
scroll to position [109, 0]
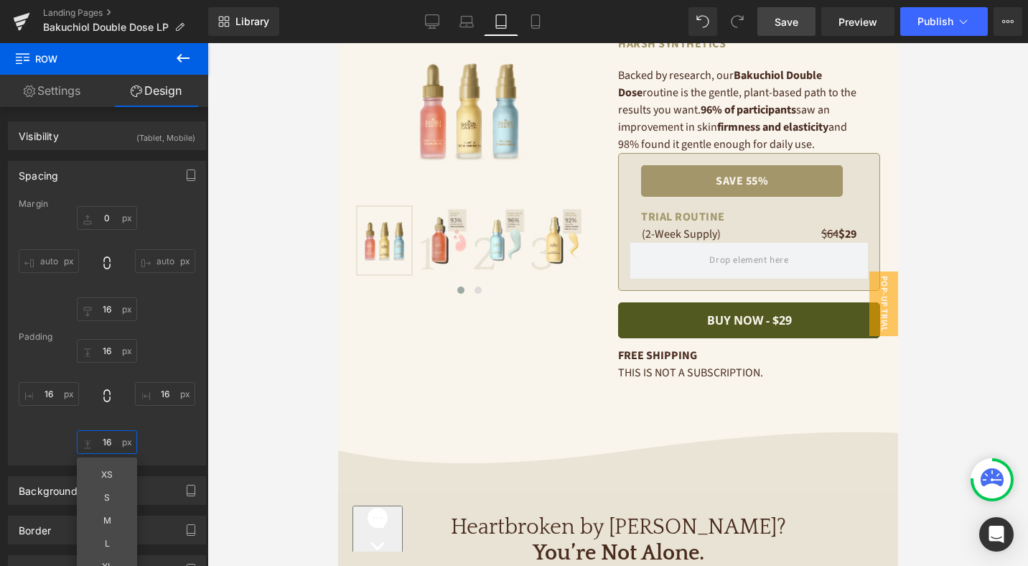
type input "16"
click at [783, 22] on span "Save" at bounding box center [787, 21] width 24 height 15
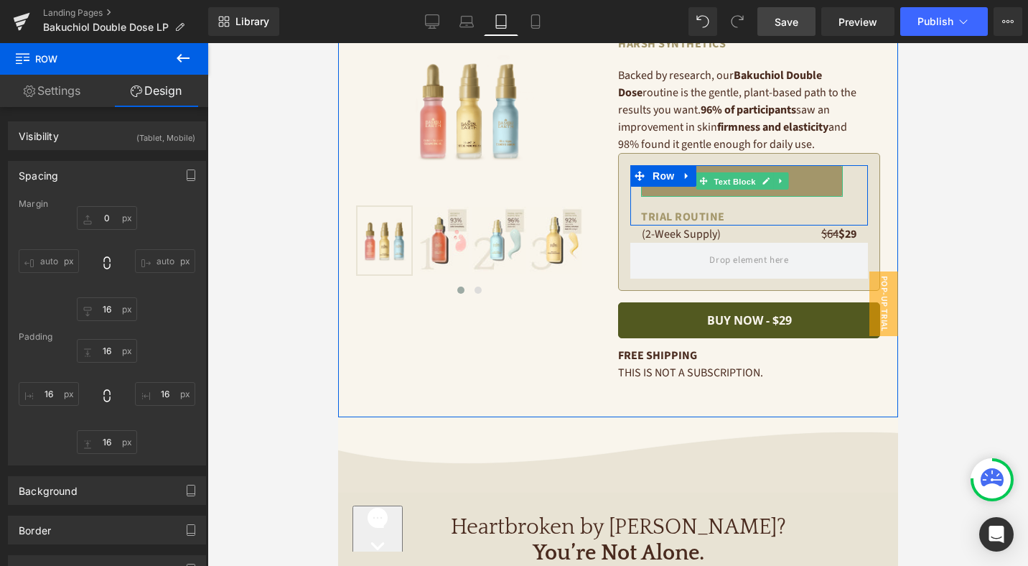
click at [731, 182] on span "Text Block" at bounding box center [733, 181] width 47 height 17
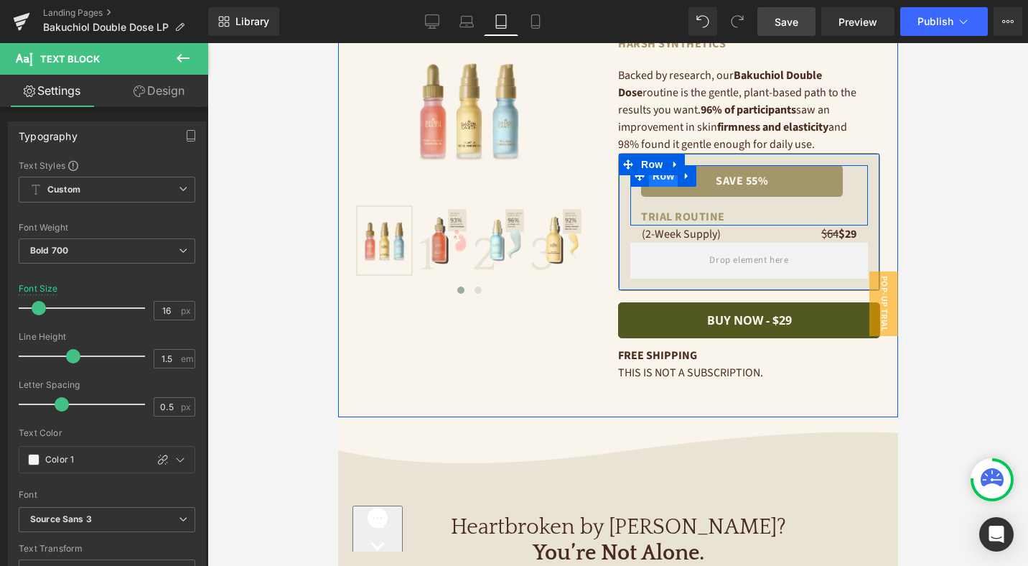
click at [658, 179] on span "Row" at bounding box center [662, 176] width 29 height 22
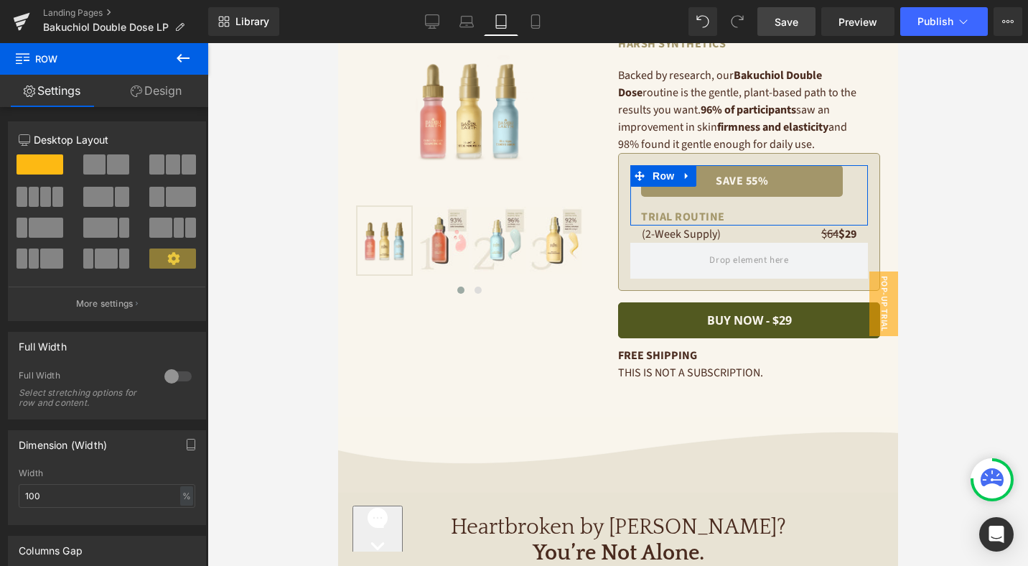
click at [171, 95] on link "Design" at bounding box center [156, 91] width 104 height 32
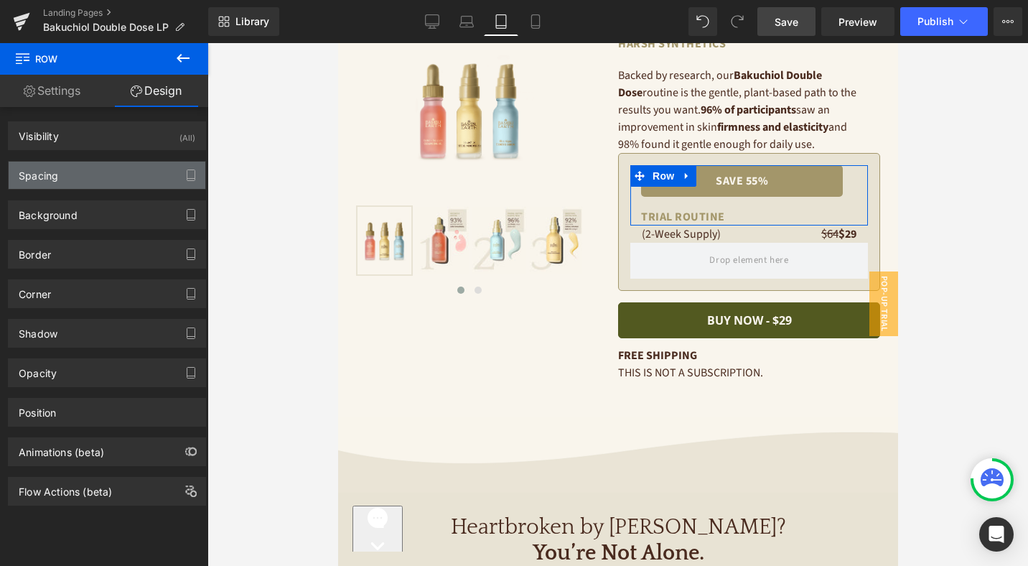
click at [88, 169] on div "Spacing" at bounding box center [107, 175] width 197 height 27
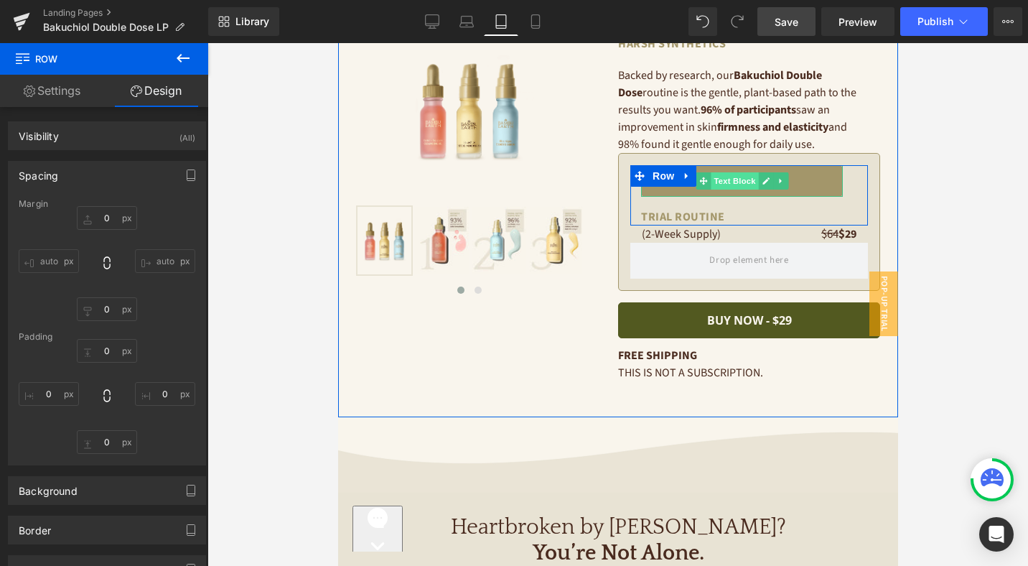
click at [737, 179] on span "Text Block" at bounding box center [733, 180] width 47 height 17
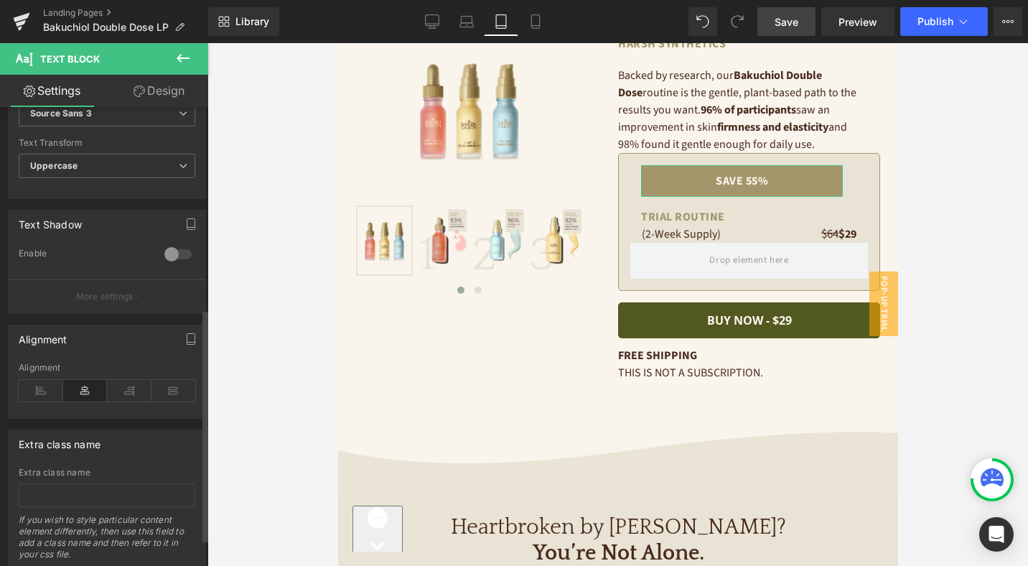
scroll to position [0, 0]
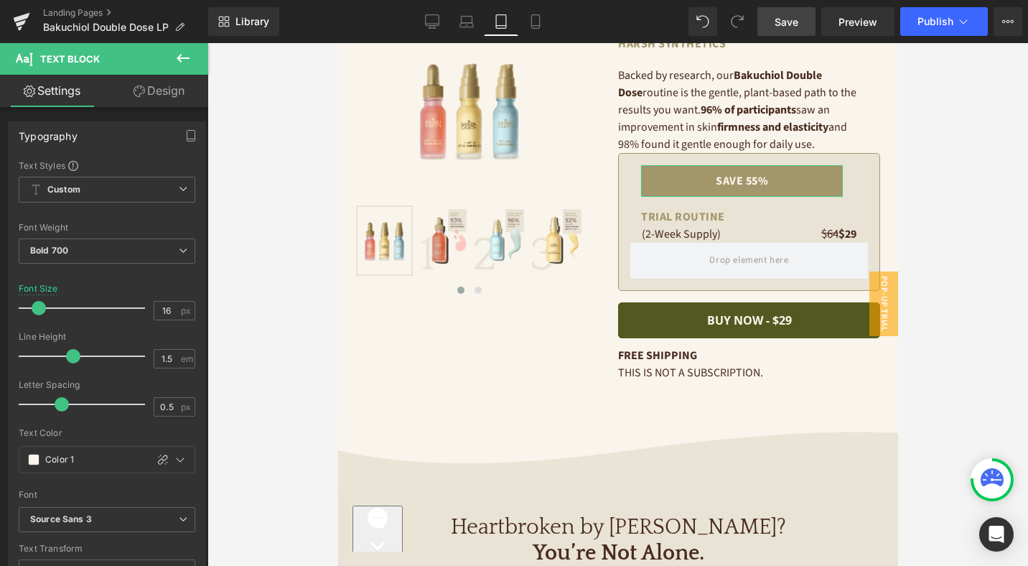
drag, startPoint x: 164, startPoint y: 93, endPoint x: 85, endPoint y: 174, distance: 113.7
click at [164, 93] on link "Design" at bounding box center [159, 91] width 104 height 32
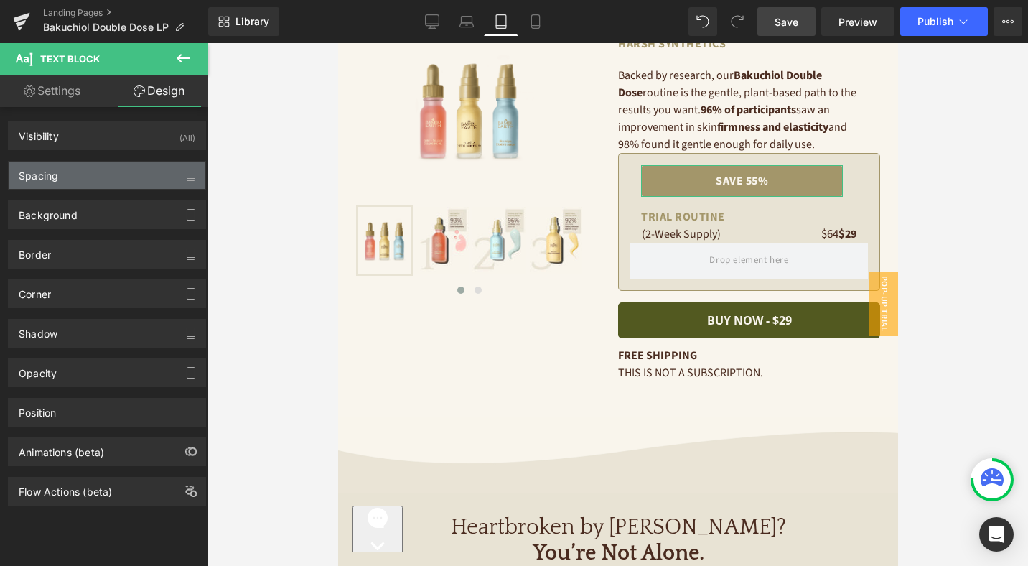
click at [85, 174] on div "Spacing" at bounding box center [107, 175] width 197 height 27
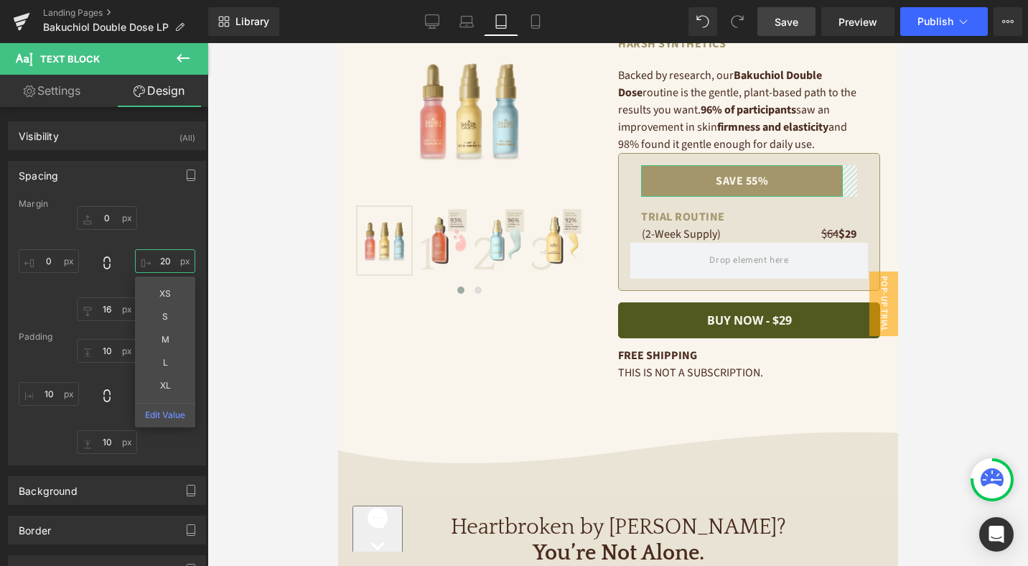
click at [160, 259] on input "text" at bounding box center [165, 261] width 60 height 24
type input "20"
click at [75, 375] on div at bounding box center [107, 396] width 177 height 115
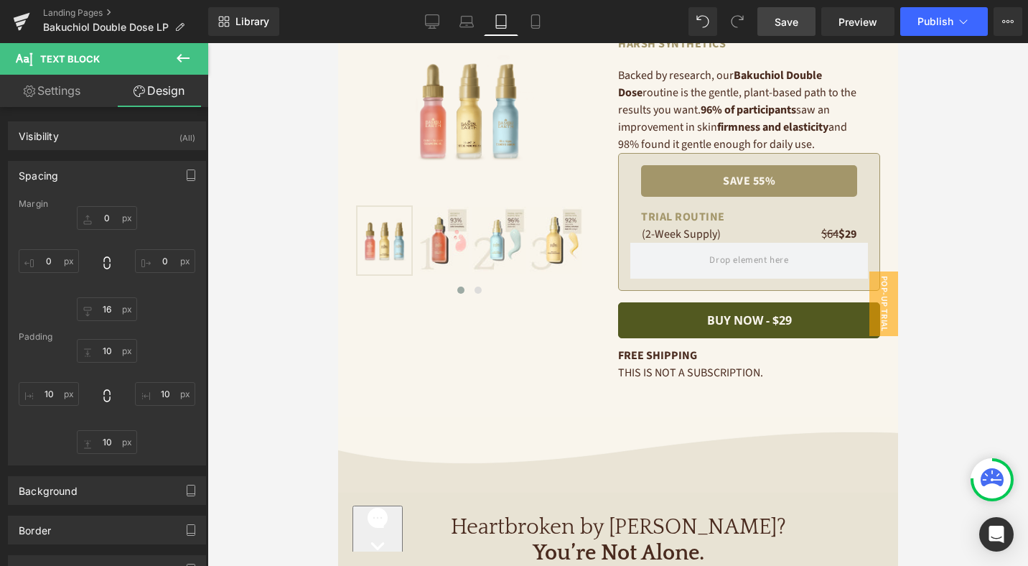
click at [793, 25] on span "Save" at bounding box center [787, 21] width 24 height 15
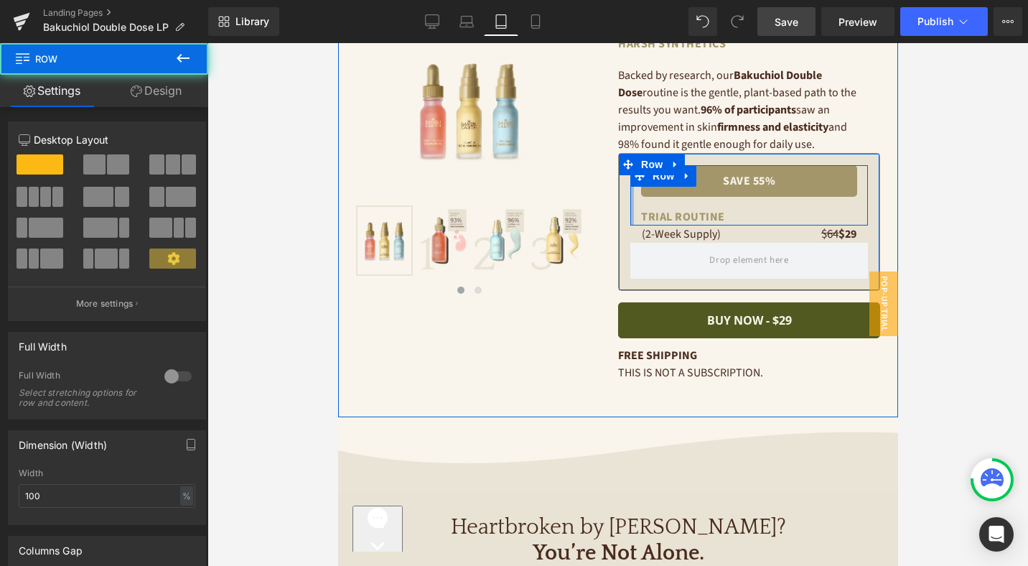
click at [629, 200] on div "save 55% Text Block TRIAL ROUTINE Text Block Row (2-Week Supply) Text Block $64…" at bounding box center [748, 222] width 262 height 138
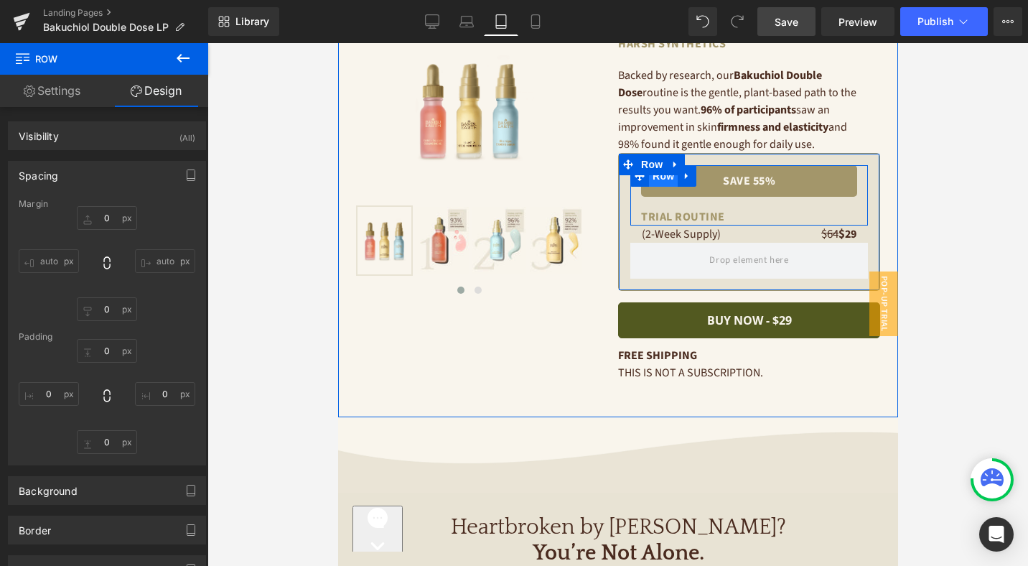
click at [655, 180] on span "Row" at bounding box center [662, 176] width 29 height 22
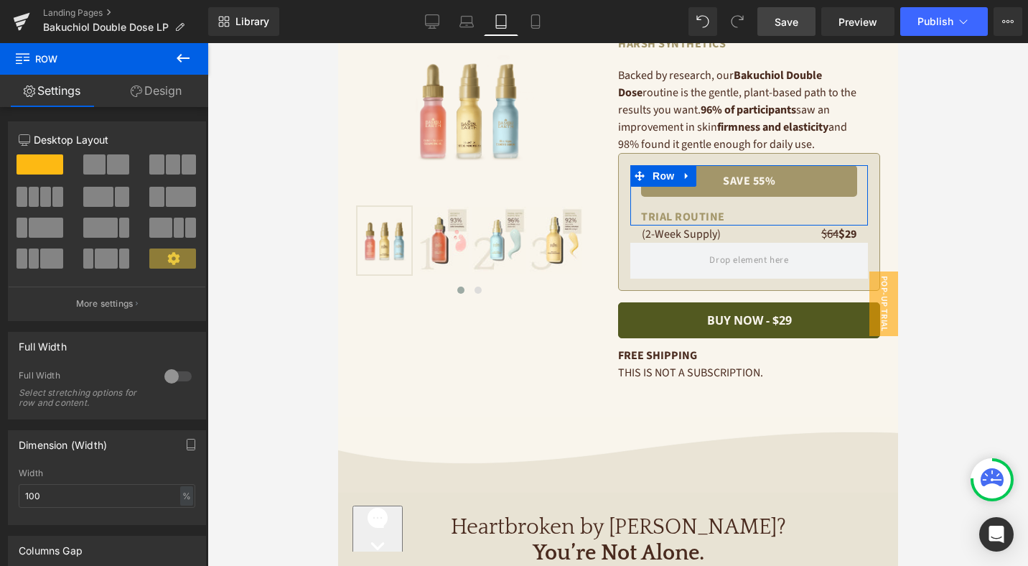
scroll to position [239, 0]
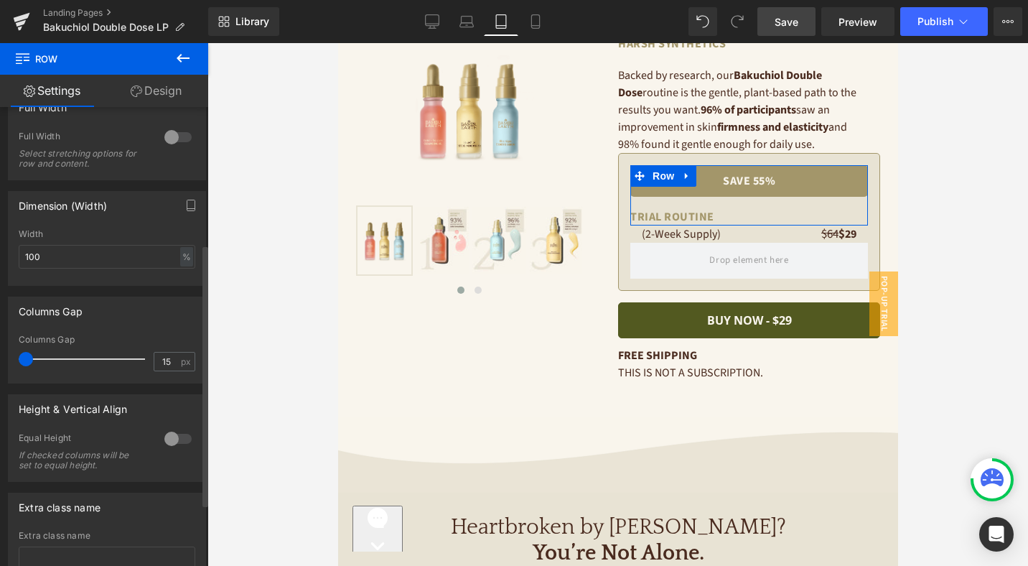
drag, startPoint x: 37, startPoint y: 358, endPoint x: 17, endPoint y: 356, distance: 20.2
click at [17, 356] on div "15px Columns Gap 15 px" at bounding box center [107, 359] width 197 height 48
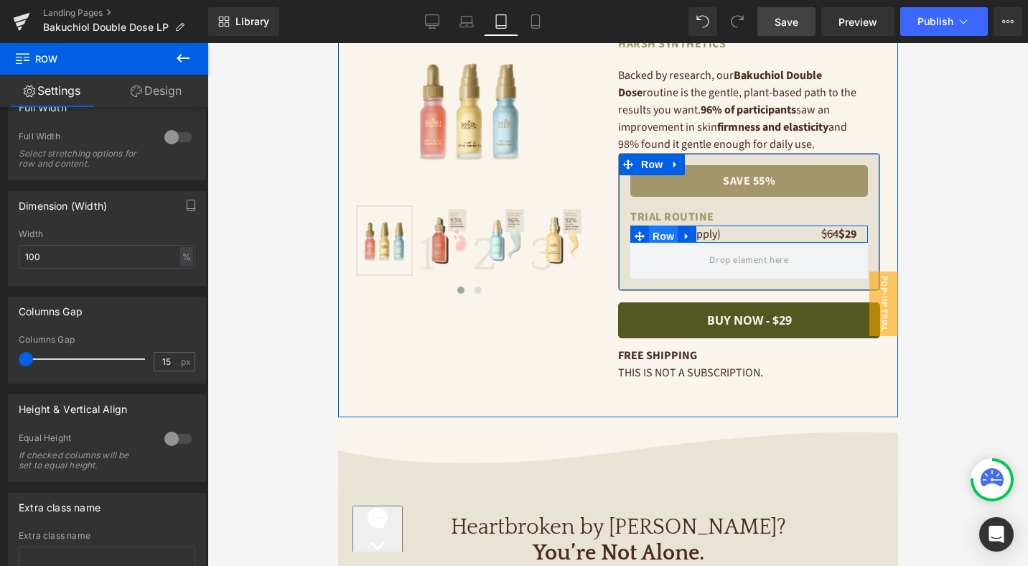
click at [660, 233] on span "Row" at bounding box center [662, 236] width 29 height 22
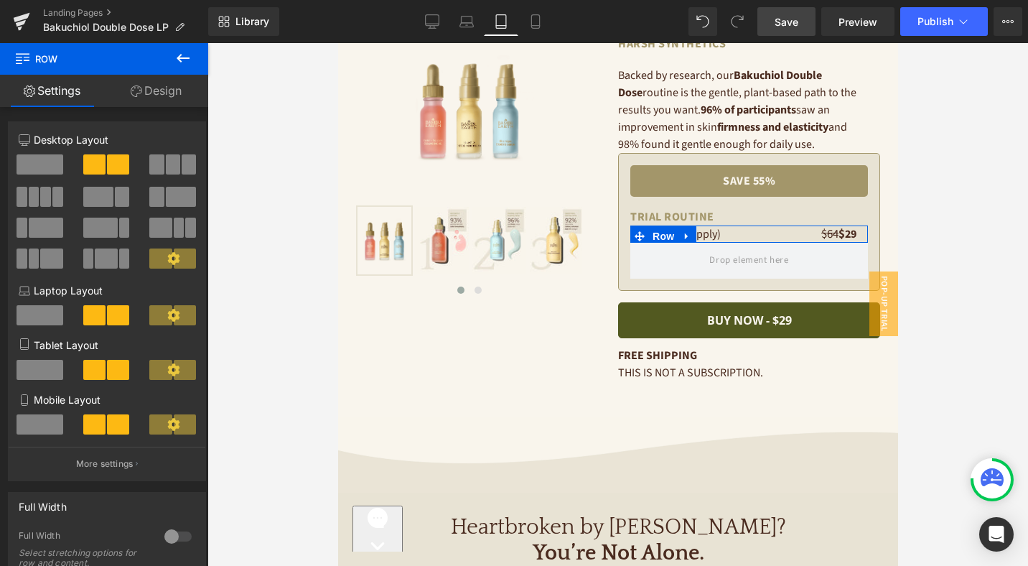
click at [160, 97] on link "Design" at bounding box center [156, 91] width 104 height 32
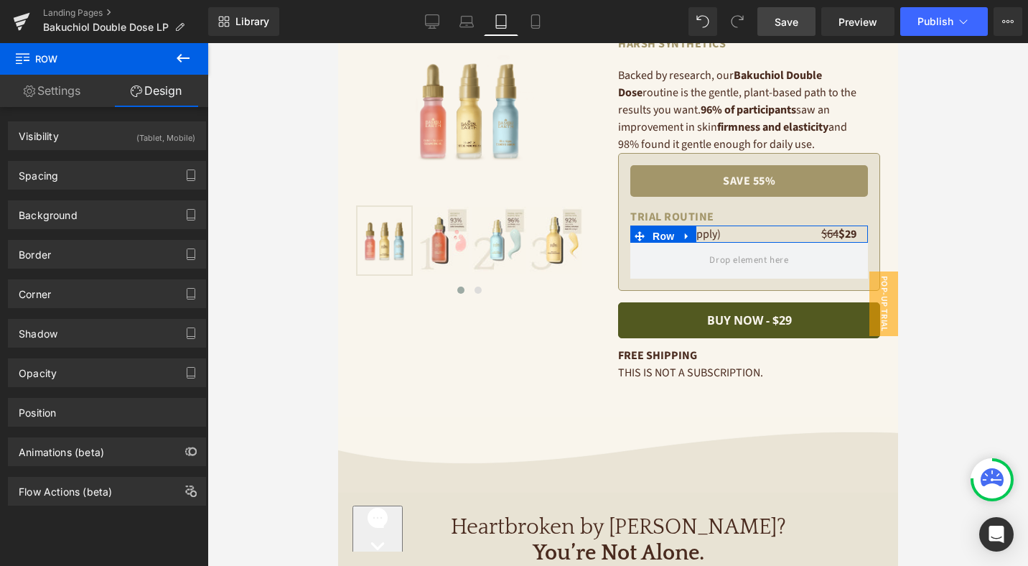
click at [75, 88] on link "Settings" at bounding box center [52, 91] width 104 height 32
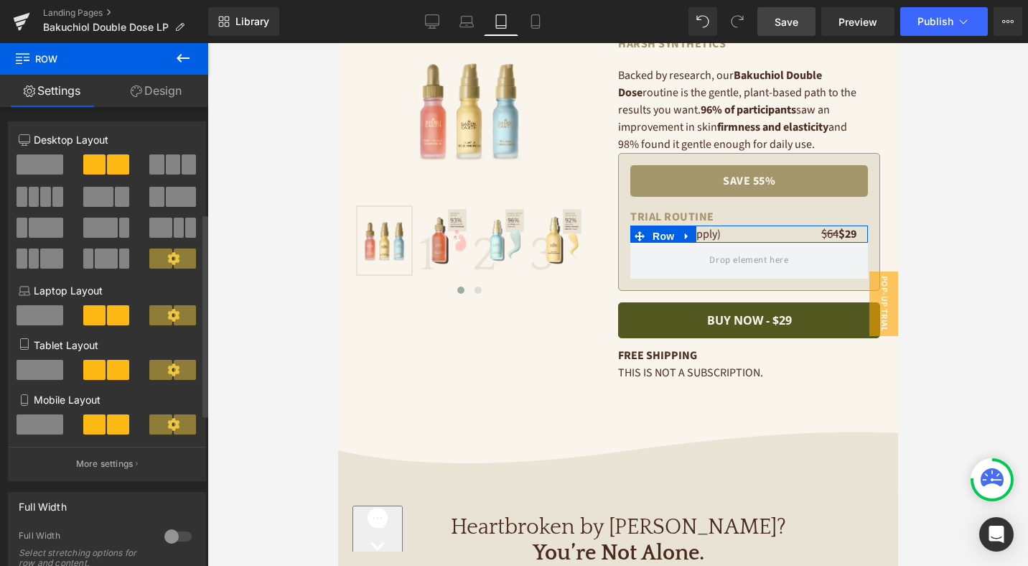
scroll to position [314, 0]
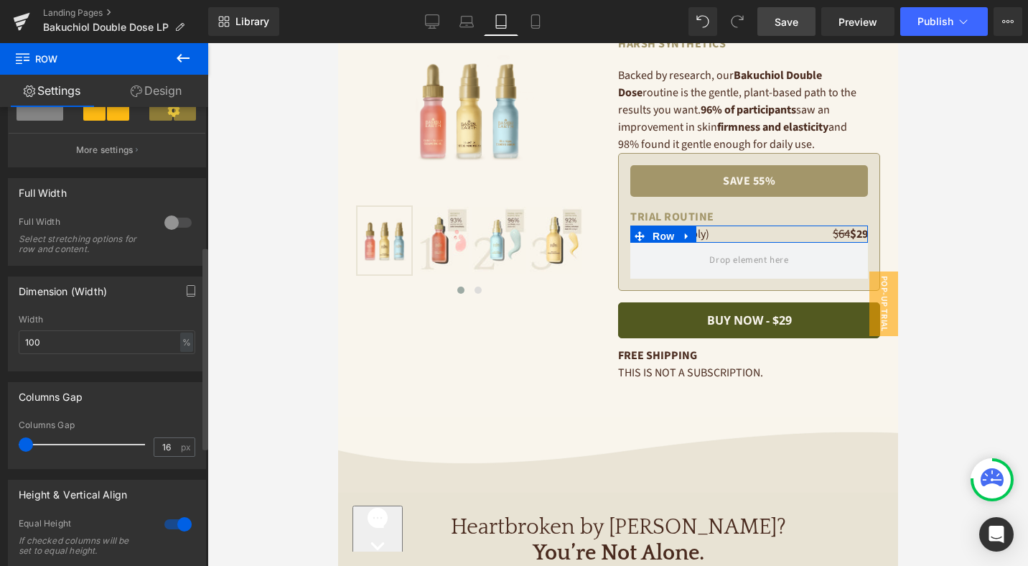
drag, startPoint x: 39, startPoint y: 447, endPoint x: 9, endPoint y: 445, distance: 30.9
click at [9, 445] on div "16px Columns Gap 16 px" at bounding box center [107, 444] width 197 height 48
click at [795, 19] on span "Save" at bounding box center [787, 21] width 24 height 15
click at [755, 153] on div "save 55% Text Block TRIAL ROUTINE Text Block Row (2-Week Supply) Text Block $64…" at bounding box center [748, 222] width 262 height 138
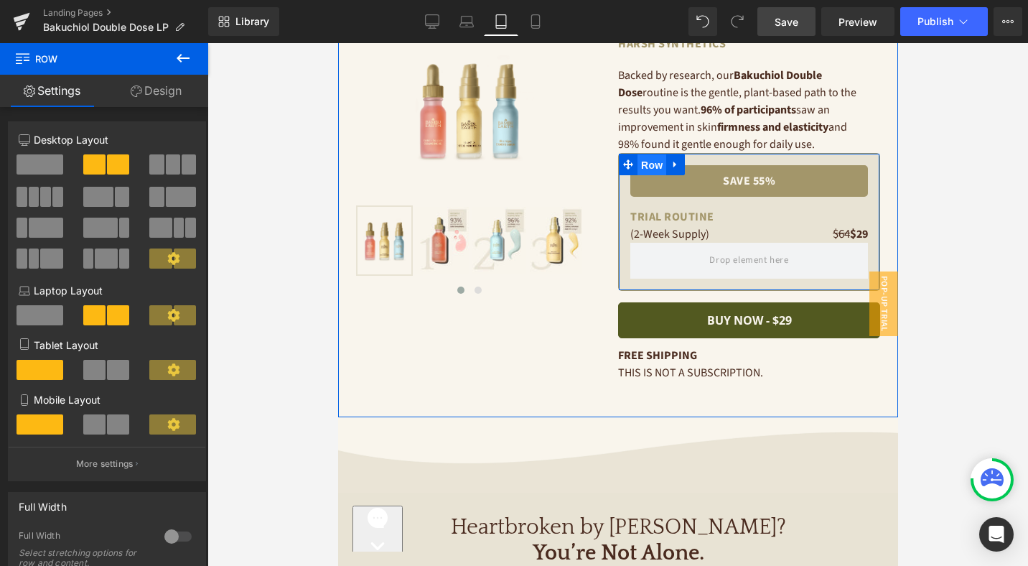
click at [655, 161] on span "Row" at bounding box center [651, 165] width 29 height 22
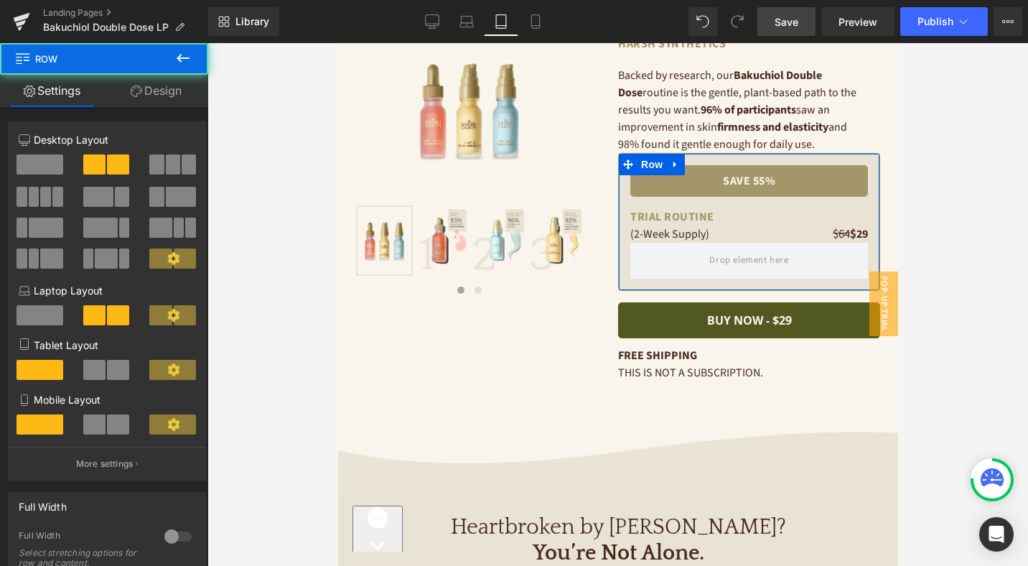
click at [149, 88] on link "Design" at bounding box center [156, 91] width 104 height 32
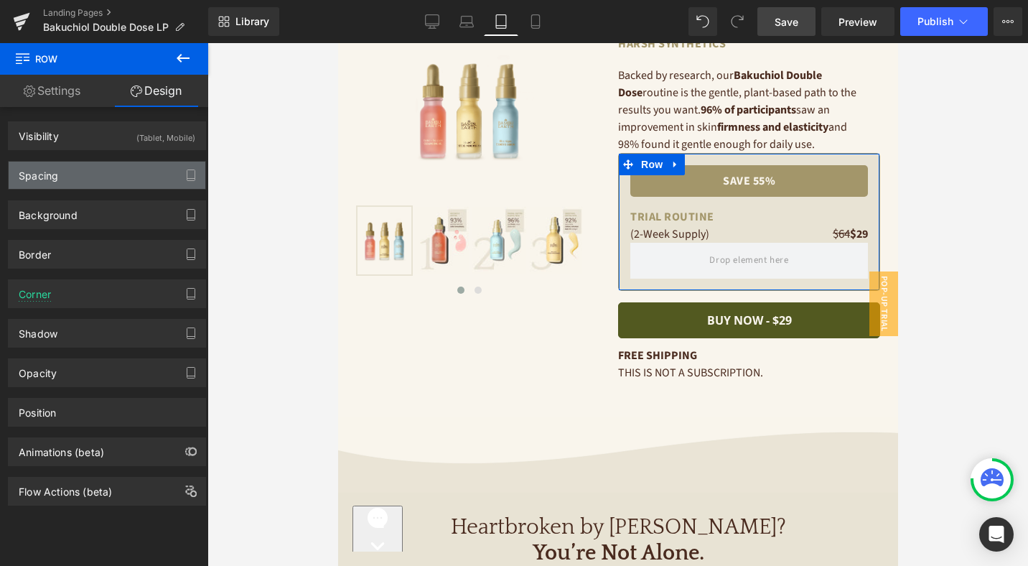
click at [89, 175] on div "Spacing" at bounding box center [107, 175] width 197 height 27
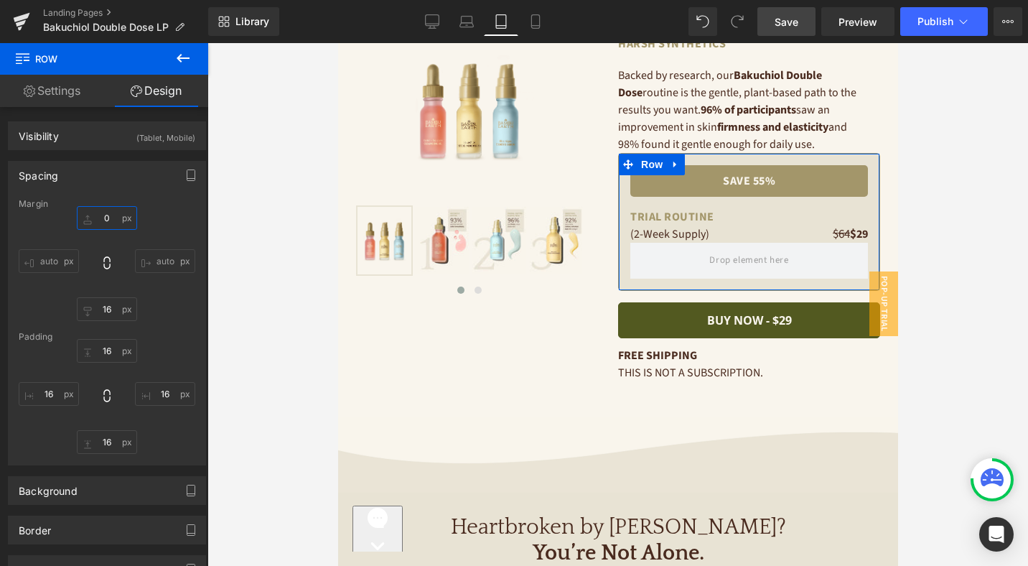
click at [103, 212] on input "text" at bounding box center [107, 218] width 60 height 24
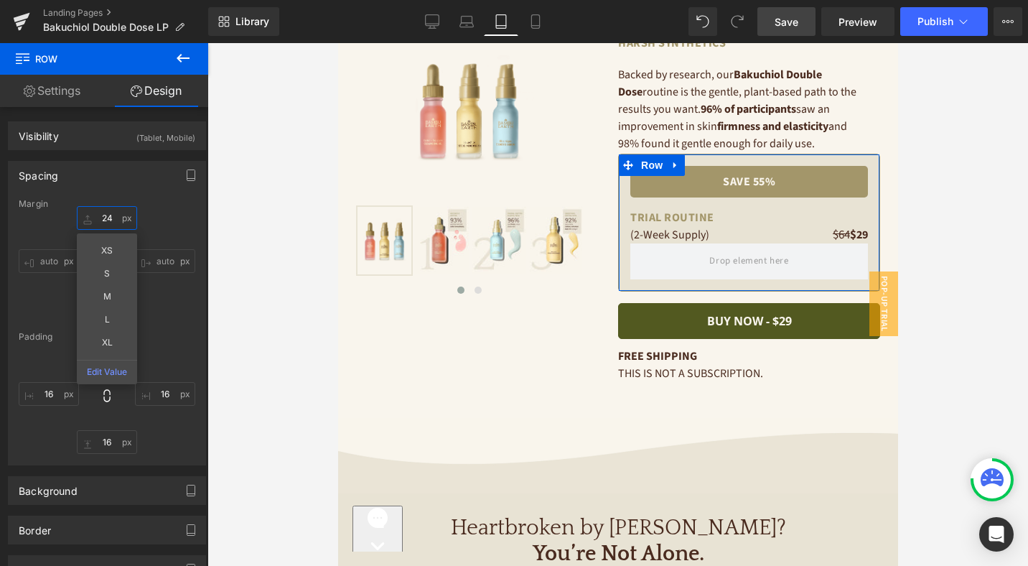
scroll to position [118, 0]
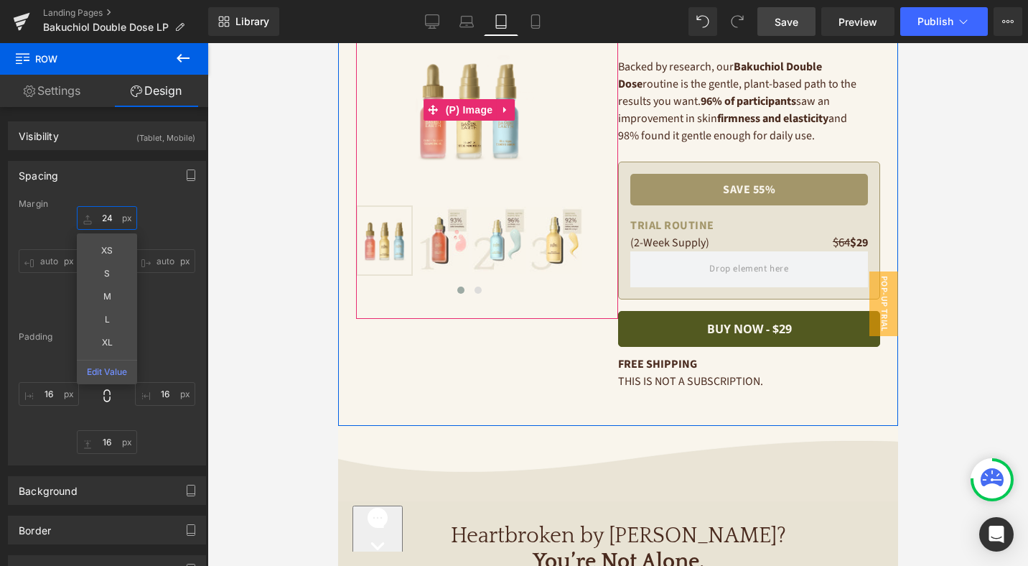
type input "2"
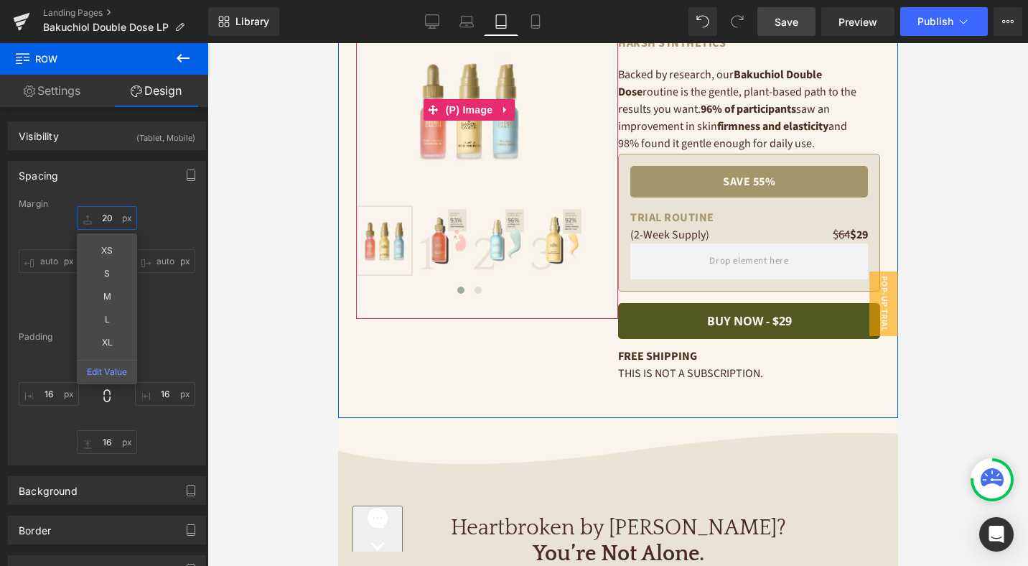
scroll to position [116, 0]
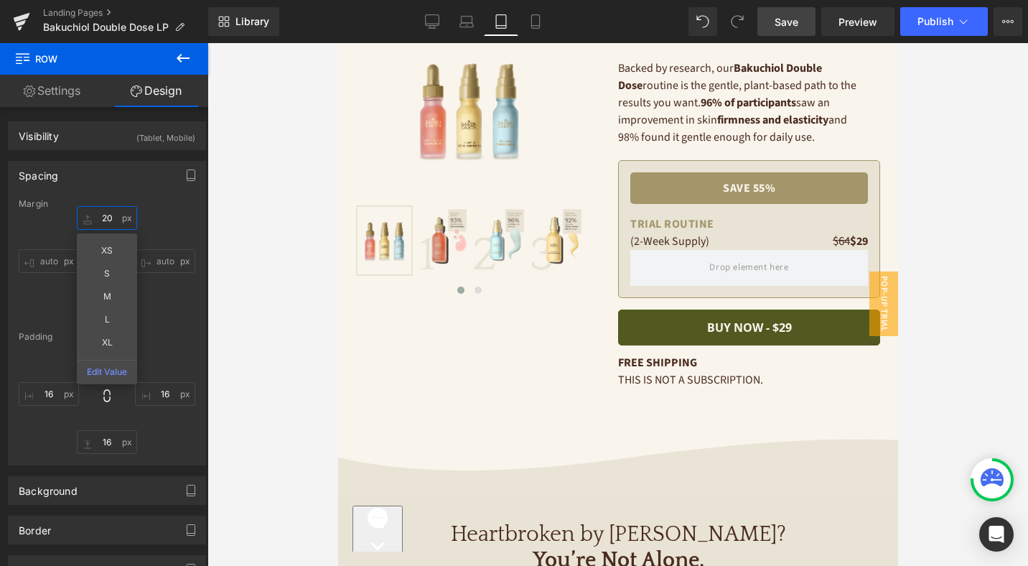
type input "20"
click at [792, 28] on span "Save" at bounding box center [787, 21] width 24 height 15
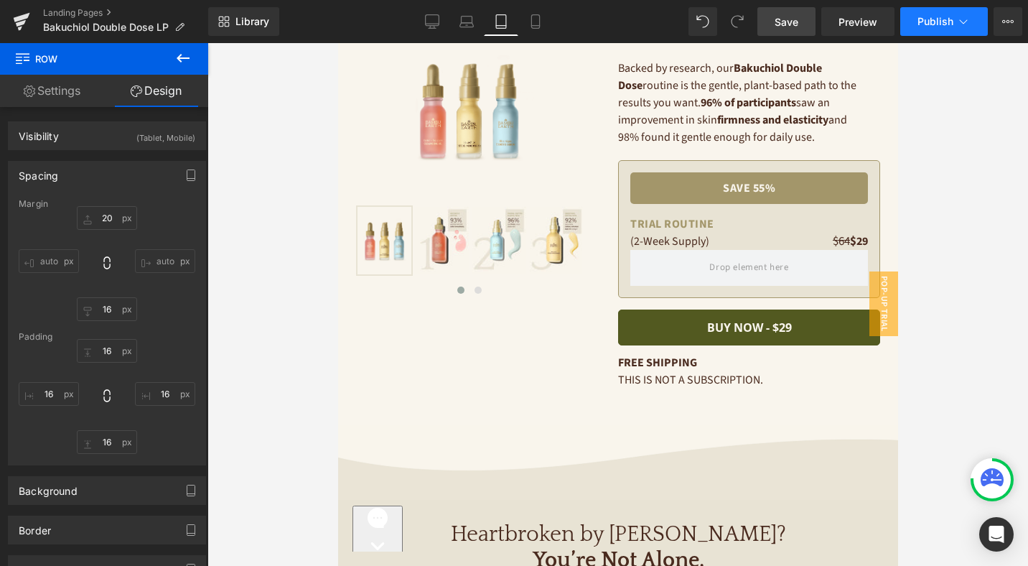
click at [953, 22] on button "Publish" at bounding box center [944, 21] width 88 height 29
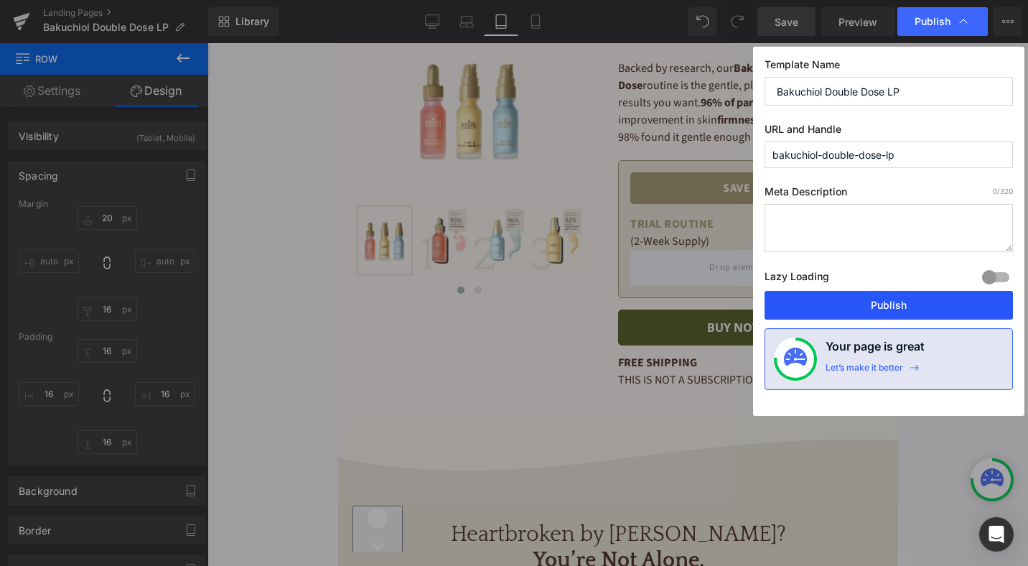
click at [925, 310] on button "Publish" at bounding box center [889, 305] width 248 height 29
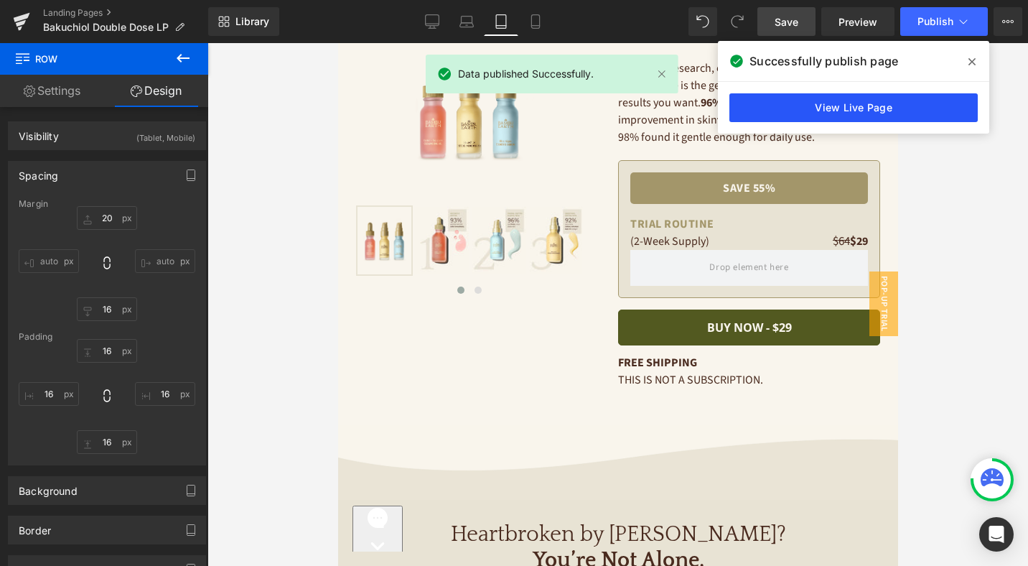
click at [816, 105] on link "View Live Page" at bounding box center [853, 107] width 248 height 29
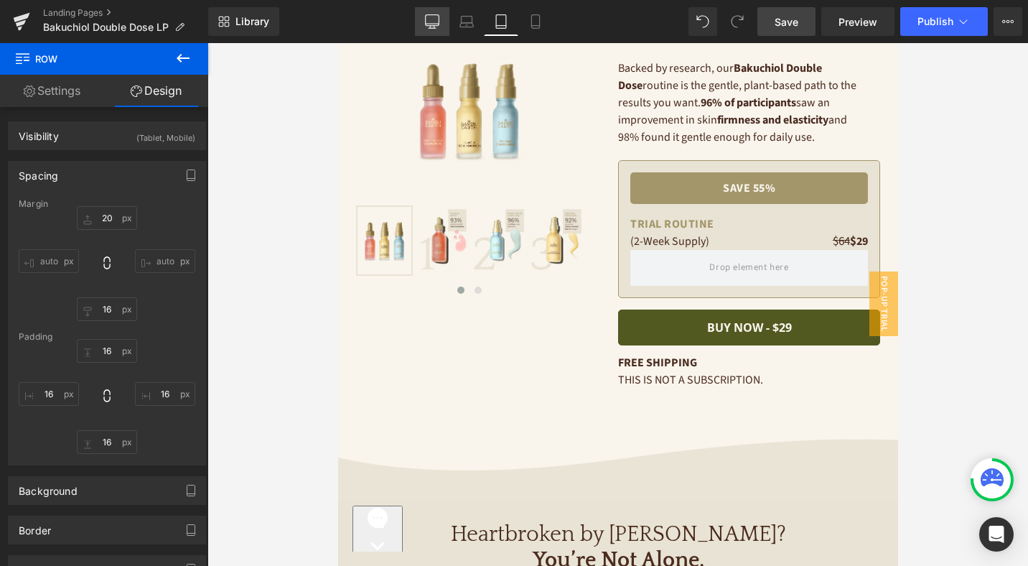
click at [429, 19] on icon at bounding box center [432, 21] width 14 height 14
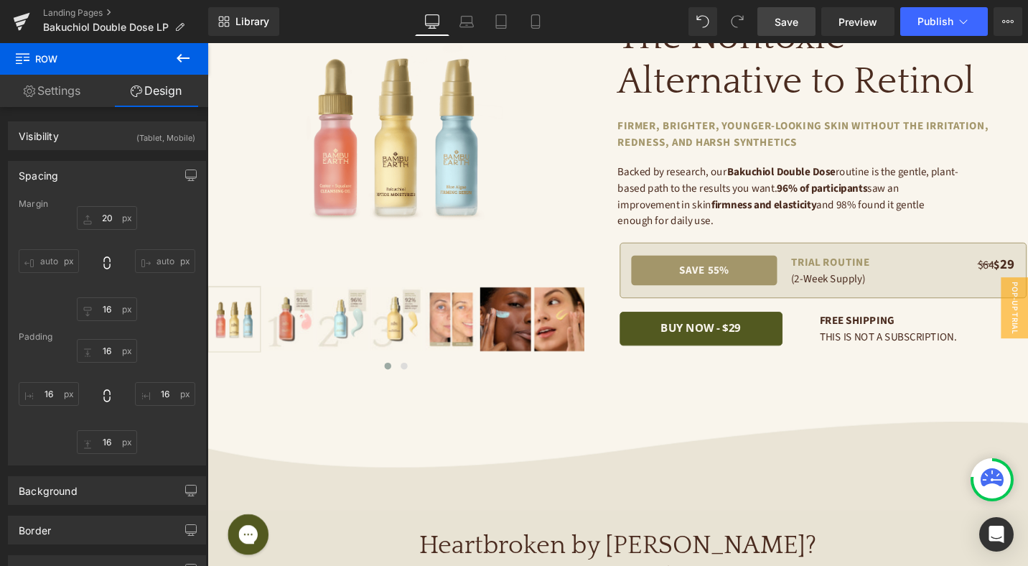
scroll to position [0, 0]
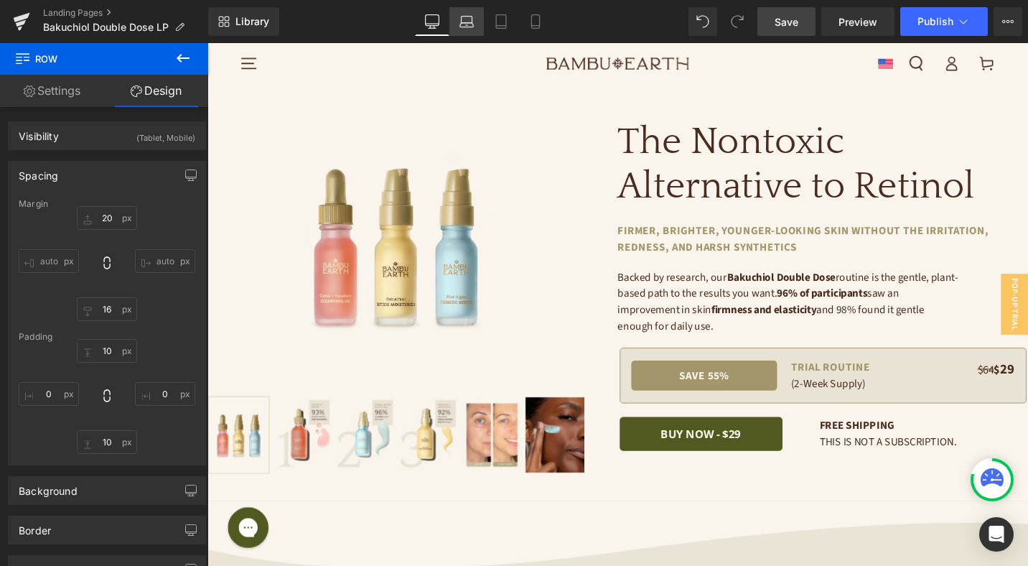
click at [468, 21] on icon at bounding box center [466, 21] width 14 height 14
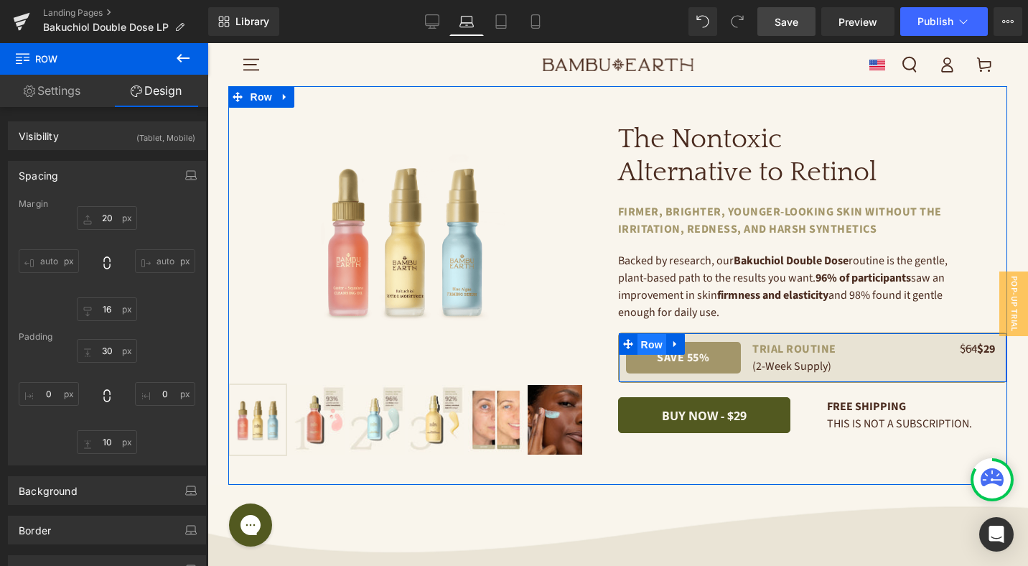
click at [663, 345] on span "Row" at bounding box center [652, 345] width 29 height 22
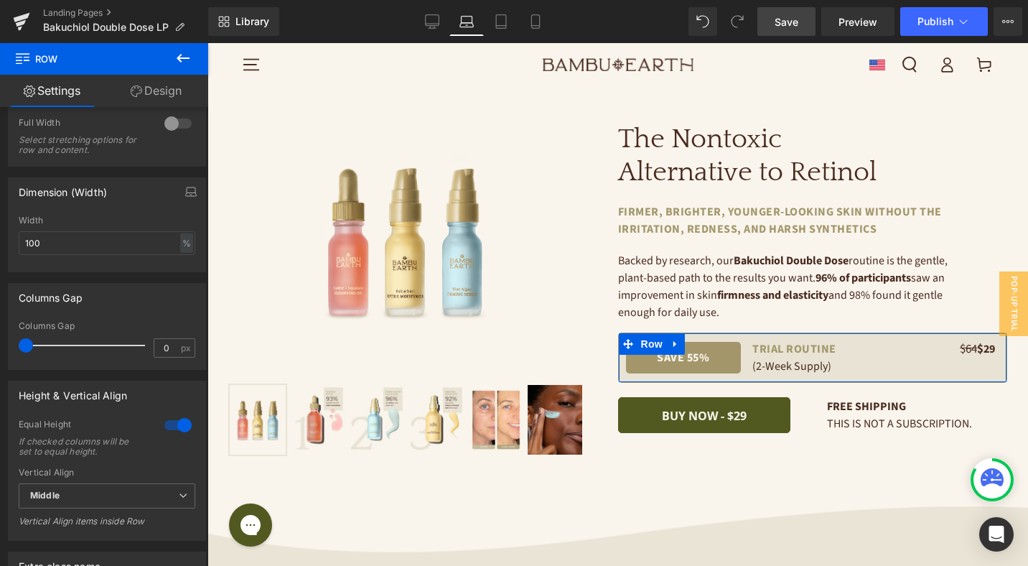
scroll to position [431, 0]
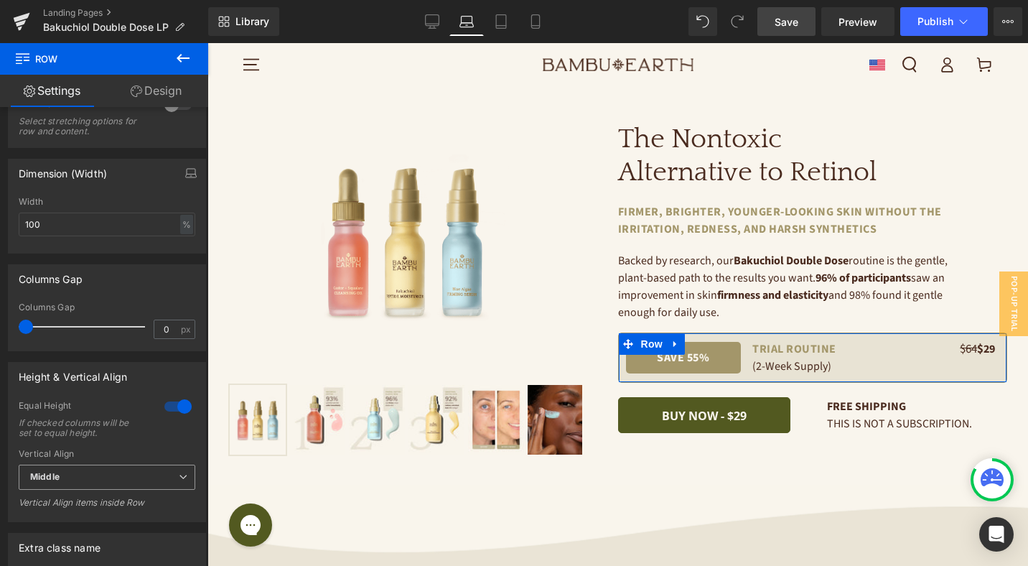
click at [137, 475] on span "Middle" at bounding box center [107, 477] width 177 height 25
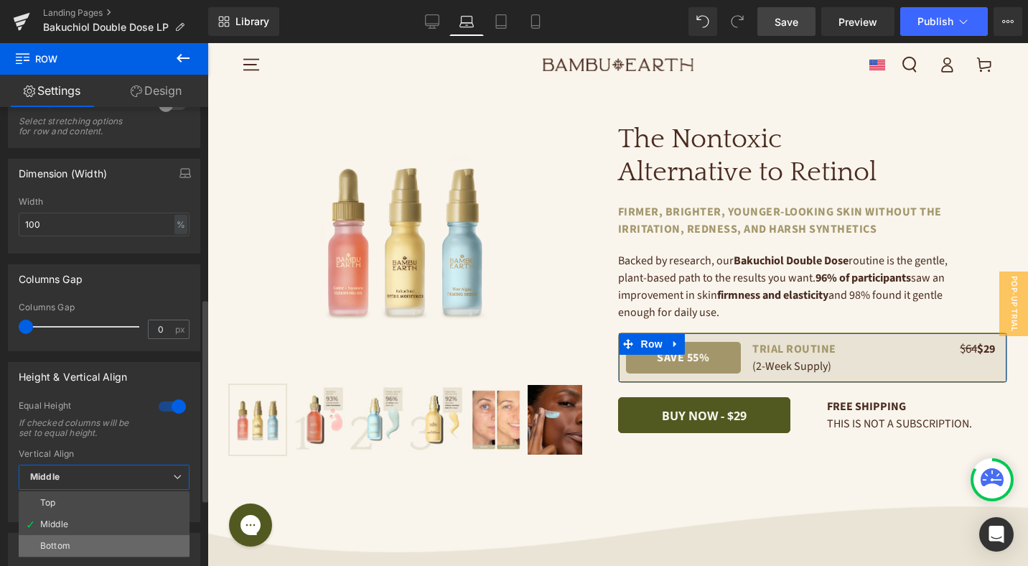
click at [130, 549] on li "Bottom" at bounding box center [104, 546] width 171 height 22
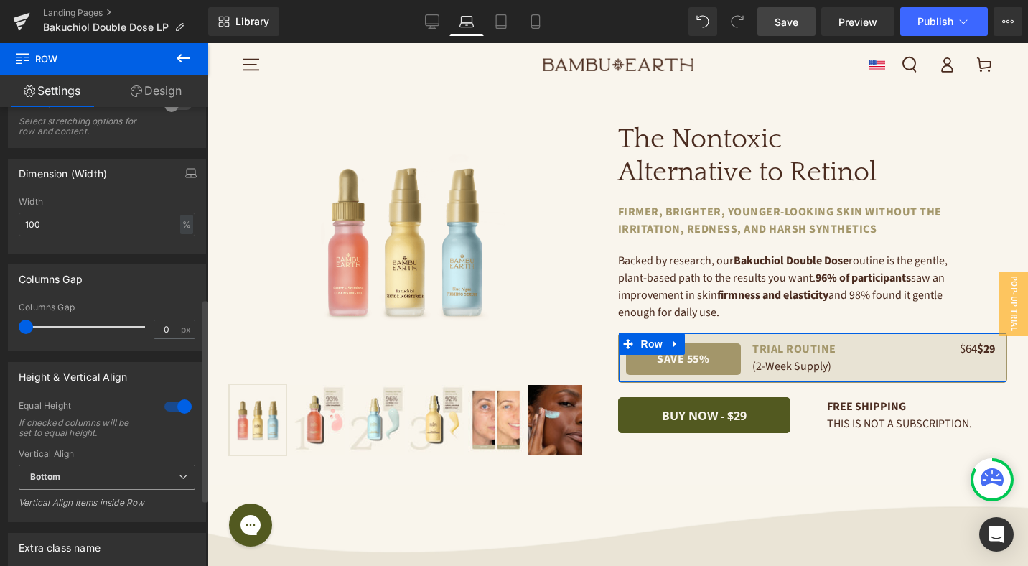
click at [123, 475] on span "Bottom" at bounding box center [107, 477] width 177 height 25
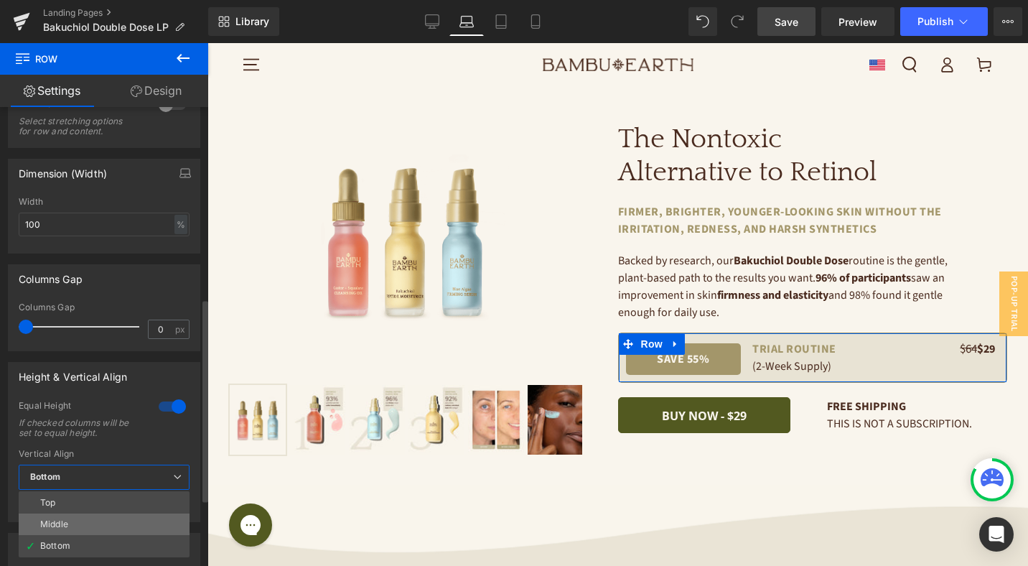
click at [121, 519] on li "Middle" at bounding box center [104, 524] width 171 height 22
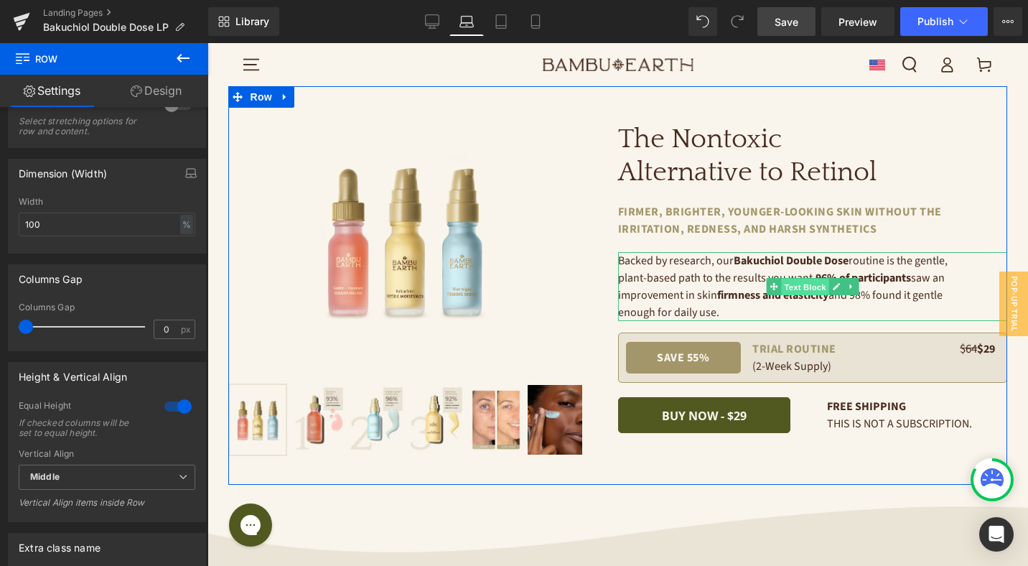
click at [803, 286] on span "Text Block" at bounding box center [804, 287] width 47 height 17
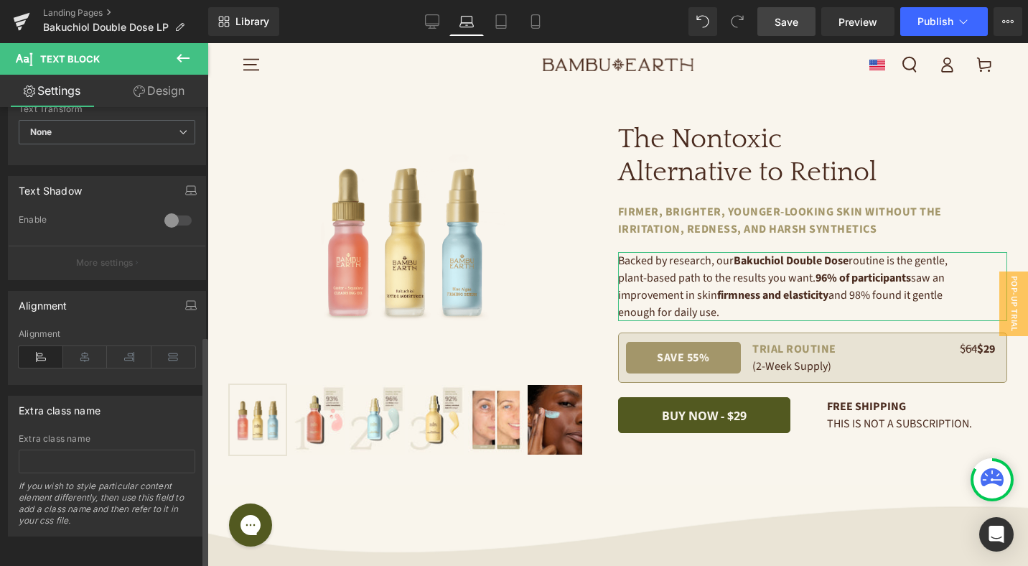
scroll to position [276, 0]
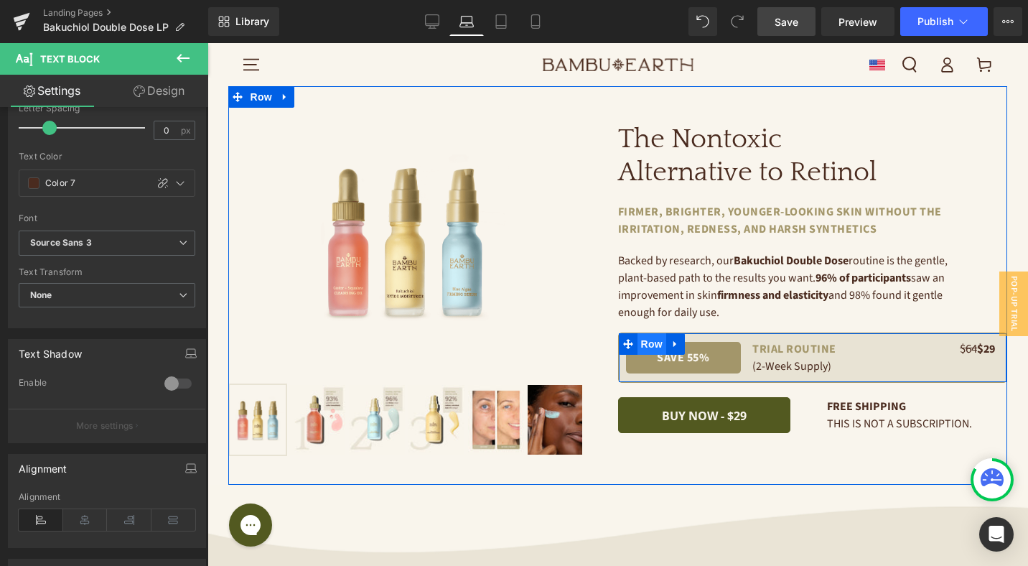
click at [653, 346] on span "Row" at bounding box center [652, 344] width 29 height 22
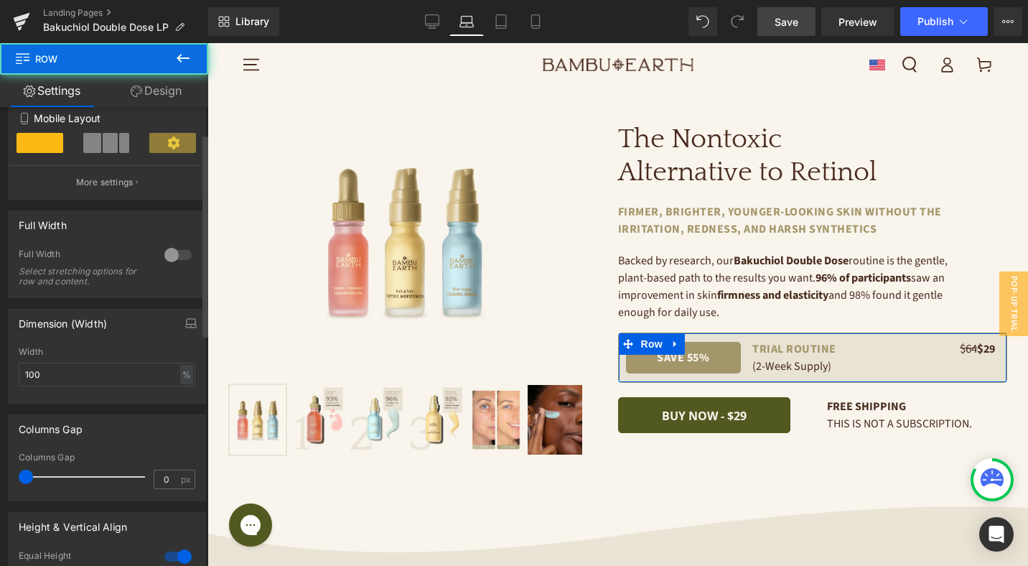
scroll to position [355, 0]
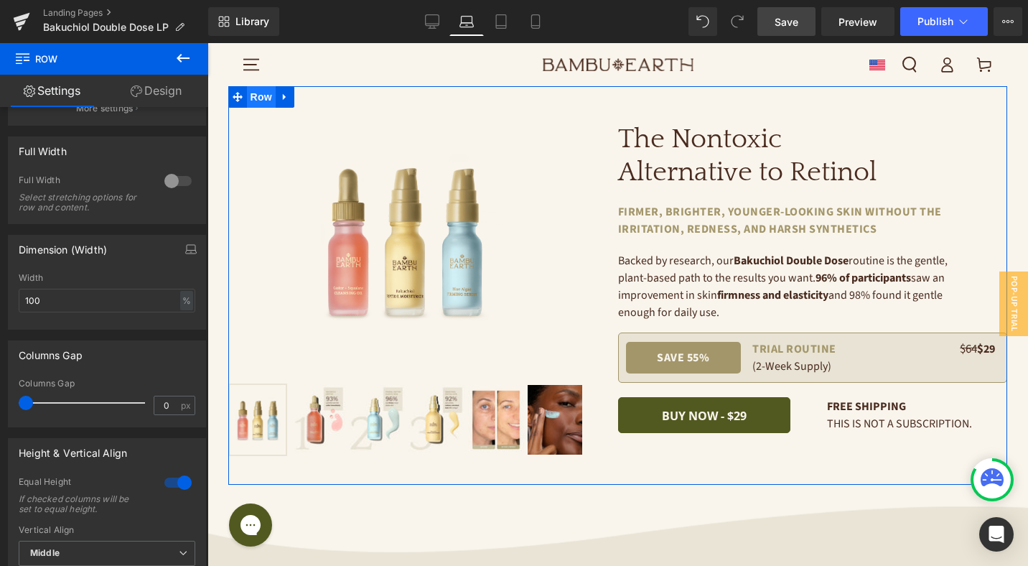
click at [267, 93] on span "Row" at bounding box center [261, 97] width 29 height 22
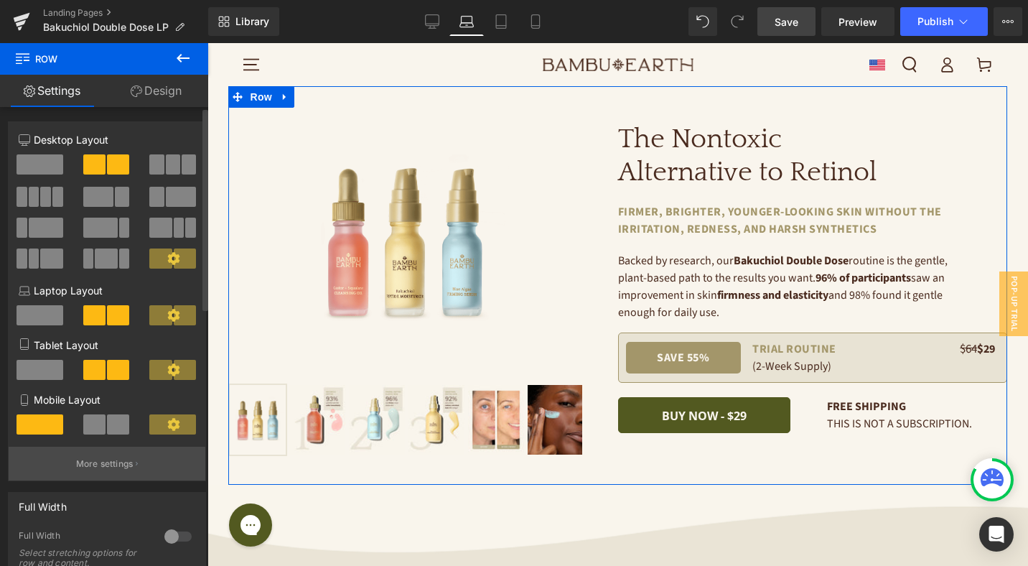
click at [122, 470] on p "More settings" at bounding box center [104, 463] width 57 height 13
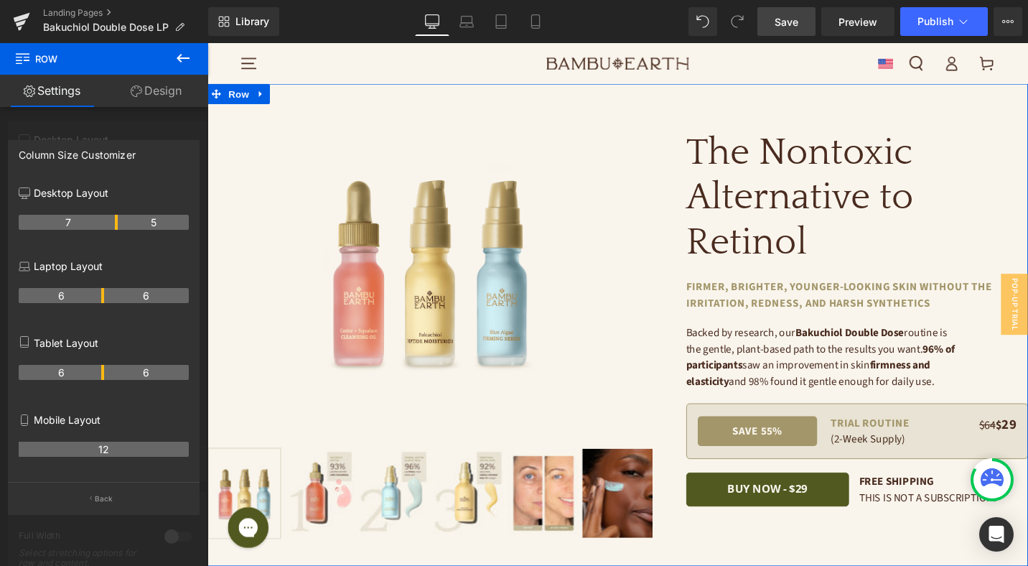
drag, startPoint x: 101, startPoint y: 220, endPoint x: 108, endPoint y: 221, distance: 7.2
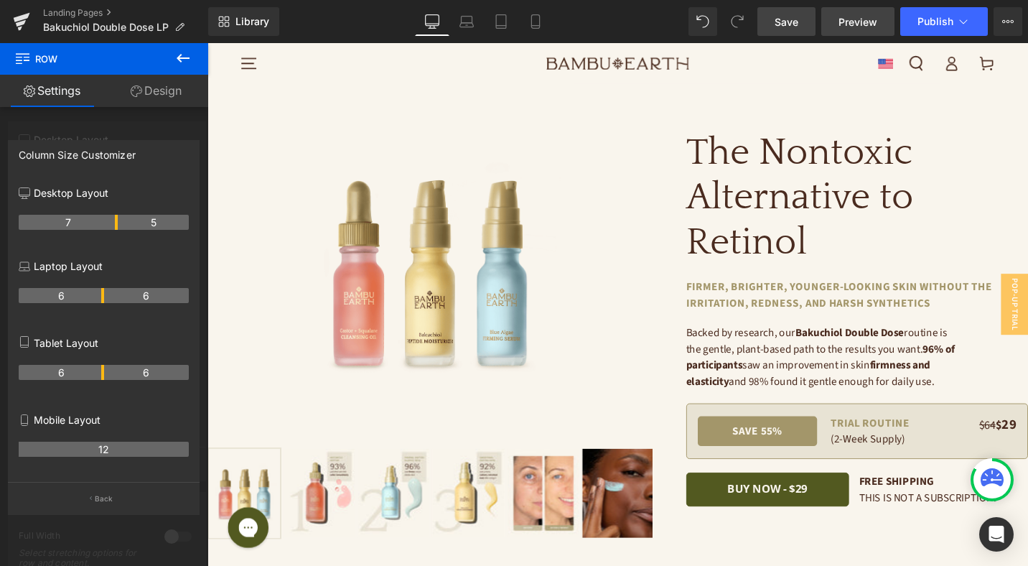
click at [841, 22] on span "Preview" at bounding box center [858, 21] width 39 height 15
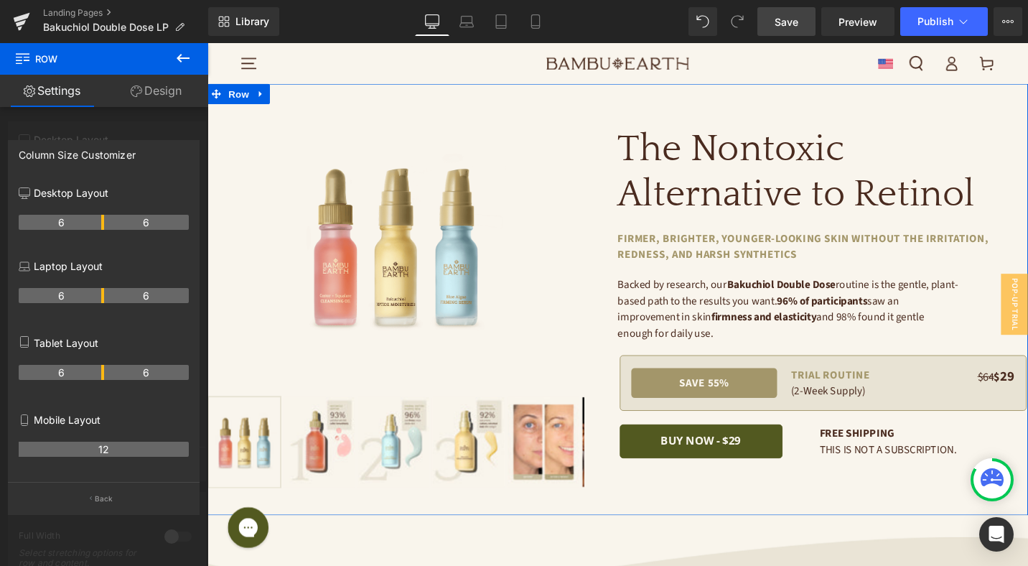
drag, startPoint x: 113, startPoint y: 220, endPoint x: 305, endPoint y: 198, distance: 193.0
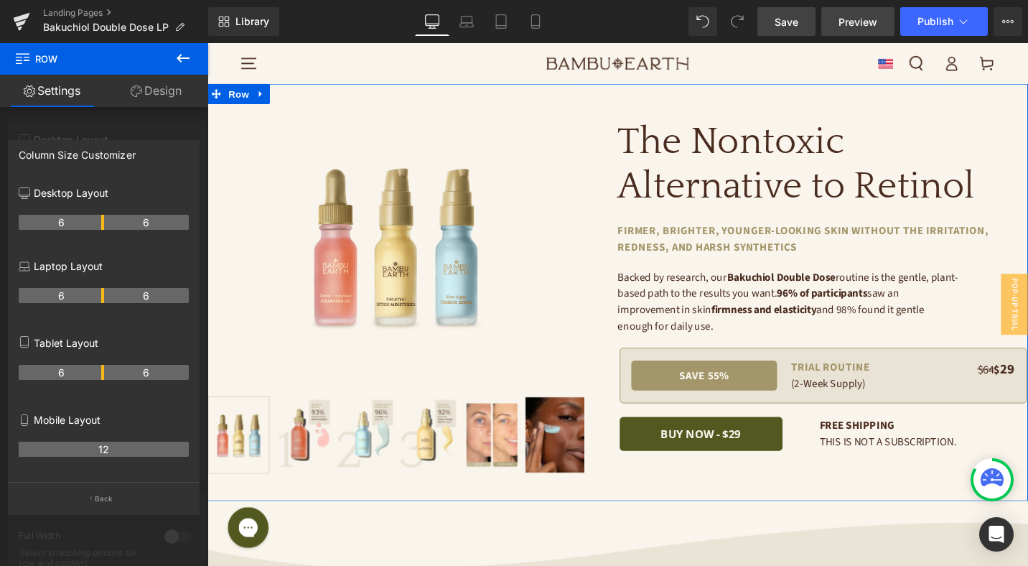
click at [855, 16] on span "Preview" at bounding box center [858, 21] width 39 height 15
click at [508, 20] on icon at bounding box center [501, 21] width 14 height 14
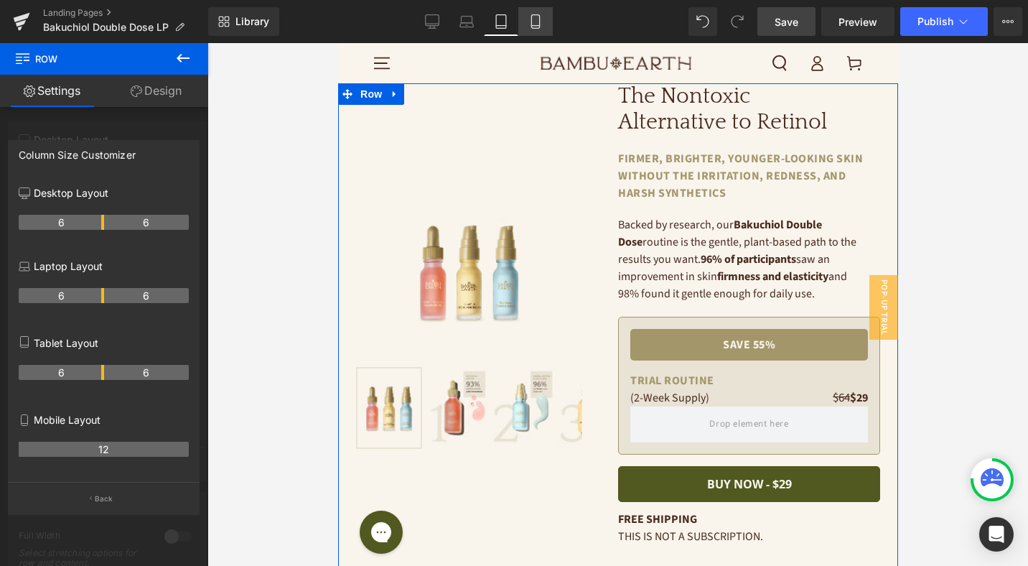
click at [532, 20] on icon at bounding box center [535, 22] width 8 height 14
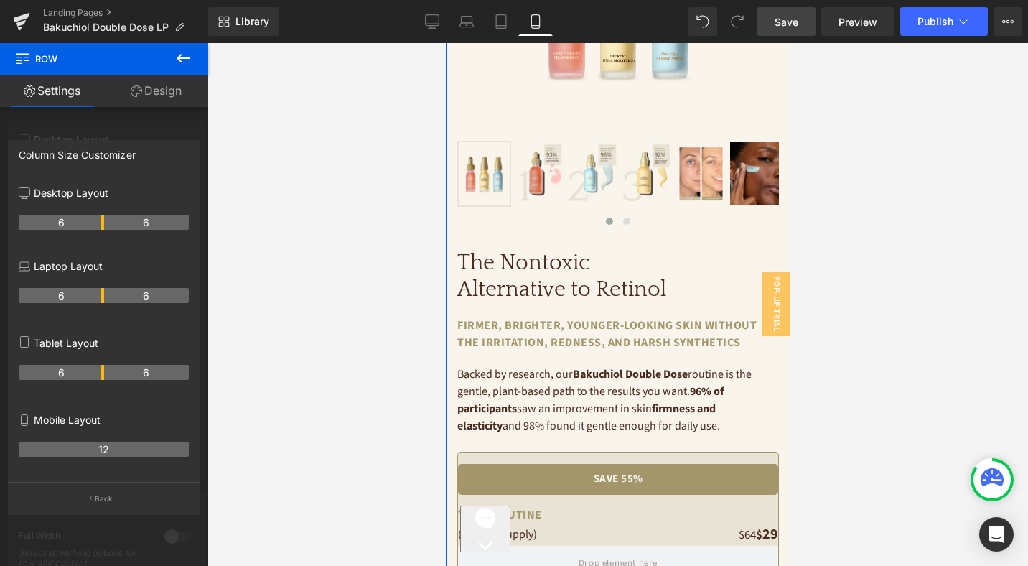
scroll to position [346, 0]
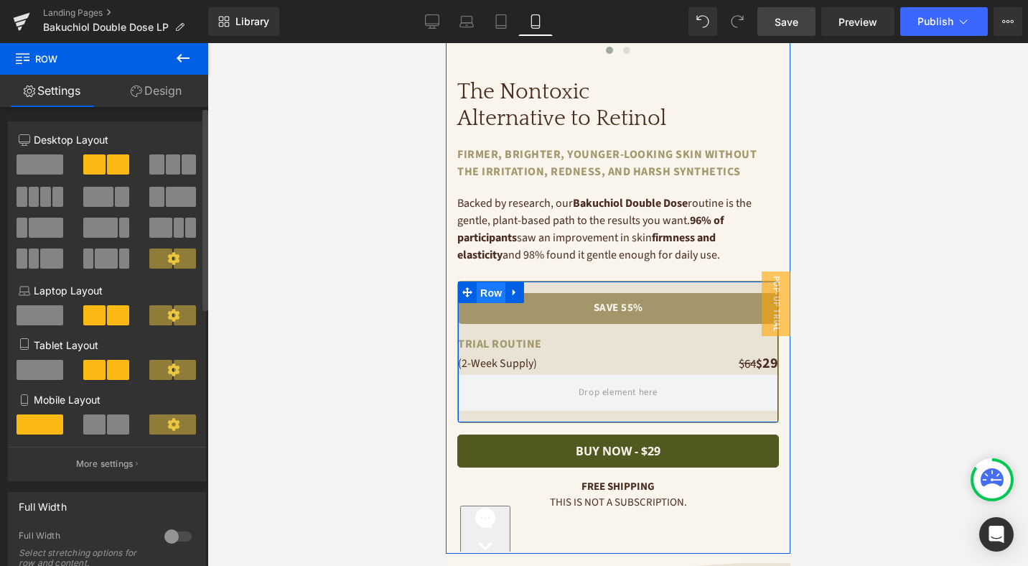
click at [485, 289] on span "Row" at bounding box center [490, 293] width 29 height 22
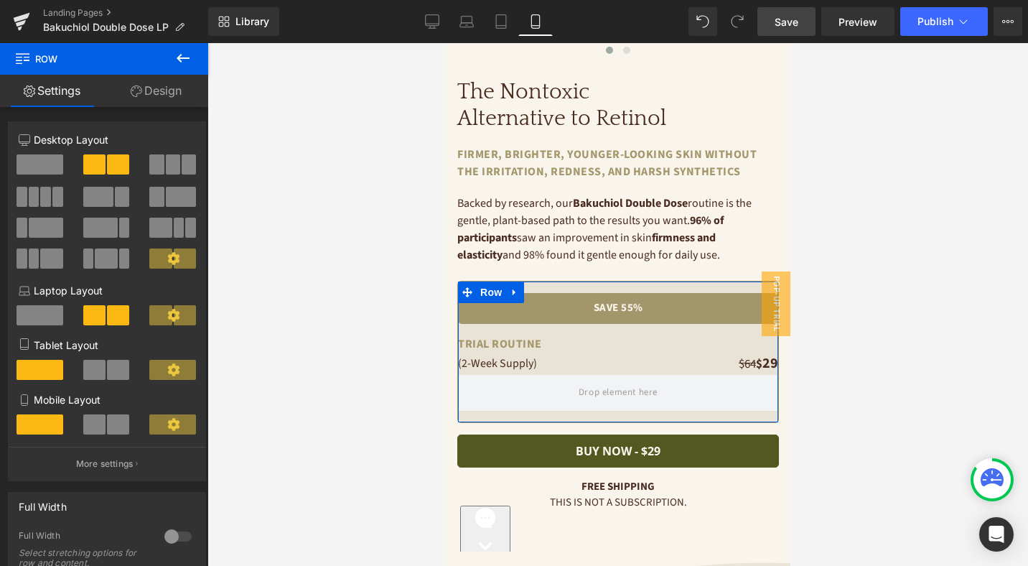
click at [166, 82] on link "Design" at bounding box center [156, 91] width 104 height 32
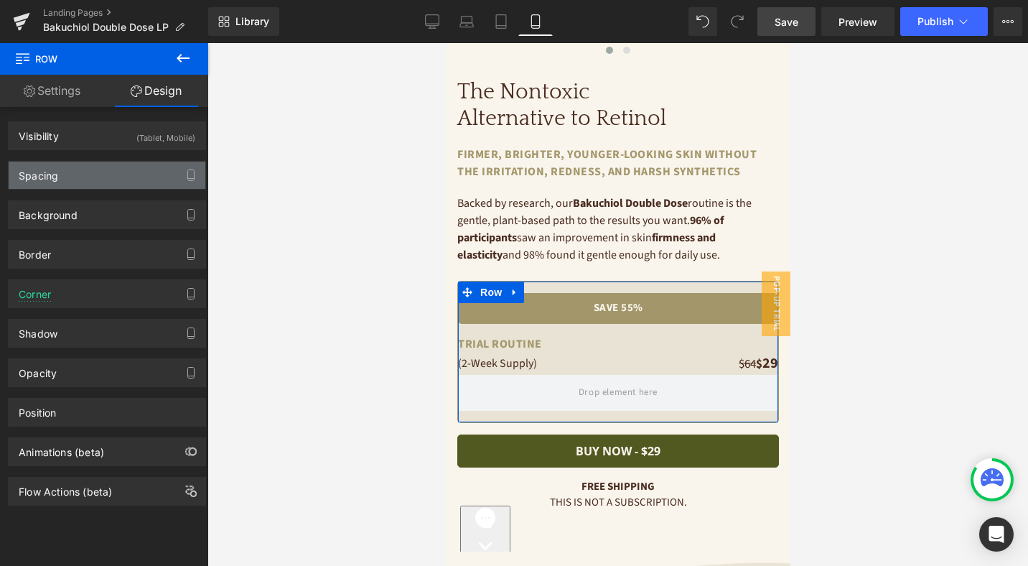
click at [97, 180] on div "Spacing" at bounding box center [107, 175] width 197 height 27
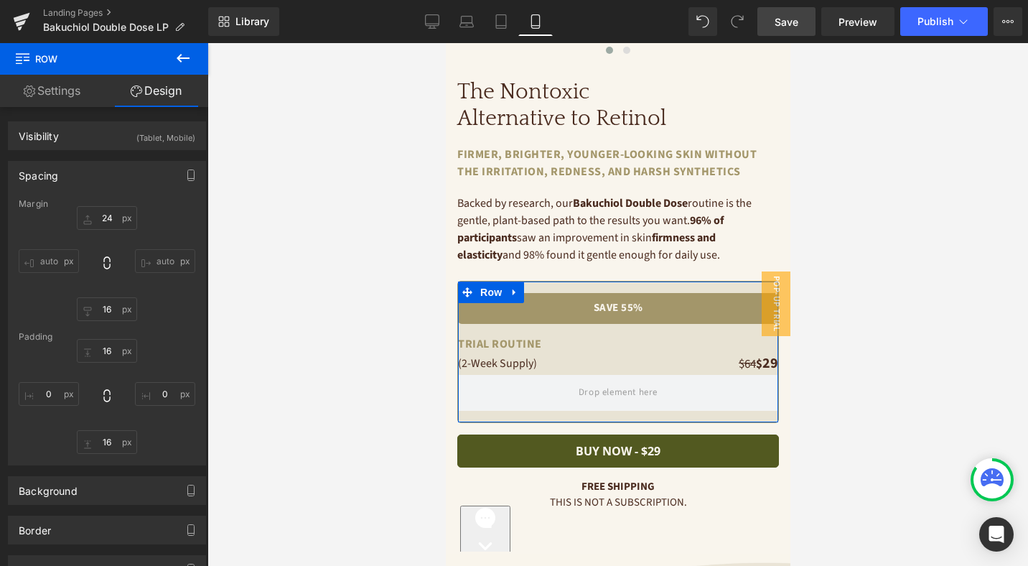
click at [47, 257] on input "auto" at bounding box center [49, 261] width 60 height 24
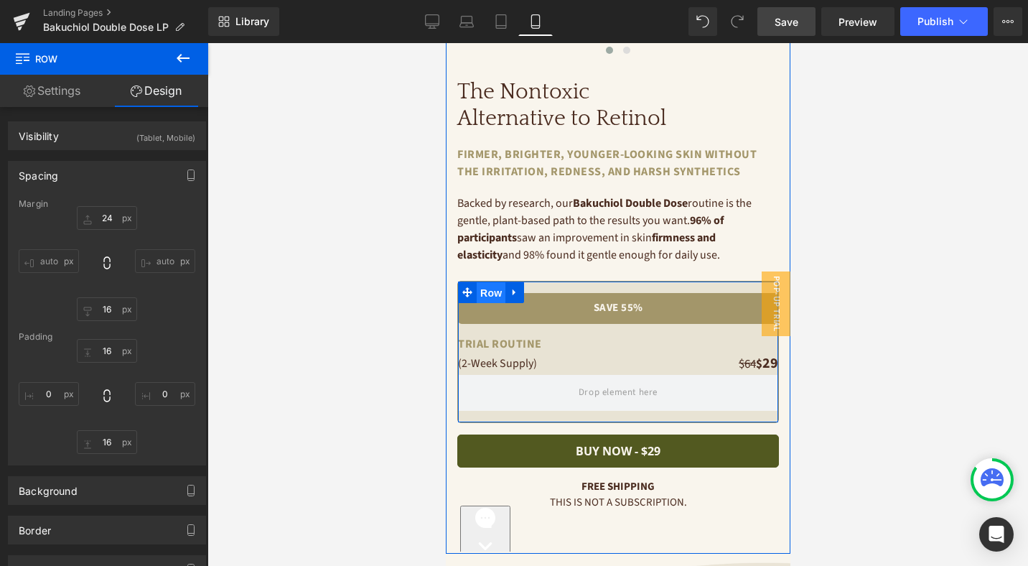
click at [493, 296] on span "Row" at bounding box center [490, 293] width 29 height 22
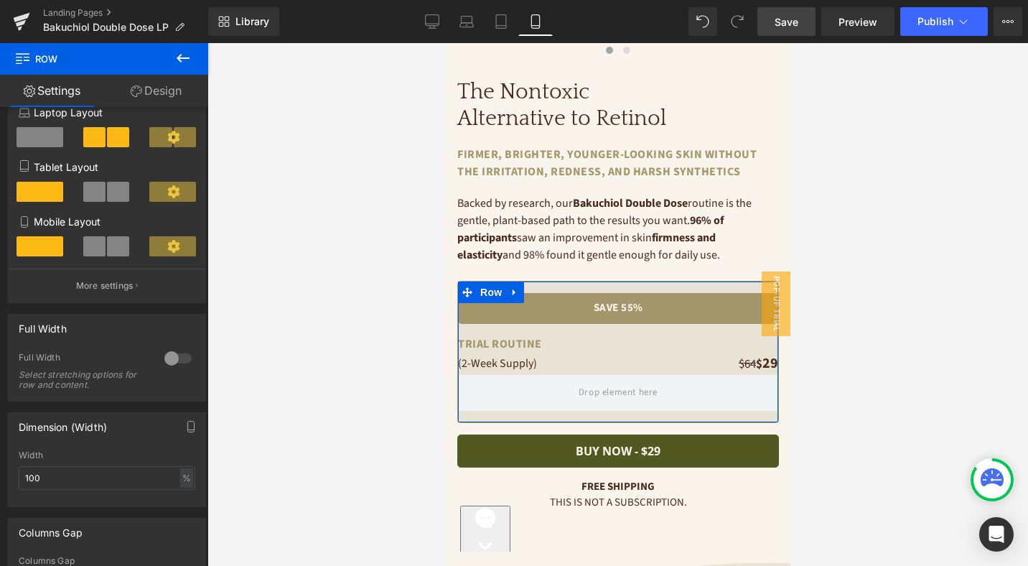
scroll to position [358, 0]
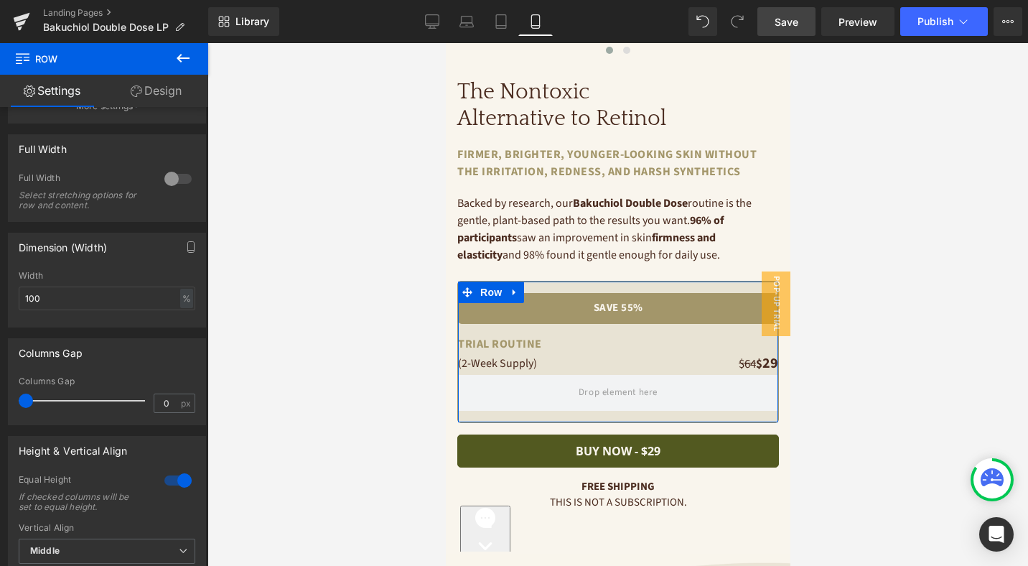
click at [162, 89] on link "Design" at bounding box center [156, 91] width 104 height 32
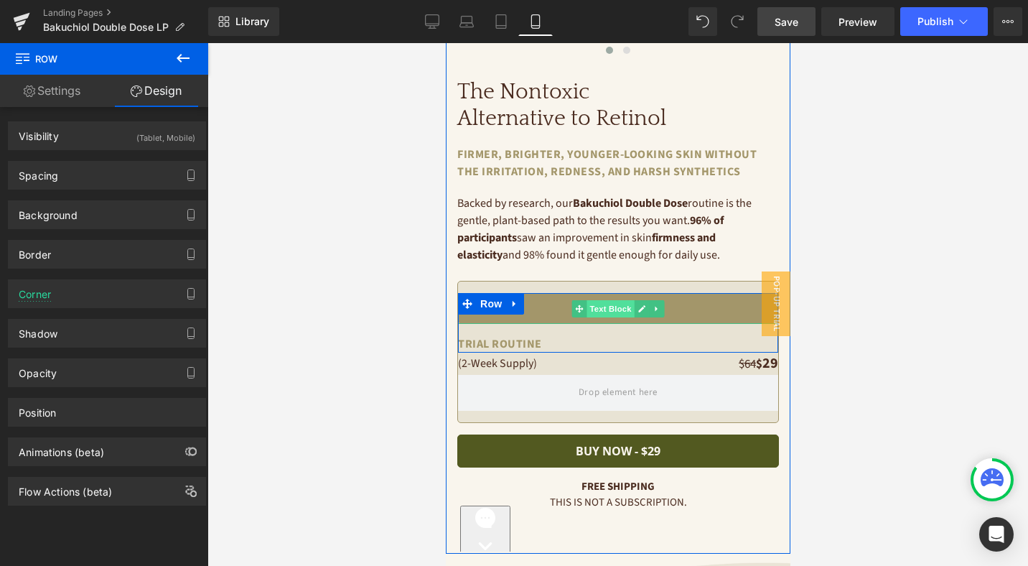
click at [626, 307] on span "Text Block" at bounding box center [609, 308] width 47 height 17
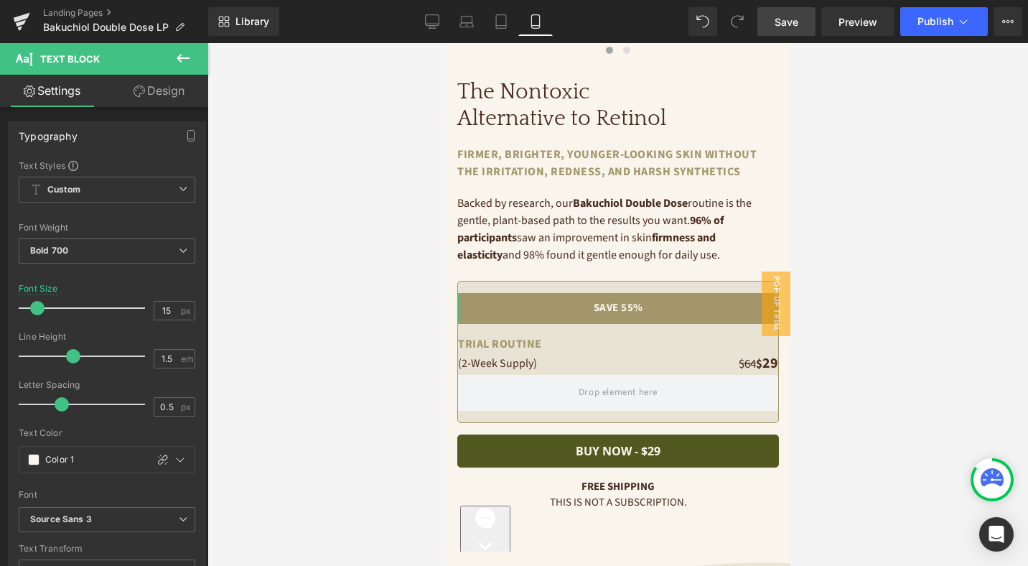
click at [164, 93] on link "Design" at bounding box center [159, 91] width 104 height 32
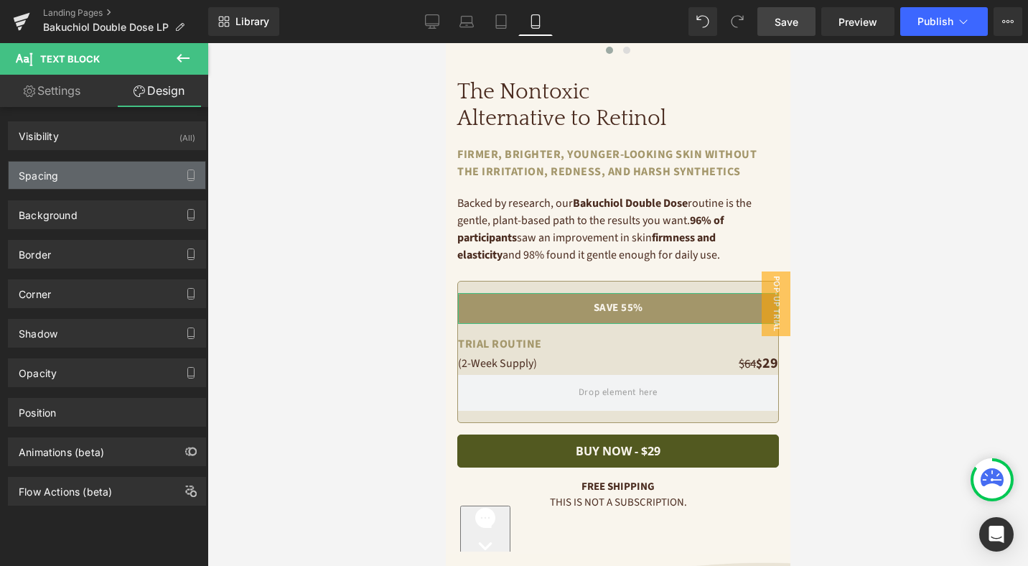
click at [101, 174] on div "Spacing" at bounding box center [107, 175] width 197 height 27
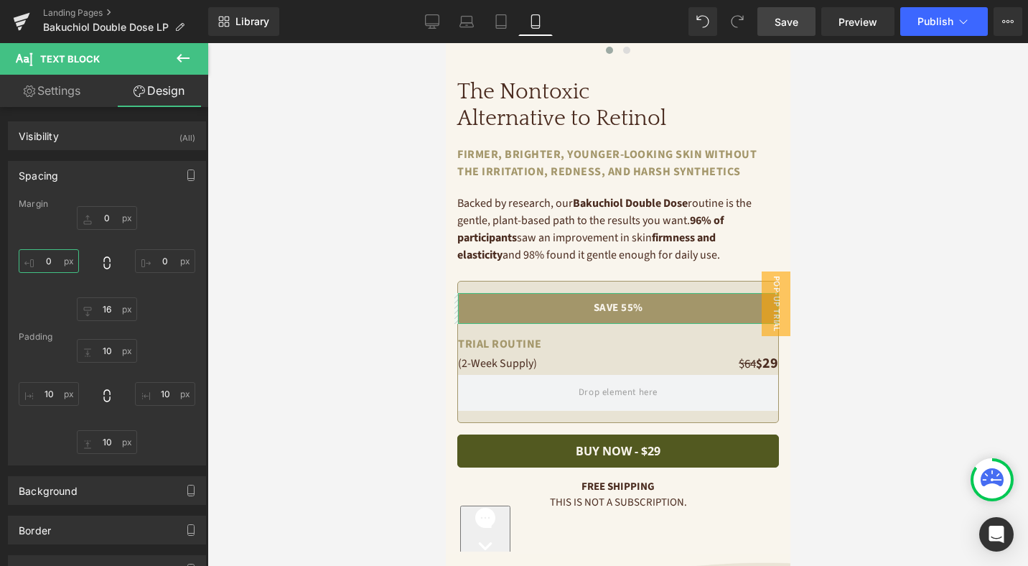
click at [54, 256] on input "text" at bounding box center [49, 261] width 60 height 24
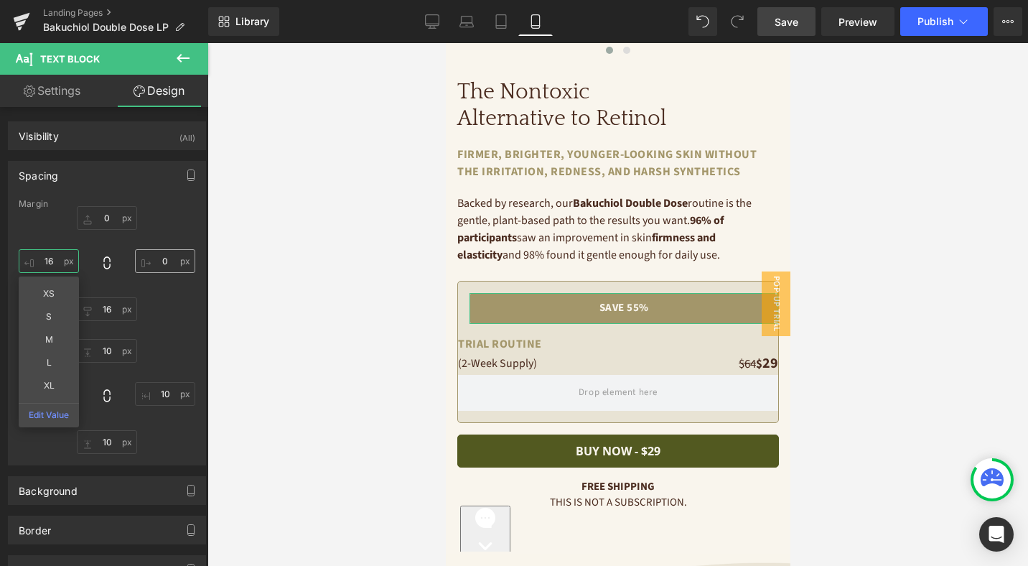
type input "16"
click at [169, 262] on input "text" at bounding box center [165, 261] width 60 height 24
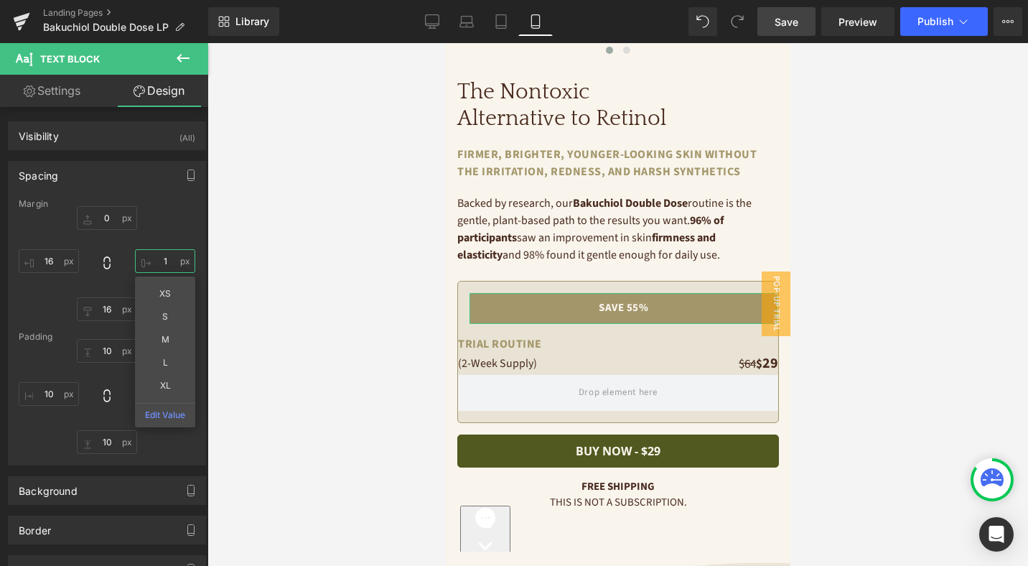
type input "16"
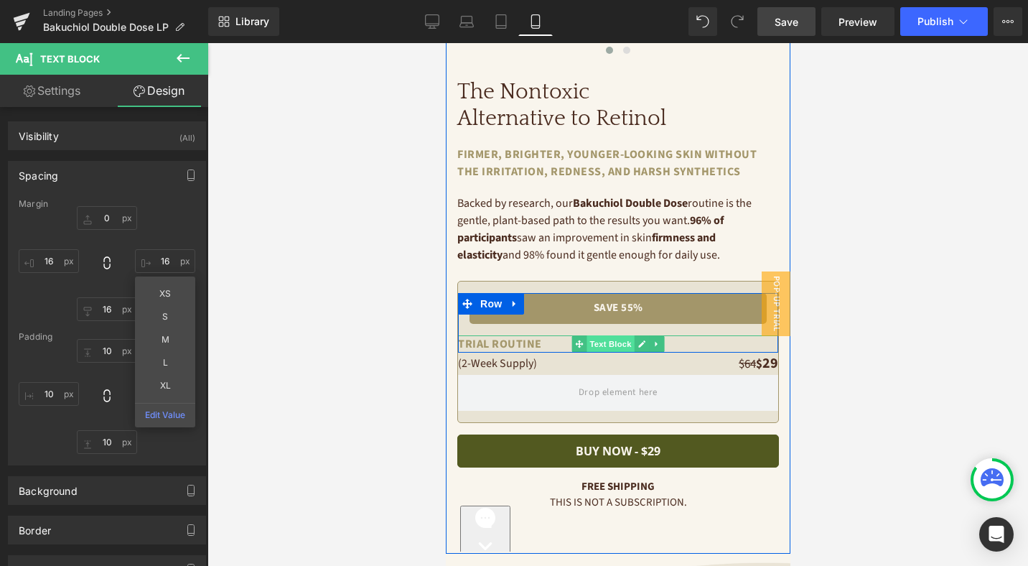
click at [606, 343] on span "Text Block" at bounding box center [609, 343] width 47 height 17
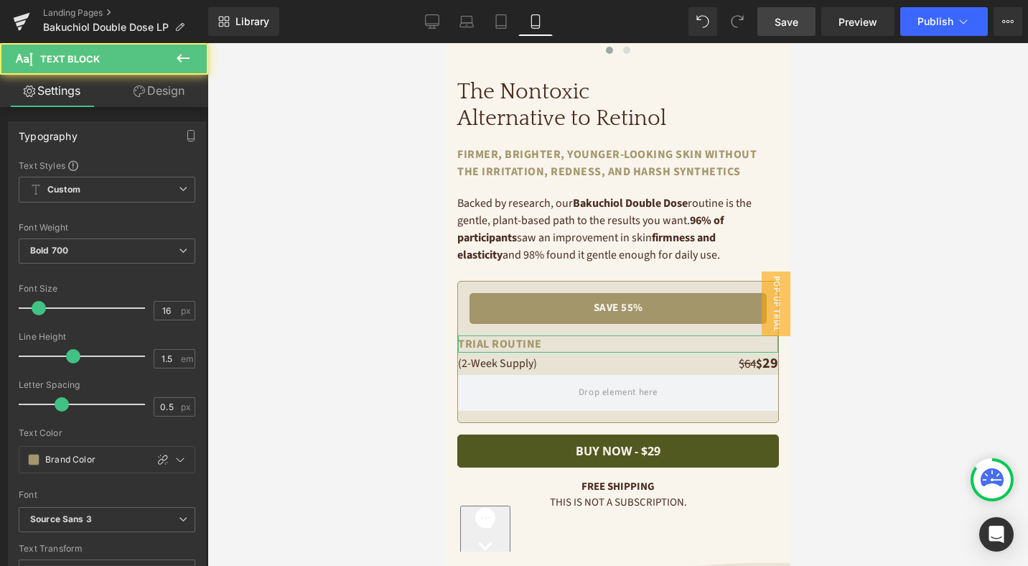
click at [169, 92] on link "Design" at bounding box center [159, 91] width 104 height 32
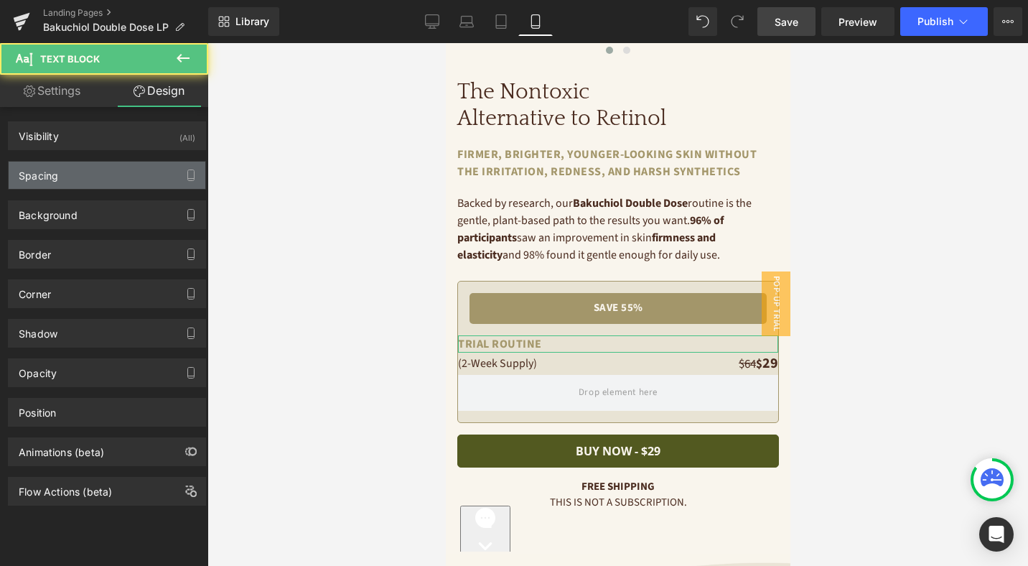
click at [97, 179] on div "Spacing" at bounding box center [107, 175] width 197 height 27
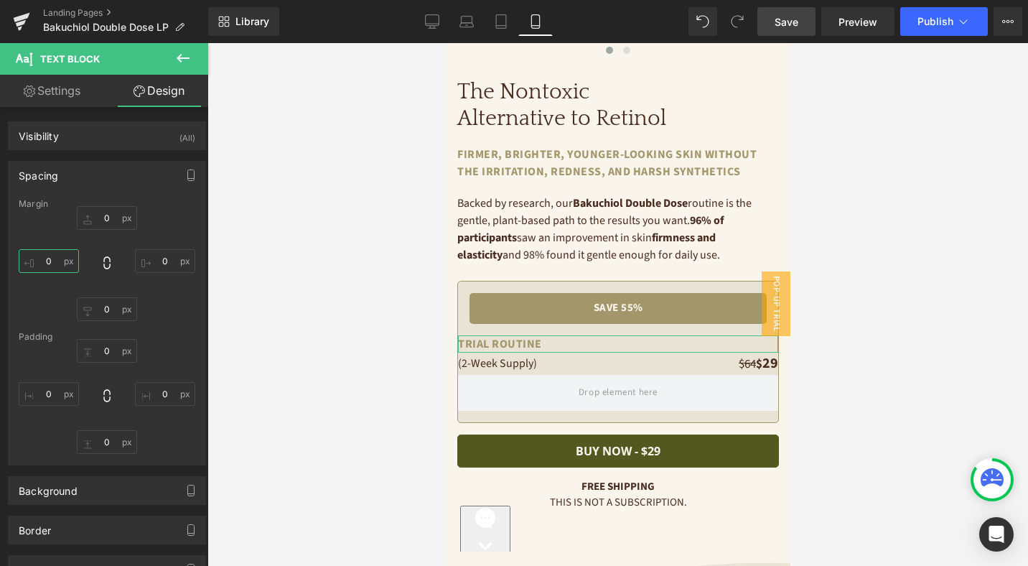
click at [47, 260] on input "text" at bounding box center [49, 261] width 60 height 24
type input "16"
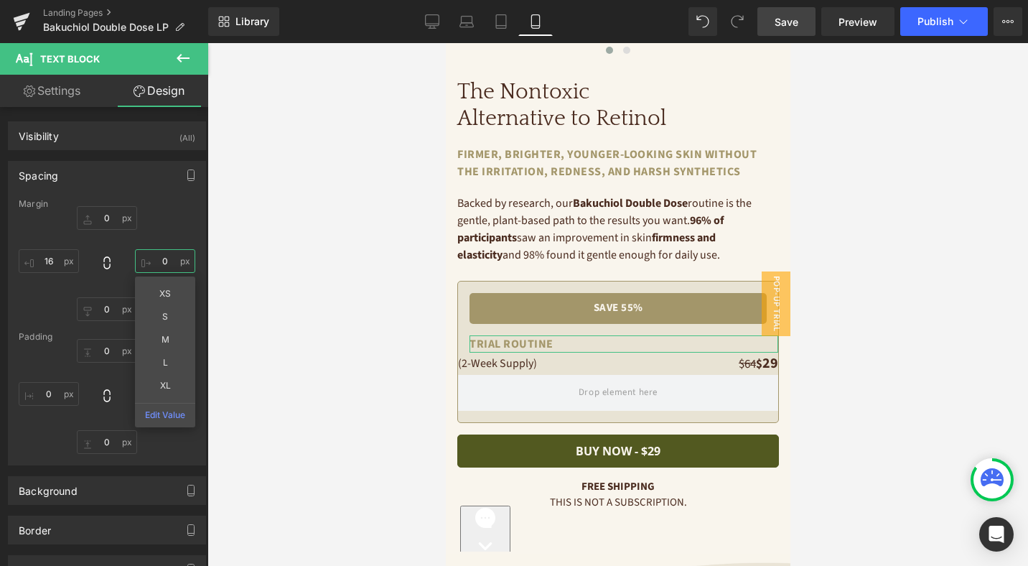
click at [164, 259] on input "text" at bounding box center [165, 261] width 60 height 24
type input "16"
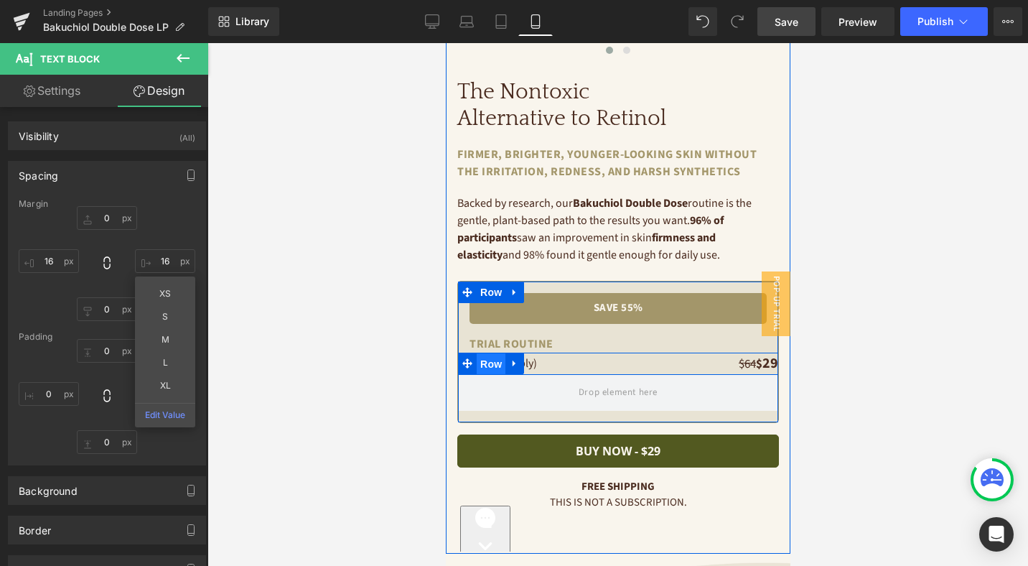
click at [491, 363] on span "Row" at bounding box center [490, 364] width 29 height 22
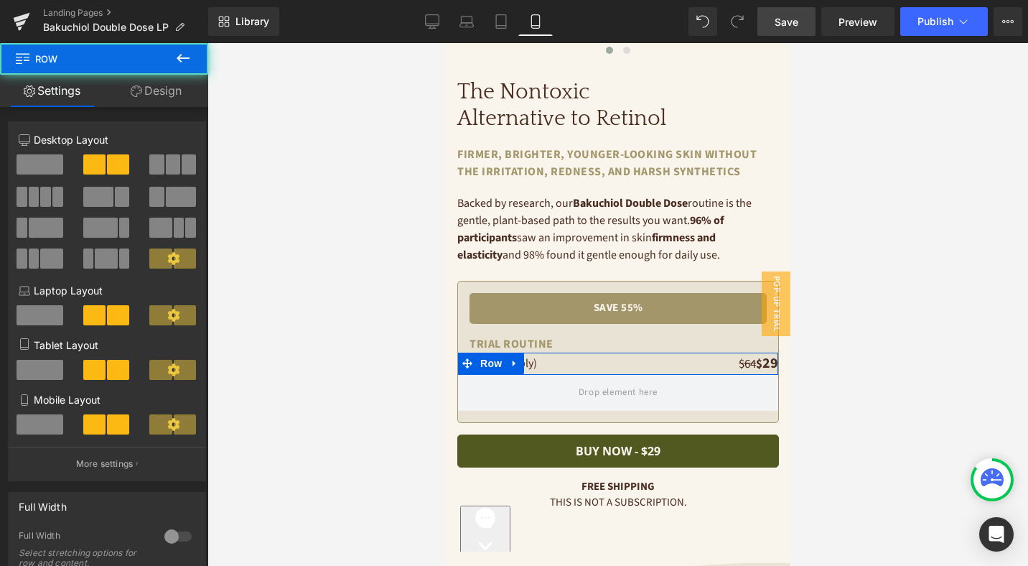
drag, startPoint x: 165, startPoint y: 84, endPoint x: 99, endPoint y: 176, distance: 113.2
click at [165, 84] on link "Design" at bounding box center [156, 91] width 104 height 32
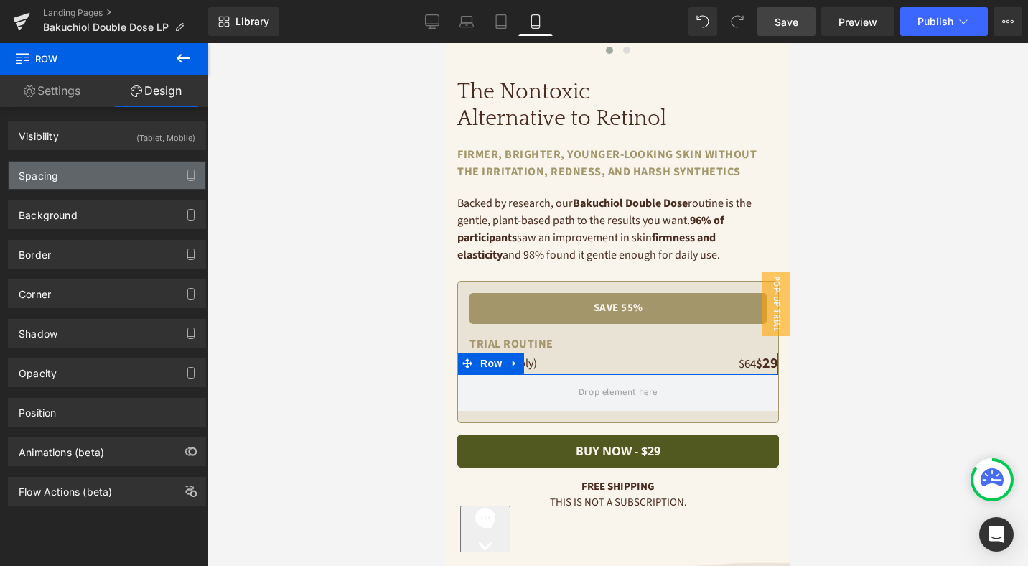
click at [99, 177] on div "Spacing" at bounding box center [107, 175] width 197 height 27
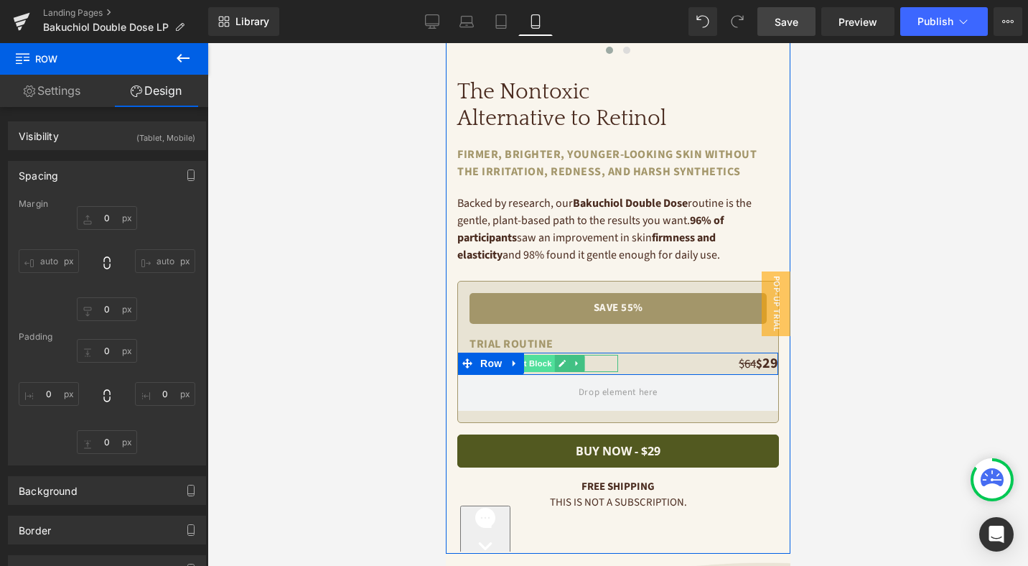
click at [547, 365] on span "Text Block" at bounding box center [529, 363] width 47 height 17
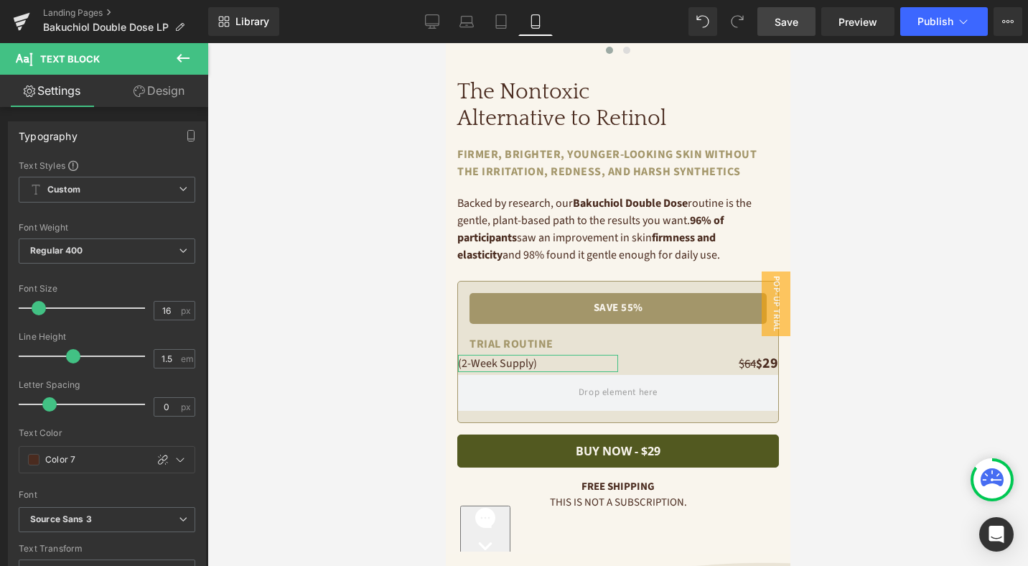
click at [179, 88] on link "Design" at bounding box center [159, 91] width 104 height 32
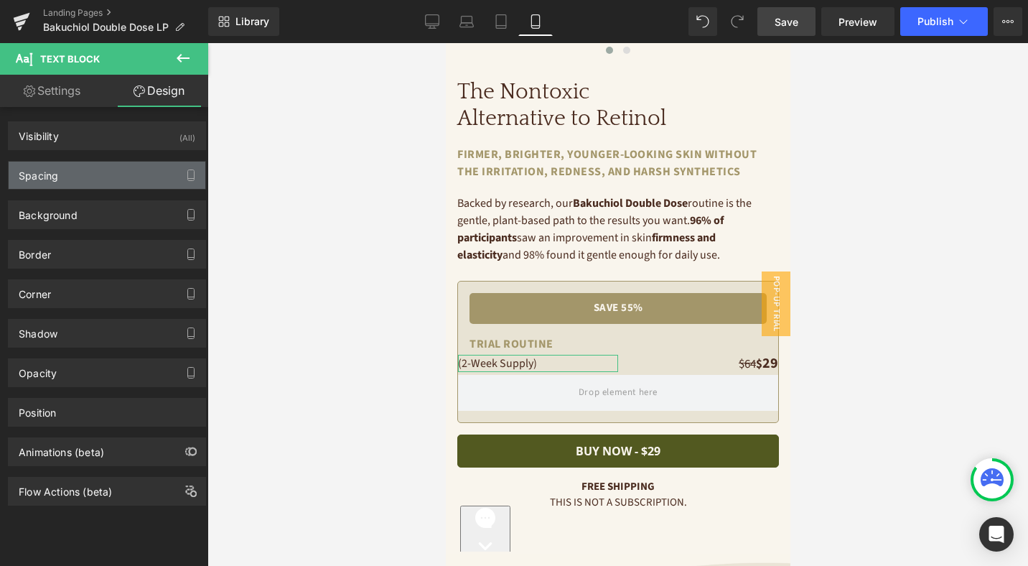
click at [75, 169] on div "Spacing" at bounding box center [107, 175] width 197 height 27
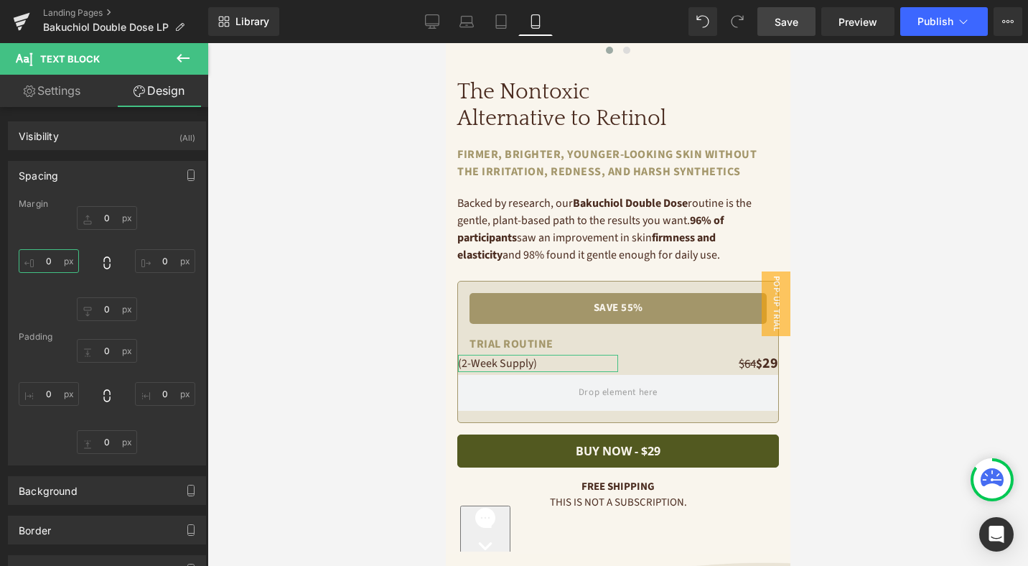
click at [41, 256] on input "text" at bounding box center [49, 261] width 60 height 24
click at [55, 258] on input "text" at bounding box center [49, 261] width 60 height 24
type input "16"
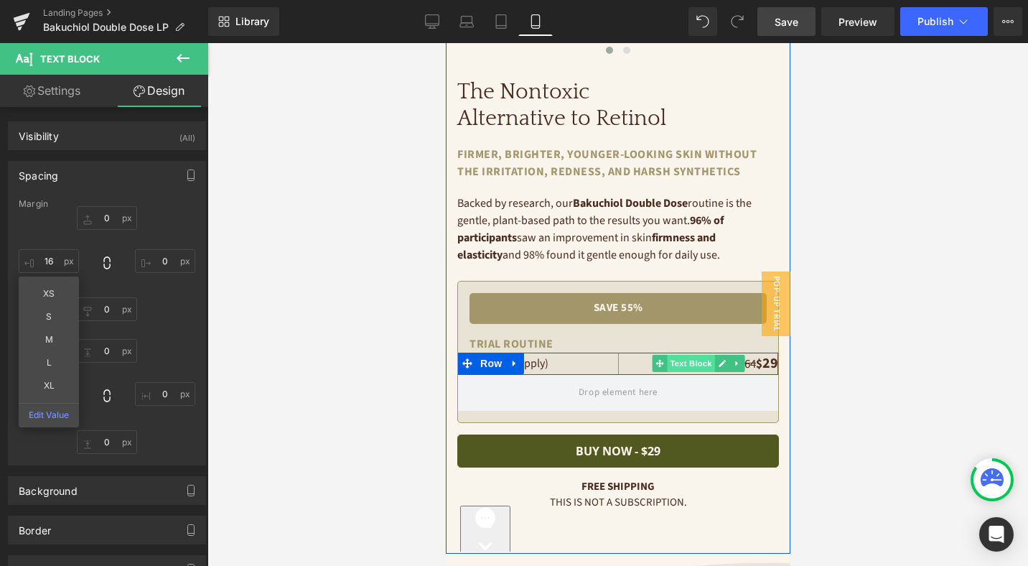
click at [700, 365] on span "Text Block" at bounding box center [689, 363] width 47 height 17
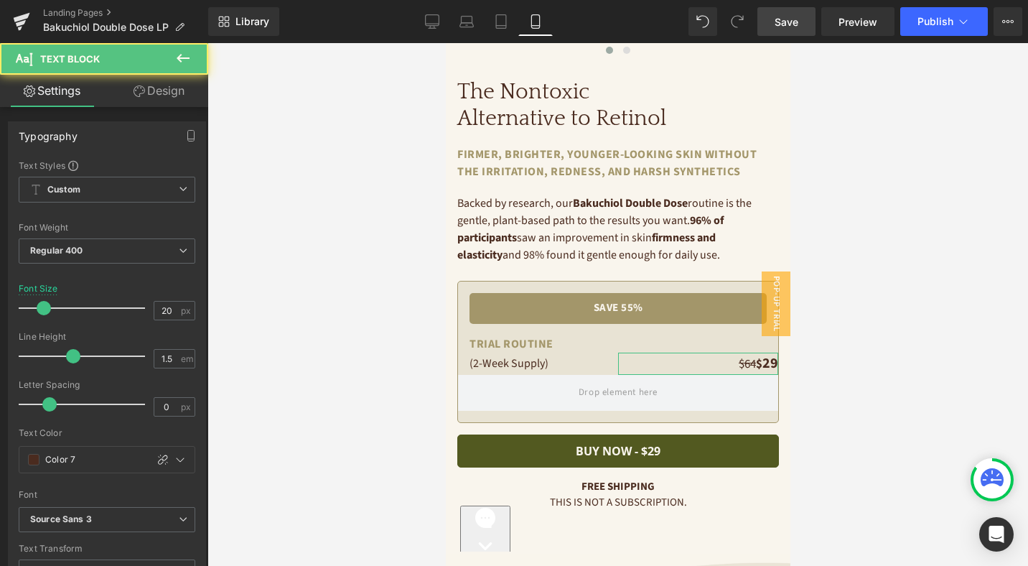
click at [159, 89] on link "Design" at bounding box center [159, 91] width 104 height 32
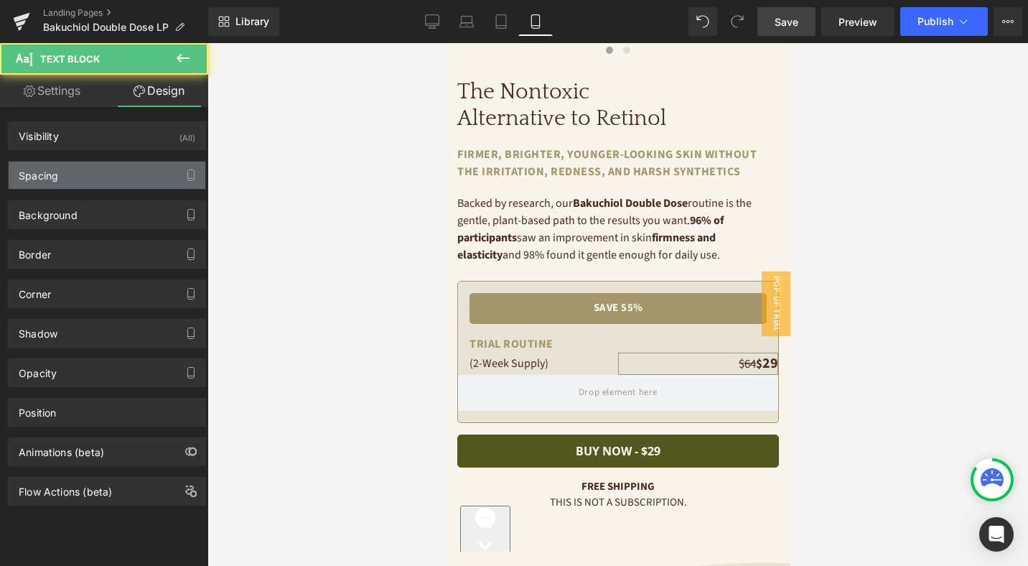
click at [121, 177] on div "Spacing" at bounding box center [107, 175] width 197 height 27
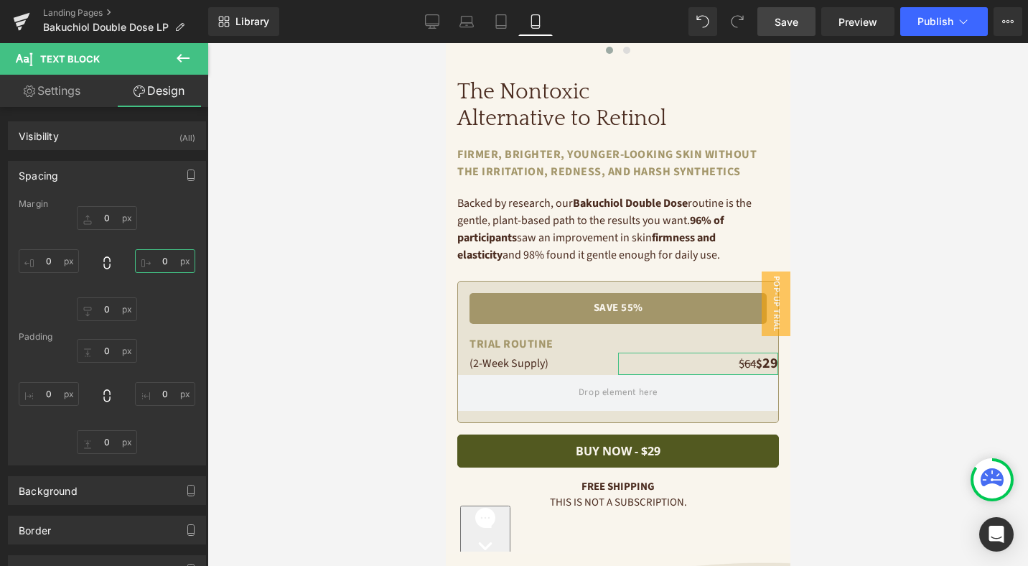
click at [167, 263] on input "text" at bounding box center [165, 261] width 60 height 24
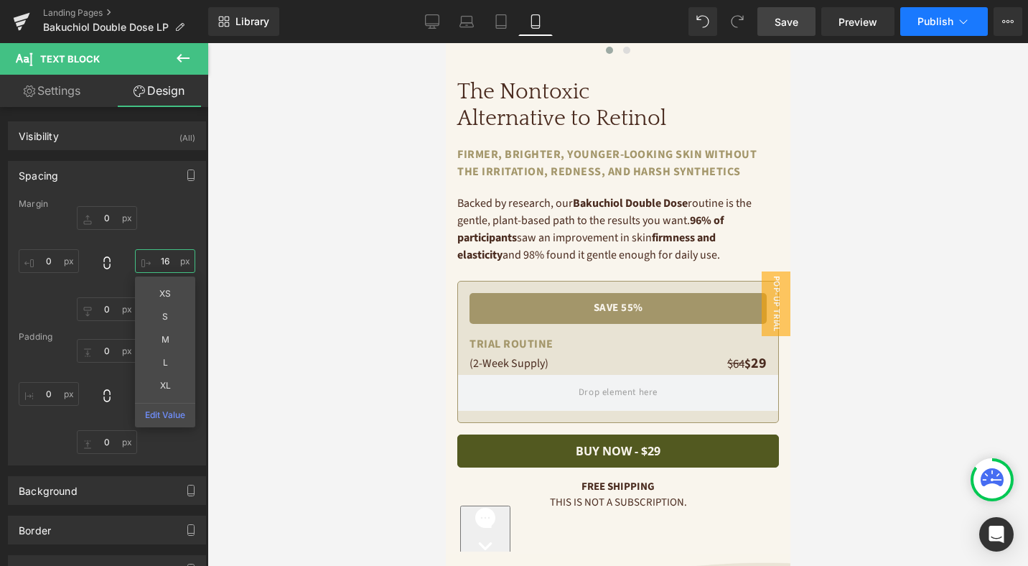
type input "16"
click at [941, 20] on span "Publish" at bounding box center [936, 21] width 36 height 11
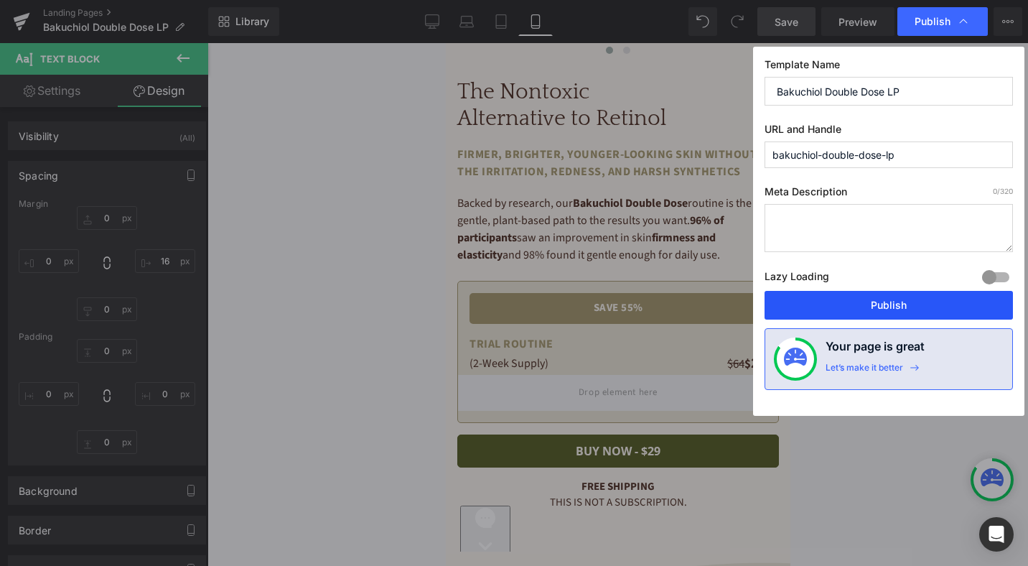
click at [940, 305] on button "Publish" at bounding box center [889, 305] width 248 height 29
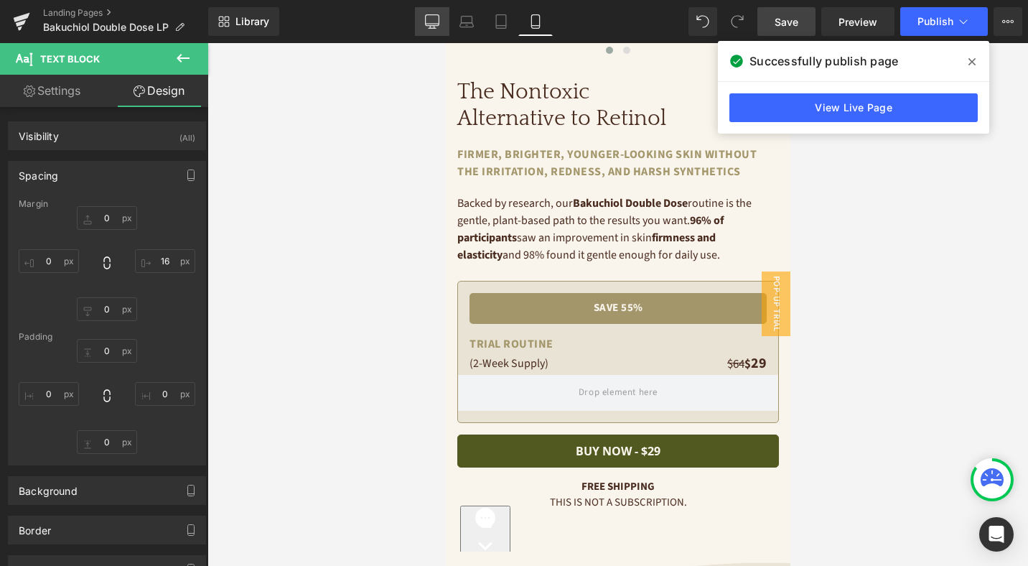
click at [442, 22] on link "Desktop" at bounding box center [432, 21] width 34 height 29
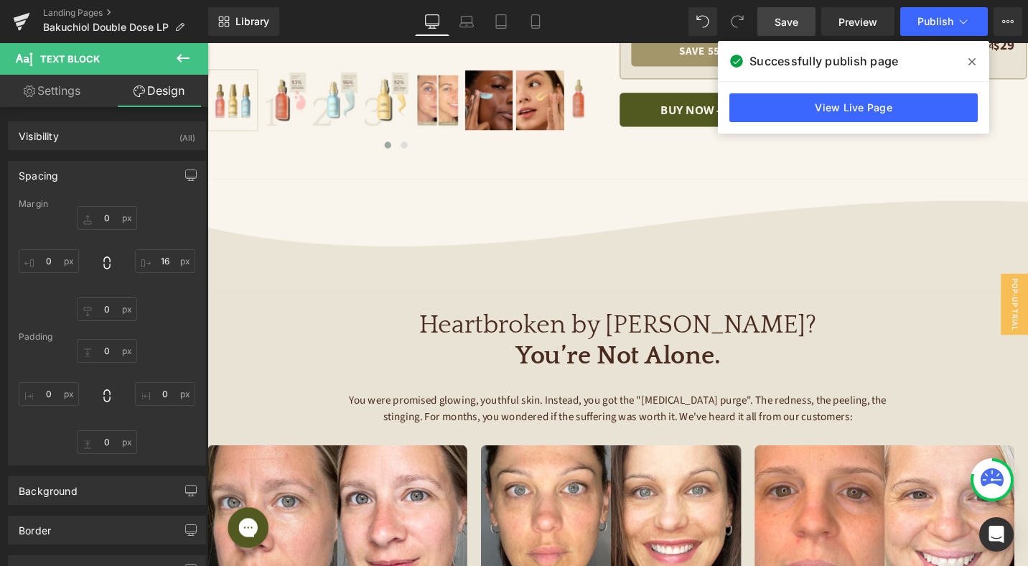
scroll to position [0, 0]
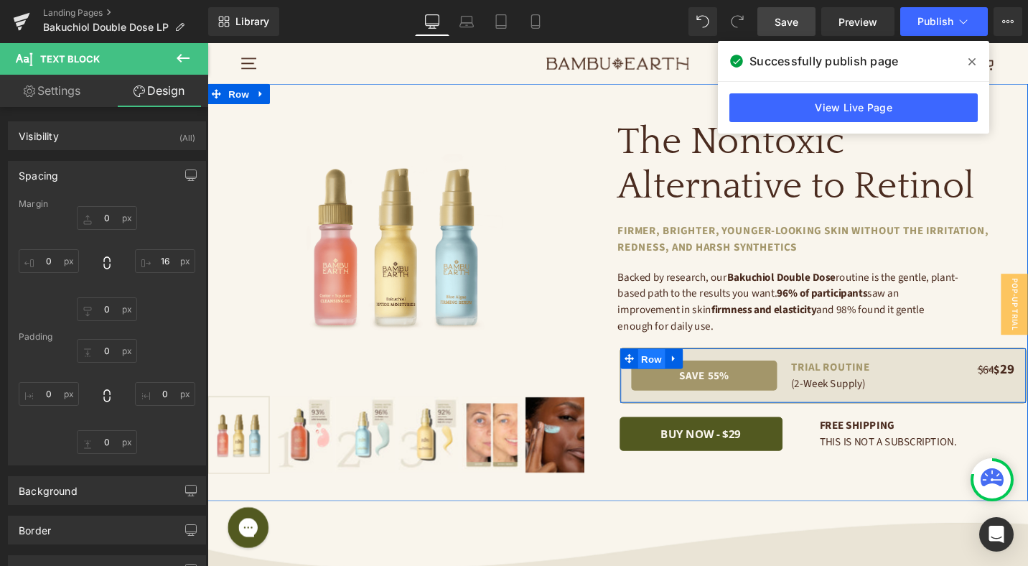
click at [683, 376] on span "Row" at bounding box center [677, 378] width 29 height 22
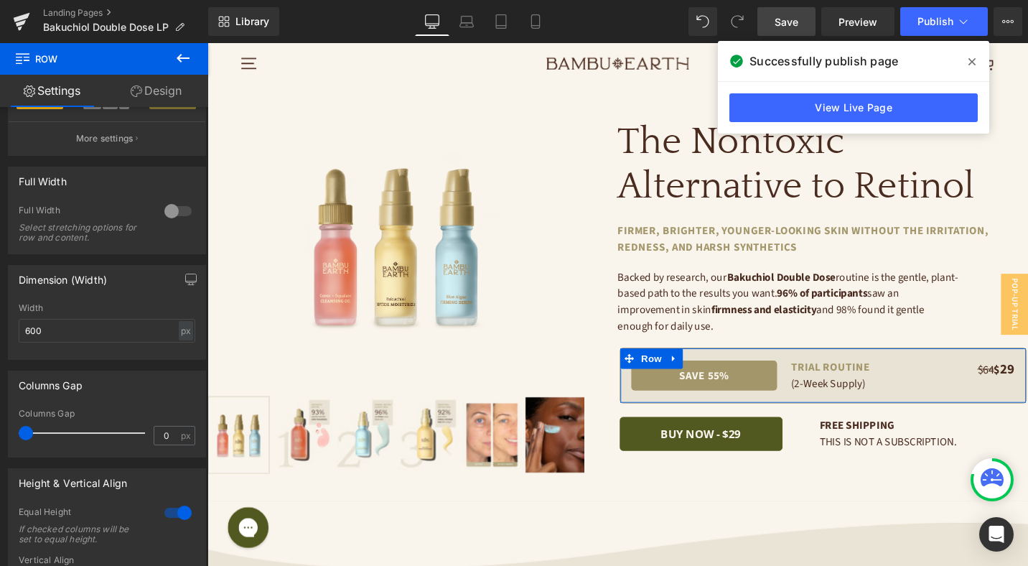
scroll to position [578, 0]
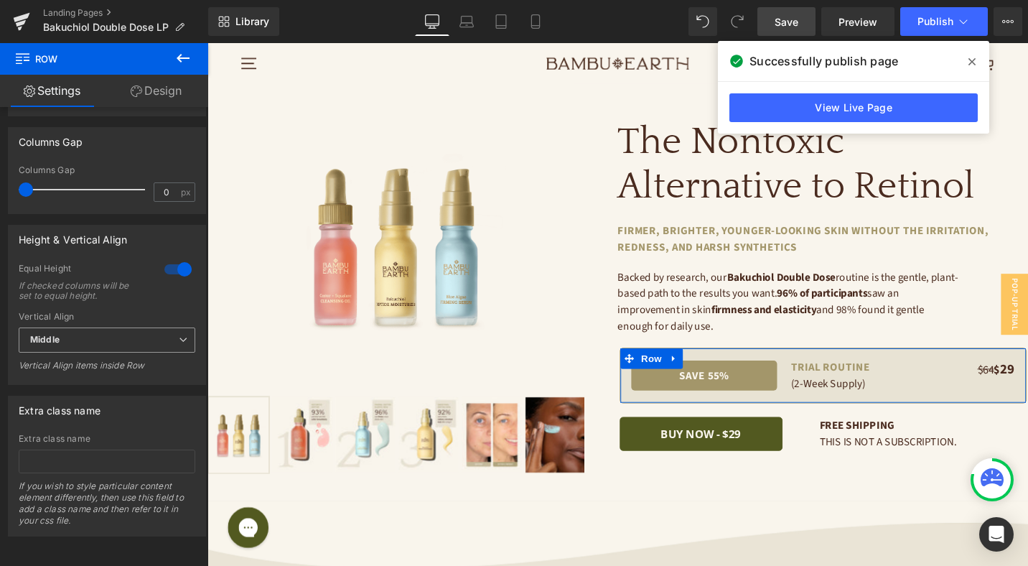
click at [121, 327] on span "Middle" at bounding box center [107, 339] width 177 height 25
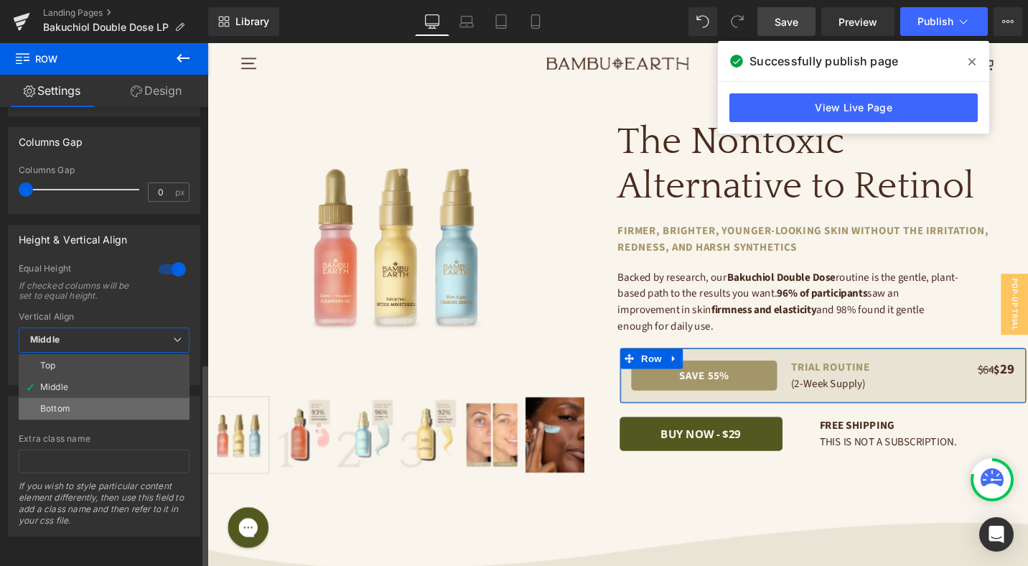
click at [119, 400] on li "Bottom" at bounding box center [104, 409] width 171 height 22
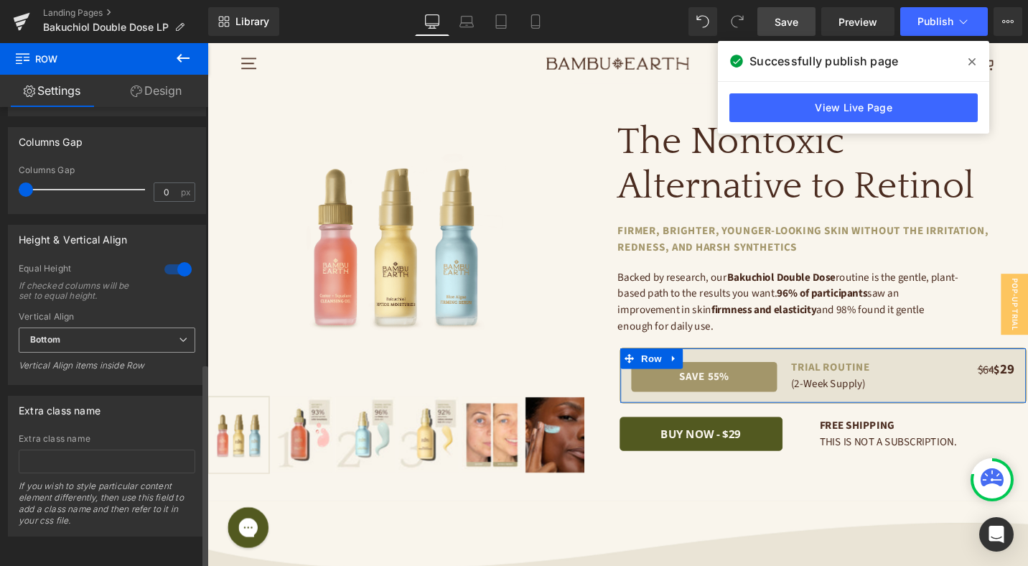
click at [111, 331] on span "Bottom" at bounding box center [107, 339] width 177 height 25
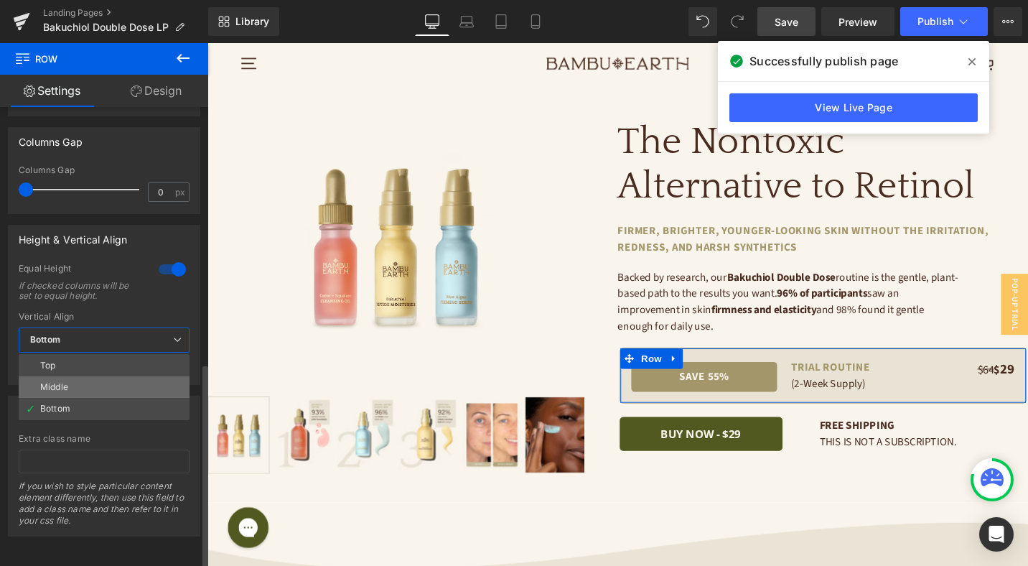
drag, startPoint x: 109, startPoint y: 376, endPoint x: 7, endPoint y: 350, distance: 105.4
click at [109, 376] on li "Middle" at bounding box center [104, 387] width 171 height 22
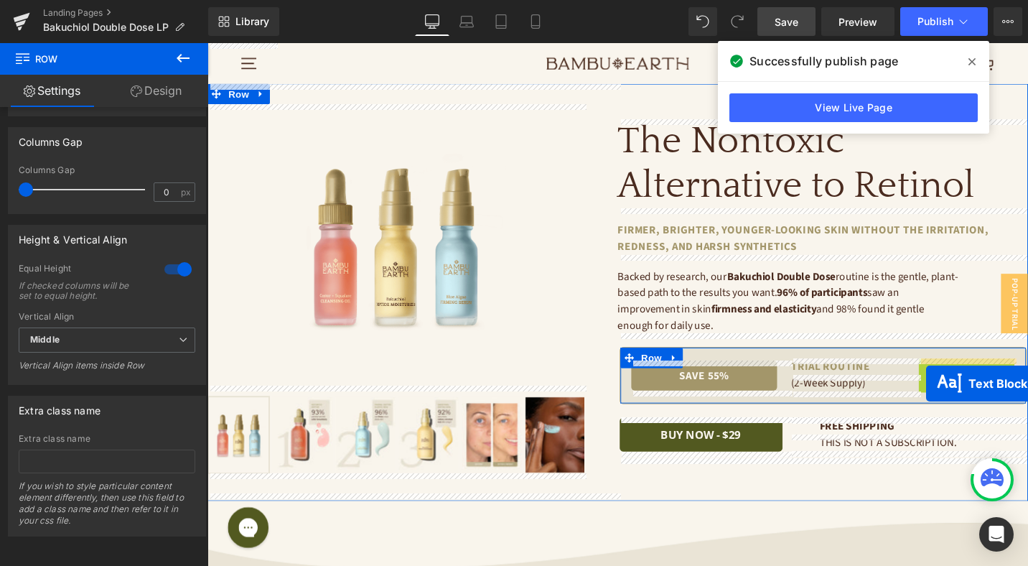
drag, startPoint x: 971, startPoint y: 389, endPoint x: 969, endPoint y: 403, distance: 14.5
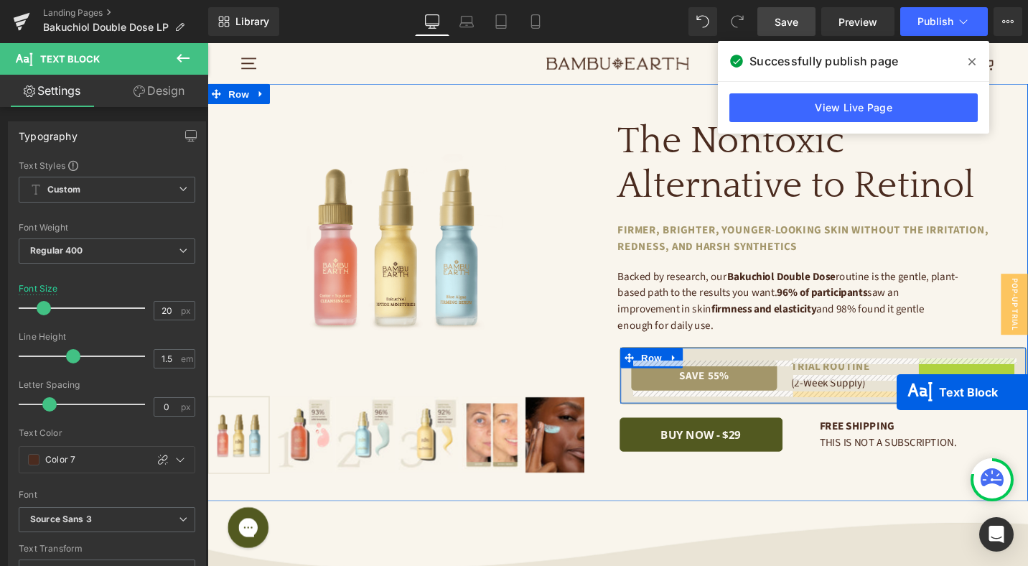
drag, startPoint x: 973, startPoint y: 388, endPoint x: 937, endPoint y: 413, distance: 43.4
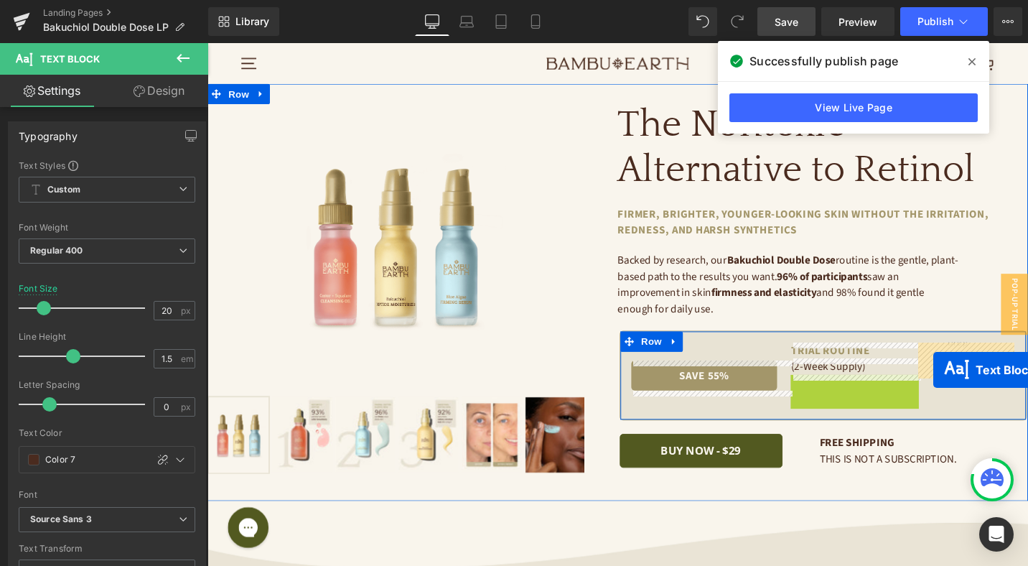
drag, startPoint x: 853, startPoint y: 415, endPoint x: 976, endPoint y: 389, distance: 125.5
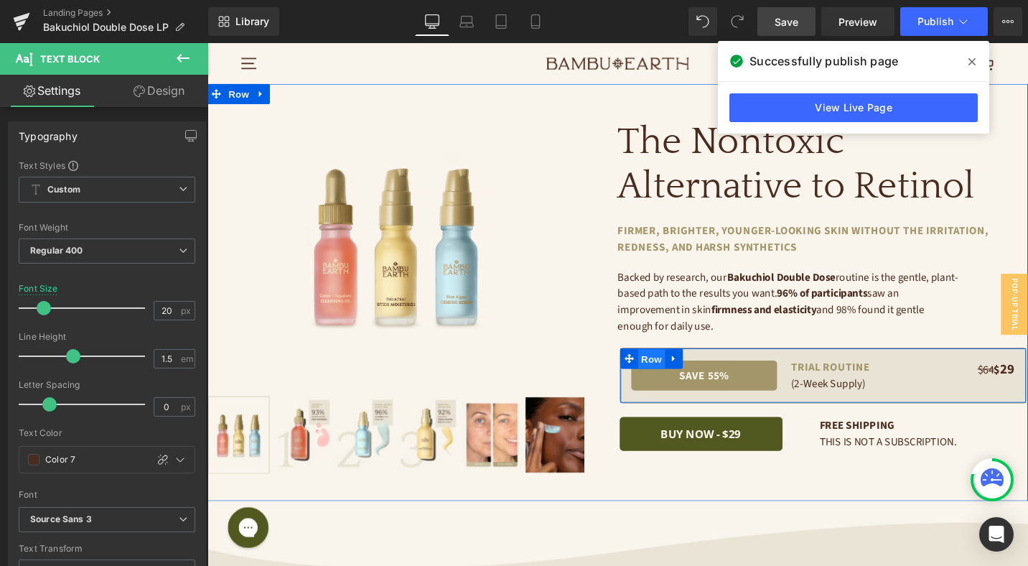
click at [673, 375] on span "Row" at bounding box center [677, 378] width 29 height 22
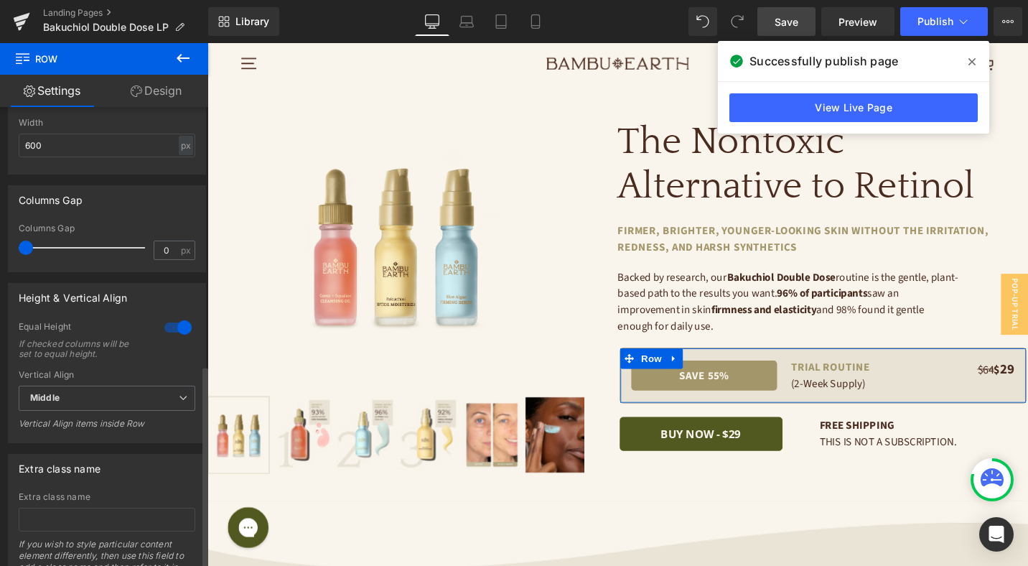
scroll to position [582, 0]
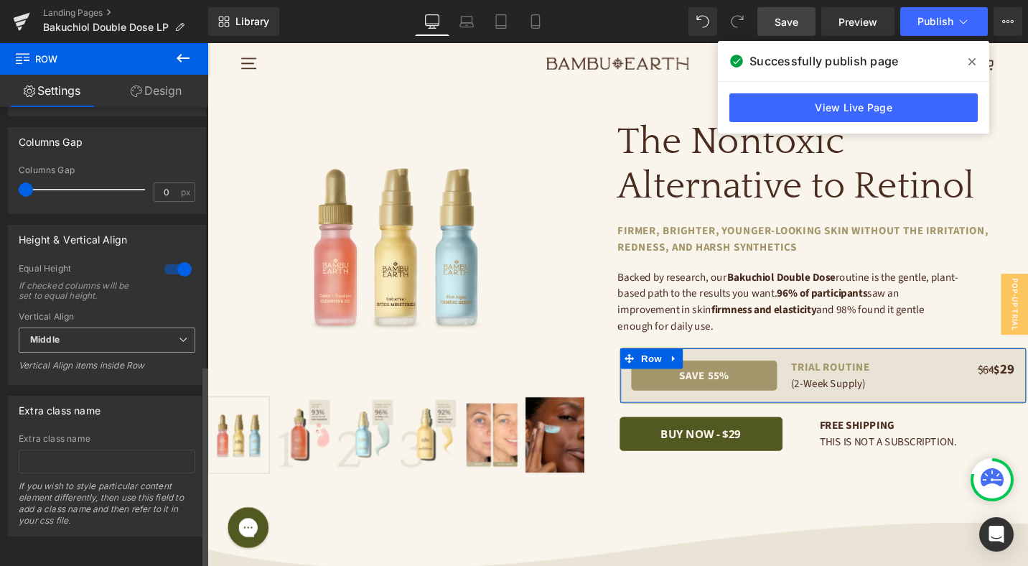
click at [91, 327] on span "Middle" at bounding box center [107, 339] width 177 height 25
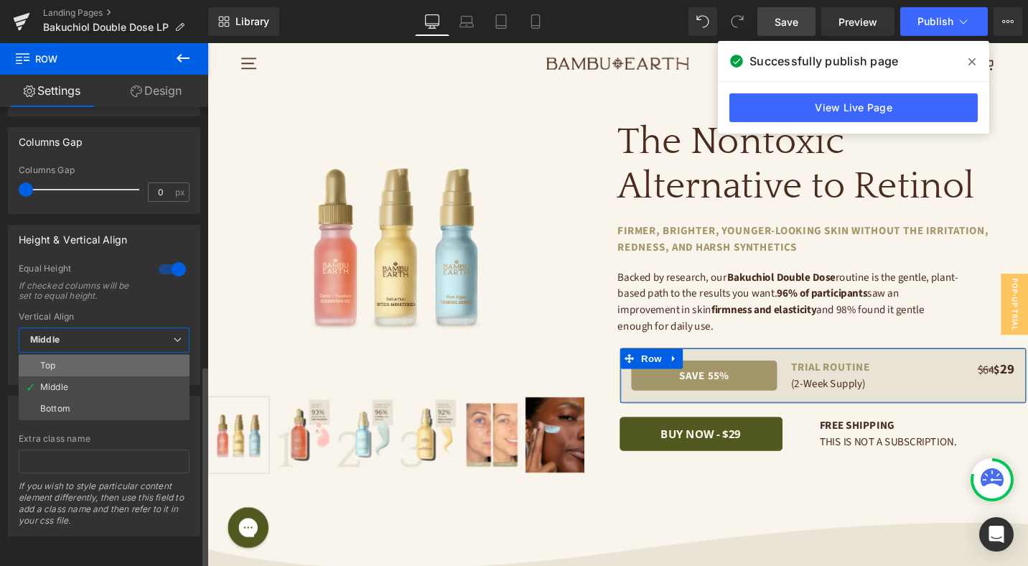
click at [94, 355] on li "Top" at bounding box center [104, 366] width 171 height 22
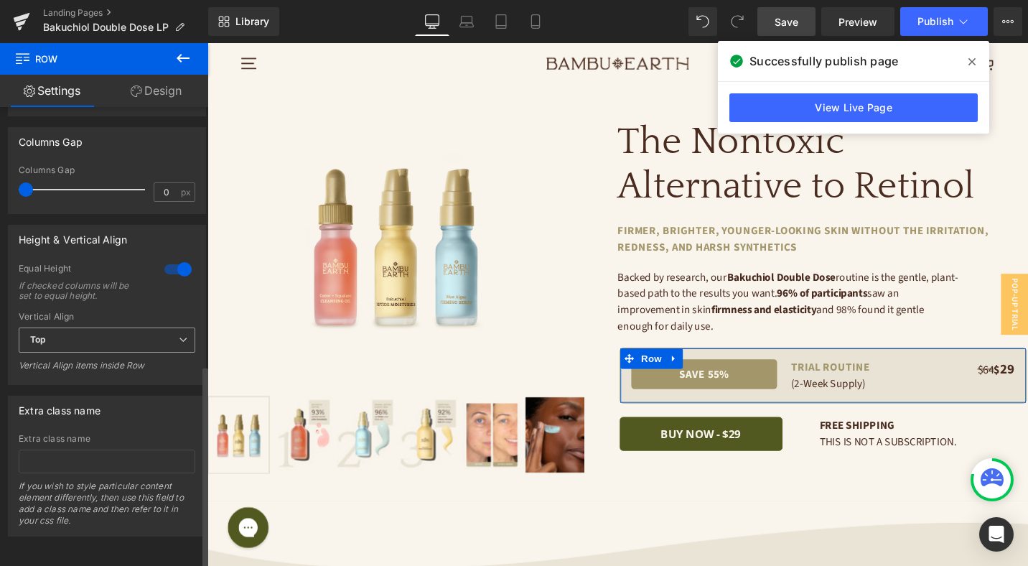
click at [98, 342] on div "Top Top Middle Bottom" at bounding box center [107, 343] width 177 height 32
click at [98, 330] on span "Top" at bounding box center [107, 339] width 177 height 25
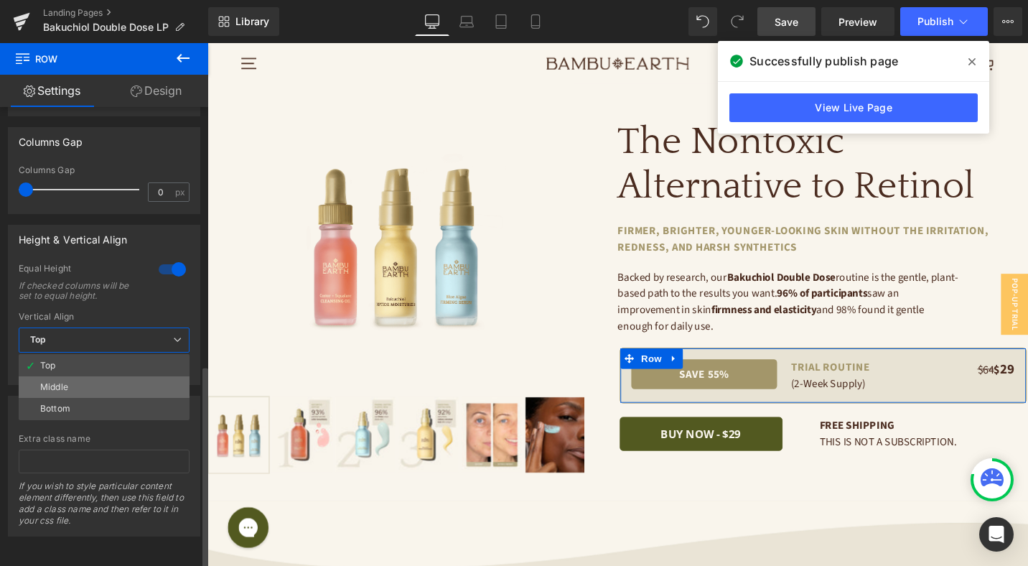
click at [94, 376] on li "Middle" at bounding box center [104, 387] width 171 height 22
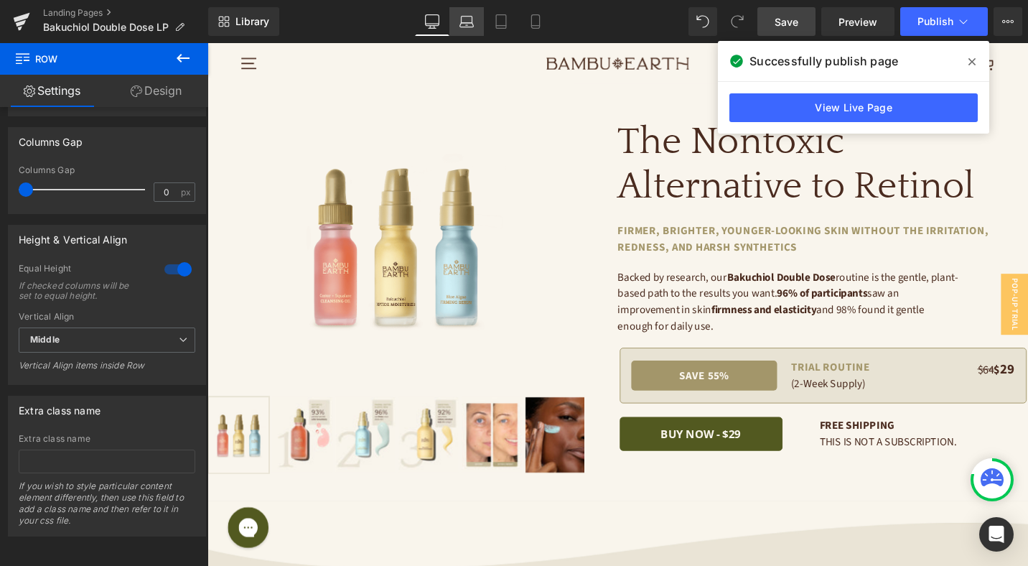
click at [456, 19] on link "Laptop" at bounding box center [466, 21] width 34 height 29
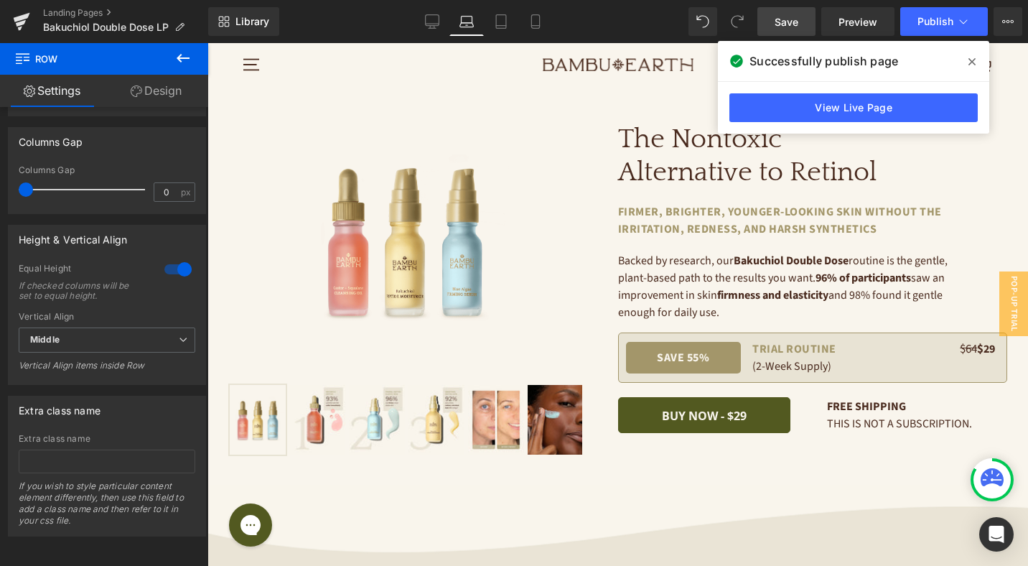
click at [969, 62] on icon at bounding box center [972, 61] width 7 height 11
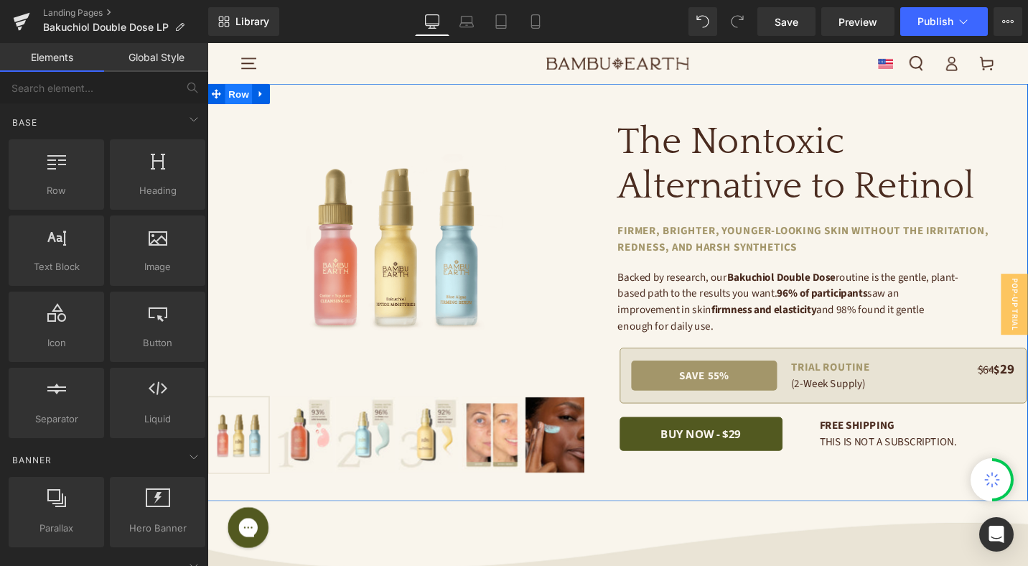
click at [250, 95] on span "Row" at bounding box center [240, 97] width 29 height 22
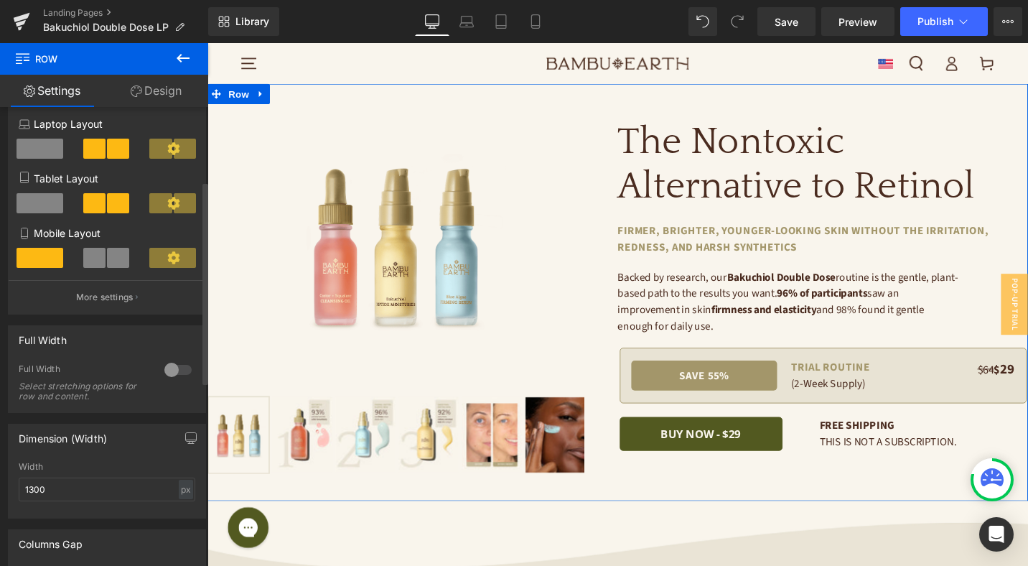
scroll to position [416, 0]
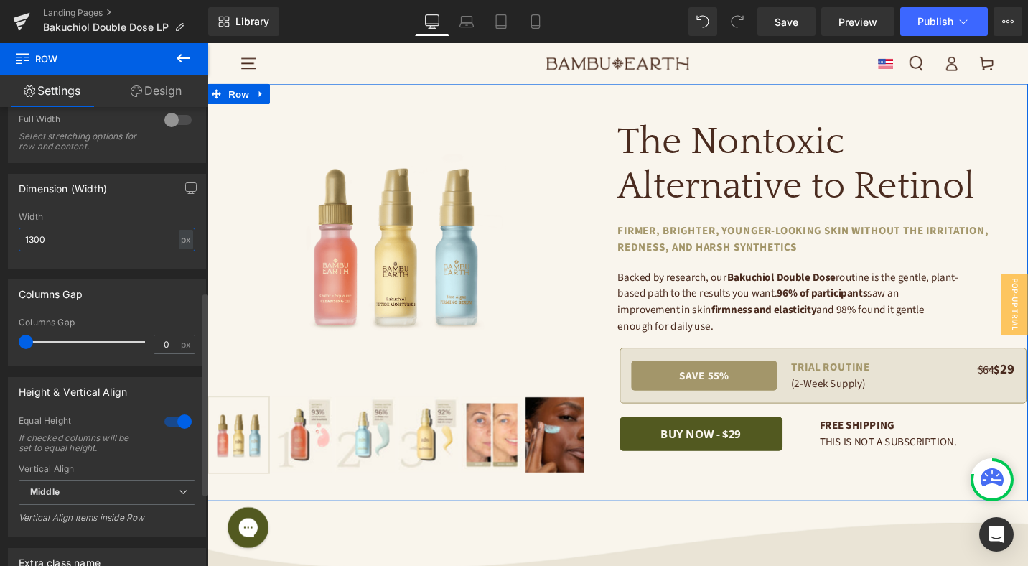
click at [61, 246] on input "1300" at bounding box center [107, 240] width 177 height 24
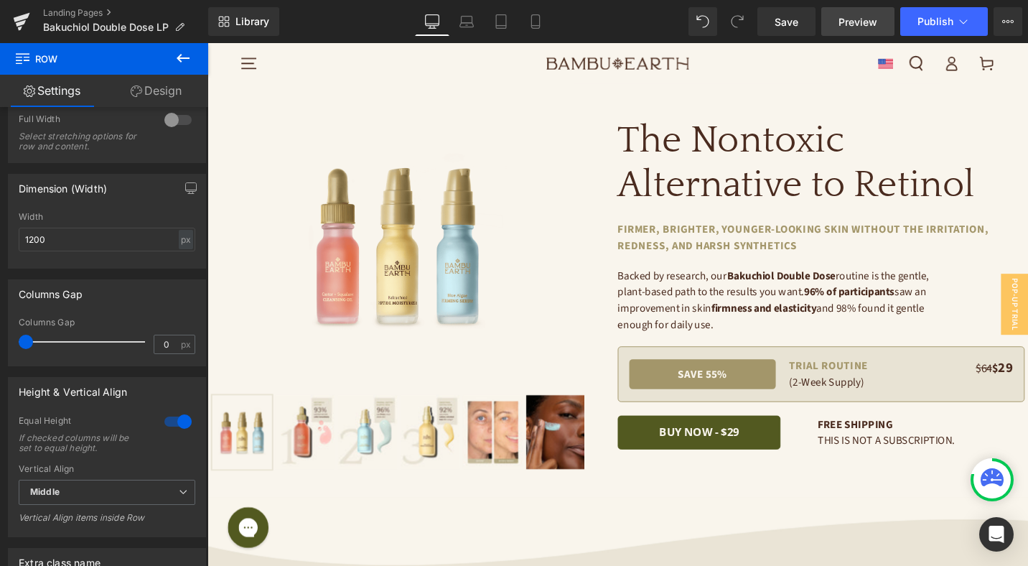
click at [852, 22] on span "Preview" at bounding box center [858, 21] width 39 height 15
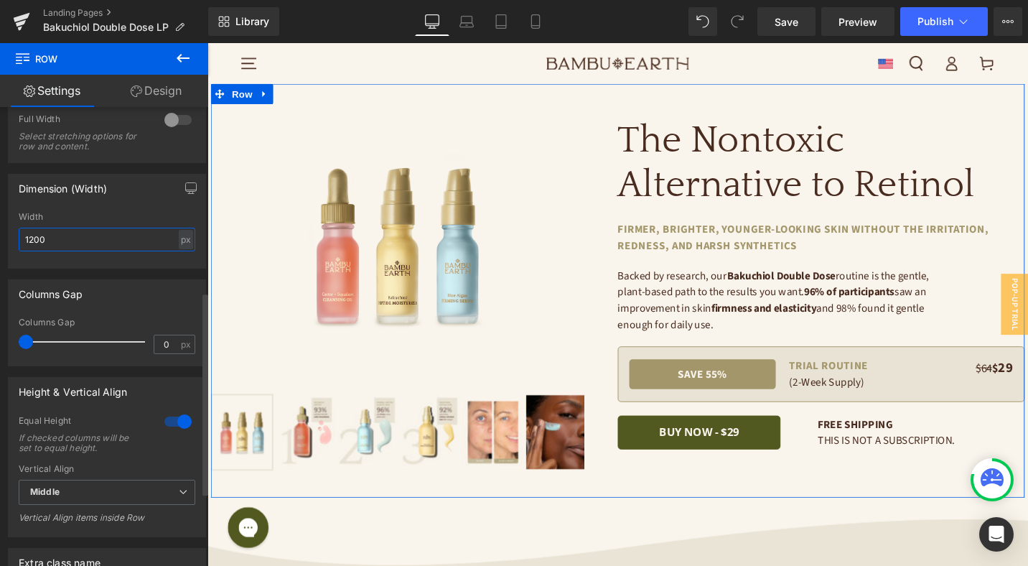
click at [116, 241] on input "1200" at bounding box center [107, 240] width 177 height 24
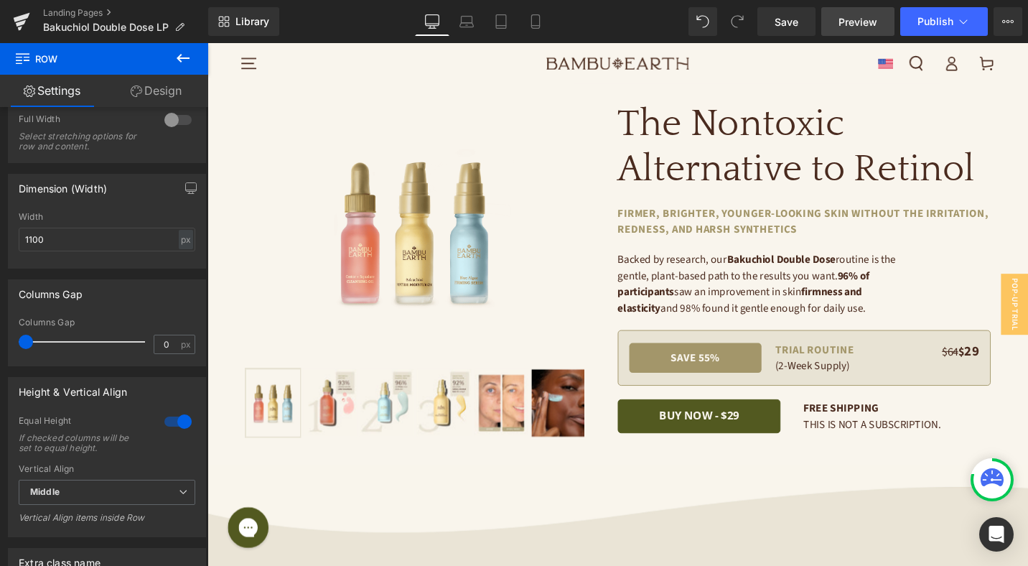
click at [860, 17] on span "Preview" at bounding box center [858, 21] width 39 height 15
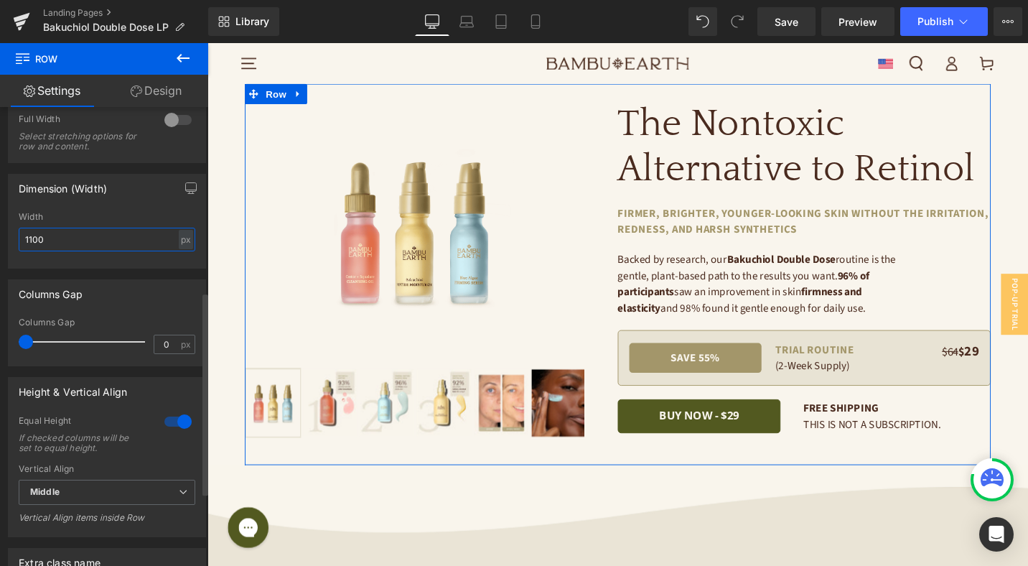
click at [53, 240] on input "1100" at bounding box center [107, 240] width 177 height 24
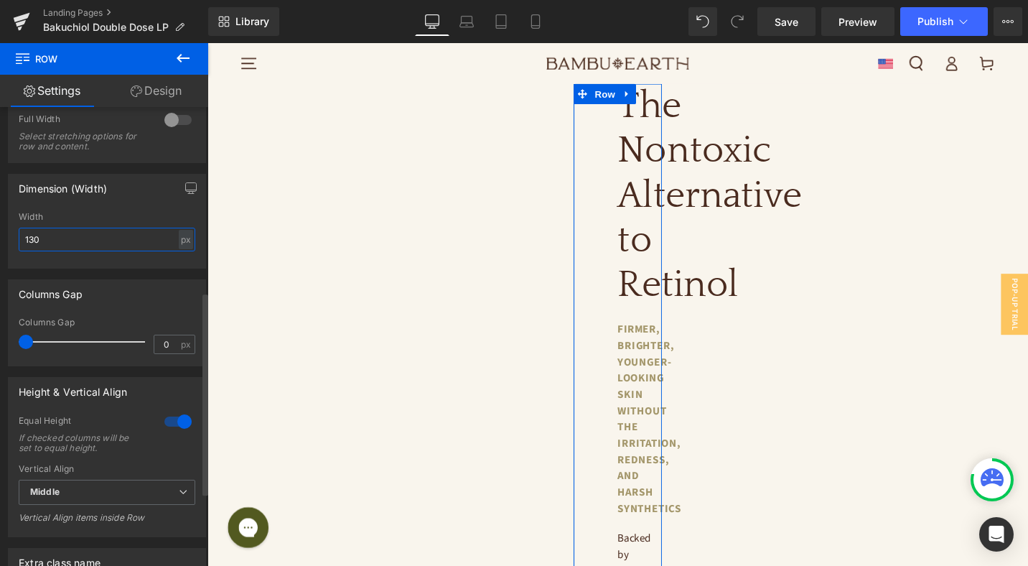
type input "1300"
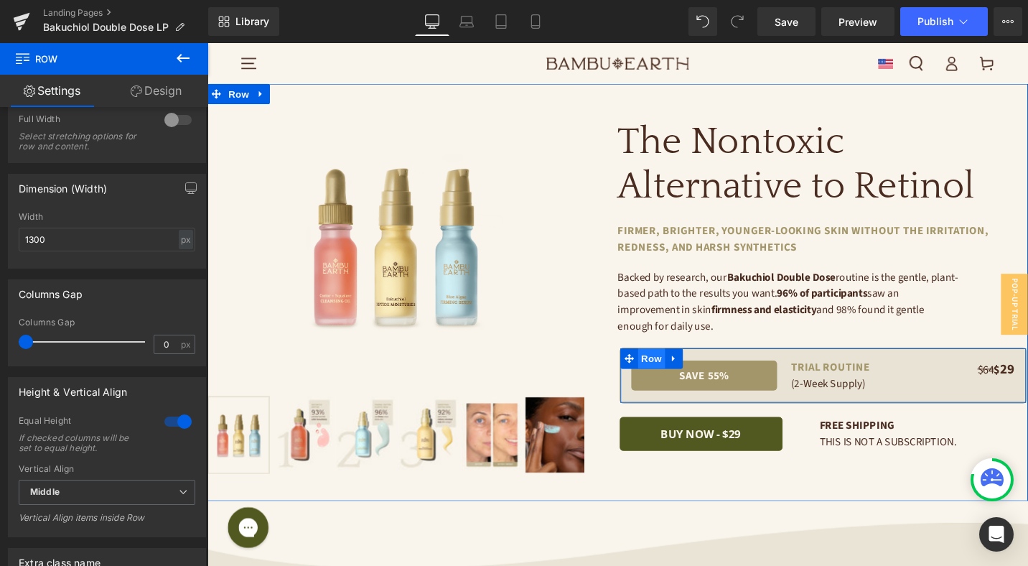
click at [676, 375] on span "Row" at bounding box center [677, 377] width 29 height 22
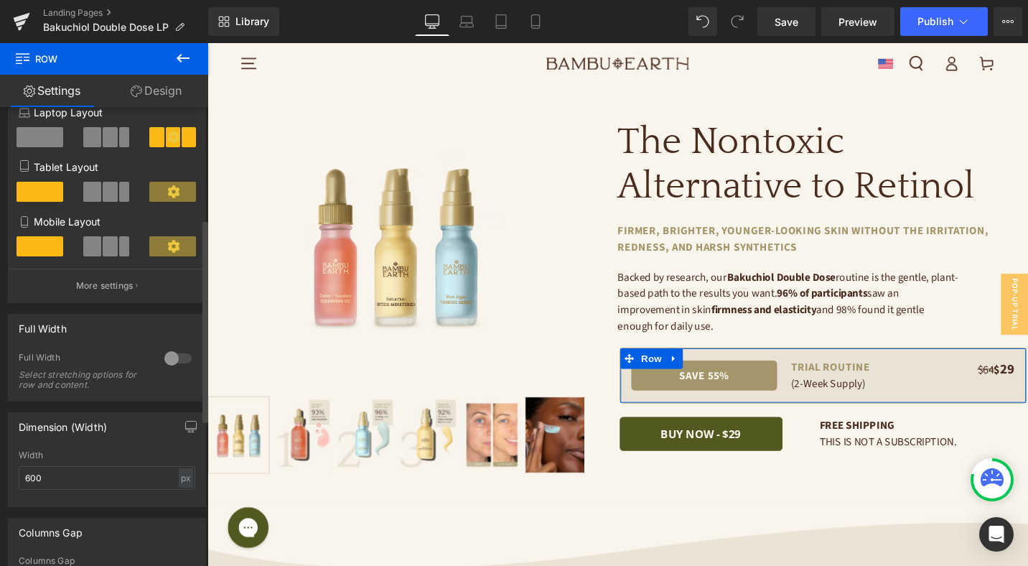
scroll to position [400, 0]
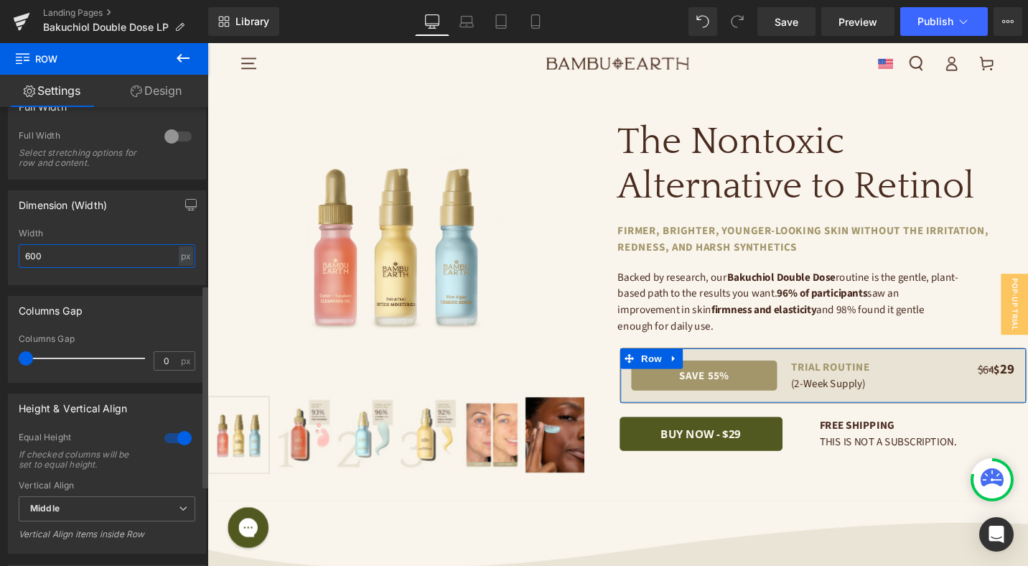
click at [75, 258] on input "600" at bounding box center [107, 256] width 177 height 24
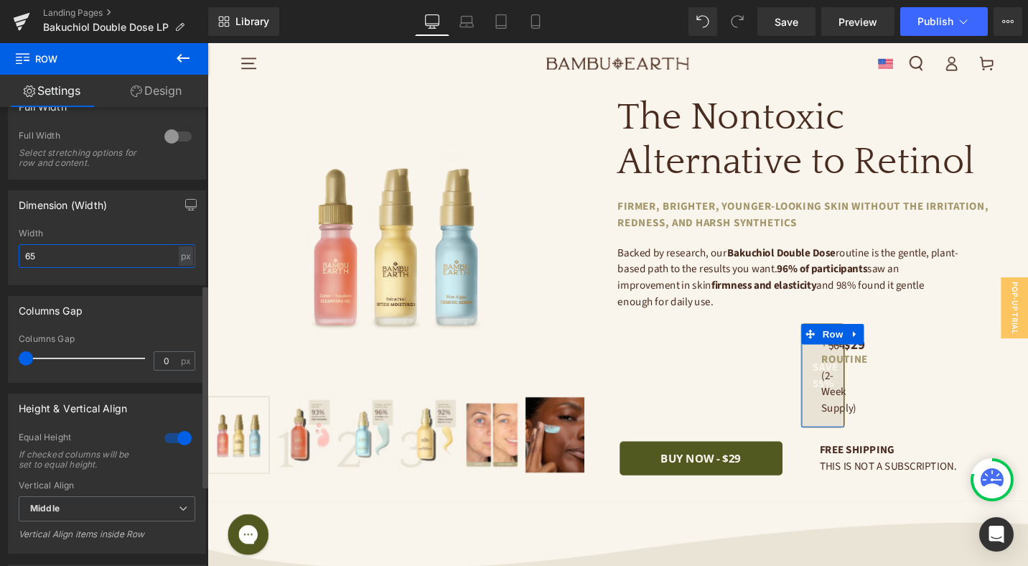
type input "650"
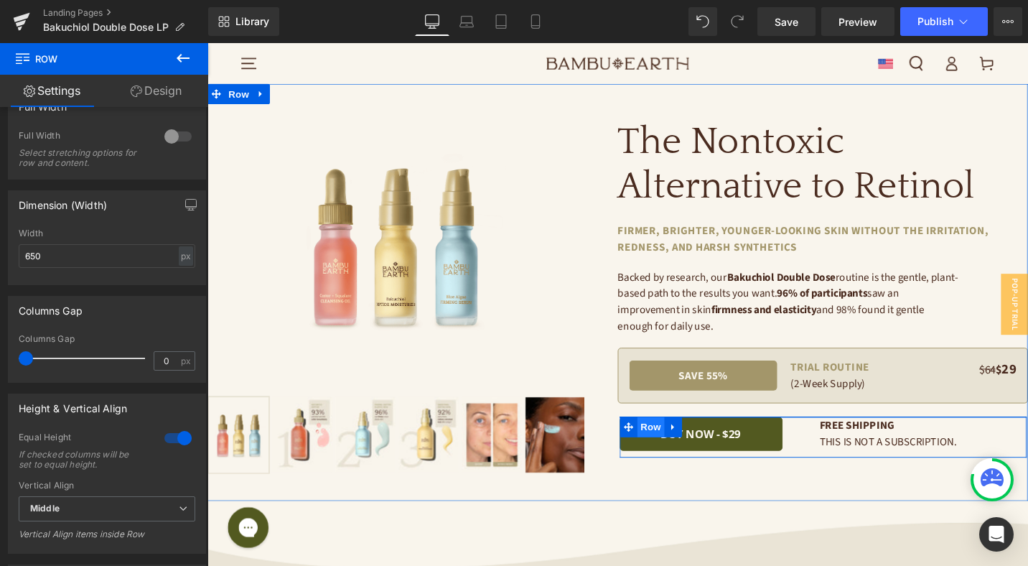
click at [681, 448] on span "Row" at bounding box center [677, 450] width 29 height 22
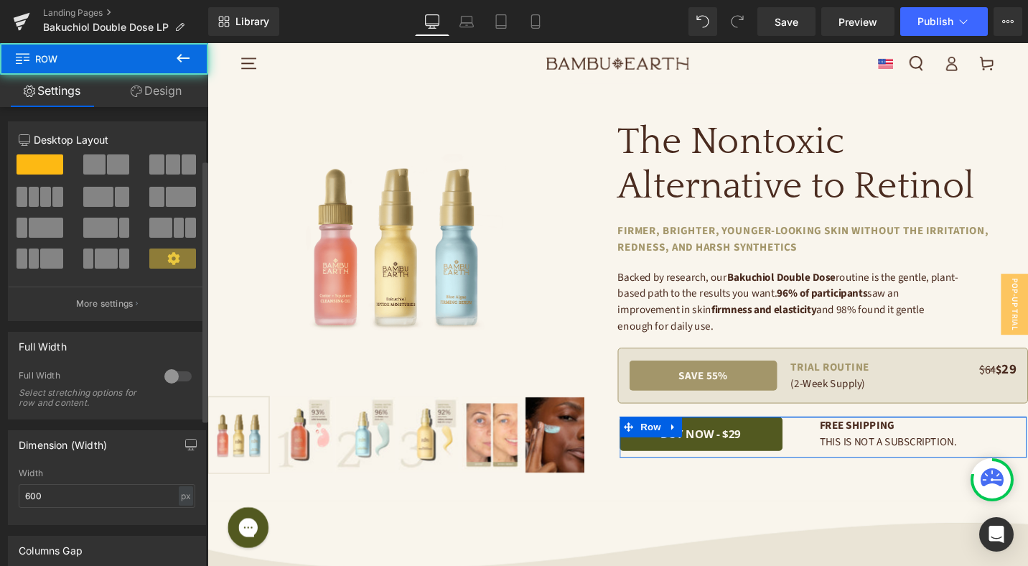
scroll to position [166, 0]
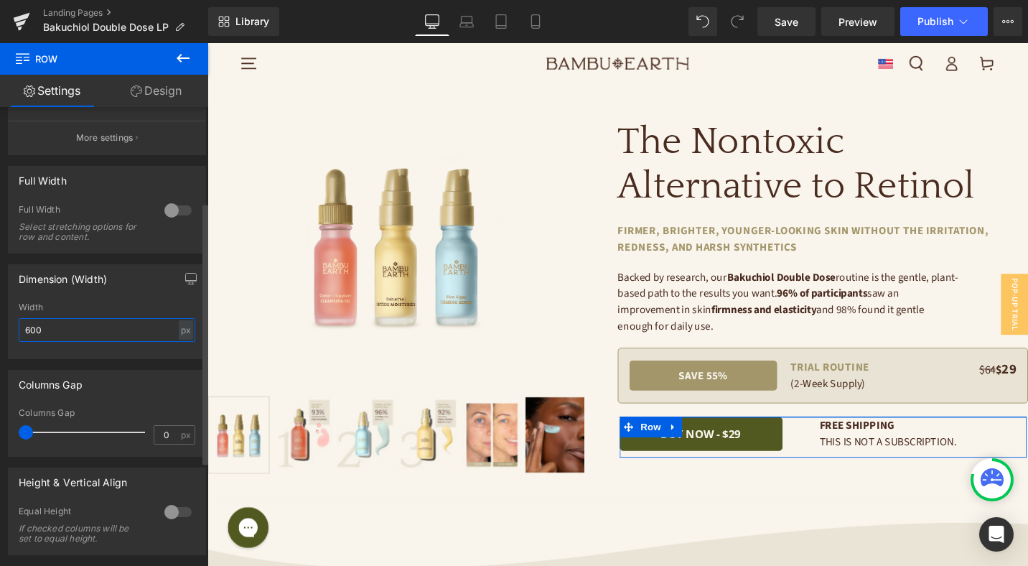
click at [106, 322] on input "600" at bounding box center [107, 330] width 177 height 24
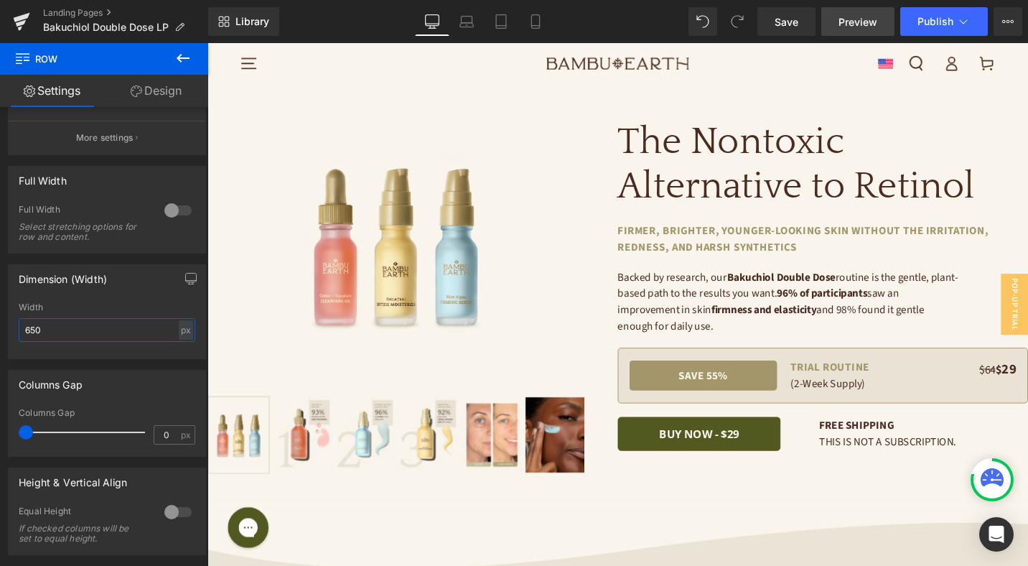
type input "650"
click at [868, 22] on span "Preview" at bounding box center [858, 21] width 39 height 15
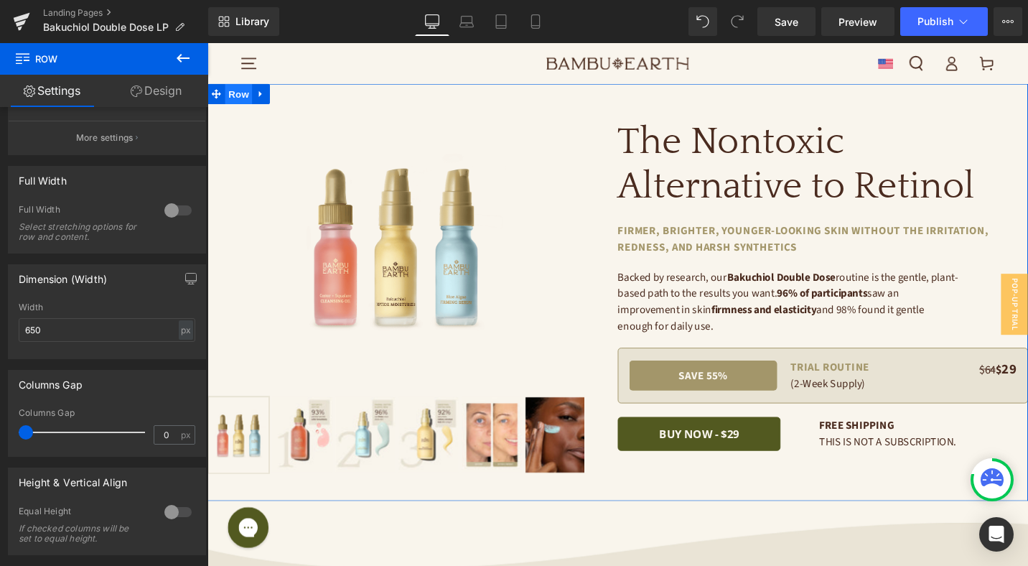
click at [242, 95] on span "Row" at bounding box center [240, 97] width 29 height 22
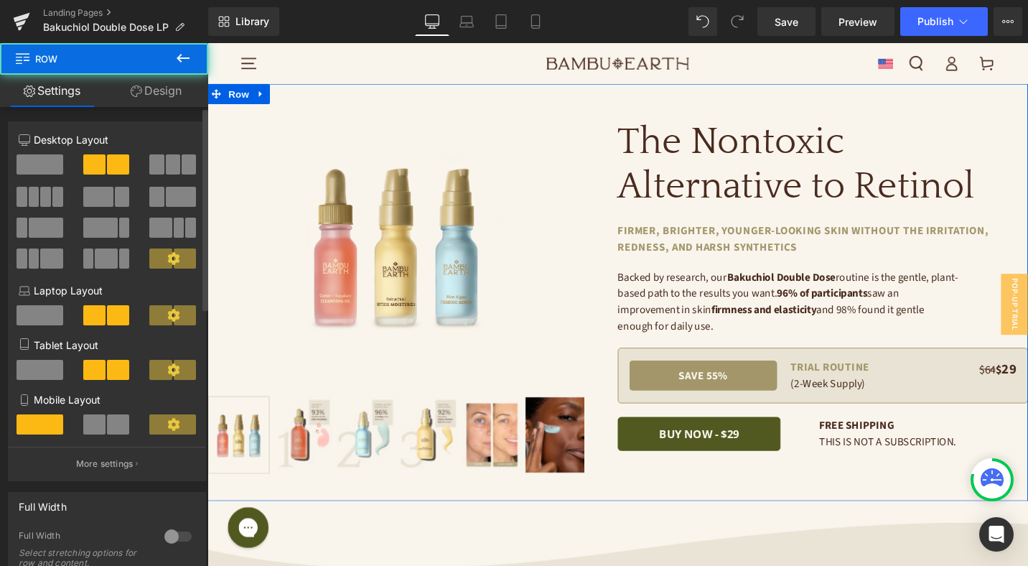
scroll to position [177, 0]
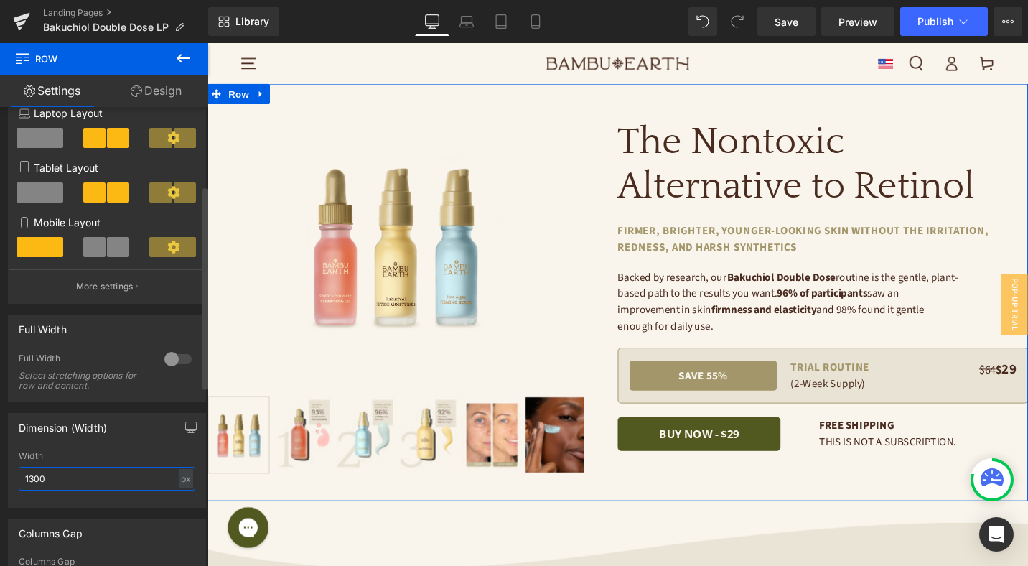
click at [90, 475] on input "1300" at bounding box center [107, 479] width 177 height 24
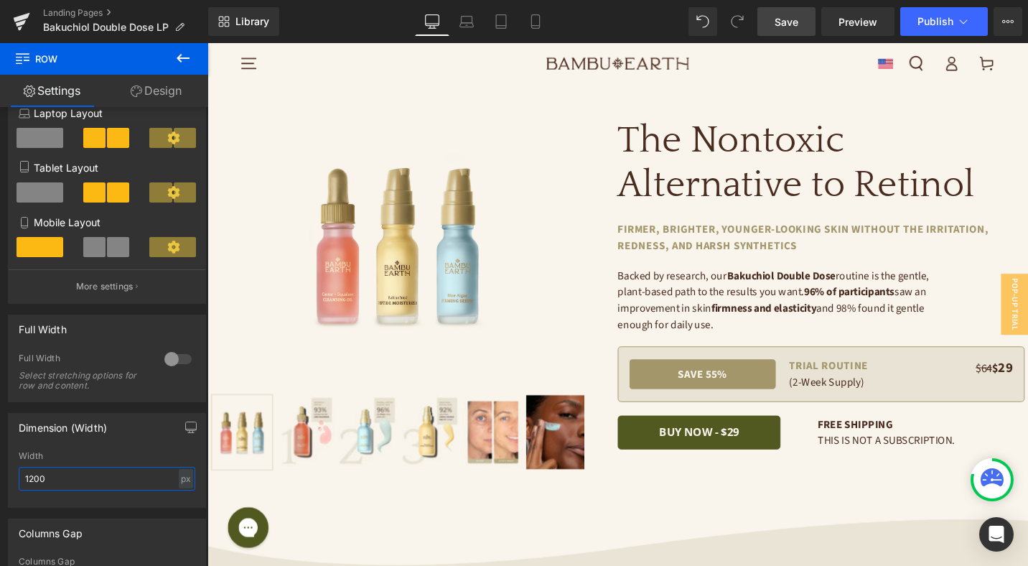
type input "1200"
click at [789, 22] on span "Save" at bounding box center [787, 21] width 24 height 15
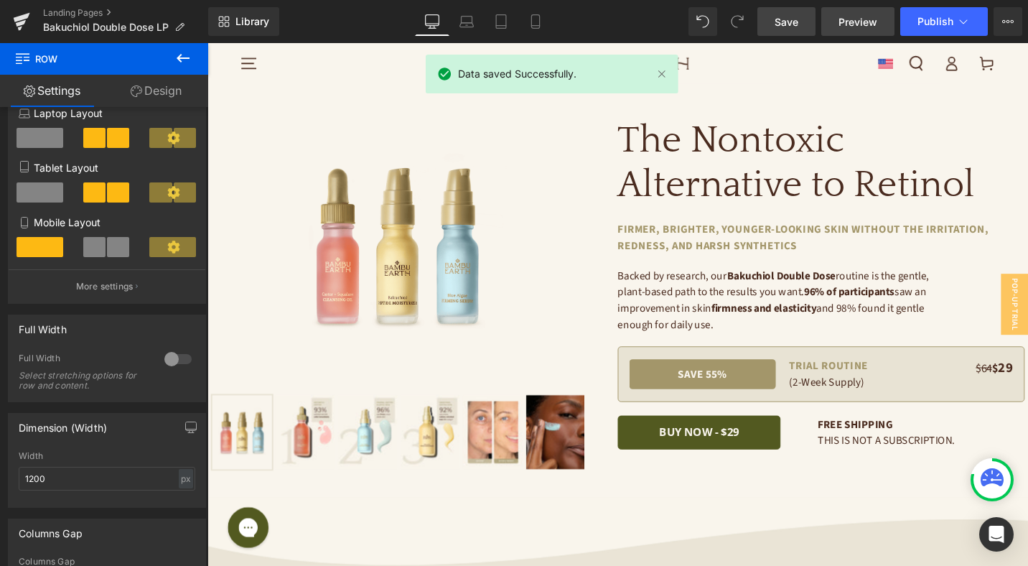
click at [851, 21] on span "Preview" at bounding box center [858, 21] width 39 height 15
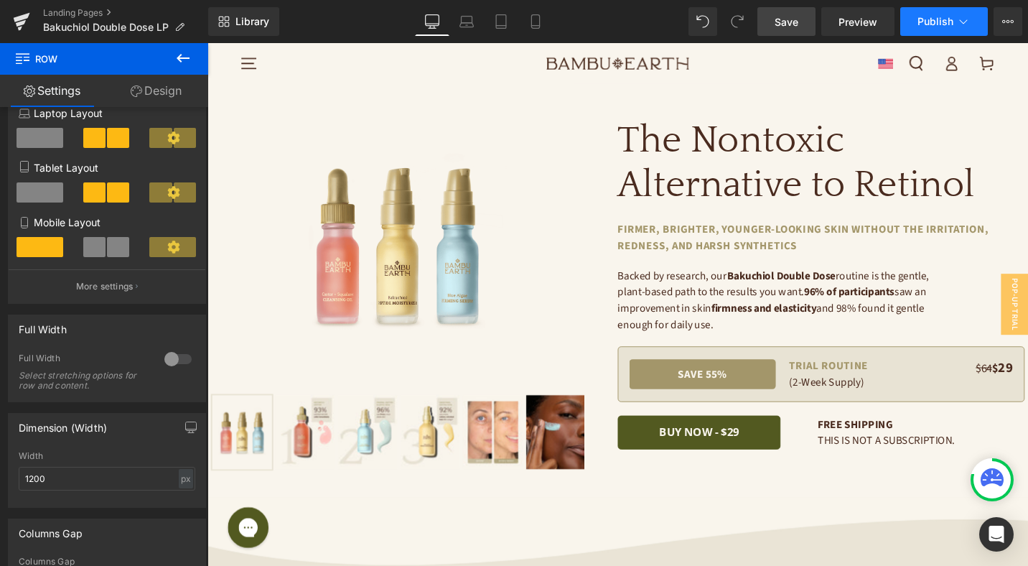
click at [938, 18] on span "Publish" at bounding box center [936, 21] width 36 height 11
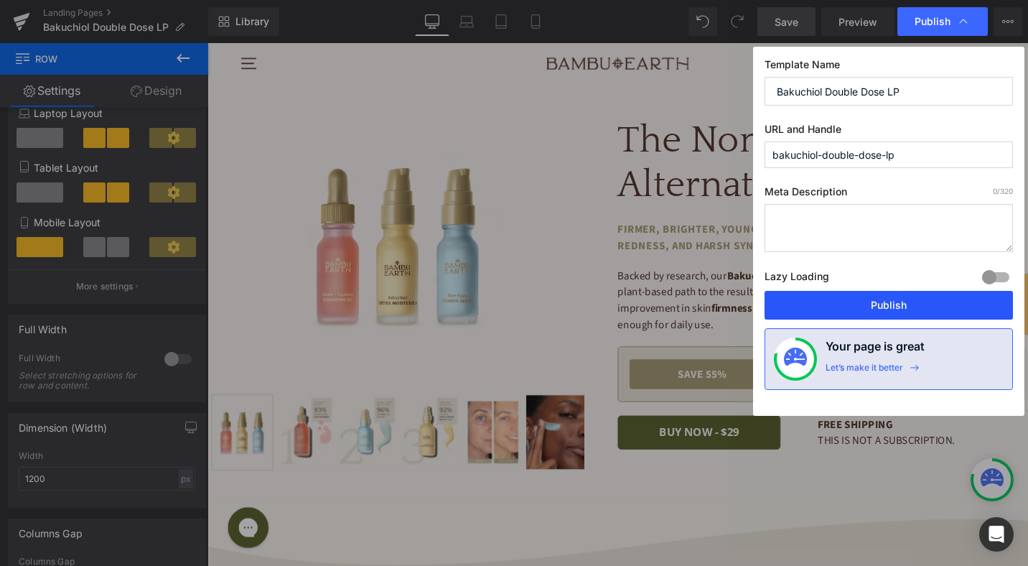
click at [908, 302] on button "Publish" at bounding box center [889, 305] width 248 height 29
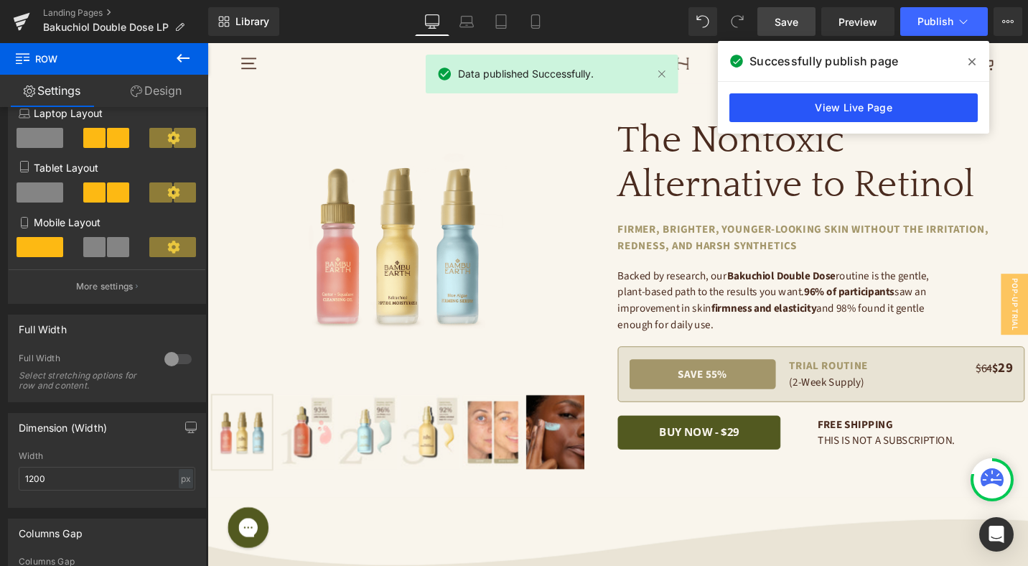
click at [845, 116] on link "View Live Page" at bounding box center [853, 107] width 248 height 29
